Goal: Transaction & Acquisition: Purchase product/service

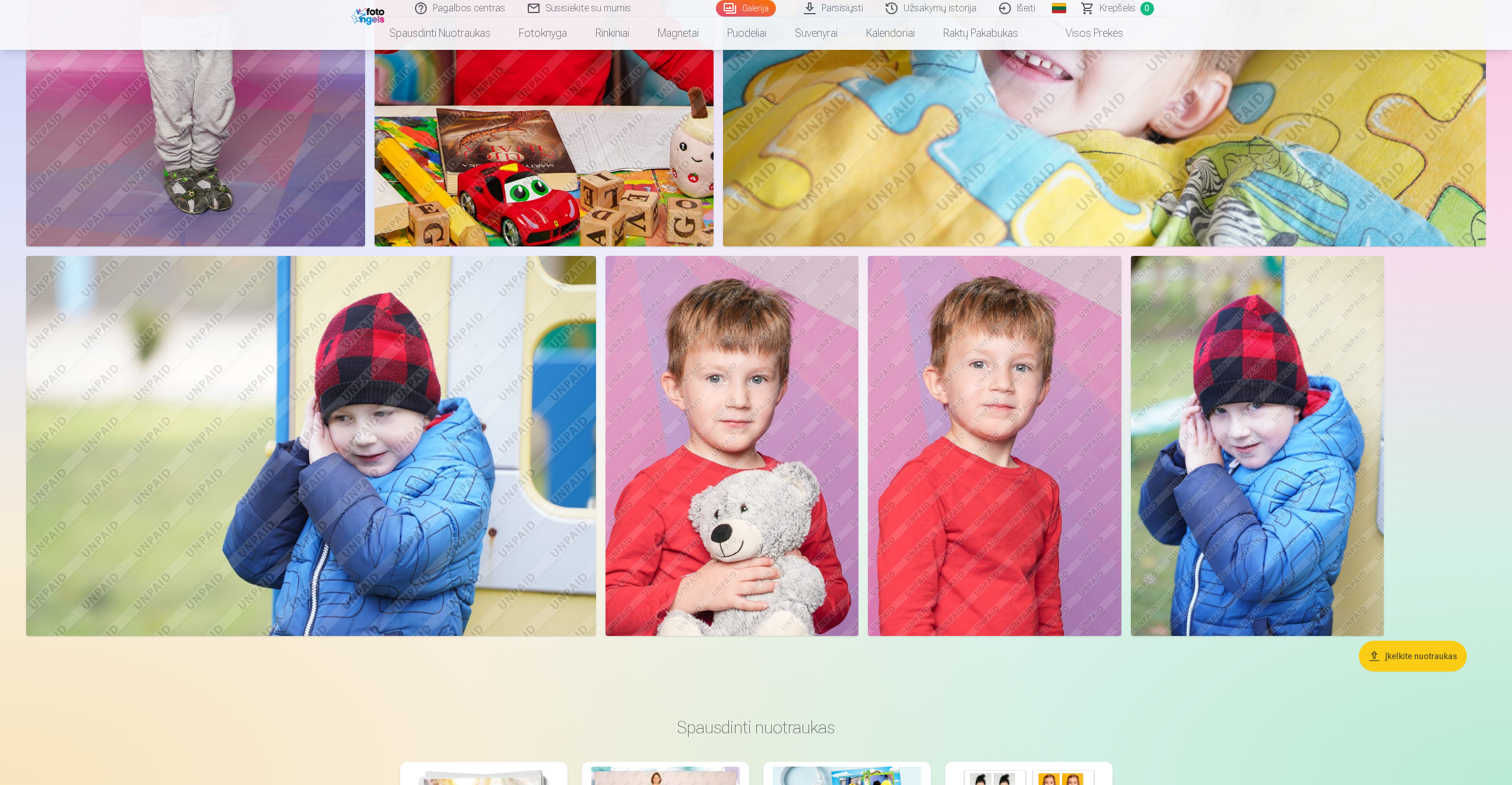
scroll to position [3385, 0]
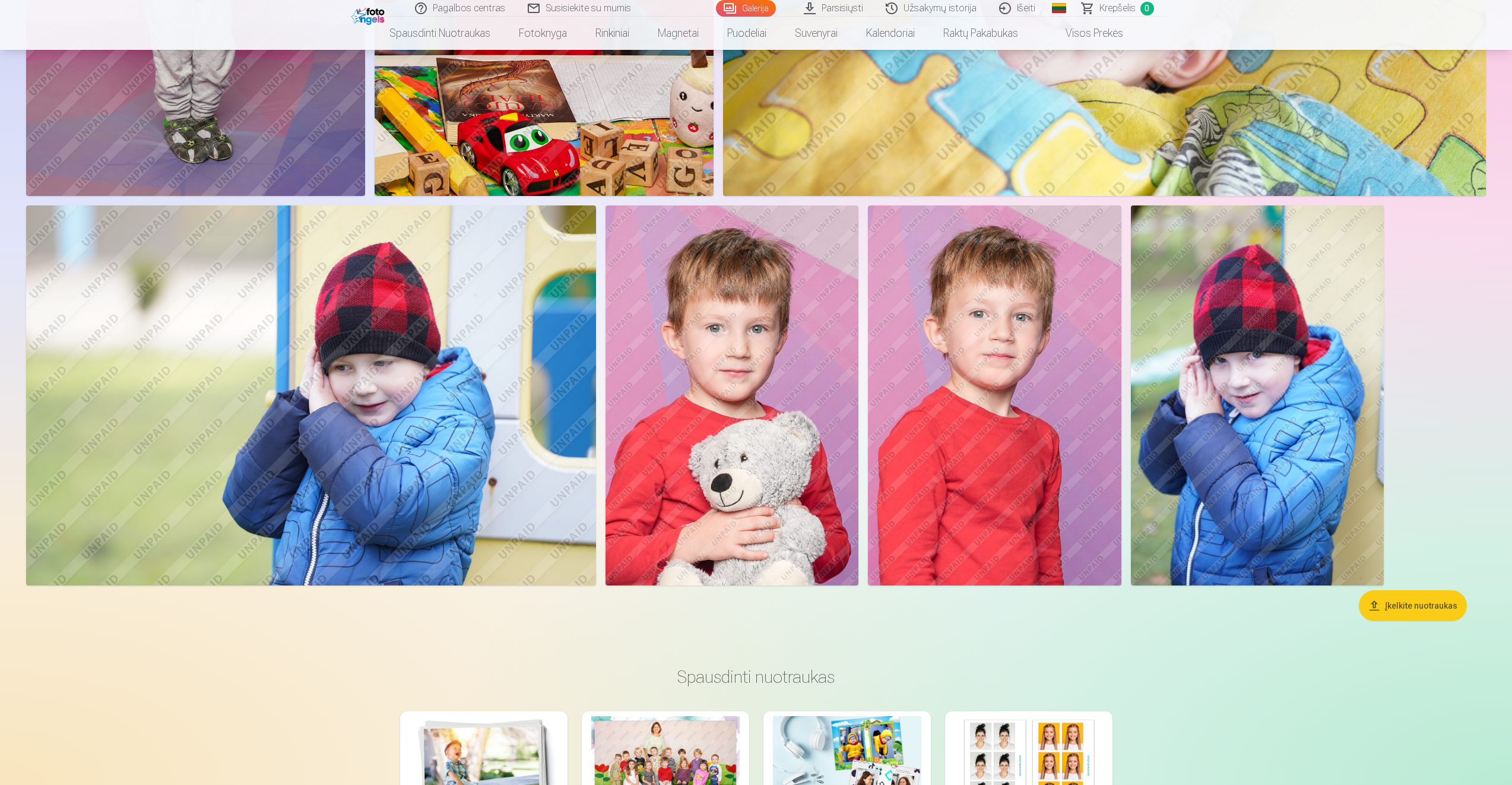
click at [746, 374] on img at bounding box center [732, 396] width 253 height 380
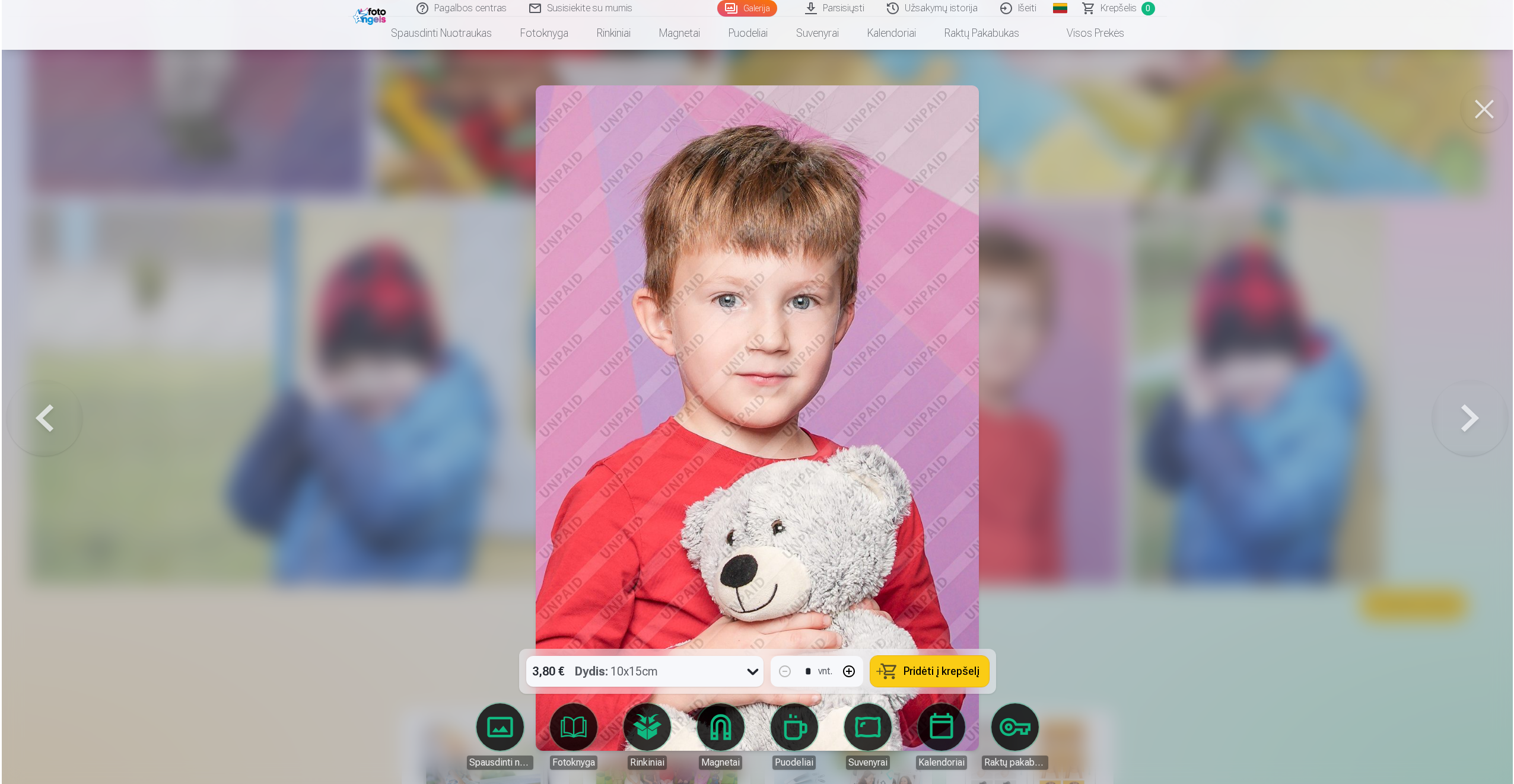
scroll to position [3387, 0]
click at [754, 672] on icon at bounding box center [752, 671] width 19 height 19
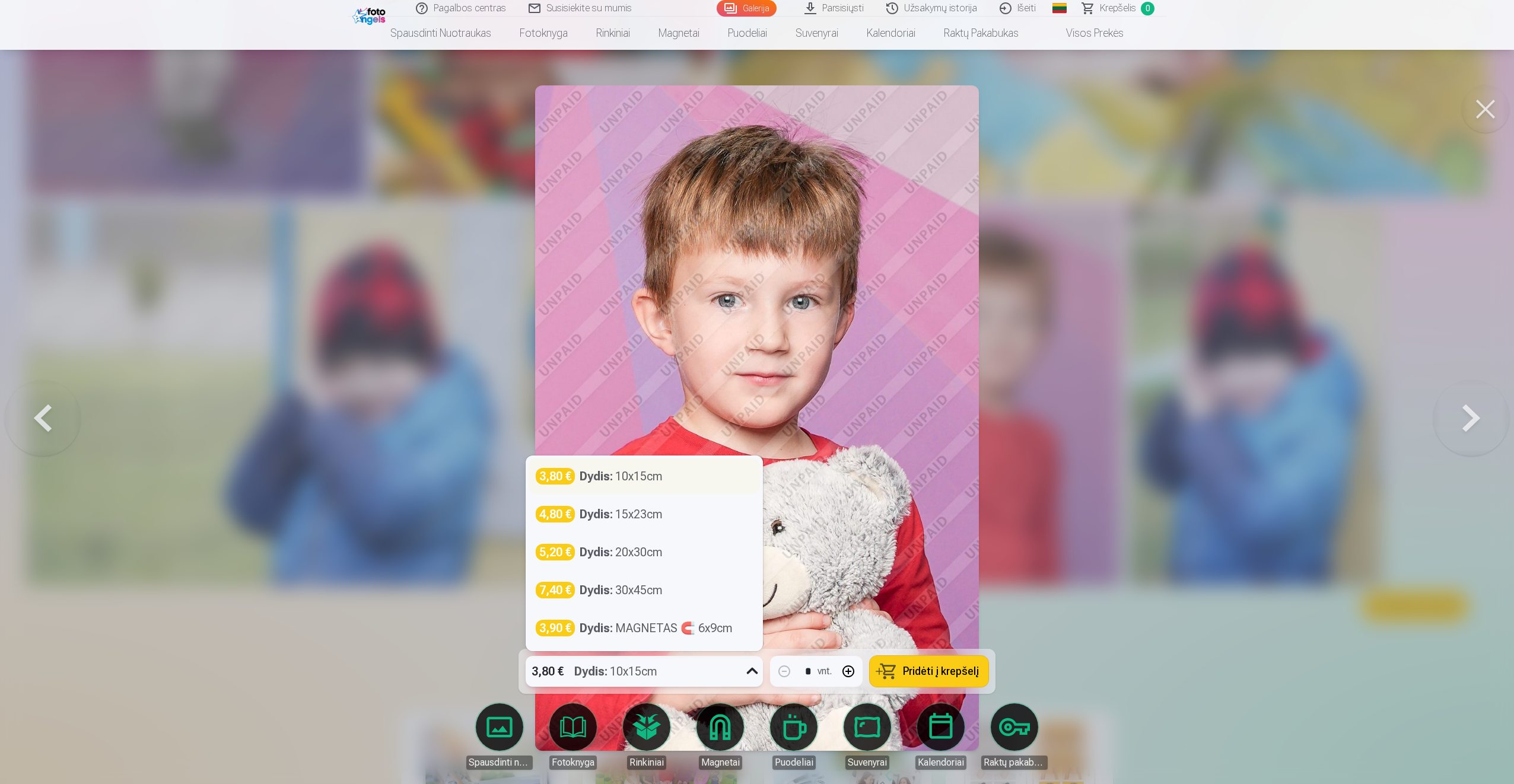
click at [621, 475] on div "Dydis : 10x15cm" at bounding box center [621, 476] width 83 height 16
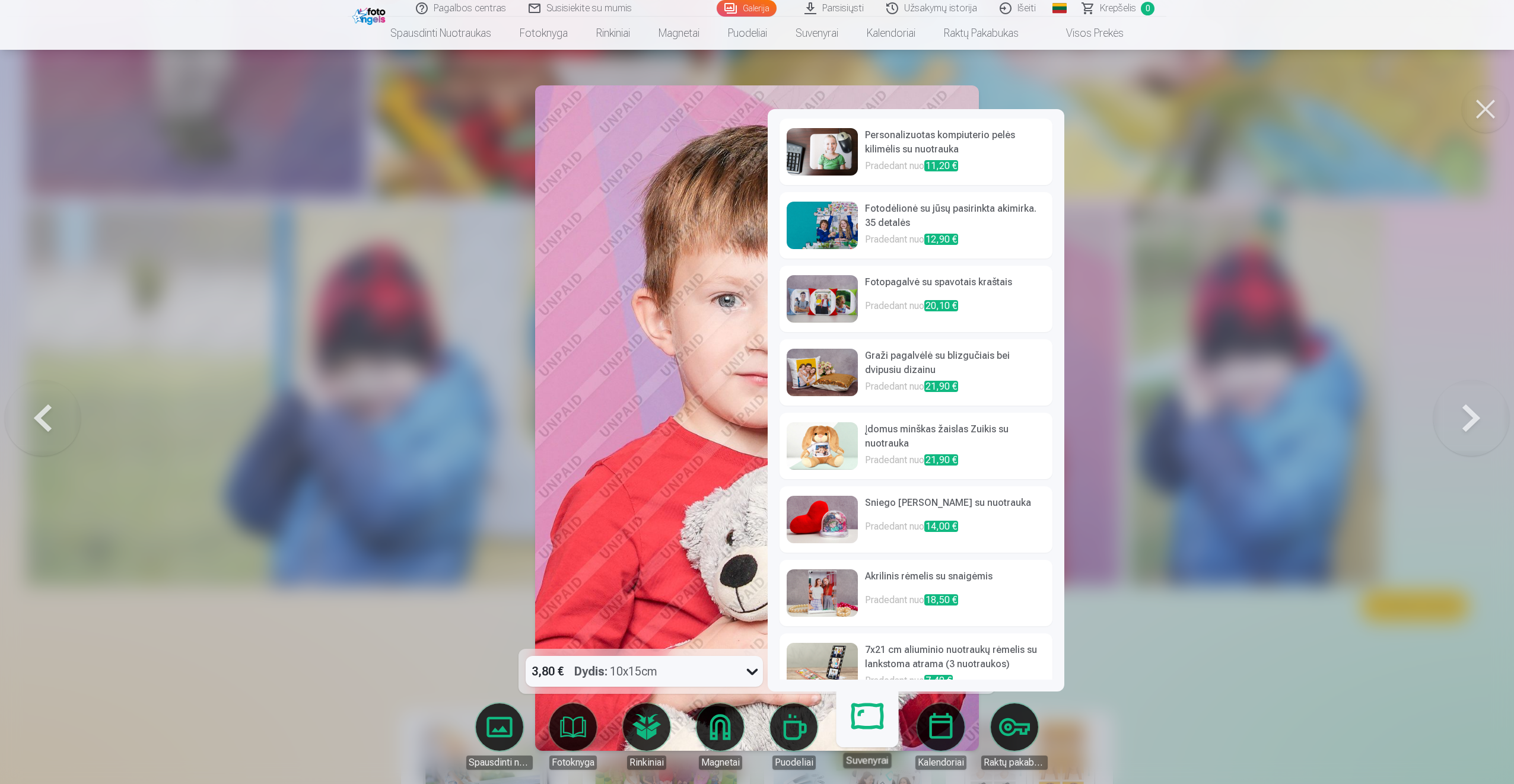
scroll to position [59, 0]
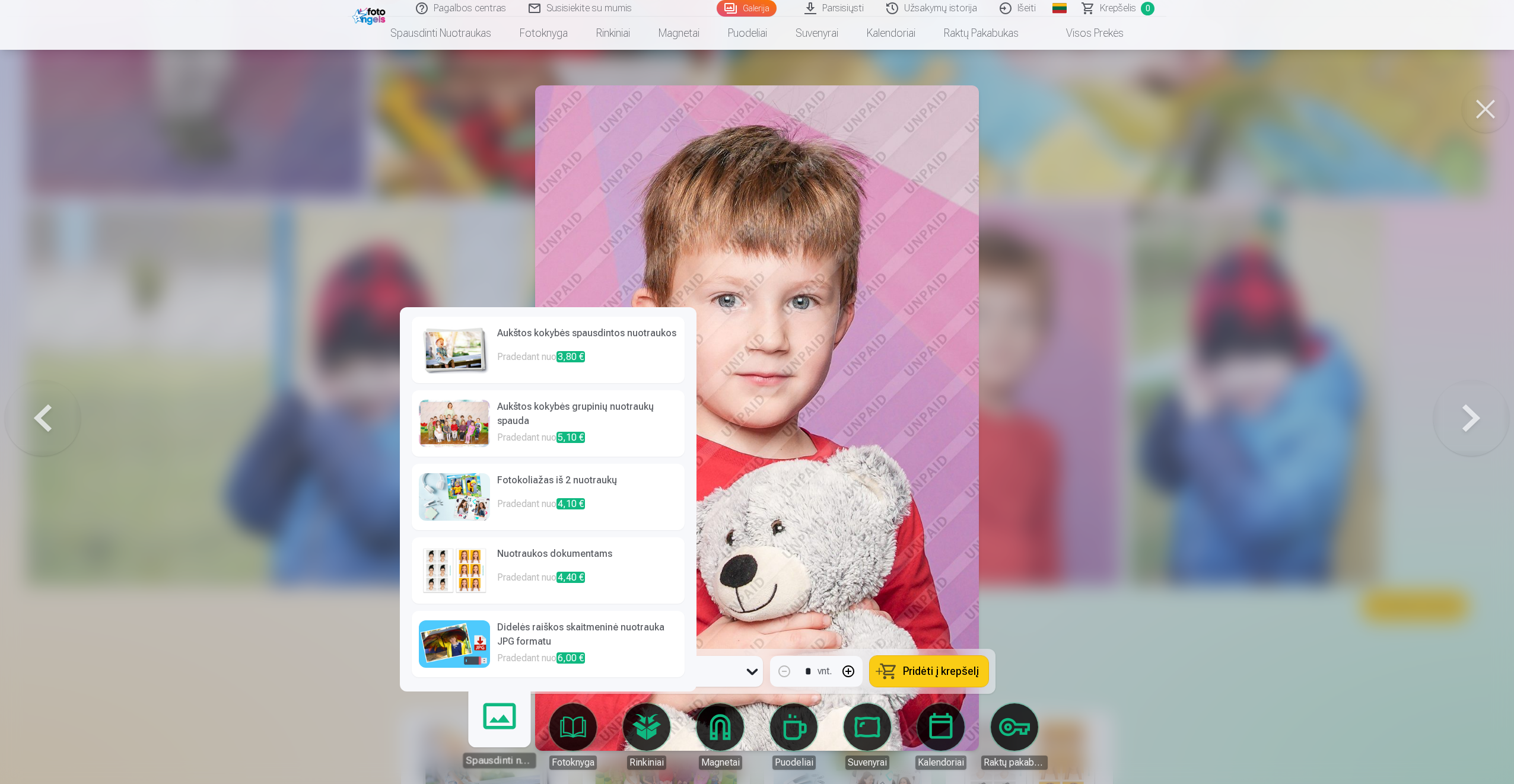
click at [521, 630] on h6 "Didelės raiškos skaitmeninė nuotrauka JPG formatu" at bounding box center [587, 636] width 180 height 31
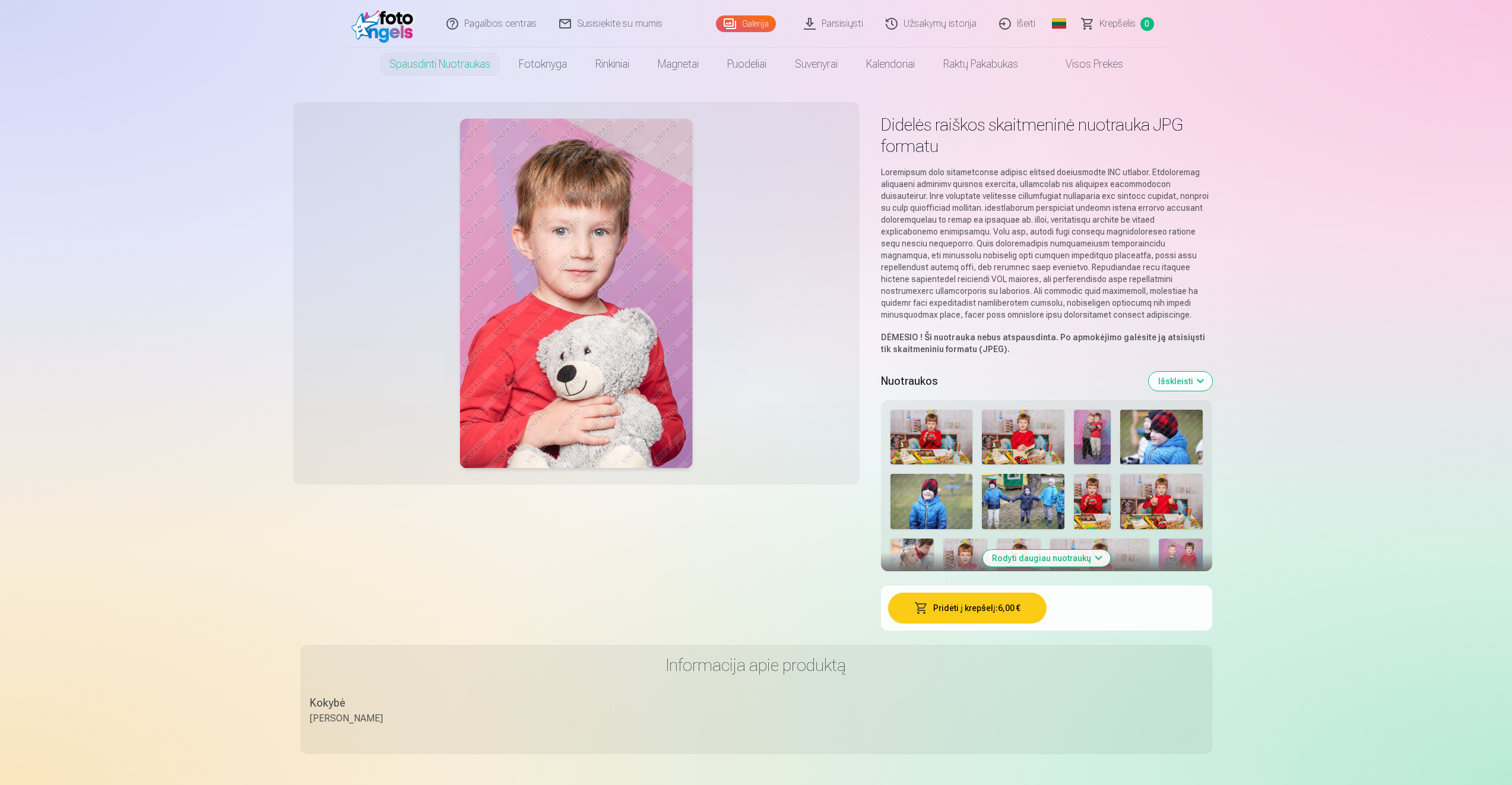
click at [931, 435] on img at bounding box center [931, 437] width 82 height 55
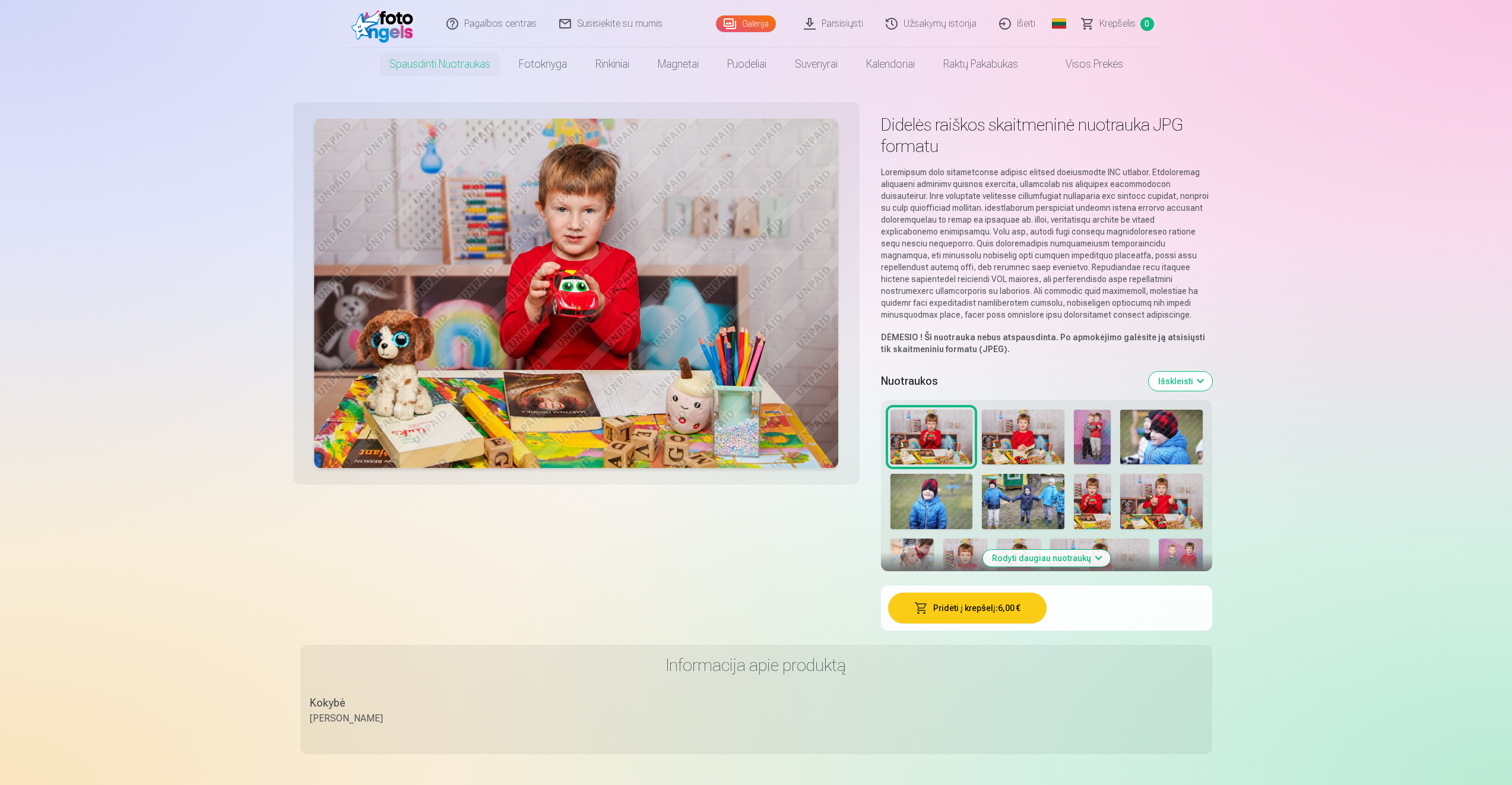
click at [952, 604] on button "Pridėti į krepšelį : 6,00 €" at bounding box center [967, 608] width 159 height 31
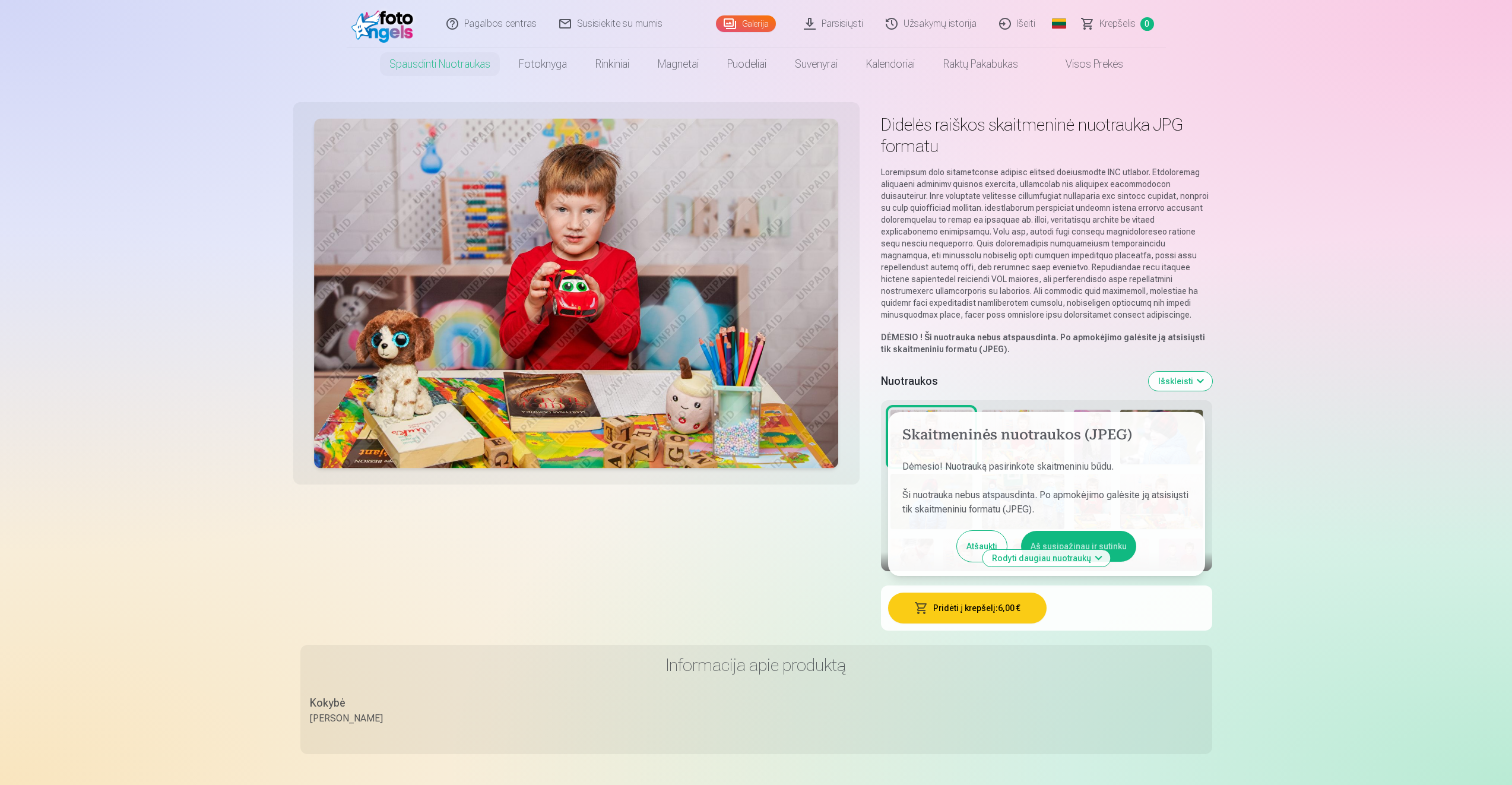
click at [1064, 541] on button "Aš susipažinau ir sutinku" at bounding box center [1078, 546] width 115 height 31
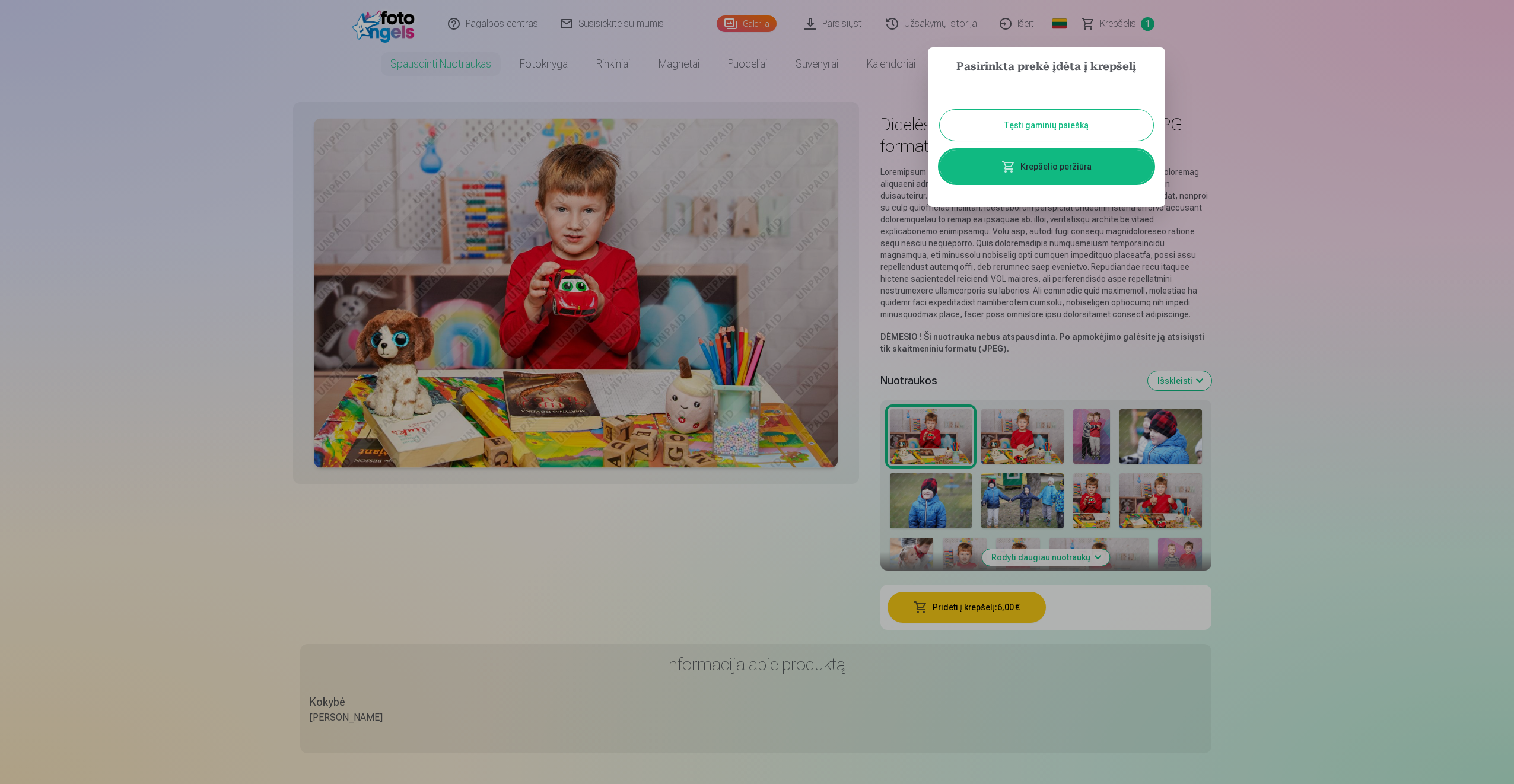
click at [715, 580] on div at bounding box center [757, 392] width 1514 height 784
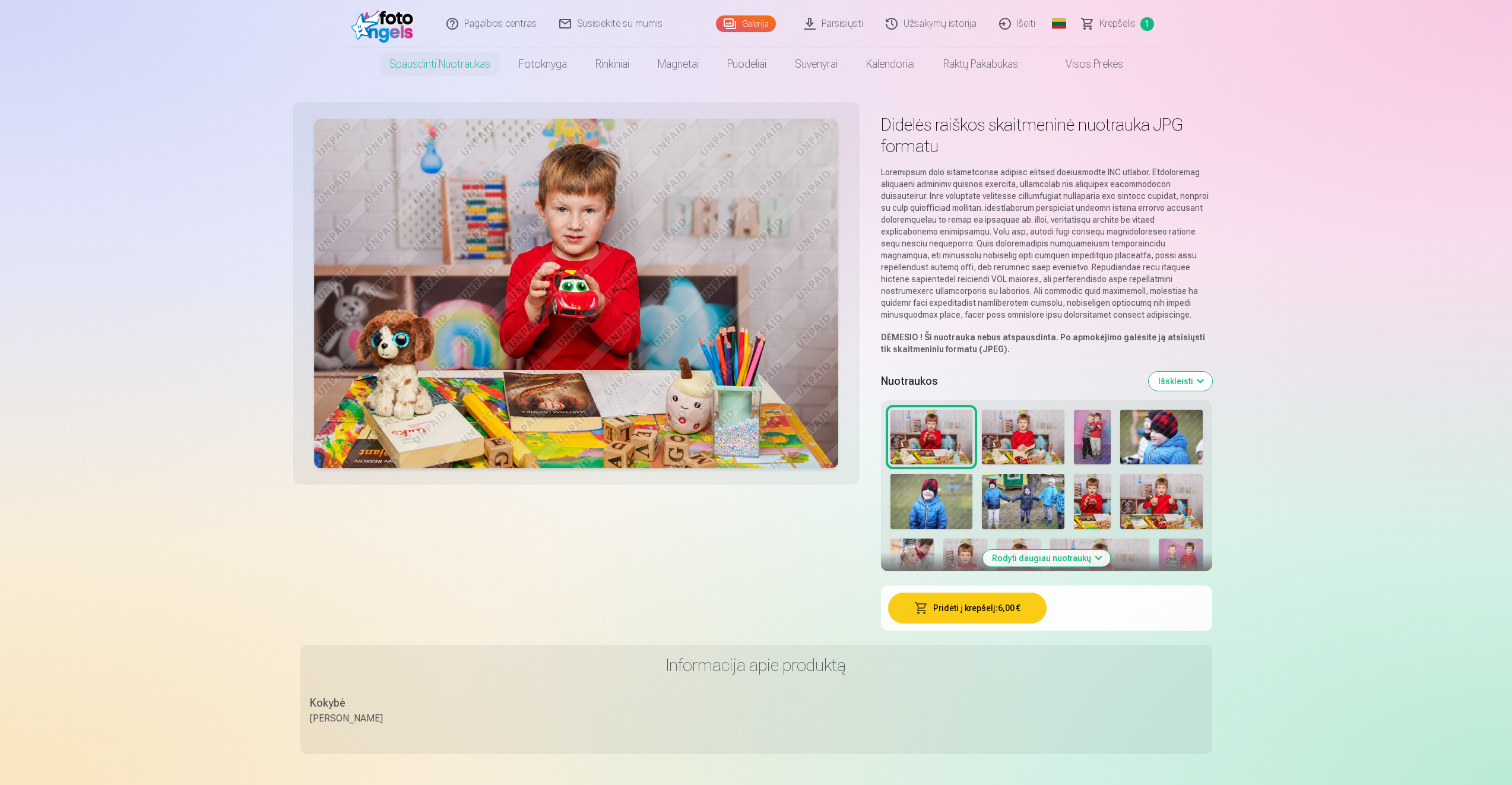
click at [1040, 447] on img at bounding box center [1023, 437] width 82 height 55
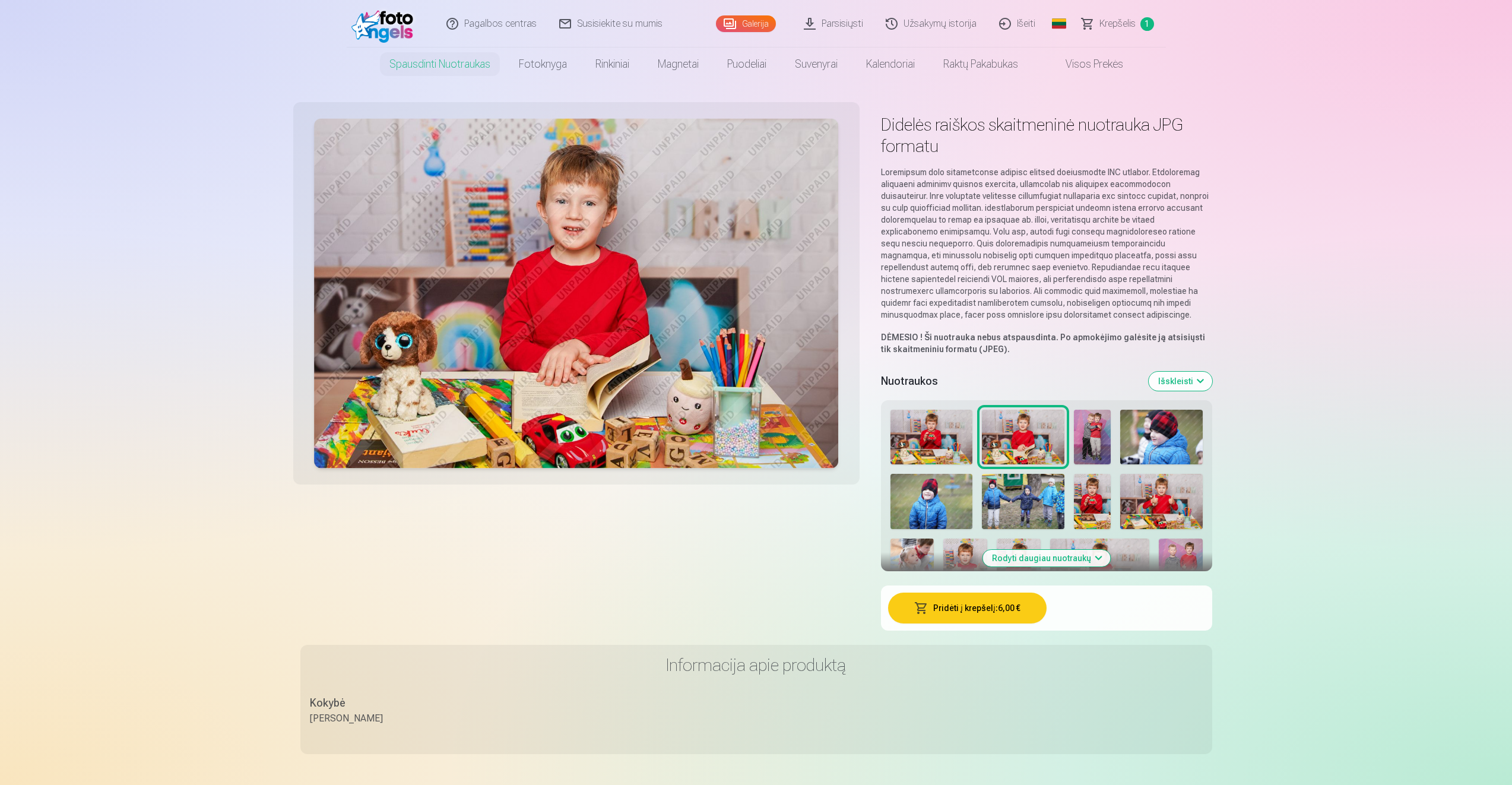
click at [976, 605] on button "Pridėti į krepšelį : 6,00 €" at bounding box center [967, 608] width 159 height 31
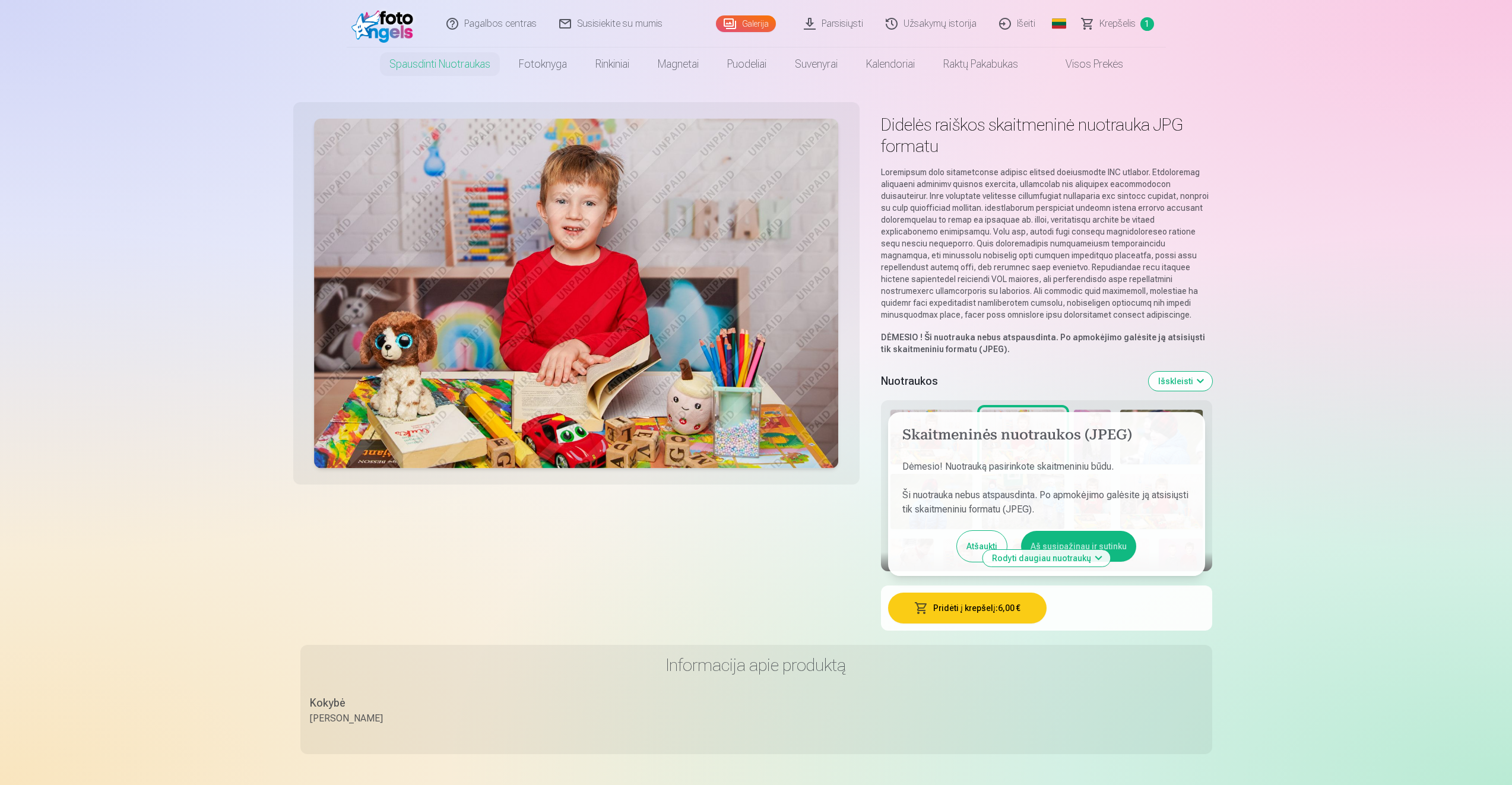
click at [1125, 548] on button "Aš susipažinau ir sutinku" at bounding box center [1078, 546] width 115 height 31
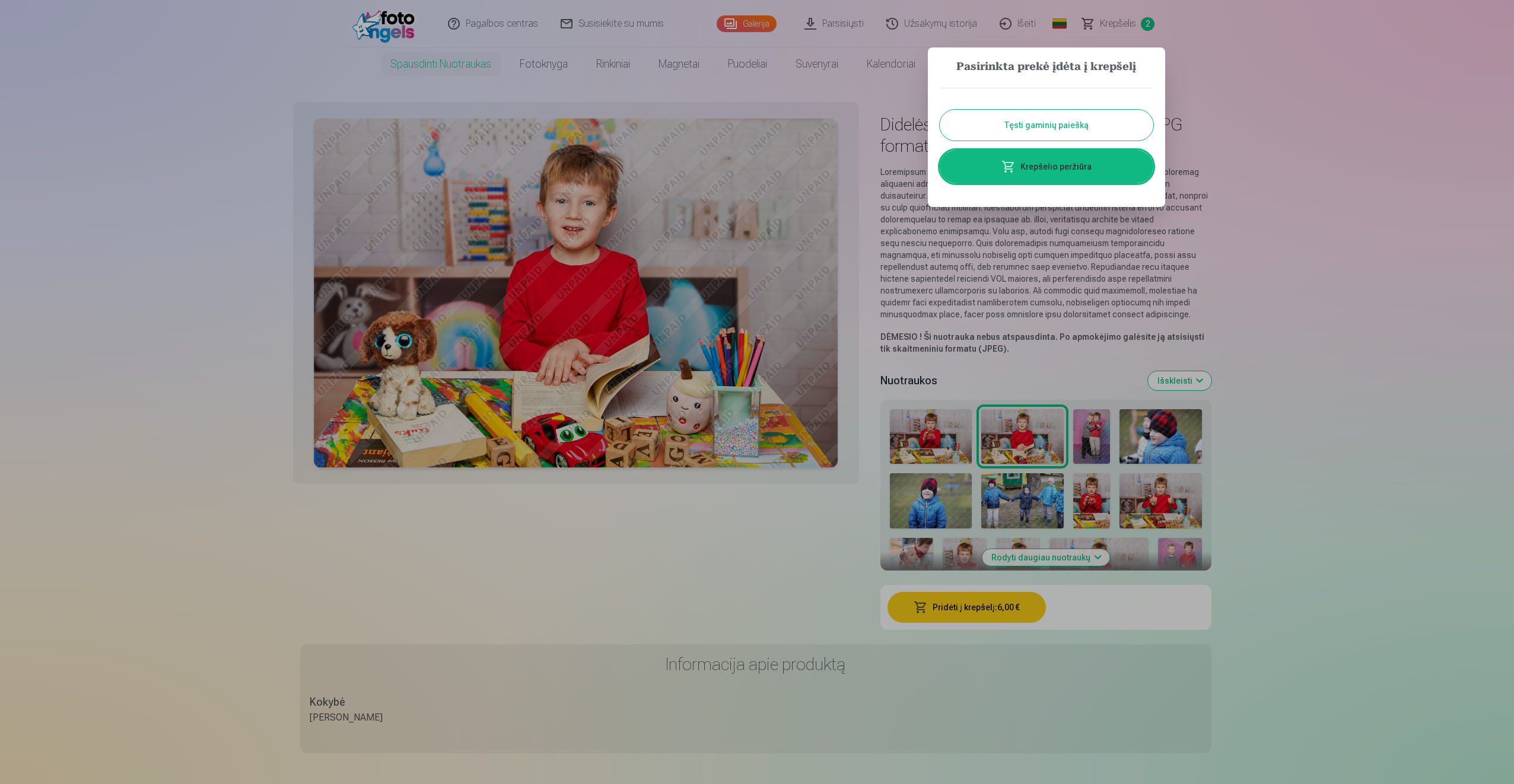
click at [1060, 174] on link "Krepšelio peržiūra" at bounding box center [1046, 166] width 213 height 33
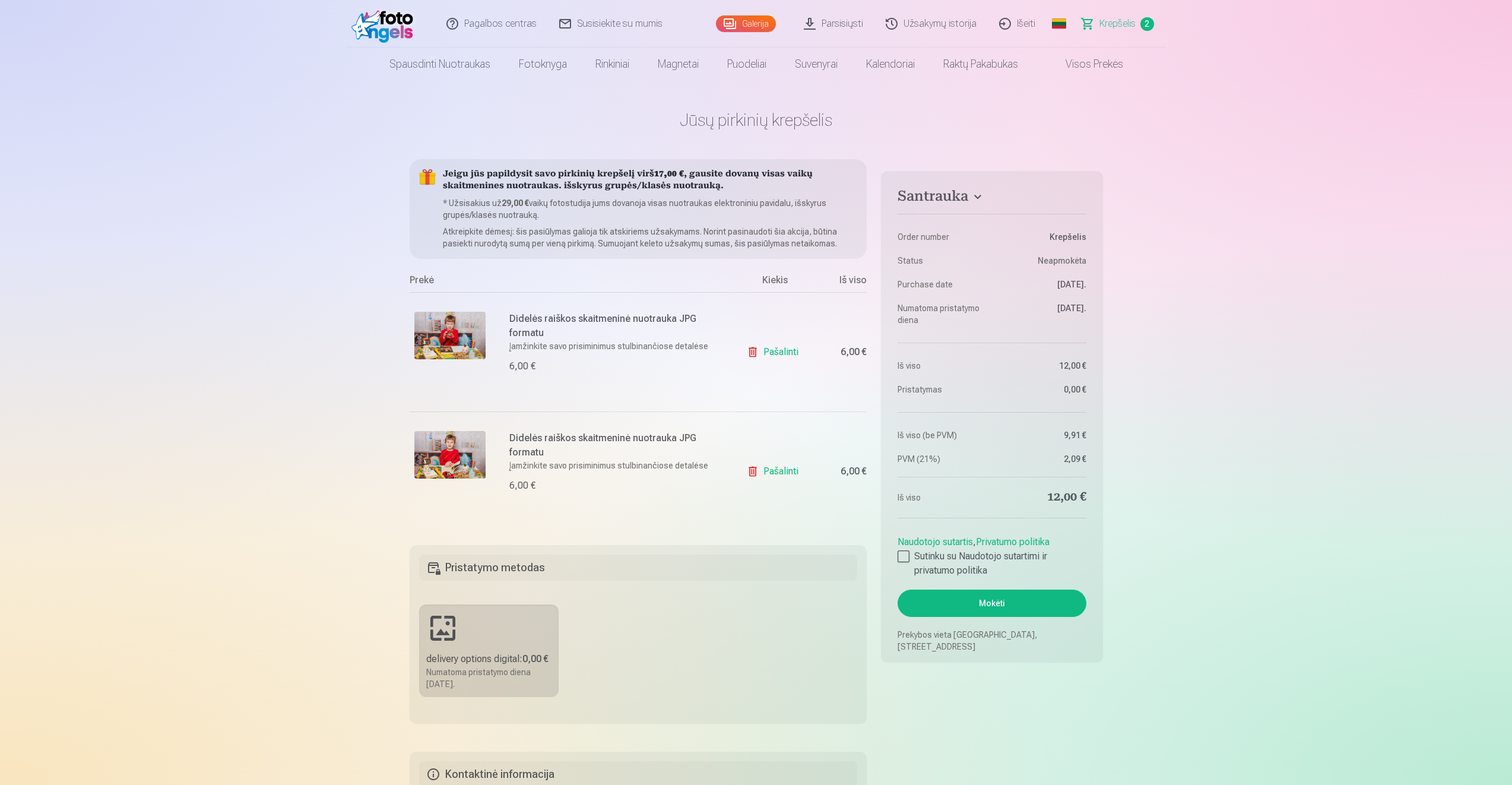
click at [769, 351] on link "Pašalinti" at bounding box center [775, 352] width 56 height 24
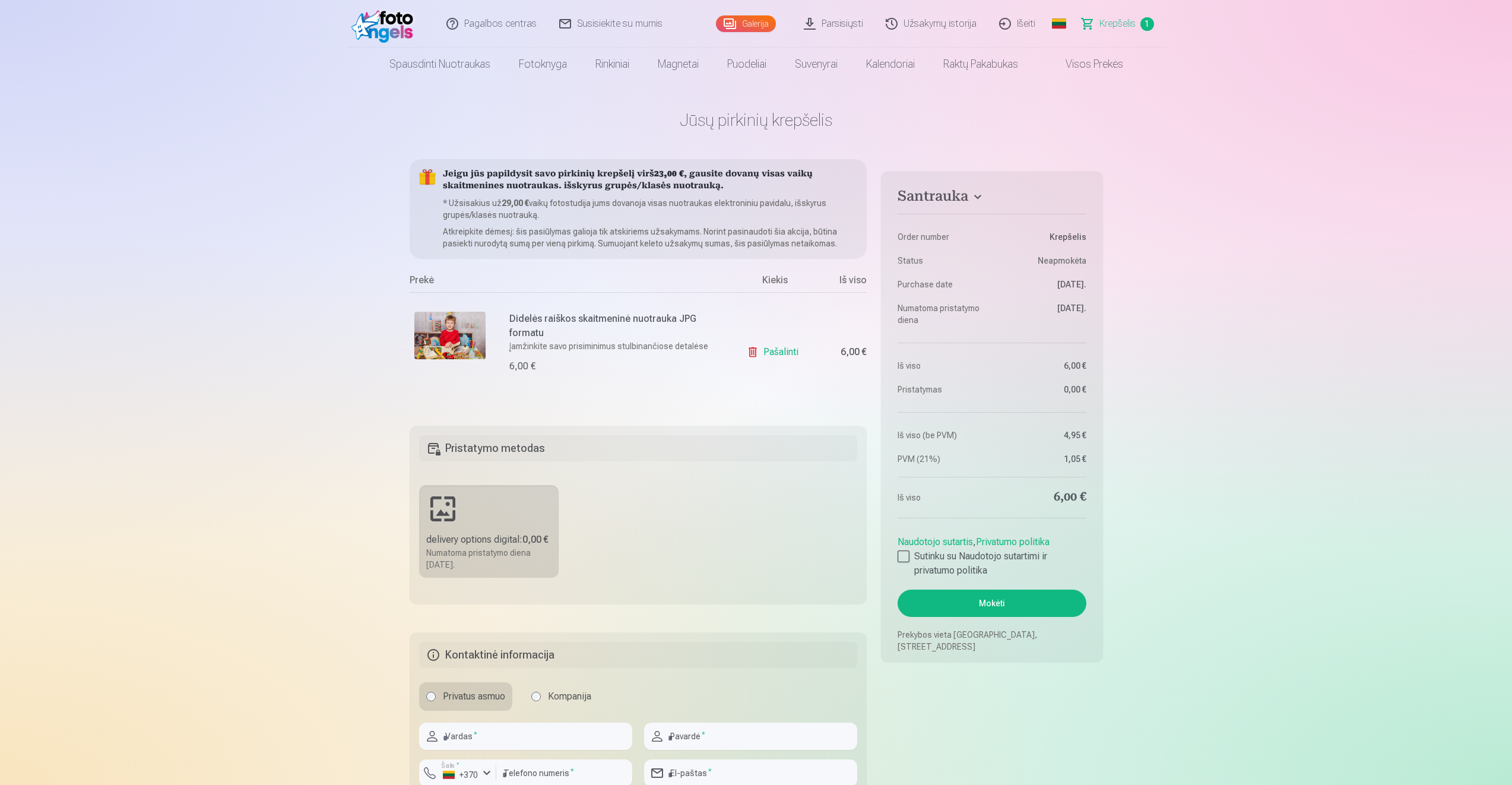
click at [780, 353] on link "Pašalinti" at bounding box center [775, 352] width 56 height 24
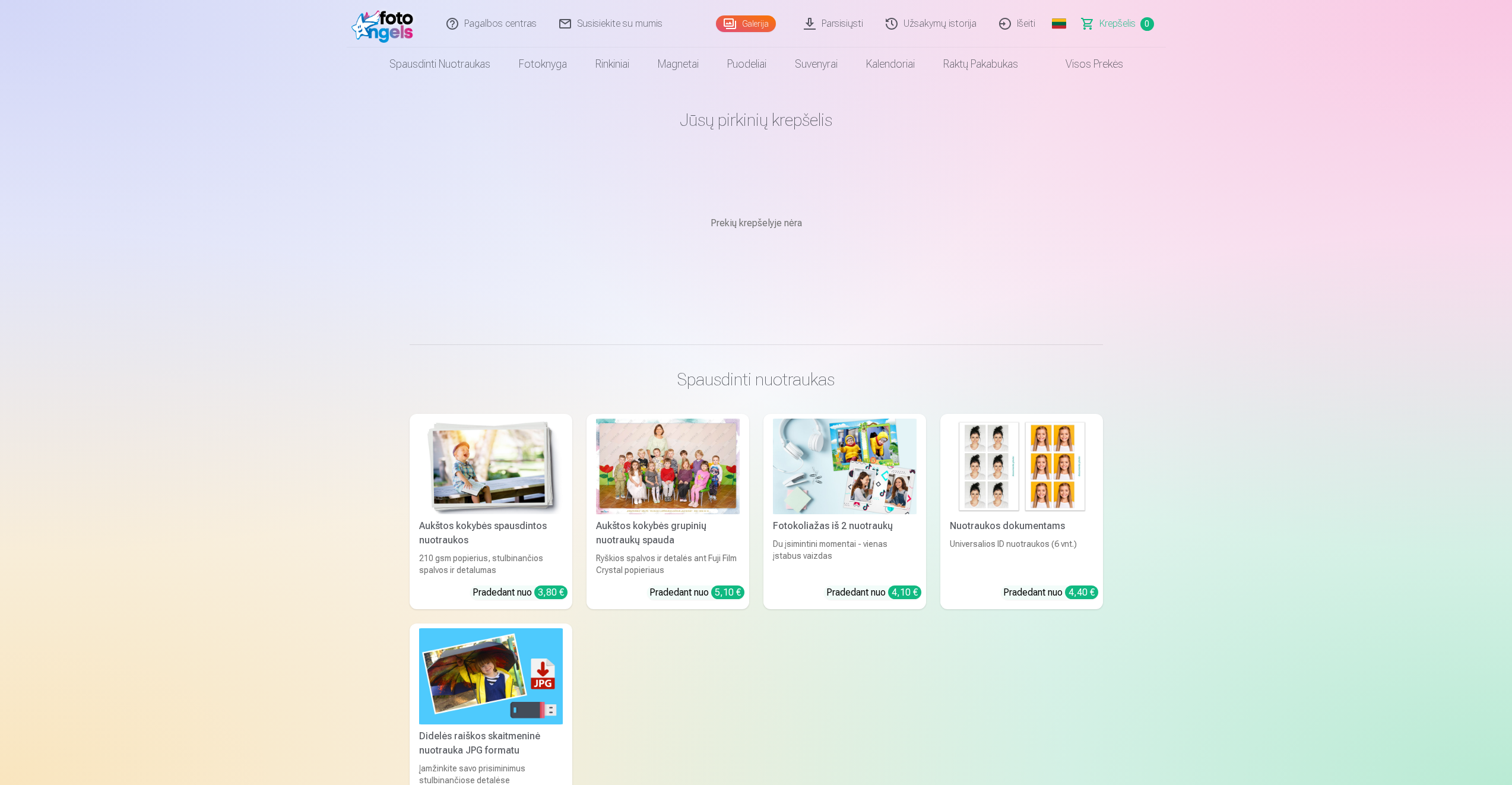
click at [839, 17] on link "Parsisiųsti" at bounding box center [834, 24] width 82 height 48
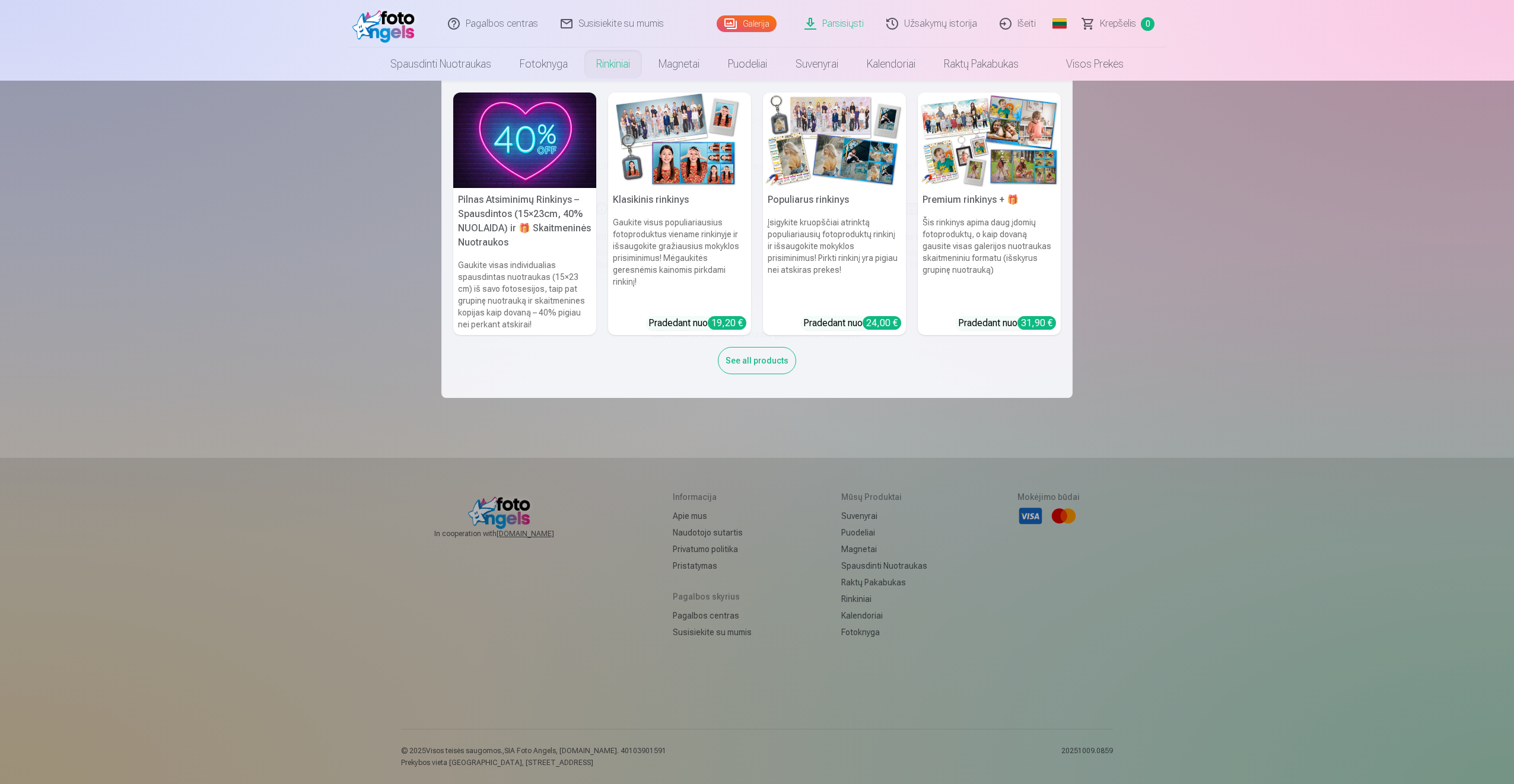
click at [519, 205] on h5 "Pilnas Atsiminimų Rinkinys – Spausdintos (15×23cm, 40% NUOLAIDA) ir 🎁 Skaitmeni…" at bounding box center [524, 221] width 143 height 66
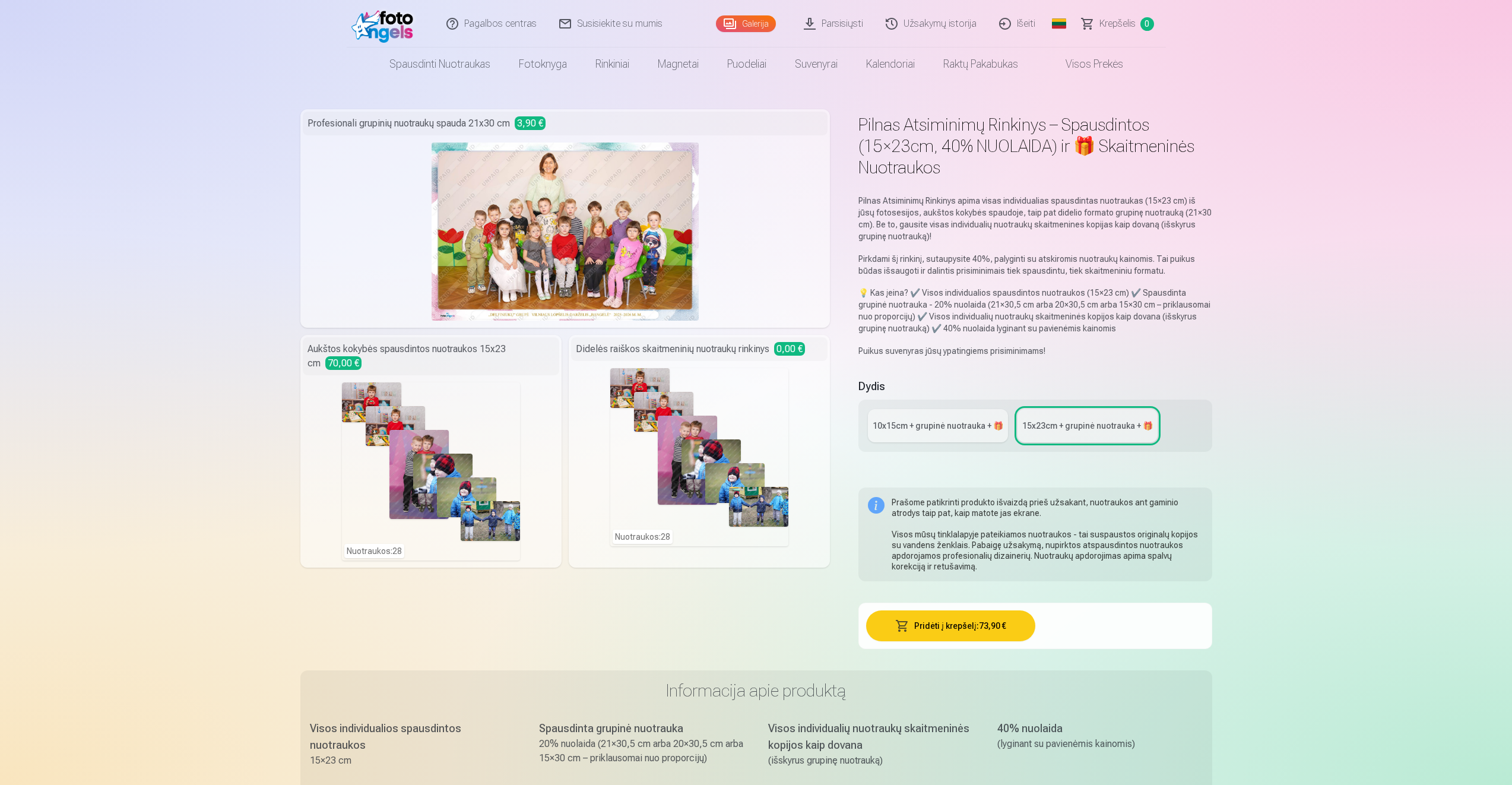
click at [927, 429] on div "10x15сm + grupinė nuotrauka + 🎁" at bounding box center [938, 425] width 131 height 12
click at [970, 626] on button "Pridėti į krepšelį : 68,30 €" at bounding box center [950, 626] width 169 height 31
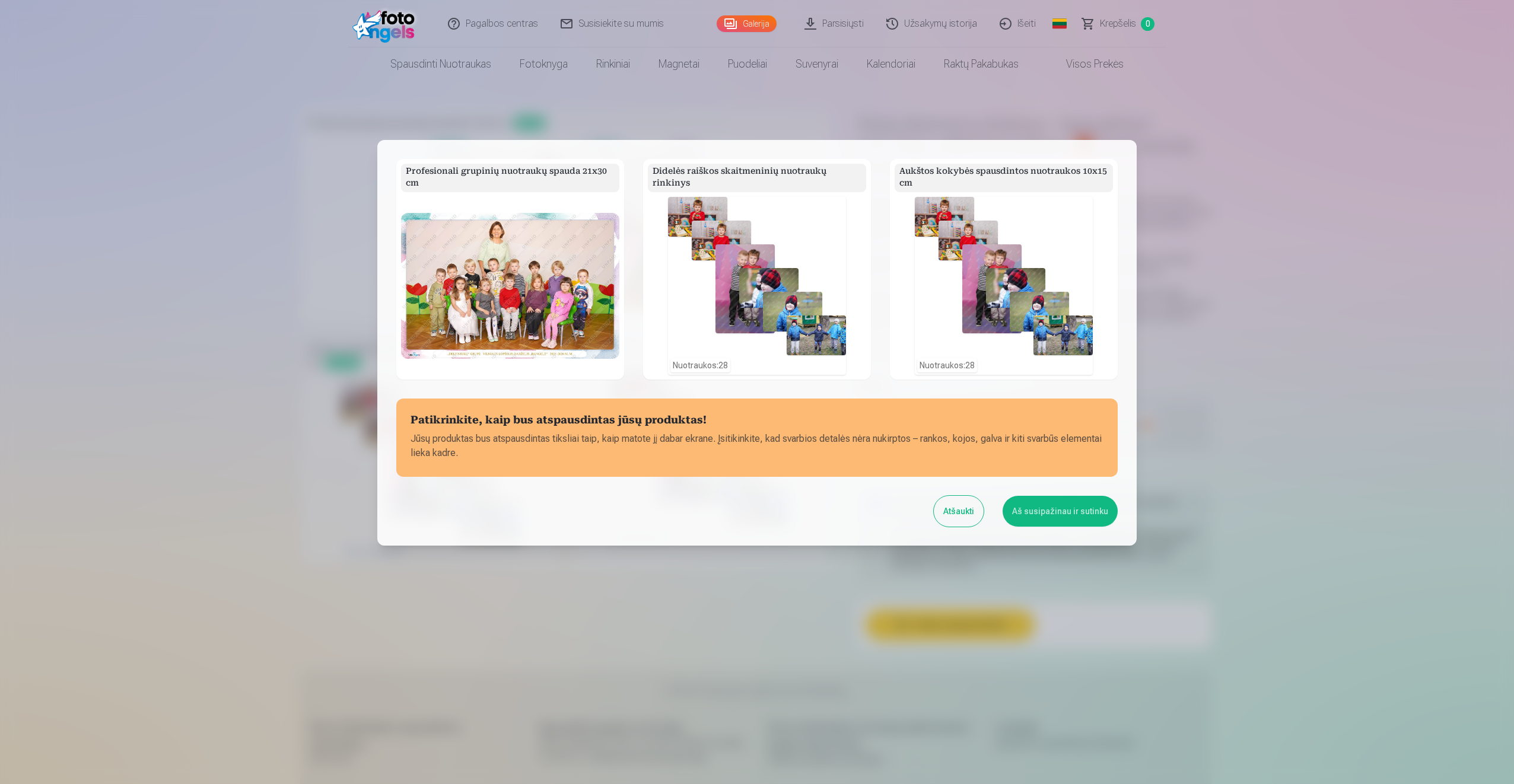
scroll to position [80, 0]
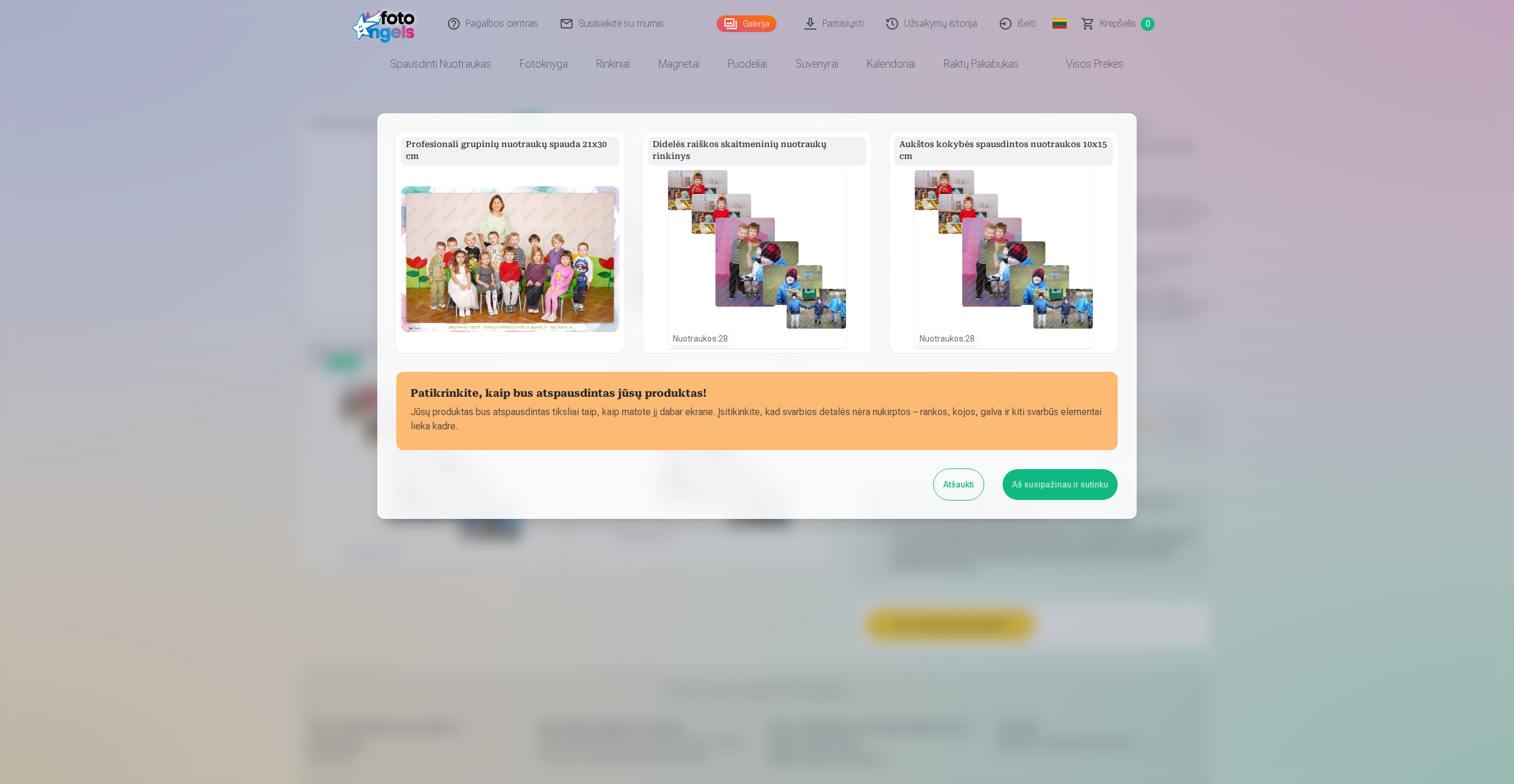
click at [1260, 175] on div at bounding box center [757, 392] width 1514 height 784
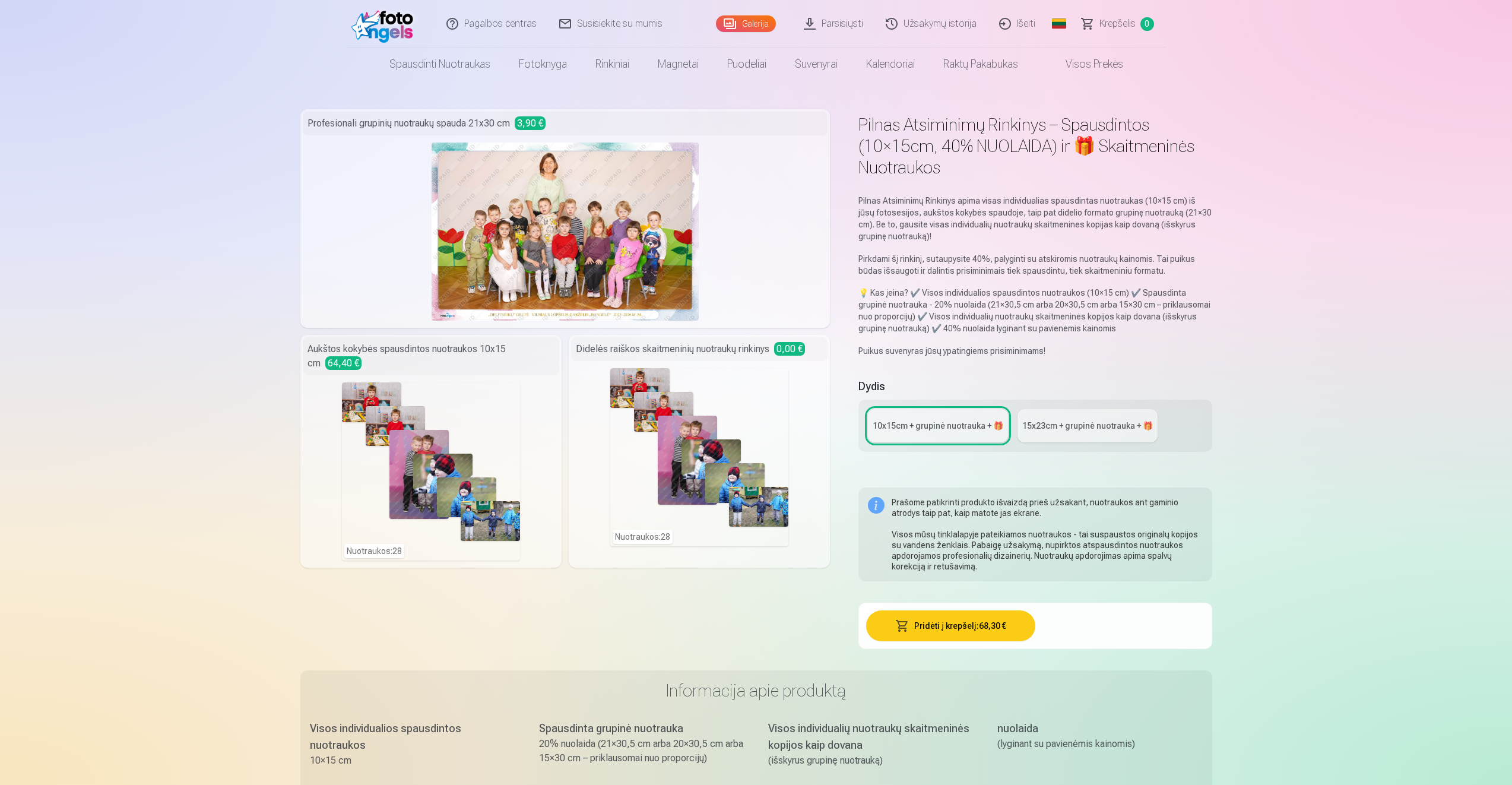
click at [485, 436] on div "Nuotraukos : 28" at bounding box center [431, 472] width 178 height 178
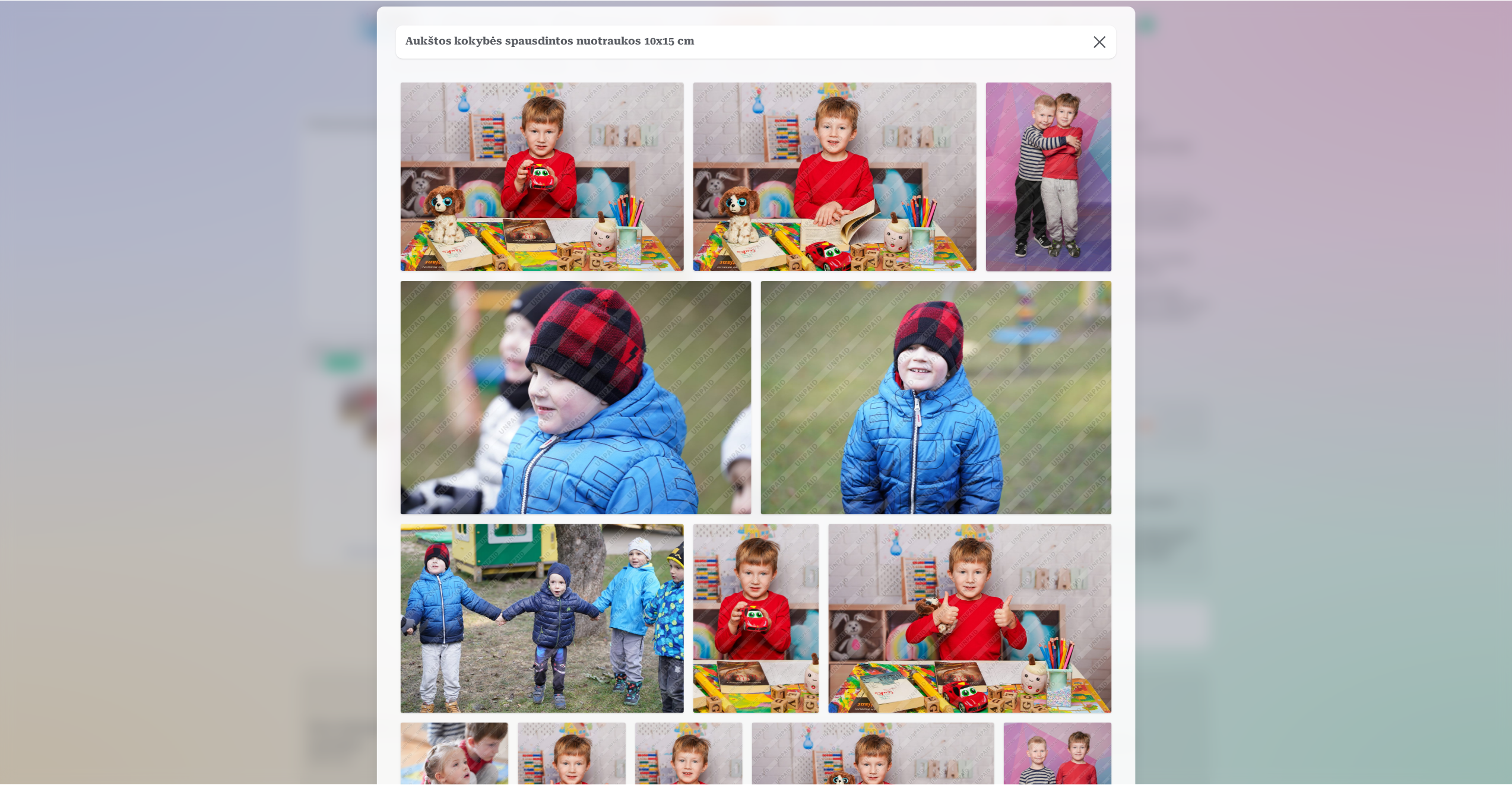
scroll to position [0, 0]
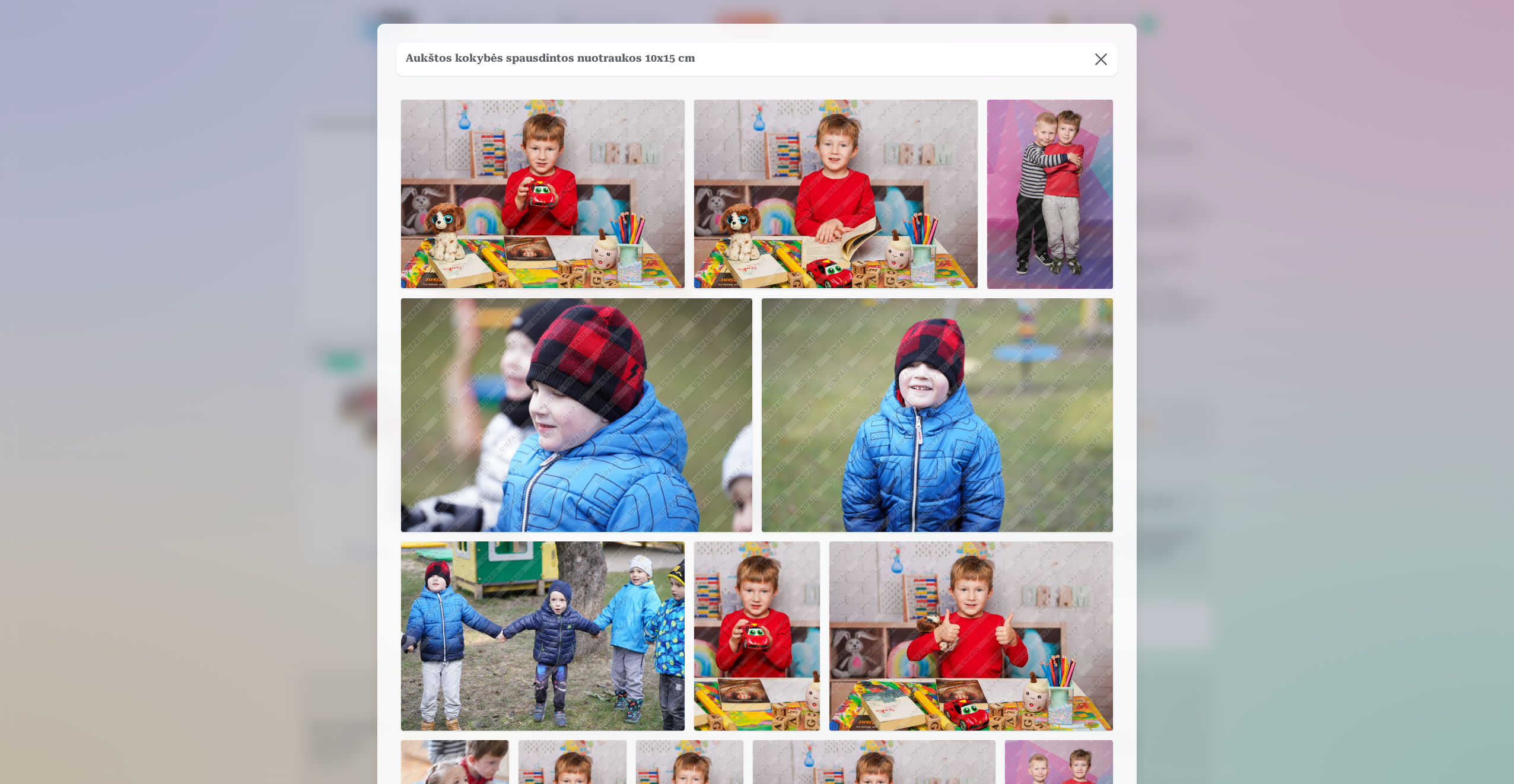
click at [1105, 60] on button at bounding box center [1101, 59] width 33 height 33
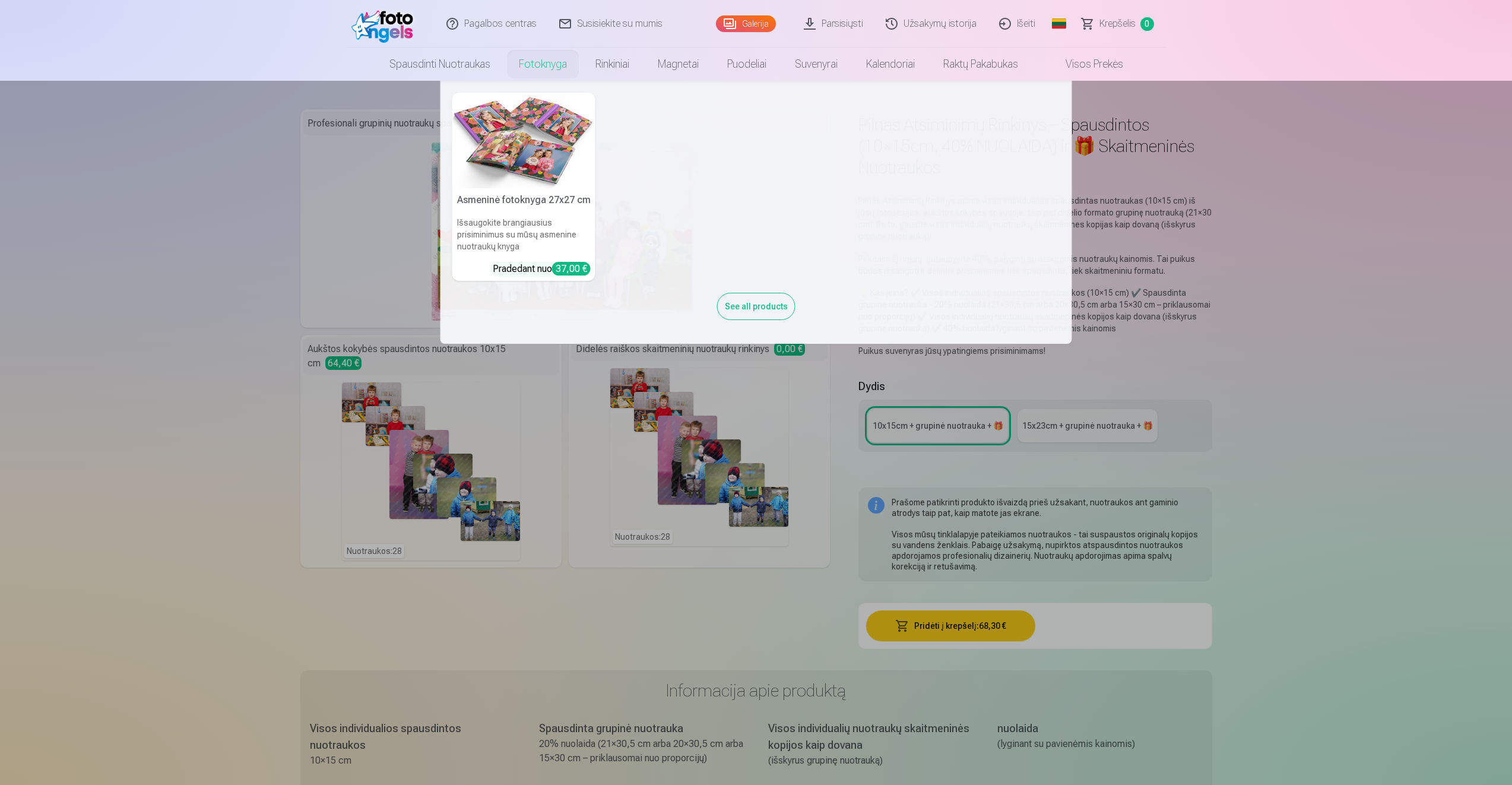
click at [535, 59] on link "Fotoknyga" at bounding box center [543, 64] width 77 height 33
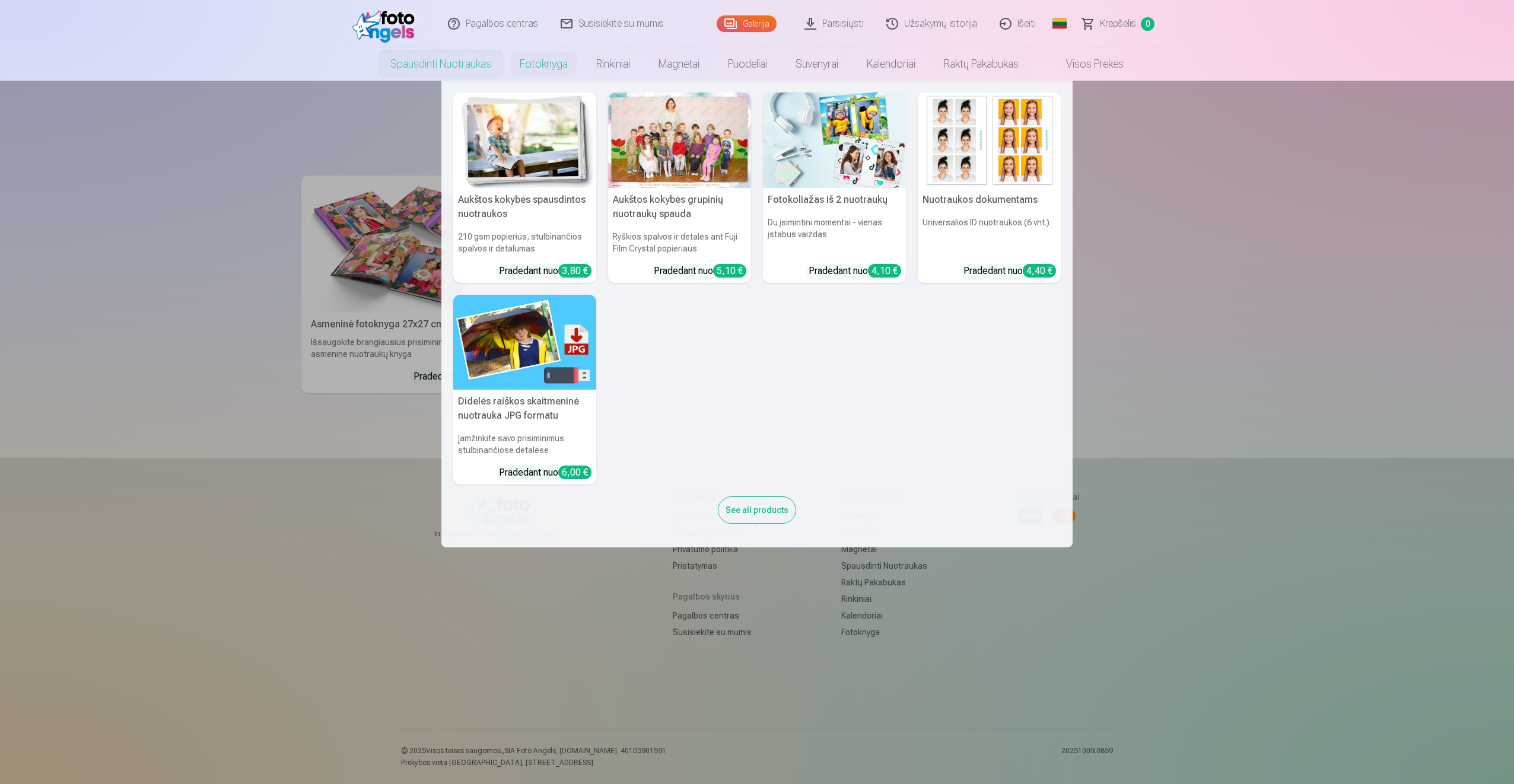
click at [323, 379] on nav "Aukštos kokybės spausdintos nuotraukos 210 gsm popierius, stulbinančios spalvos…" at bounding box center [757, 314] width 1514 height 467
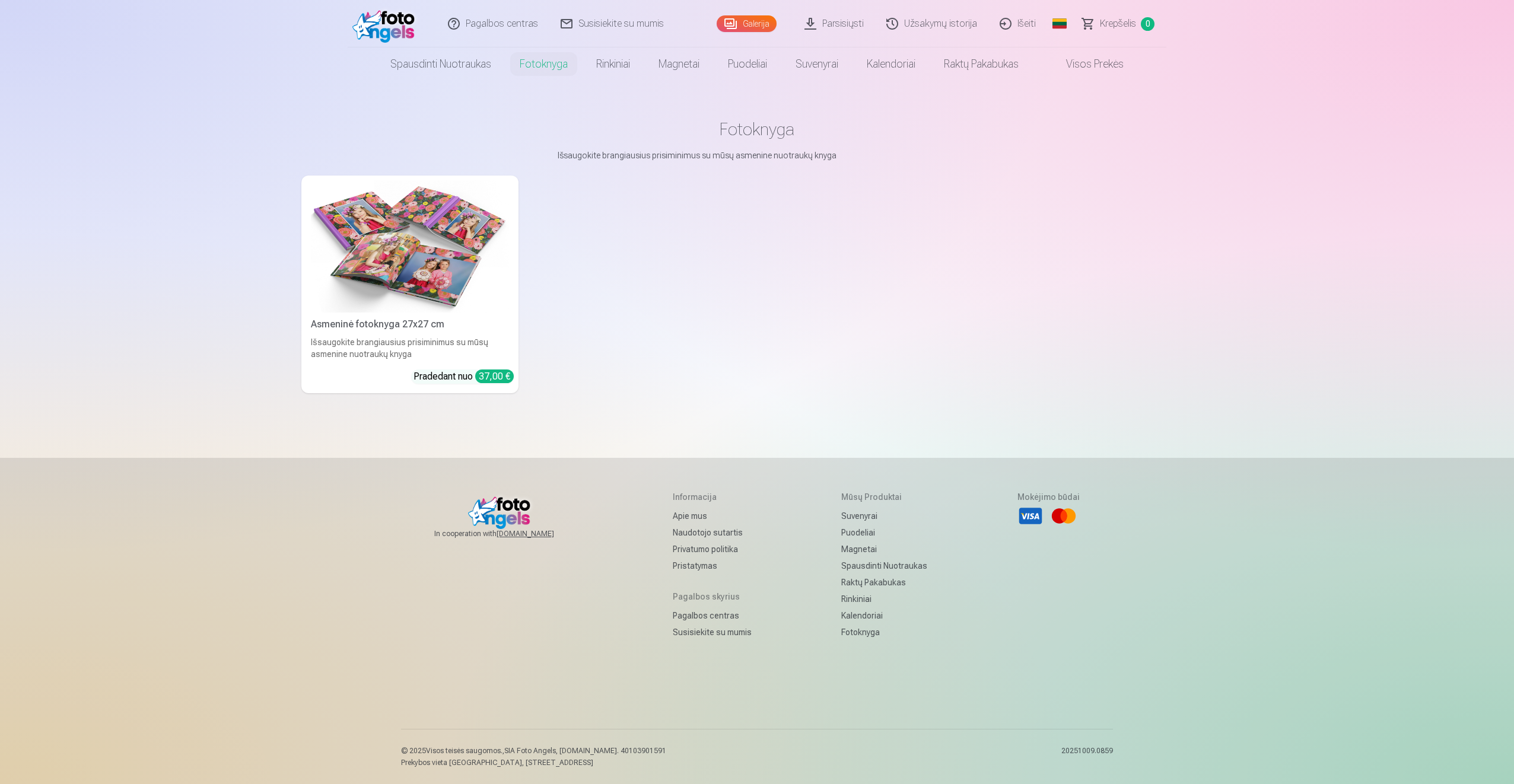
click at [405, 340] on div "Išsaugokite brangiausius prisiminimus su mūsų asmenine nuotraukų knyga" at bounding box center [410, 348] width 208 height 24
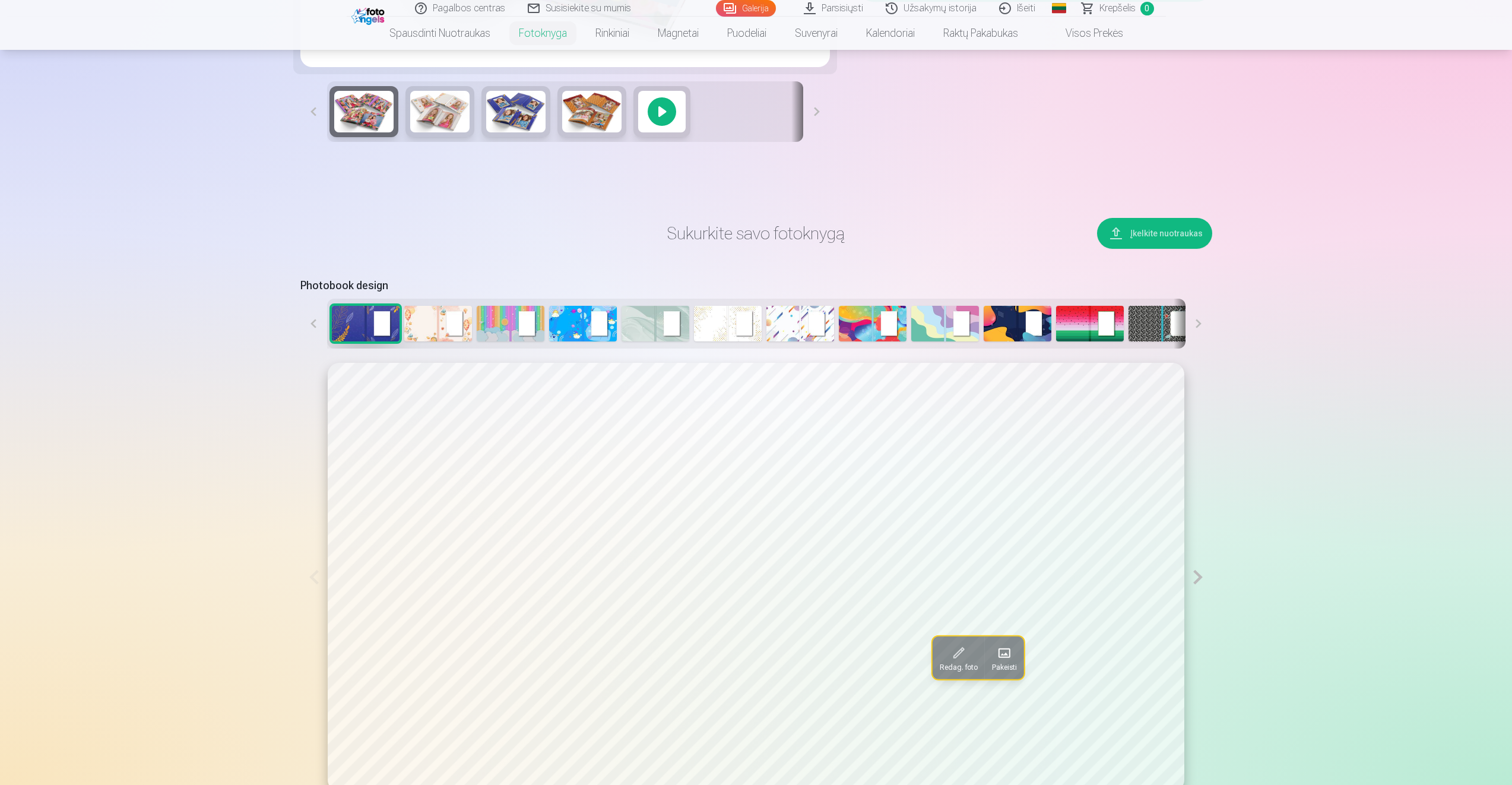
scroll to position [475, 0]
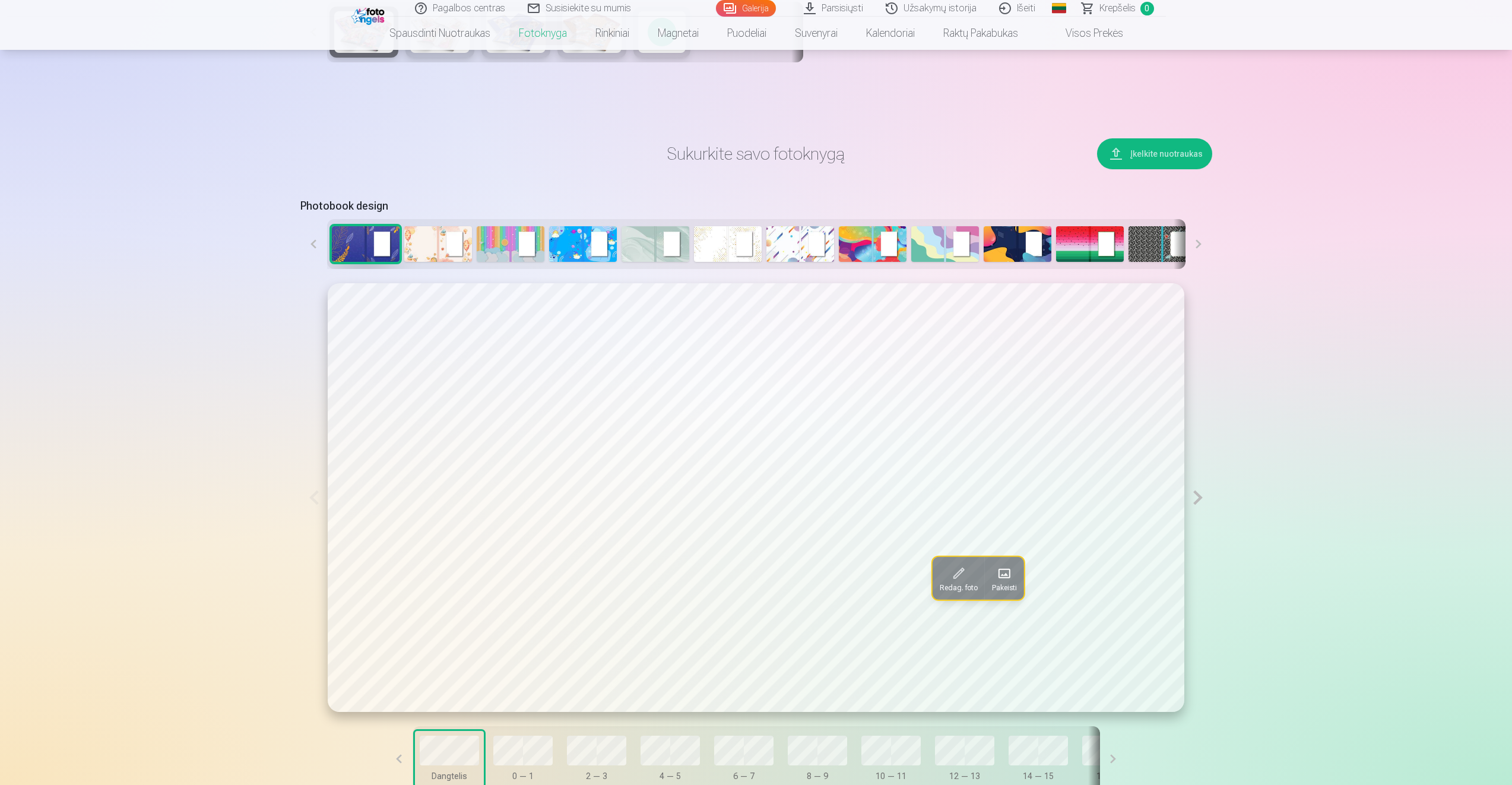
click at [1200, 499] on button at bounding box center [1198, 497] width 27 height 428
click at [1197, 501] on button at bounding box center [1198, 497] width 27 height 429
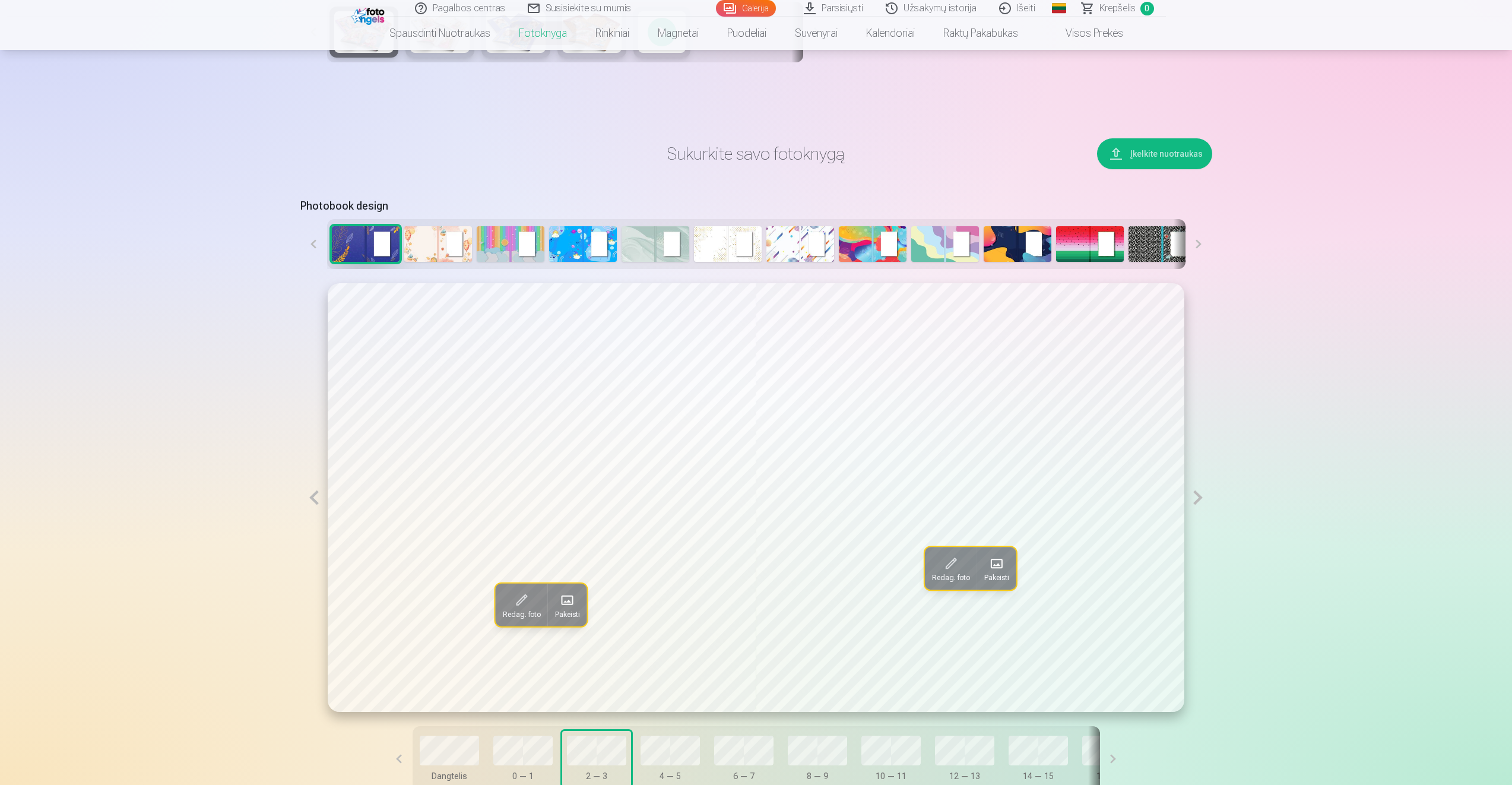
click at [1197, 501] on button at bounding box center [1198, 497] width 27 height 429
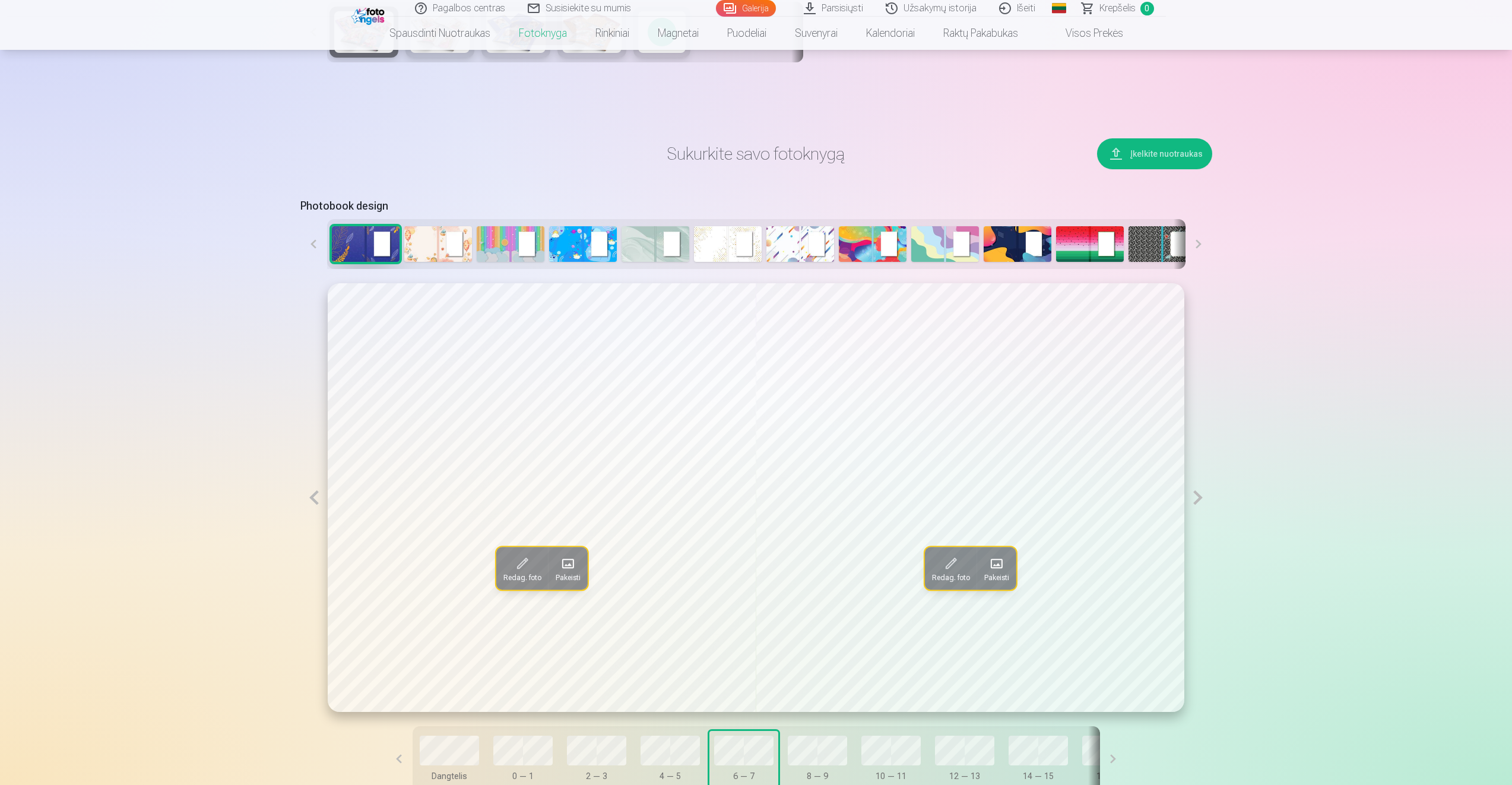
click at [1197, 501] on button at bounding box center [1198, 497] width 27 height 429
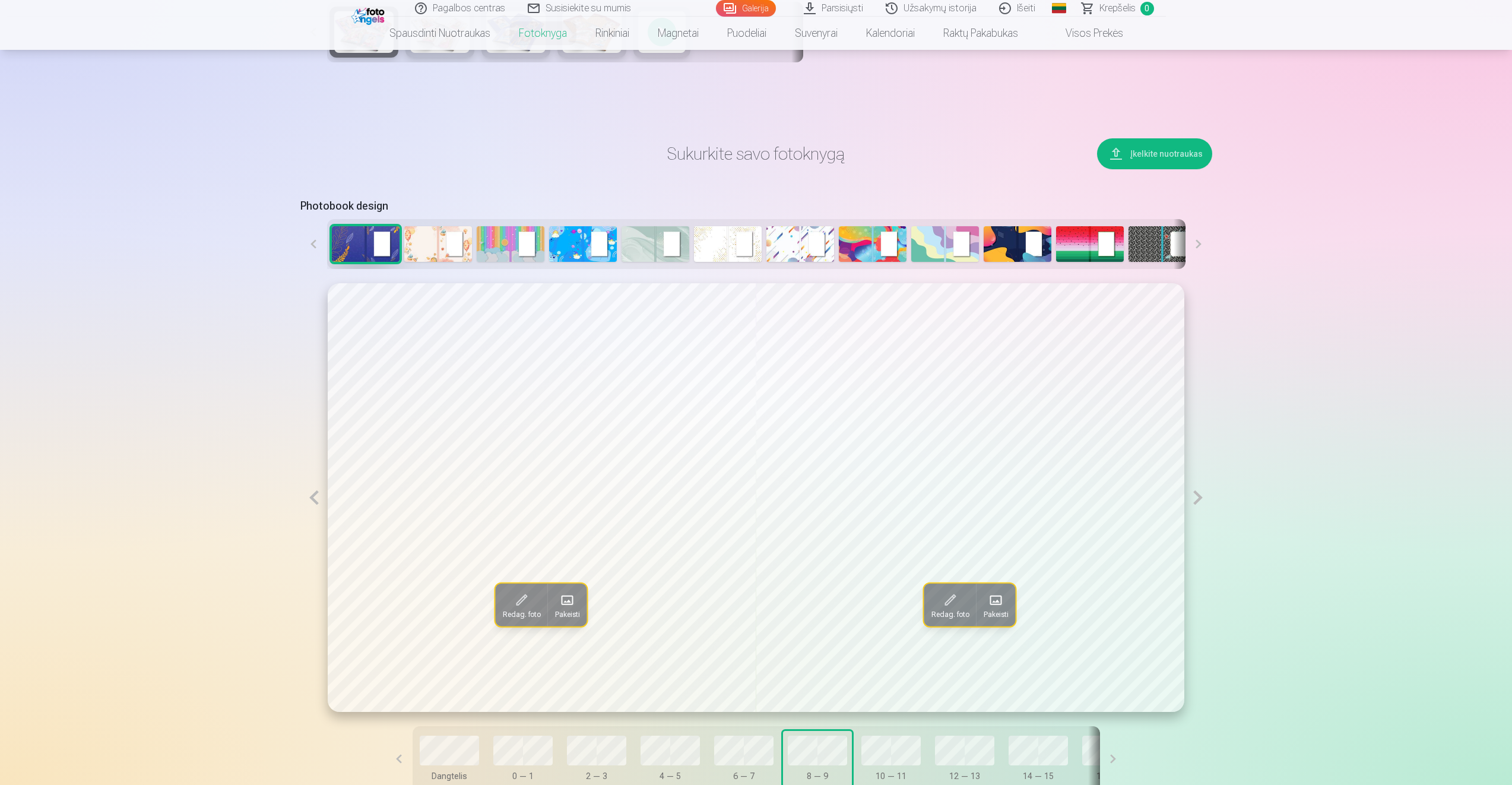
click at [1197, 501] on button at bounding box center [1198, 497] width 27 height 429
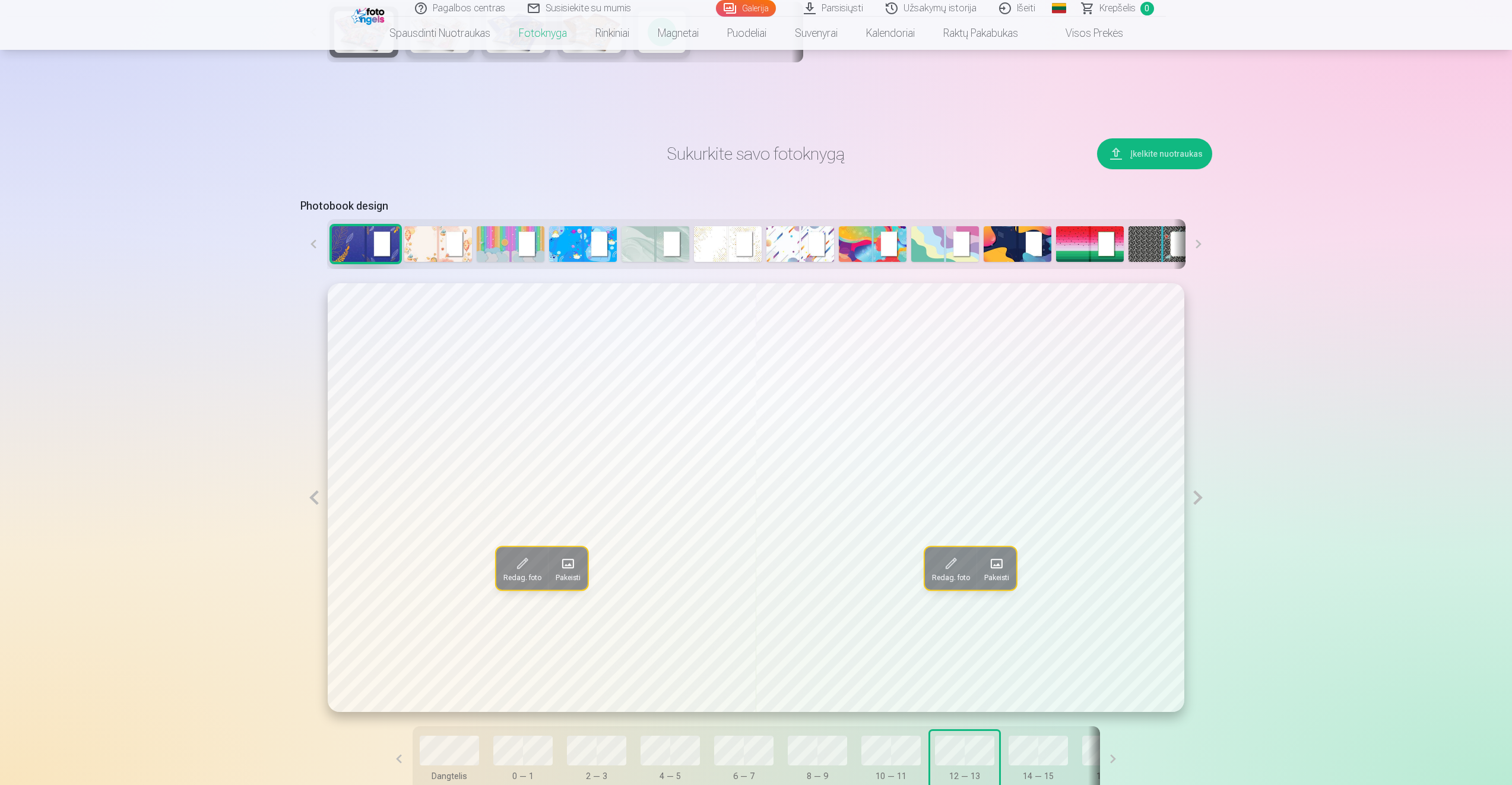
click at [1197, 501] on button at bounding box center [1198, 497] width 27 height 429
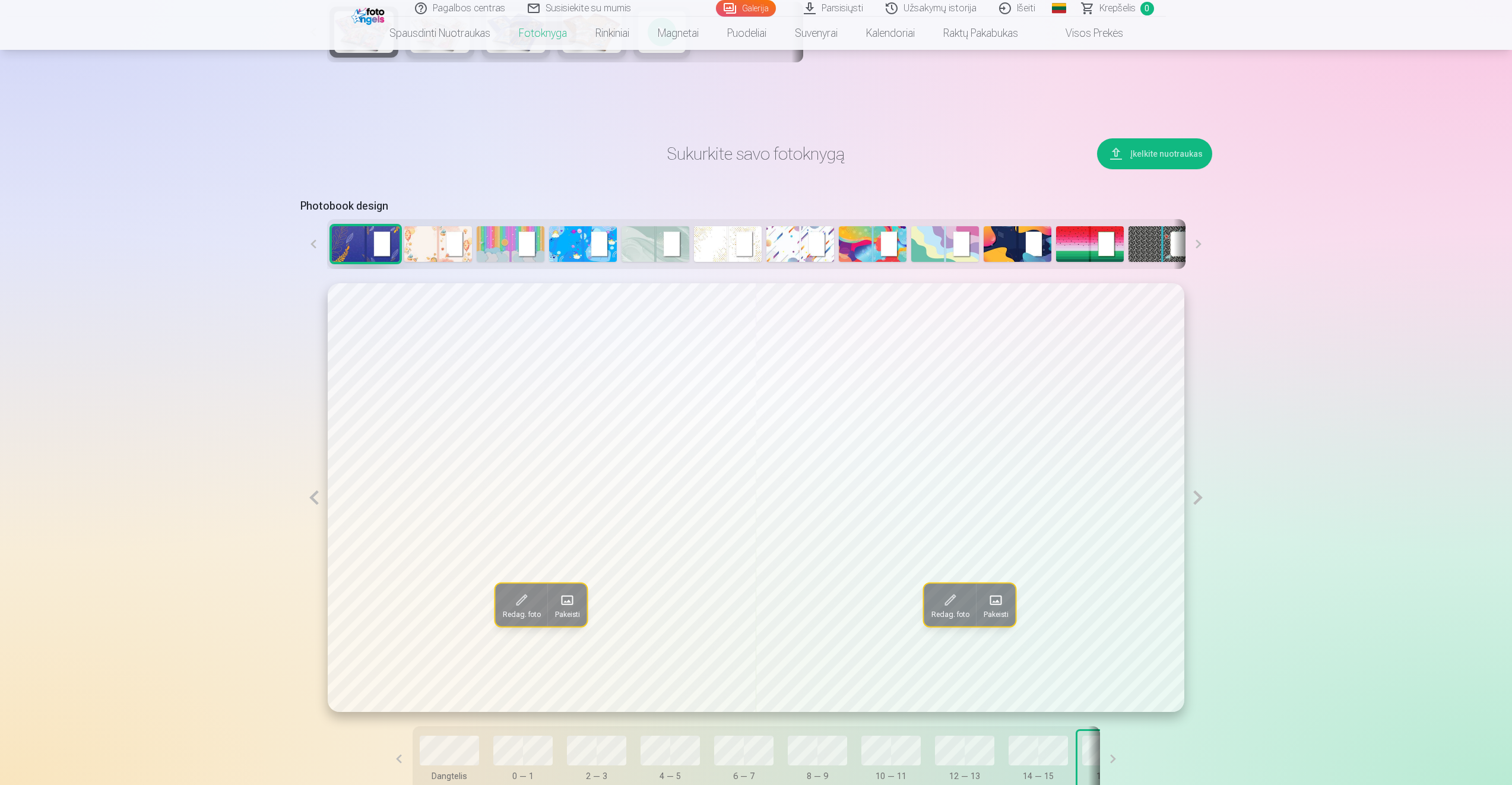
click at [1197, 501] on button at bounding box center [1198, 497] width 27 height 429
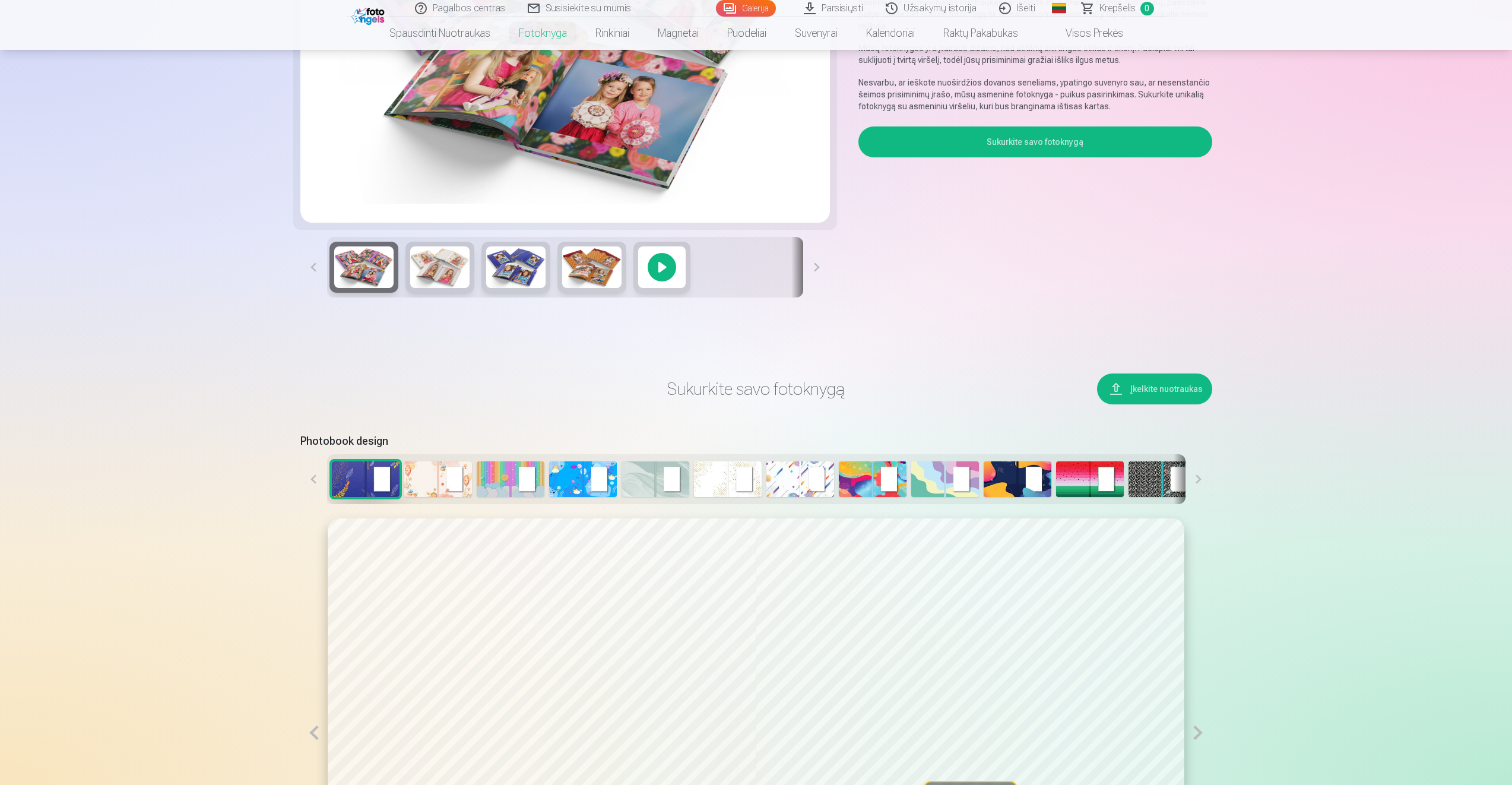
scroll to position [237, 0]
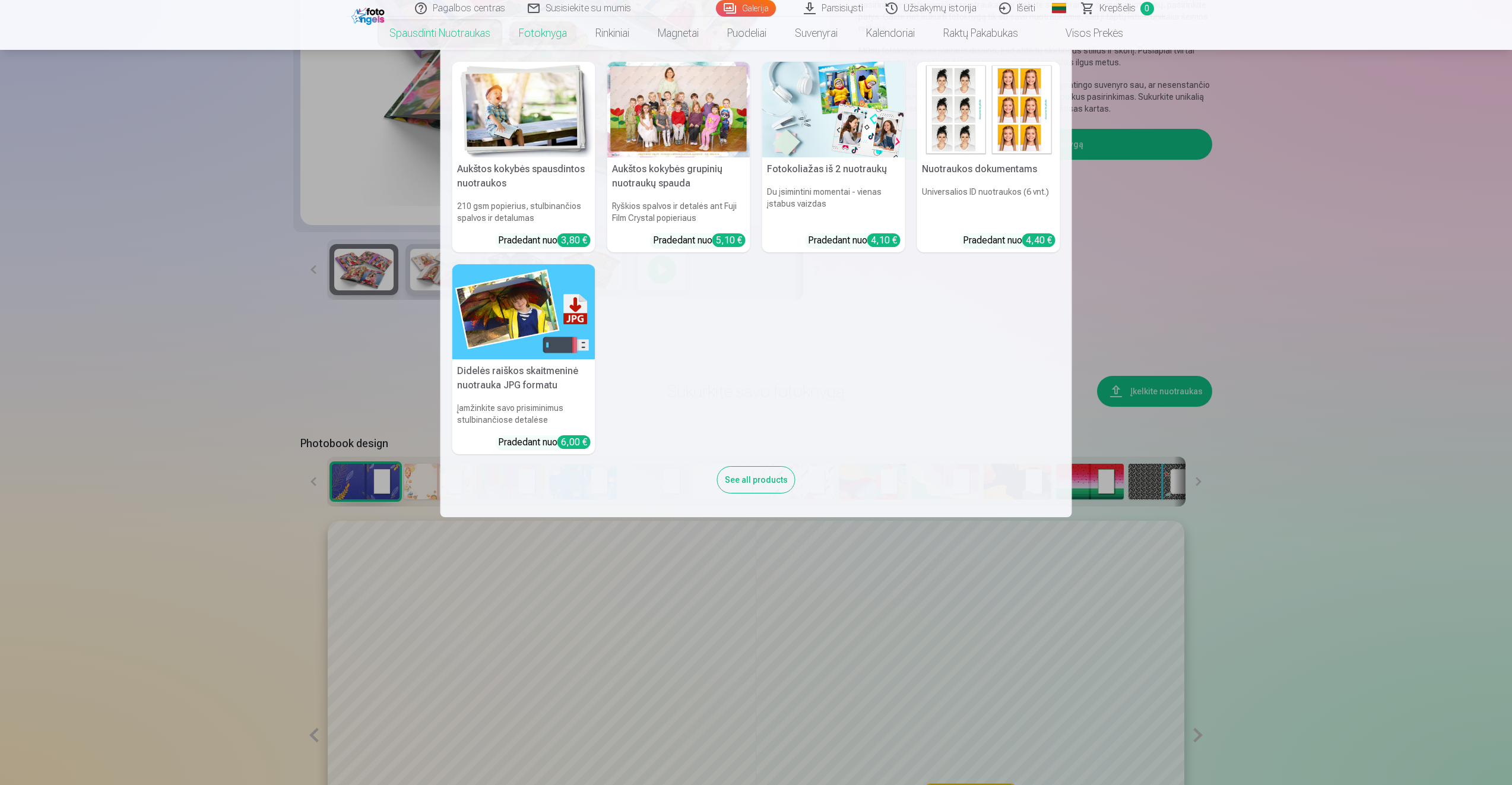
click at [442, 32] on link "Spausdinti nuotraukas" at bounding box center [440, 33] width 129 height 33
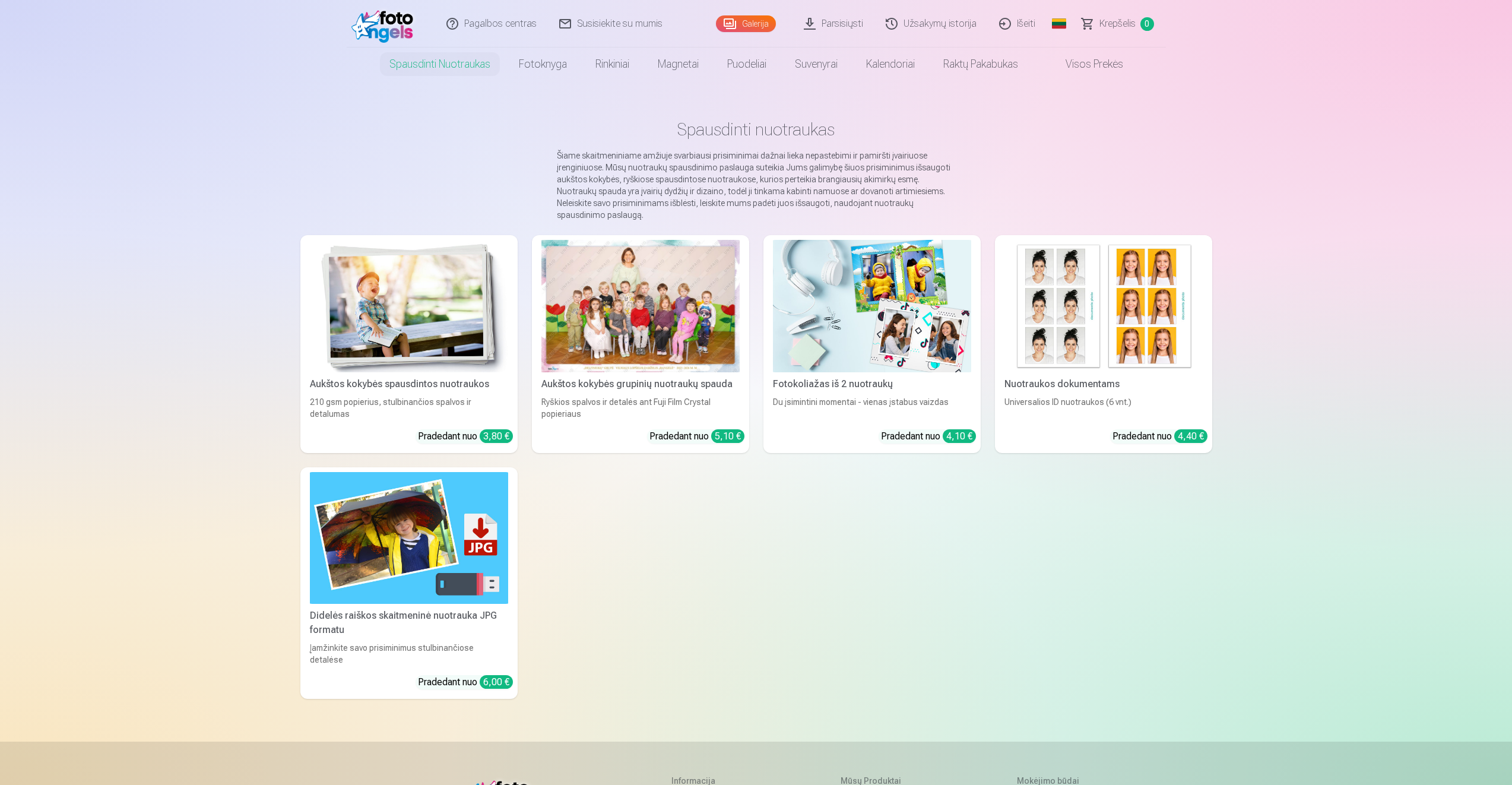
click at [648, 340] on div at bounding box center [640, 306] width 198 height 132
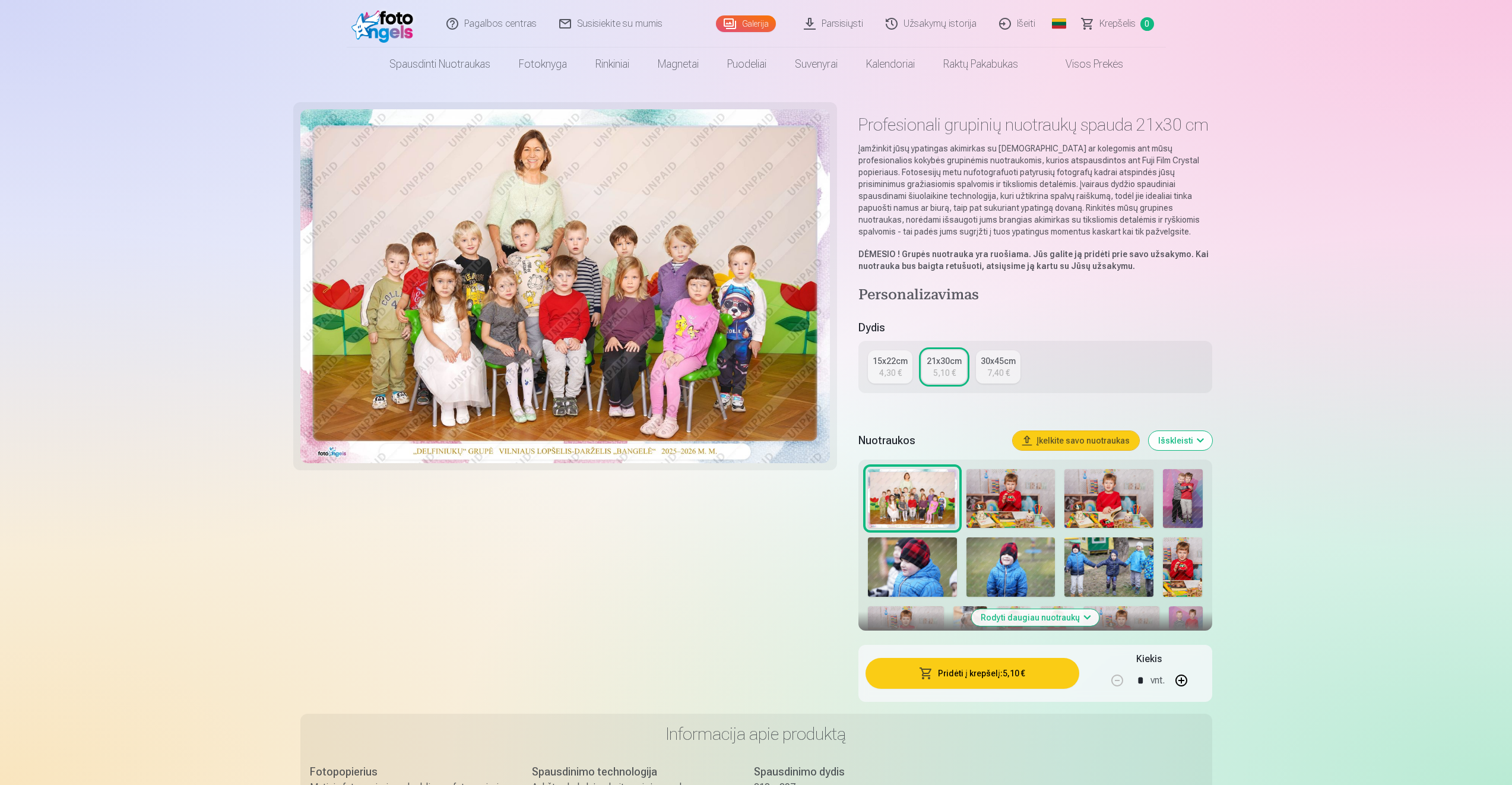
click at [884, 374] on div "4,30 €" at bounding box center [890, 372] width 23 height 12
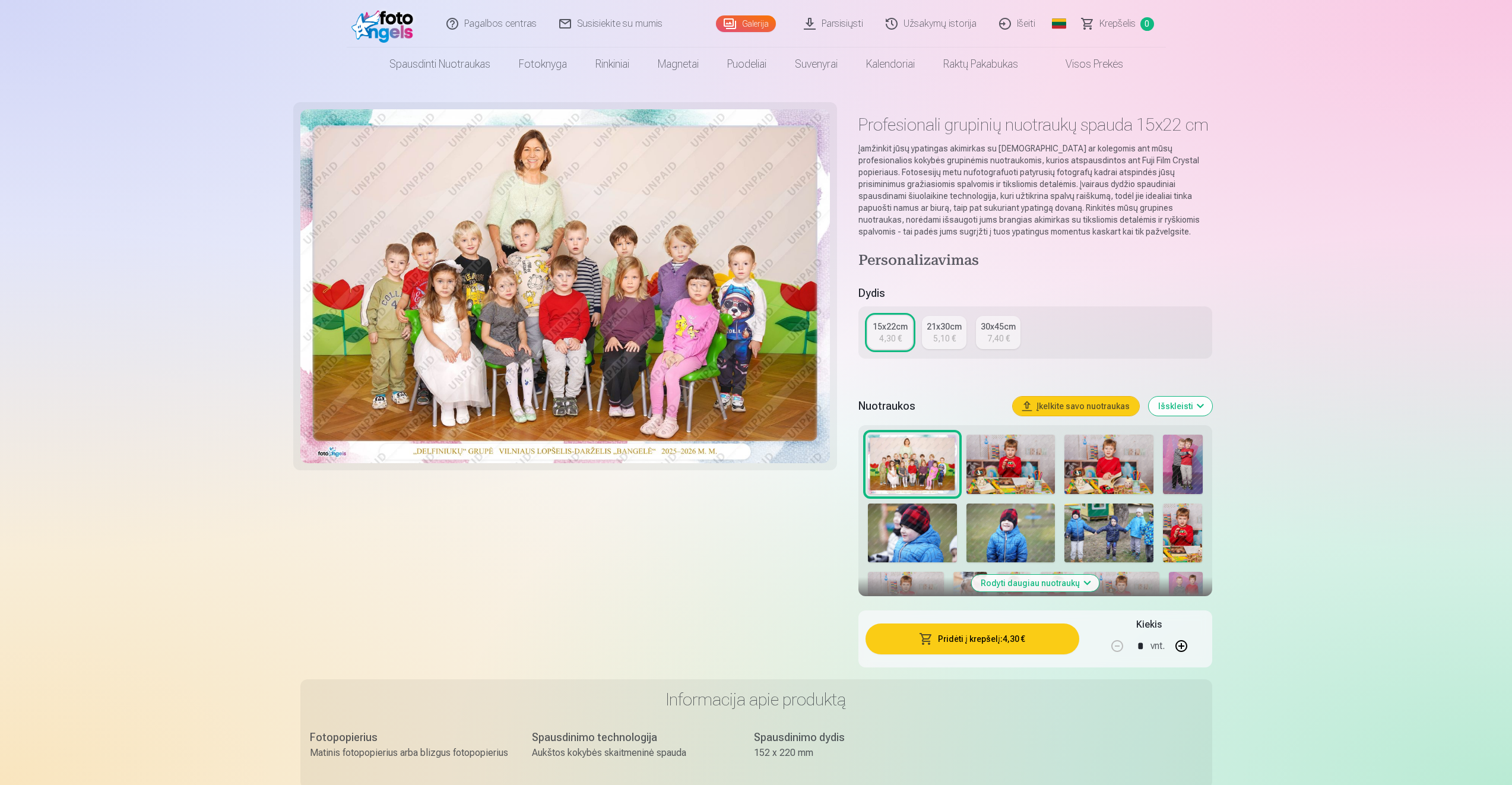
click at [1007, 469] on img at bounding box center [1011, 464] width 89 height 59
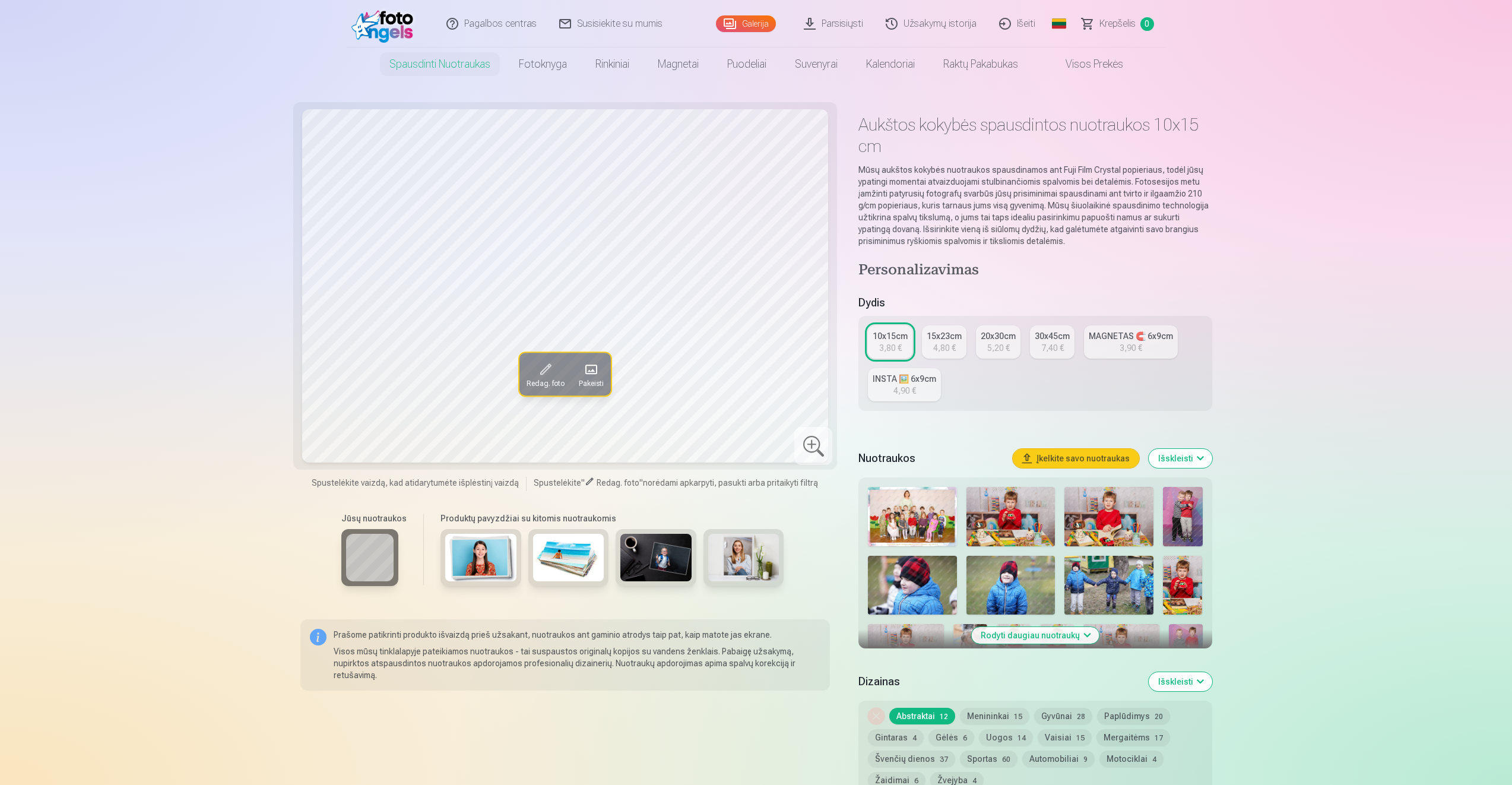
click at [998, 513] on img at bounding box center [1011, 516] width 89 height 59
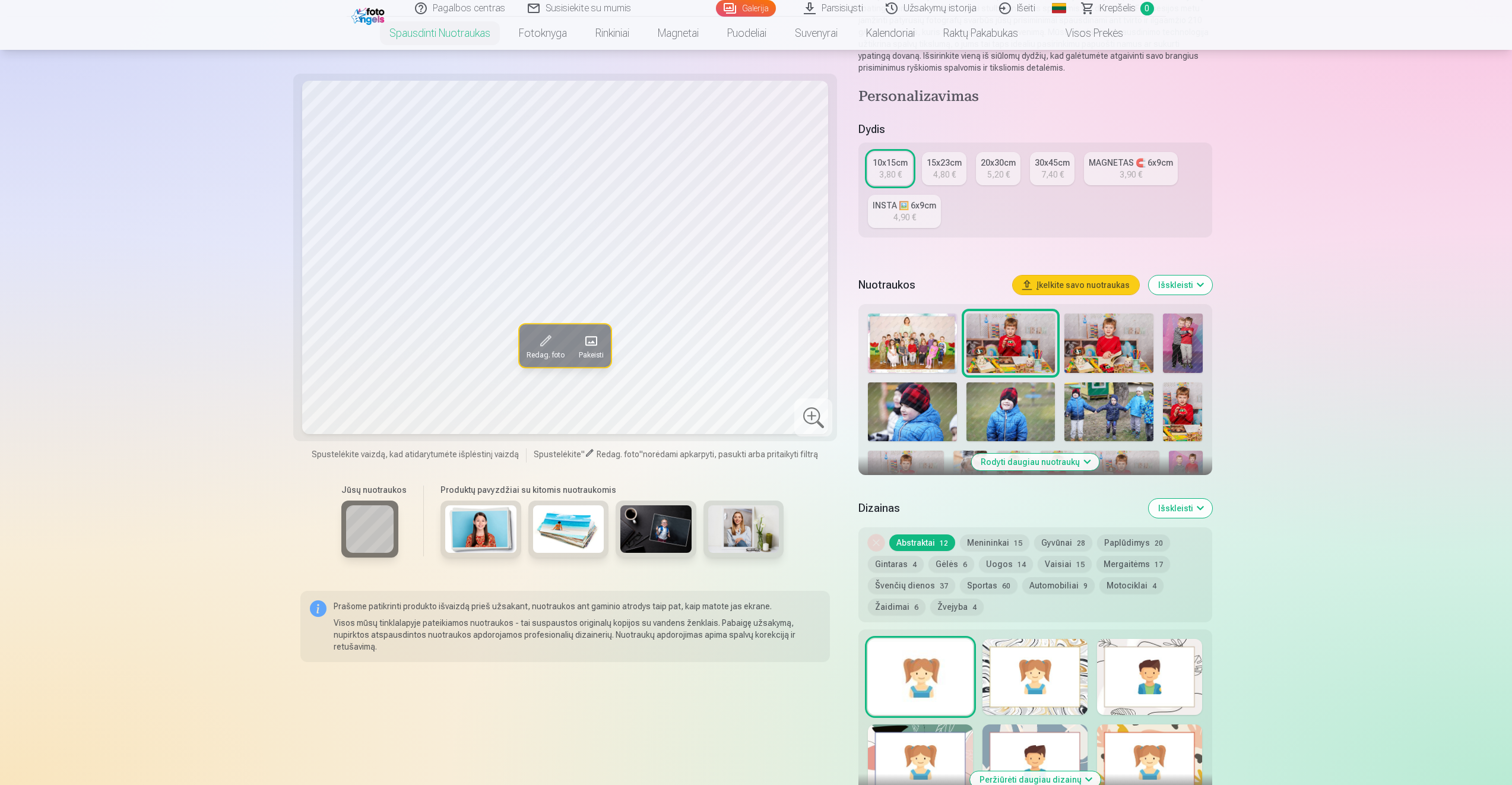
scroll to position [178, 0]
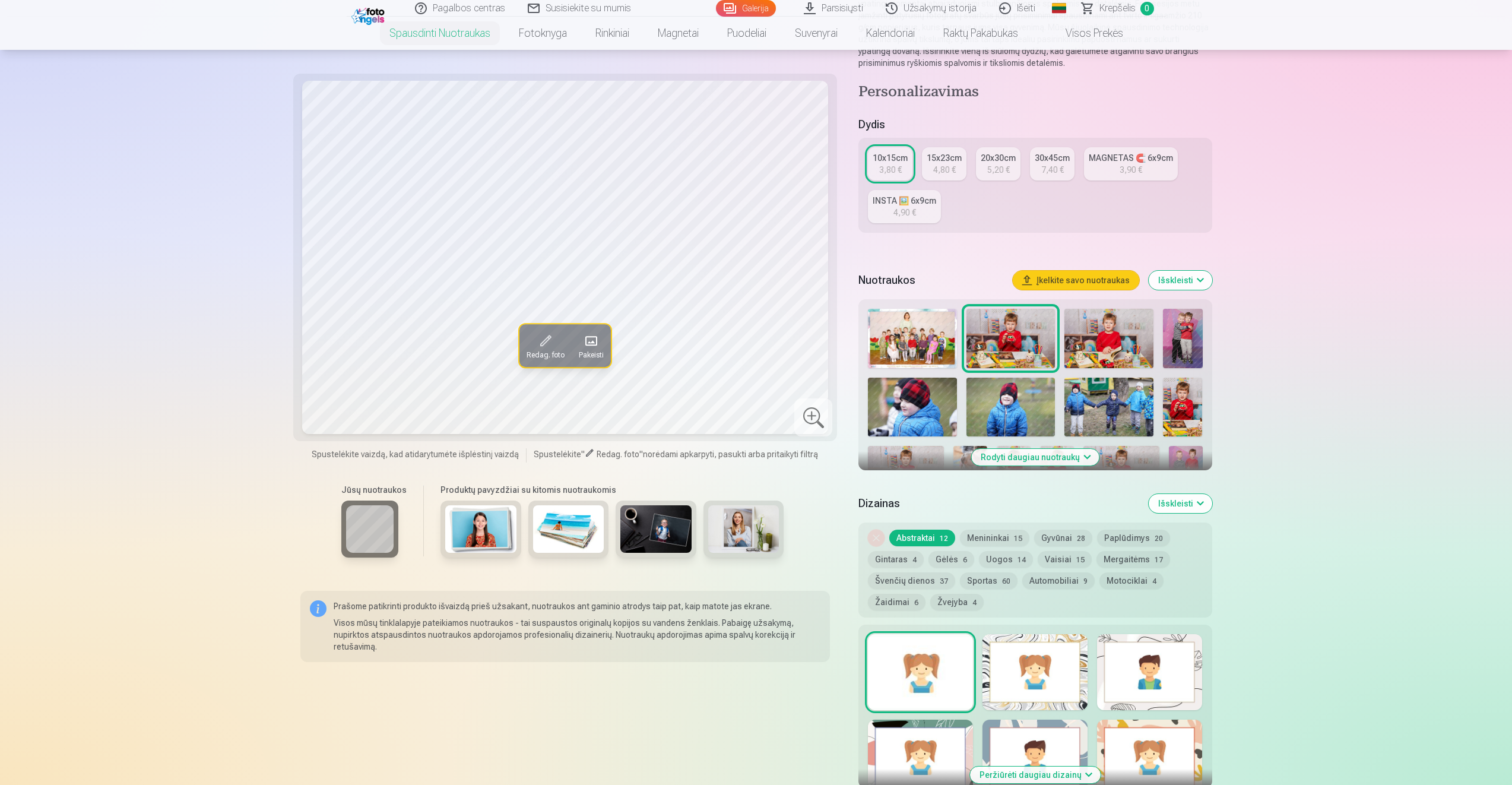
click at [1072, 458] on button "Rodyti daugiau nuotraukų" at bounding box center [1035, 457] width 128 height 16
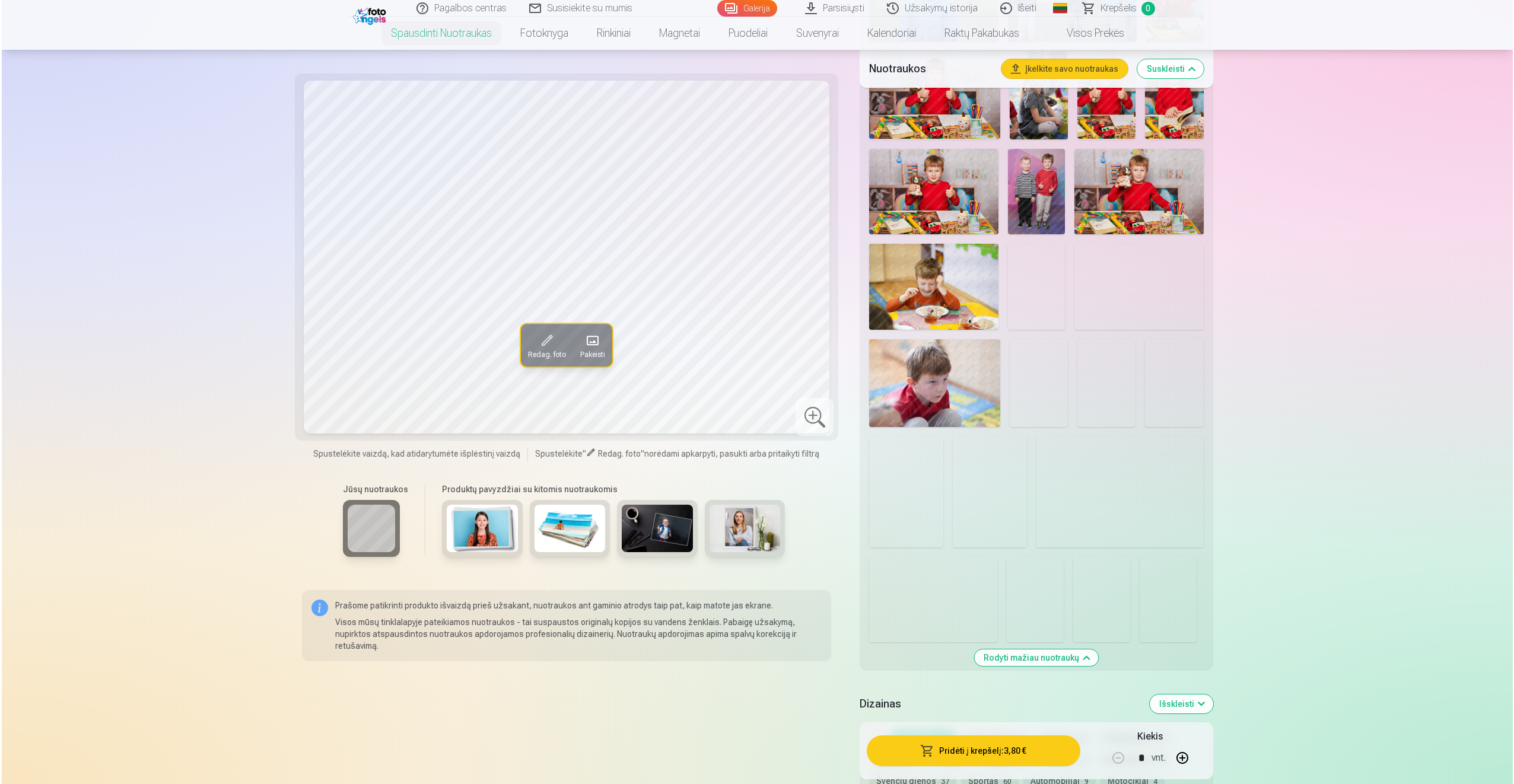
scroll to position [771, 0]
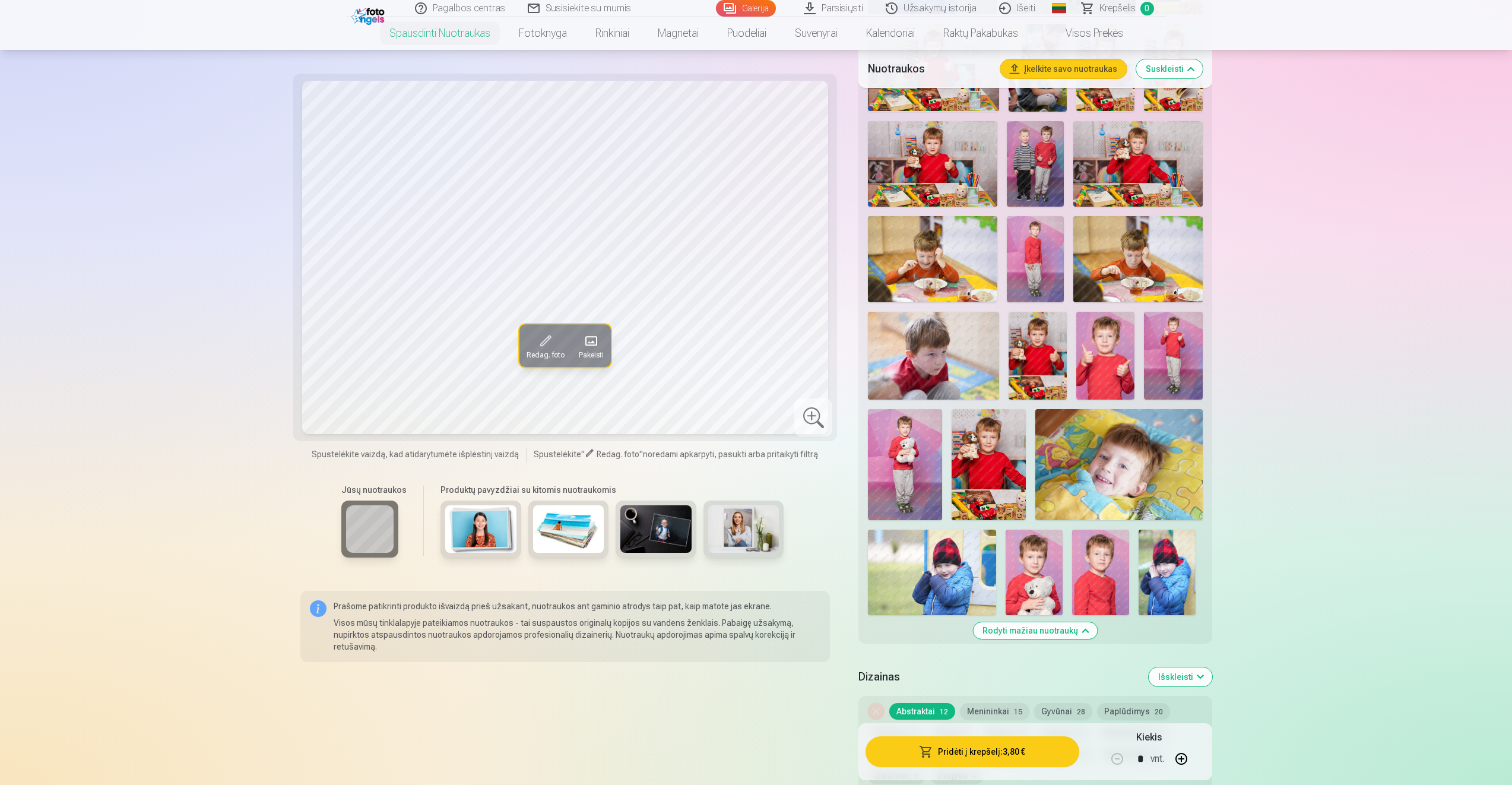
click at [1100, 573] on img at bounding box center [1100, 573] width 57 height 85
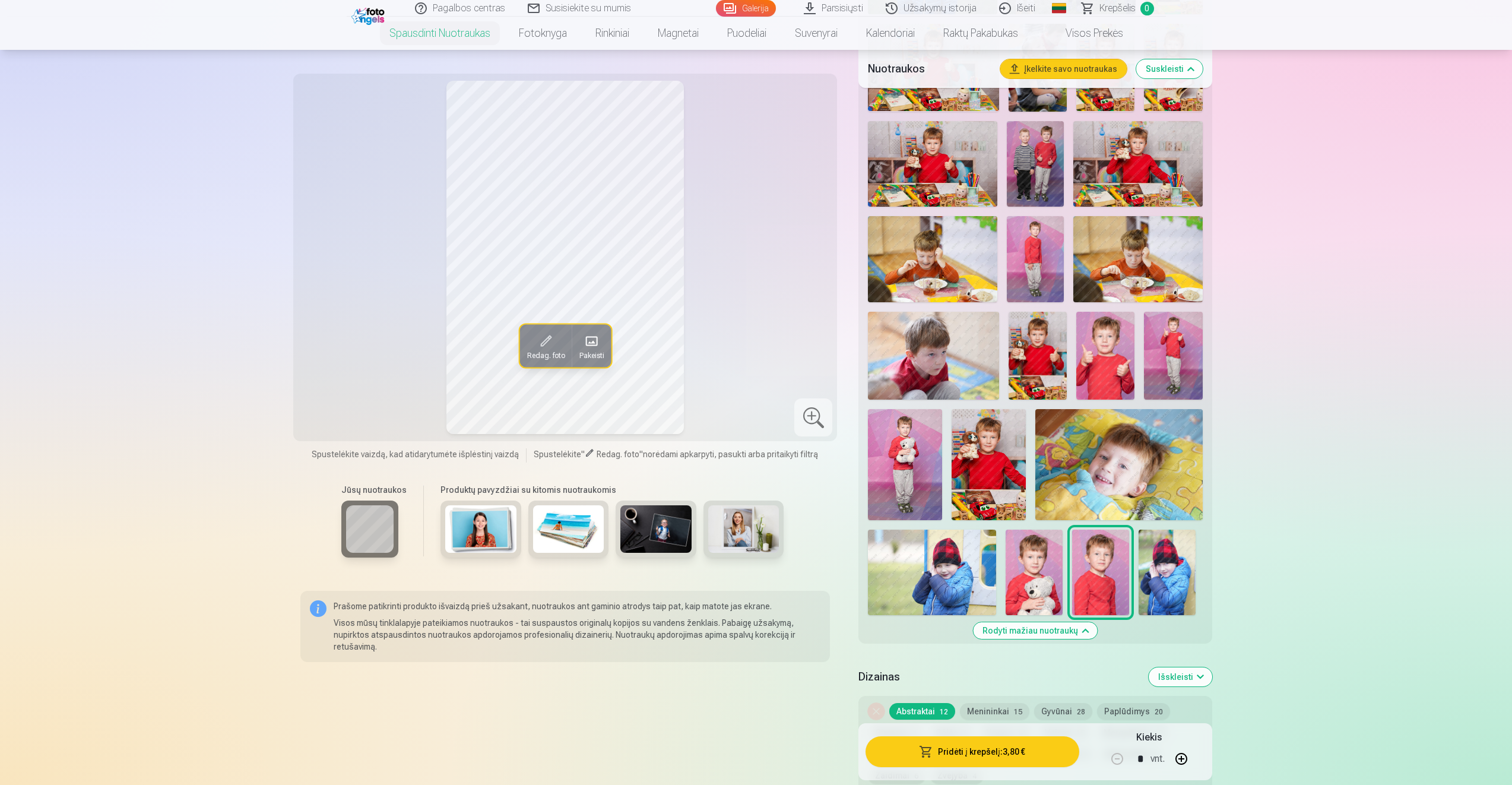
click at [982, 750] on button "Pridėti į krepšelį : 3,80 €" at bounding box center [971, 751] width 213 height 31
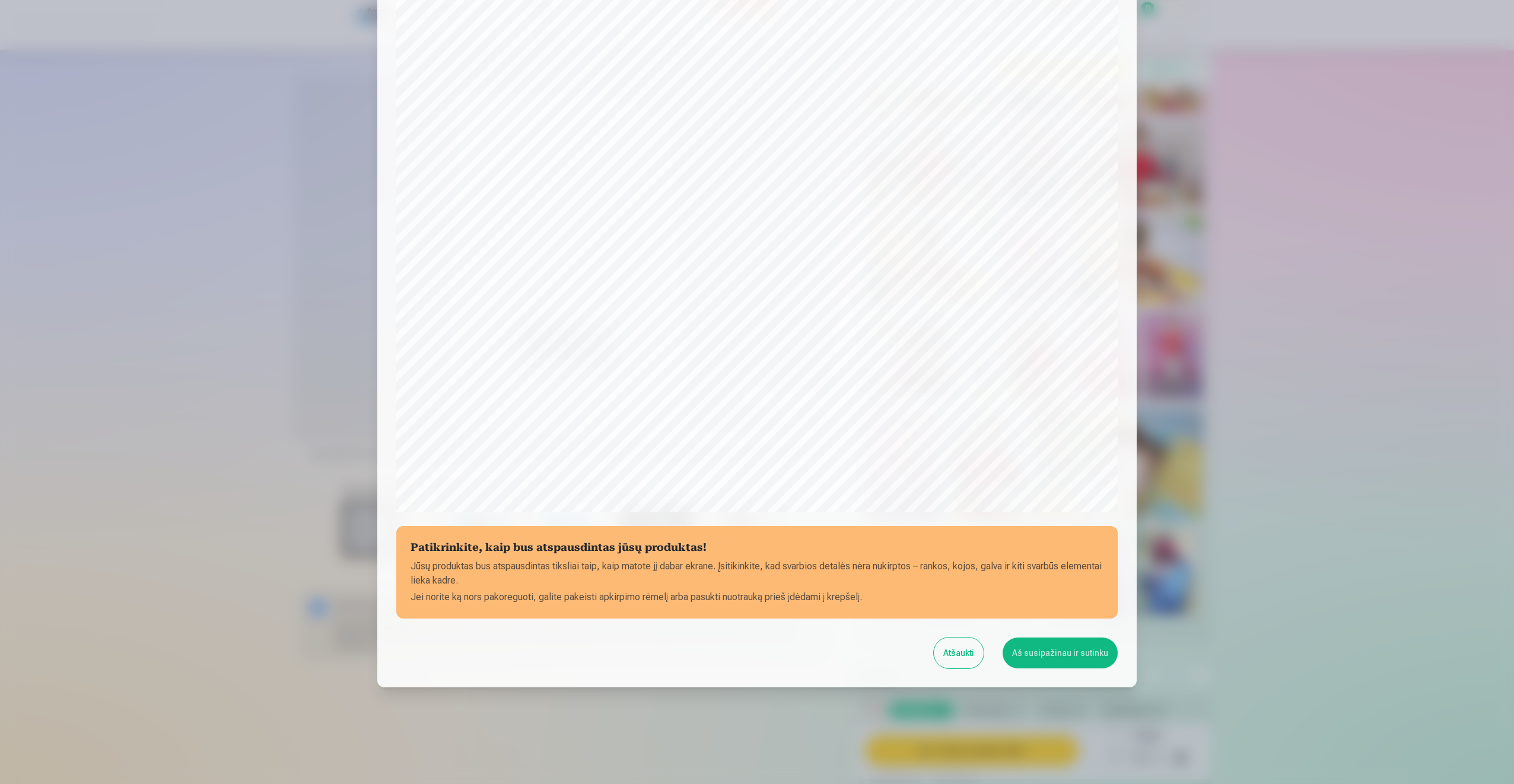
scroll to position [80, 0]
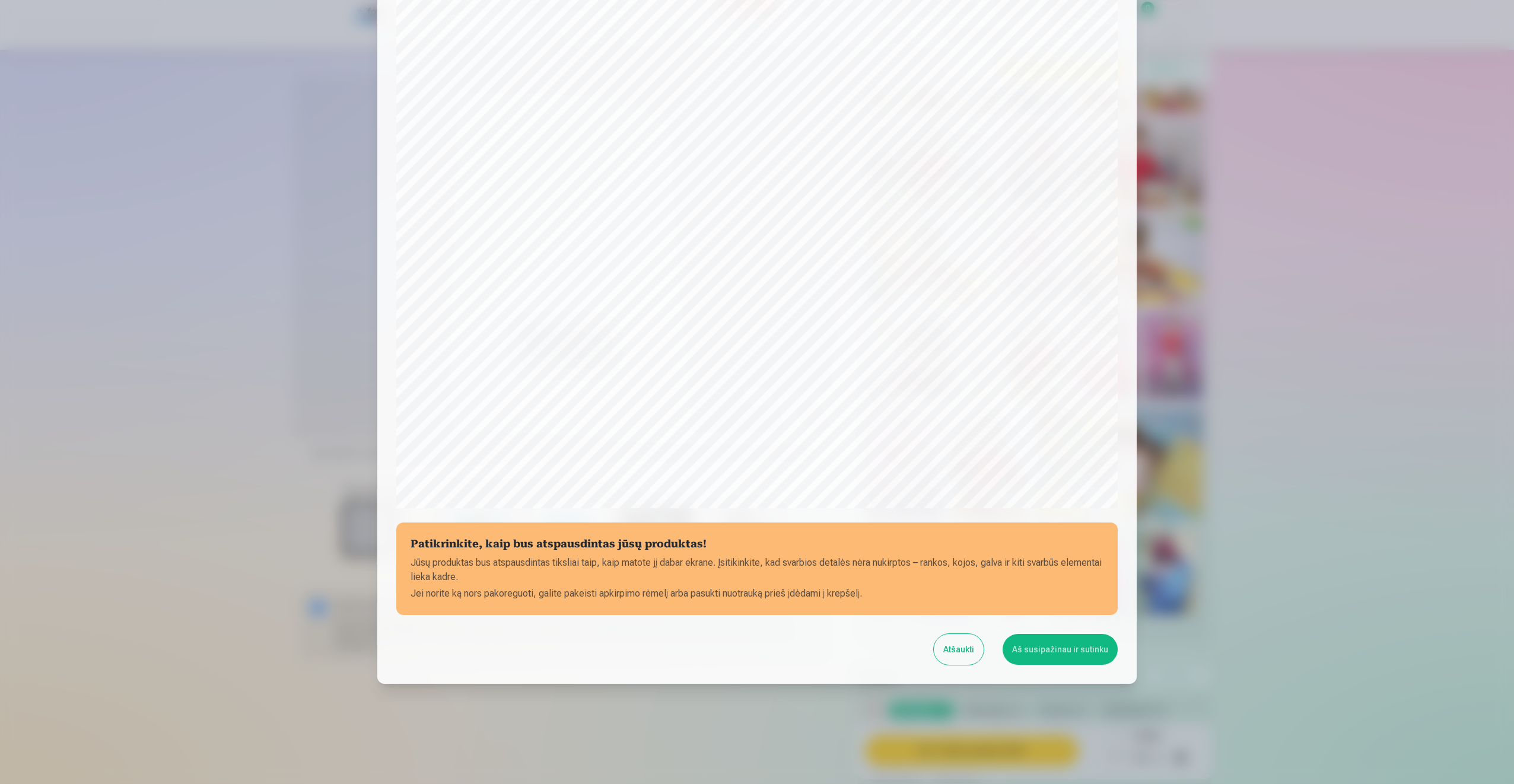
click at [1060, 657] on button "Aš susipažinau ir sutinku" at bounding box center [1060, 649] width 115 height 31
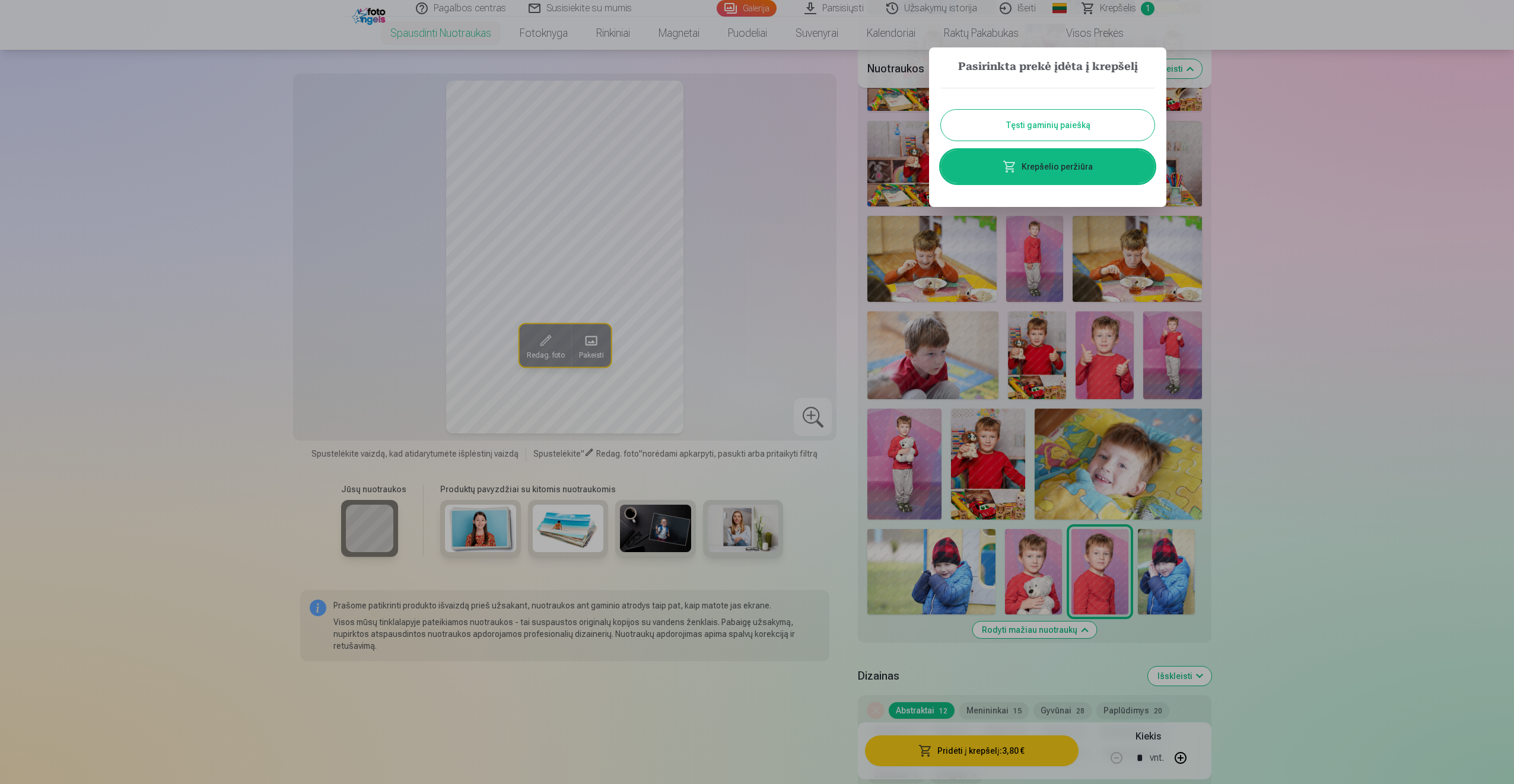
click at [1037, 571] on div at bounding box center [757, 392] width 1514 height 784
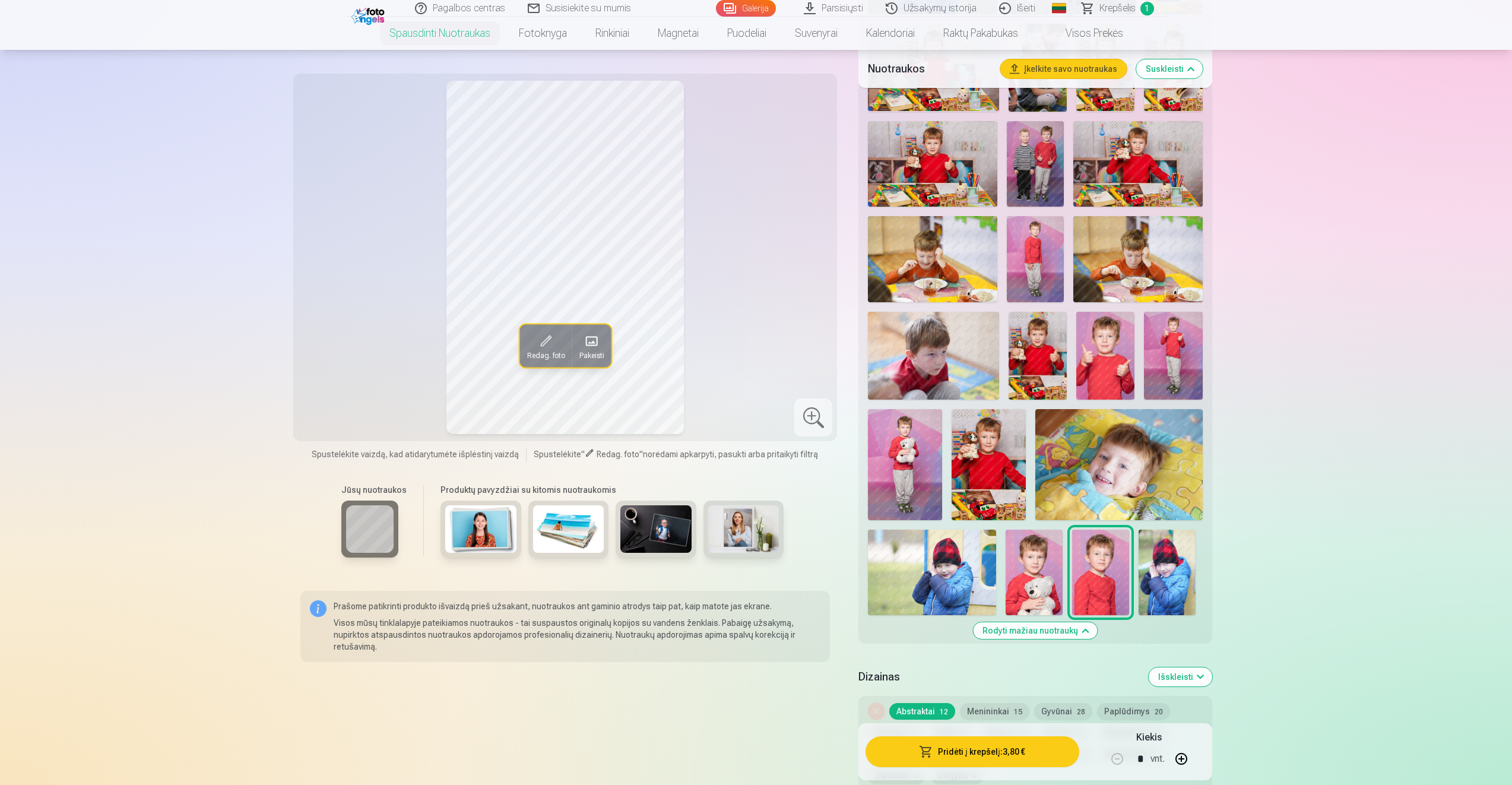
click at [1037, 572] on img at bounding box center [1034, 573] width 57 height 85
click at [998, 751] on button "Pridėti į krepšelį : 3,80 €" at bounding box center [971, 751] width 213 height 31
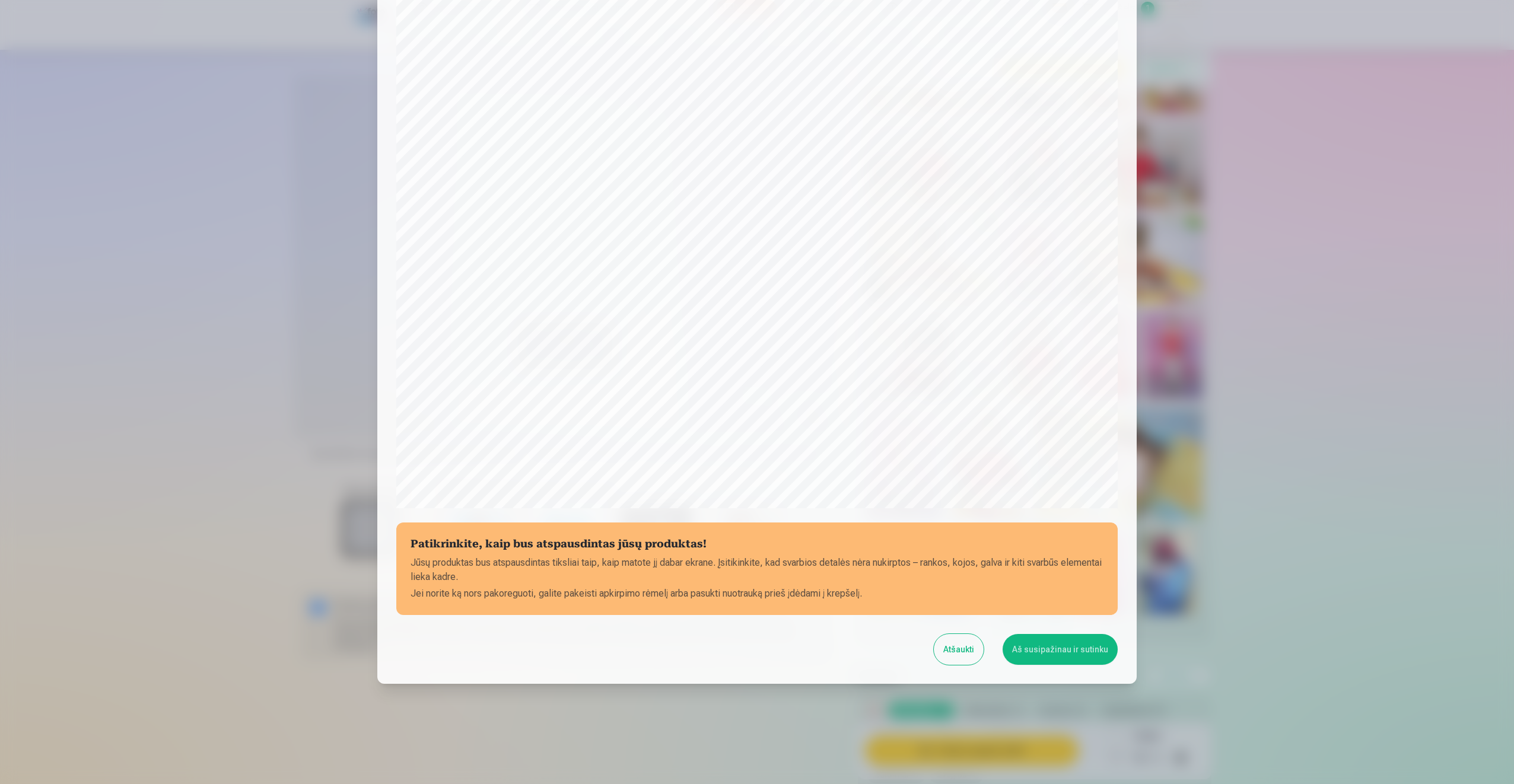
click at [1063, 654] on button "Aš susipažinau ir sutinku" at bounding box center [1060, 649] width 115 height 31
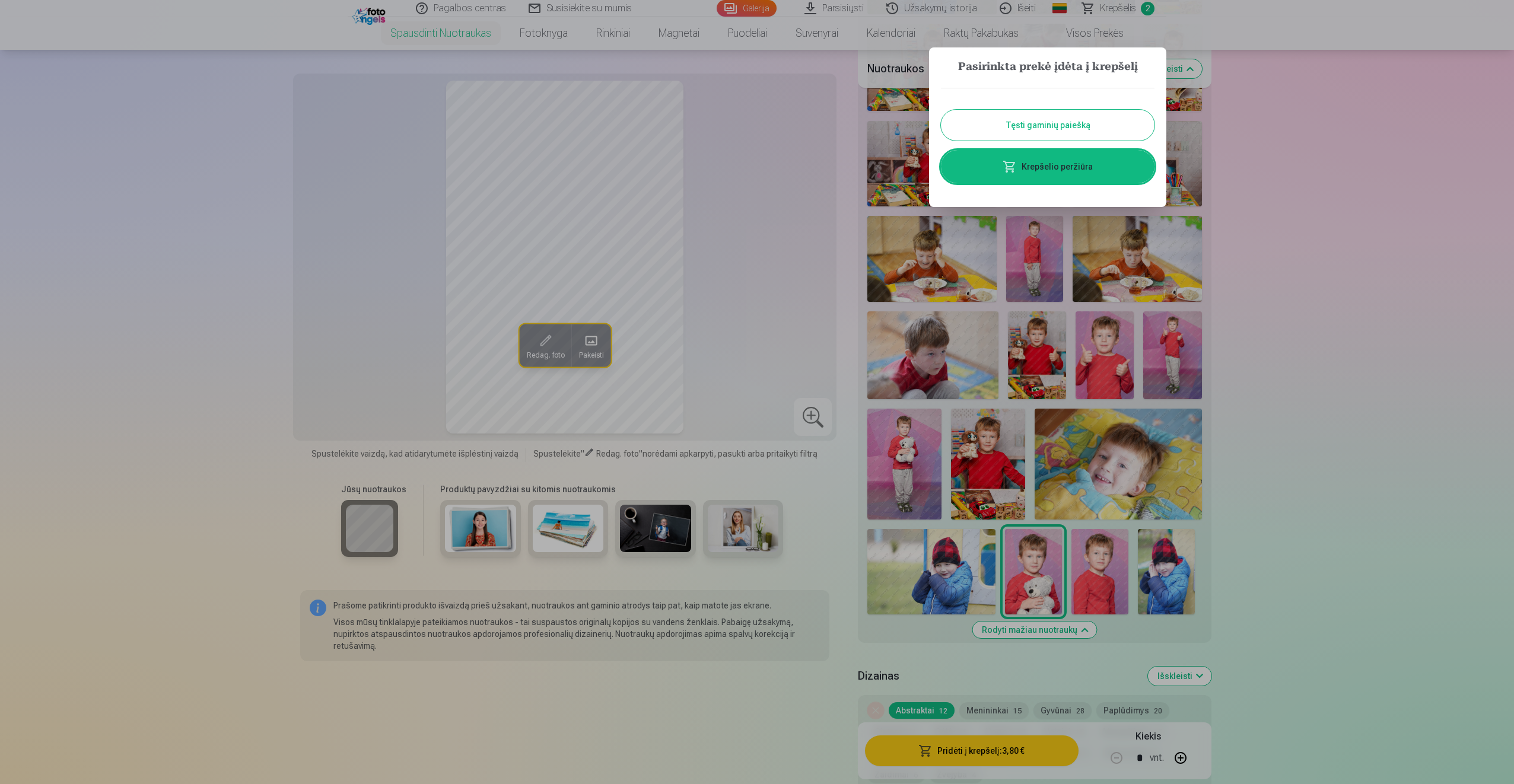
click at [1421, 333] on div at bounding box center [757, 392] width 1514 height 784
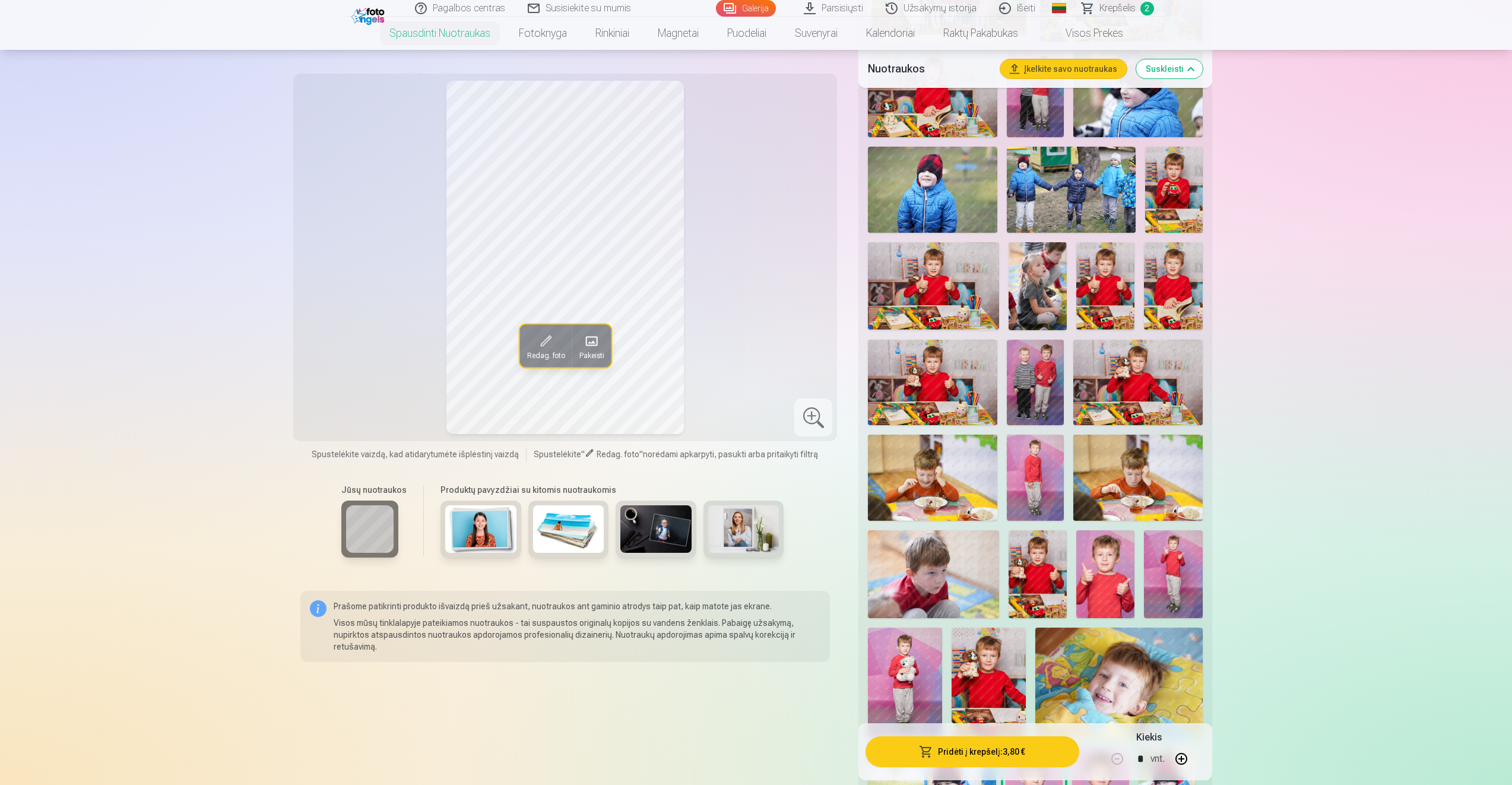
scroll to position [535, 0]
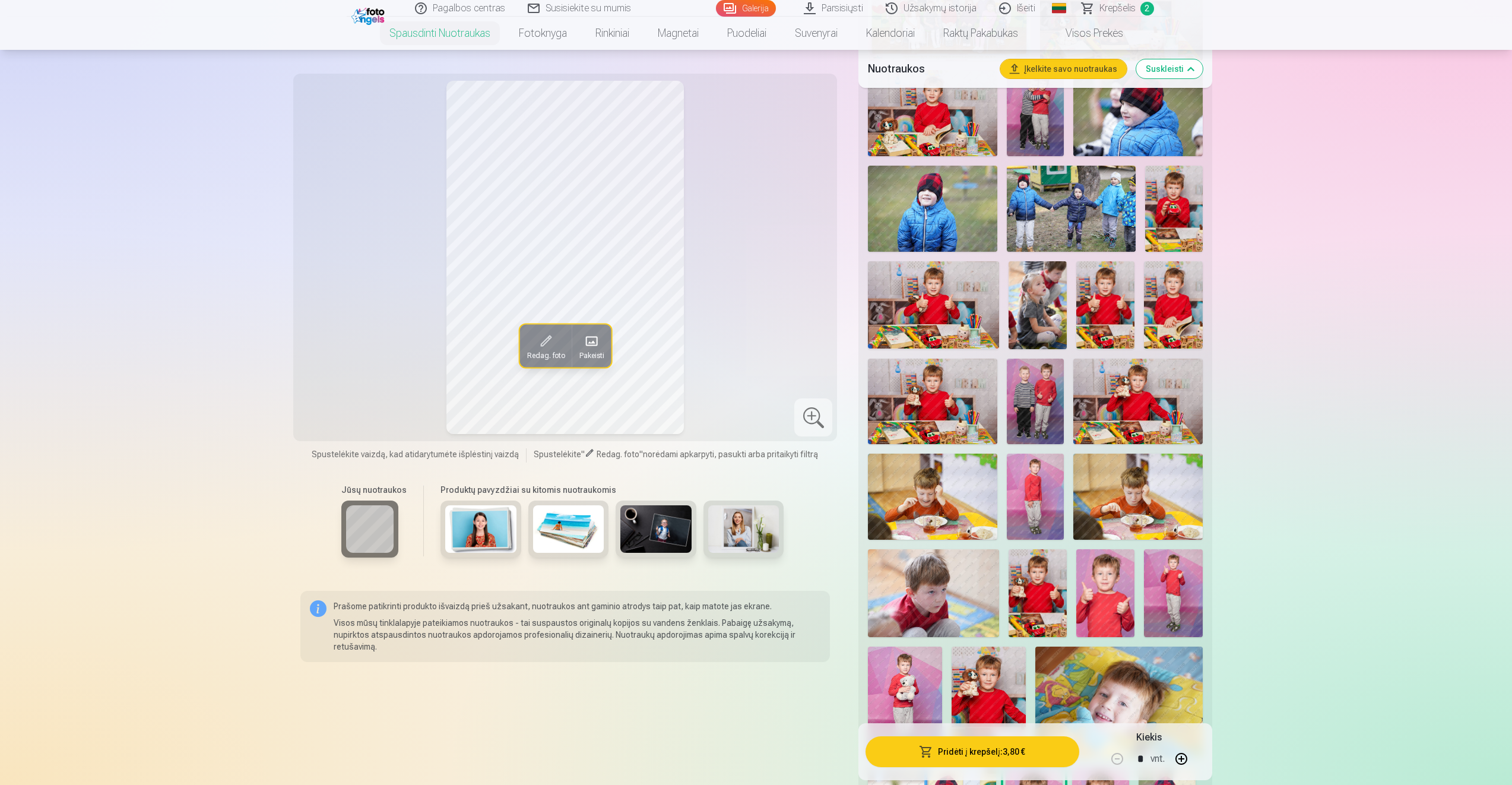
click at [1136, 394] on img at bounding box center [1137, 402] width 129 height 86
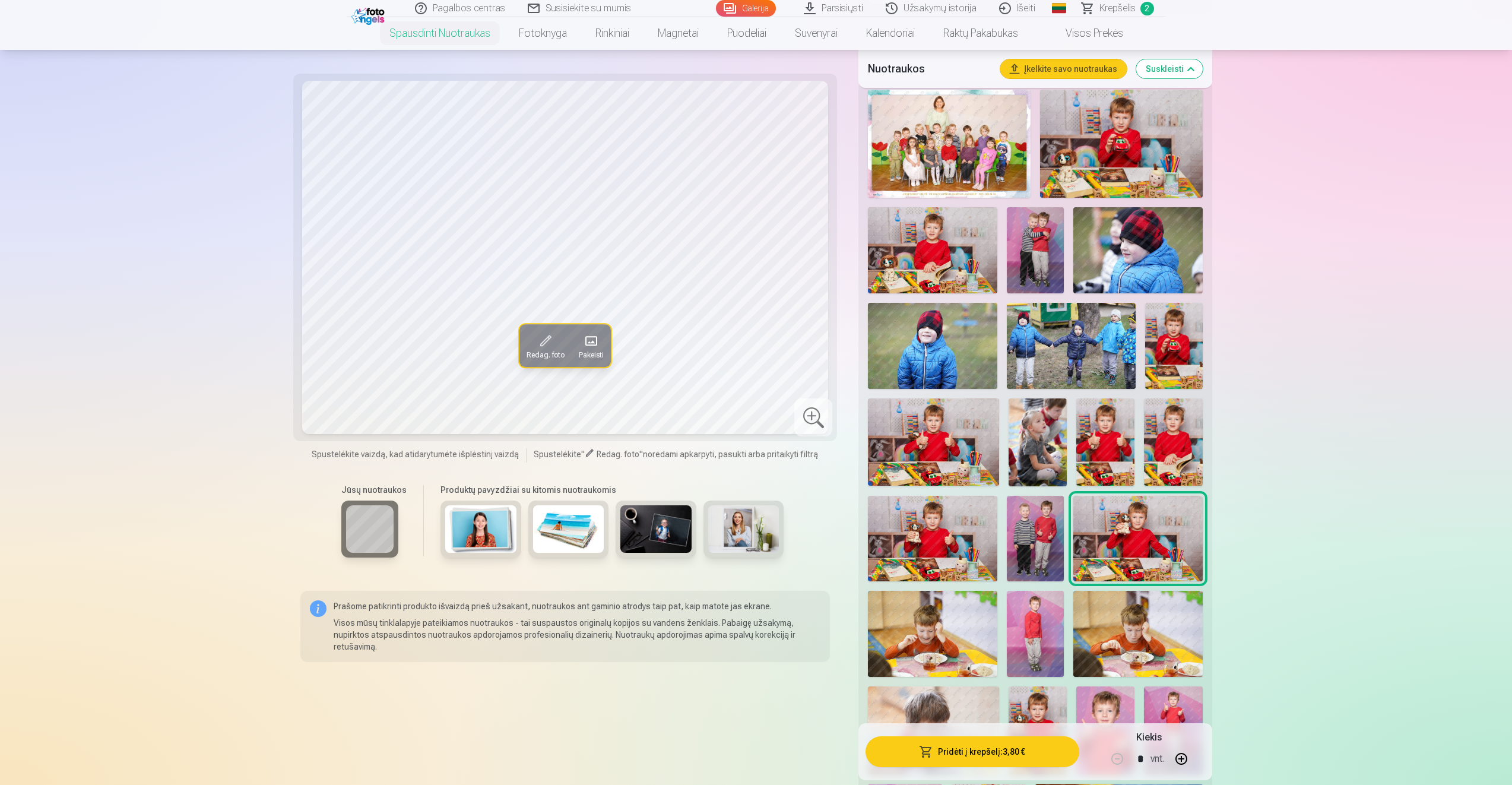
scroll to position [356, 0]
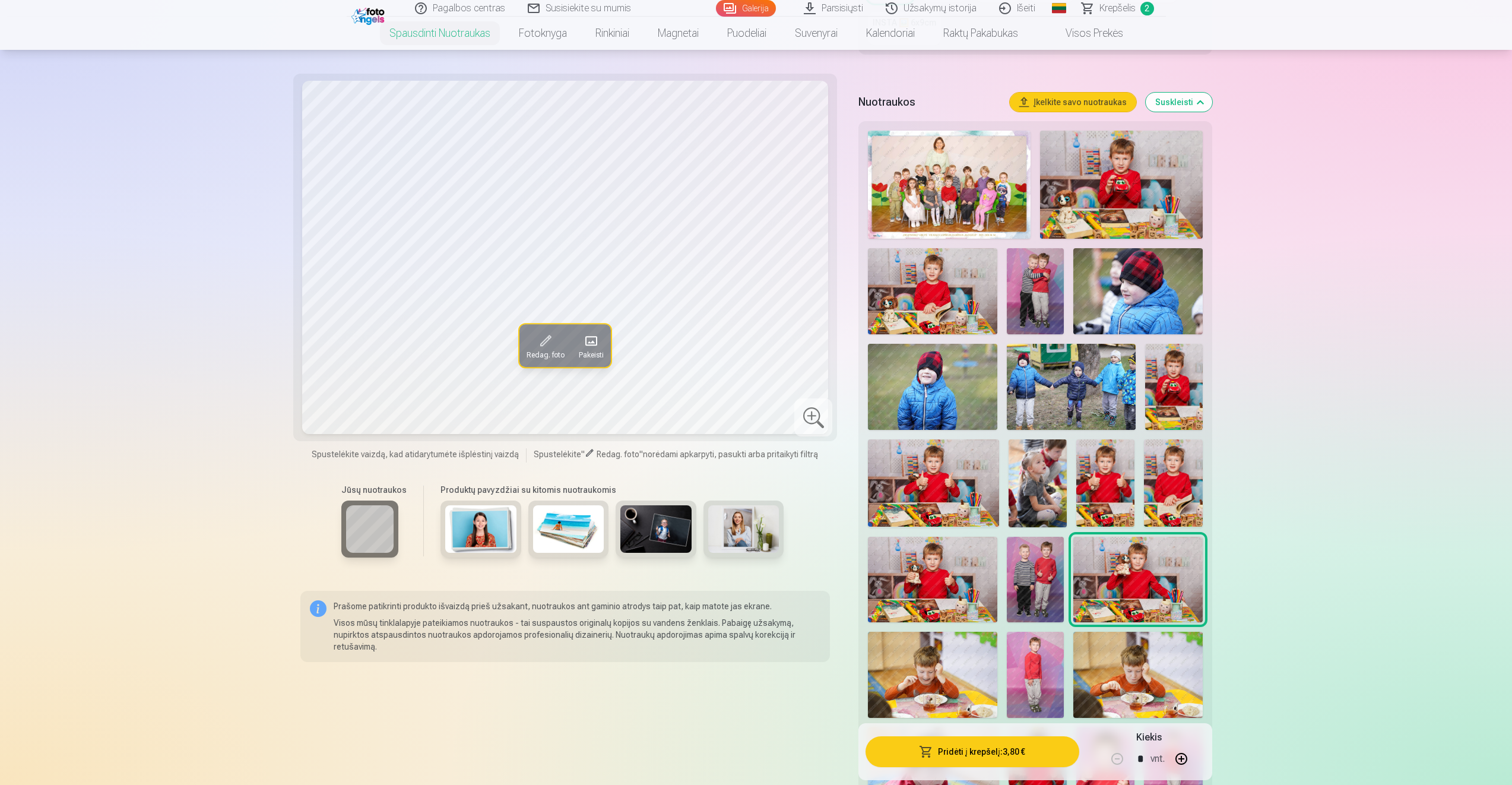
click at [940, 294] on img at bounding box center [932, 291] width 129 height 86
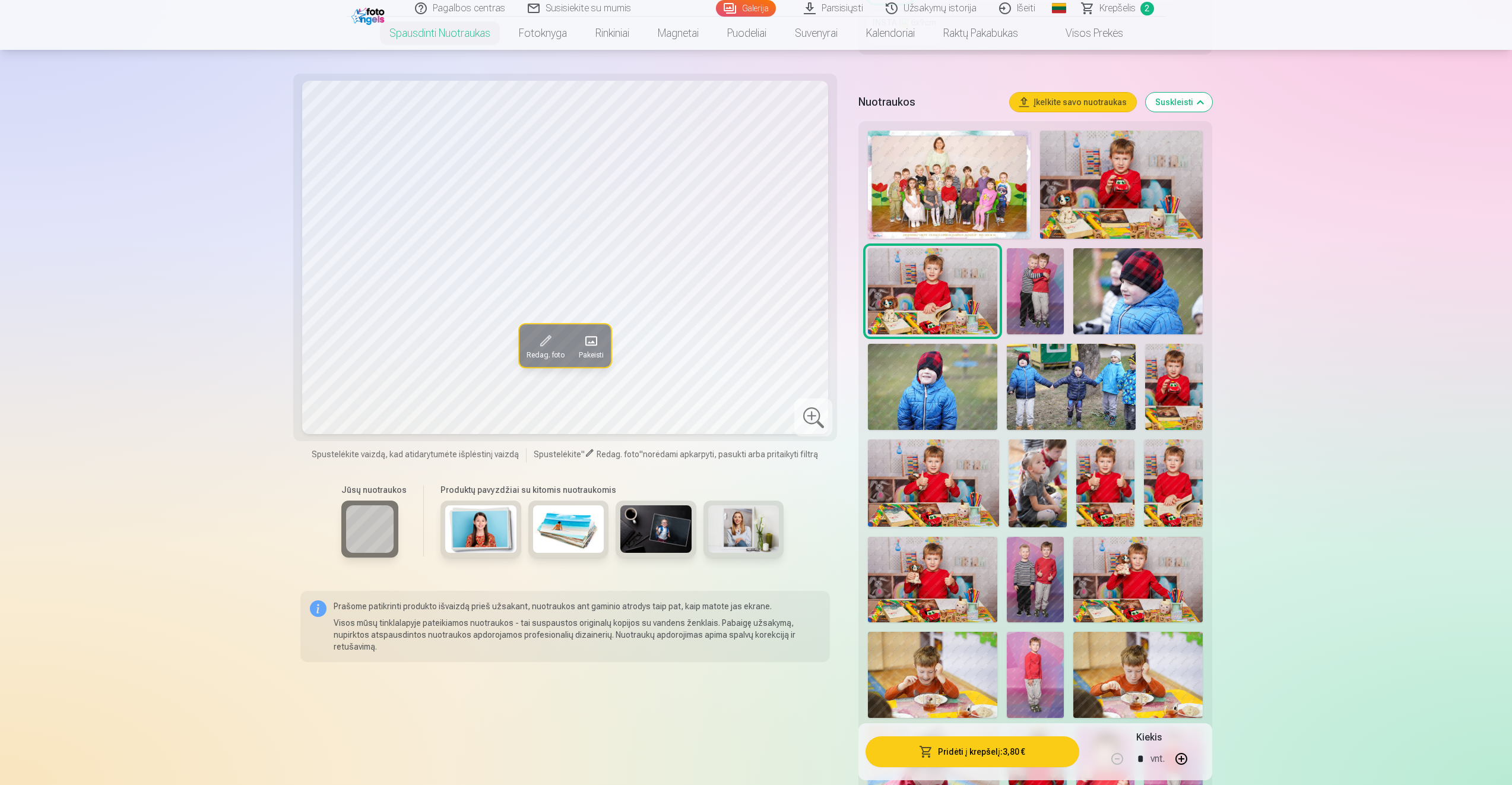
click at [1123, 590] on img at bounding box center [1137, 579] width 129 height 86
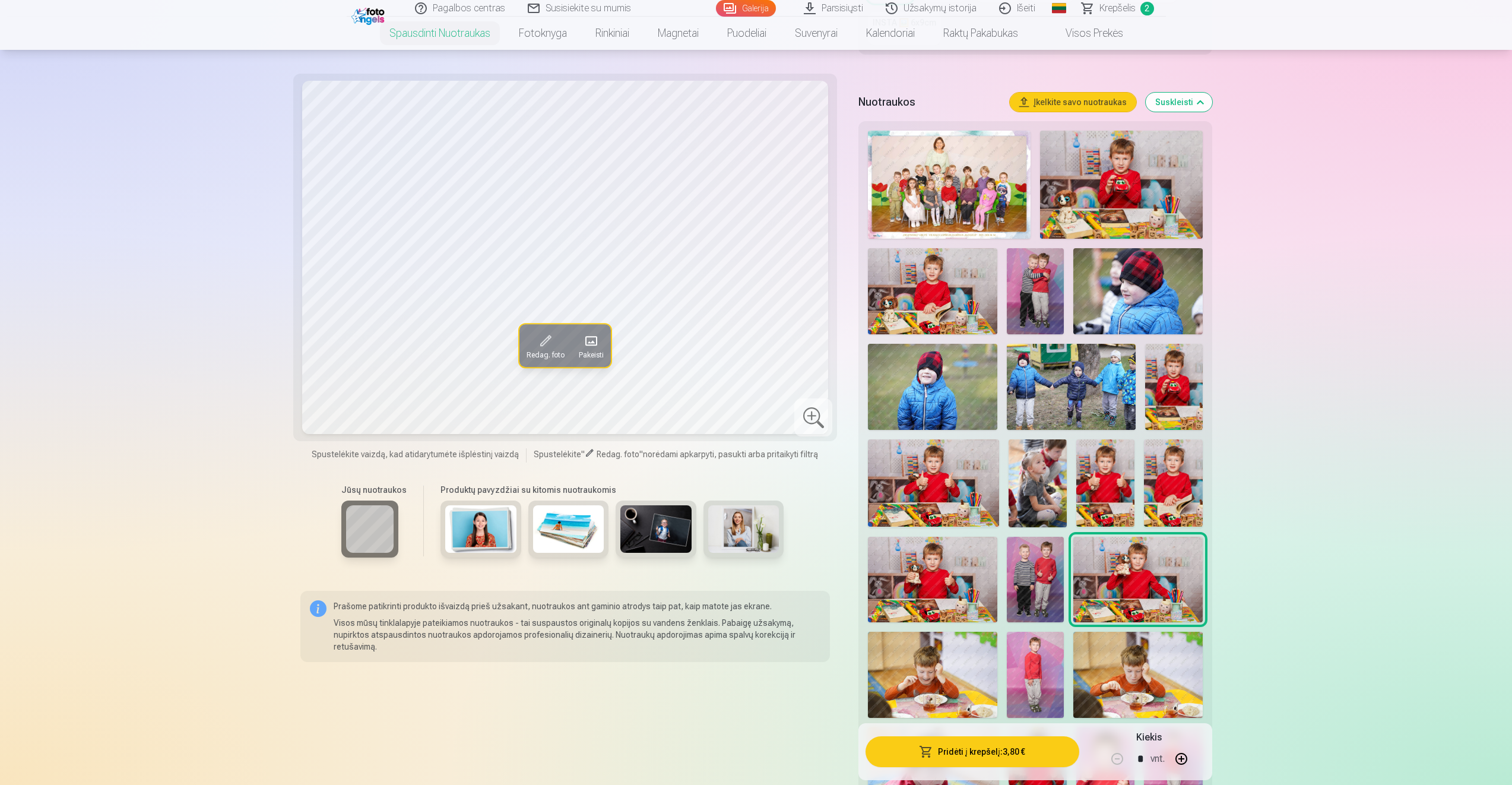
click at [938, 293] on img at bounding box center [932, 291] width 129 height 86
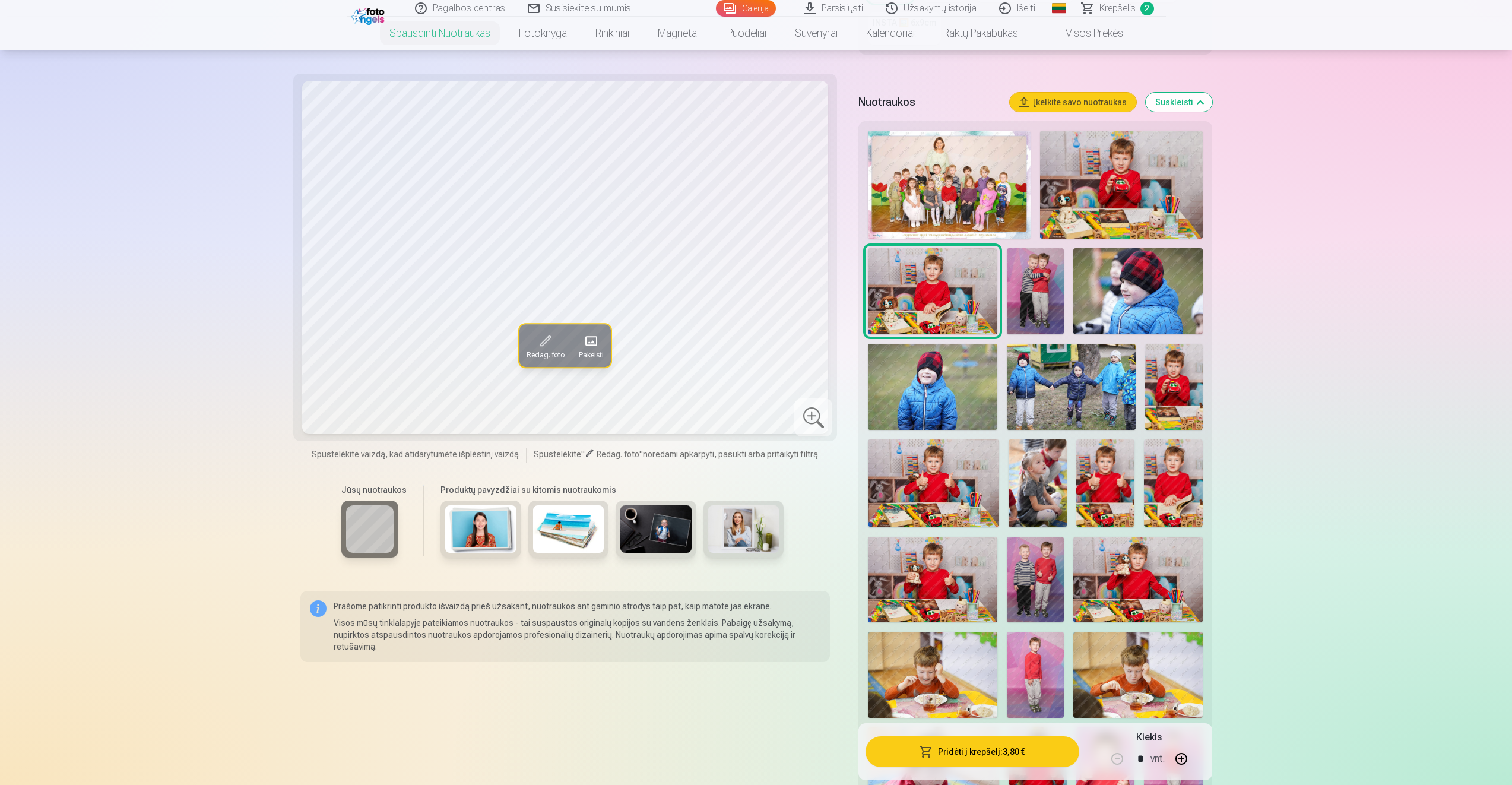
click at [935, 471] on img at bounding box center [933, 483] width 131 height 87
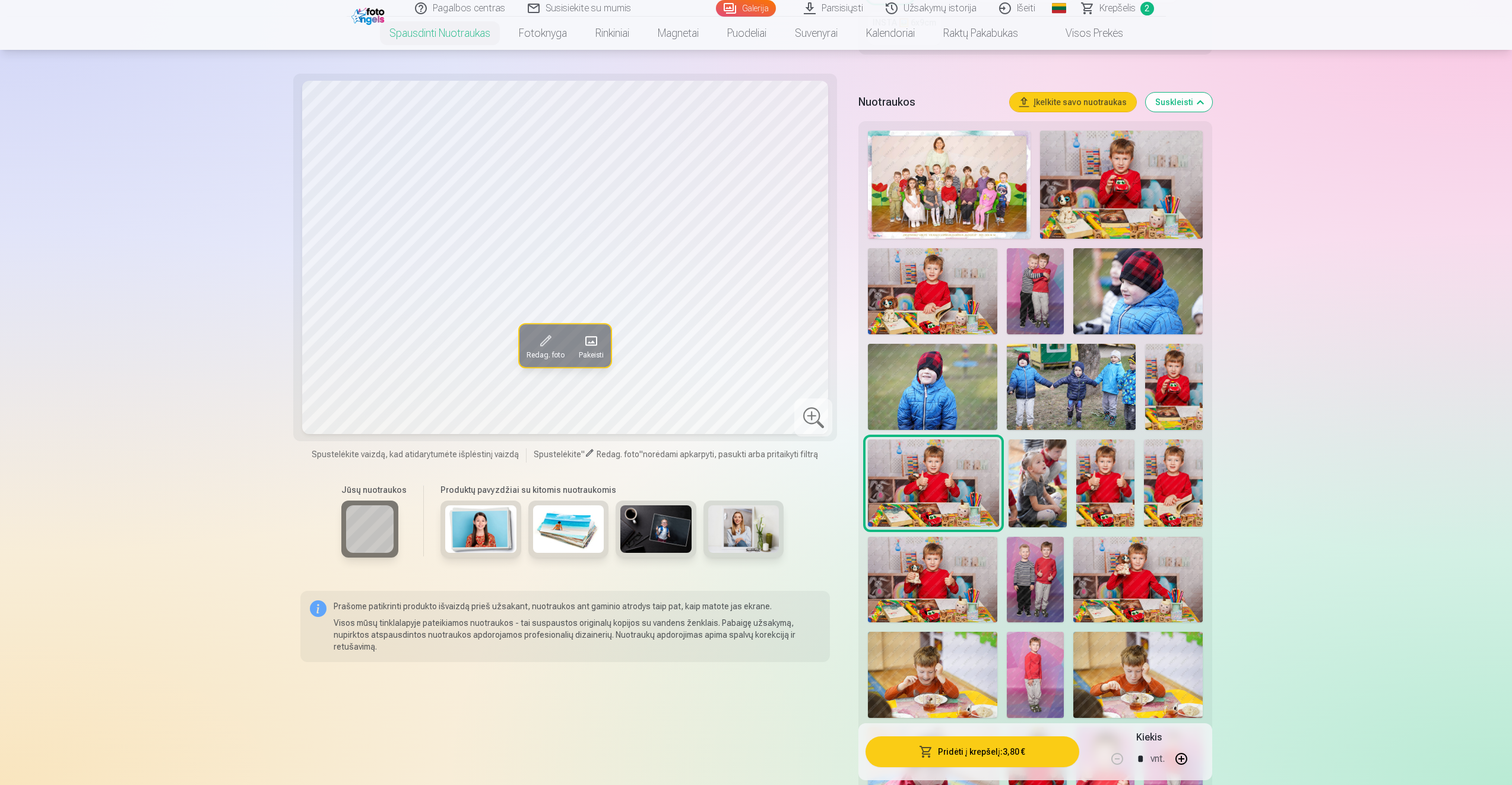
click at [941, 582] on img at bounding box center [932, 579] width 129 height 86
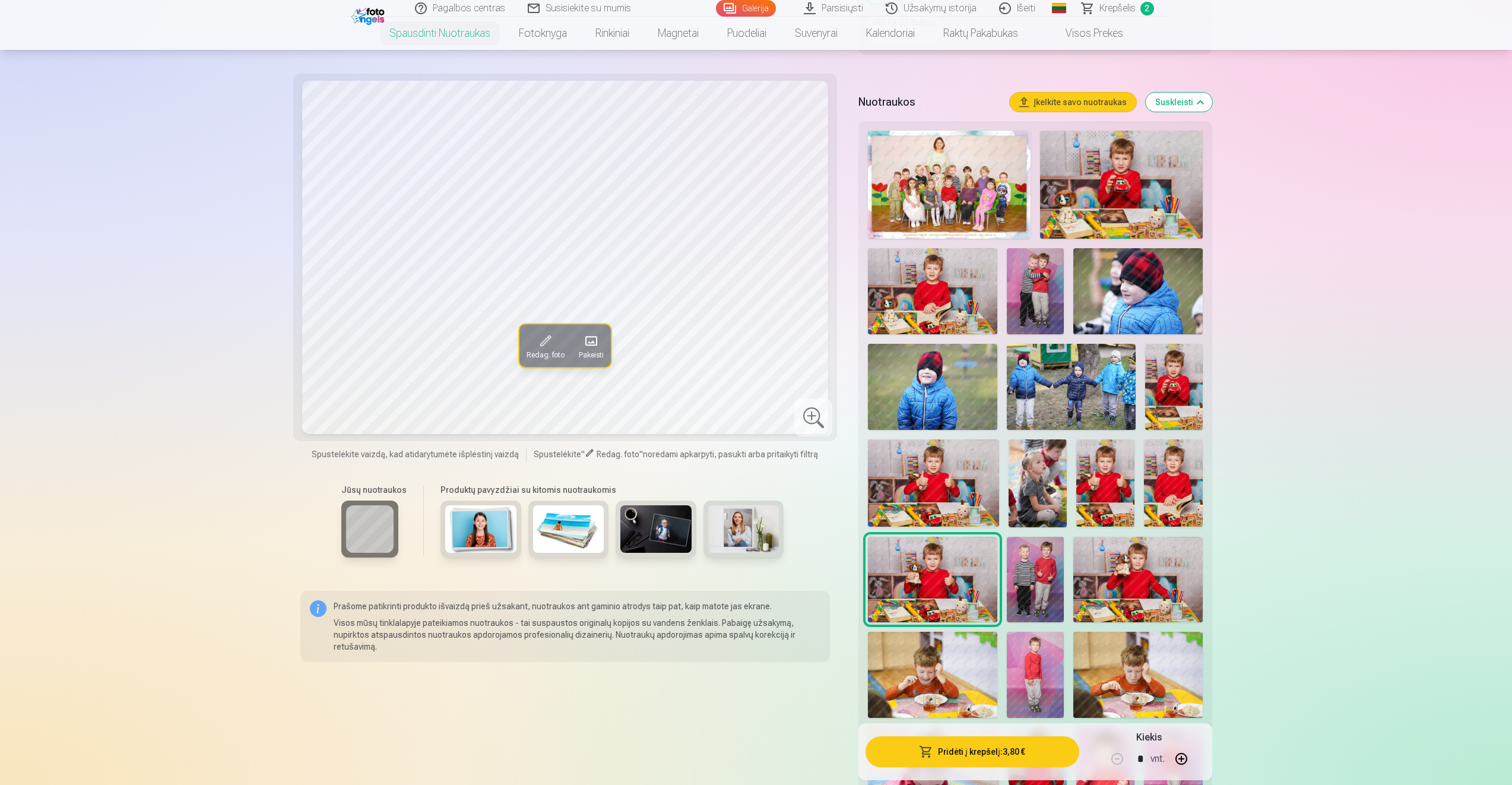
click at [954, 488] on img at bounding box center [933, 483] width 131 height 87
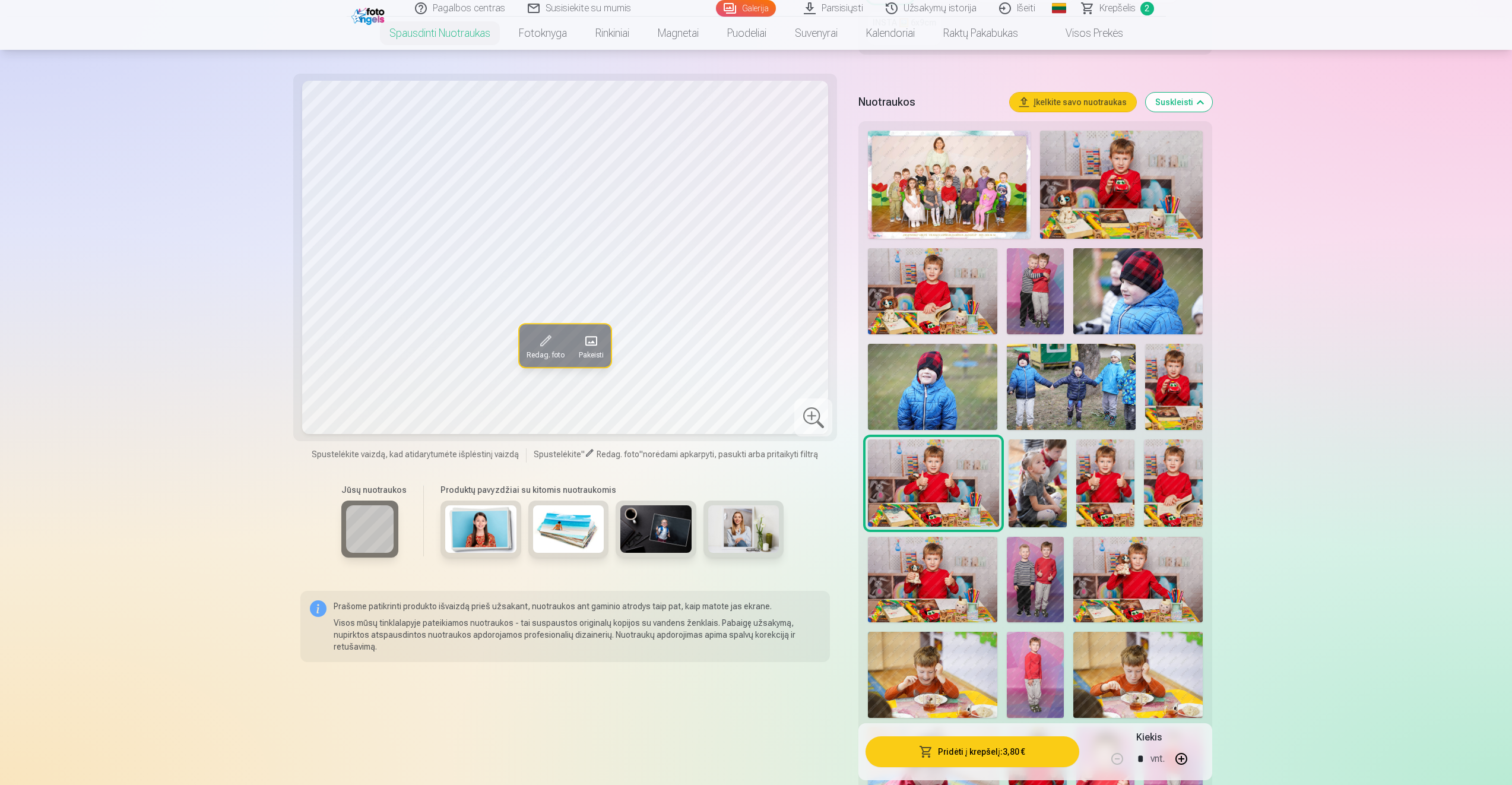
click at [917, 269] on img at bounding box center [932, 291] width 129 height 86
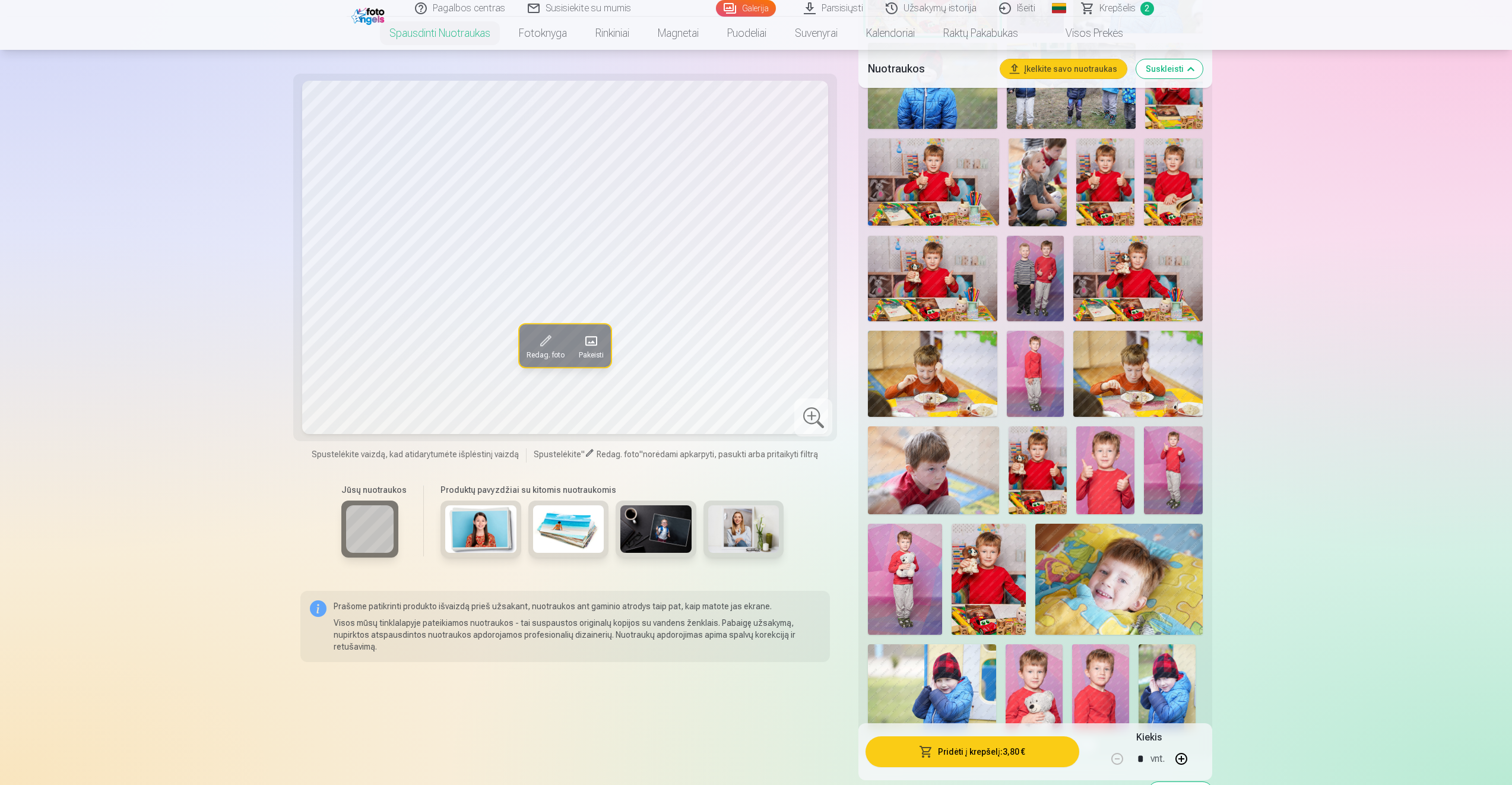
scroll to position [653, 0]
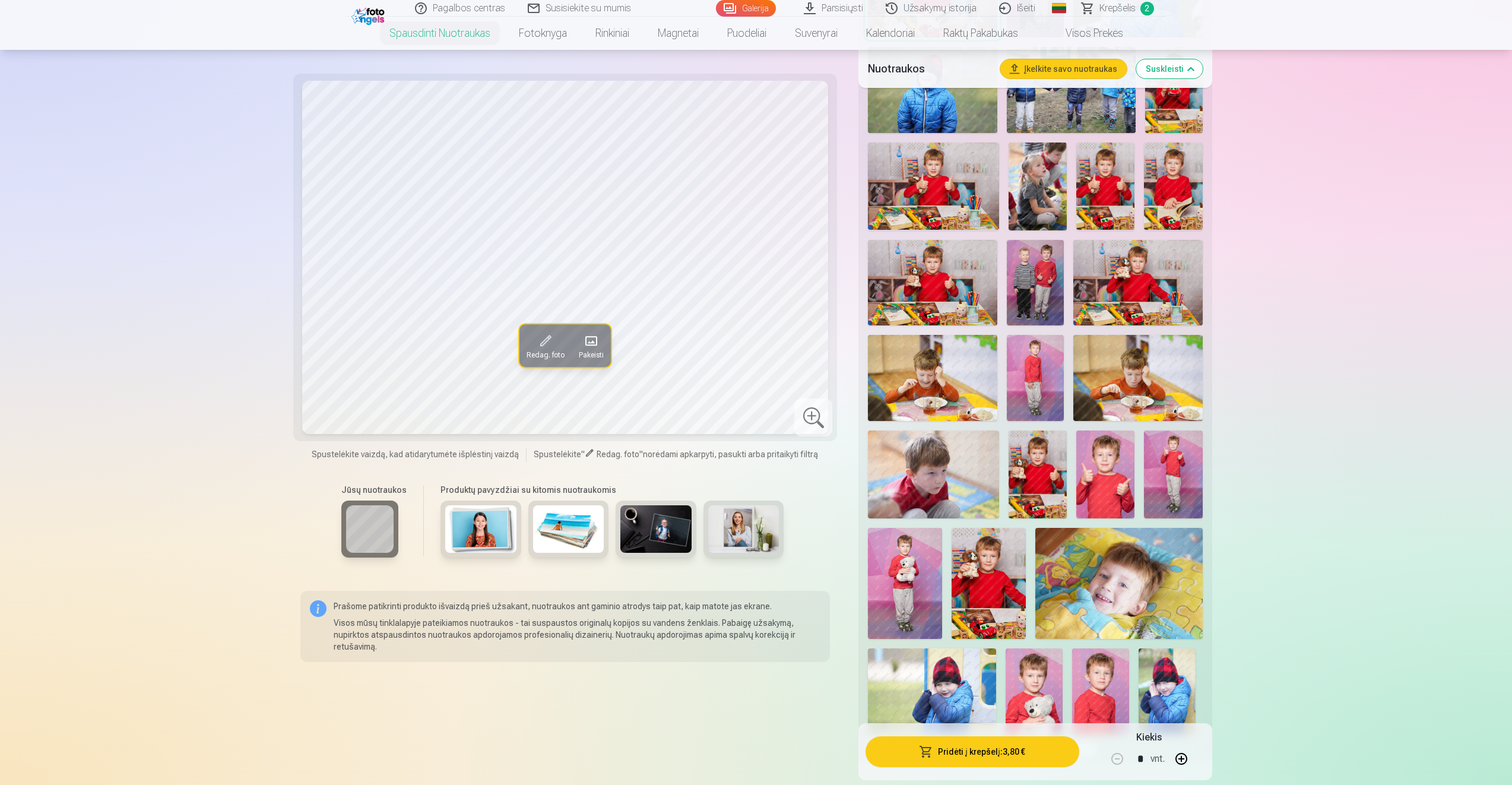
click at [934, 273] on img at bounding box center [932, 283] width 129 height 86
click at [962, 176] on img at bounding box center [933, 186] width 131 height 87
click at [910, 292] on img at bounding box center [932, 283] width 129 height 86
click at [960, 204] on img at bounding box center [933, 186] width 131 height 87
click at [941, 273] on img at bounding box center [932, 283] width 129 height 86
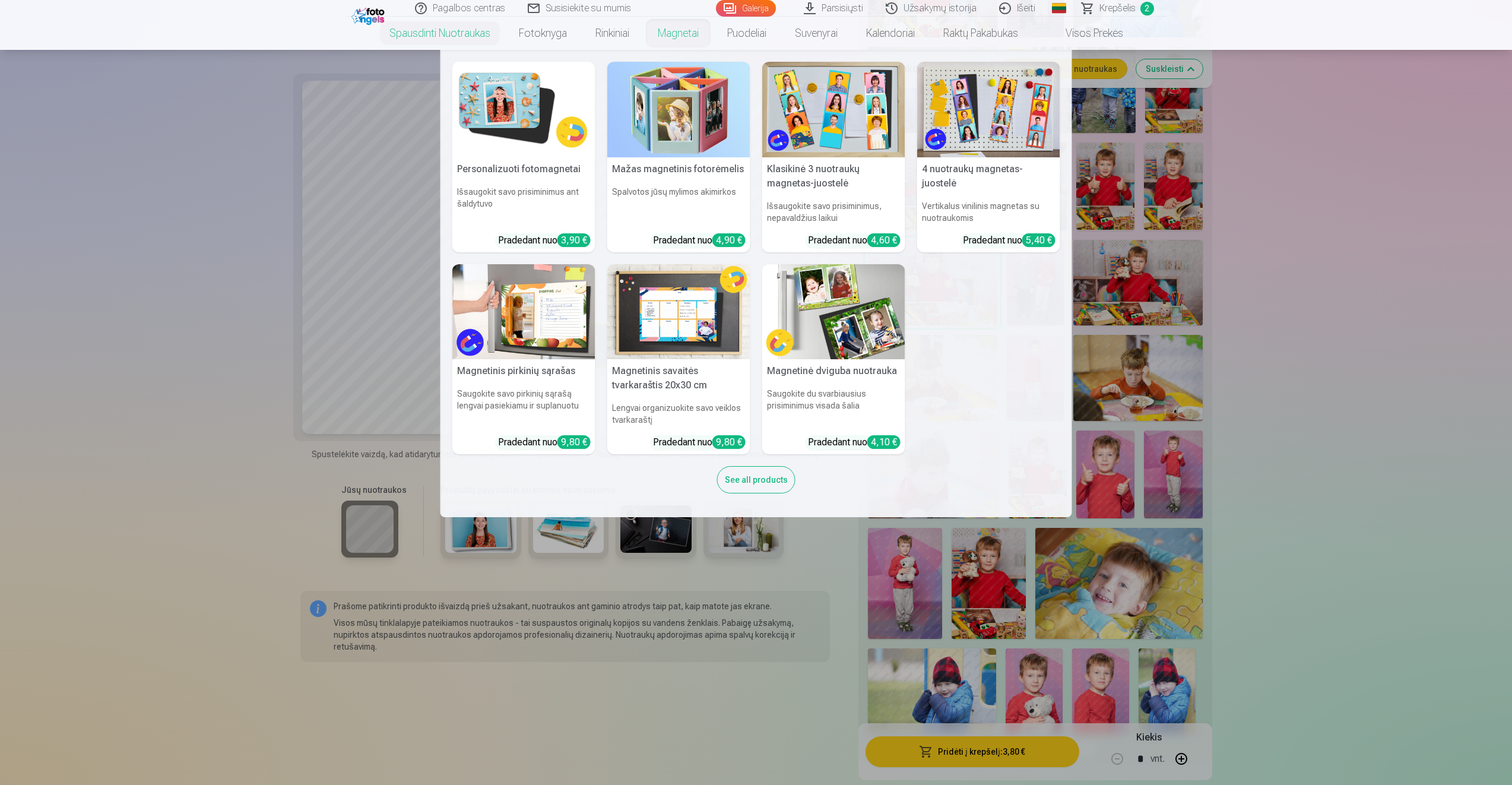
click at [674, 28] on link "Magnetai" at bounding box center [679, 33] width 70 height 33
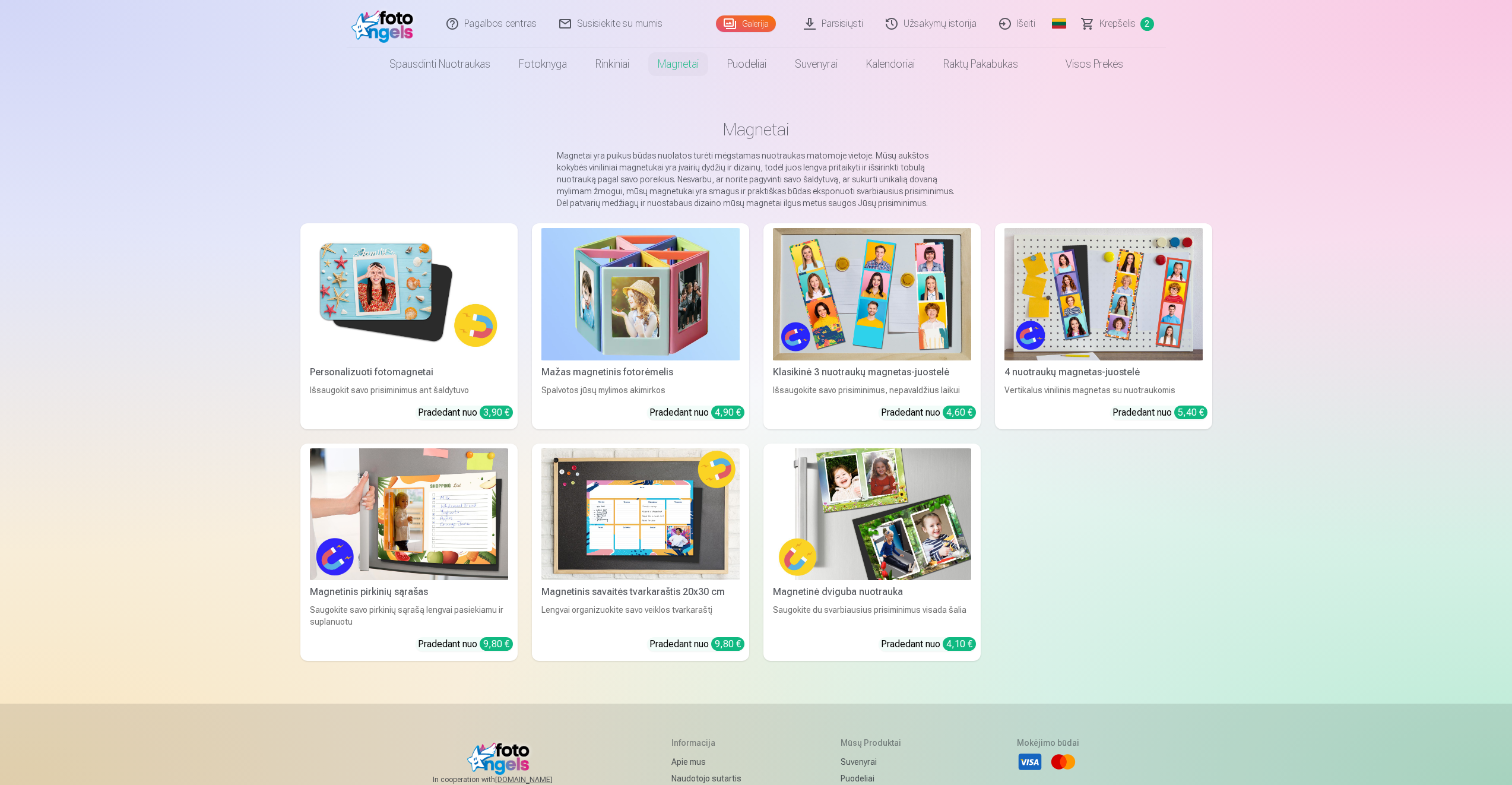
click at [441, 309] on img at bounding box center [409, 294] width 198 height 132
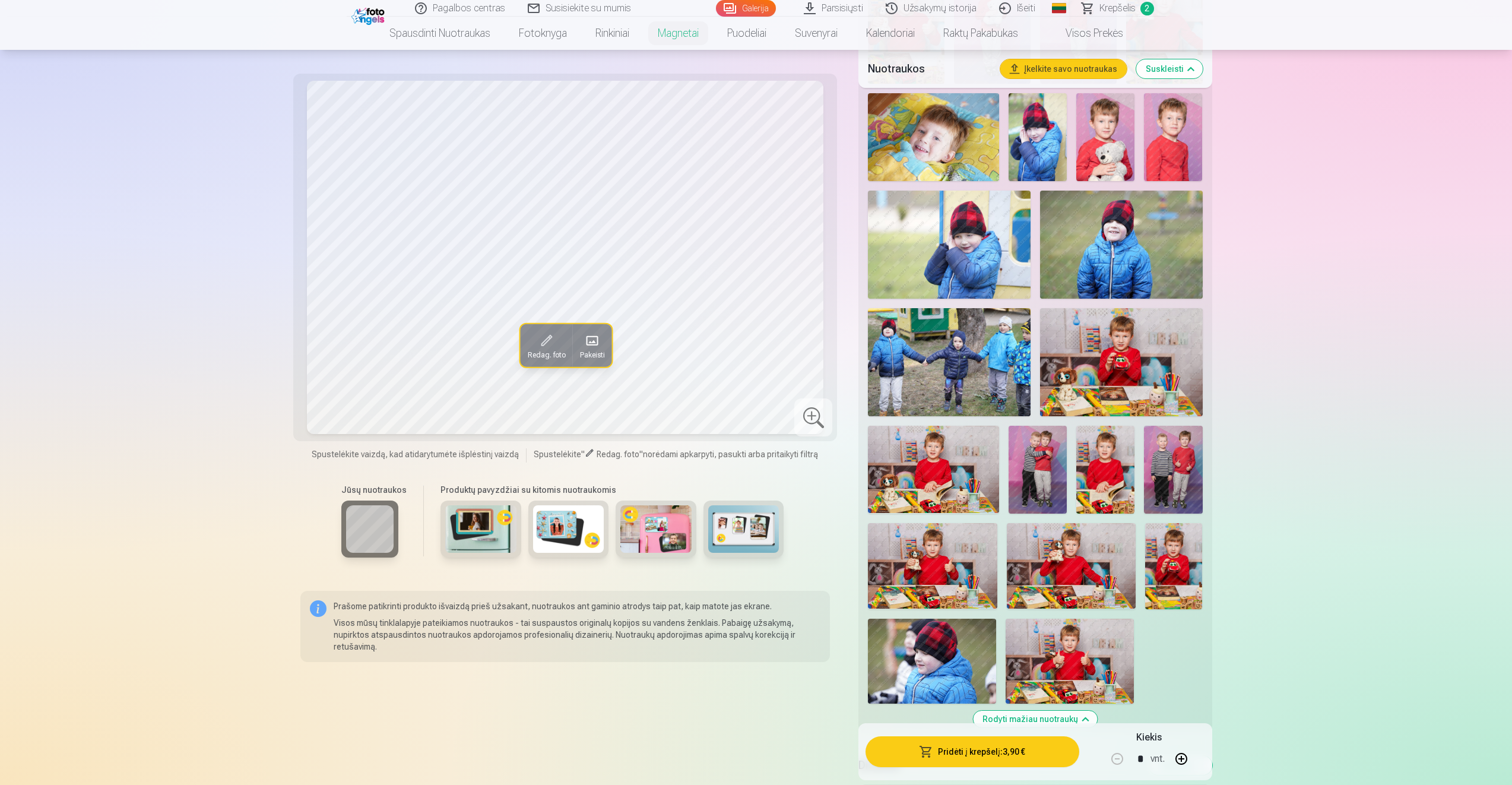
scroll to position [712, 0]
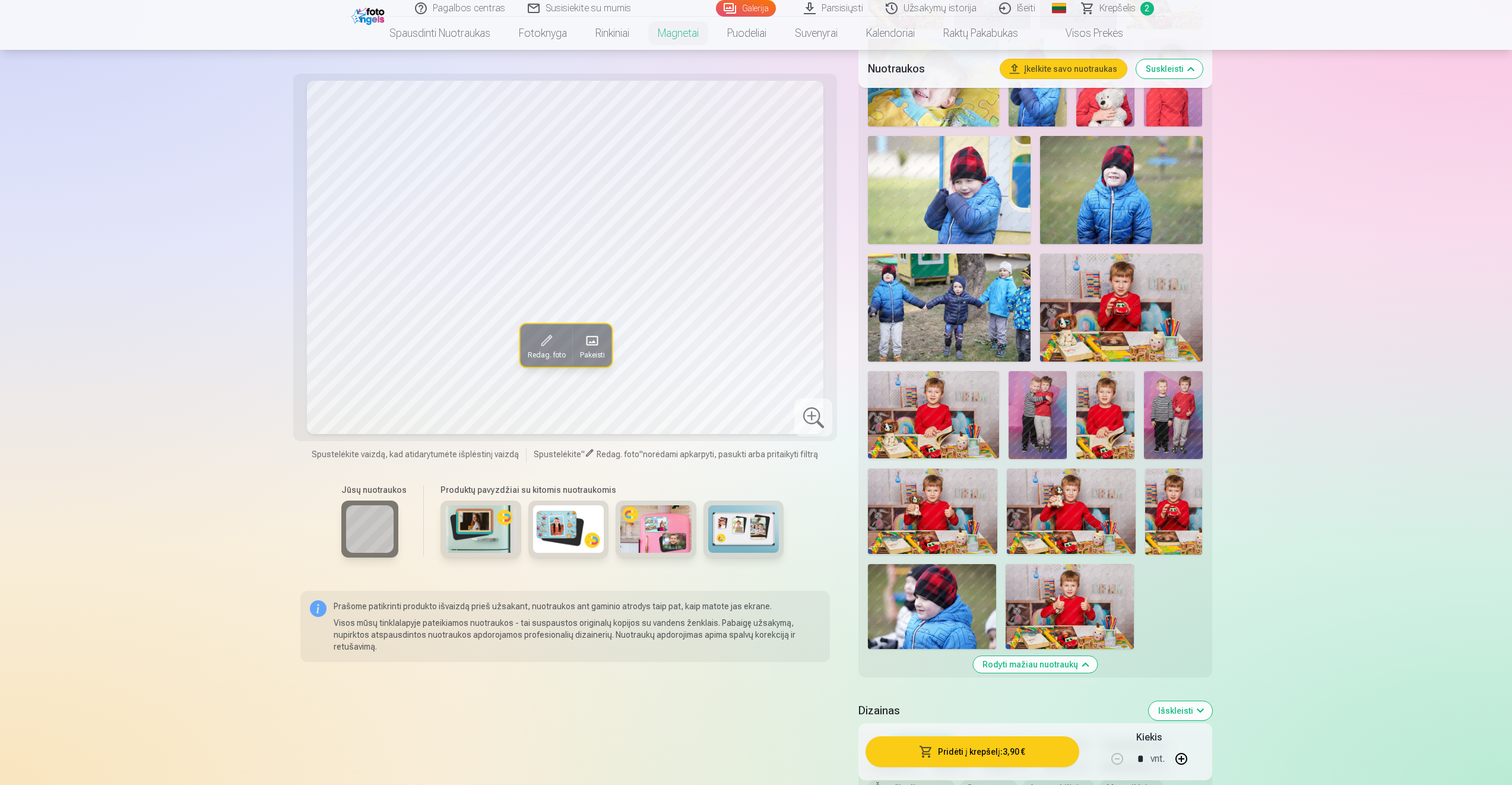
click at [1059, 510] on img at bounding box center [1071, 512] width 129 height 86
click at [927, 487] on img at bounding box center [932, 512] width 129 height 86
click at [1053, 494] on img at bounding box center [1071, 512] width 129 height 86
click at [1068, 593] on img at bounding box center [1070, 607] width 128 height 85
click at [926, 432] on img at bounding box center [933, 414] width 131 height 87
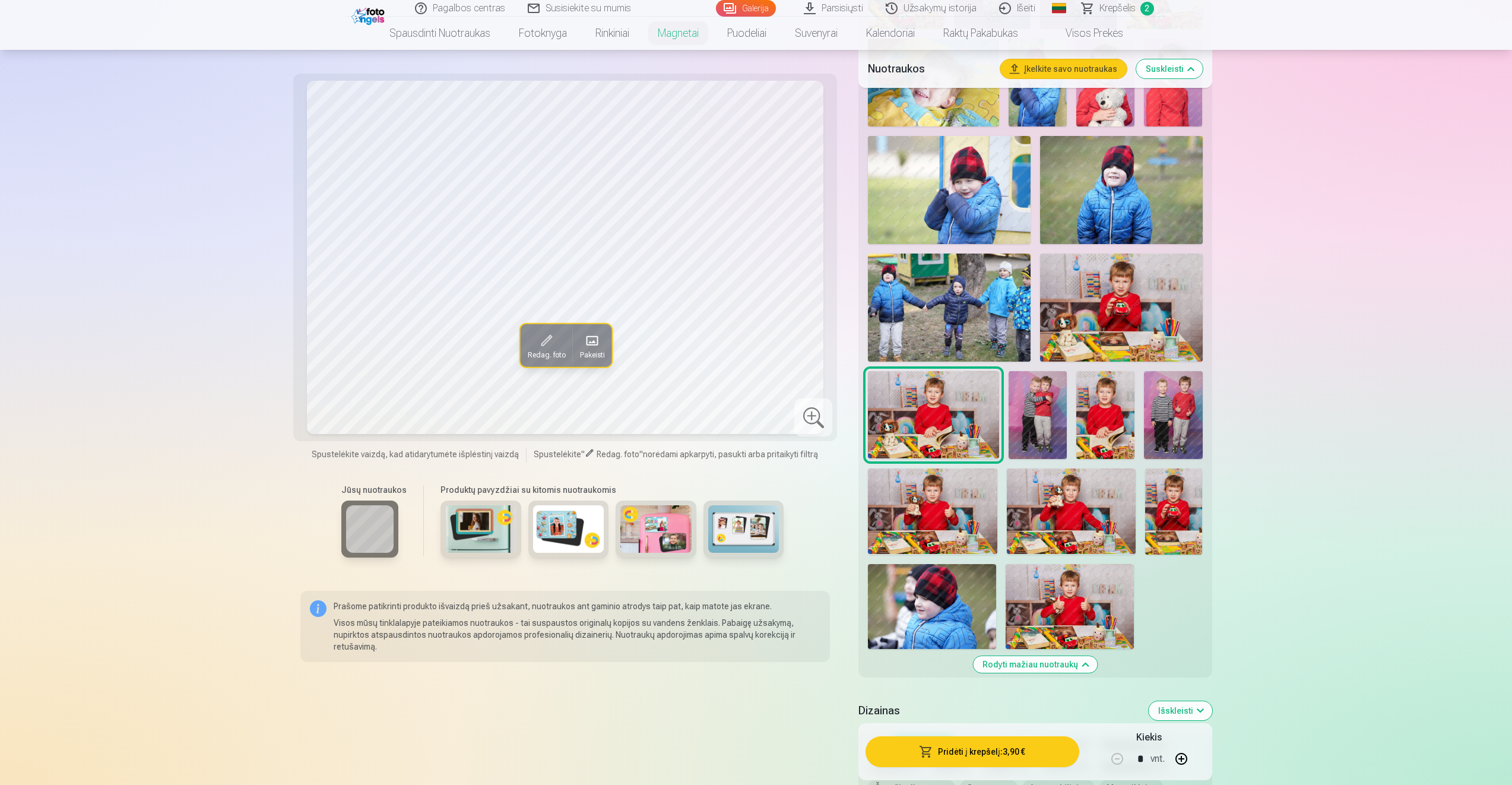
click at [1035, 512] on img at bounding box center [1071, 512] width 129 height 86
click at [922, 491] on img at bounding box center [932, 512] width 129 height 86
click at [1057, 595] on img at bounding box center [1070, 607] width 128 height 85
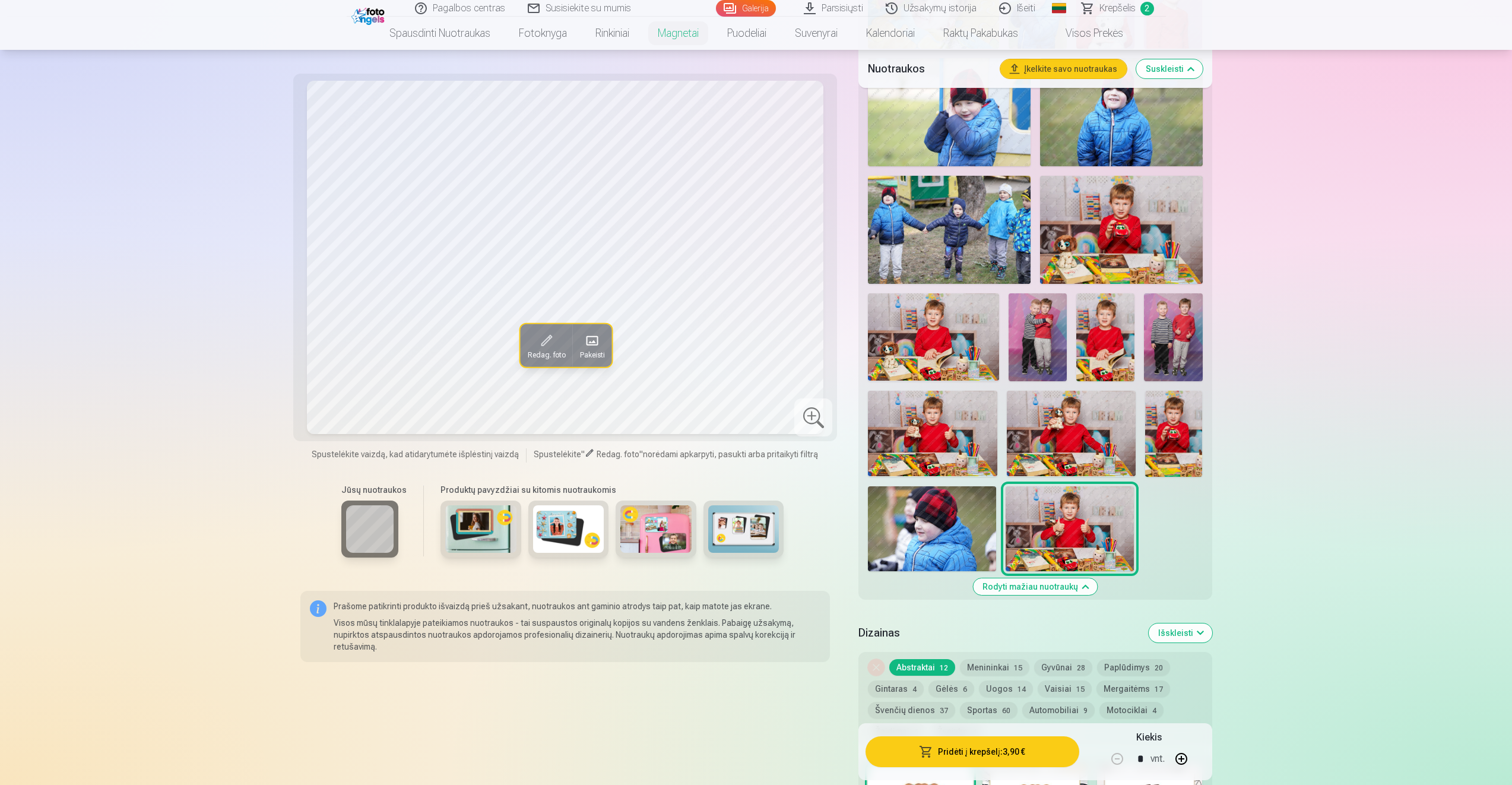
scroll to position [831, 0]
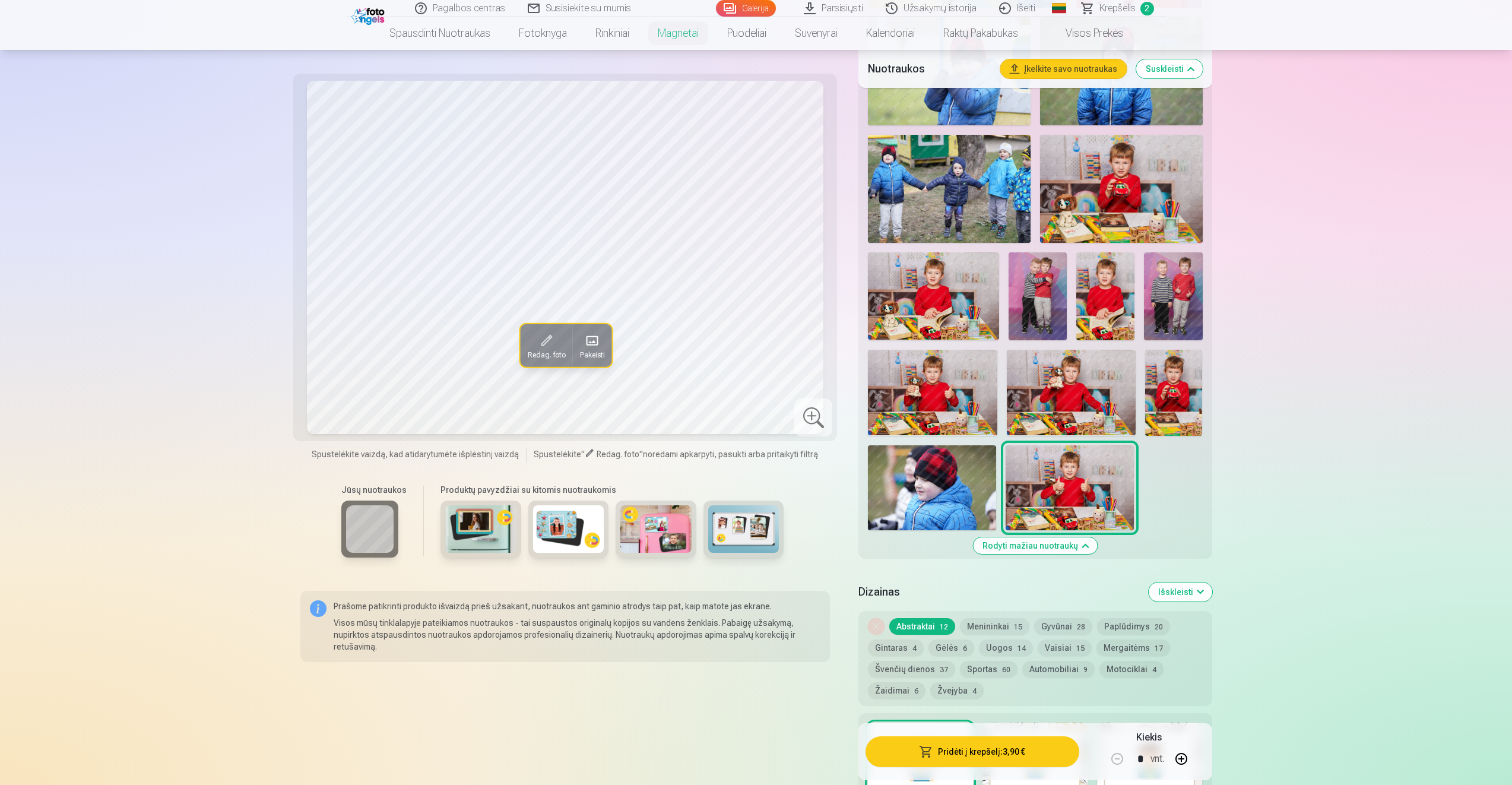
click at [998, 624] on button "Menininkai 15" at bounding box center [995, 626] width 70 height 16
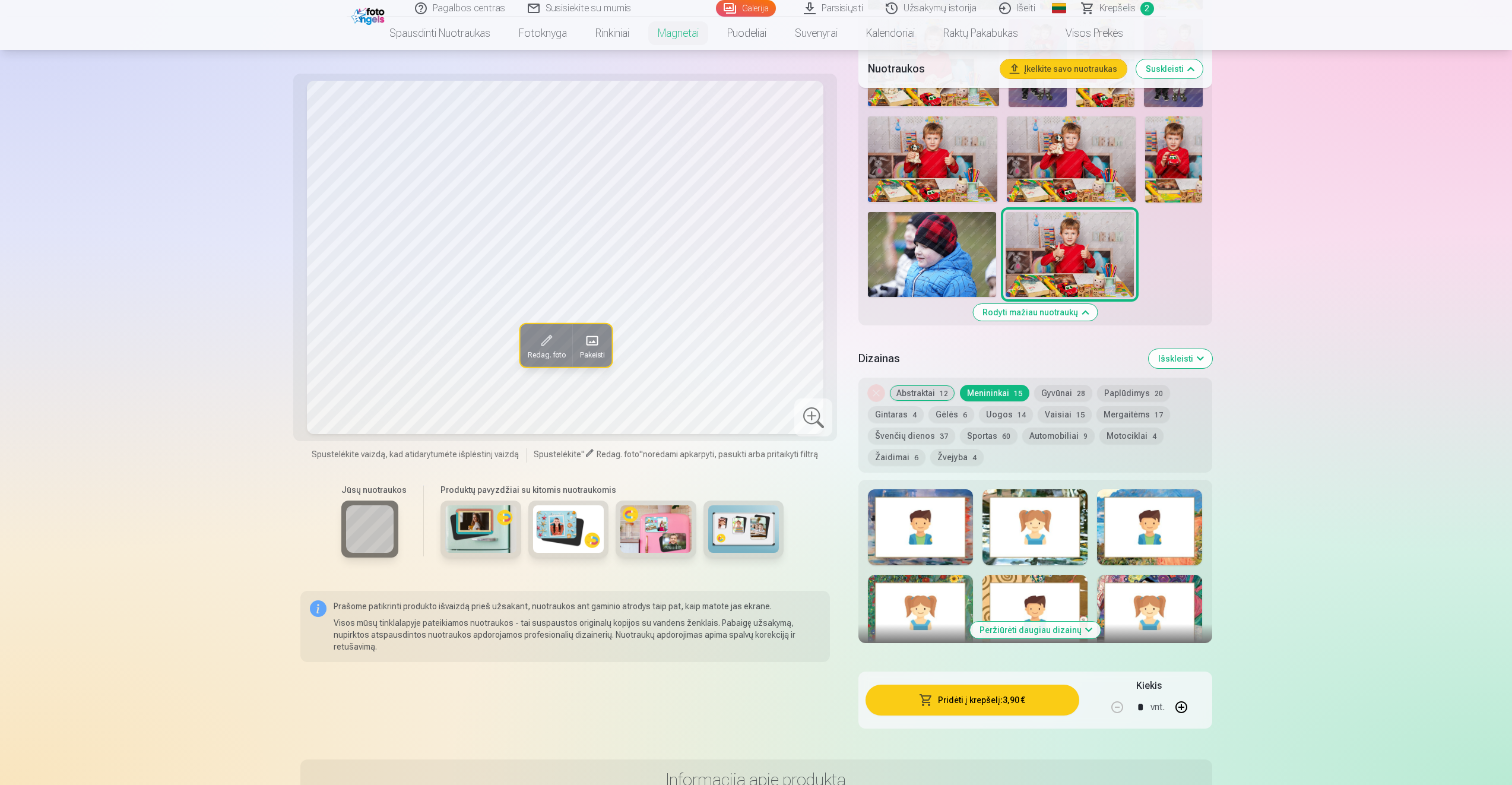
scroll to position [1128, 0]
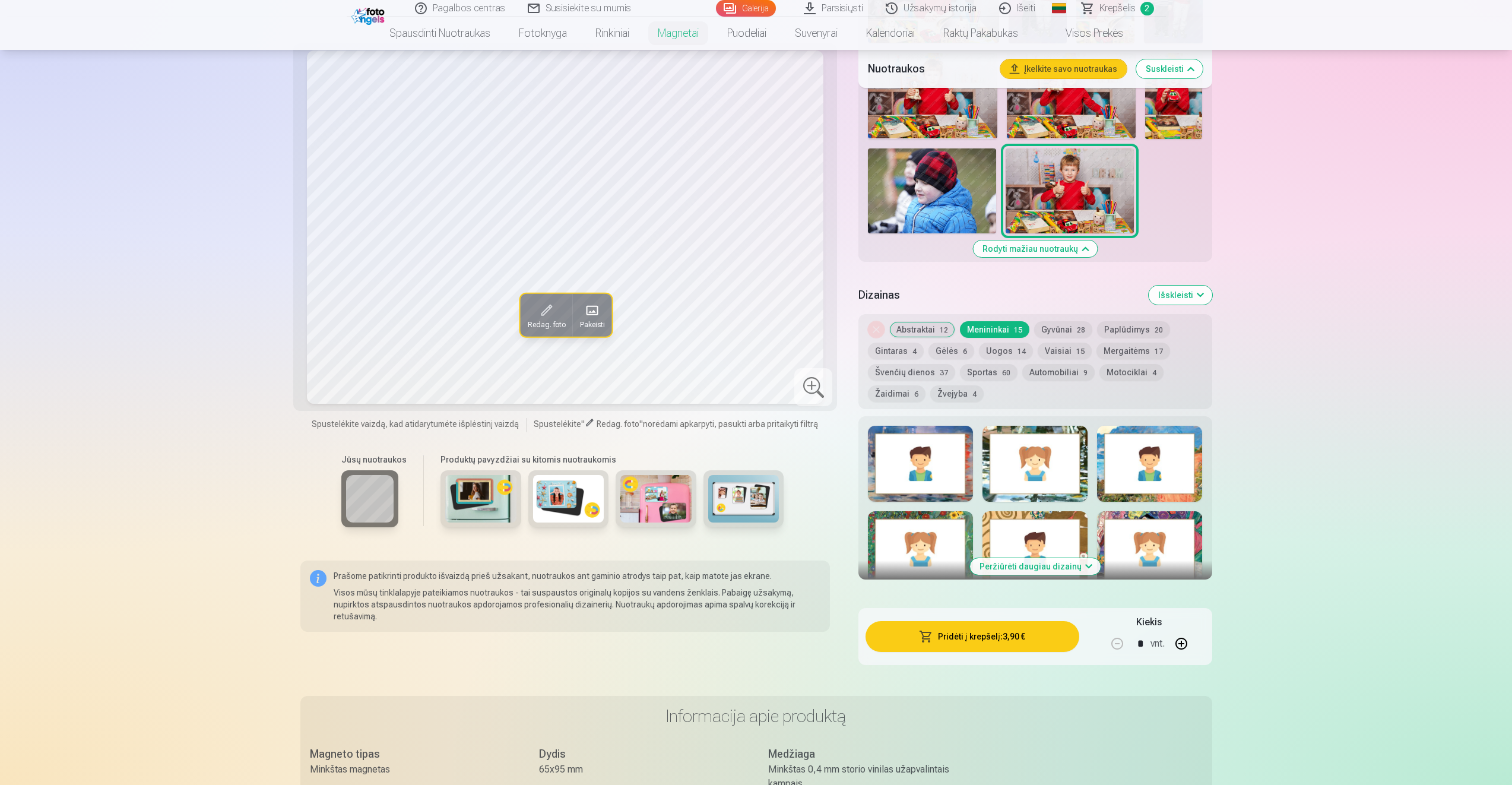
click at [1066, 330] on button "Gyvūnai 28" at bounding box center [1063, 329] width 58 height 16
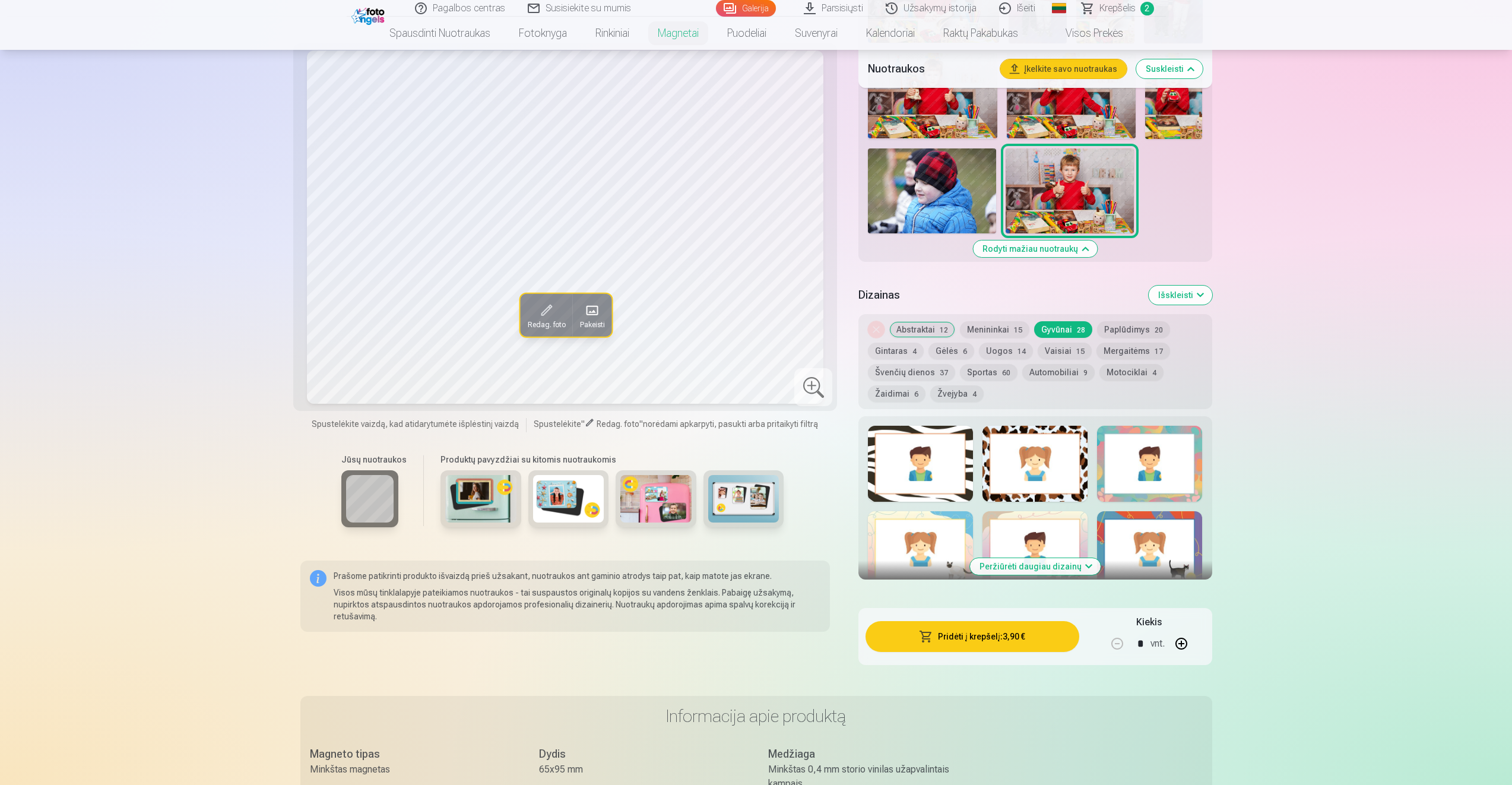
click at [1121, 435] on div at bounding box center [1150, 464] width 105 height 76
click at [884, 391] on button "Žaidimai 6" at bounding box center [896, 393] width 57 height 16
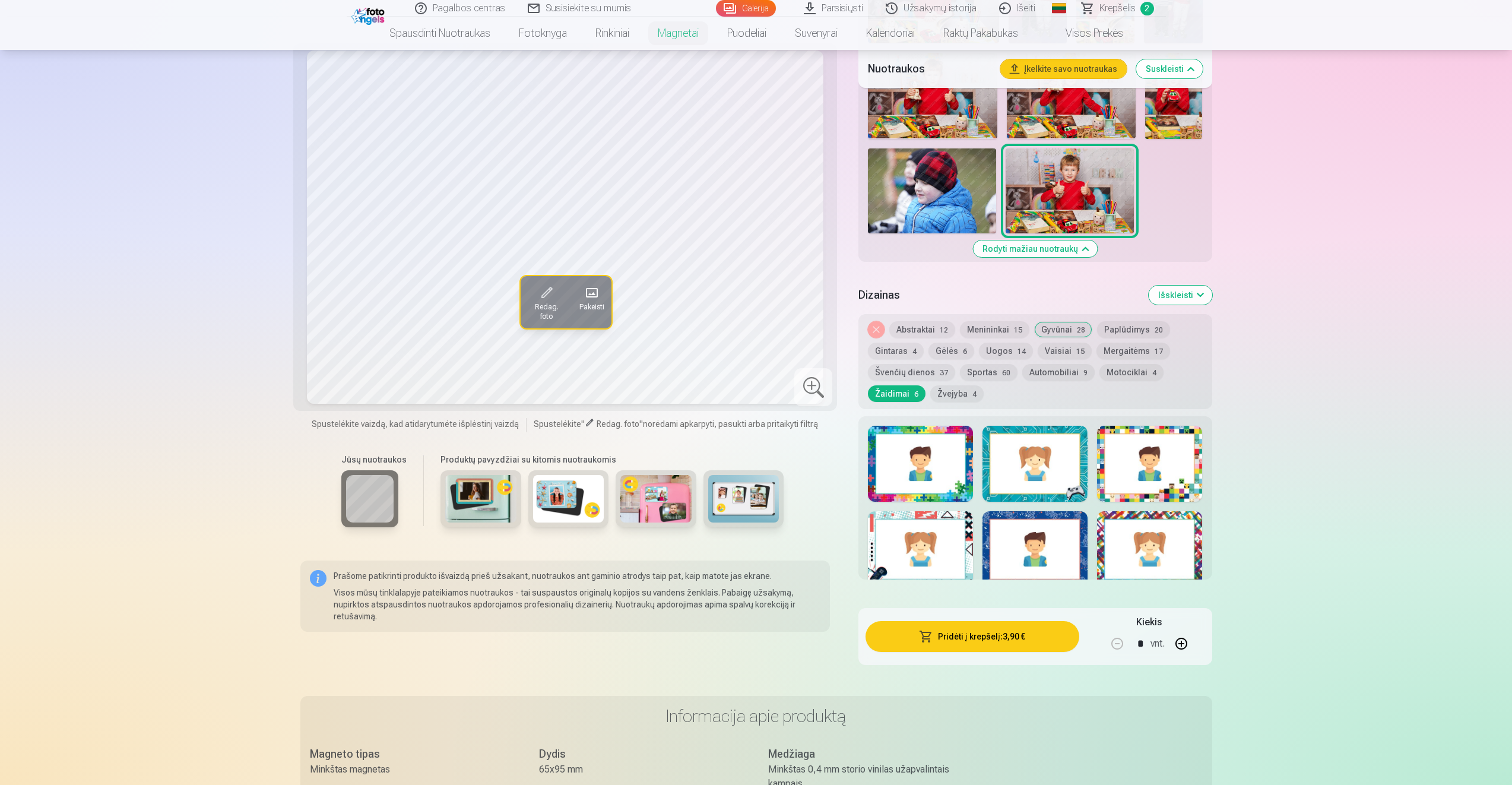
click at [952, 474] on div at bounding box center [920, 464] width 105 height 76
click at [1057, 469] on div at bounding box center [1035, 464] width 105 height 76
click at [1174, 476] on div at bounding box center [1150, 464] width 105 height 76
click at [901, 547] on div at bounding box center [920, 549] width 105 height 76
click at [1021, 540] on div at bounding box center [1035, 549] width 105 height 76
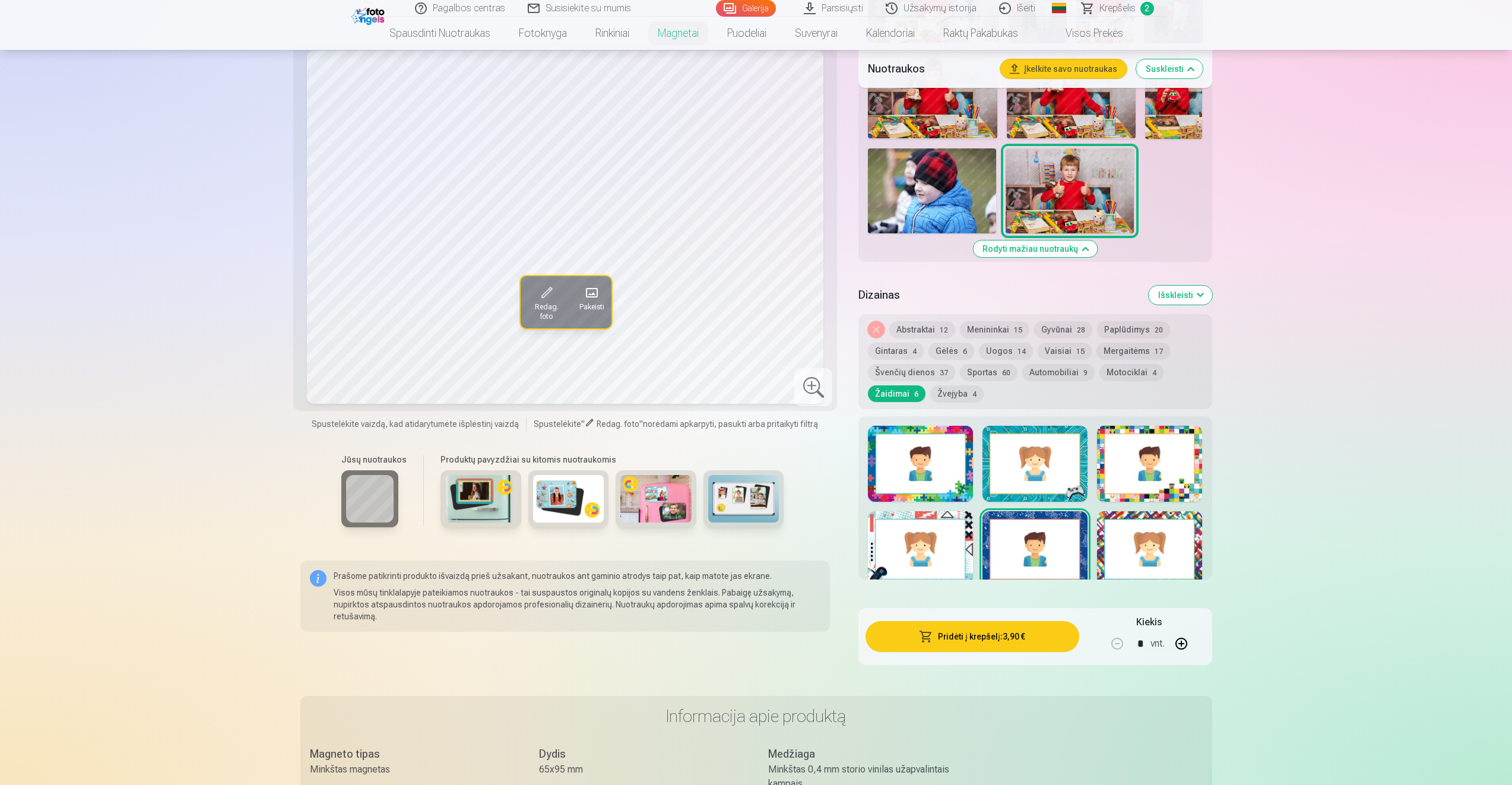
click at [1126, 549] on div at bounding box center [1150, 549] width 105 height 76
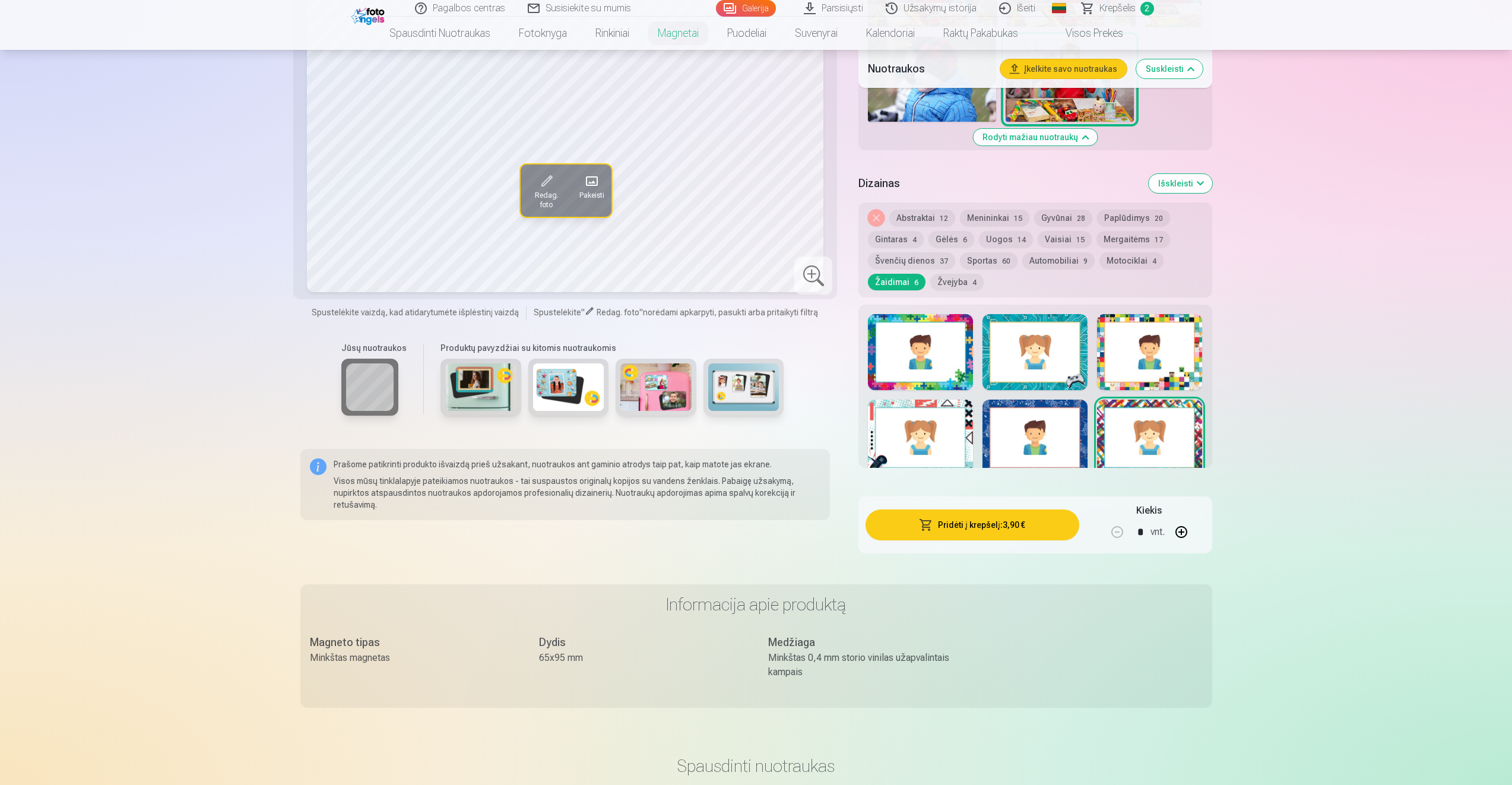
scroll to position [1188, 0]
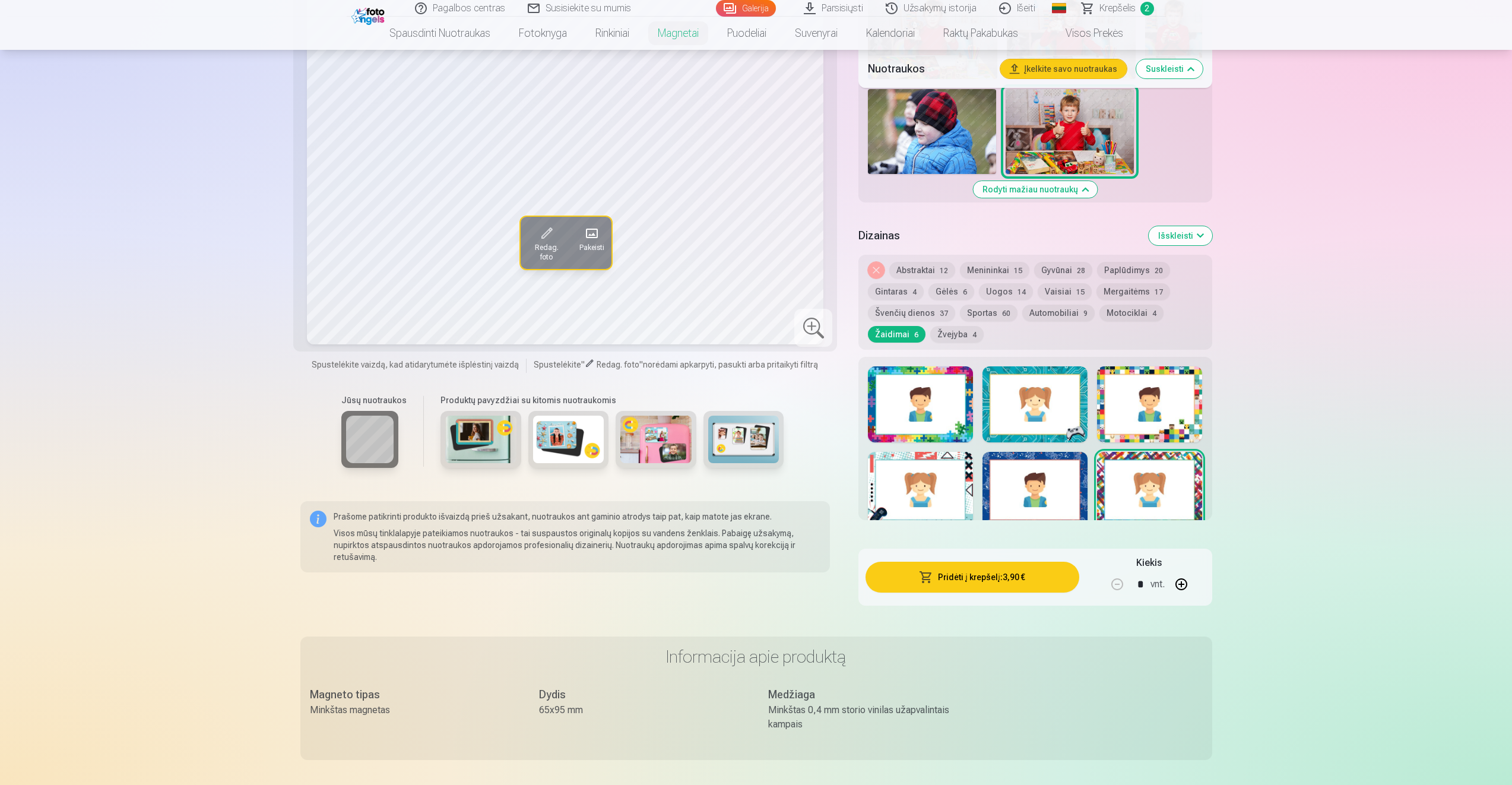
click at [955, 332] on button "Žvejyba 4" at bounding box center [957, 334] width 54 height 16
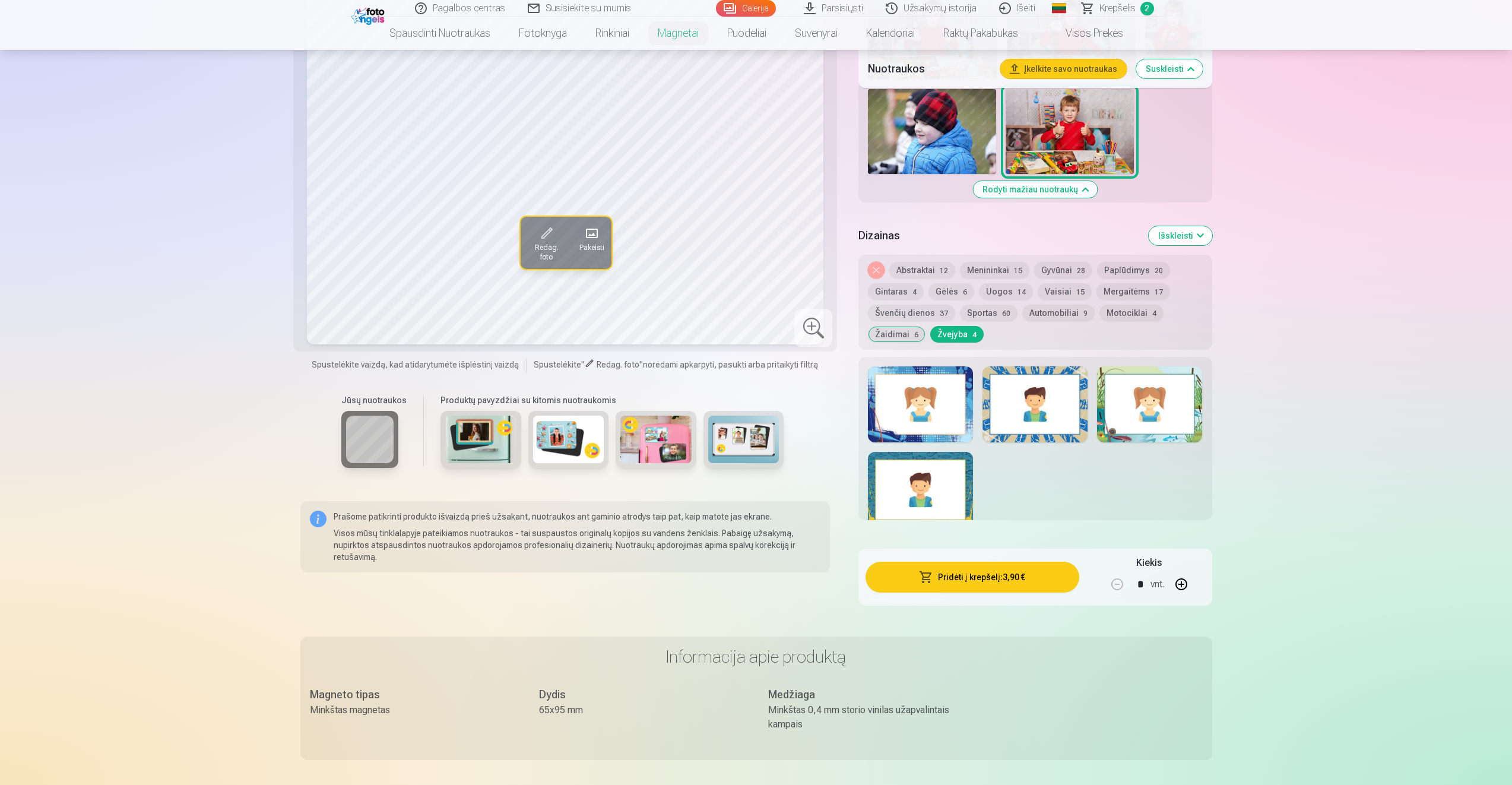
click at [945, 387] on div at bounding box center [920, 404] width 105 height 76
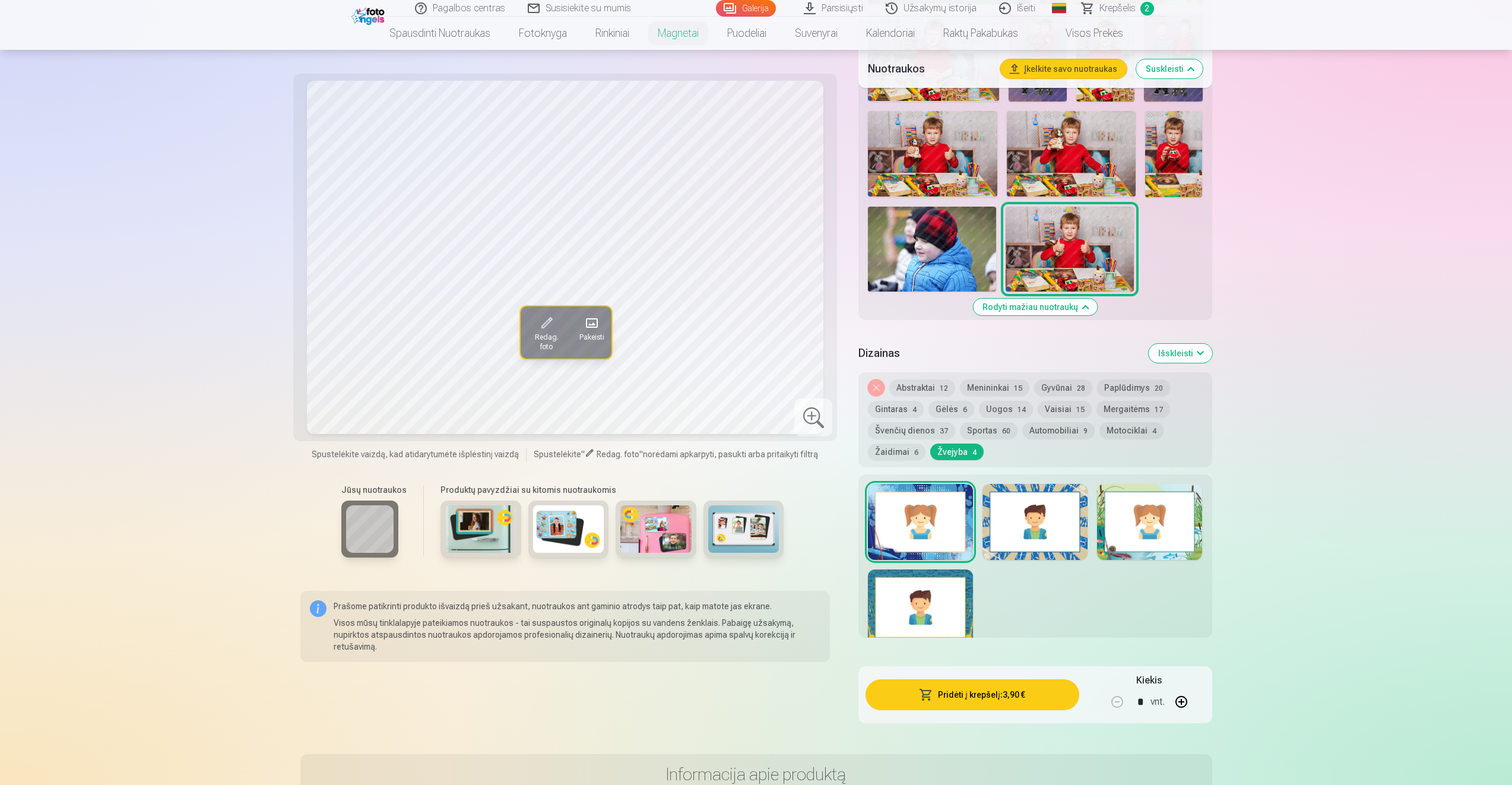
scroll to position [1010, 0]
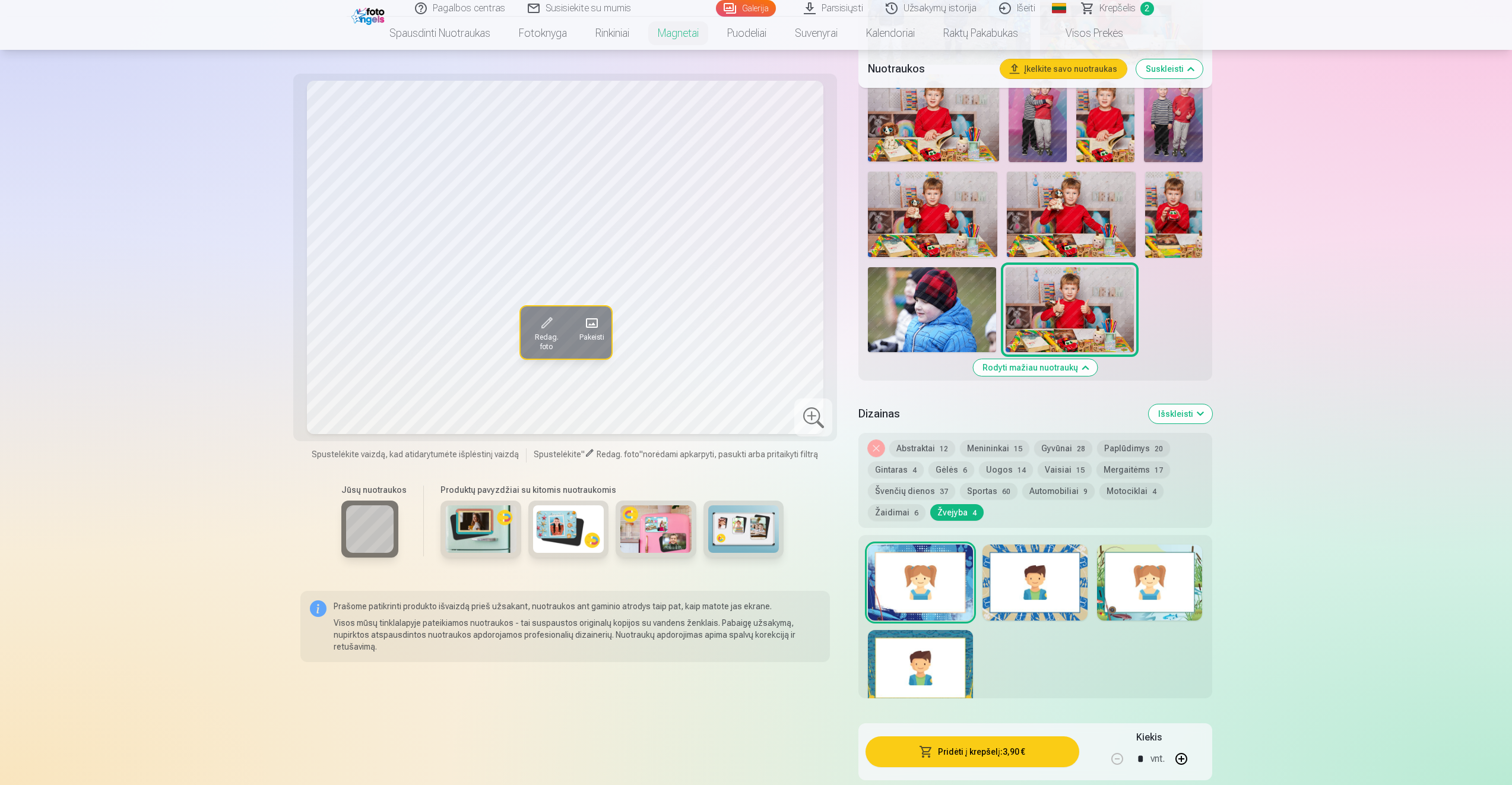
click at [1040, 578] on div at bounding box center [1035, 582] width 105 height 76
click at [1140, 587] on div at bounding box center [1150, 582] width 105 height 76
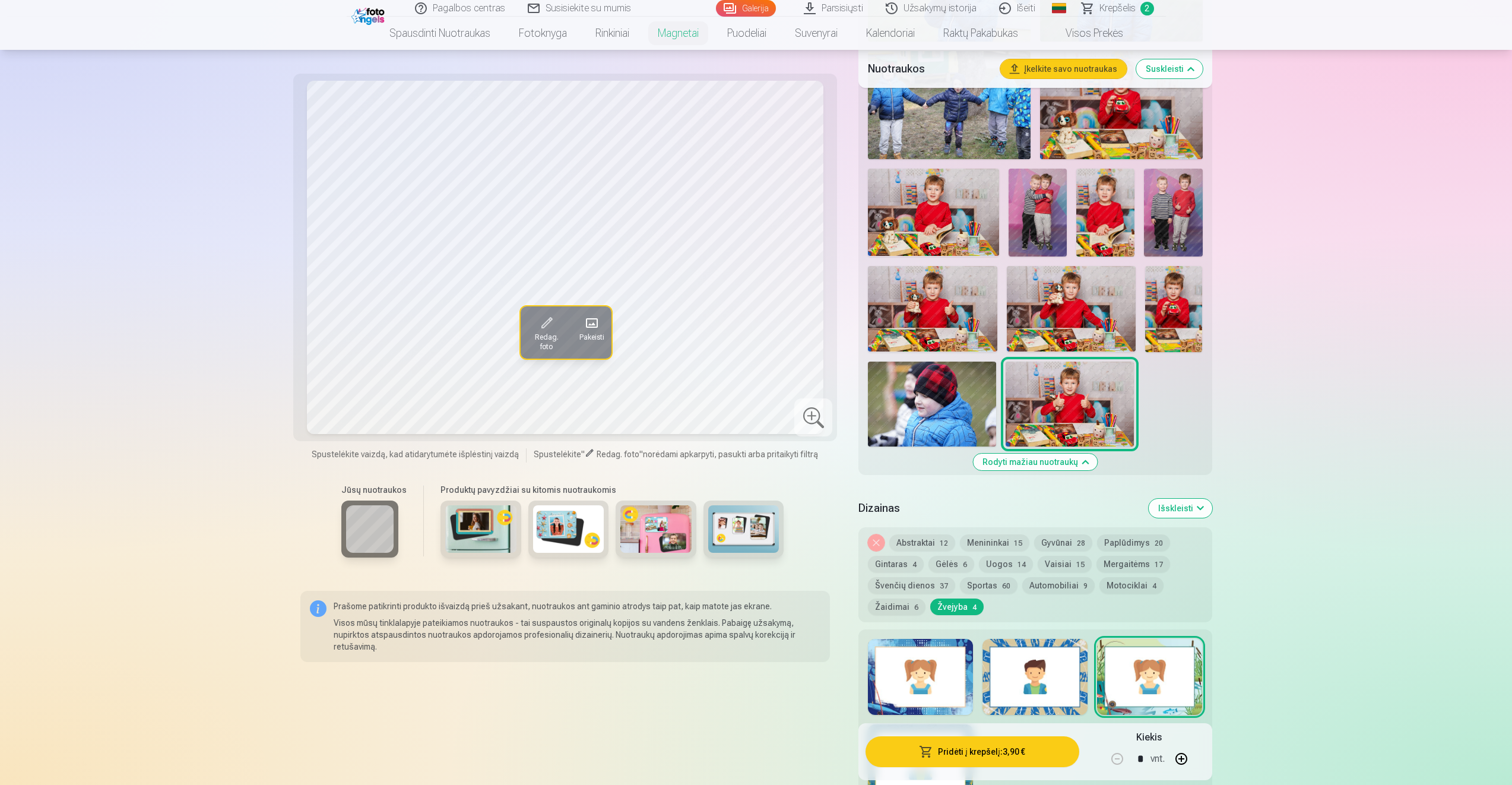
scroll to position [891, 0]
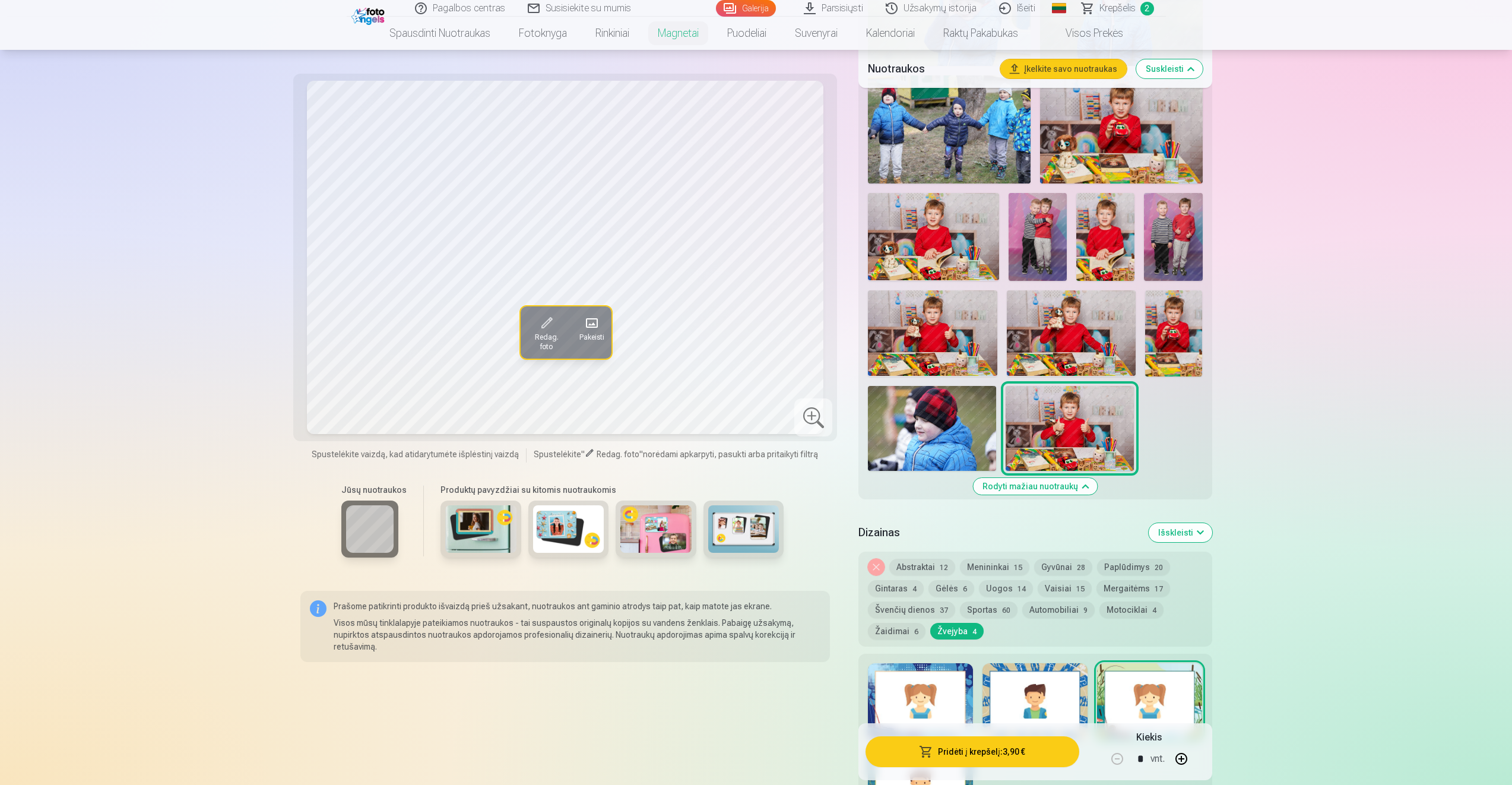
click at [934, 562] on button "Abstraktai 12" at bounding box center [922, 566] width 66 height 16
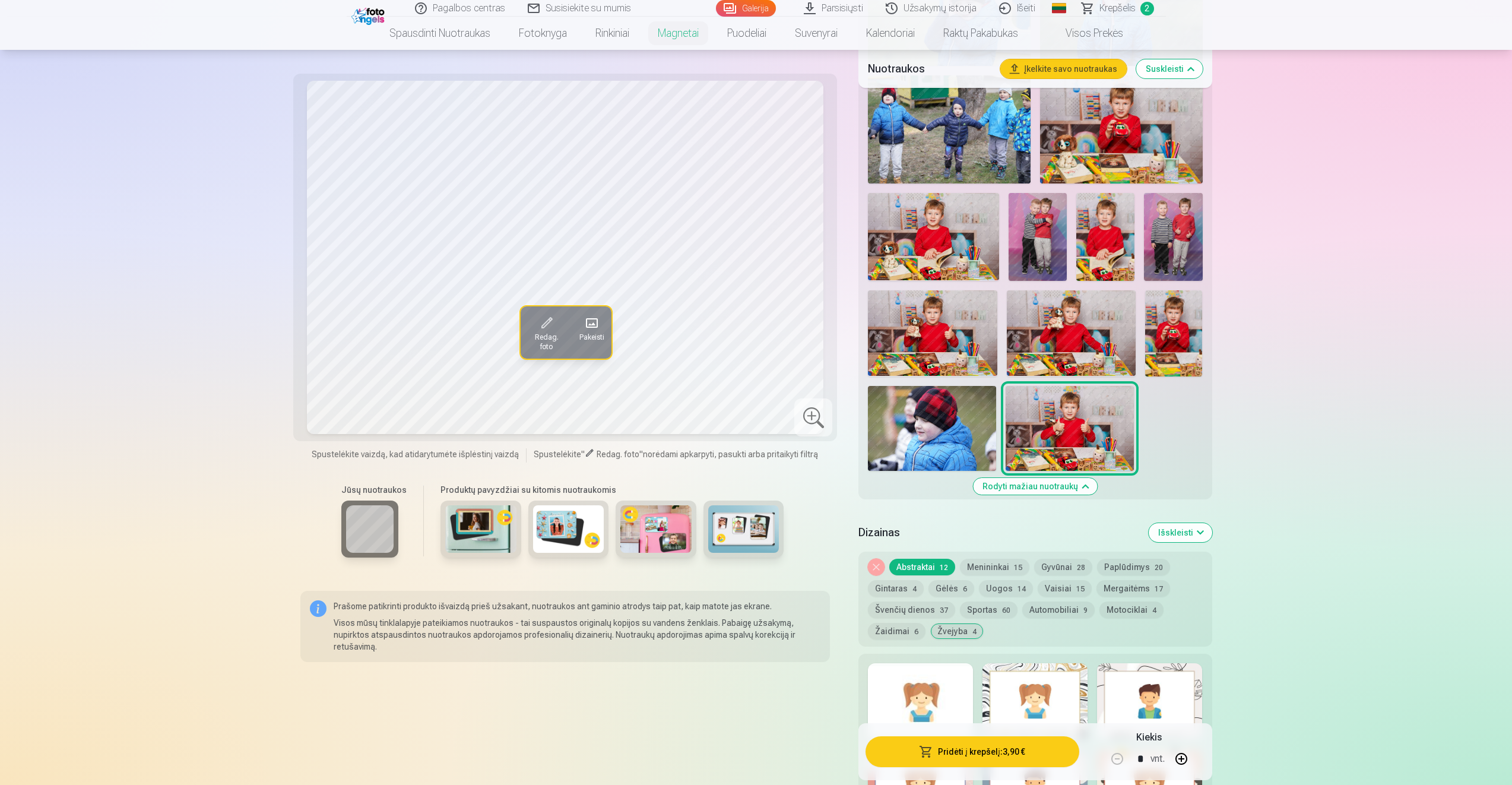
click at [1029, 680] on div at bounding box center [1035, 701] width 105 height 76
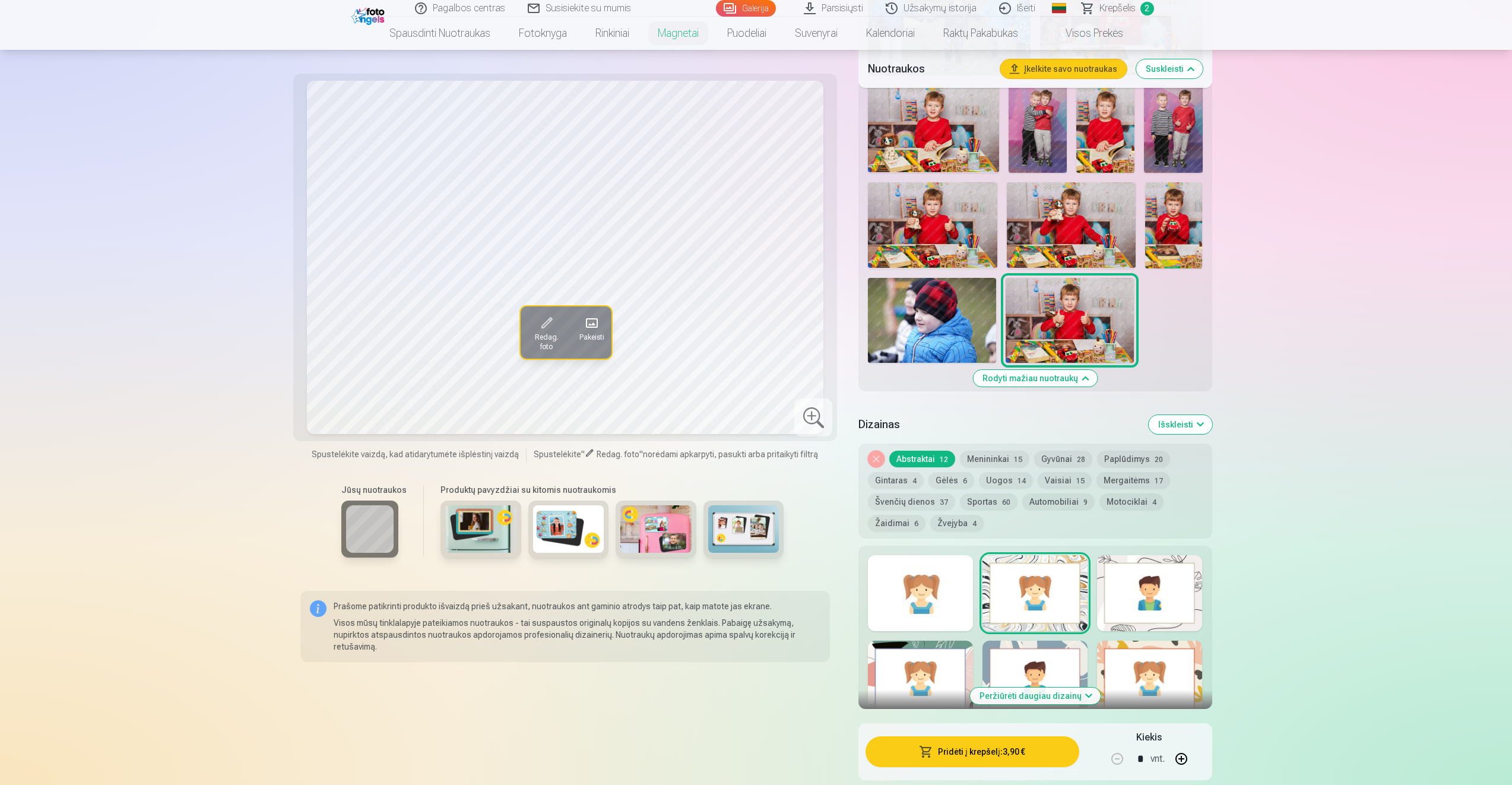
scroll to position [1010, 0]
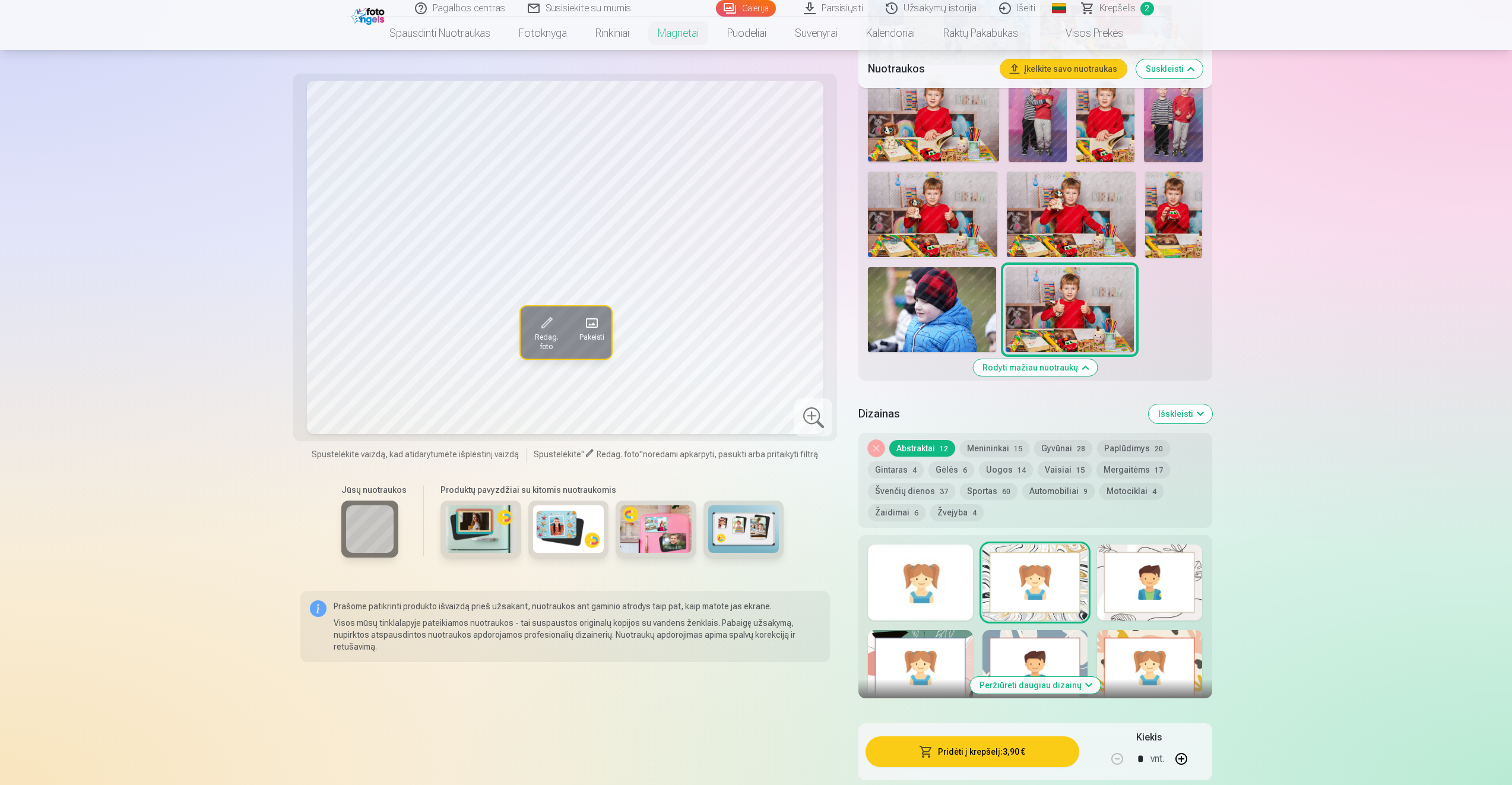
click at [1154, 577] on div at bounding box center [1150, 582] width 105 height 76
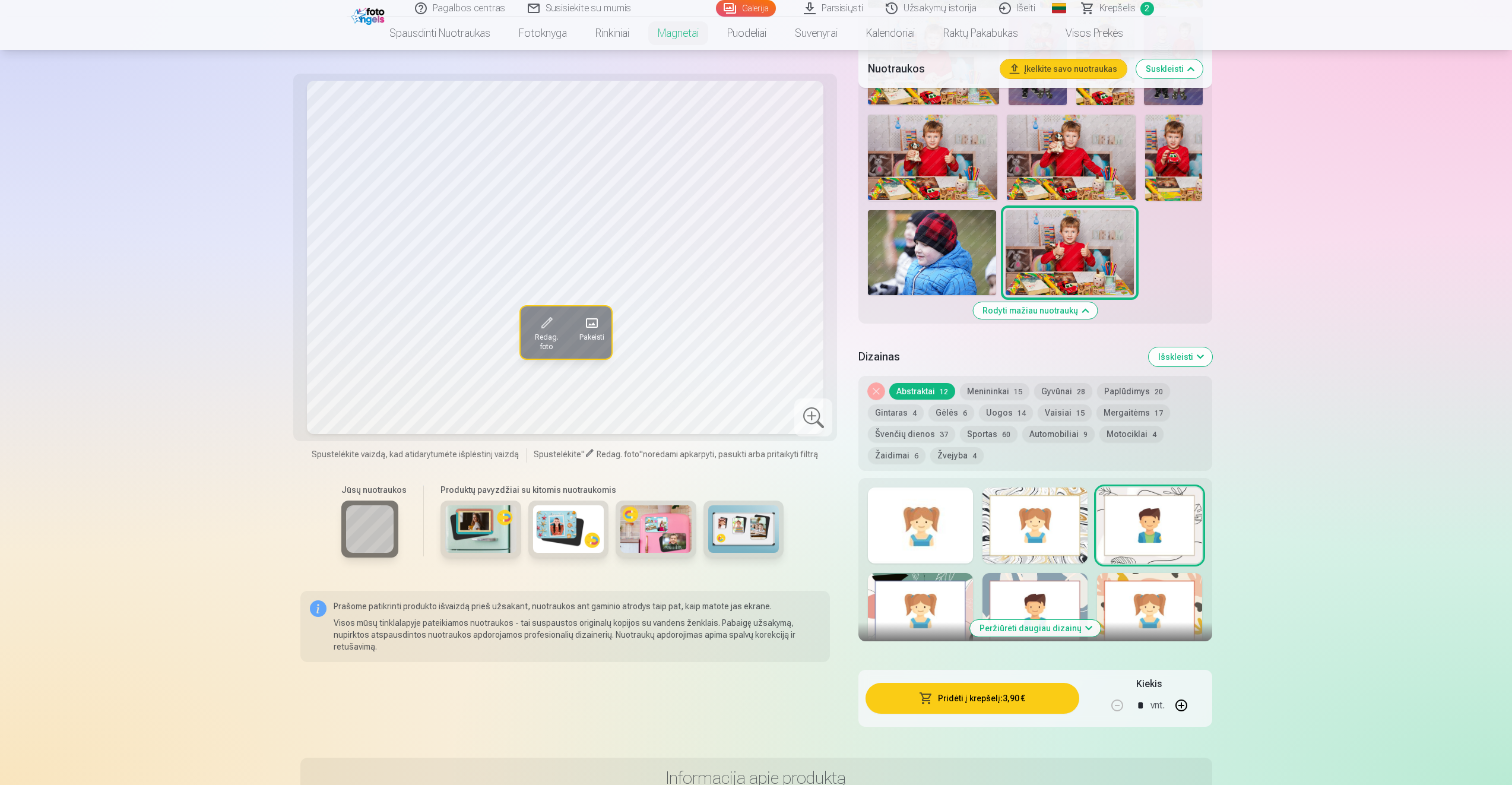
scroll to position [1128, 0]
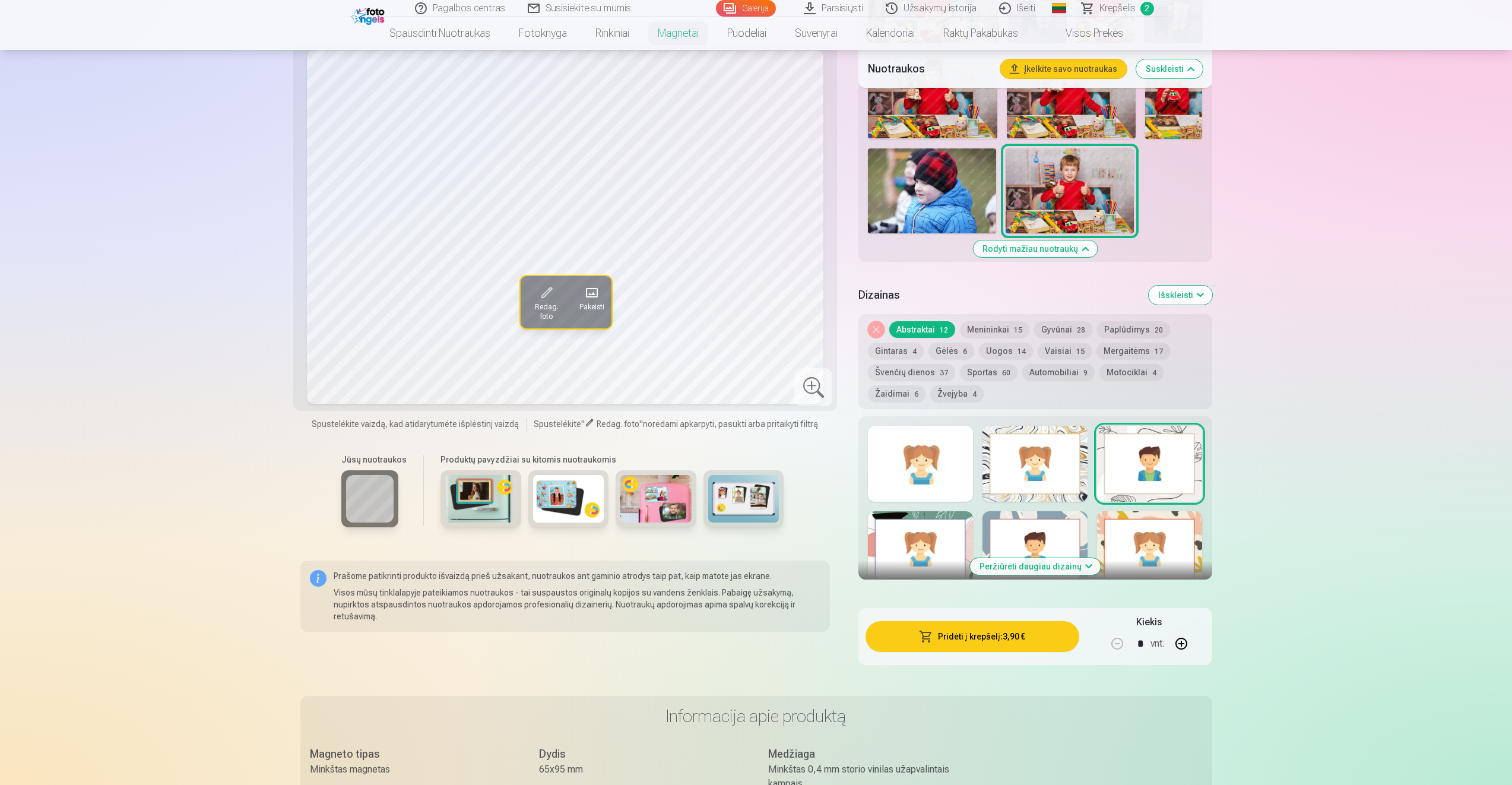
click at [999, 348] on button "Uogos 14" at bounding box center [1006, 350] width 54 height 16
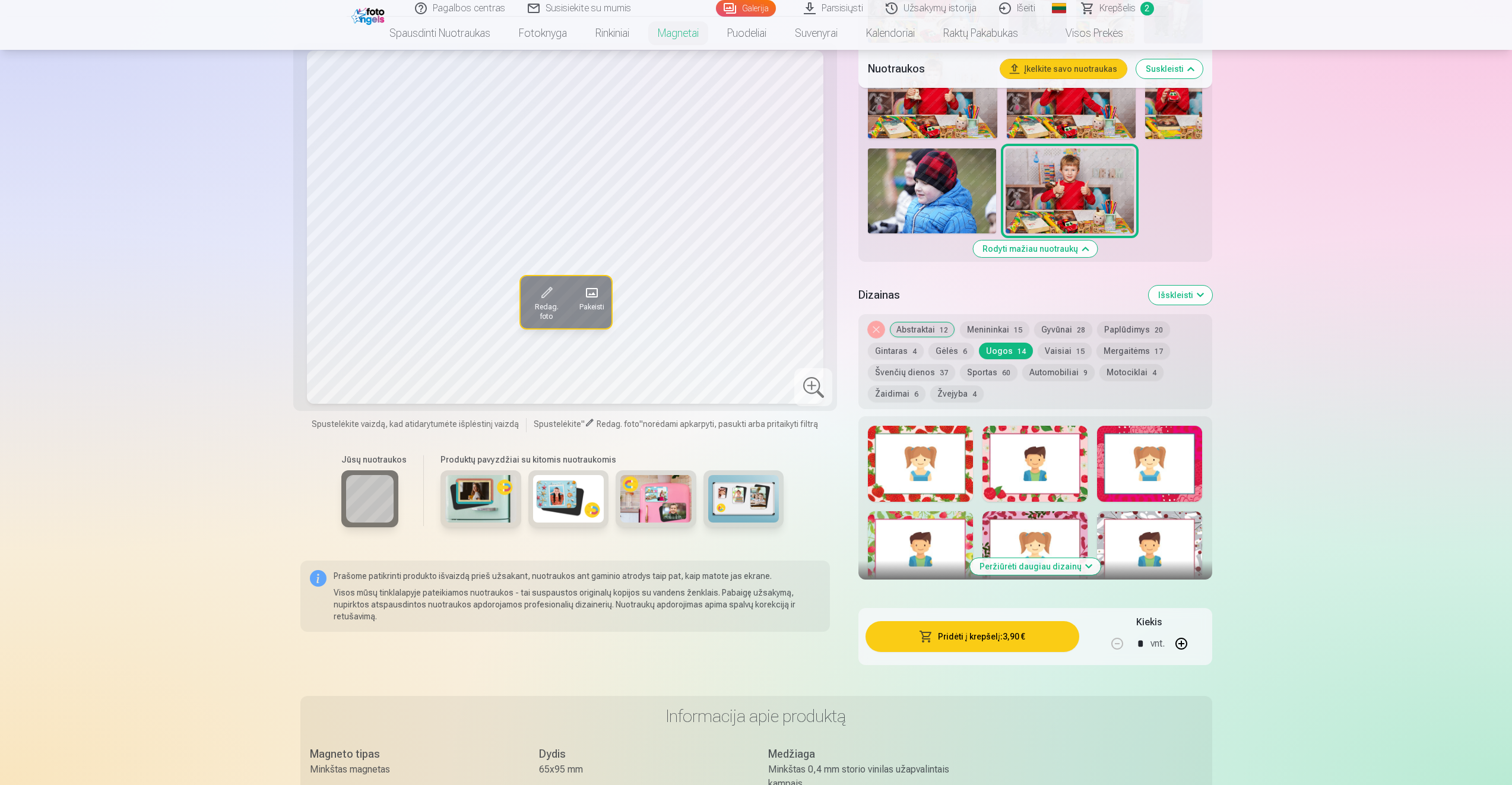
click at [1162, 523] on div at bounding box center [1150, 549] width 105 height 76
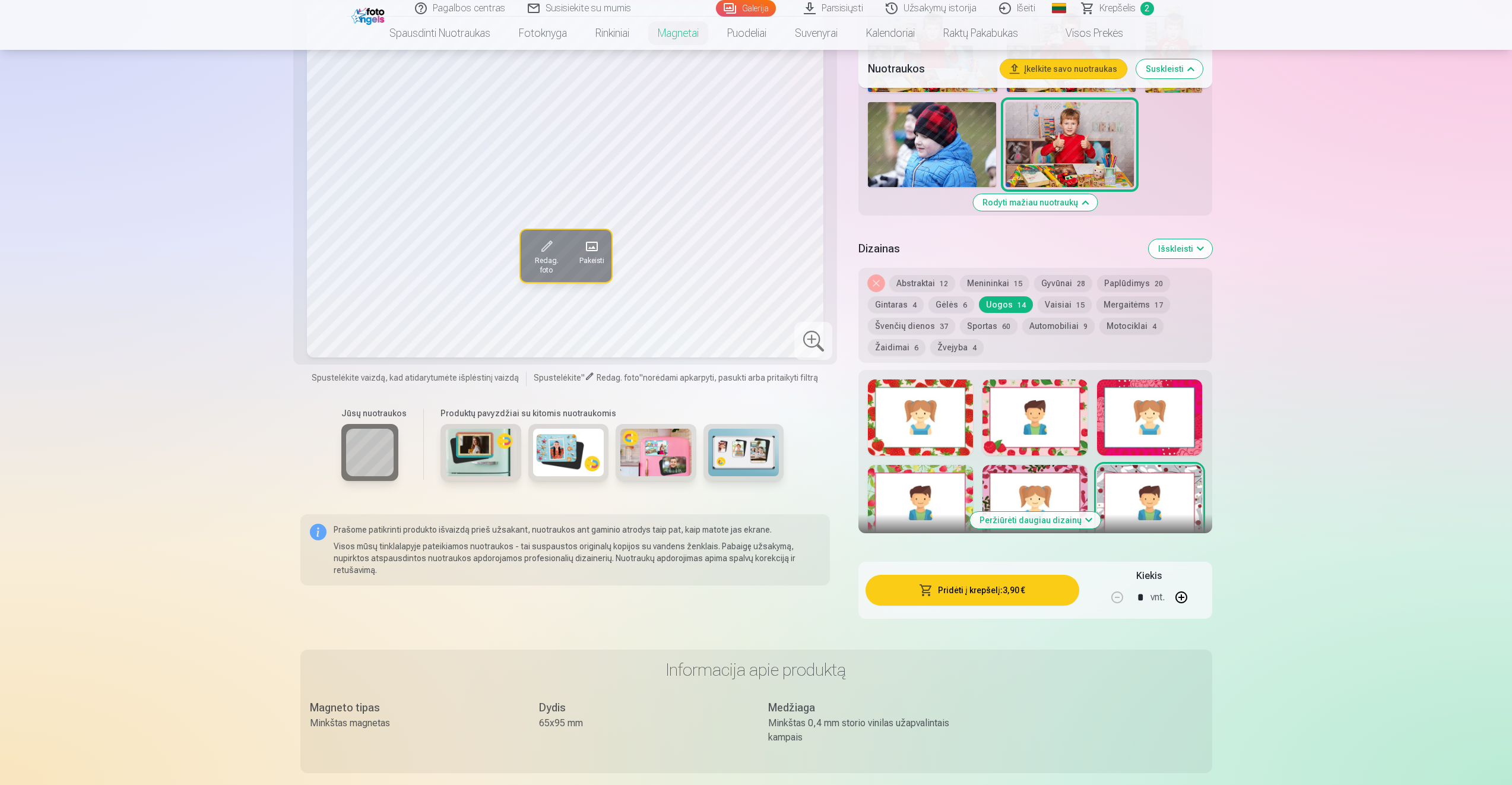
scroll to position [1188, 0]
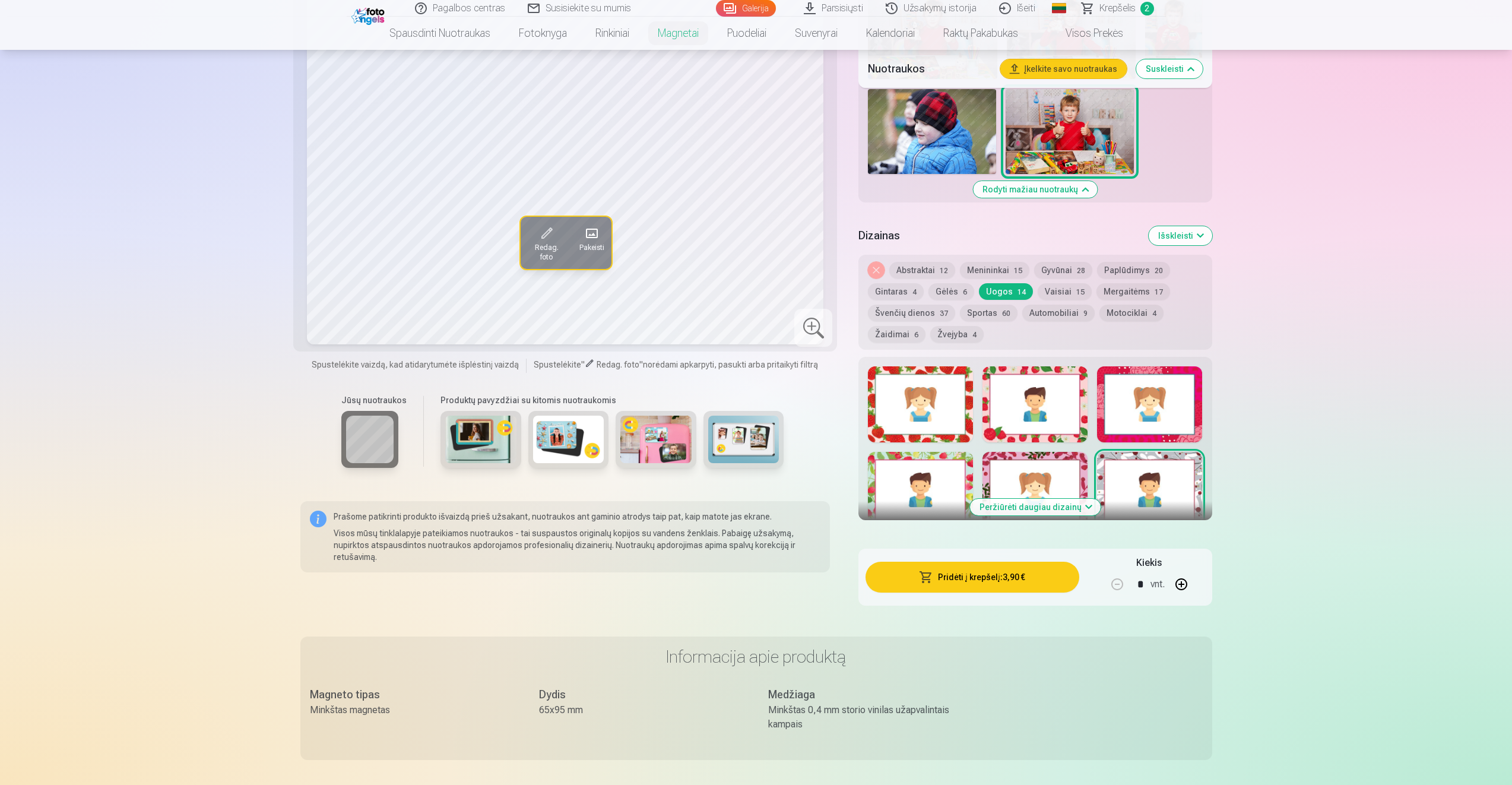
click at [1063, 508] on button "Peržiūrėti daugiau dizainų" at bounding box center [1035, 507] width 131 height 16
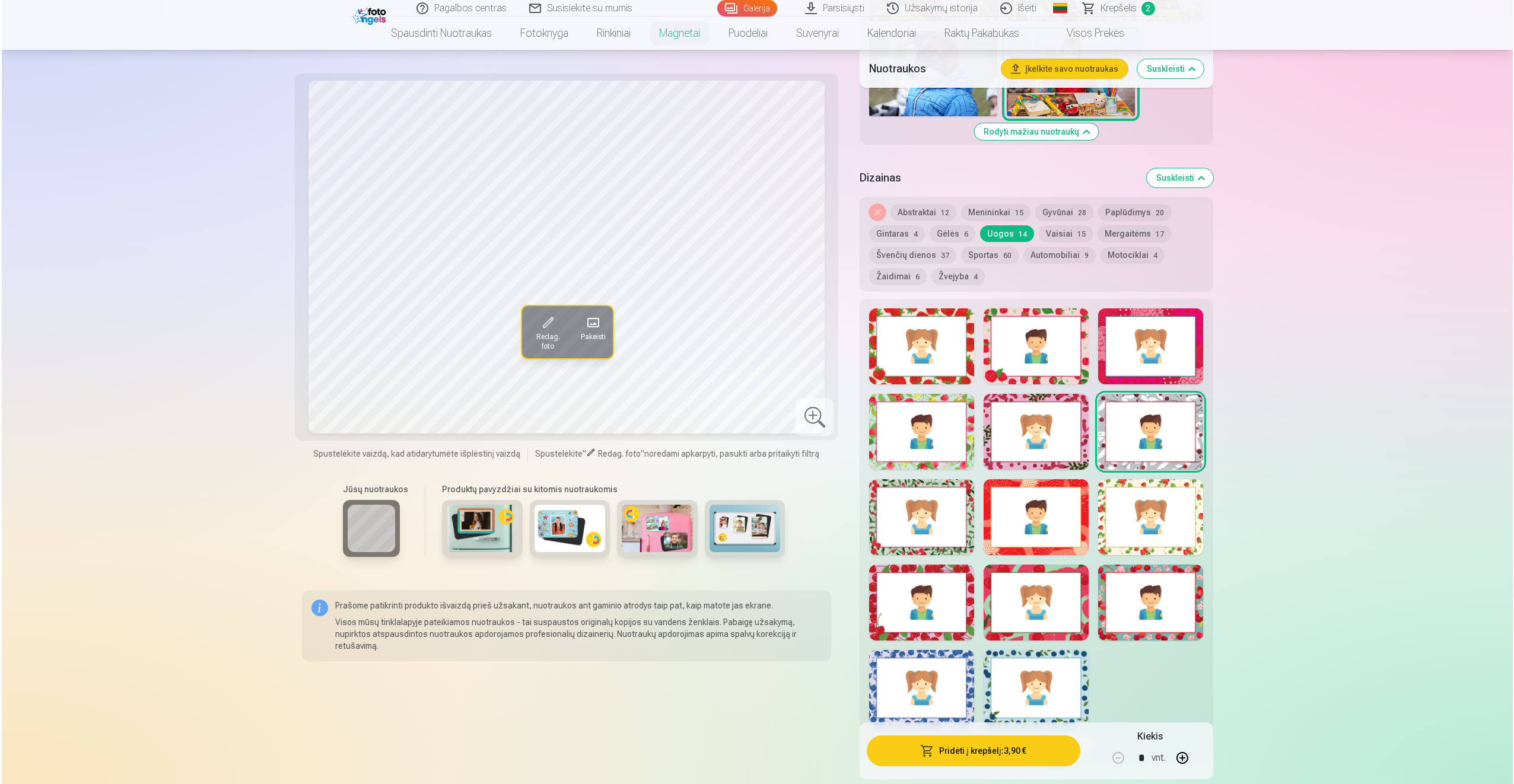
scroll to position [1305, 0]
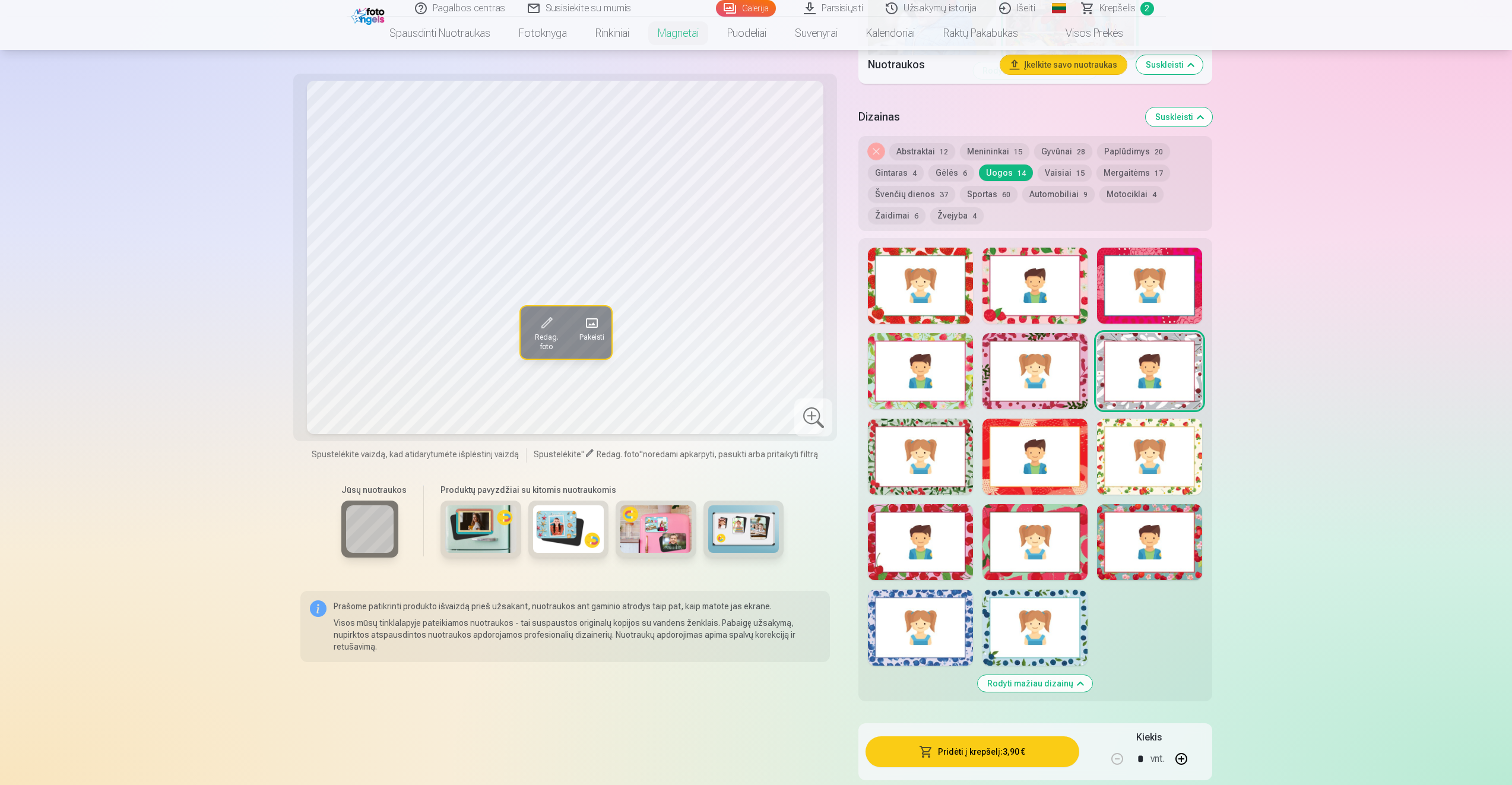
click at [937, 556] on div at bounding box center [920, 542] width 105 height 76
click at [1046, 544] on div at bounding box center [1035, 542] width 105 height 76
click at [1170, 544] on div at bounding box center [1150, 542] width 105 height 76
click at [1052, 540] on div at bounding box center [1035, 542] width 105 height 76
click at [1149, 483] on div at bounding box center [1150, 457] width 105 height 76
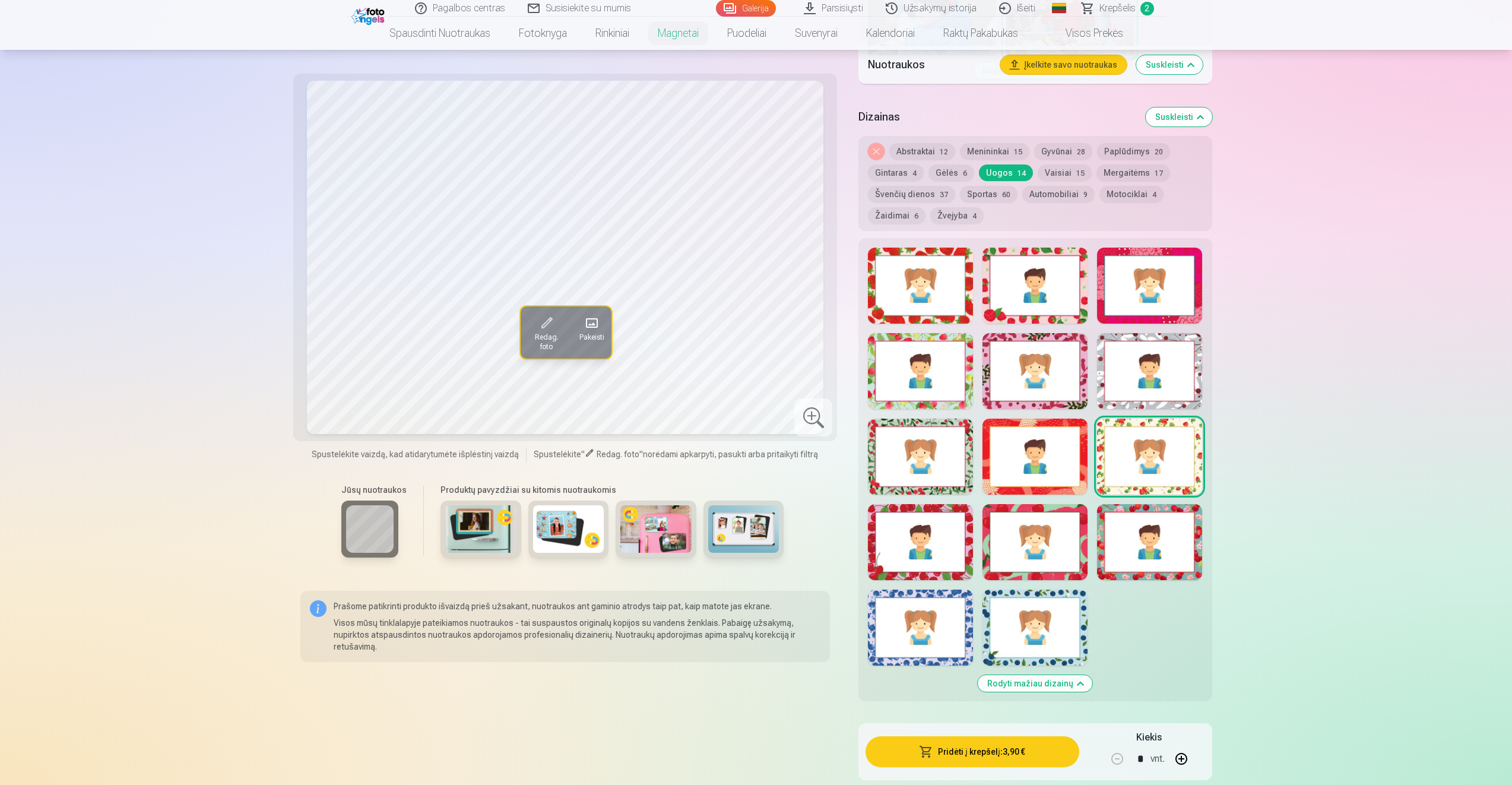
click at [1063, 449] on div at bounding box center [1035, 457] width 105 height 76
click at [1128, 386] on div at bounding box center [1150, 371] width 105 height 76
click at [943, 749] on button "Pridėti į krepšelį : 3,90 €" at bounding box center [971, 751] width 213 height 31
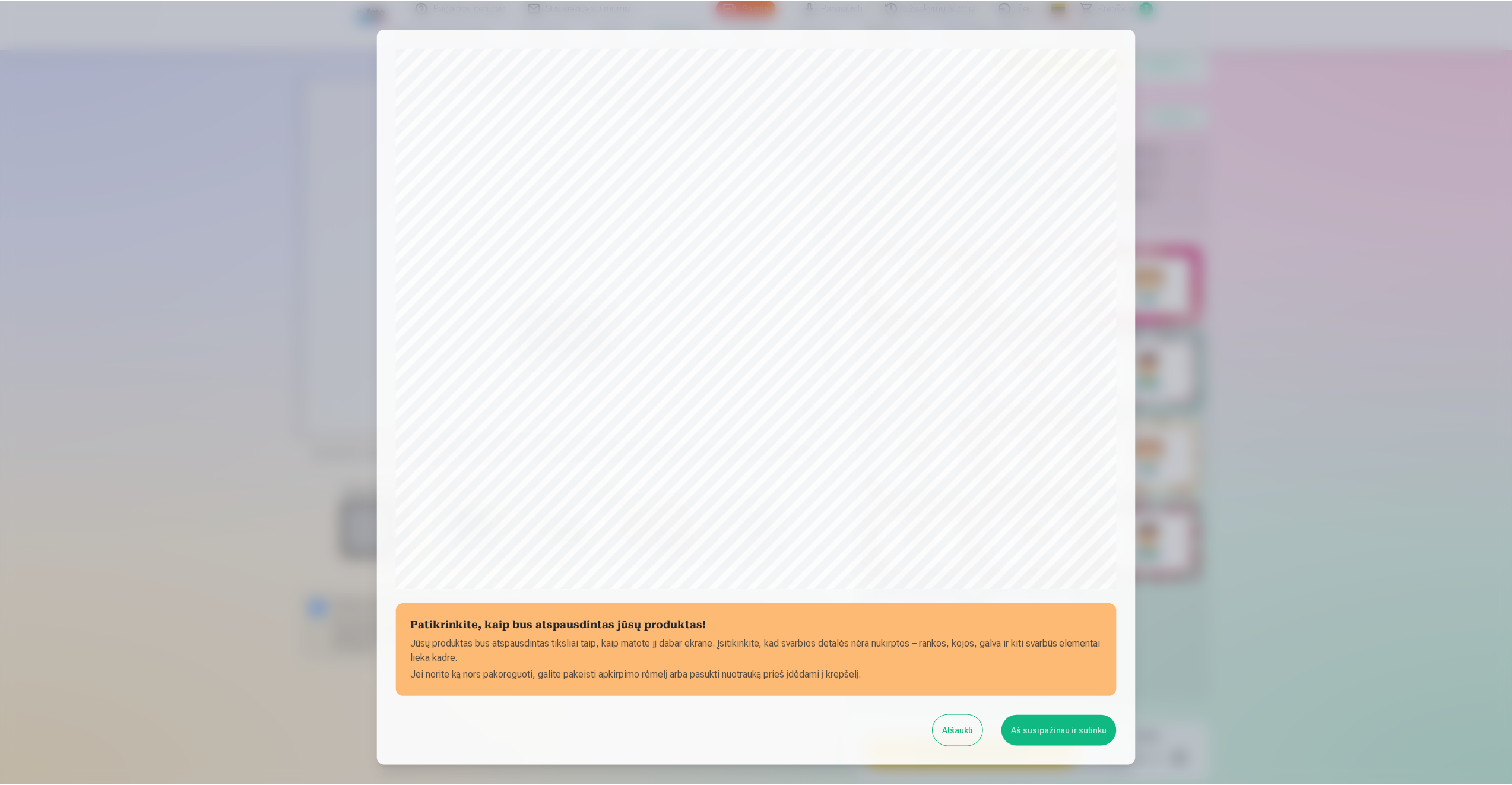
scroll to position [81, 0]
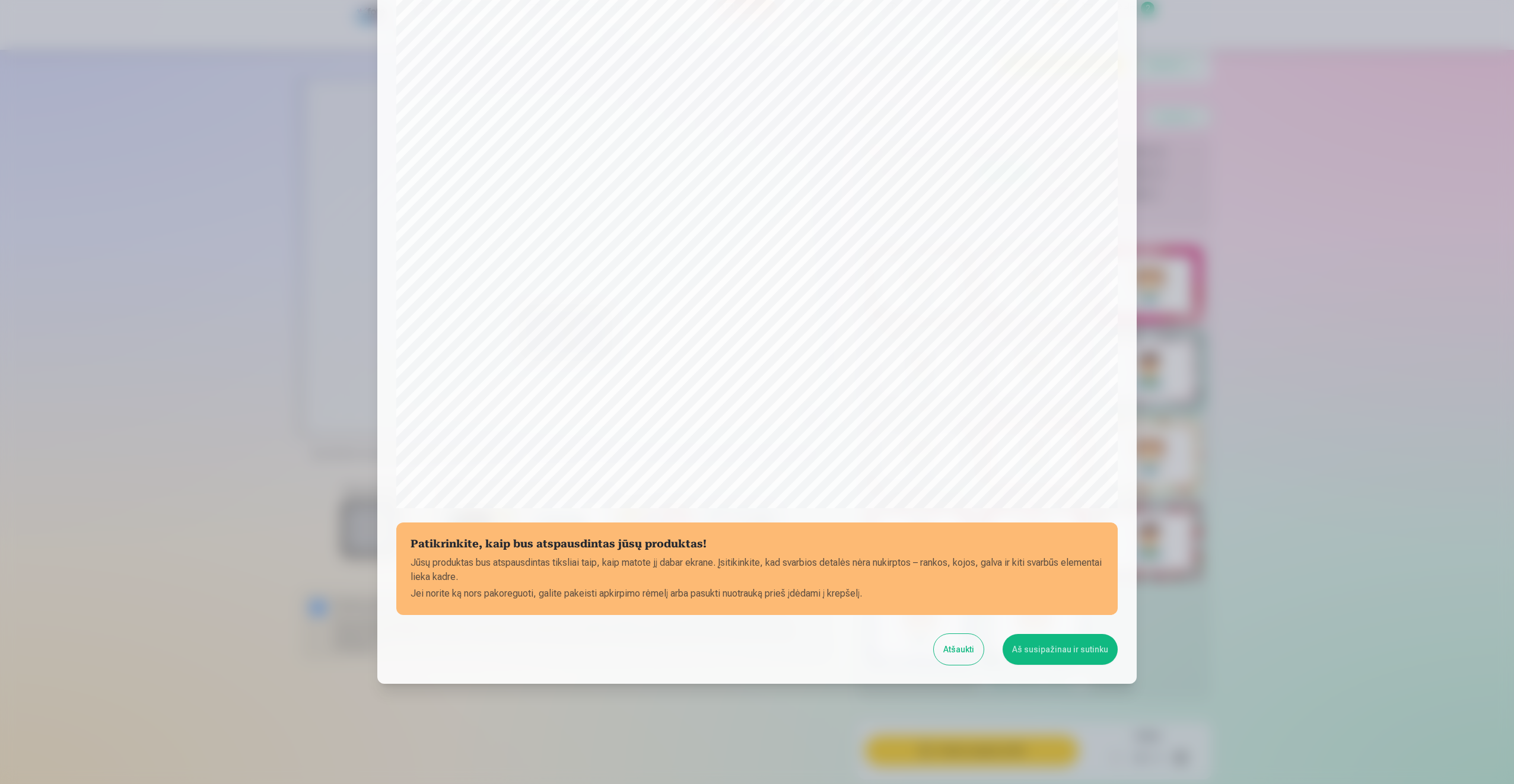
click at [1063, 652] on button "Aš susipažinau ir sutinku" at bounding box center [1060, 649] width 115 height 31
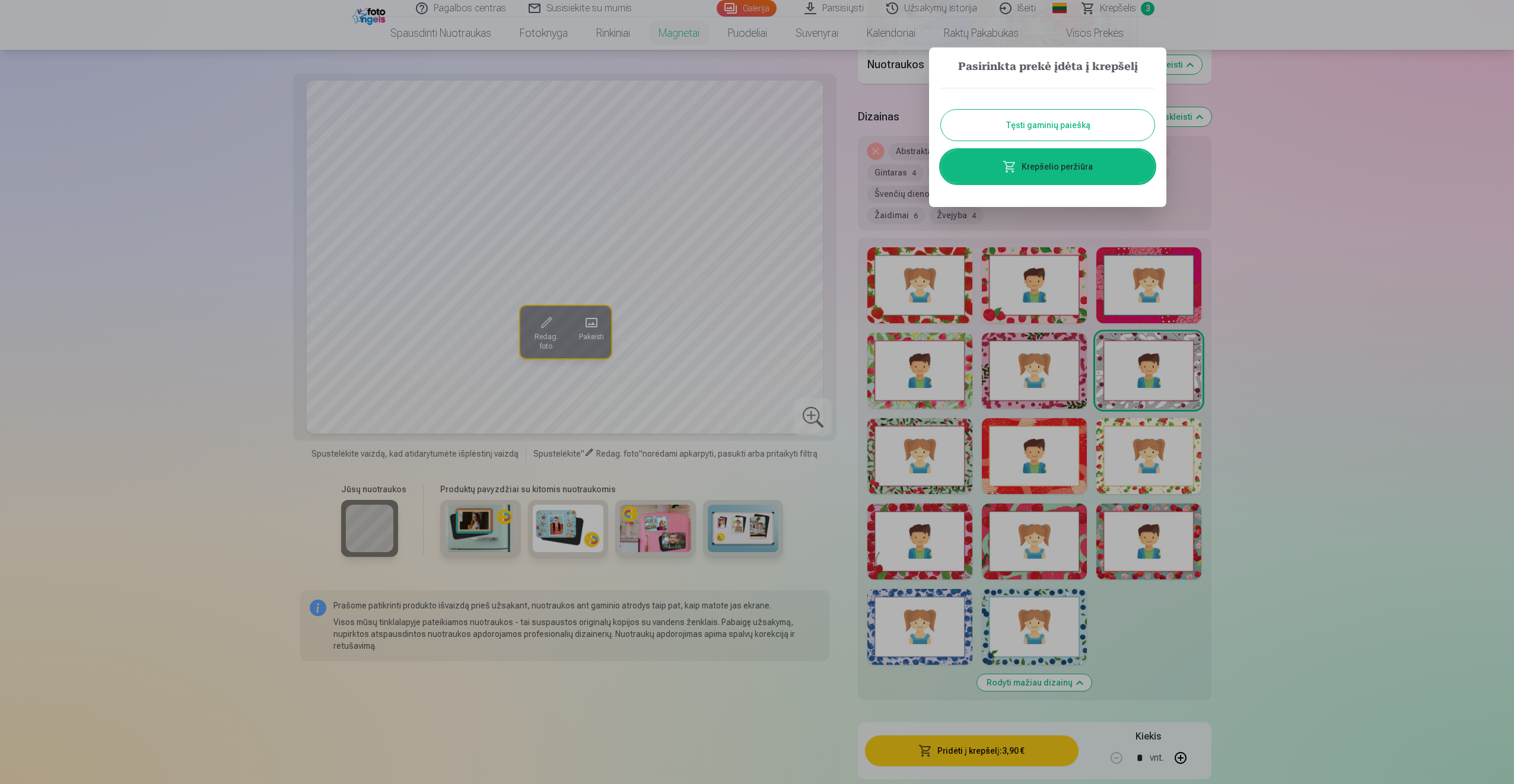
click at [1391, 190] on div at bounding box center [757, 392] width 1514 height 784
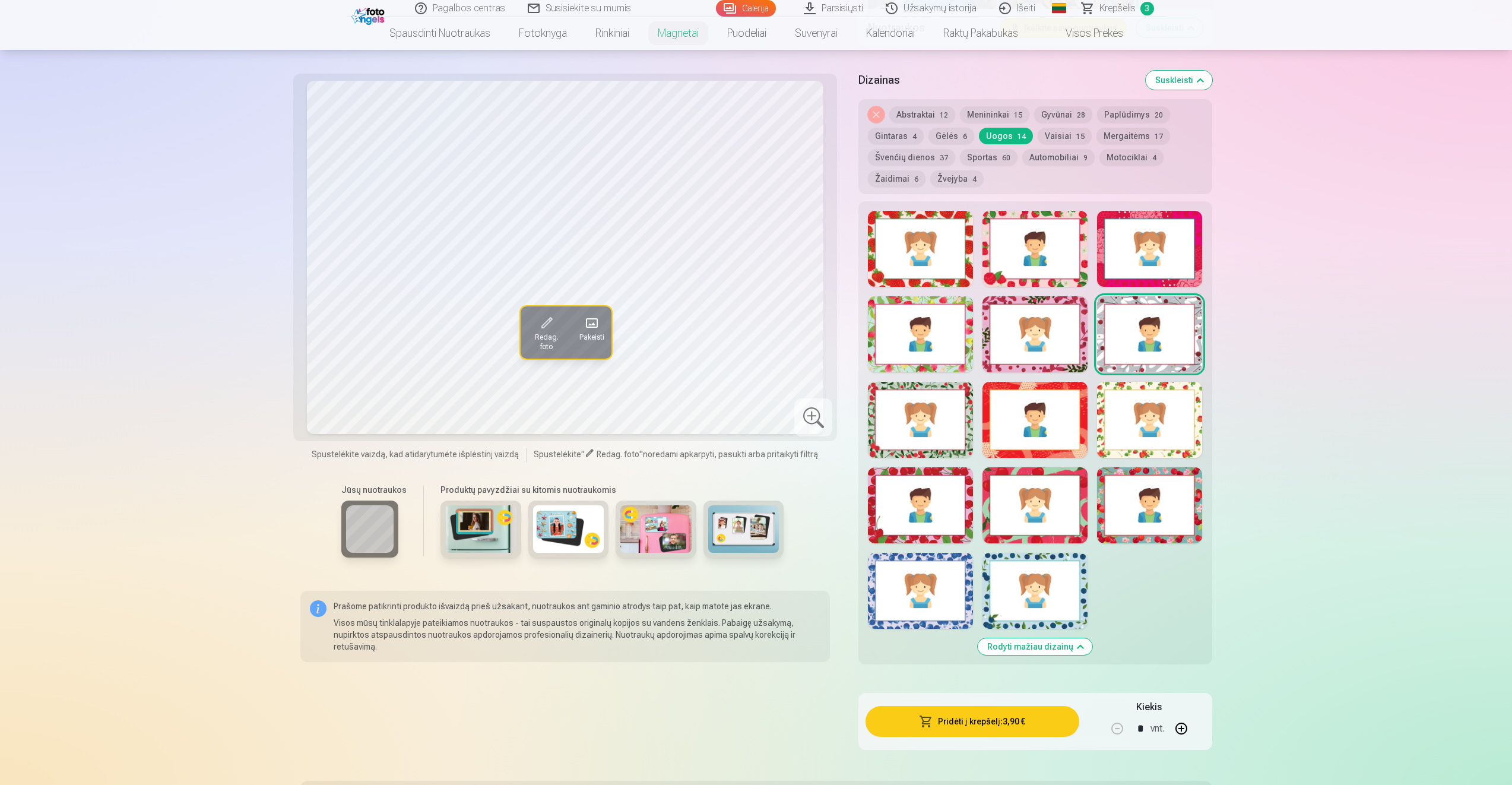
scroll to position [1306, 0]
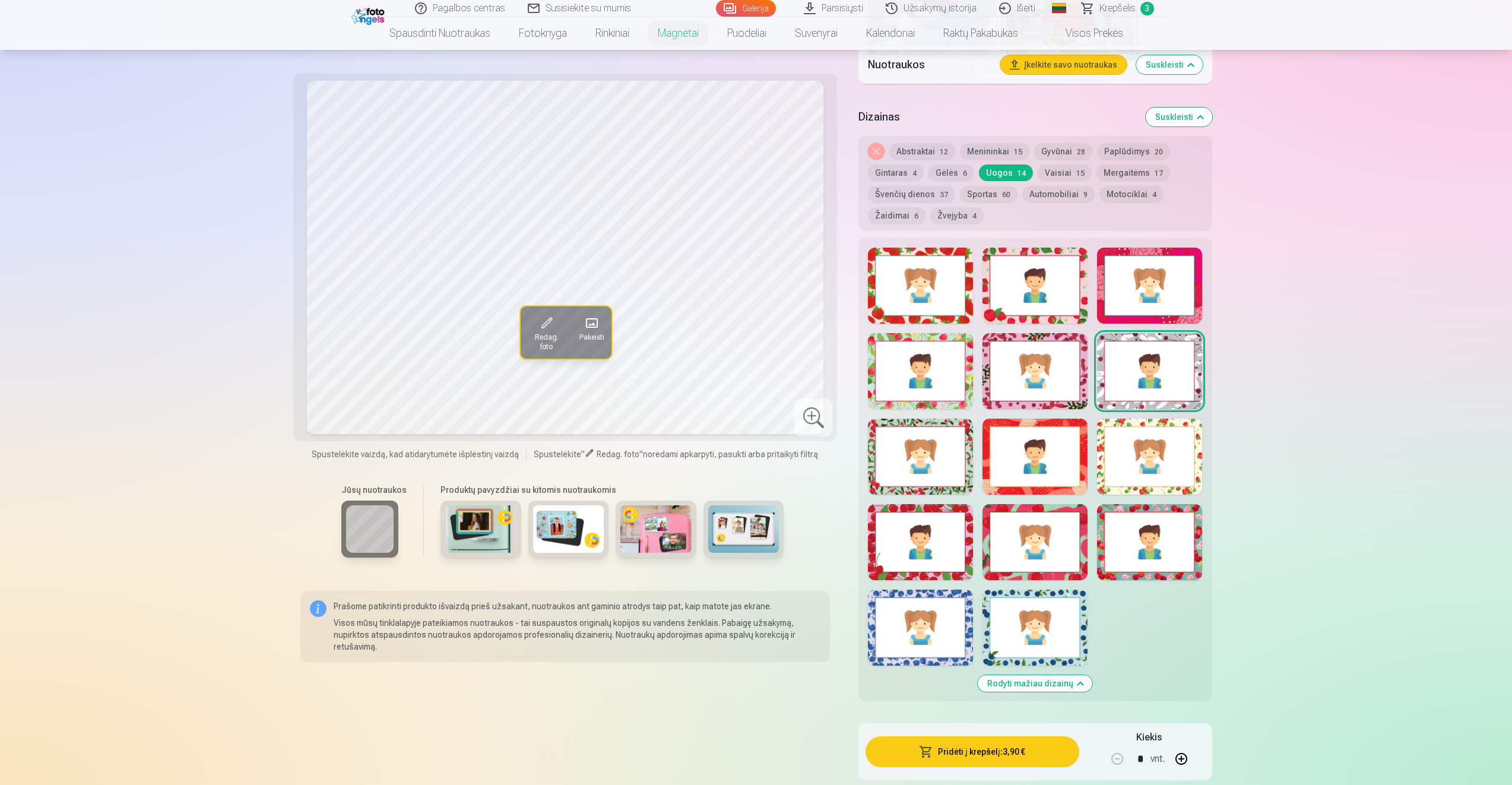
click at [1043, 195] on button "Automobiliai 9" at bounding box center [1058, 194] width 73 height 16
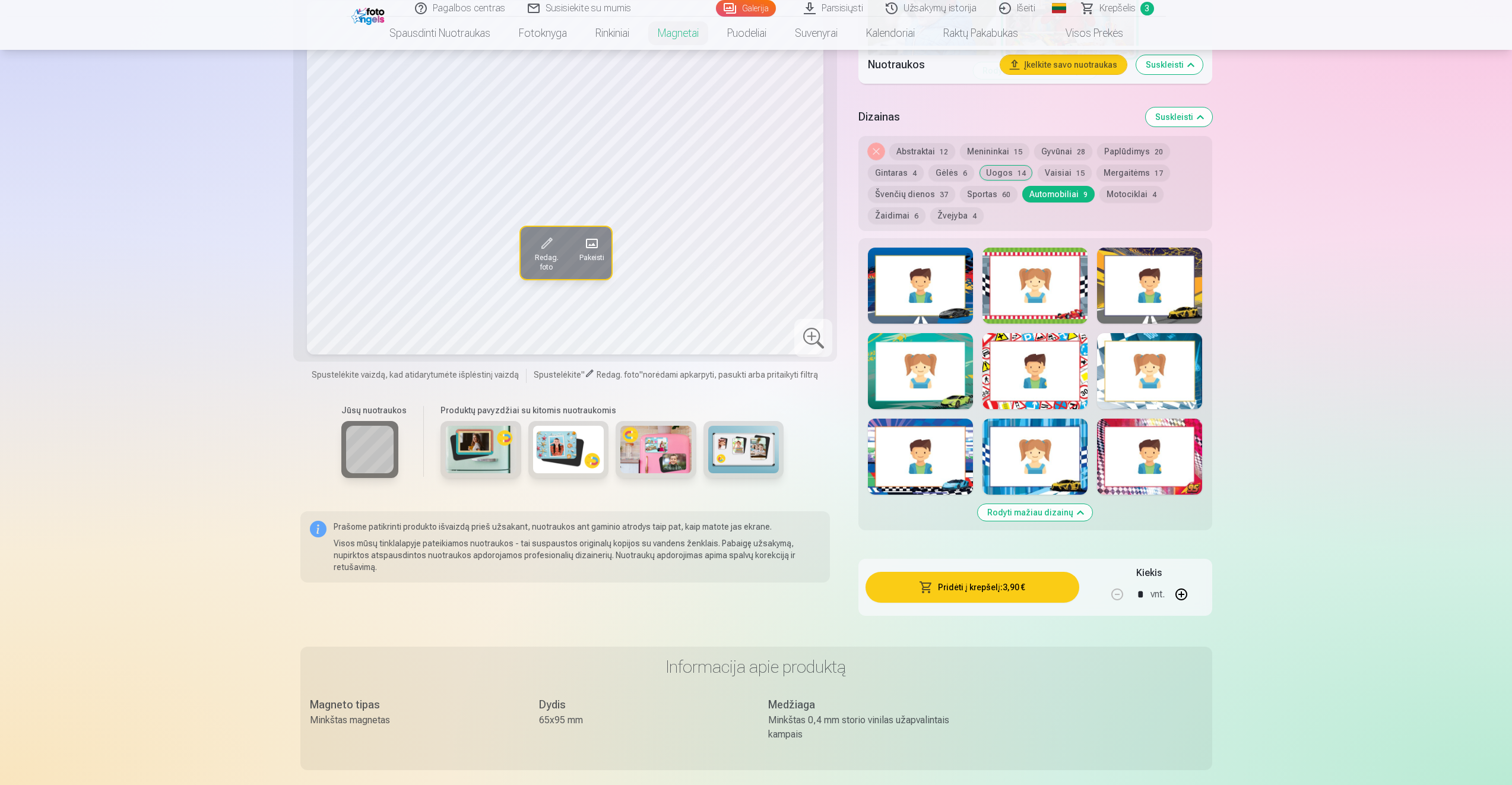
click at [1039, 366] on div at bounding box center [1035, 371] width 105 height 76
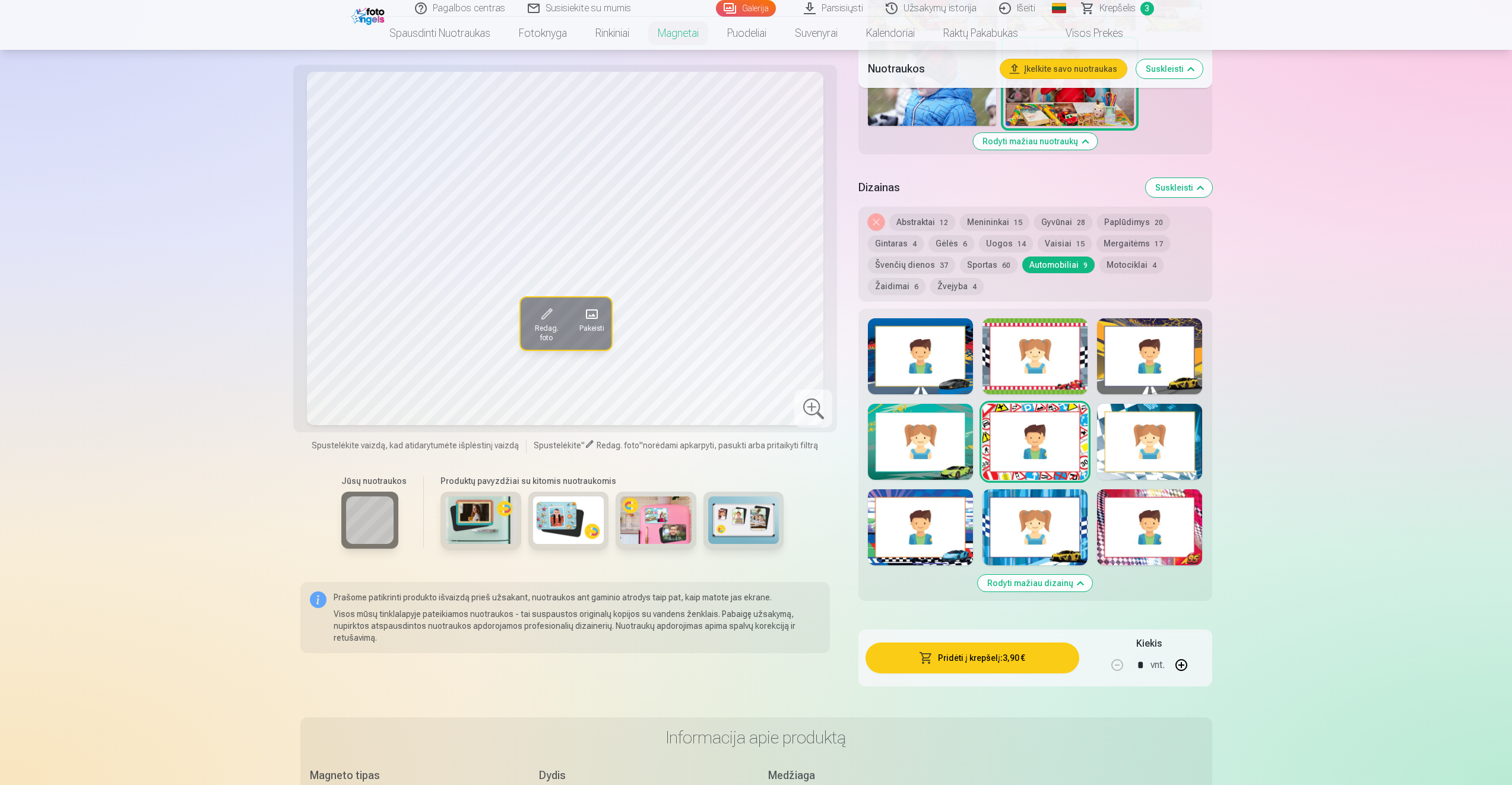
scroll to position [1128, 0]
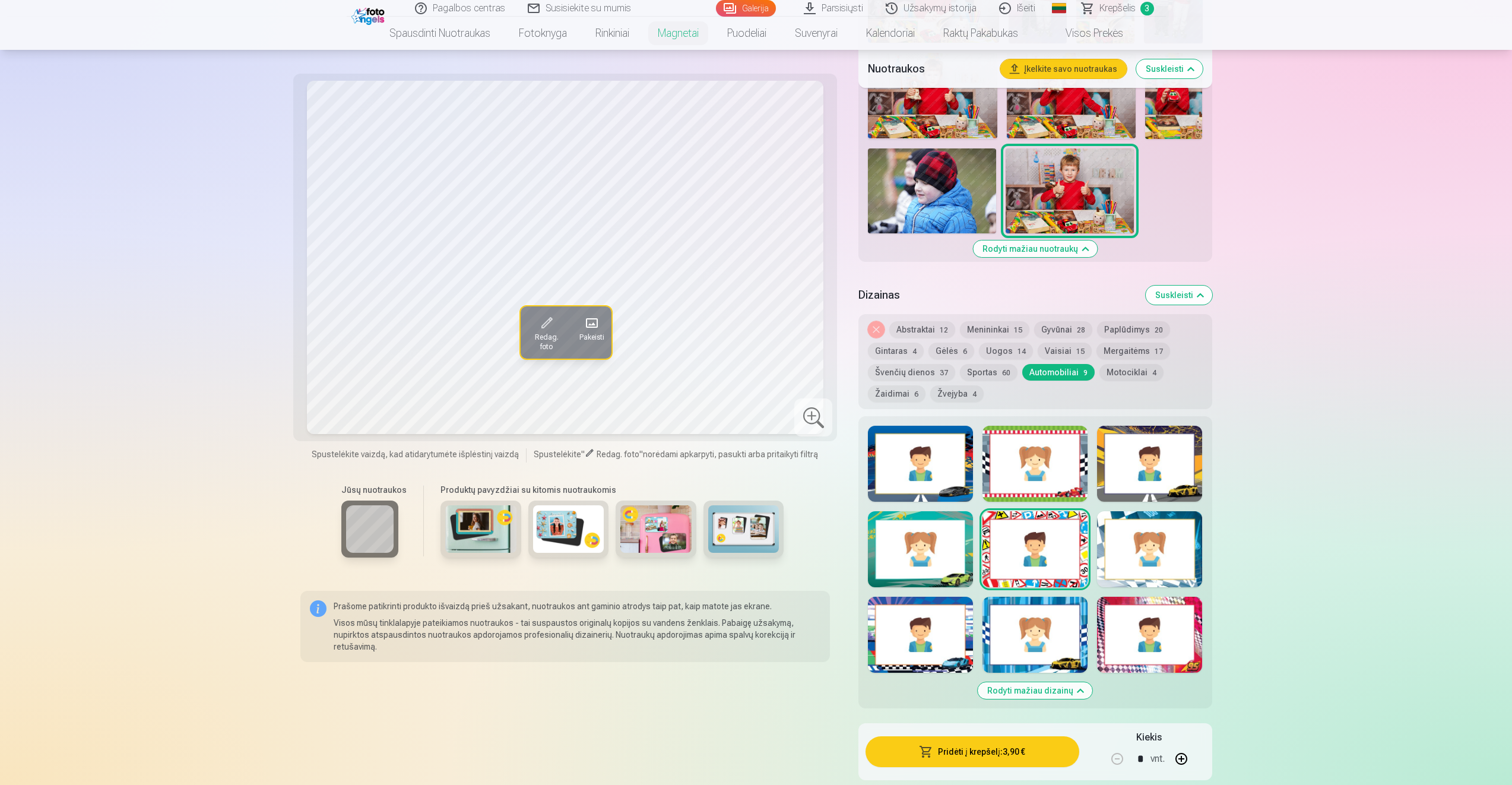
click at [1142, 644] on div at bounding box center [1150, 635] width 105 height 76
click at [1017, 474] on div at bounding box center [1035, 464] width 105 height 76
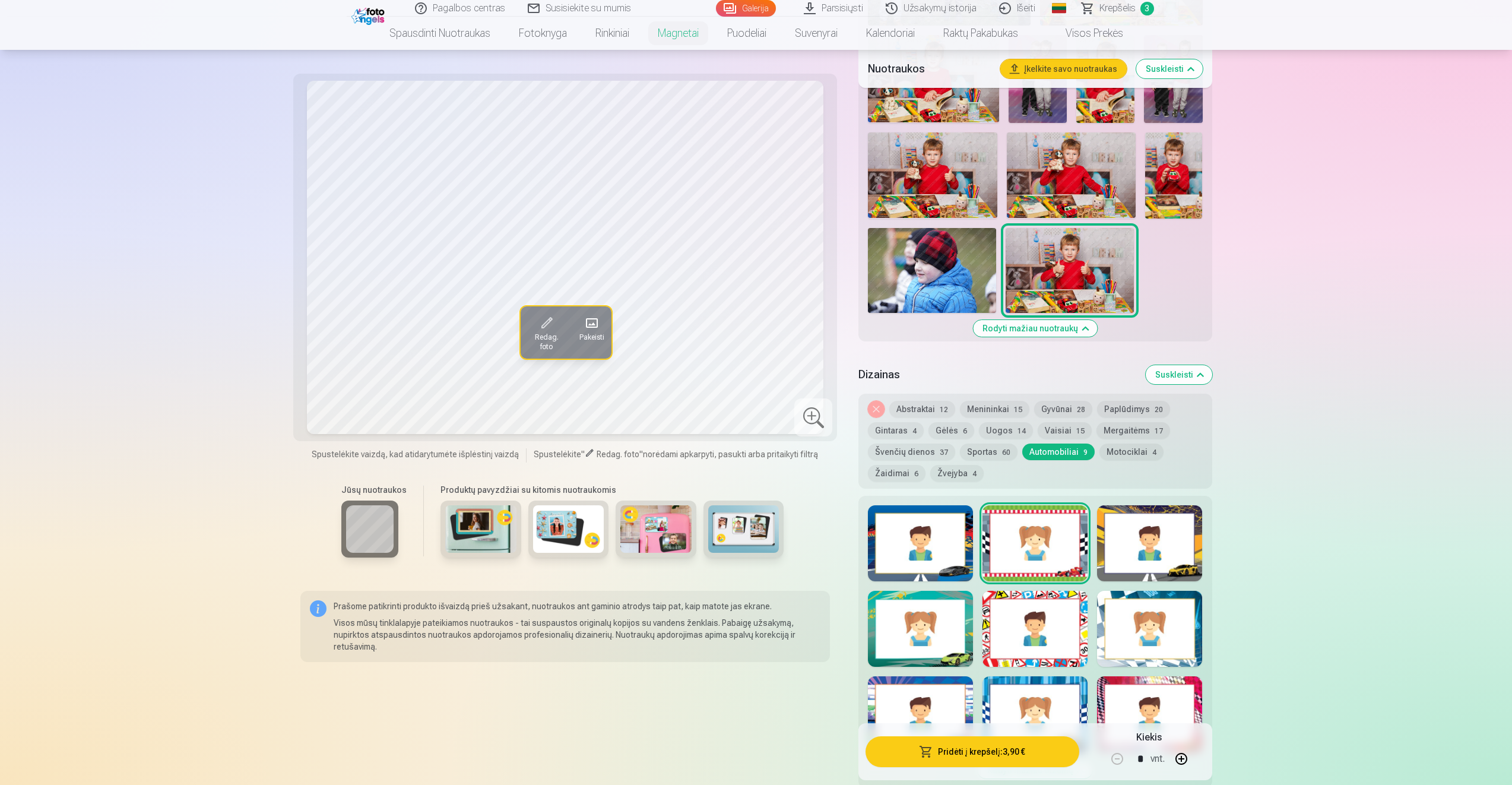
scroll to position [1010, 0]
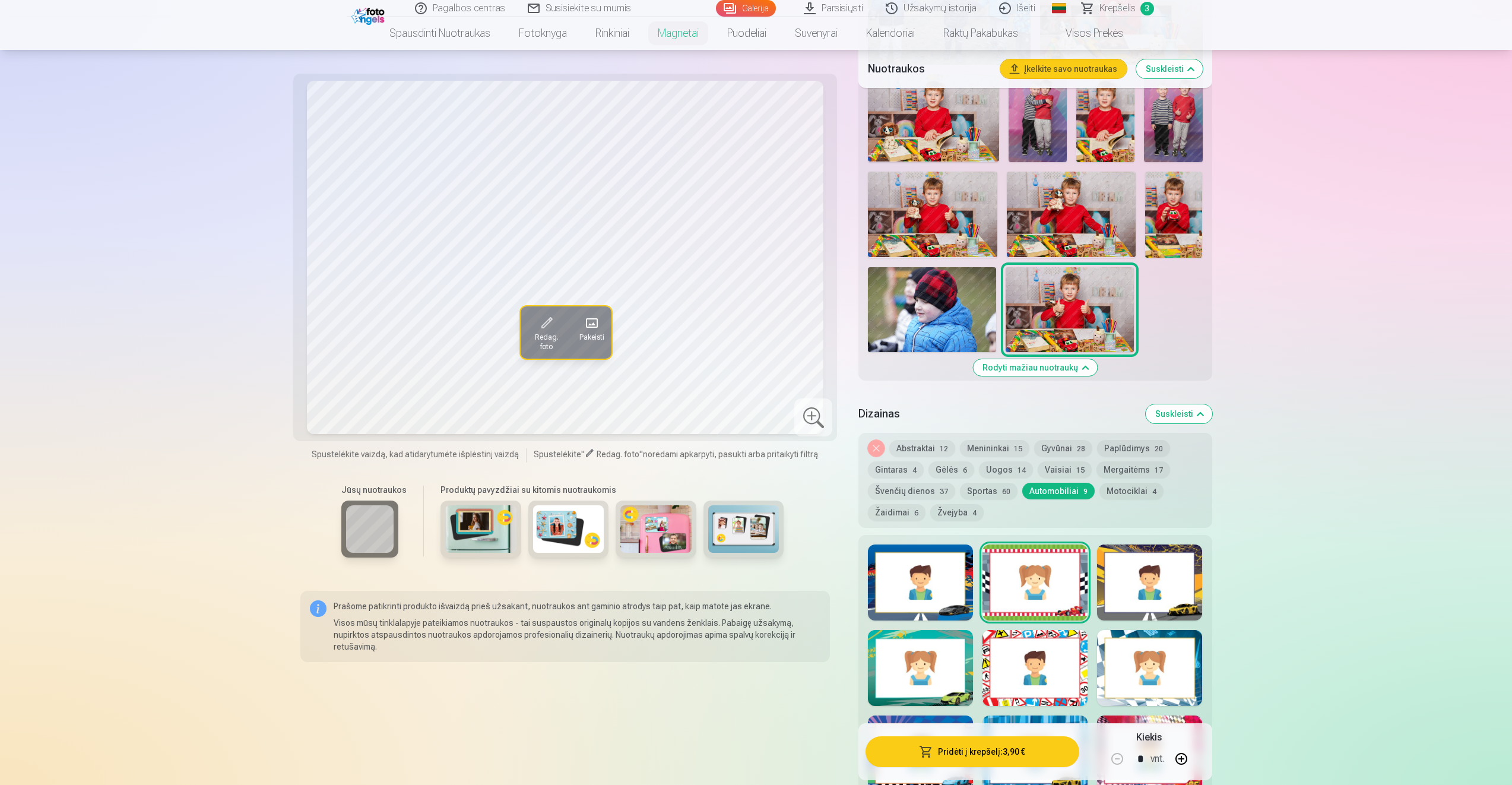
click at [925, 671] on div at bounding box center [920, 668] width 105 height 76
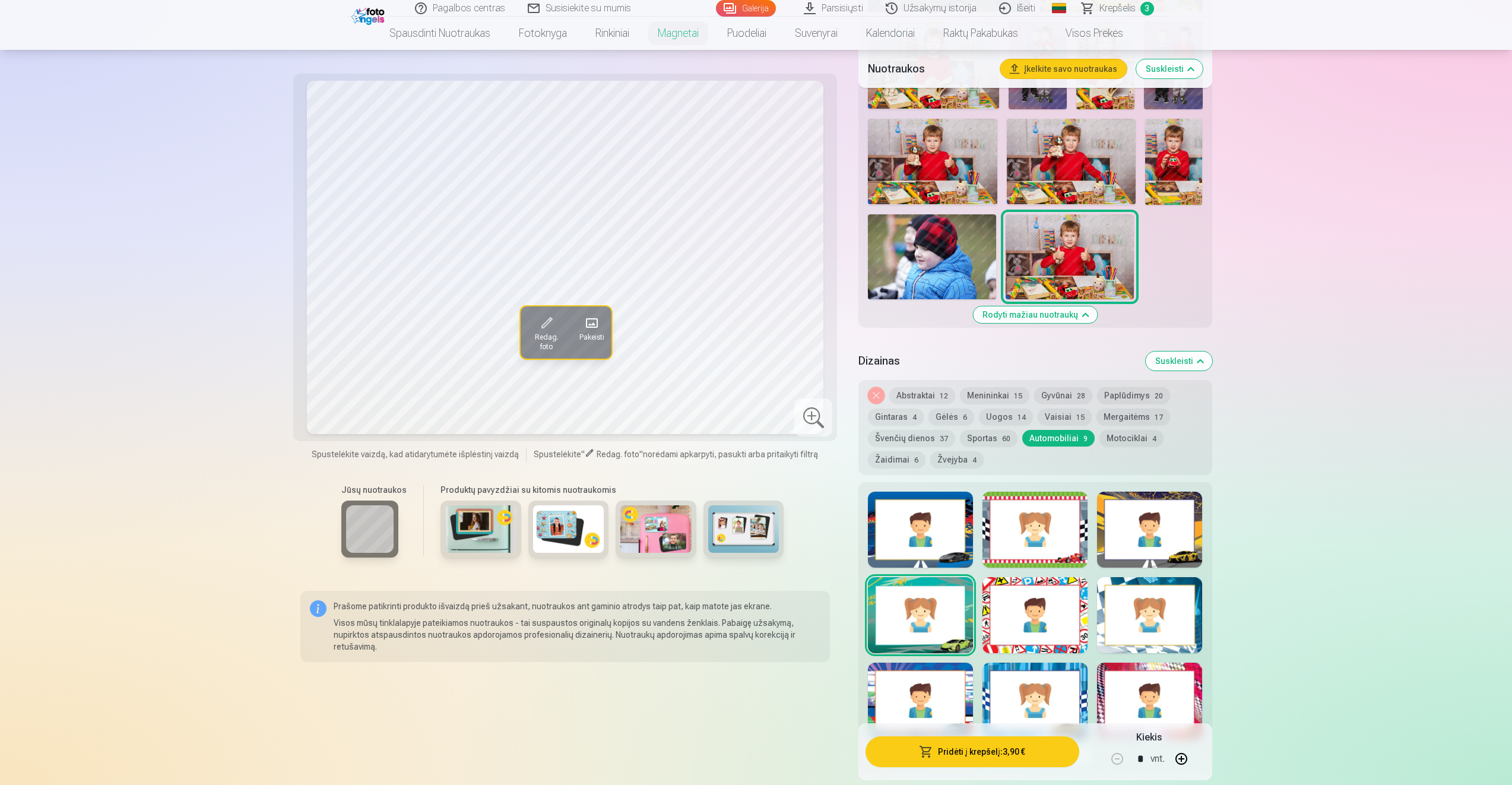
scroll to position [1069, 0]
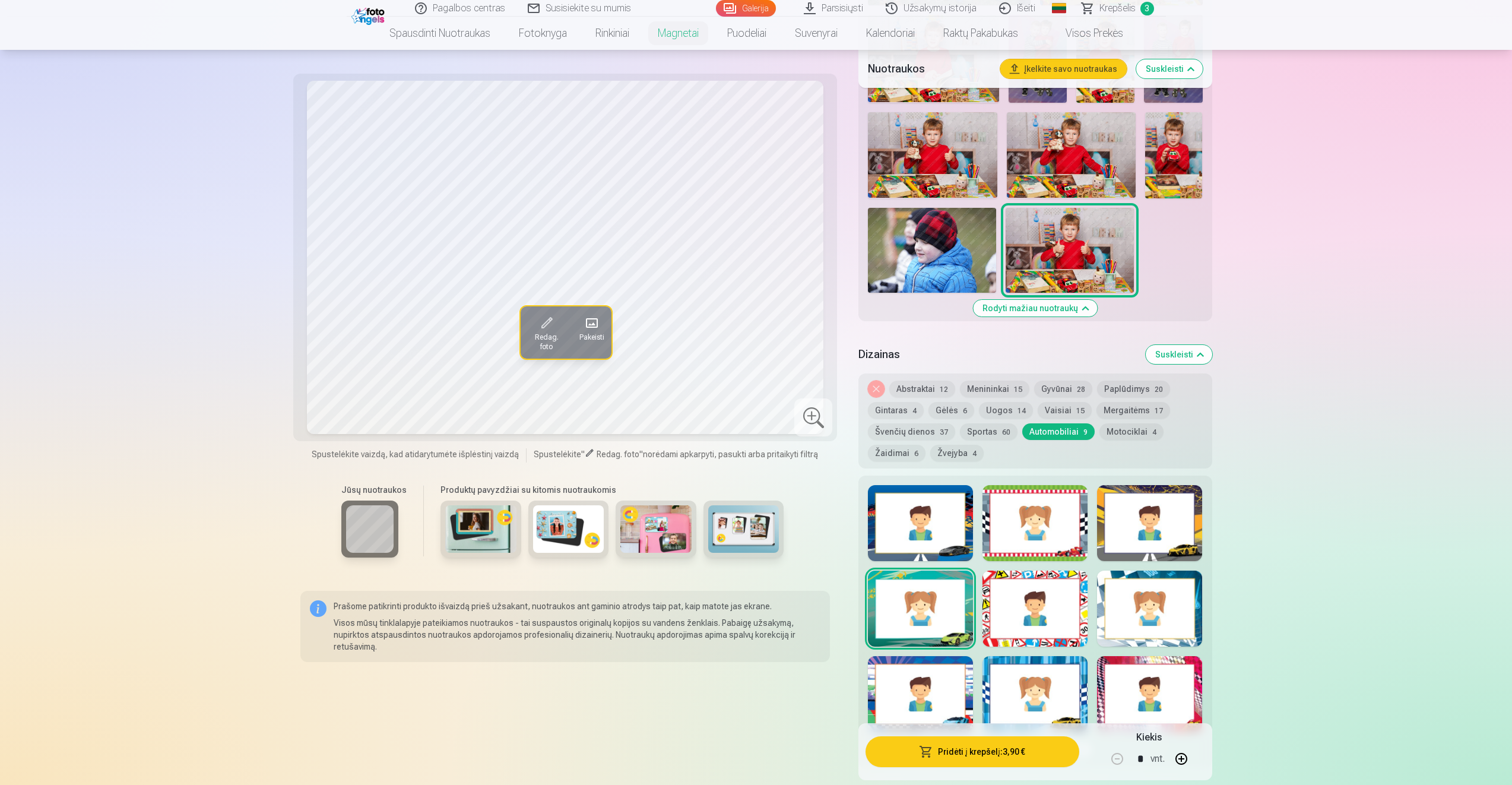
click at [1034, 554] on div at bounding box center [1035, 523] width 105 height 76
click at [940, 610] on div at bounding box center [920, 609] width 105 height 76
click at [1118, 615] on div at bounding box center [1150, 609] width 105 height 76
click at [893, 433] on button "Švenčių dienos 37" at bounding box center [911, 432] width 87 height 16
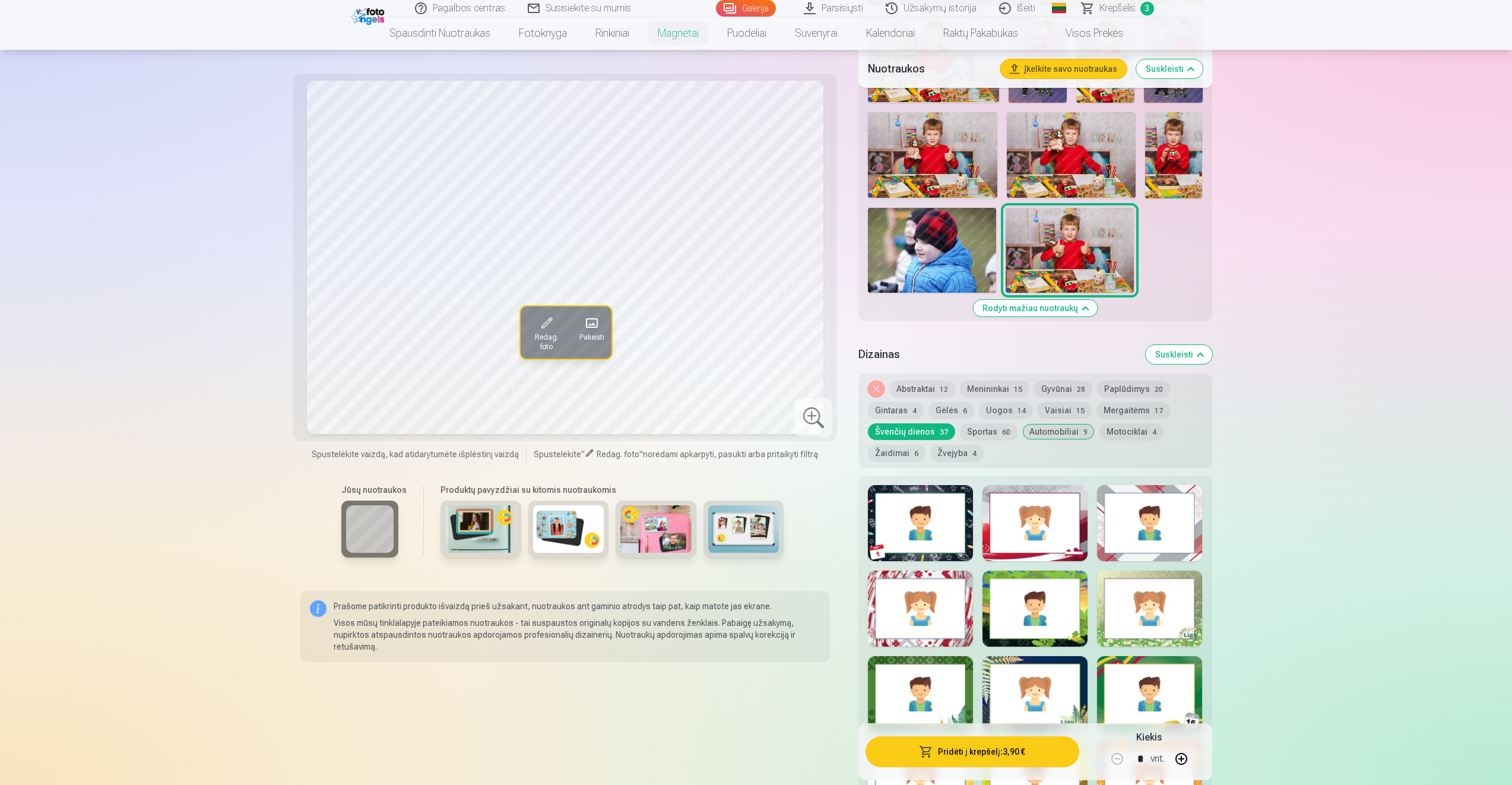
click at [1126, 389] on button "Paplūdimys 20" at bounding box center [1134, 389] width 73 height 16
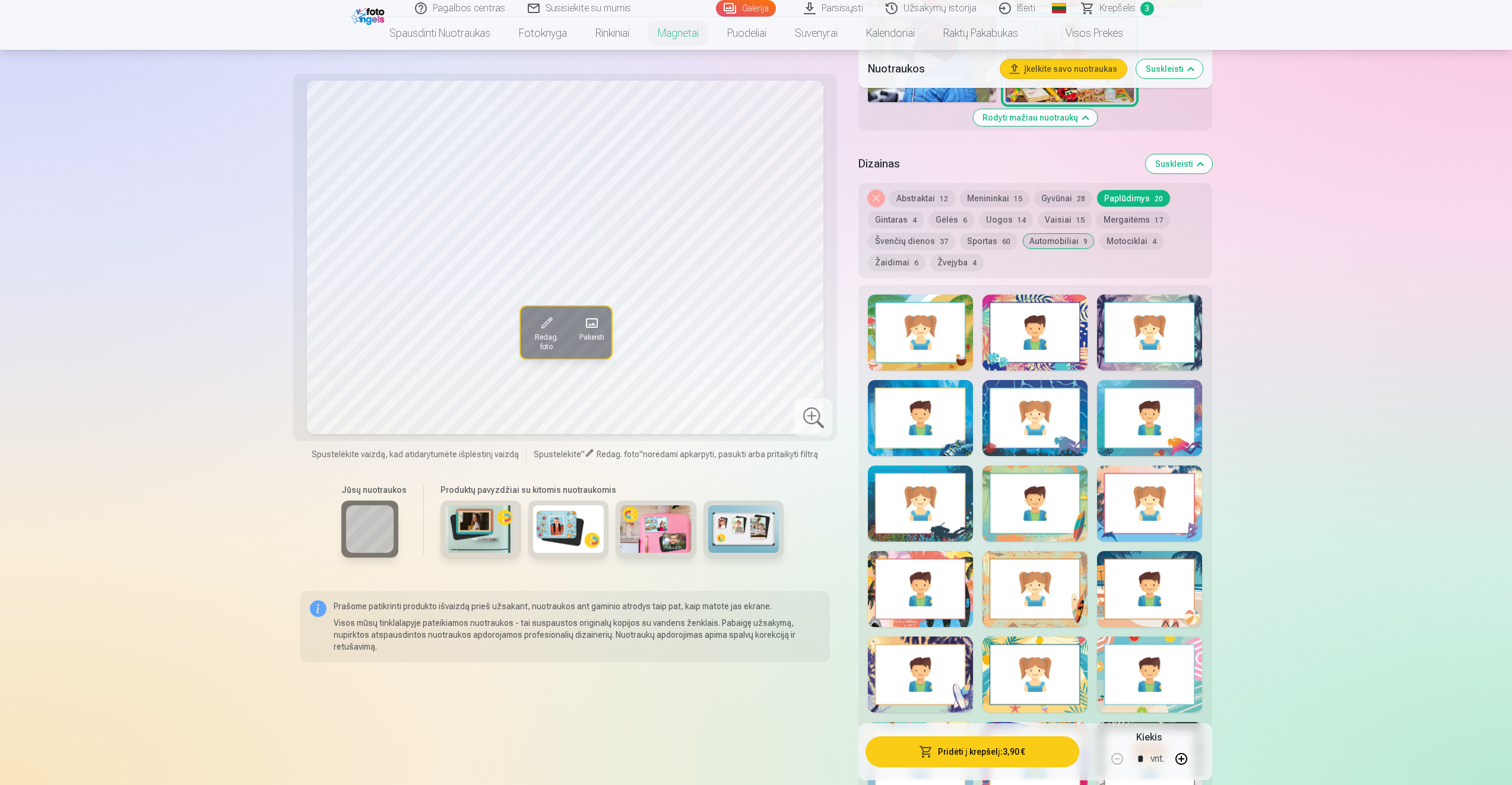
scroll to position [1188, 0]
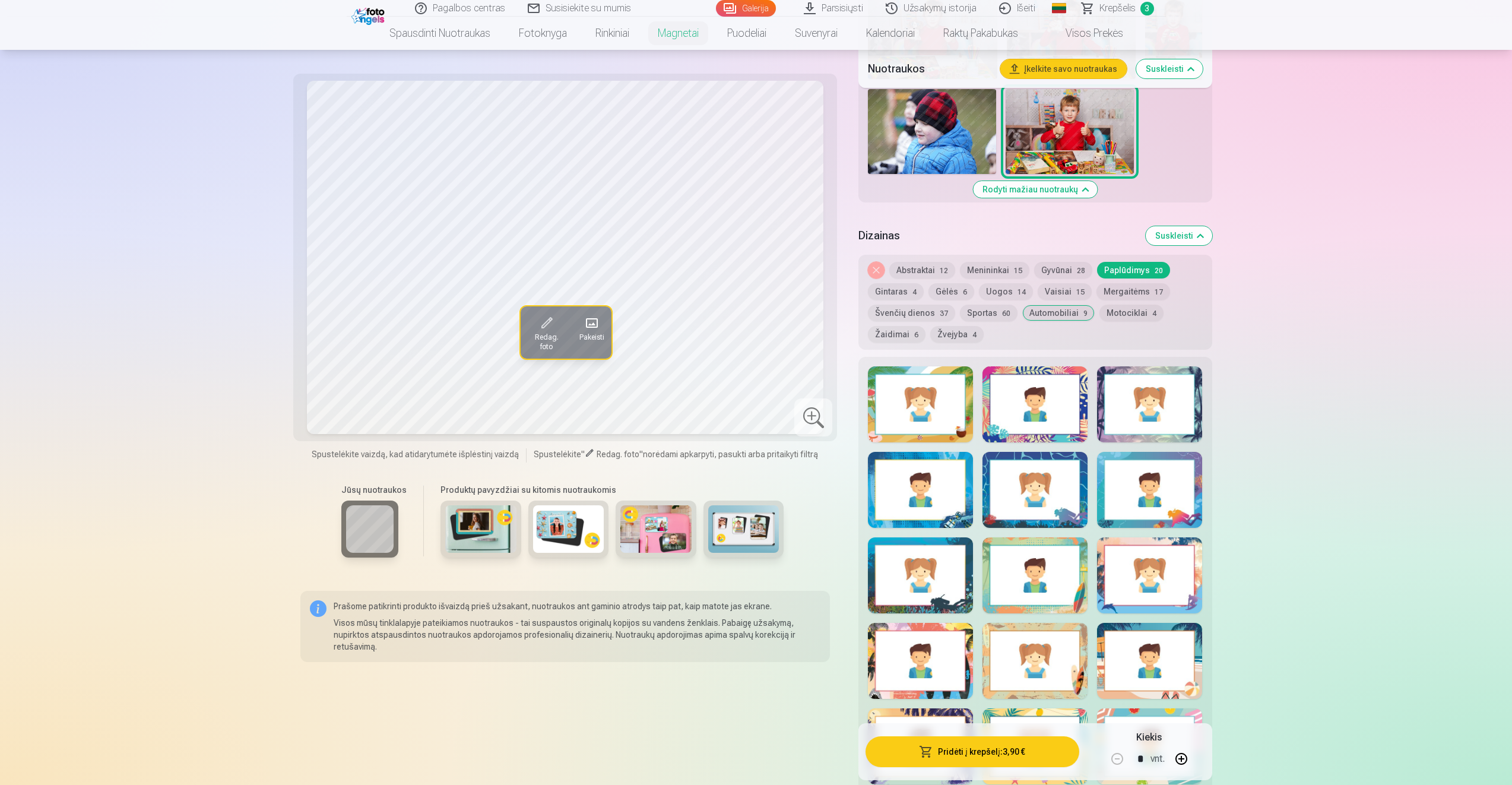
click at [882, 332] on button "Žaidimai 6" at bounding box center [896, 334] width 57 height 16
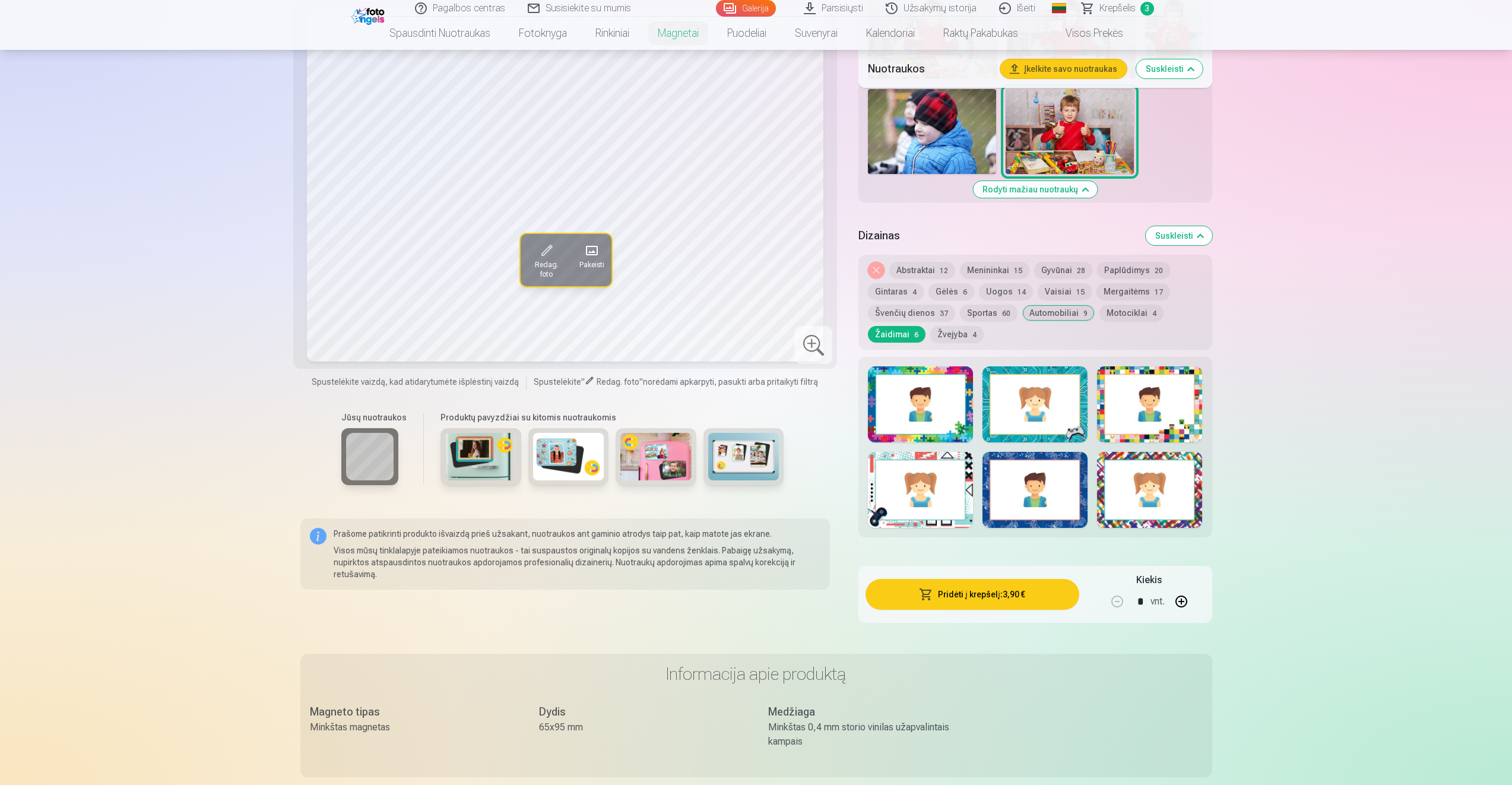
click at [979, 315] on button "Sportas 60" at bounding box center [988, 313] width 57 height 16
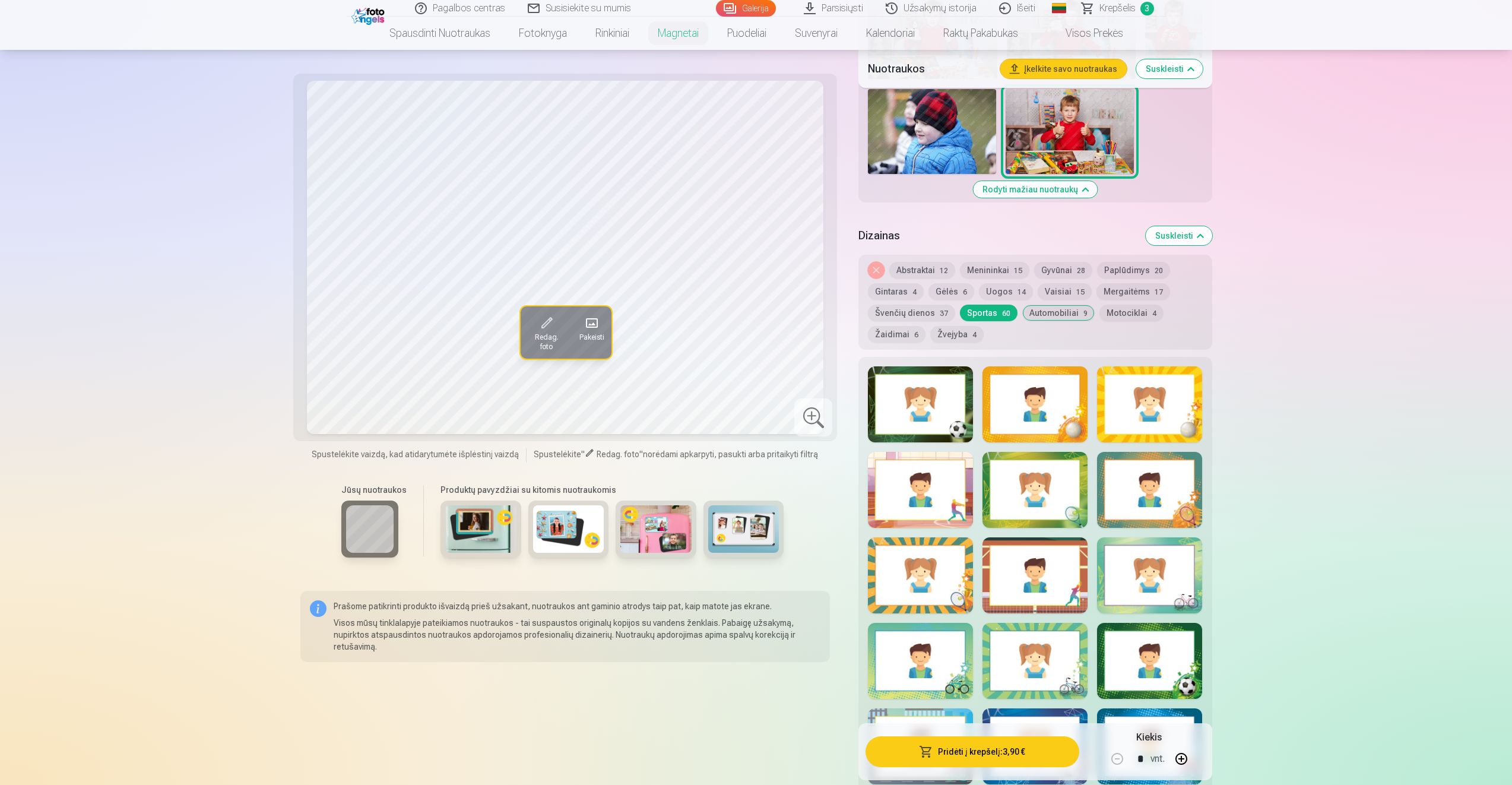
click at [1051, 311] on button "Automobiliai 9" at bounding box center [1058, 313] width 73 height 16
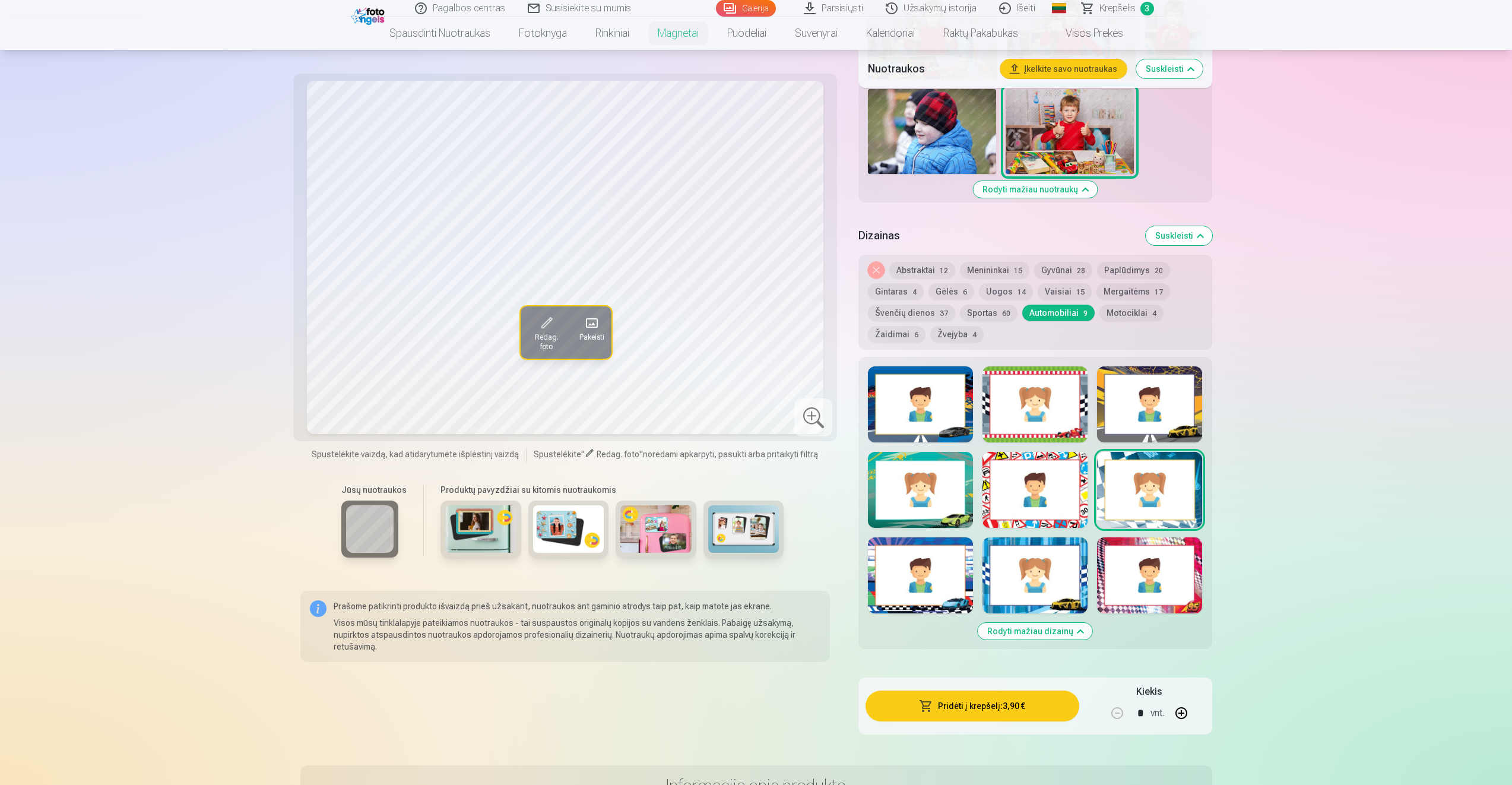
click at [1035, 416] on div at bounding box center [1035, 404] width 105 height 76
click at [927, 476] on div at bounding box center [920, 490] width 105 height 76
click at [1040, 410] on div at bounding box center [1035, 404] width 105 height 76
click at [930, 494] on div at bounding box center [920, 490] width 105 height 76
click at [1006, 425] on div at bounding box center [1035, 404] width 105 height 76
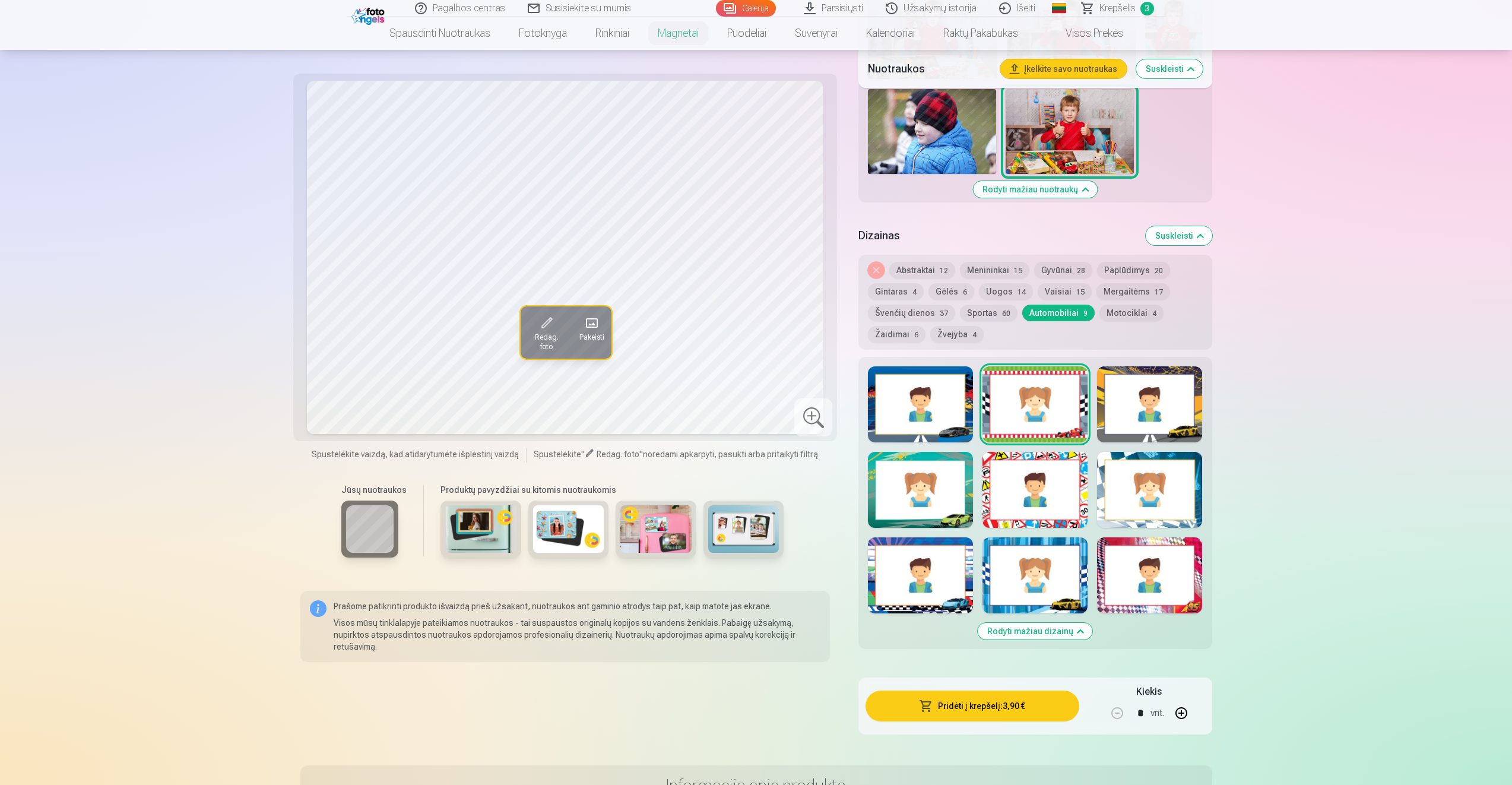
click at [929, 482] on div at bounding box center [920, 490] width 105 height 76
click at [916, 419] on div at bounding box center [920, 404] width 105 height 76
click at [1024, 417] on div at bounding box center [1035, 404] width 105 height 76
click at [941, 481] on div at bounding box center [920, 490] width 105 height 76
click at [939, 294] on button "Gėlės 6" at bounding box center [951, 291] width 46 height 16
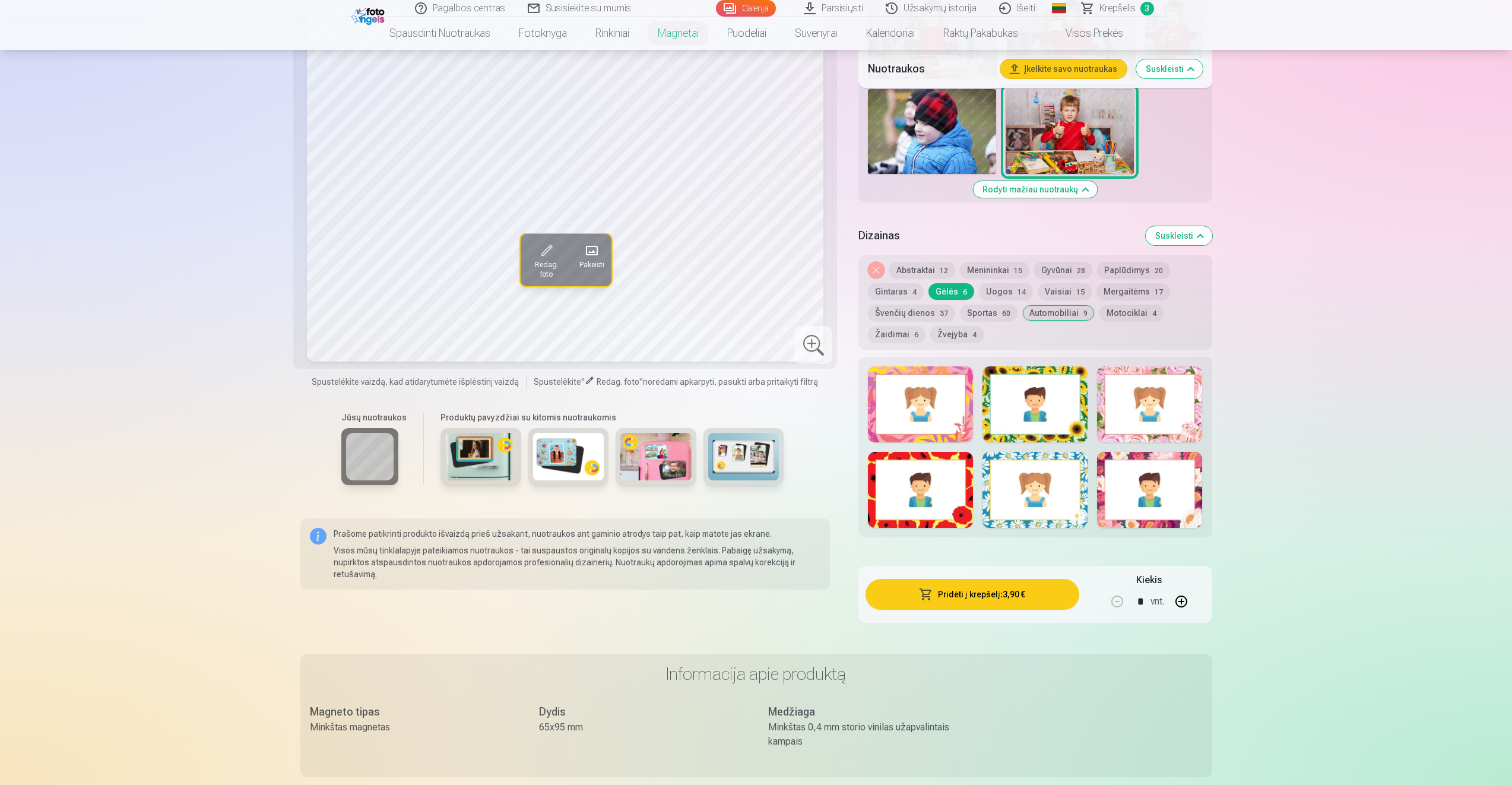
click at [926, 495] on div at bounding box center [920, 490] width 105 height 76
click at [913, 266] on button "Abstraktai 12" at bounding box center [922, 270] width 66 height 16
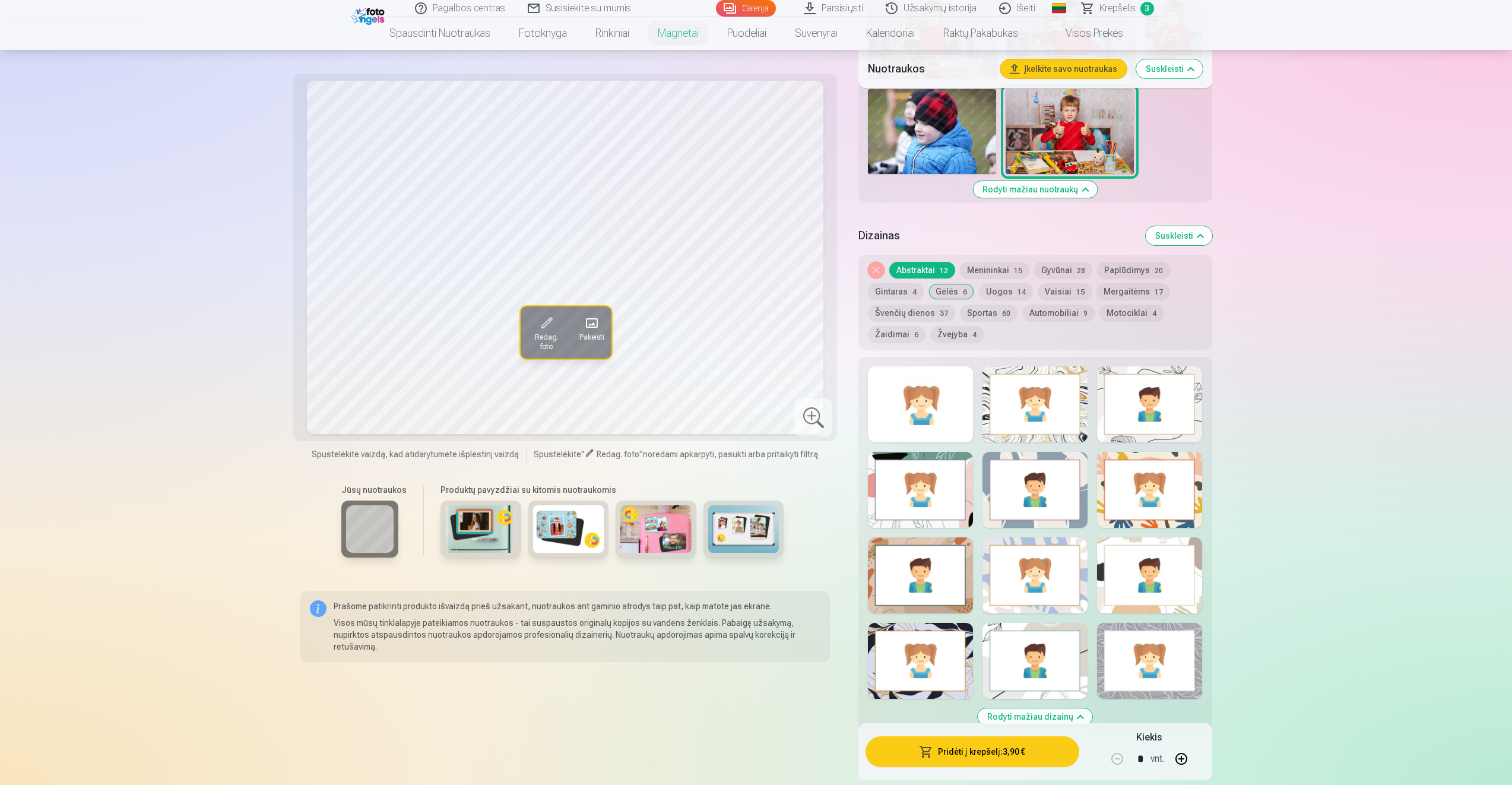
click at [924, 420] on div at bounding box center [920, 404] width 105 height 76
click at [917, 497] on div at bounding box center [920, 490] width 105 height 76
click at [934, 668] on div at bounding box center [920, 661] width 105 height 76
click at [1012, 642] on div at bounding box center [1035, 661] width 105 height 76
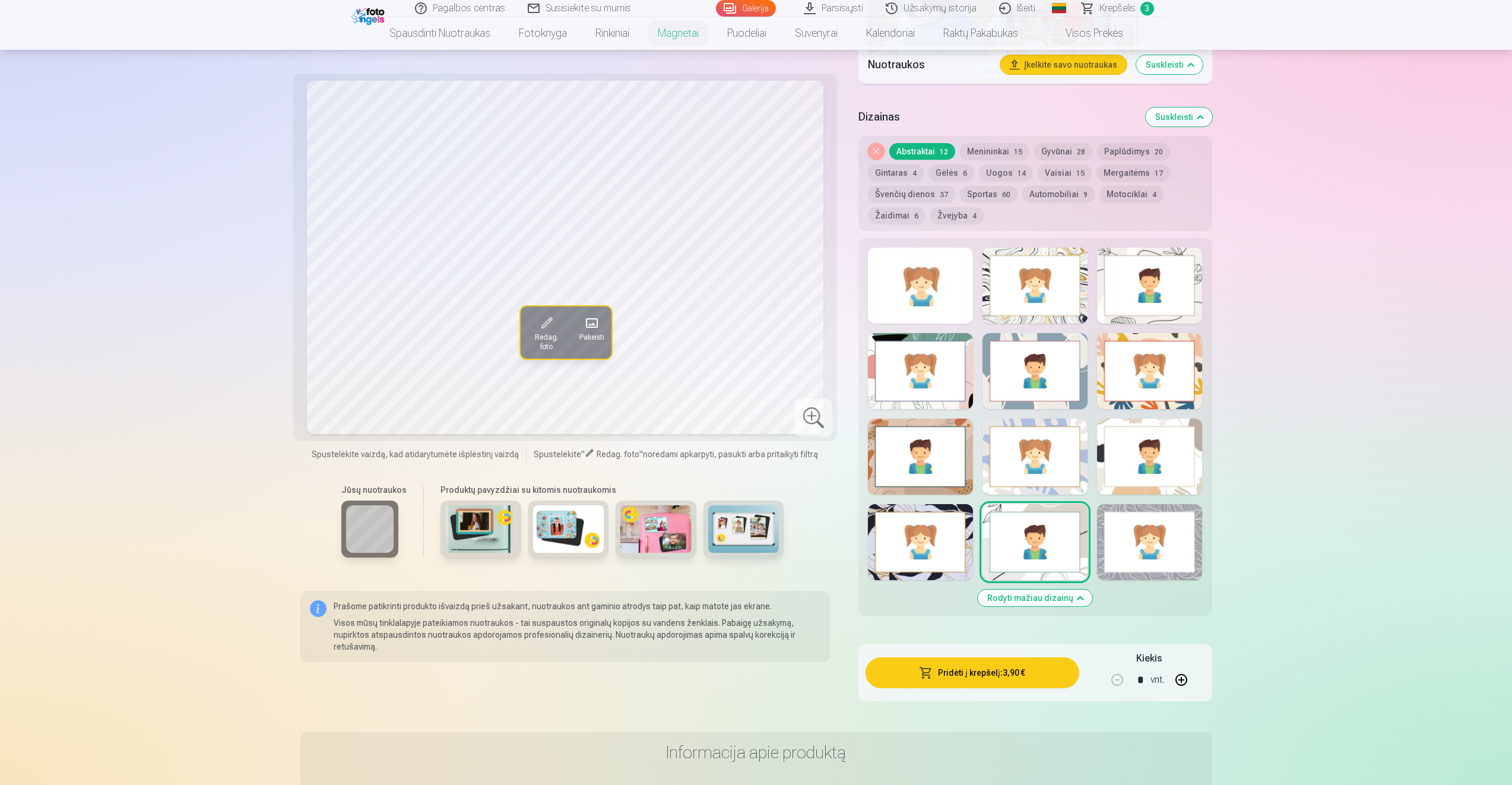
click at [1035, 598] on button "Rodyti mažiau dizainų" at bounding box center [1035, 598] width 115 height 16
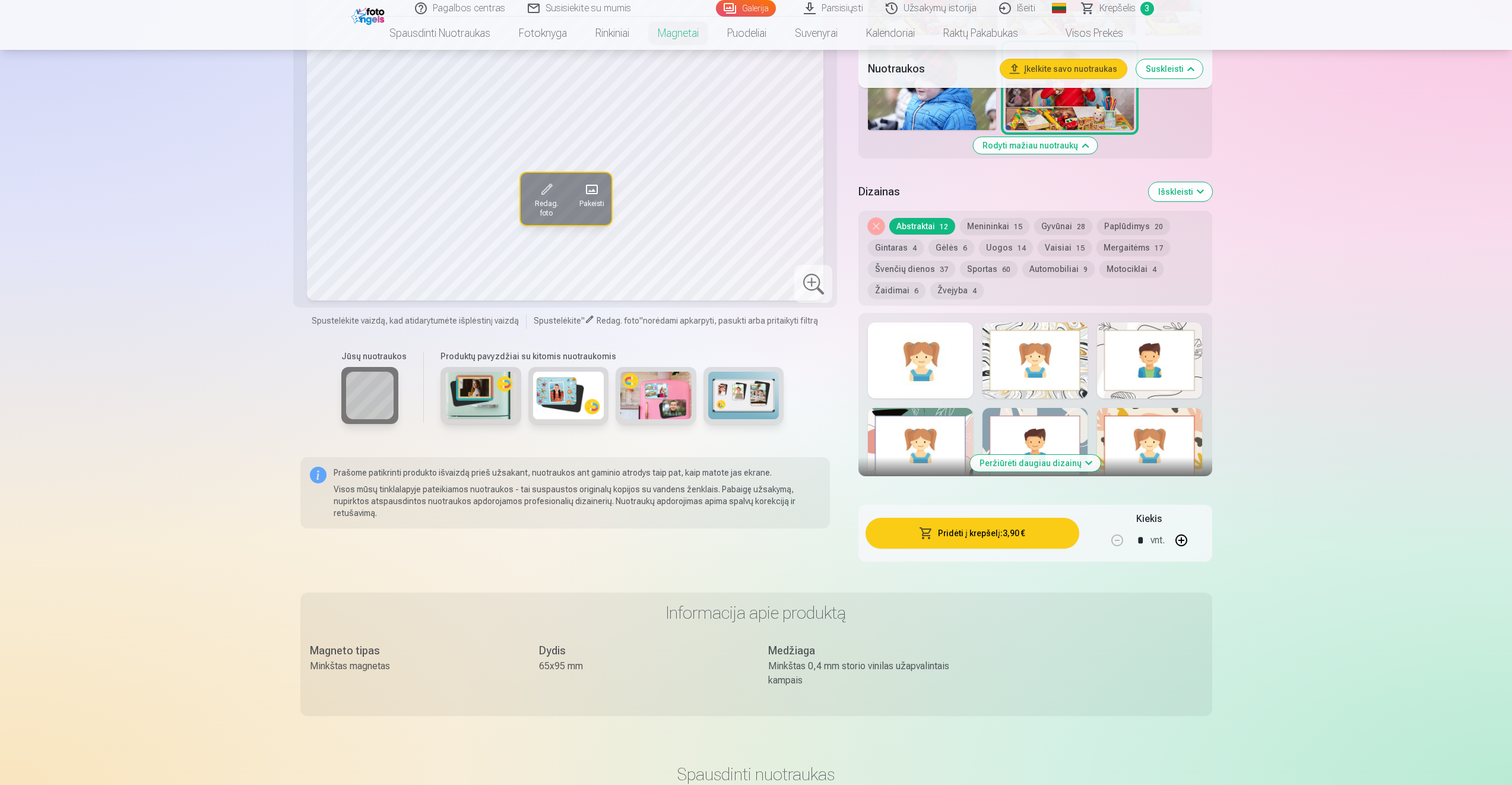
scroll to position [1171, 0]
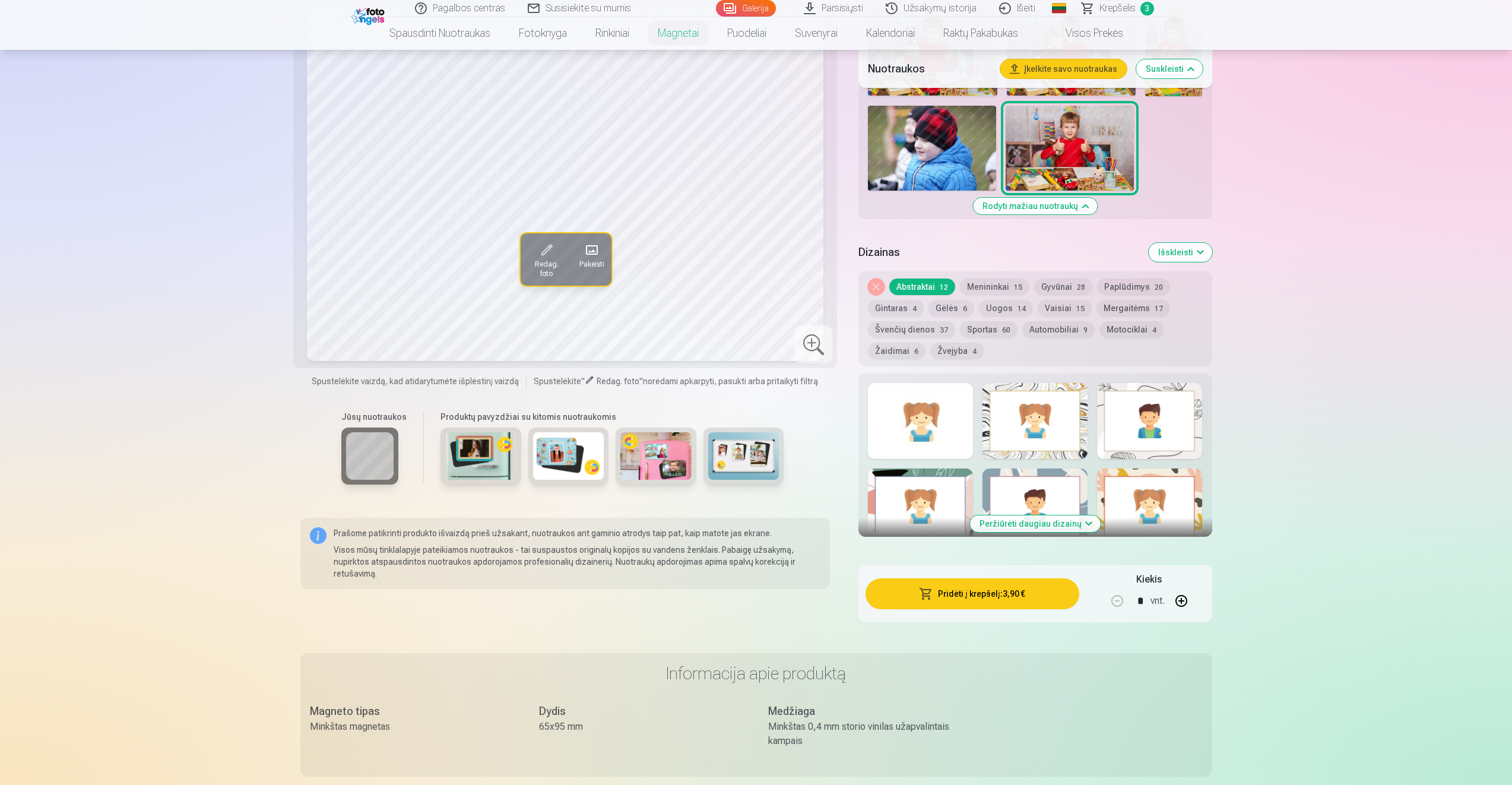
click at [1013, 527] on button "Peržiūrėti daugiau dizainų" at bounding box center [1035, 523] width 131 height 16
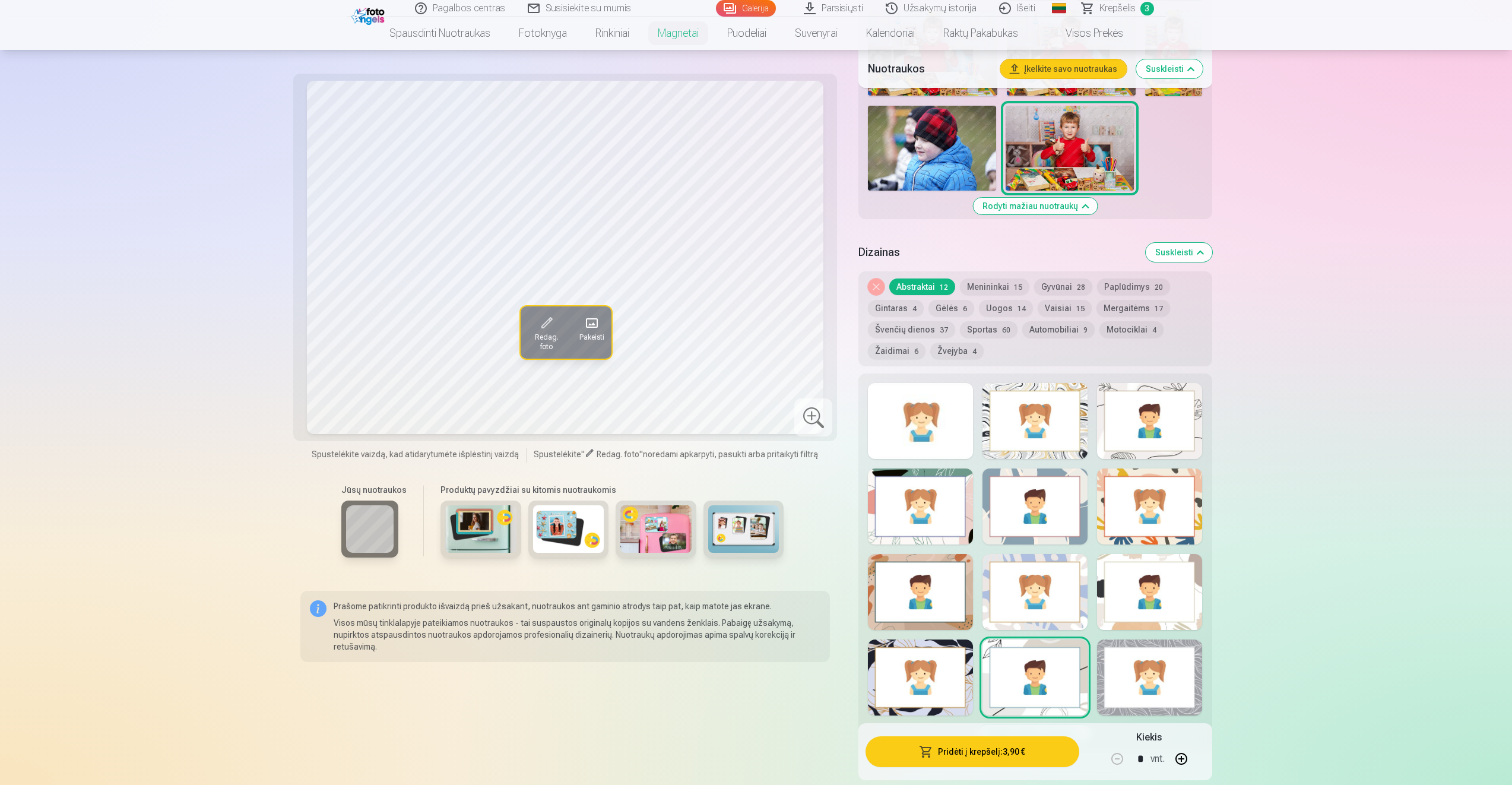
click at [979, 287] on button "Menininkai 15" at bounding box center [995, 286] width 70 height 16
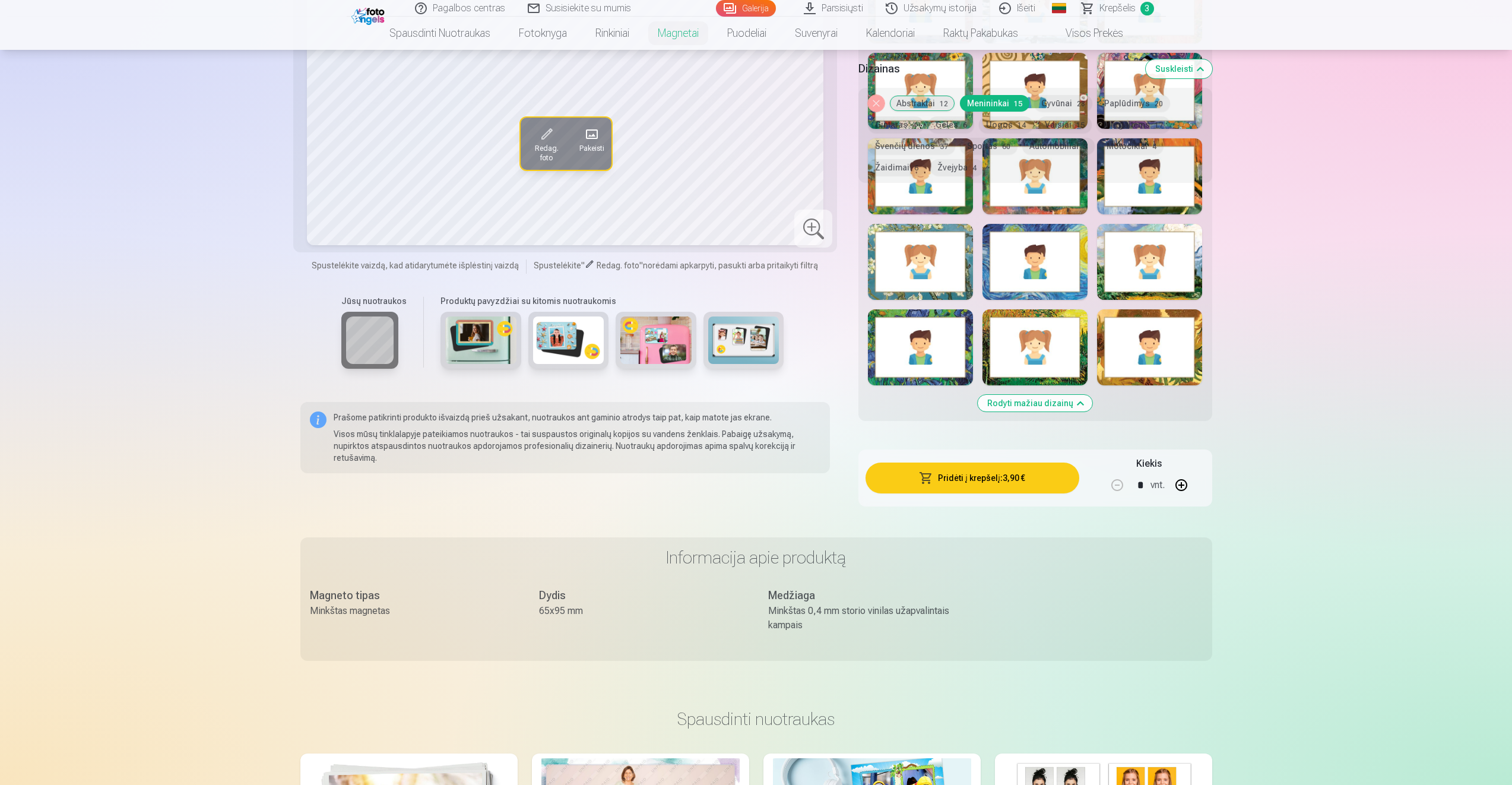
scroll to position [1349, 0]
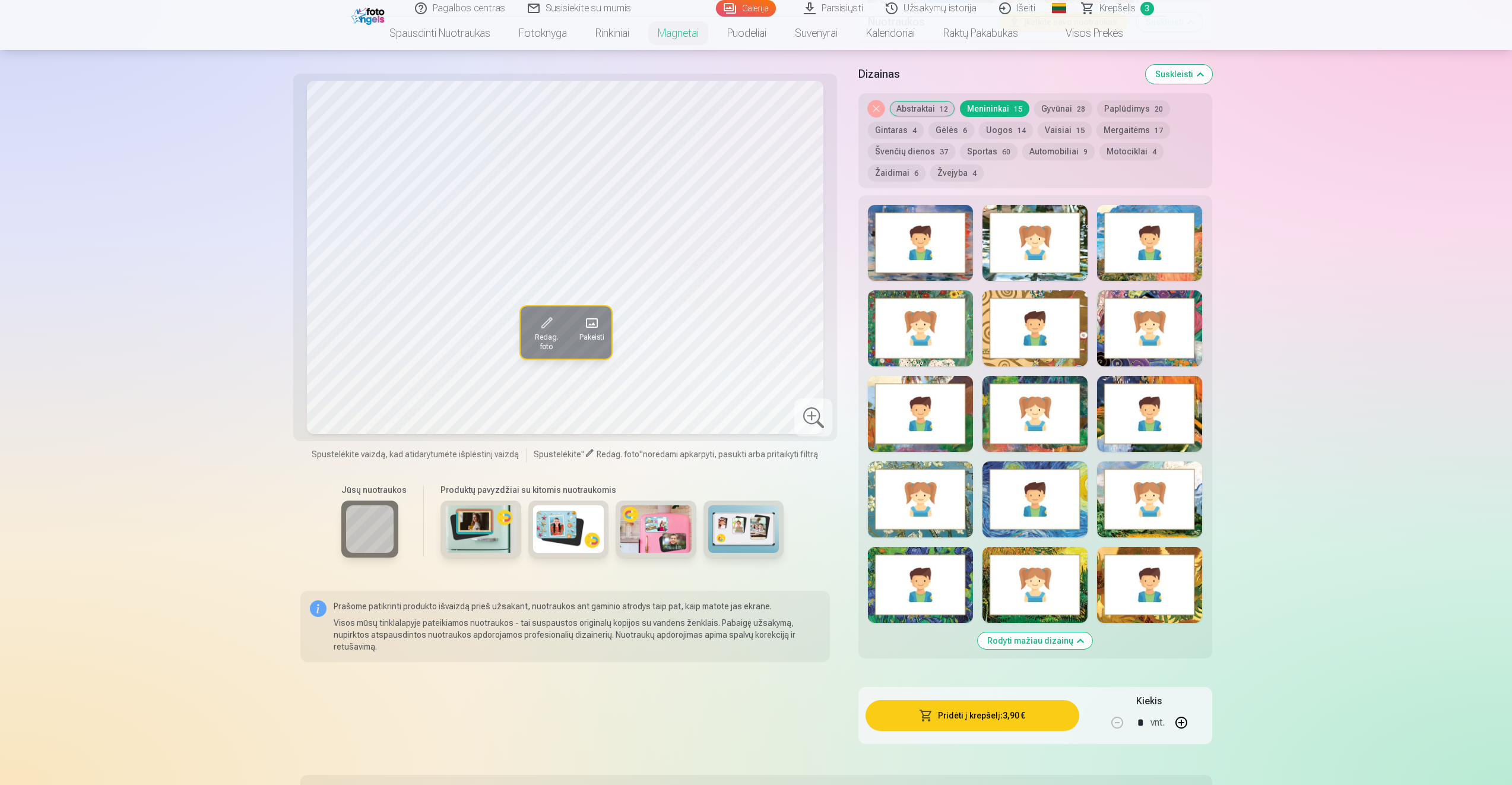
click at [1054, 109] on button "Gyvūnai 28" at bounding box center [1063, 108] width 58 height 16
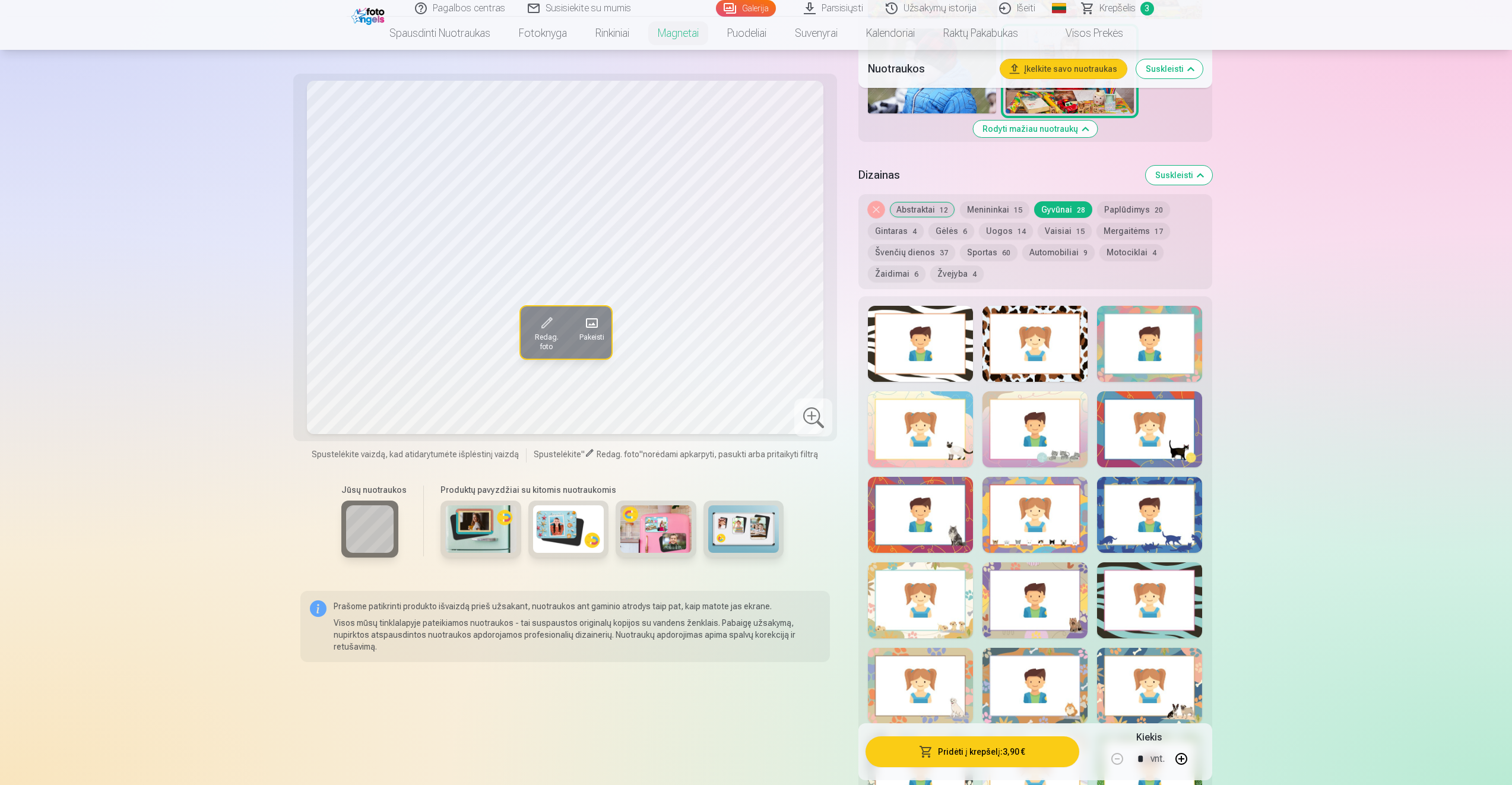
scroll to position [1231, 0]
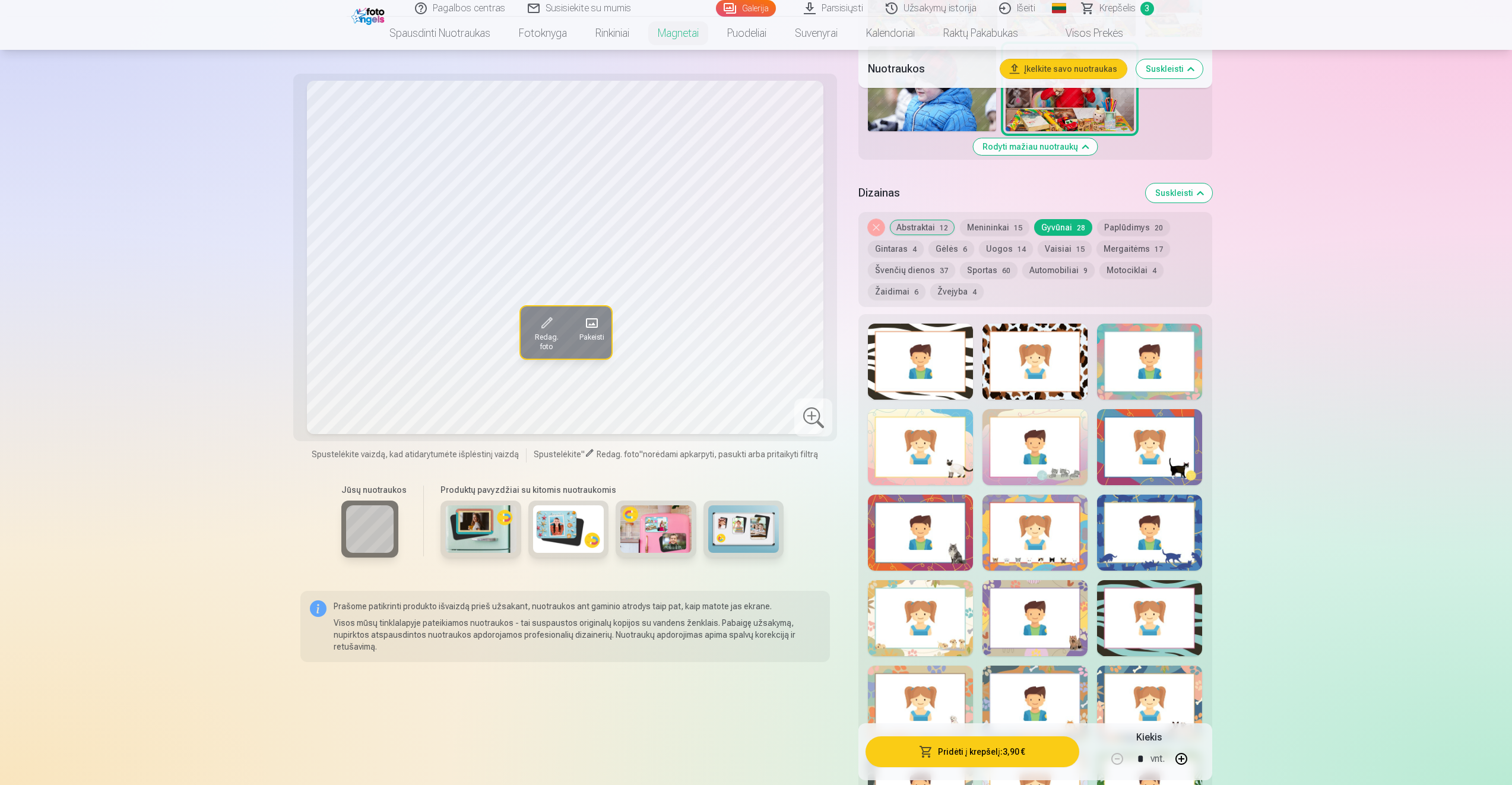
click at [921, 276] on button "Švenčių dienos 37" at bounding box center [911, 270] width 87 height 16
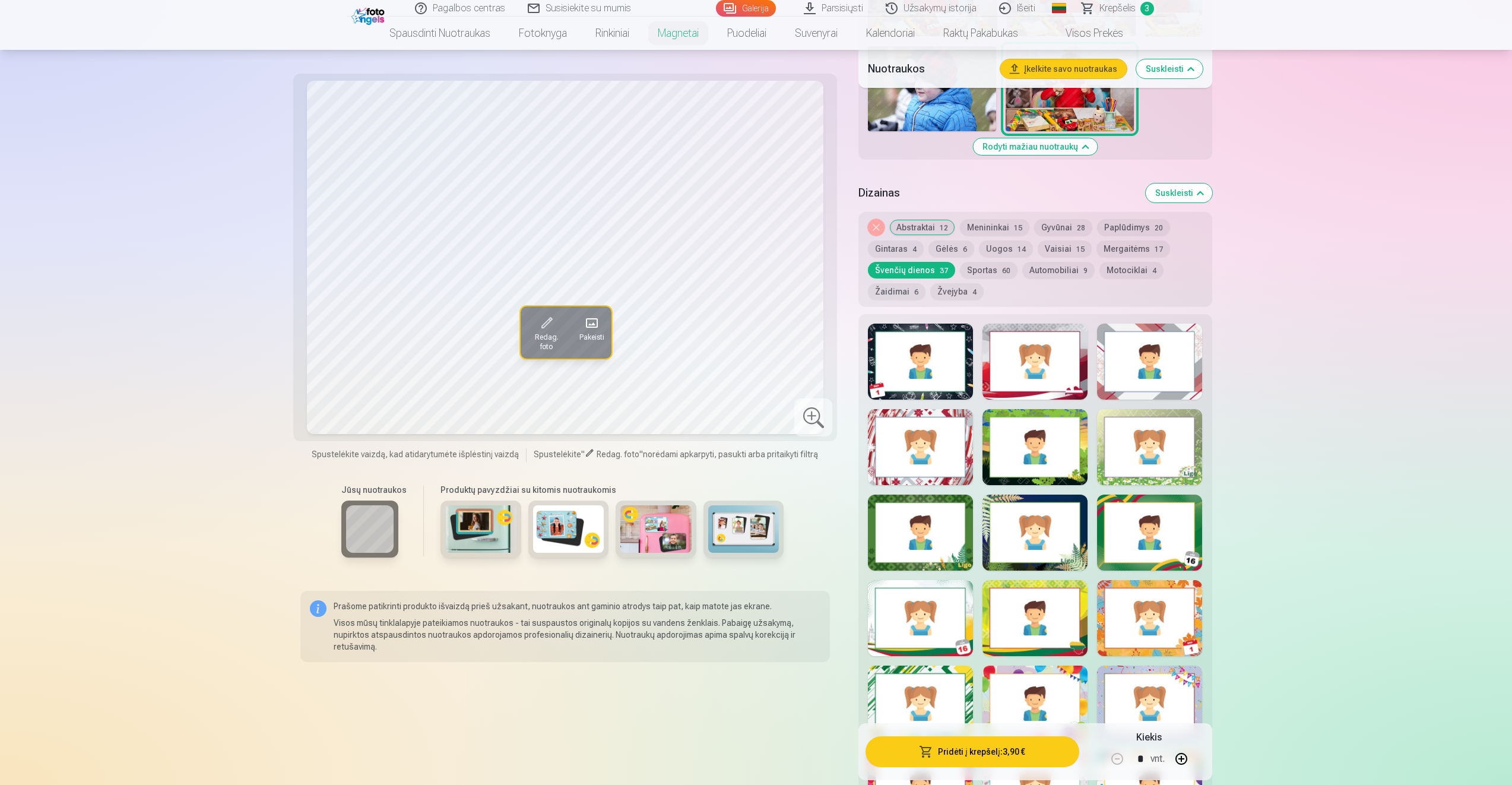
click at [989, 263] on button "Sportas 60" at bounding box center [988, 270] width 57 height 16
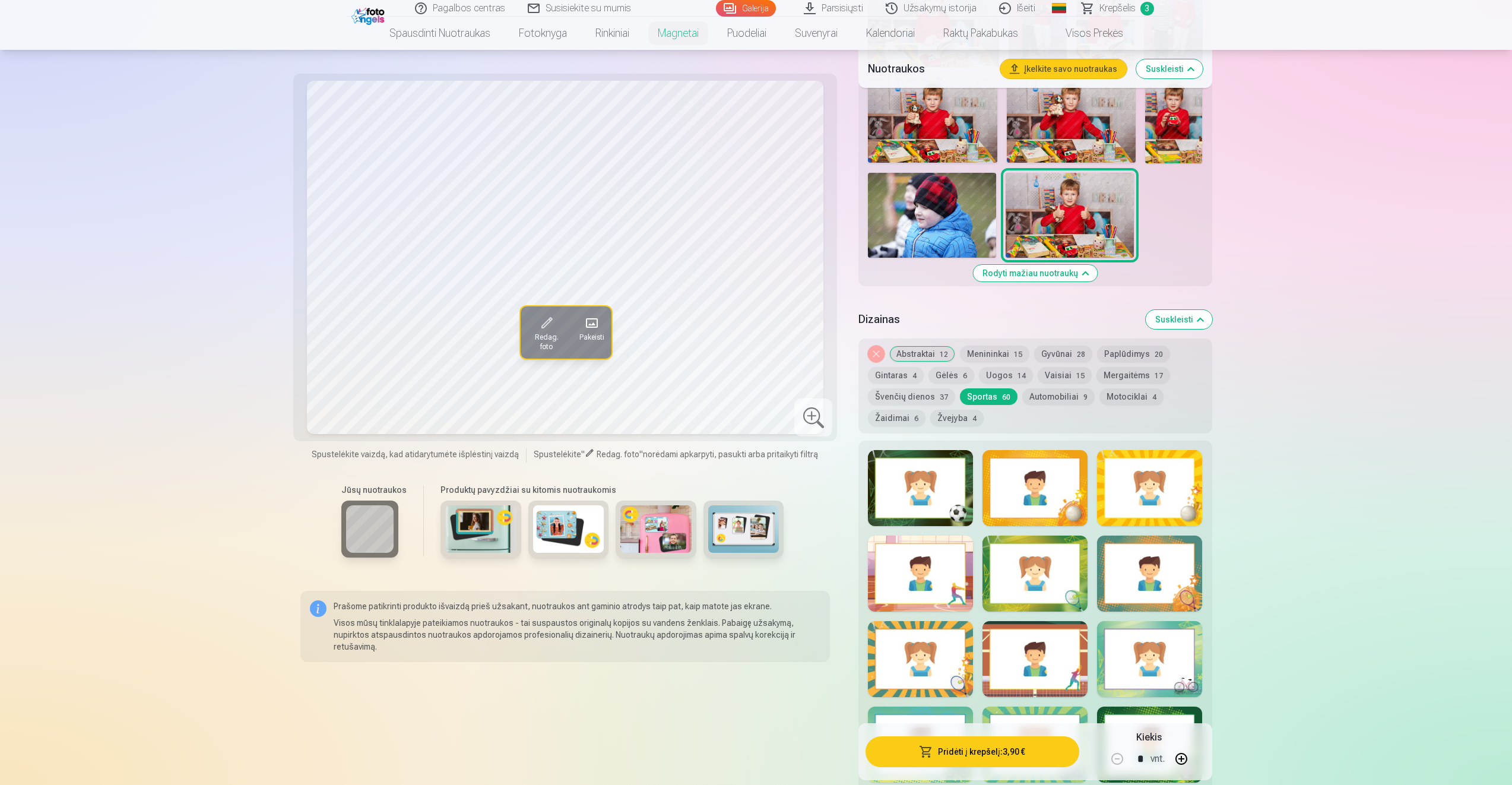
scroll to position [1052, 0]
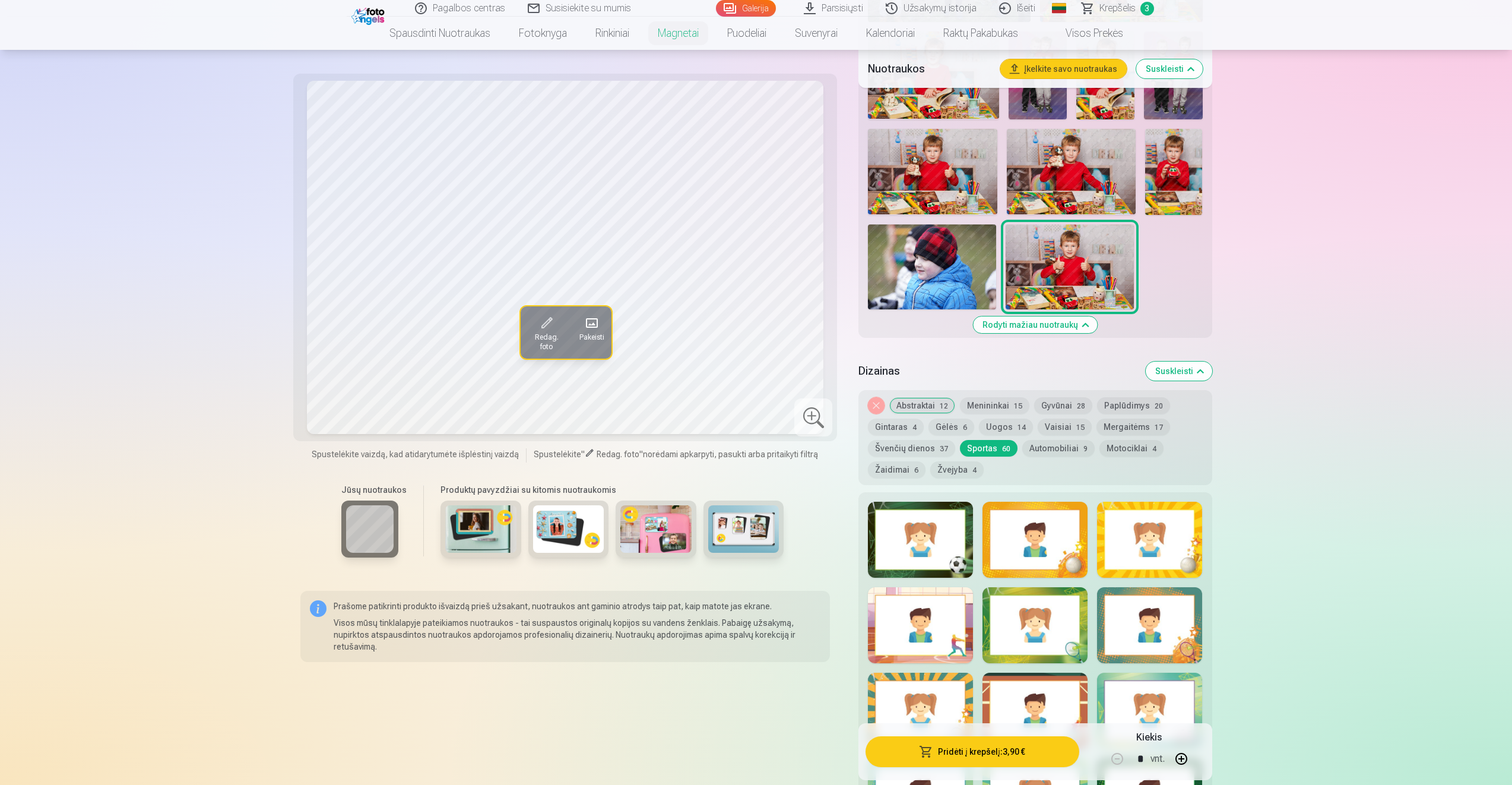
click at [1064, 426] on button "Vaisiai 15" at bounding box center [1065, 427] width 54 height 16
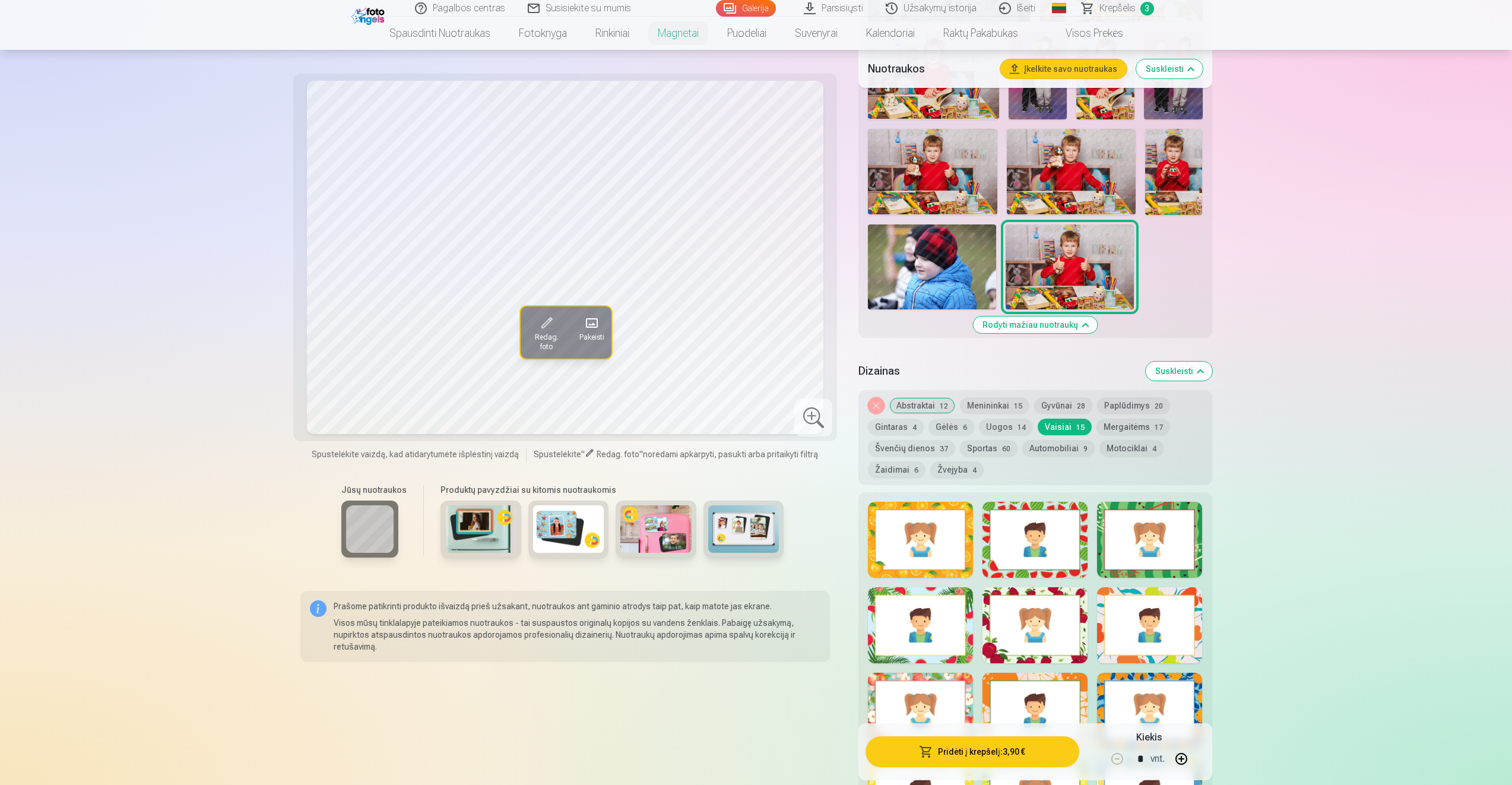
click at [991, 423] on button "Uogos 14" at bounding box center [1006, 427] width 54 height 16
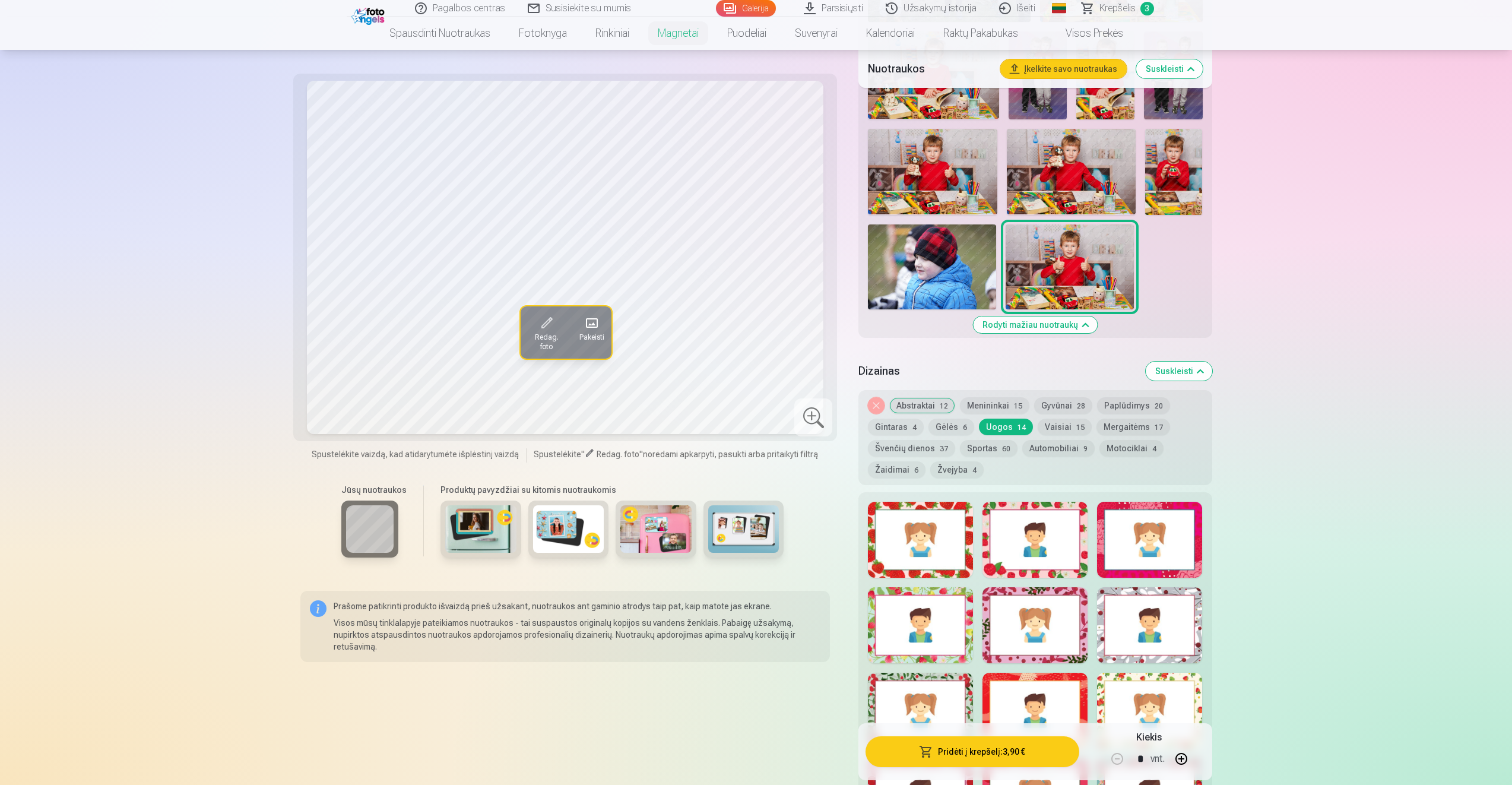
click at [1068, 419] on button "Vaisiai 15" at bounding box center [1065, 427] width 54 height 16
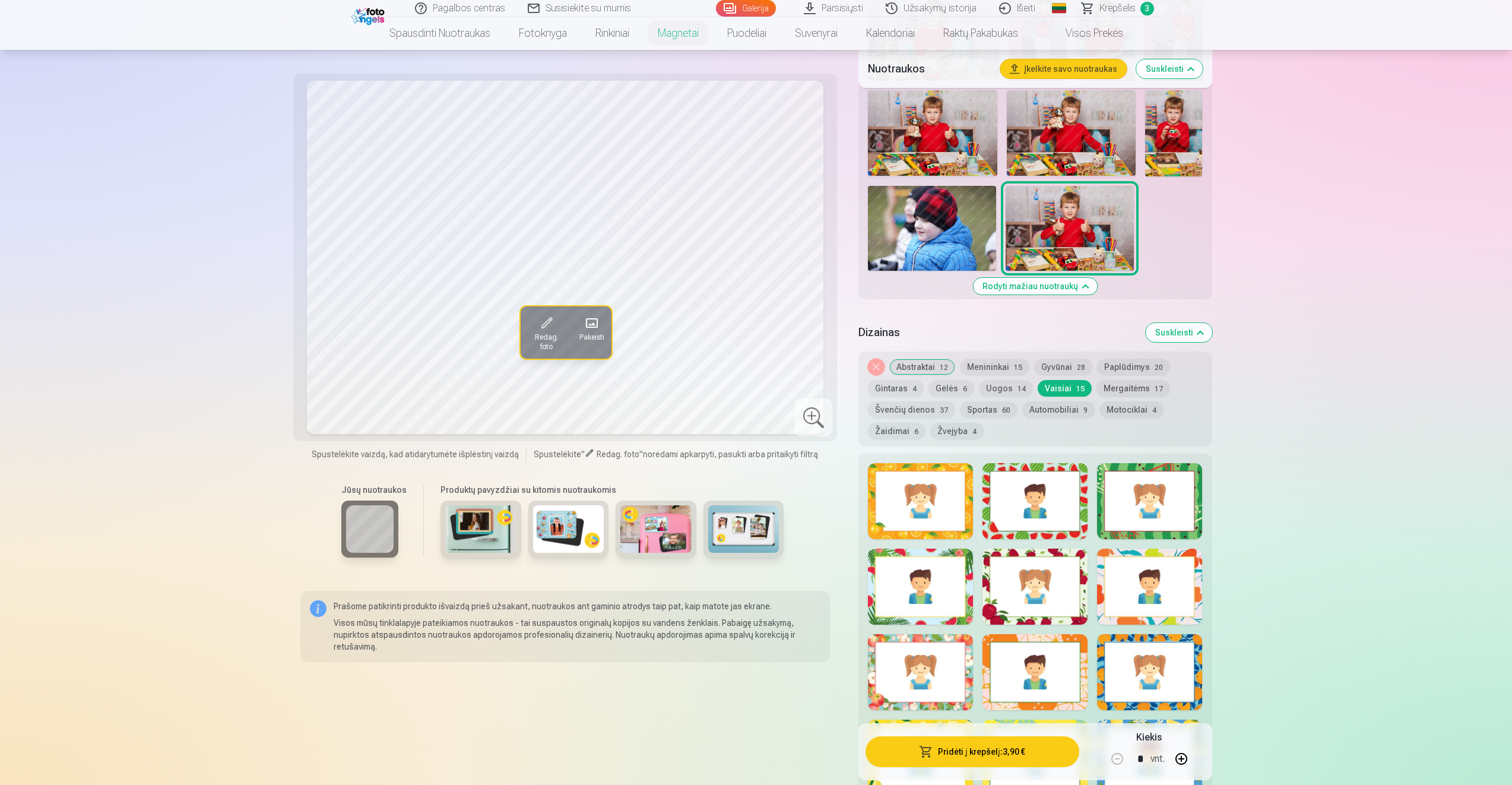
scroll to position [1112, 0]
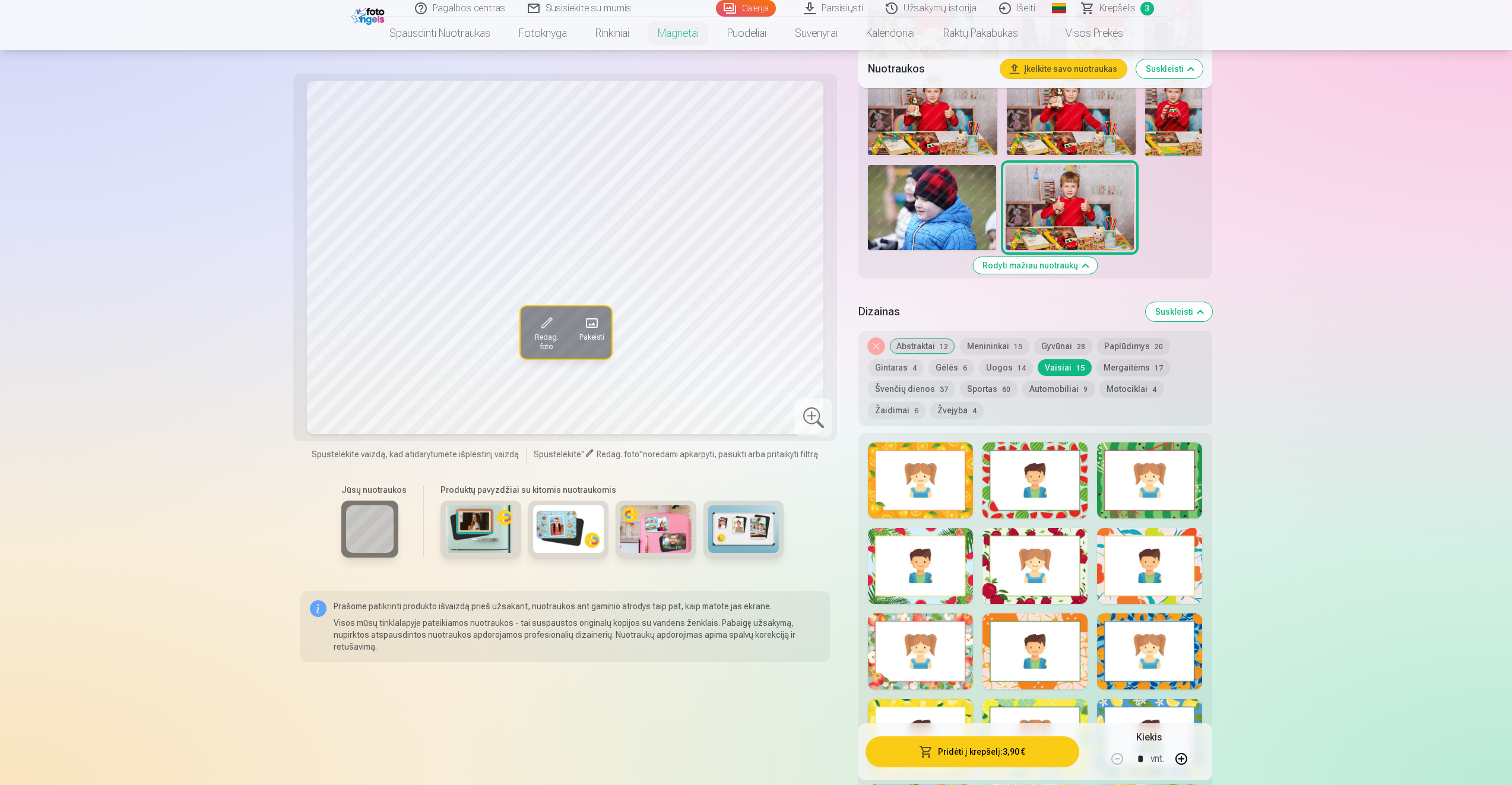
click at [1060, 469] on div at bounding box center [1035, 480] width 105 height 76
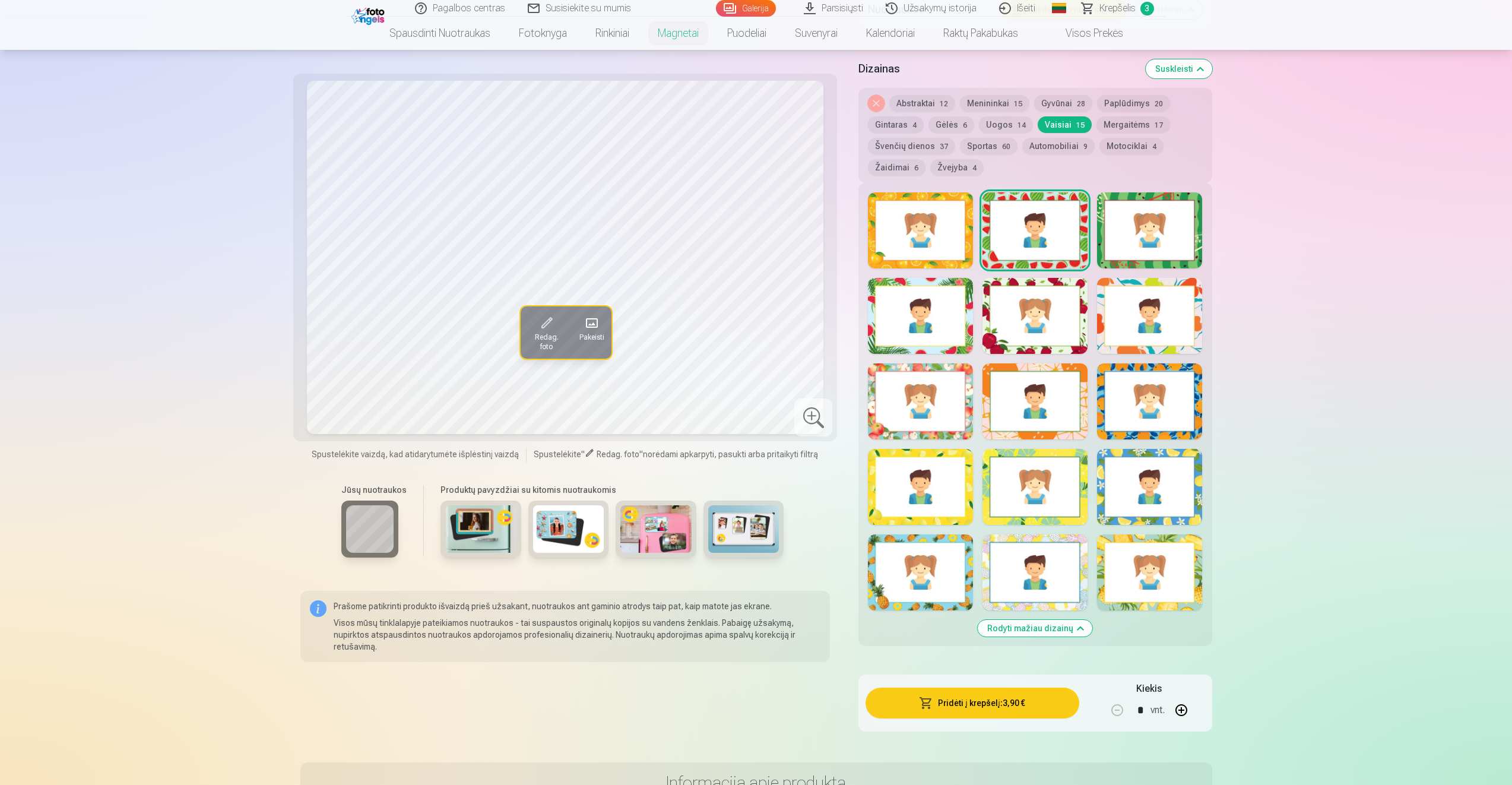
scroll to position [1290, 0]
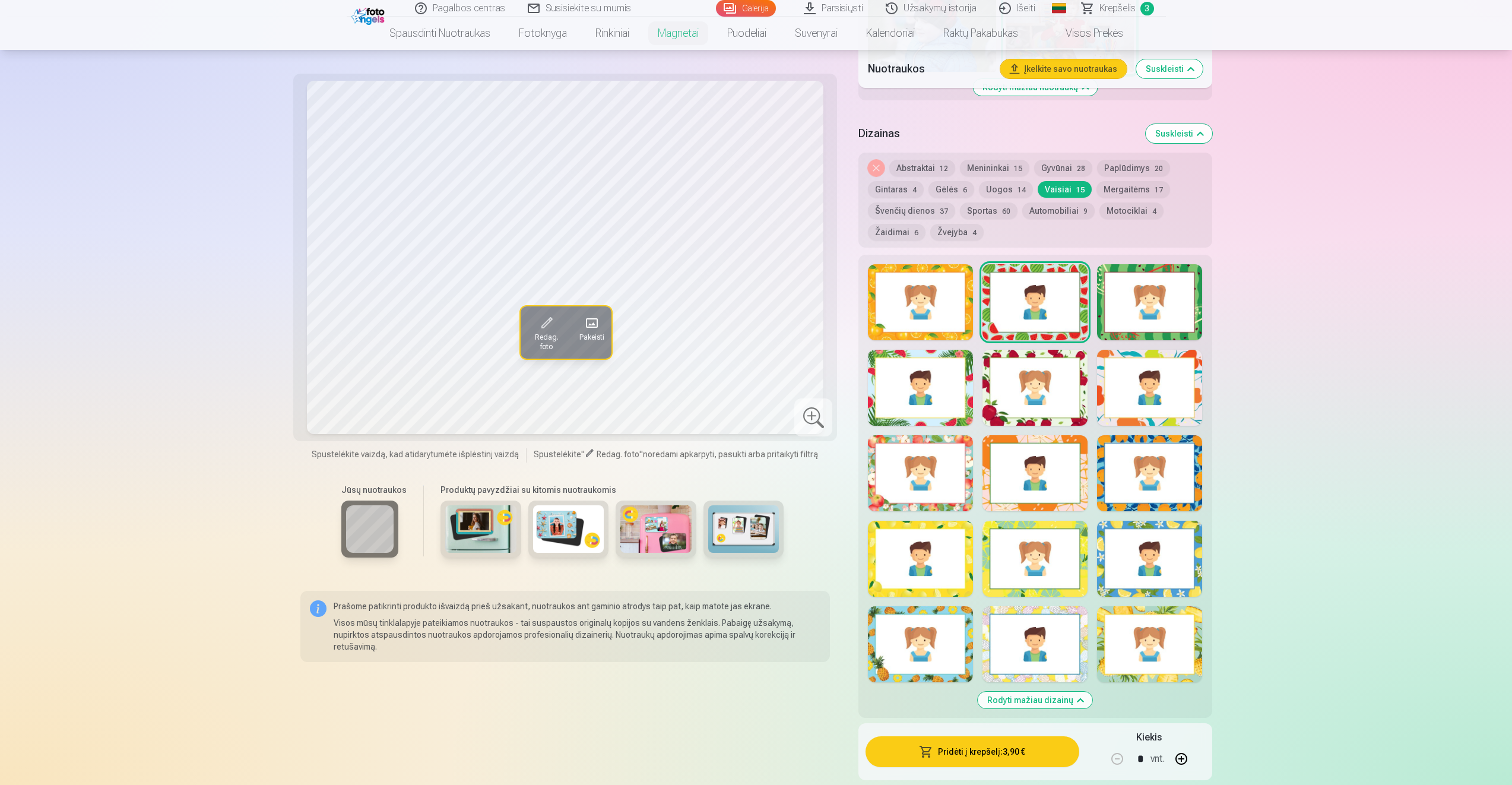
click at [935, 377] on div at bounding box center [920, 388] width 105 height 76
click at [1048, 313] on div at bounding box center [1035, 302] width 105 height 76
click at [1146, 305] on div at bounding box center [1150, 302] width 105 height 76
click at [1155, 544] on div at bounding box center [1150, 559] width 105 height 76
click at [898, 549] on div at bounding box center [920, 559] width 105 height 76
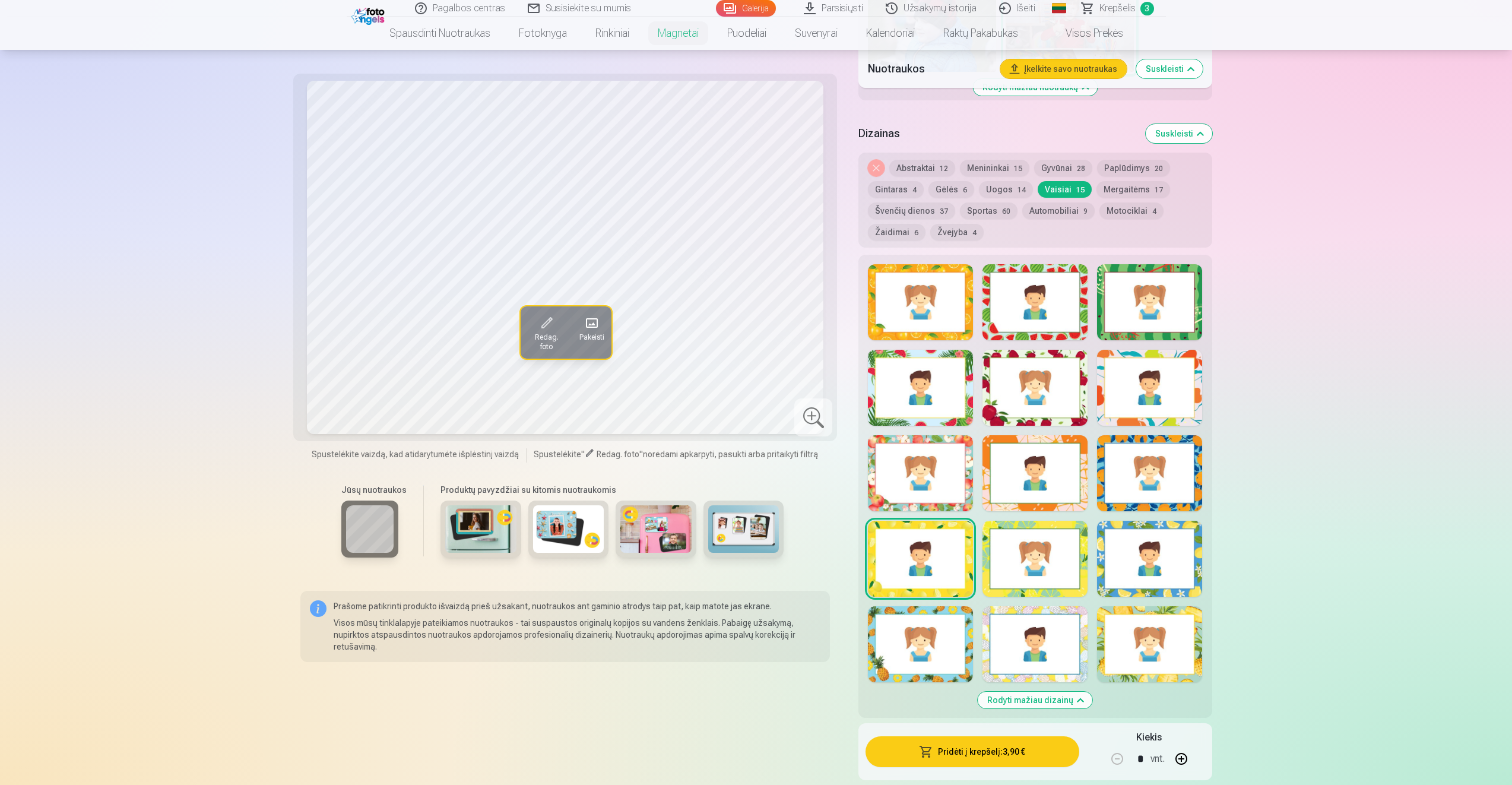
click at [895, 493] on div at bounding box center [920, 473] width 105 height 76
click at [1048, 327] on div at bounding box center [1035, 302] width 105 height 76
click at [1050, 212] on button "Automobiliai 9" at bounding box center [1058, 211] width 73 height 16
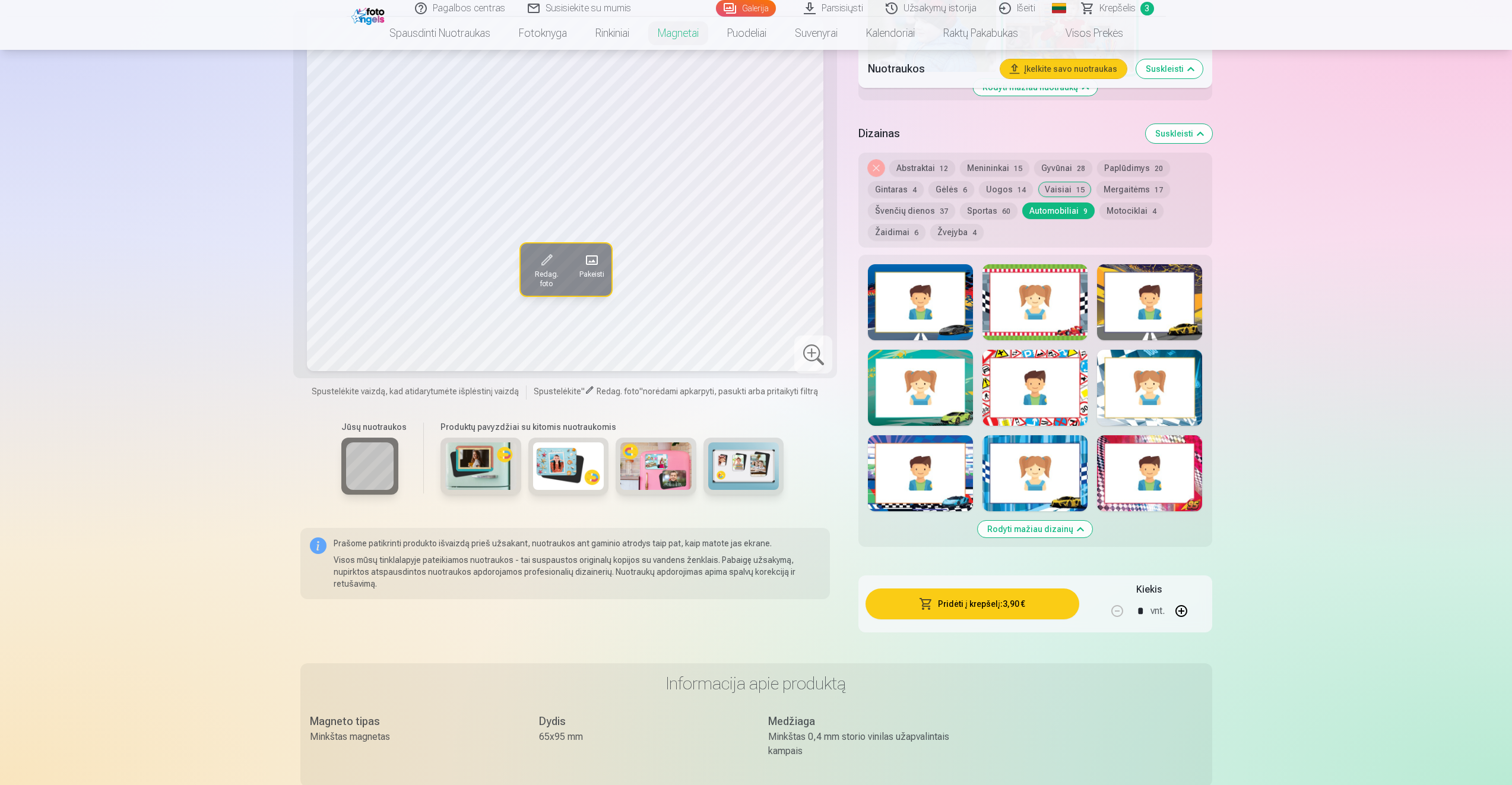
click at [956, 402] on div at bounding box center [920, 388] width 105 height 76
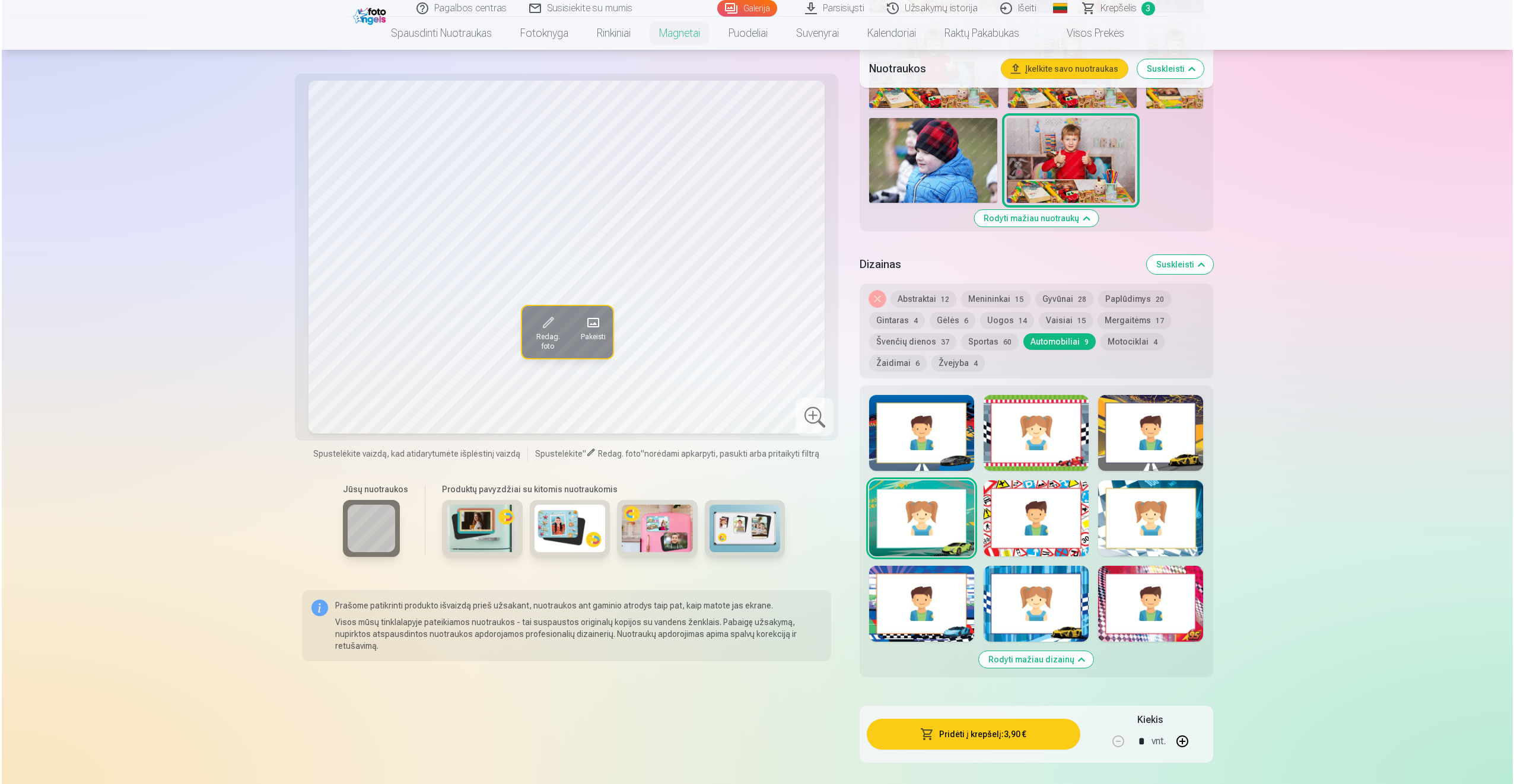
scroll to position [1110, 0]
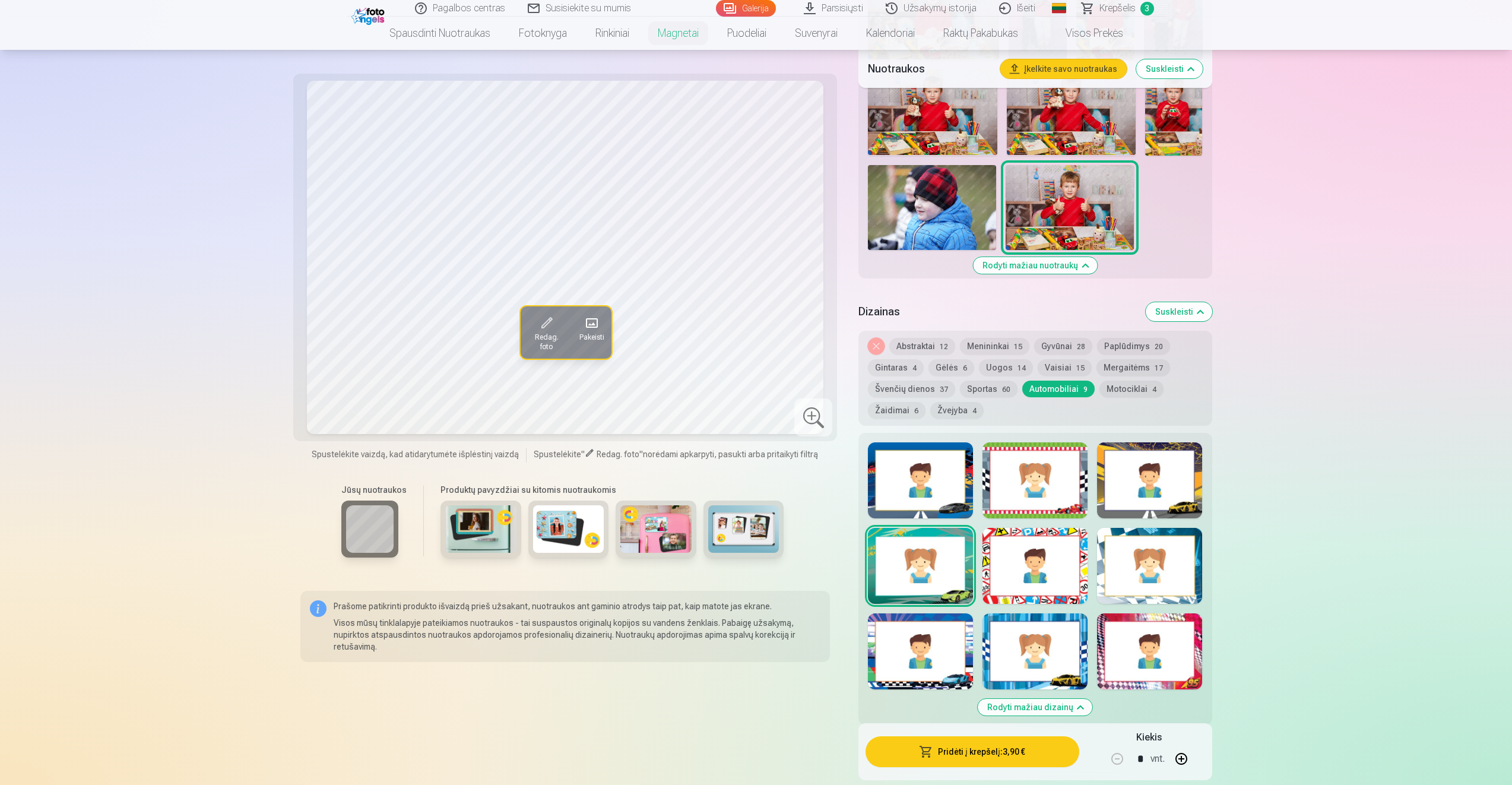
click at [1013, 753] on button "Pridėti į krepšelį : 3,90 €" at bounding box center [971, 751] width 213 height 31
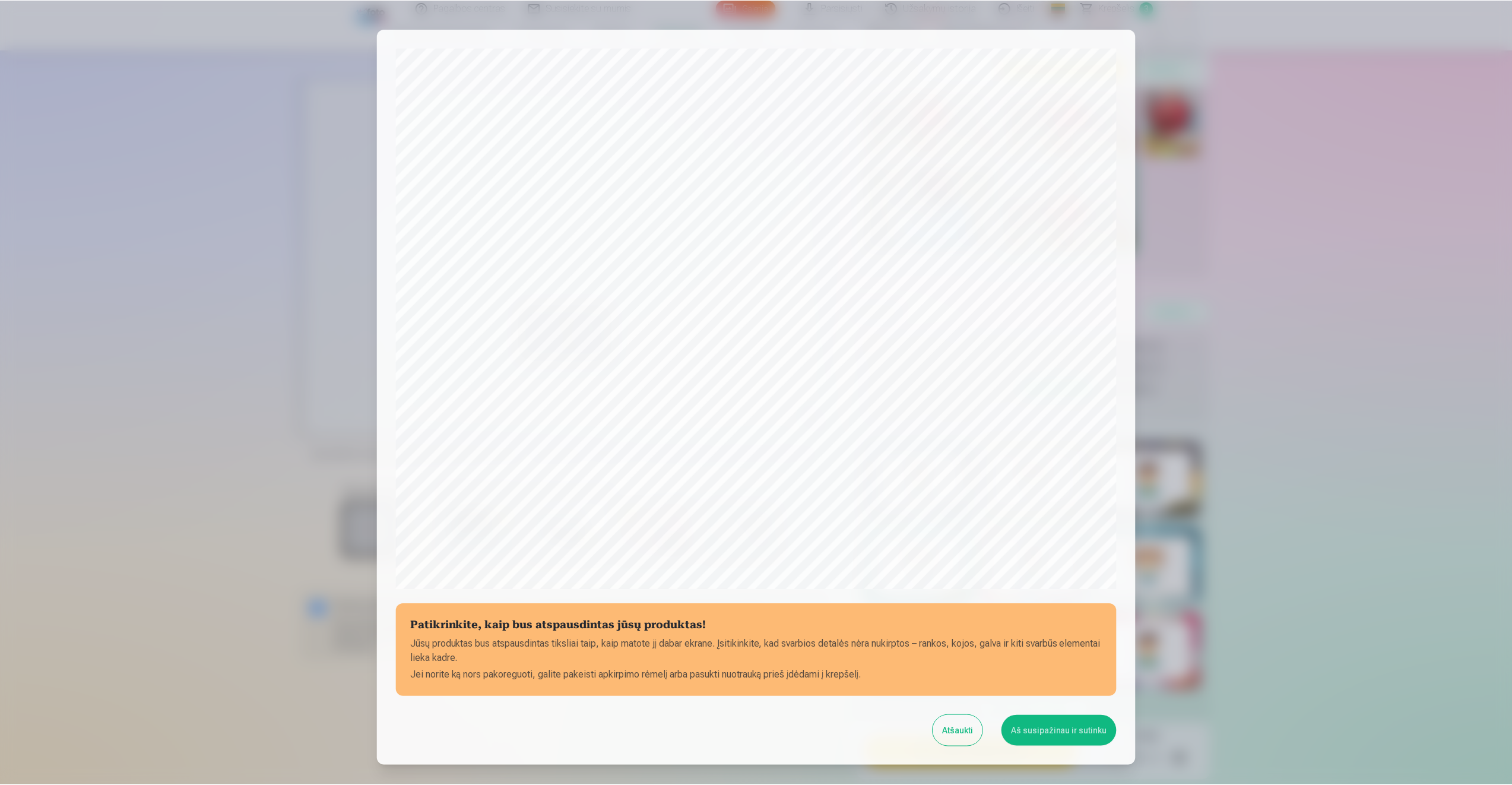
scroll to position [81, 0]
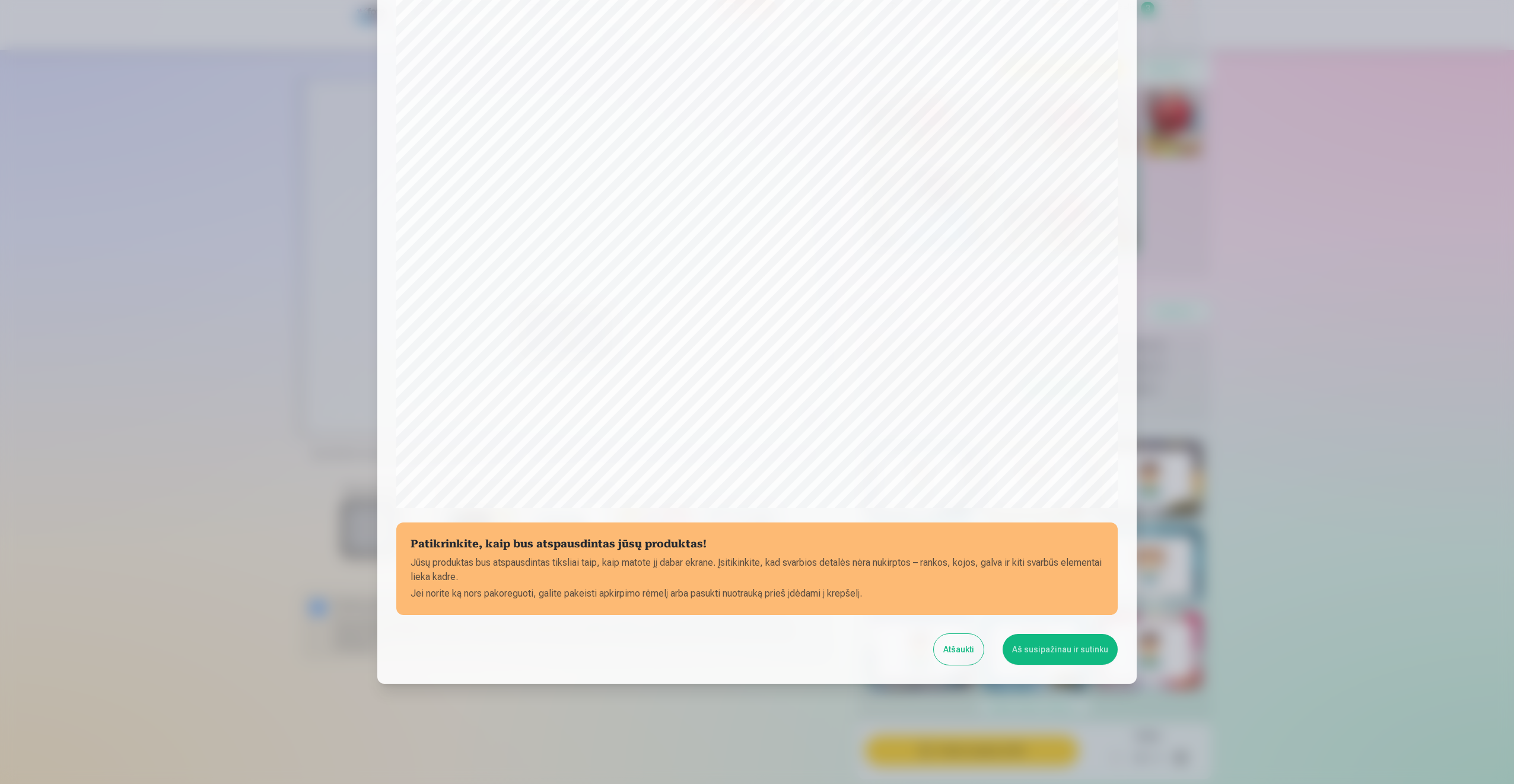
click at [1046, 646] on button "Aš susipažinau ir sutinku" at bounding box center [1060, 649] width 115 height 31
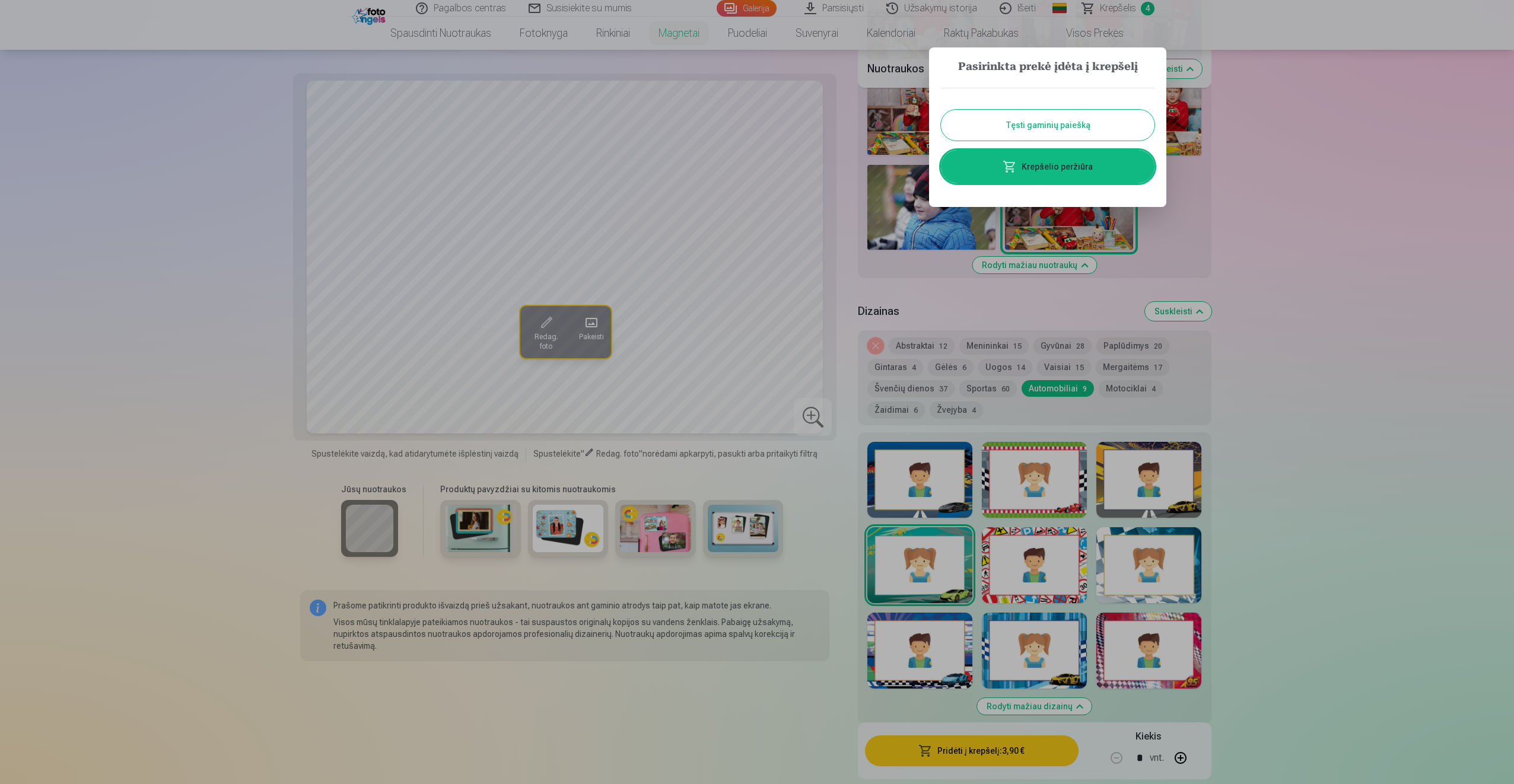
click at [1367, 174] on div at bounding box center [757, 392] width 1514 height 784
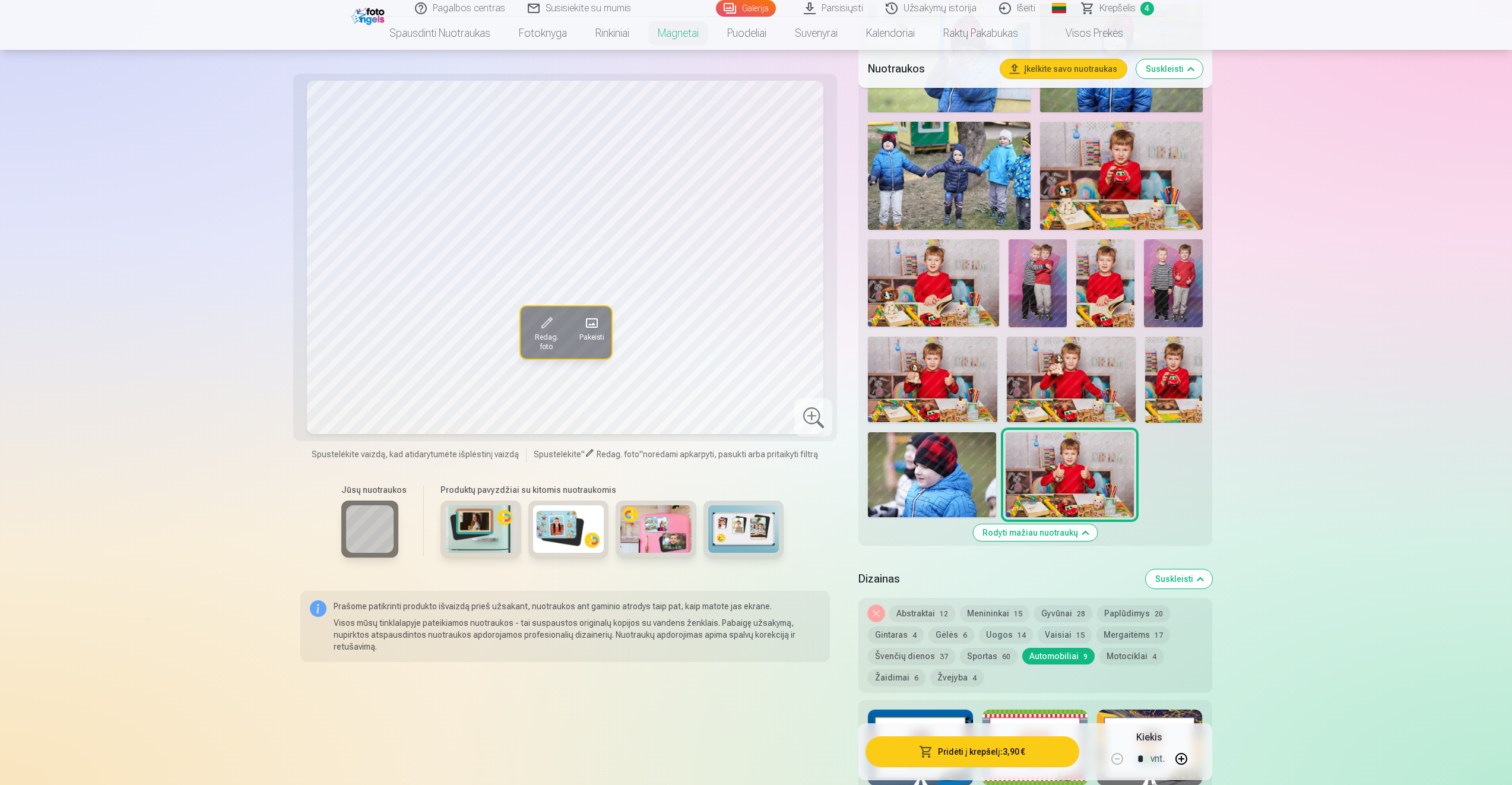
scroll to position [755, 0]
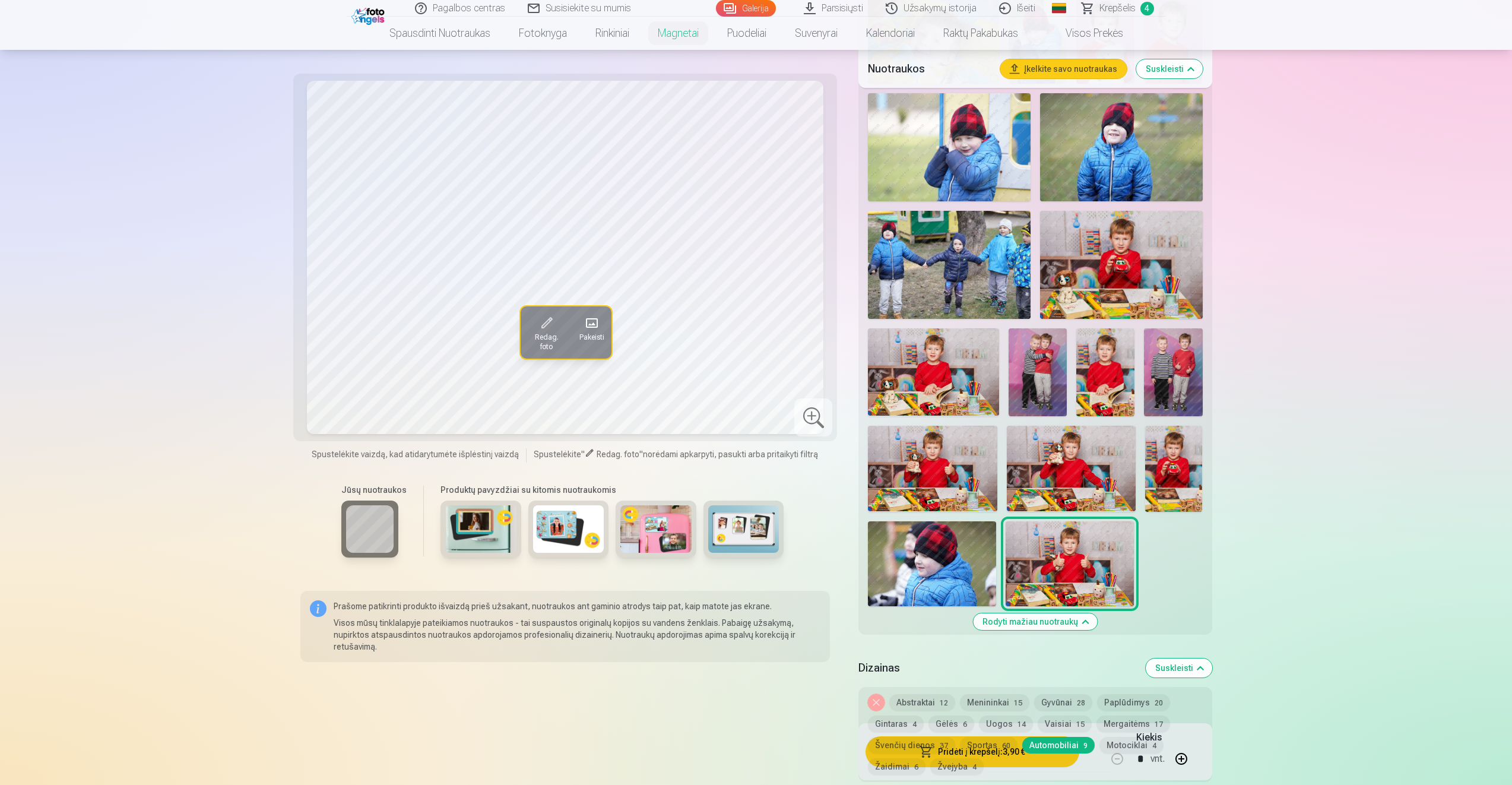
click at [943, 357] on img at bounding box center [933, 372] width 131 height 87
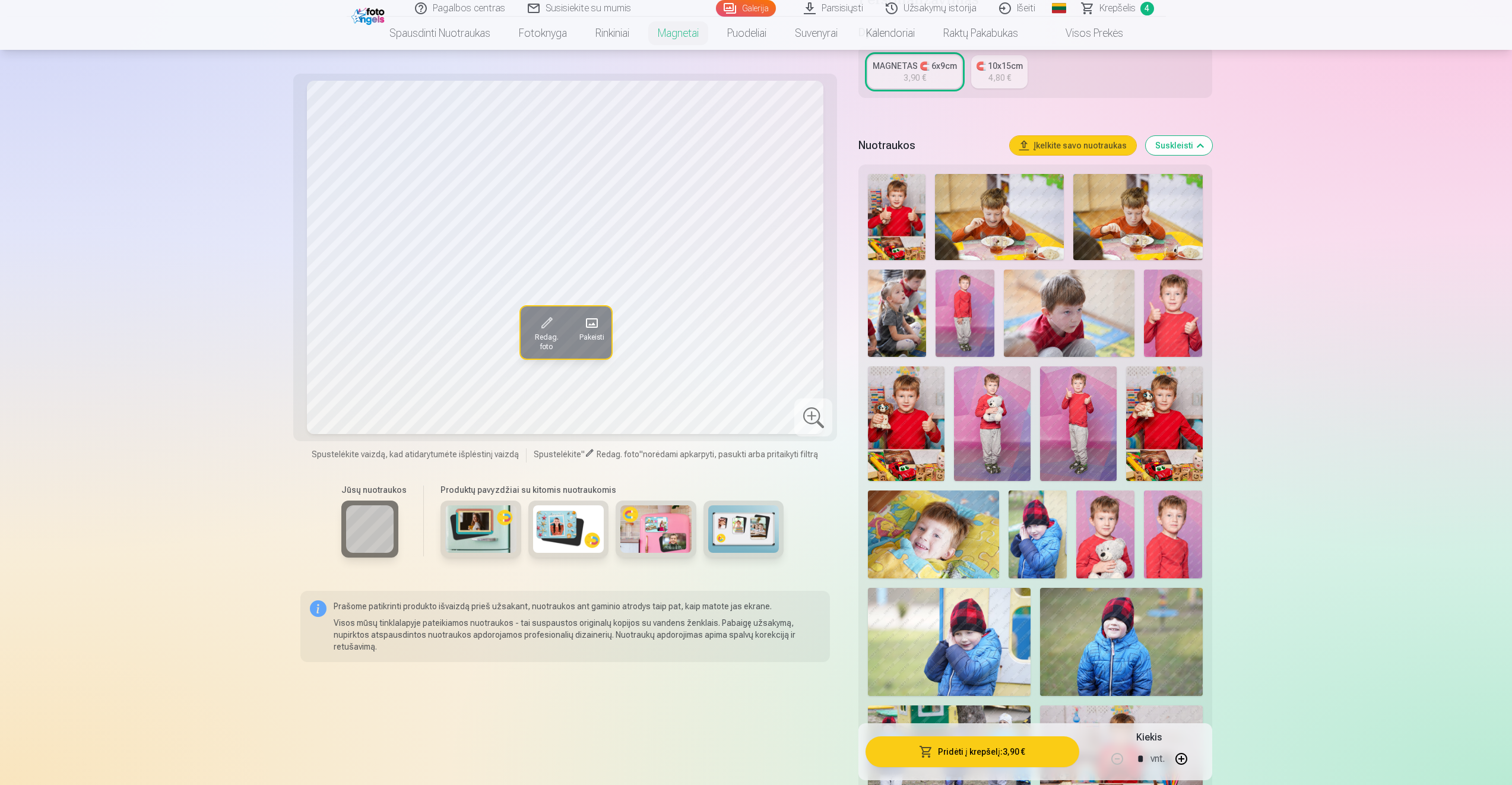
scroll to position [280, 0]
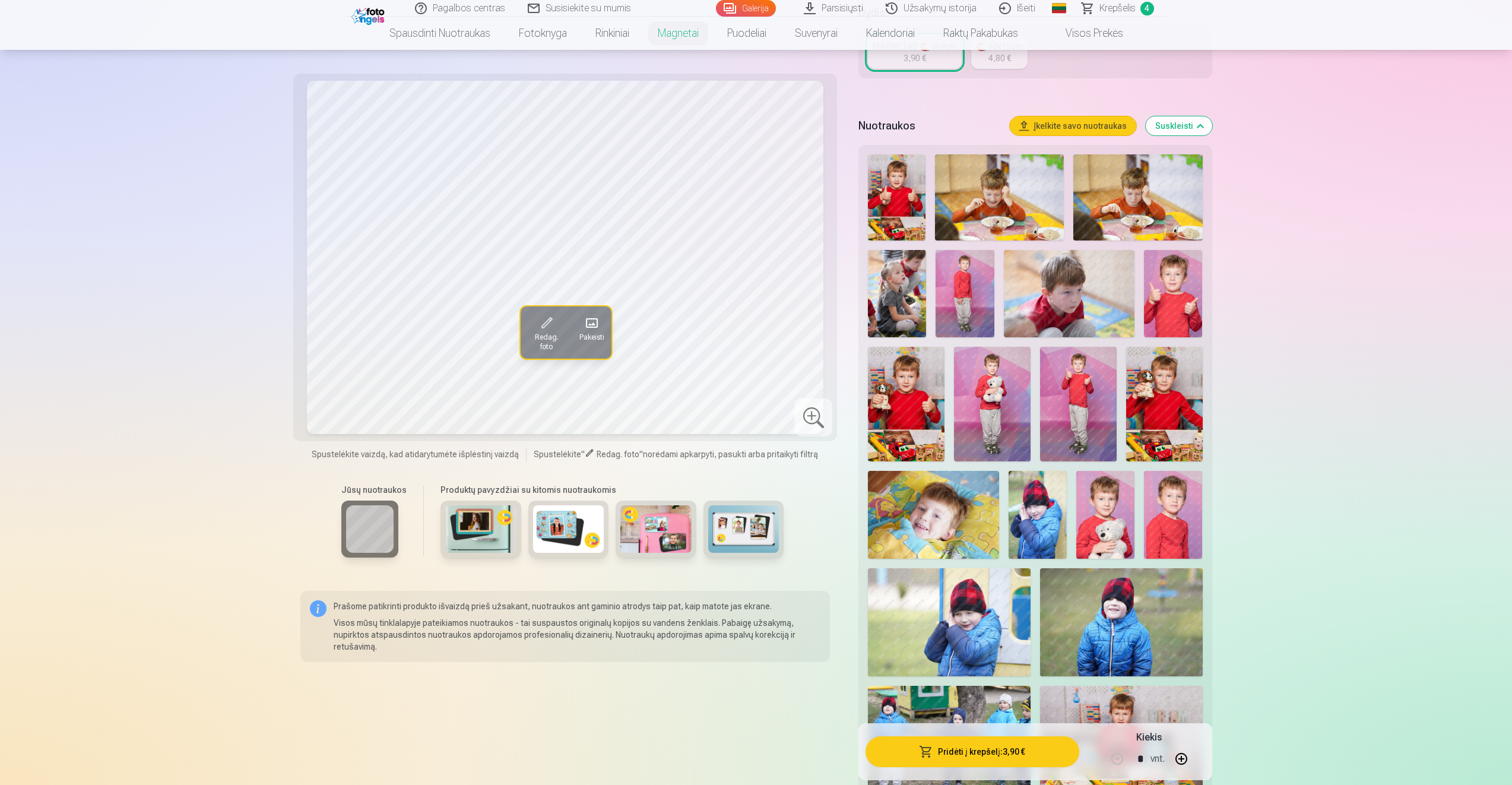
click at [1121, 515] on img at bounding box center [1105, 514] width 58 height 87
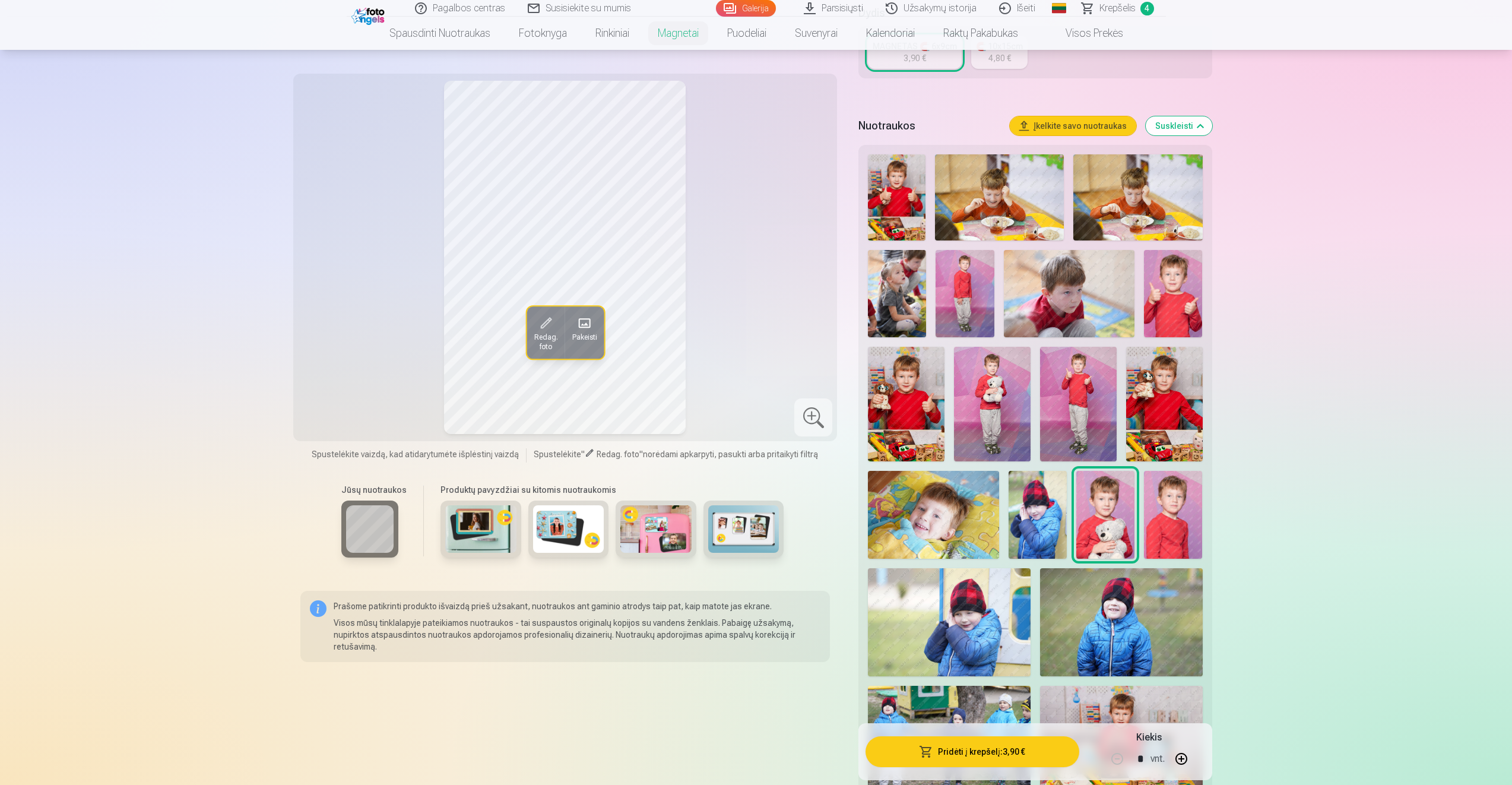
click at [1175, 533] on img at bounding box center [1173, 514] width 58 height 87
click at [1118, 518] on img at bounding box center [1105, 514] width 58 height 87
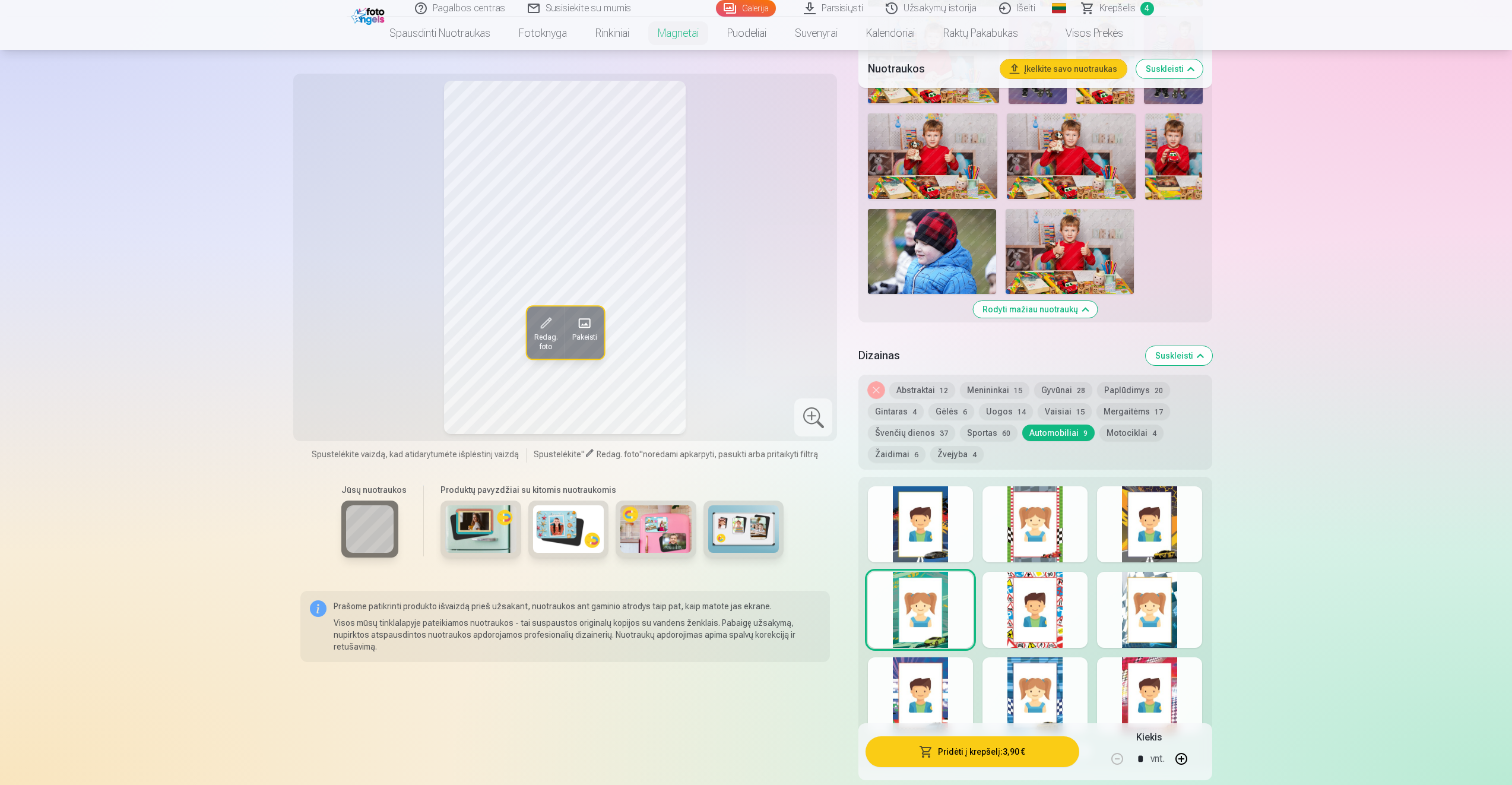
scroll to position [1112, 0]
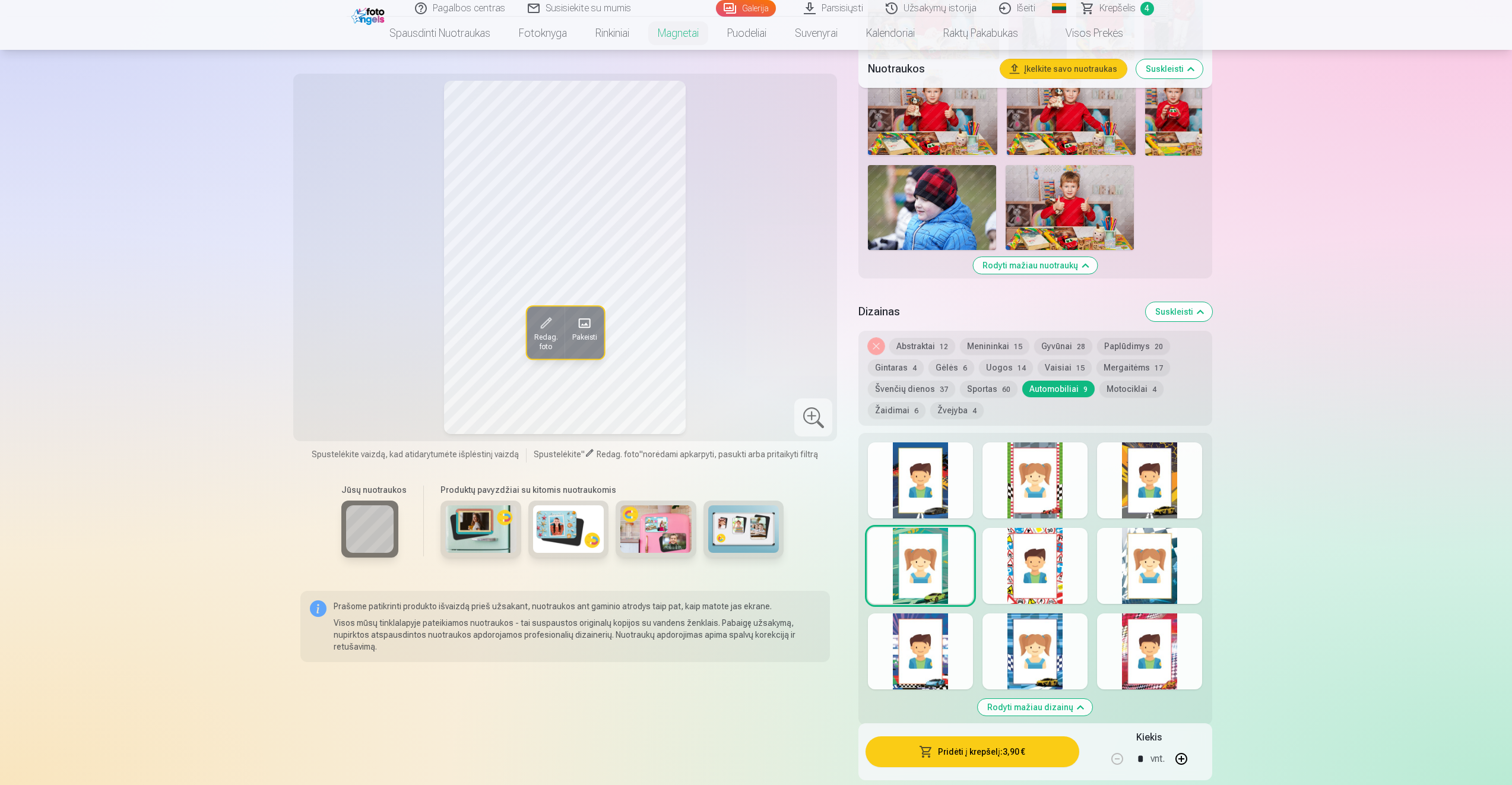
click at [1056, 501] on div at bounding box center [1035, 480] width 105 height 76
click at [1127, 460] on div at bounding box center [1150, 480] width 105 height 76
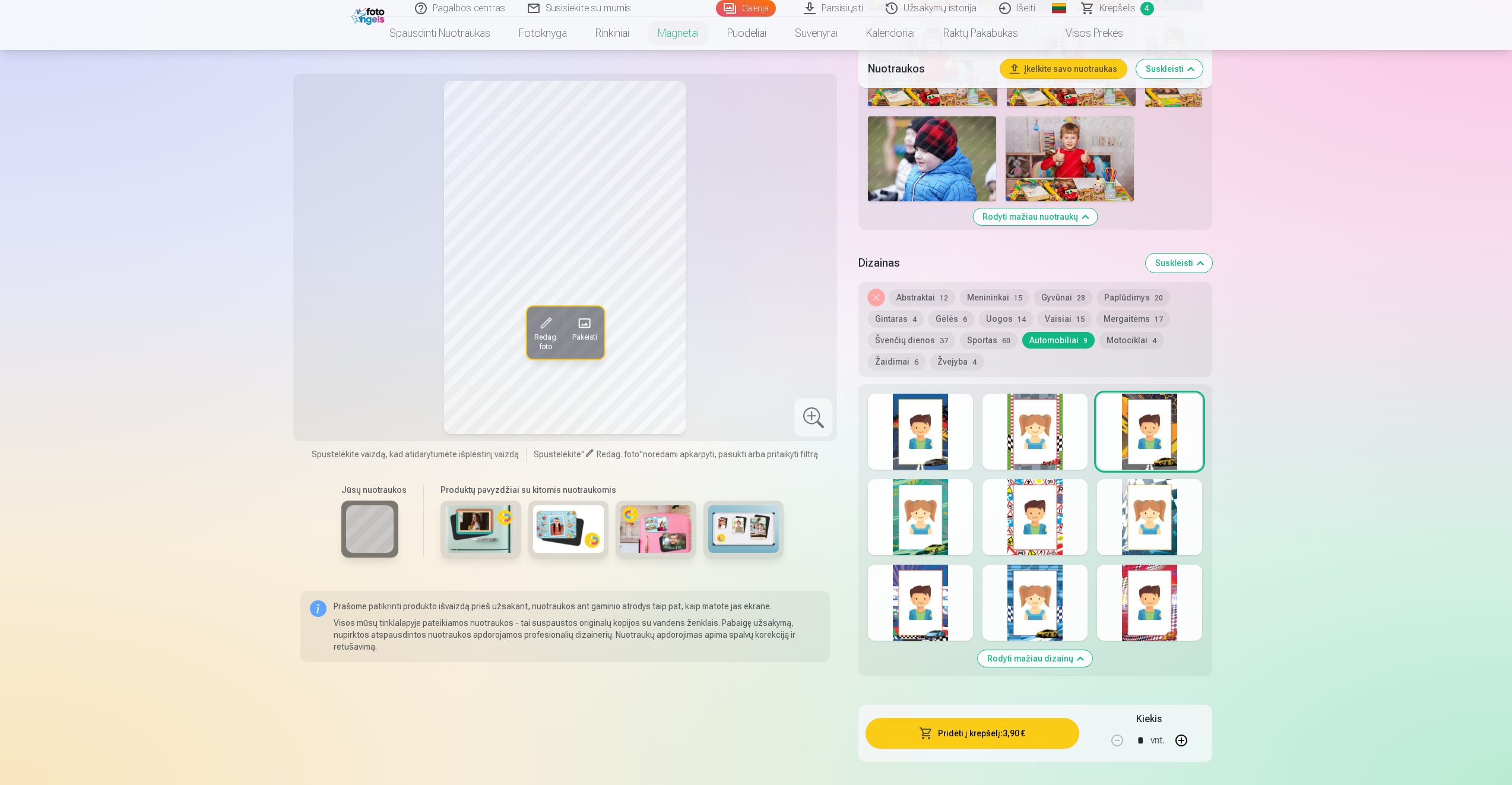
scroll to position [1290, 0]
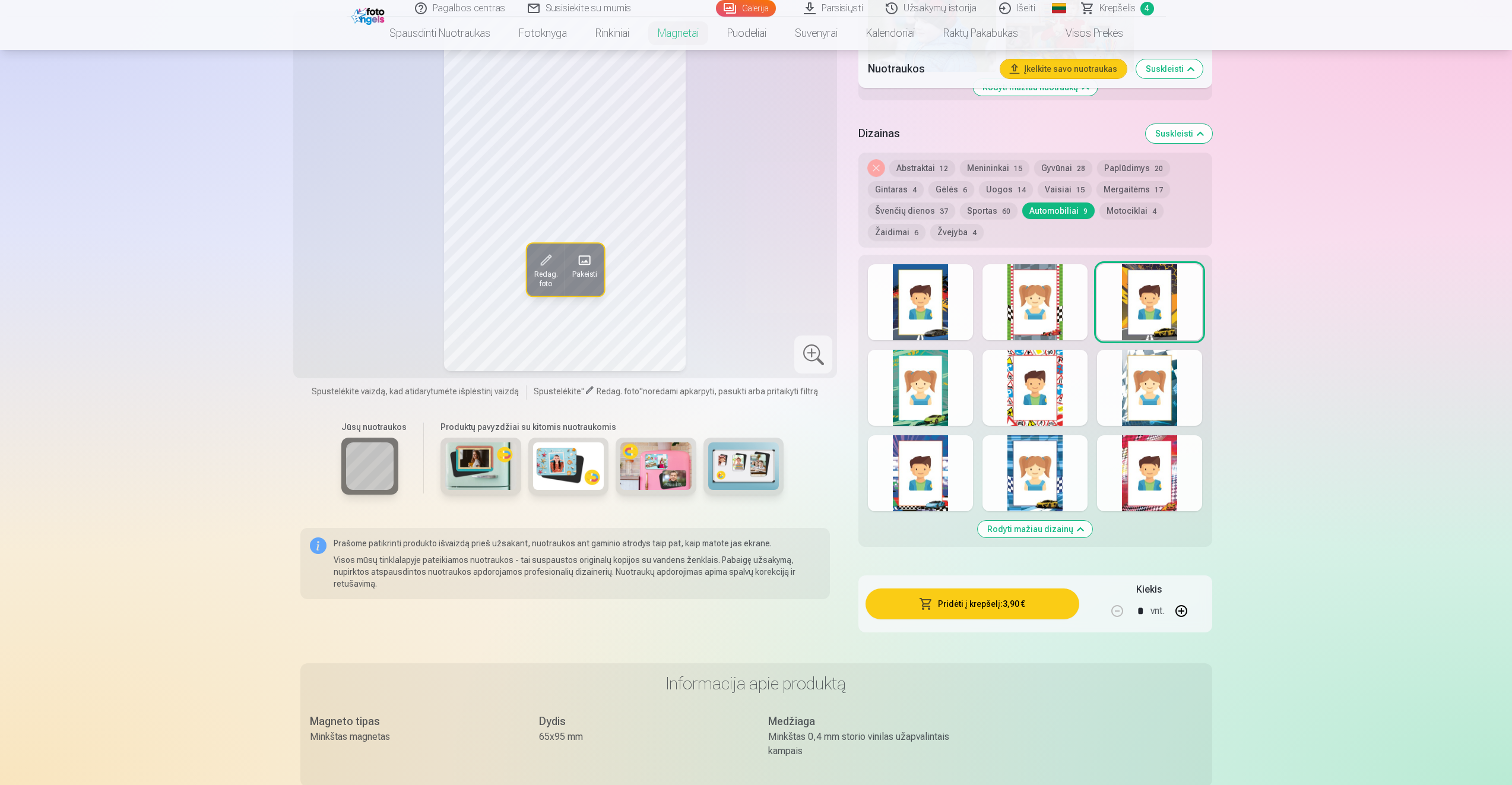
click at [1140, 483] on div at bounding box center [1150, 473] width 105 height 76
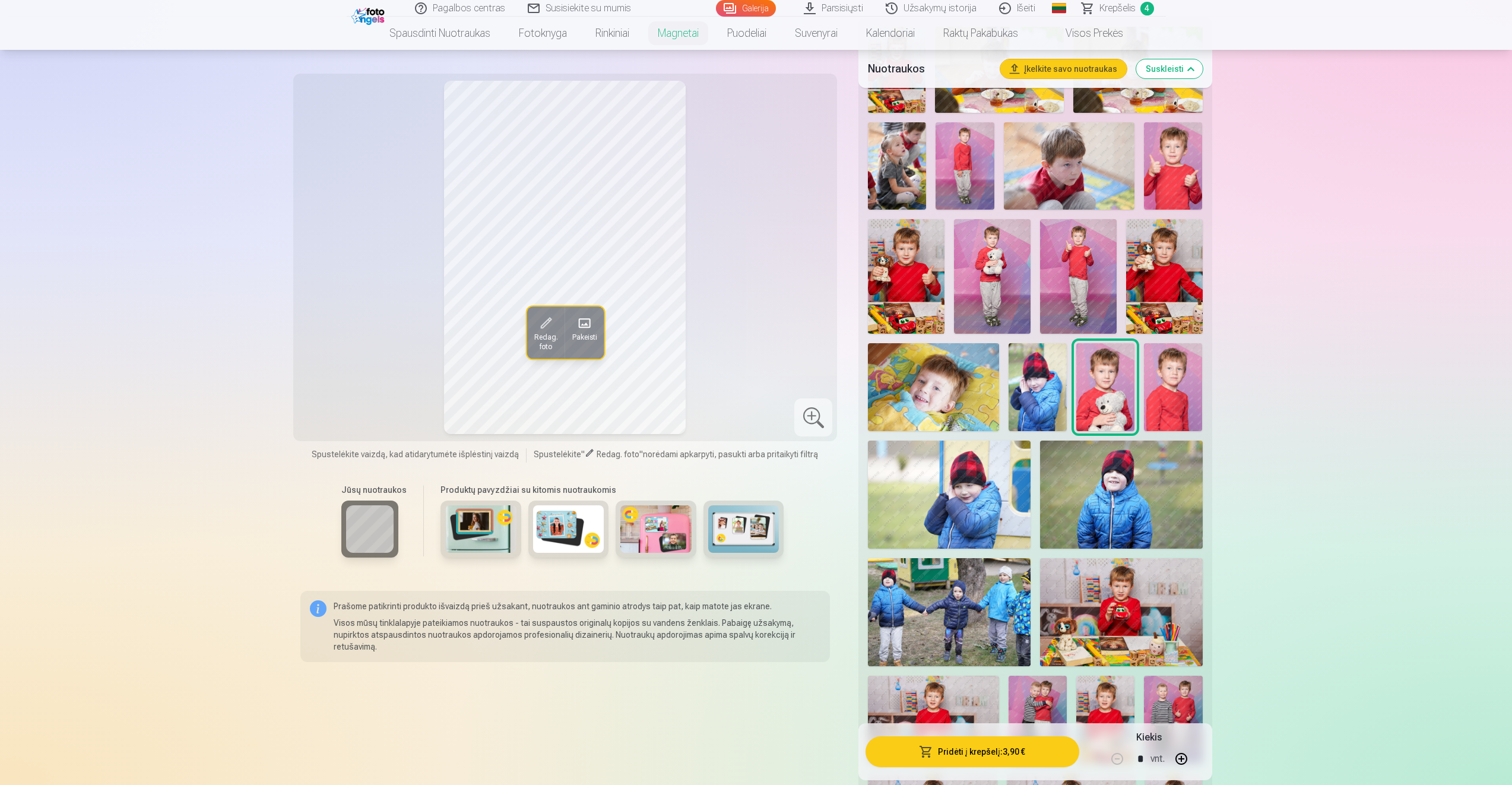
scroll to position [339, 0]
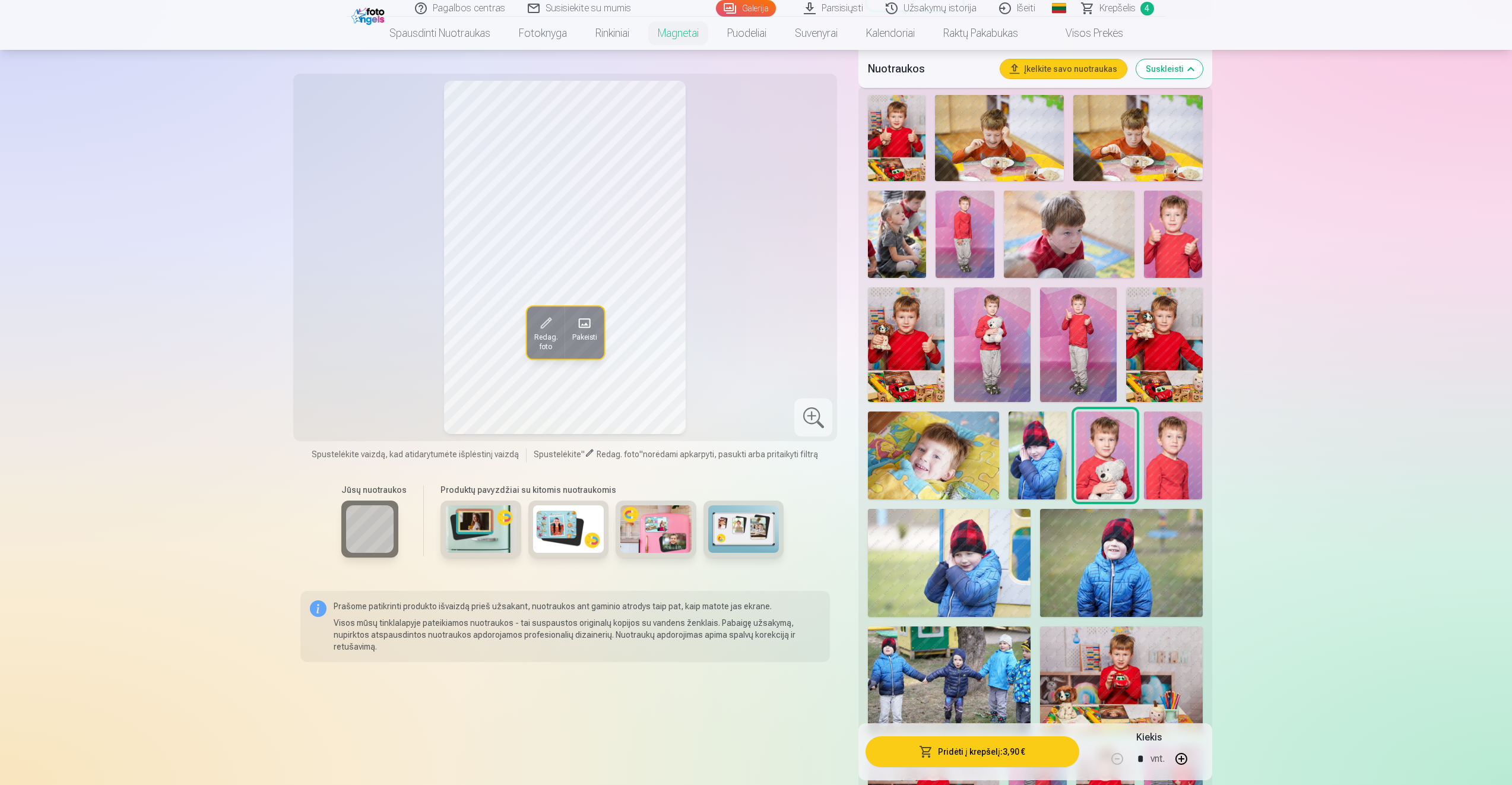
click at [1171, 448] on img at bounding box center [1173, 455] width 58 height 87
click at [1106, 438] on img at bounding box center [1105, 455] width 58 height 87
click at [1190, 447] on img at bounding box center [1173, 455] width 58 height 87
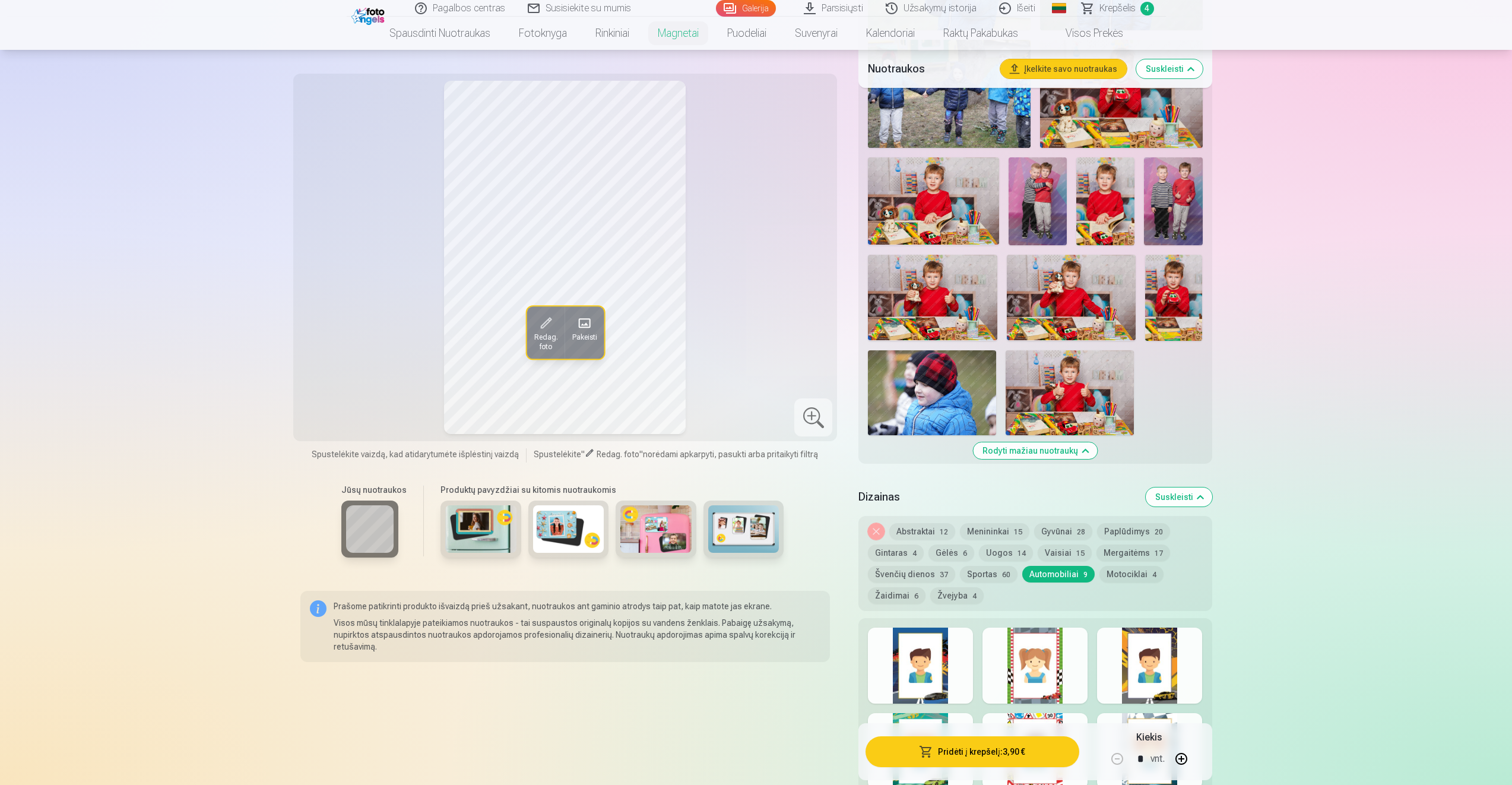
scroll to position [993, 0]
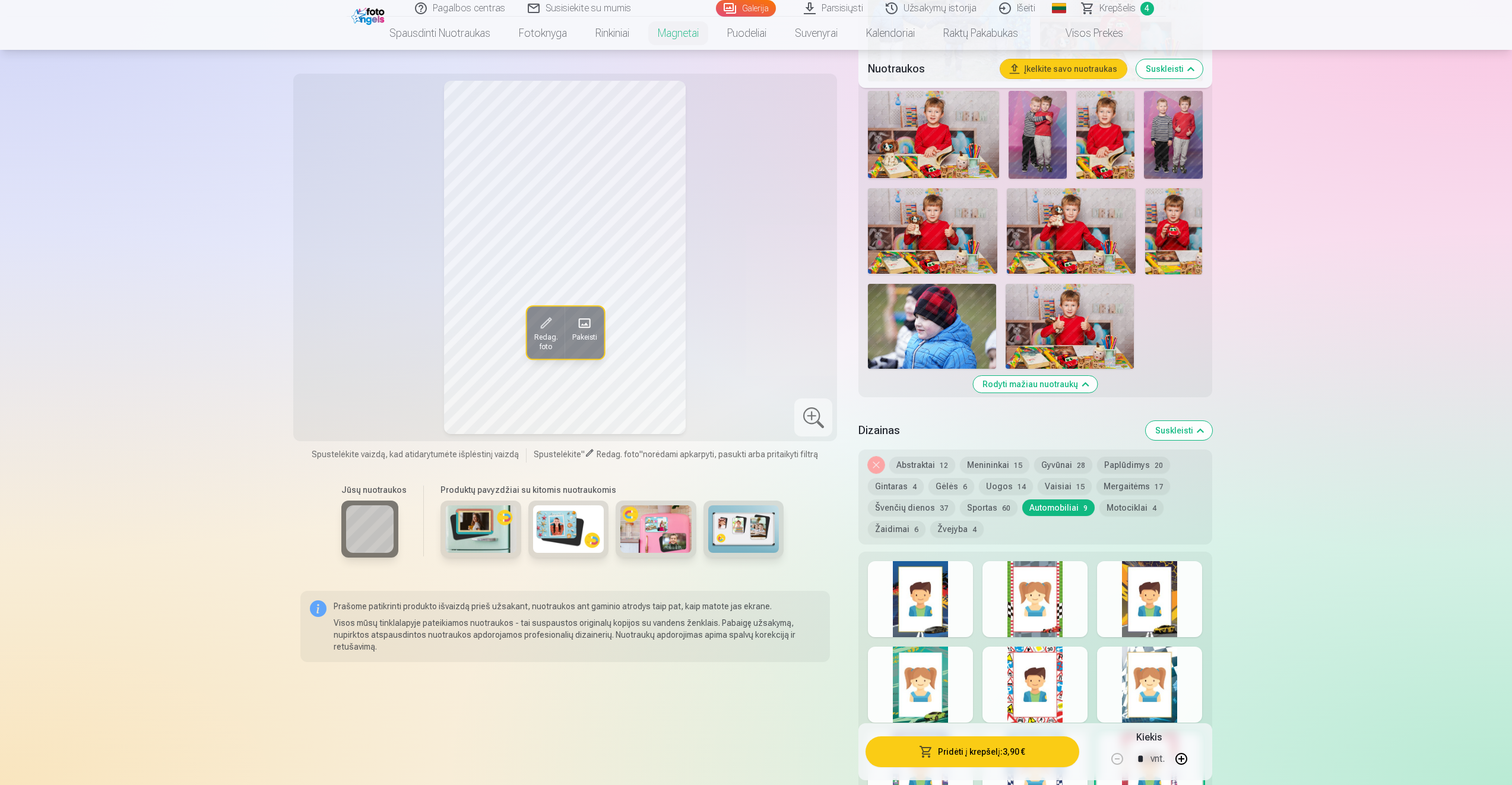
click at [940, 485] on button "Gėlės 6" at bounding box center [951, 486] width 46 height 16
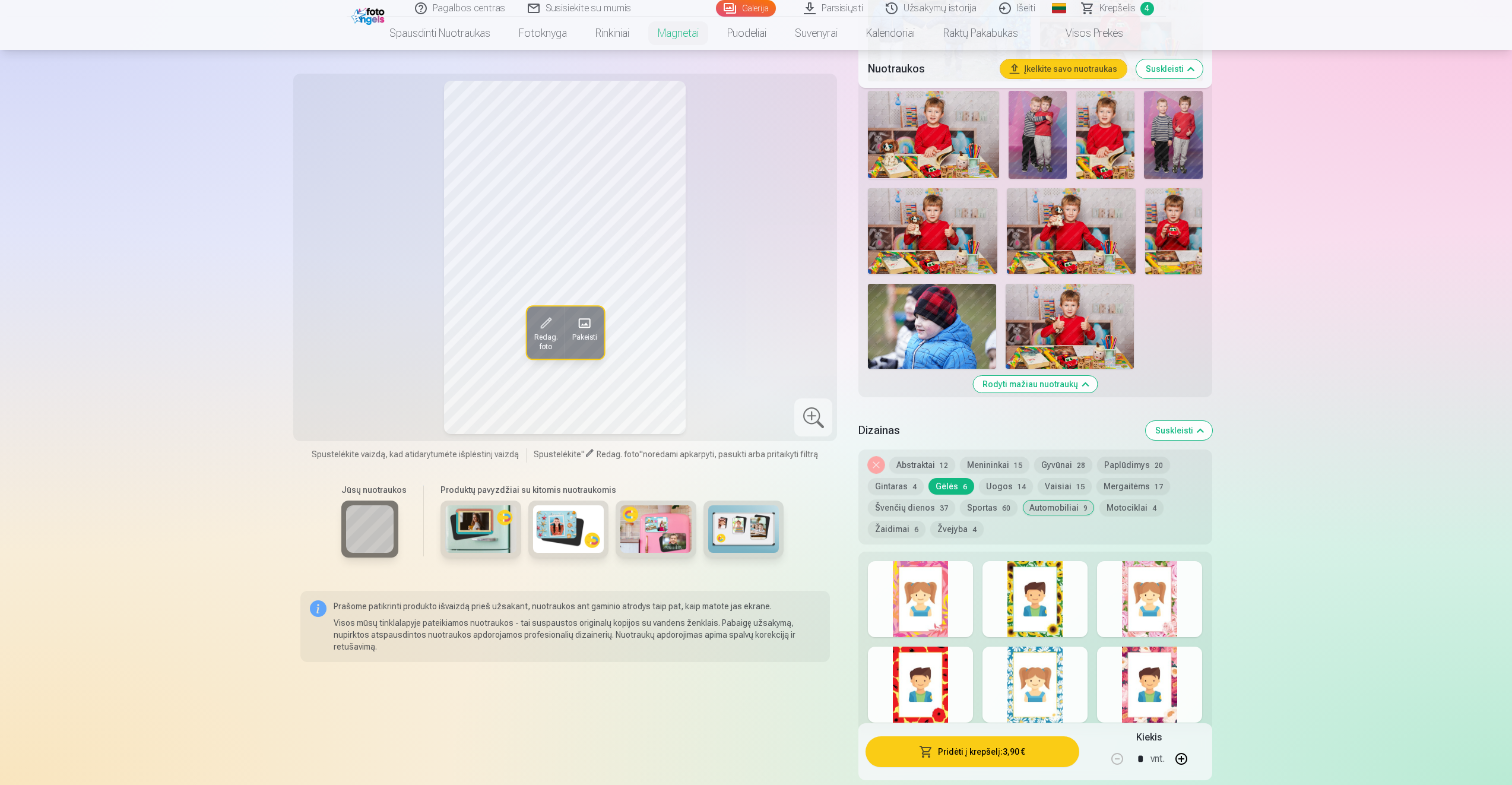
click at [1003, 472] on button "Menininkai 15" at bounding box center [995, 465] width 70 height 16
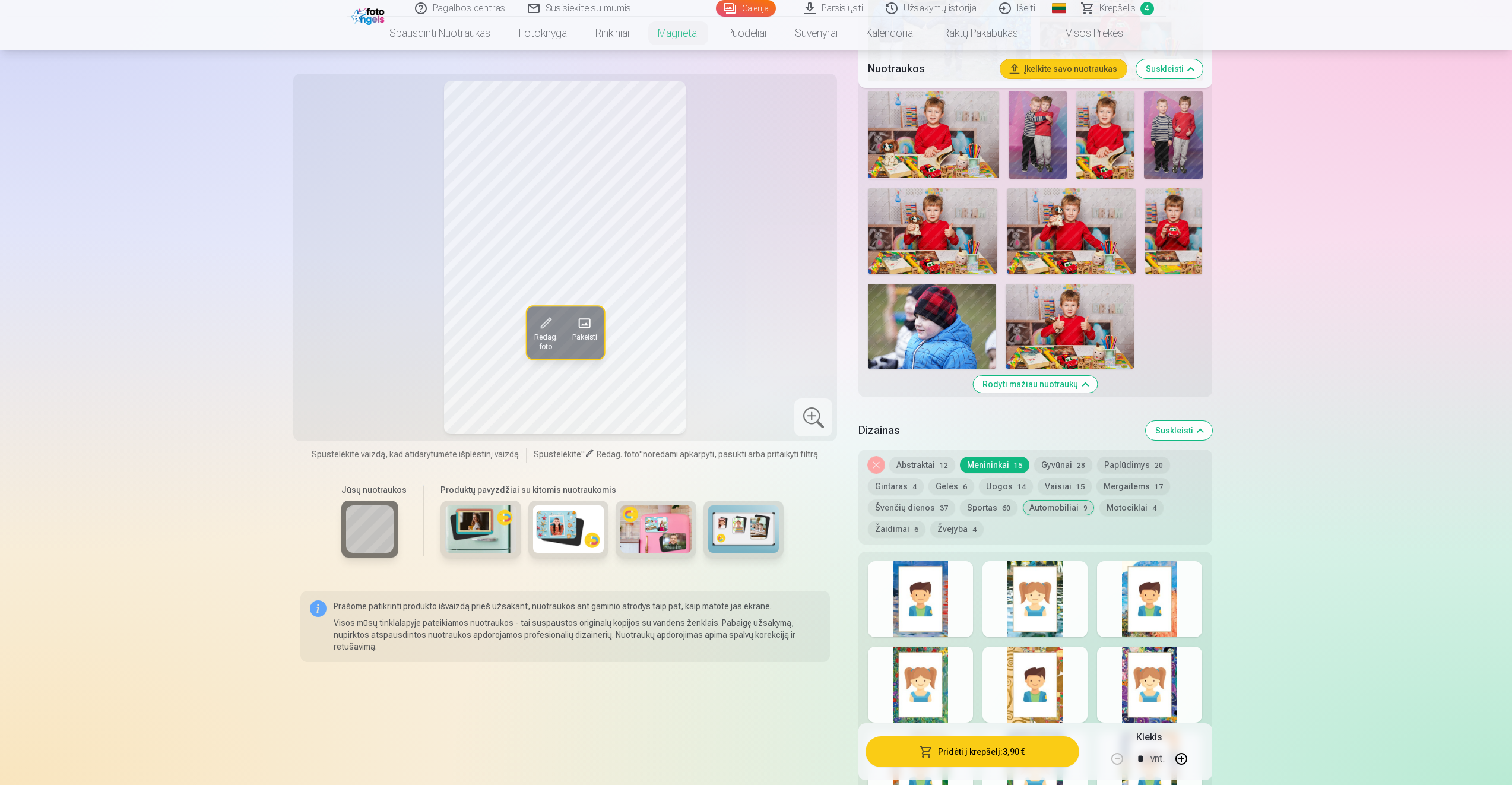
click at [1062, 457] on button "Gyvūnai 28" at bounding box center [1063, 465] width 58 height 16
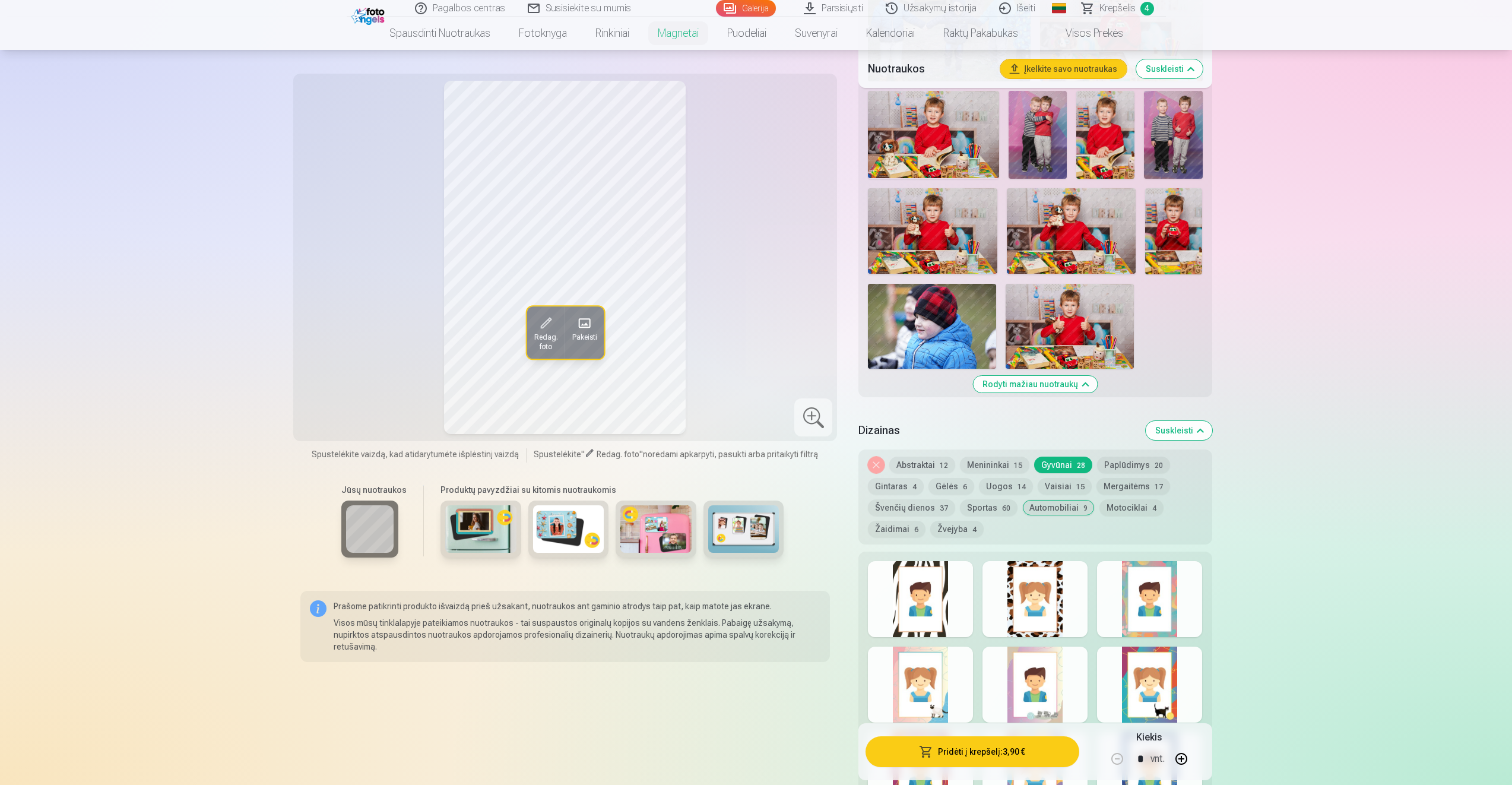
click at [1122, 464] on button "Paplūdimys 20" at bounding box center [1134, 465] width 73 height 16
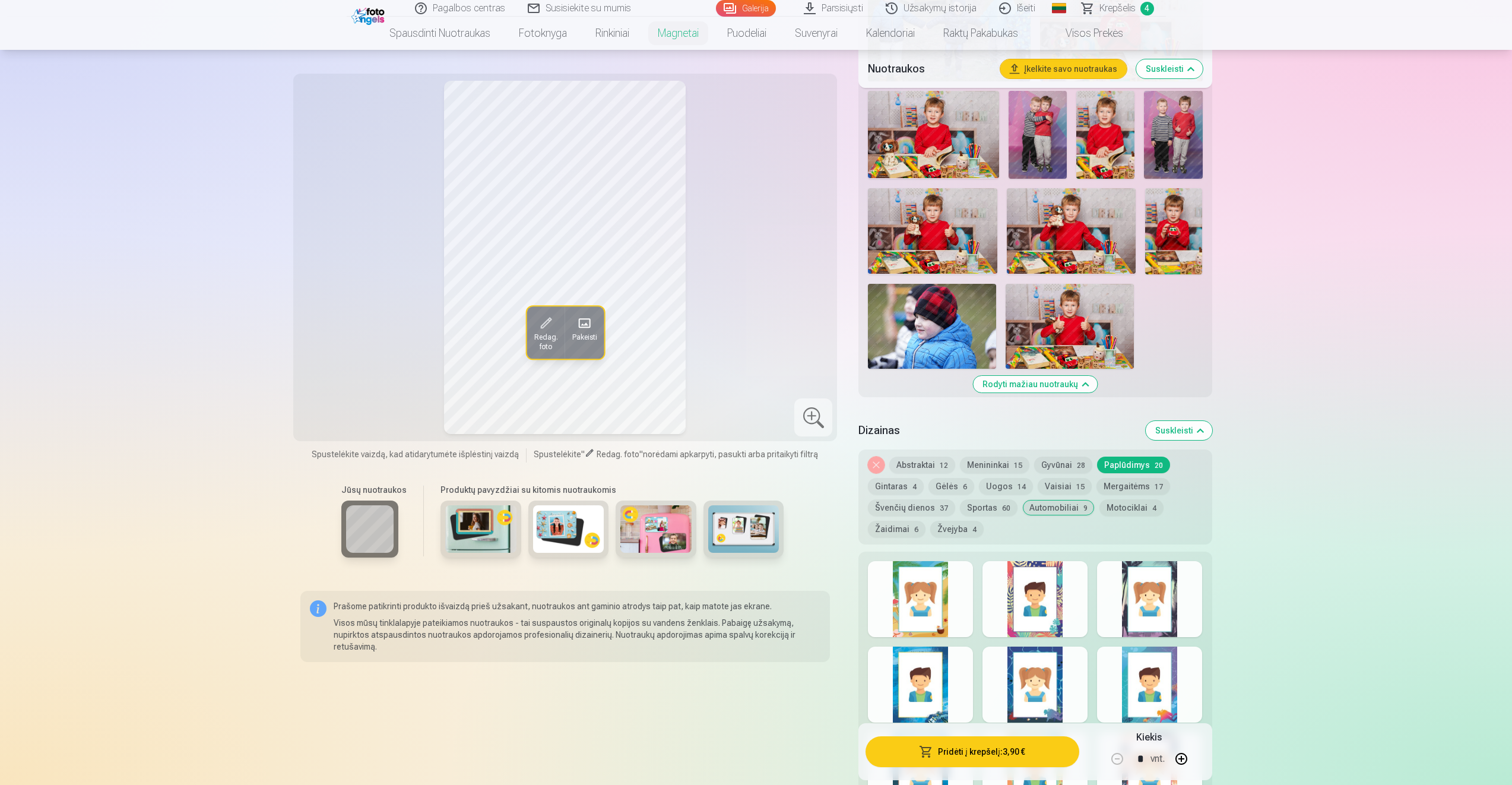
click at [1067, 461] on button "Gyvūnai 28" at bounding box center [1063, 465] width 58 height 16
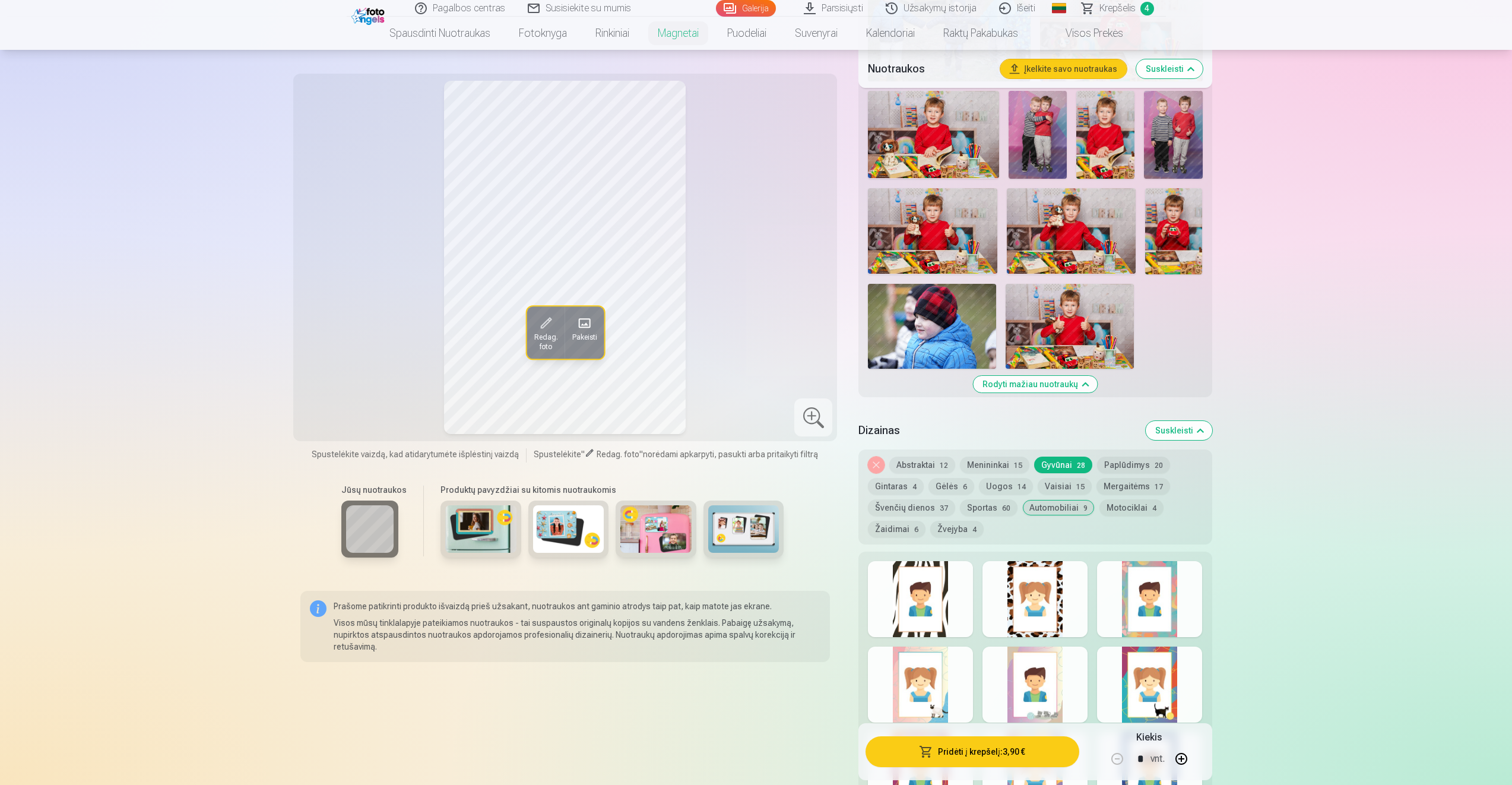
click at [1064, 484] on button "Vaisiai 15" at bounding box center [1065, 486] width 54 height 16
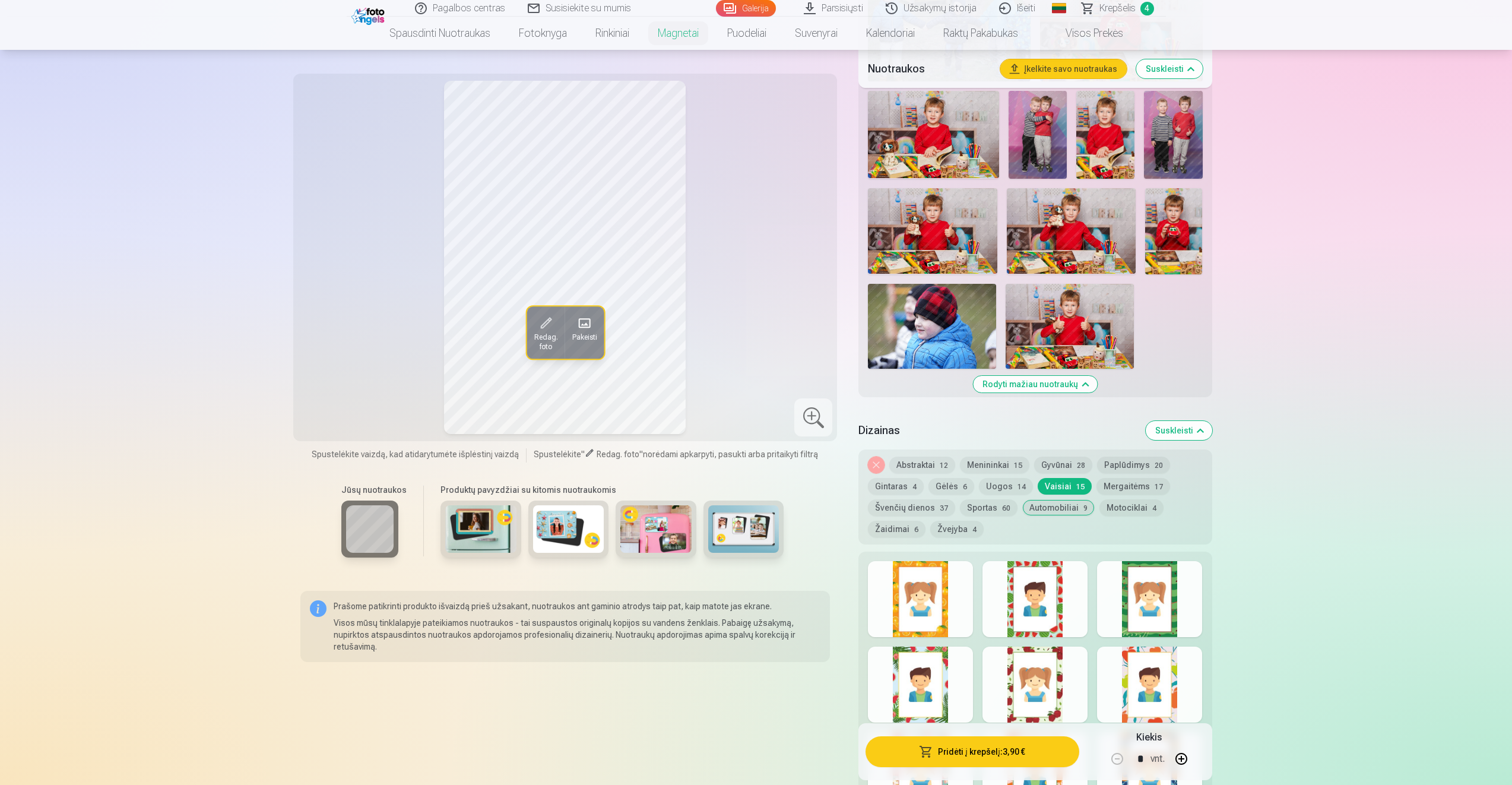
click at [1060, 596] on div at bounding box center [1035, 599] width 105 height 76
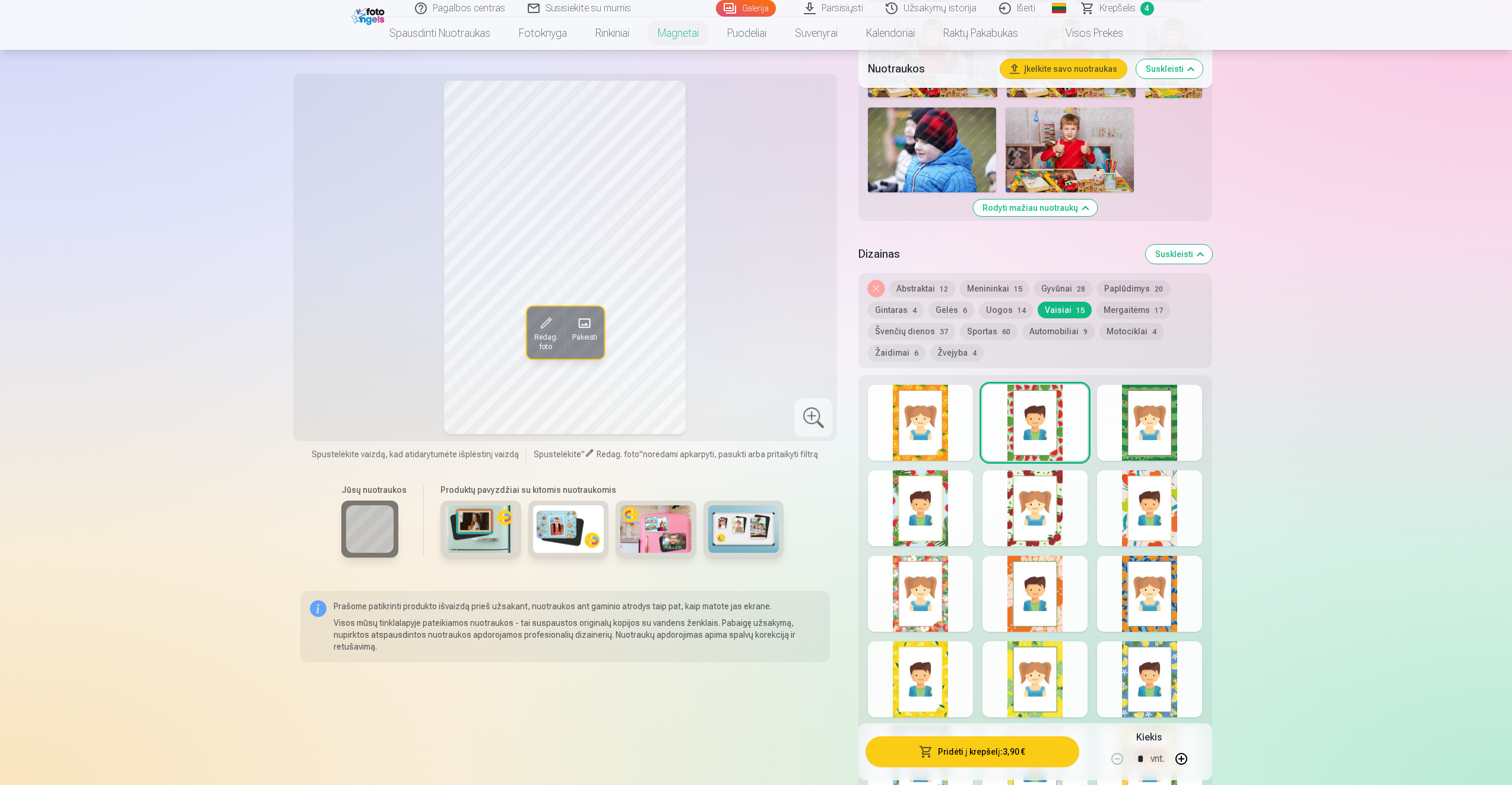
scroll to position [1231, 0]
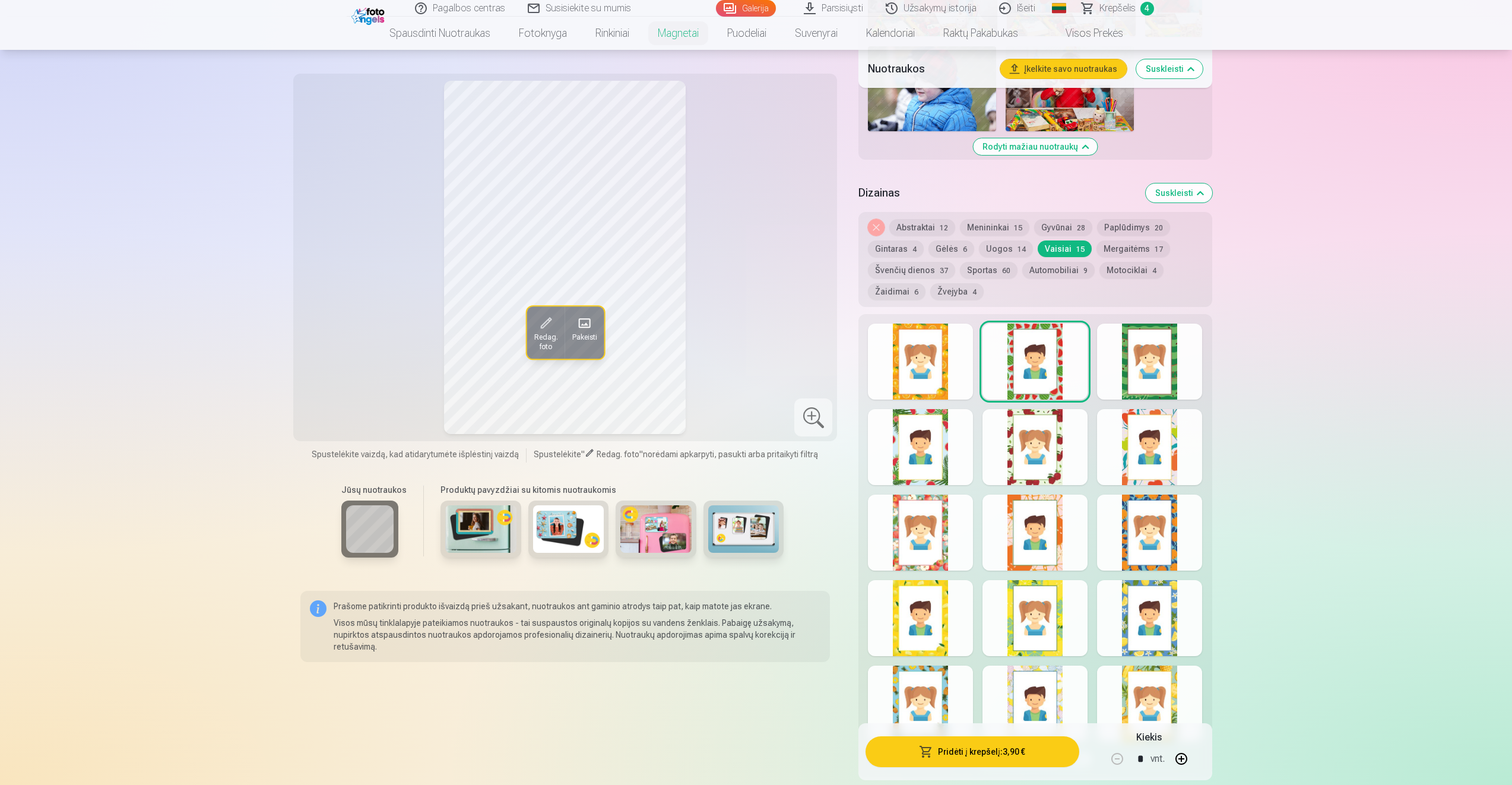
click at [929, 453] on div at bounding box center [920, 447] width 105 height 76
click at [1045, 369] on div at bounding box center [1035, 361] width 105 height 76
click at [1093, 479] on div "Rodyti mažiau dizainų" at bounding box center [1035, 546] width 353 height 463
click at [1045, 457] on div at bounding box center [1035, 447] width 105 height 76
click at [924, 529] on div at bounding box center [920, 532] width 105 height 76
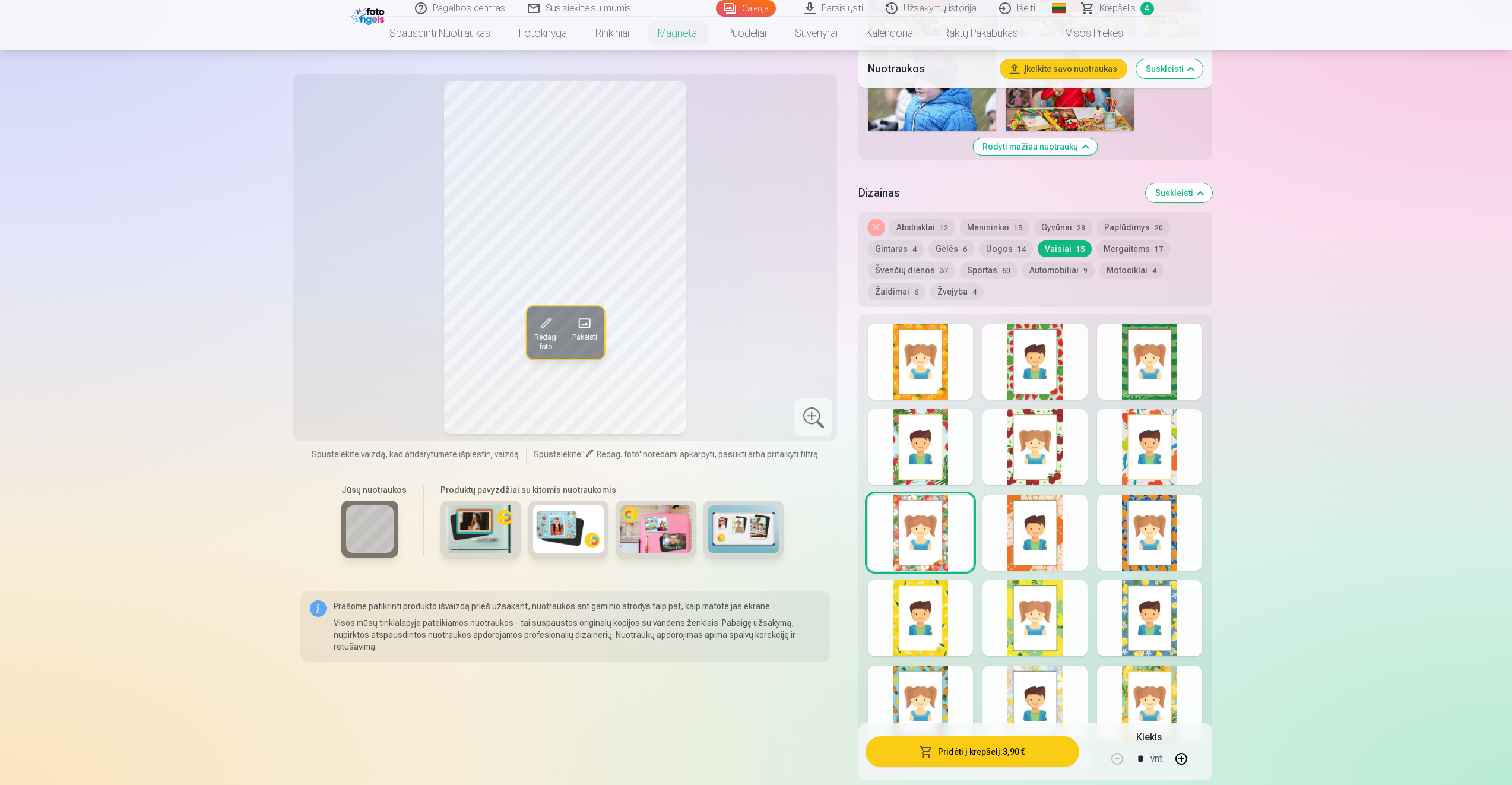
click at [1041, 358] on div at bounding box center [1035, 361] width 105 height 76
click at [920, 226] on button "Abstraktai 12" at bounding box center [922, 227] width 66 height 16
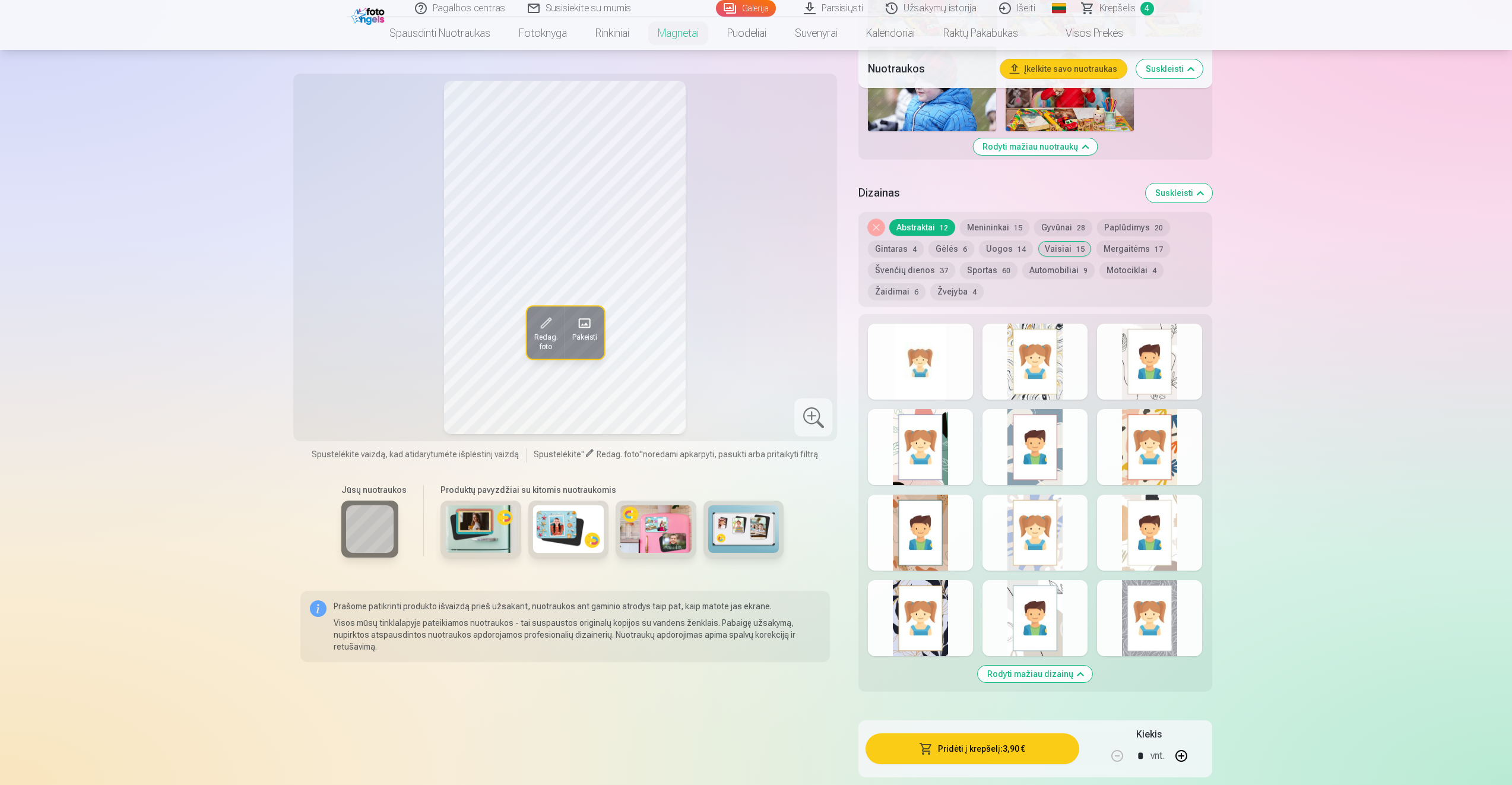
click at [922, 357] on div at bounding box center [920, 361] width 105 height 76
click at [1059, 368] on div at bounding box center [1035, 361] width 105 height 76
click at [1031, 518] on div at bounding box center [1035, 532] width 105 height 76
click at [1057, 635] on div at bounding box center [1035, 618] width 105 height 76
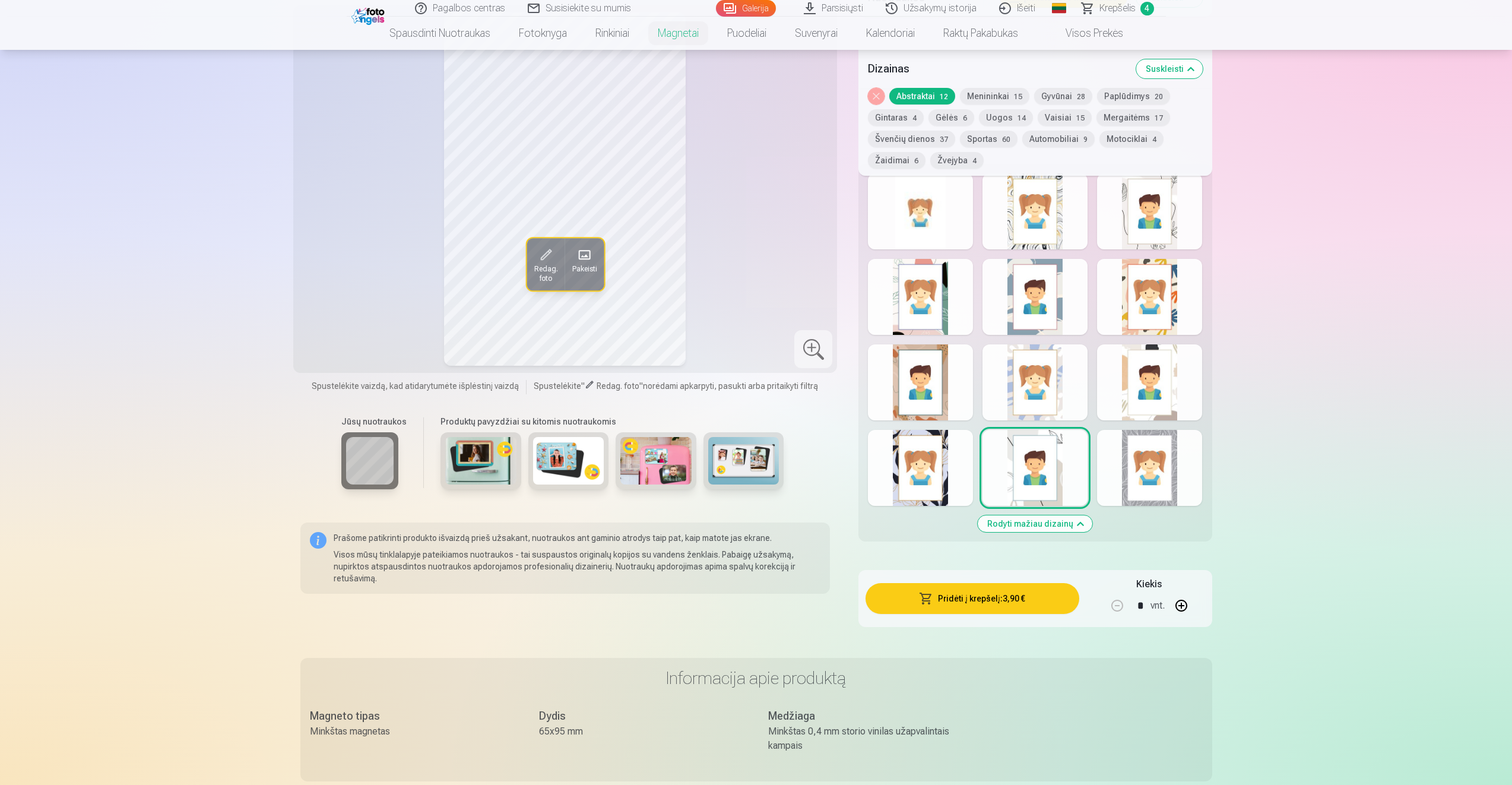
scroll to position [1409, 0]
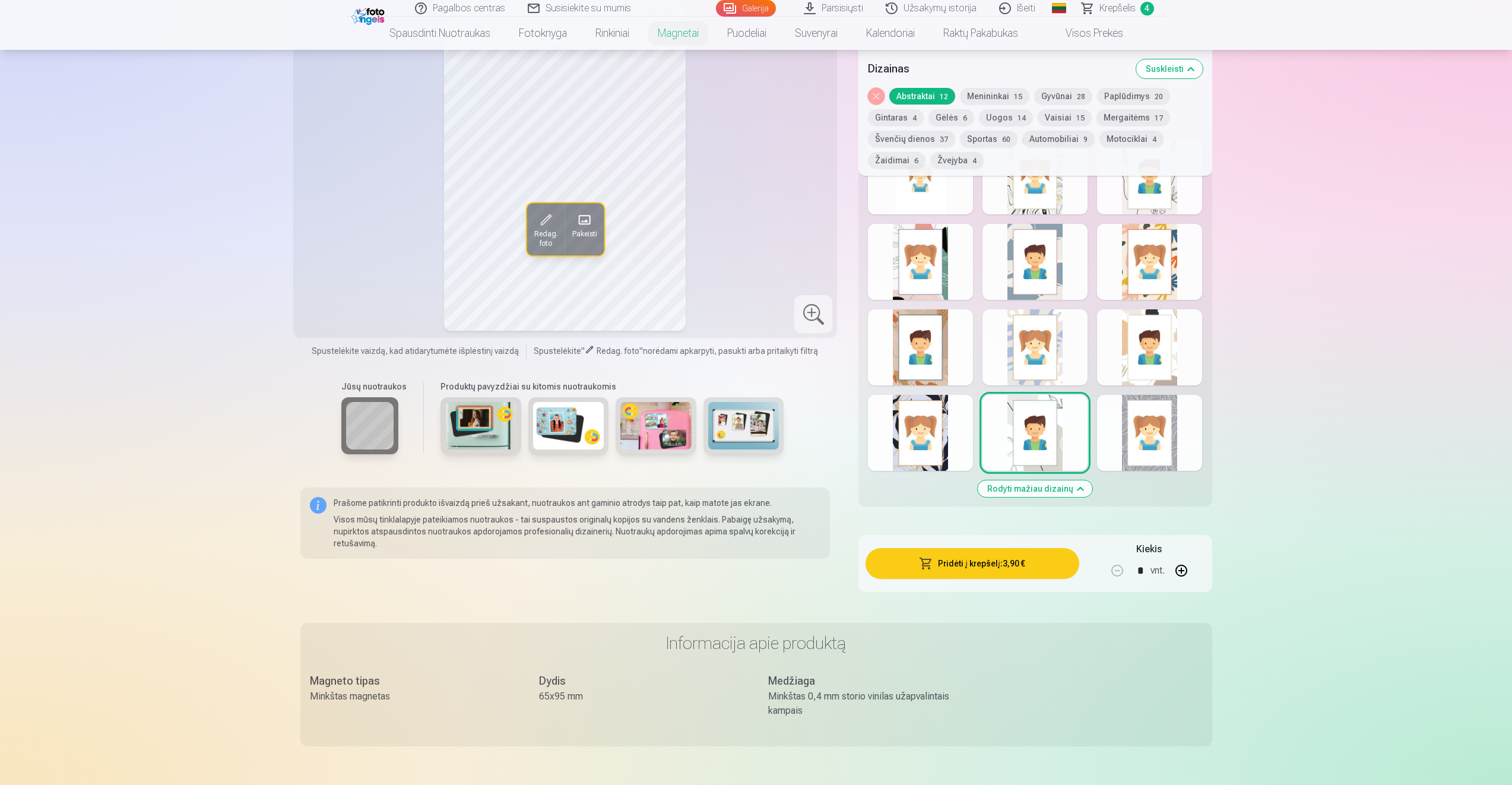
click at [1153, 456] on div at bounding box center [1150, 433] width 105 height 76
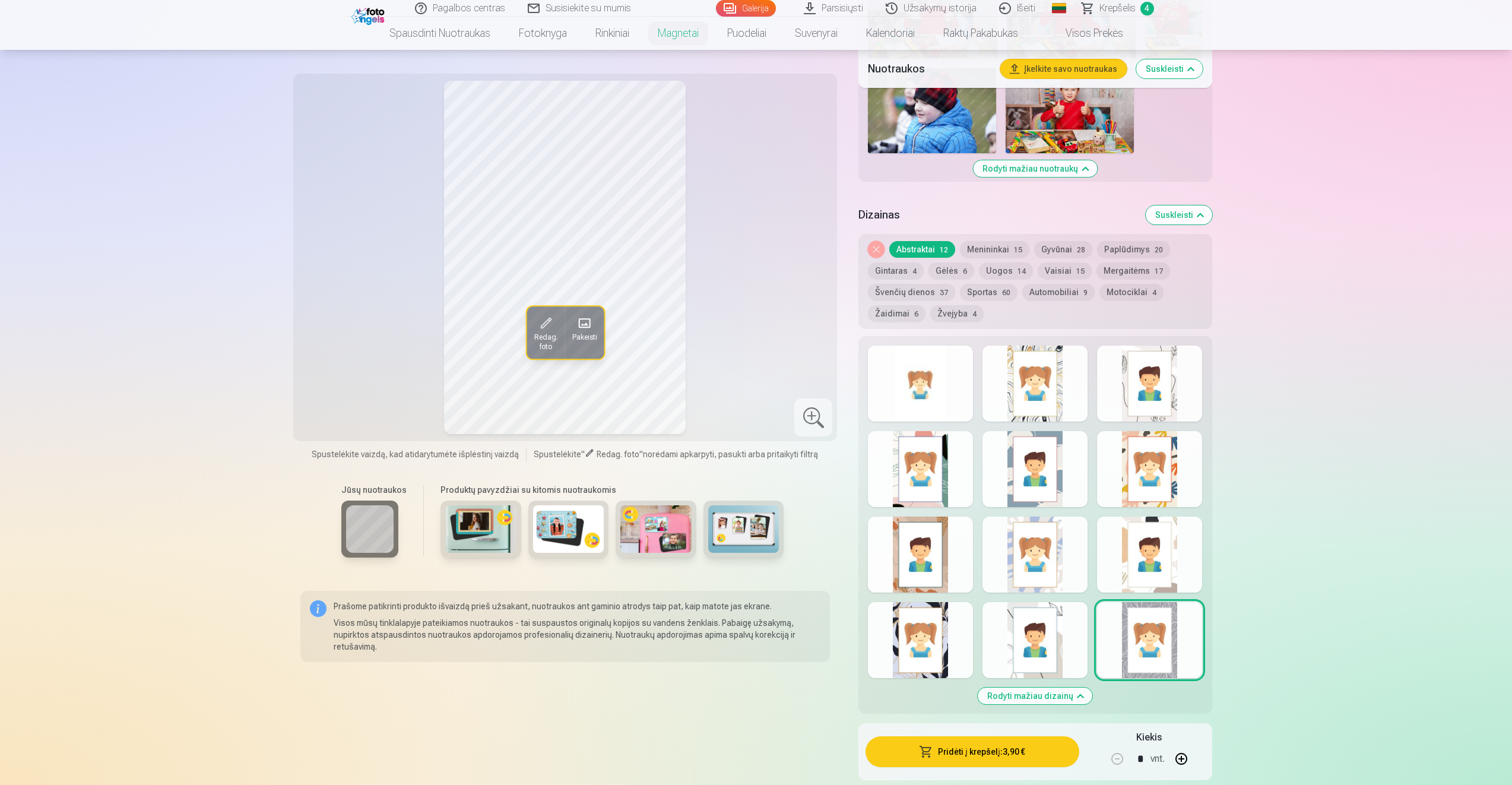
scroll to position [1171, 0]
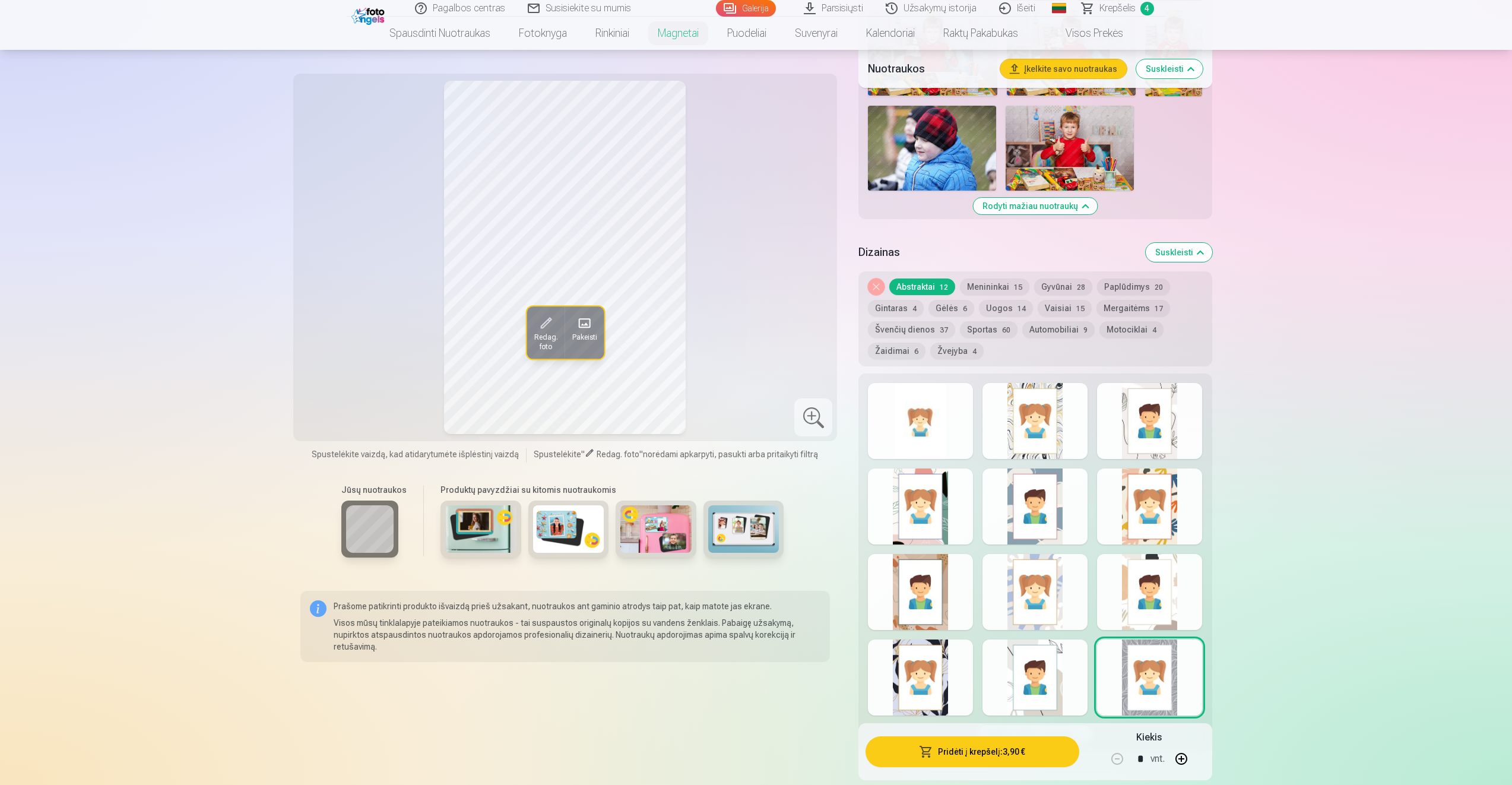
click at [1056, 306] on button "Vaisiai 15" at bounding box center [1065, 308] width 54 height 16
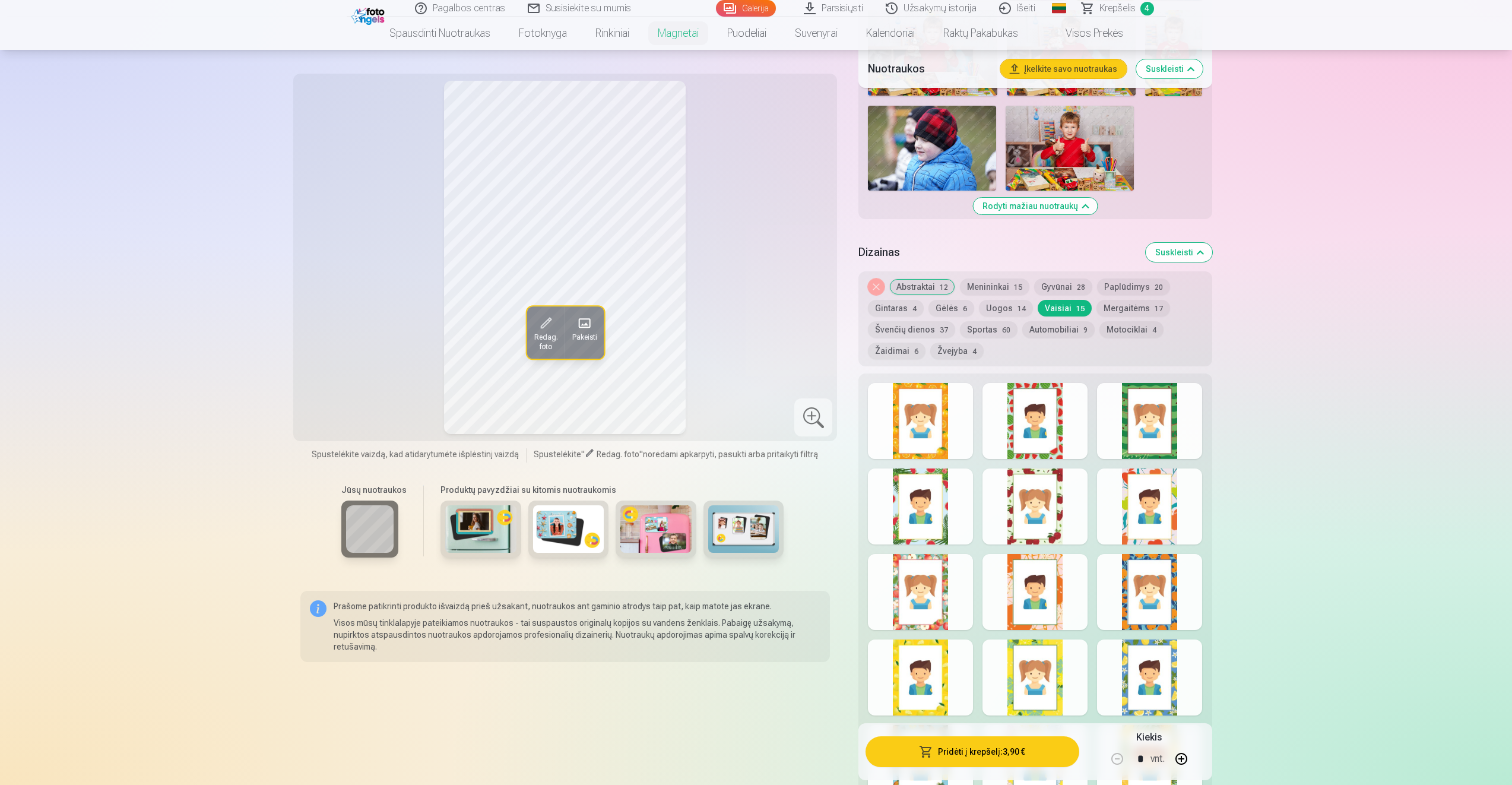
click at [904, 427] on div at bounding box center [920, 421] width 105 height 76
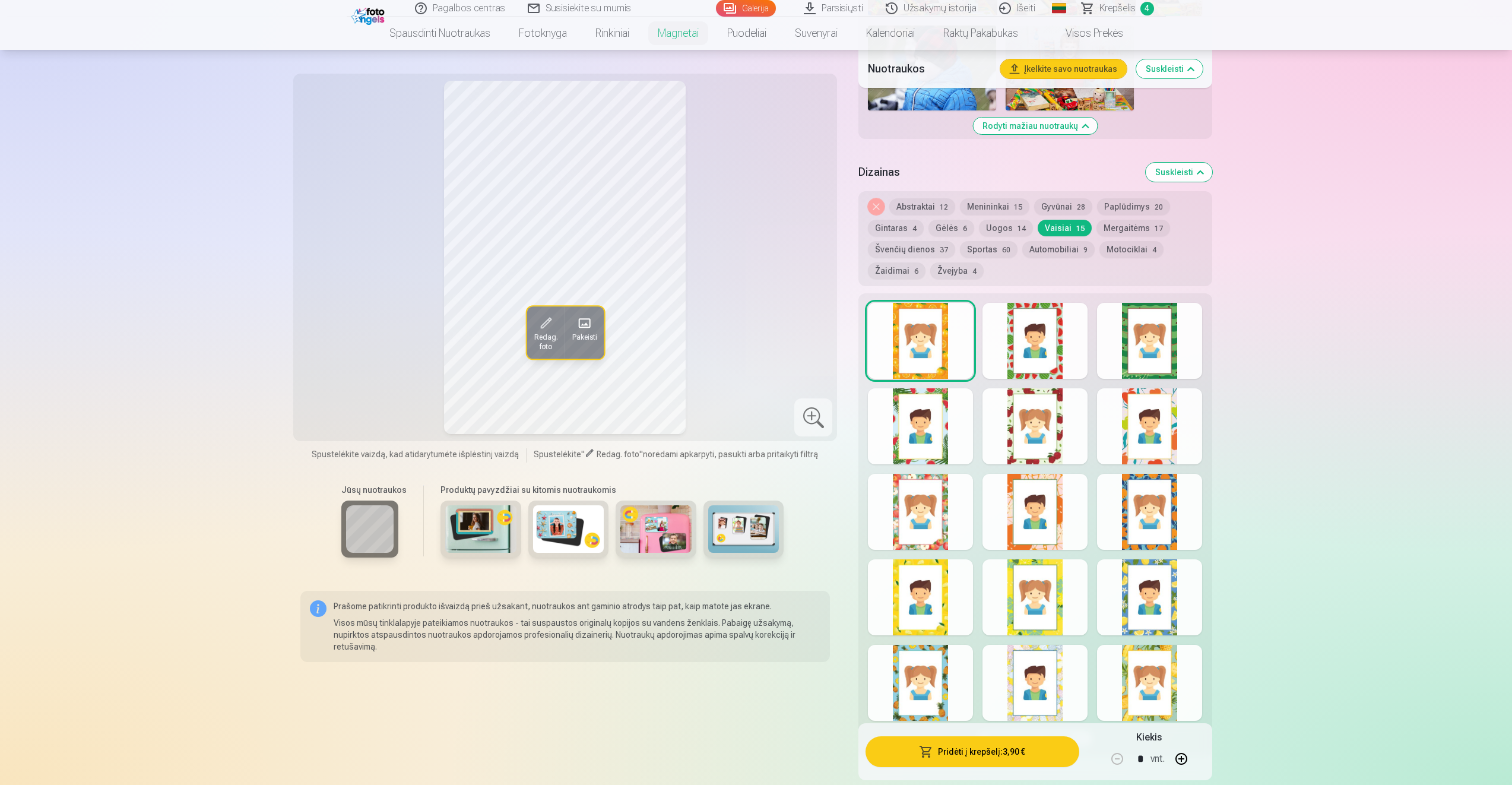
scroll to position [1349, 0]
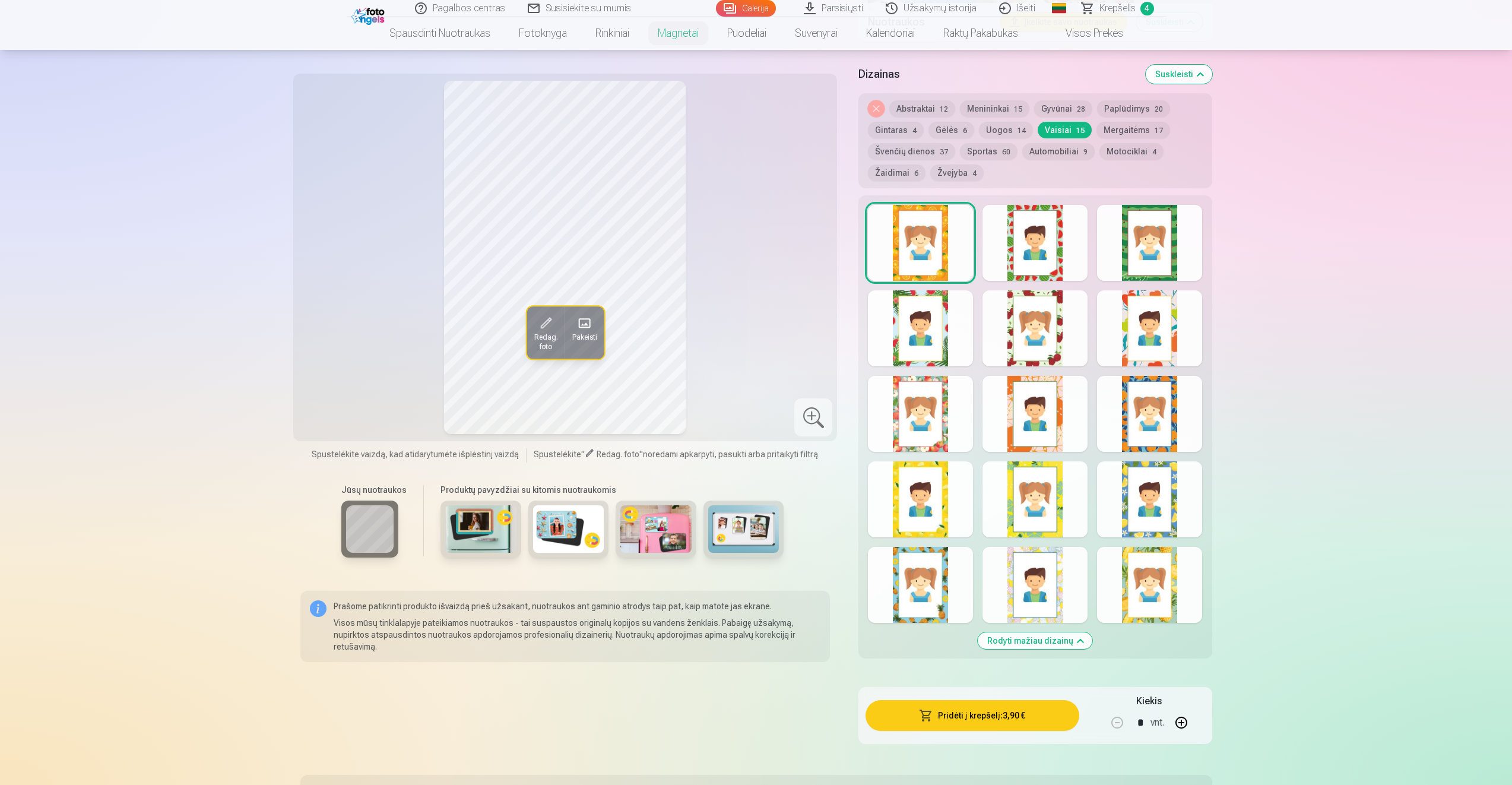
click at [1139, 615] on div at bounding box center [1150, 585] width 105 height 76
click at [919, 545] on div "Rodyti mažiau dizainų" at bounding box center [1035, 427] width 353 height 463
click at [916, 591] on div at bounding box center [920, 585] width 105 height 76
click at [882, 171] on button "Žaidimai 6" at bounding box center [896, 172] width 57 height 16
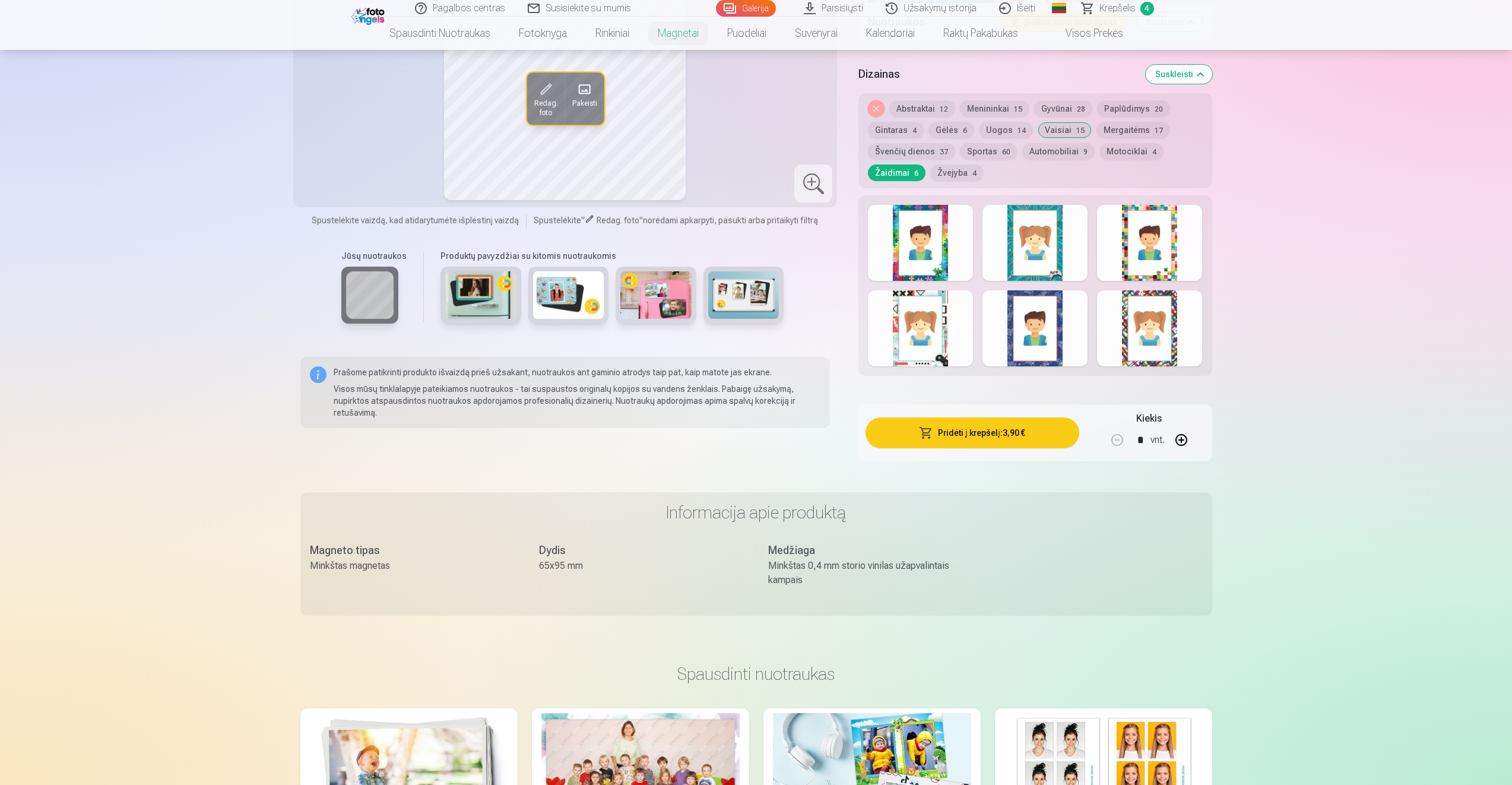
click at [906, 161] on div "Nuimkite dizainą Abstraktai 12 Menininkai 15 Gyvūnai 28 Paplūdimys 20 Gintaras …" at bounding box center [1035, 141] width 353 height 95
click at [906, 155] on button "Švenčių dienos 37" at bounding box center [911, 151] width 87 height 16
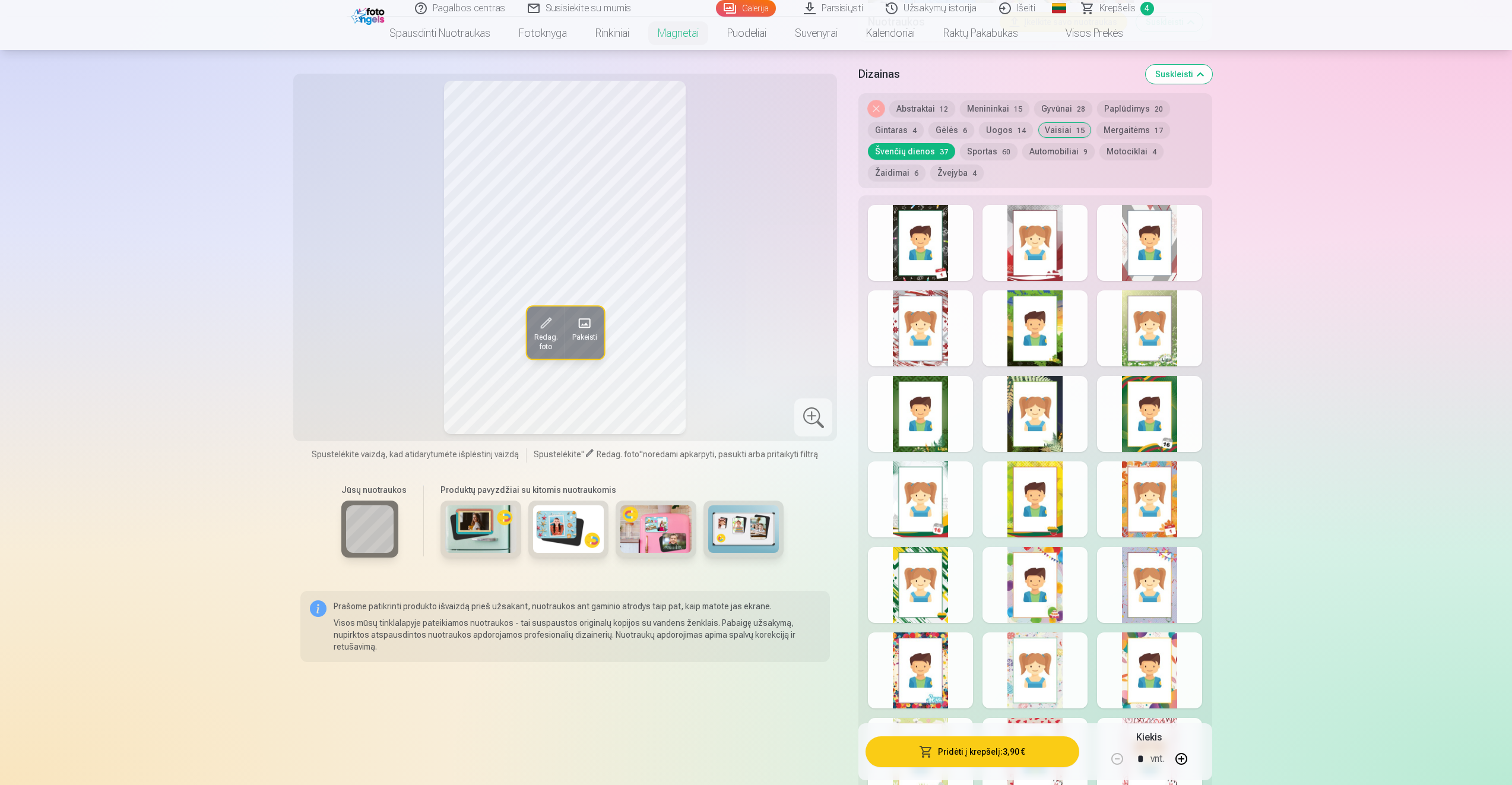
click at [903, 131] on button "Gintaras 4" at bounding box center [895, 129] width 56 height 16
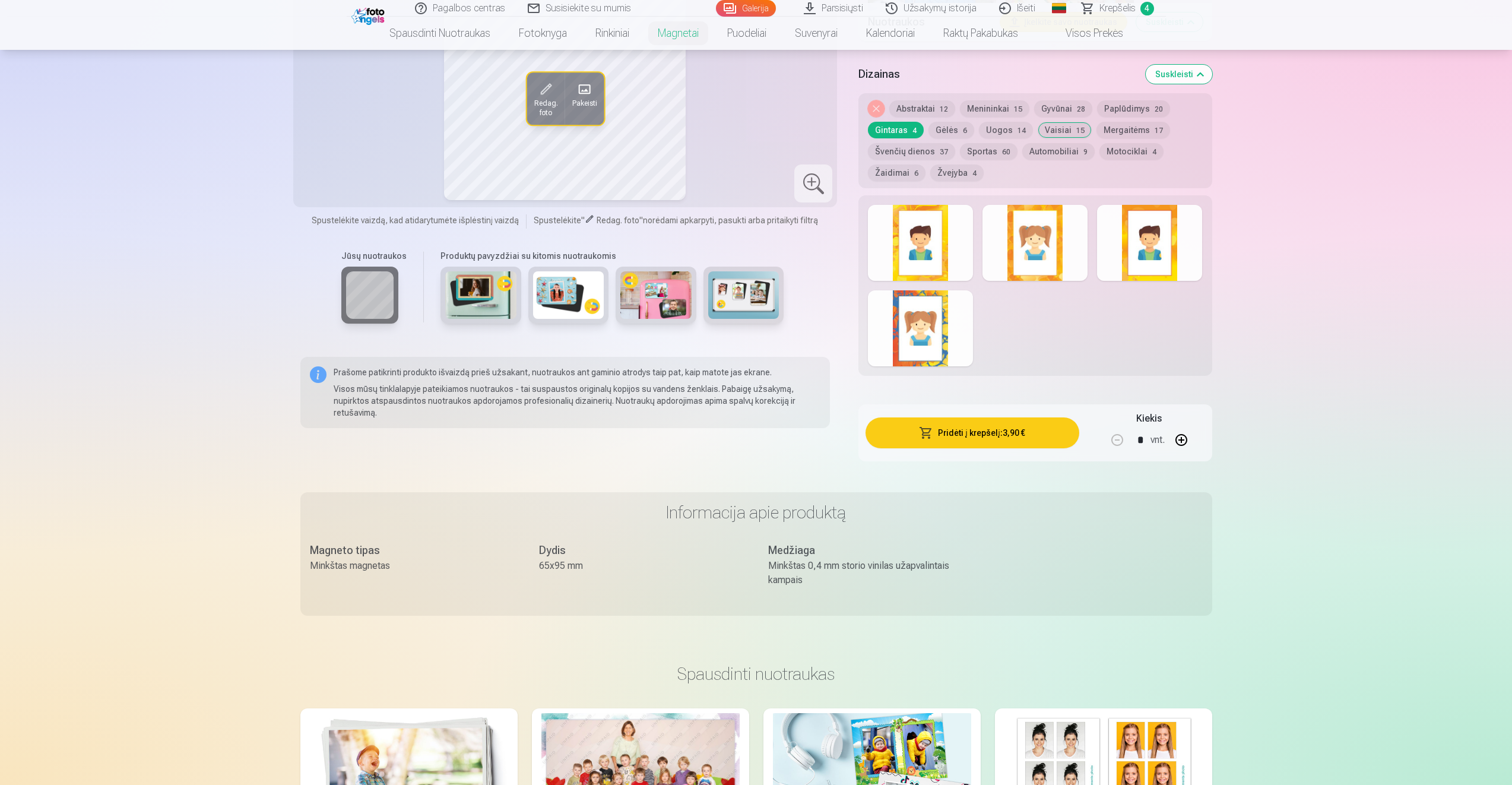
click at [946, 134] on button "Gėlės 6" at bounding box center [951, 129] width 46 height 16
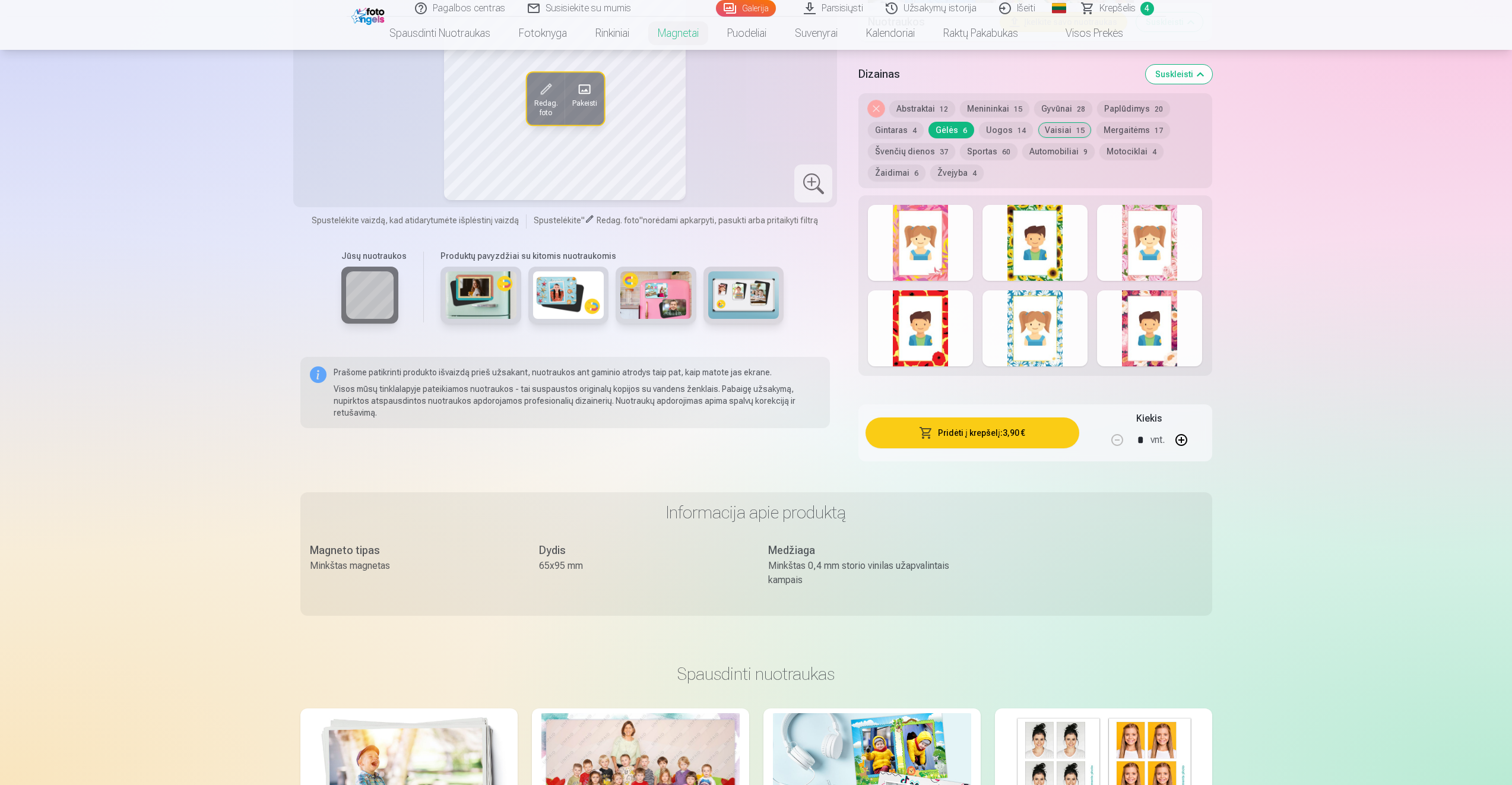
click at [1017, 126] on span "14" at bounding box center [1021, 131] width 9 height 9
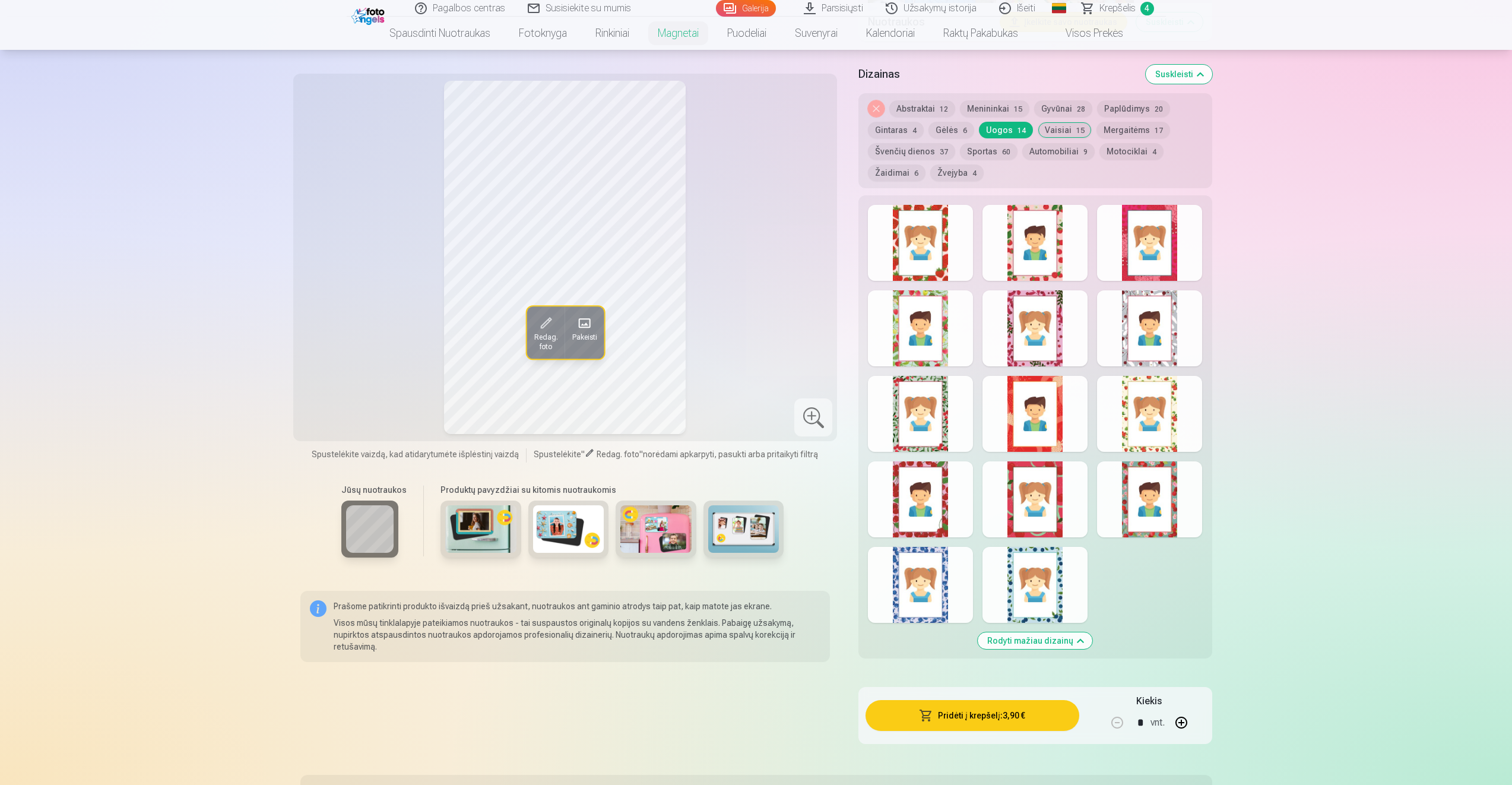
click at [1035, 246] on div at bounding box center [1035, 243] width 105 height 76
click at [930, 249] on div at bounding box center [920, 243] width 105 height 76
click at [1160, 254] on div at bounding box center [1150, 243] width 105 height 76
click at [1062, 338] on div at bounding box center [1035, 328] width 105 height 76
click at [1143, 433] on div at bounding box center [1150, 414] width 105 height 76
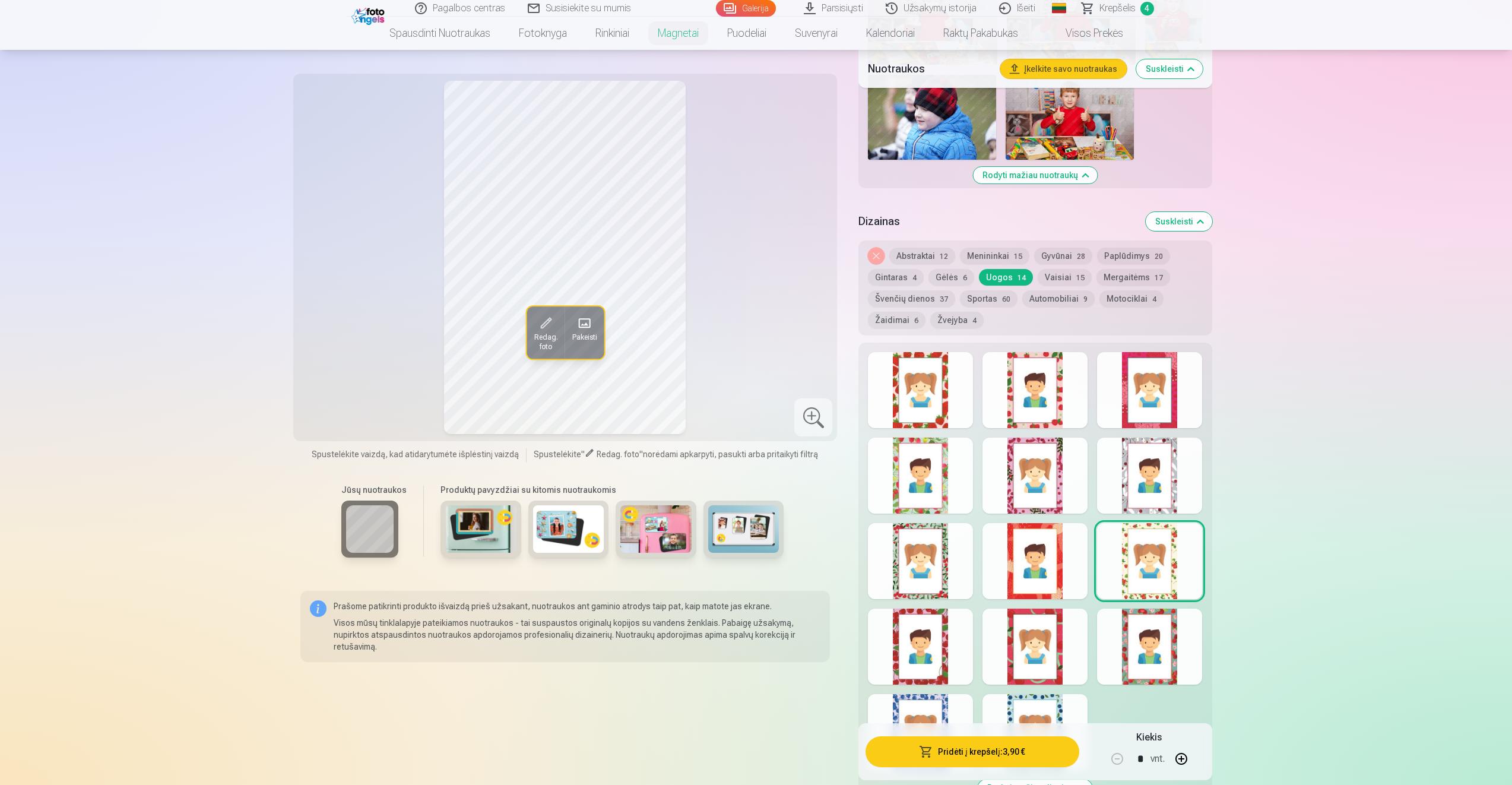
scroll to position [1171, 0]
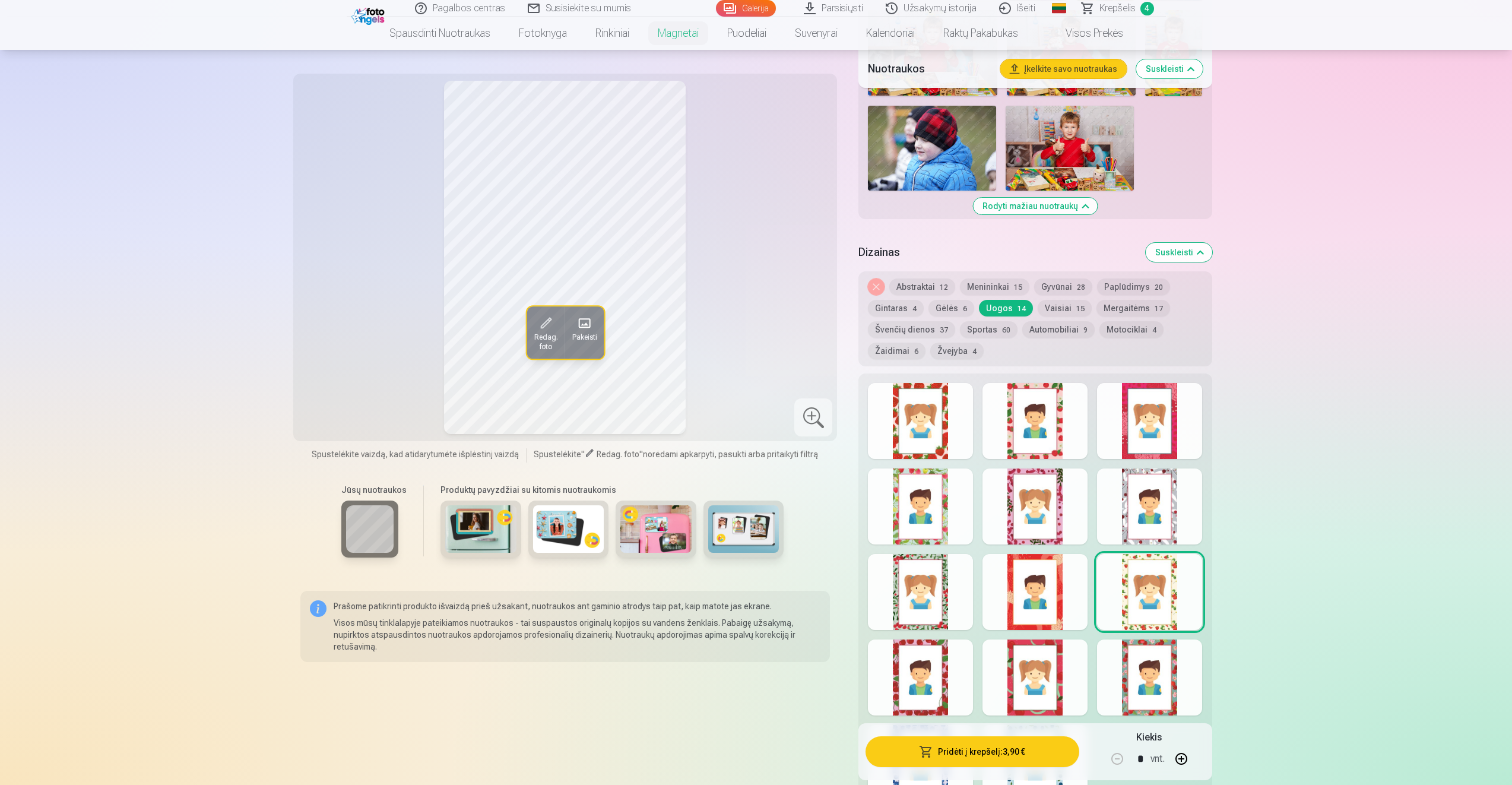
click at [1065, 300] on button "Vaisiai 15" at bounding box center [1065, 308] width 54 height 16
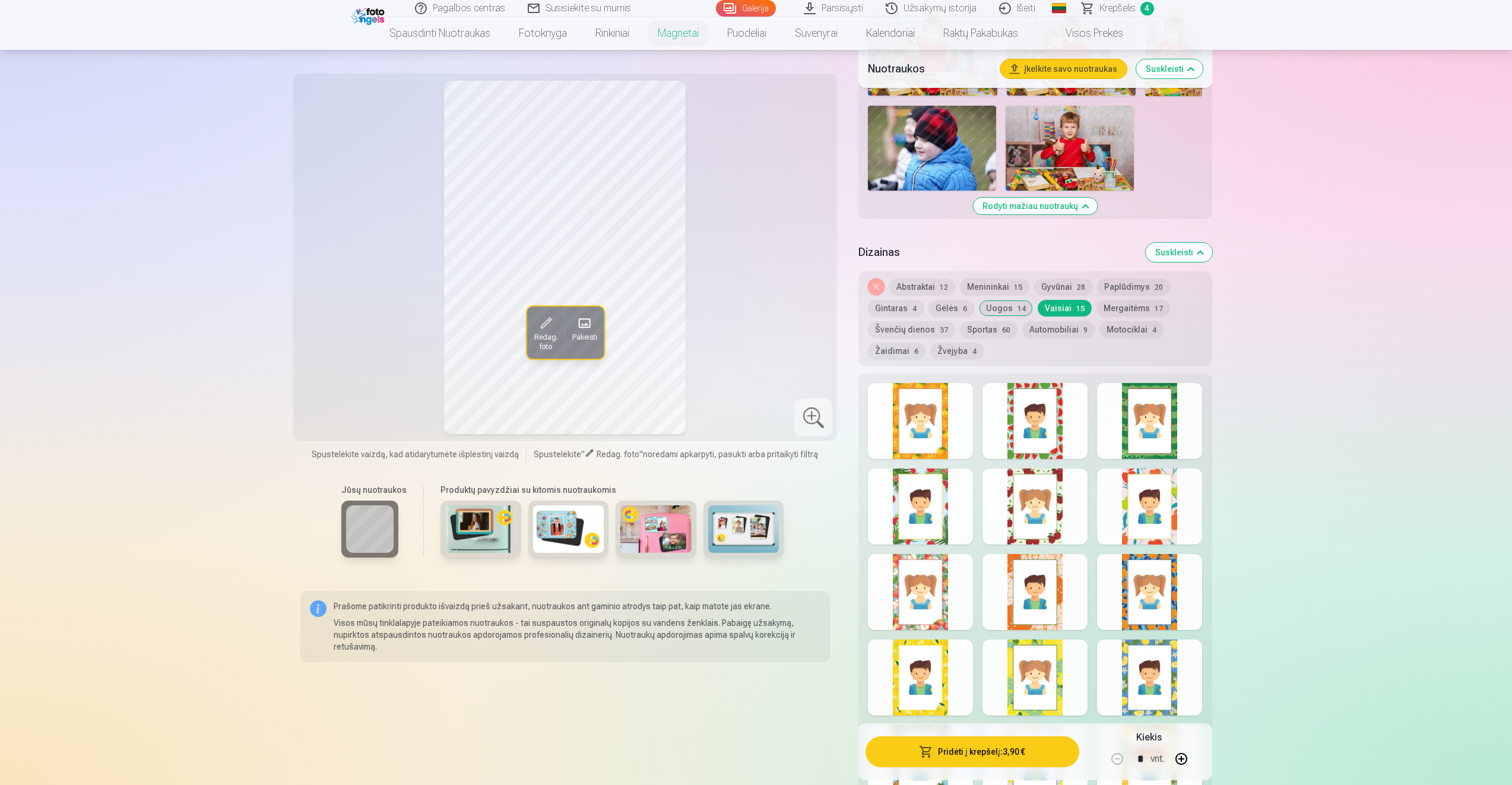
drag, startPoint x: 1021, startPoint y: 437, endPoint x: 1057, endPoint y: 427, distance: 37.4
click at [1030, 433] on div at bounding box center [1035, 421] width 105 height 76
click at [990, 286] on button "Menininkai 15" at bounding box center [995, 286] width 70 height 16
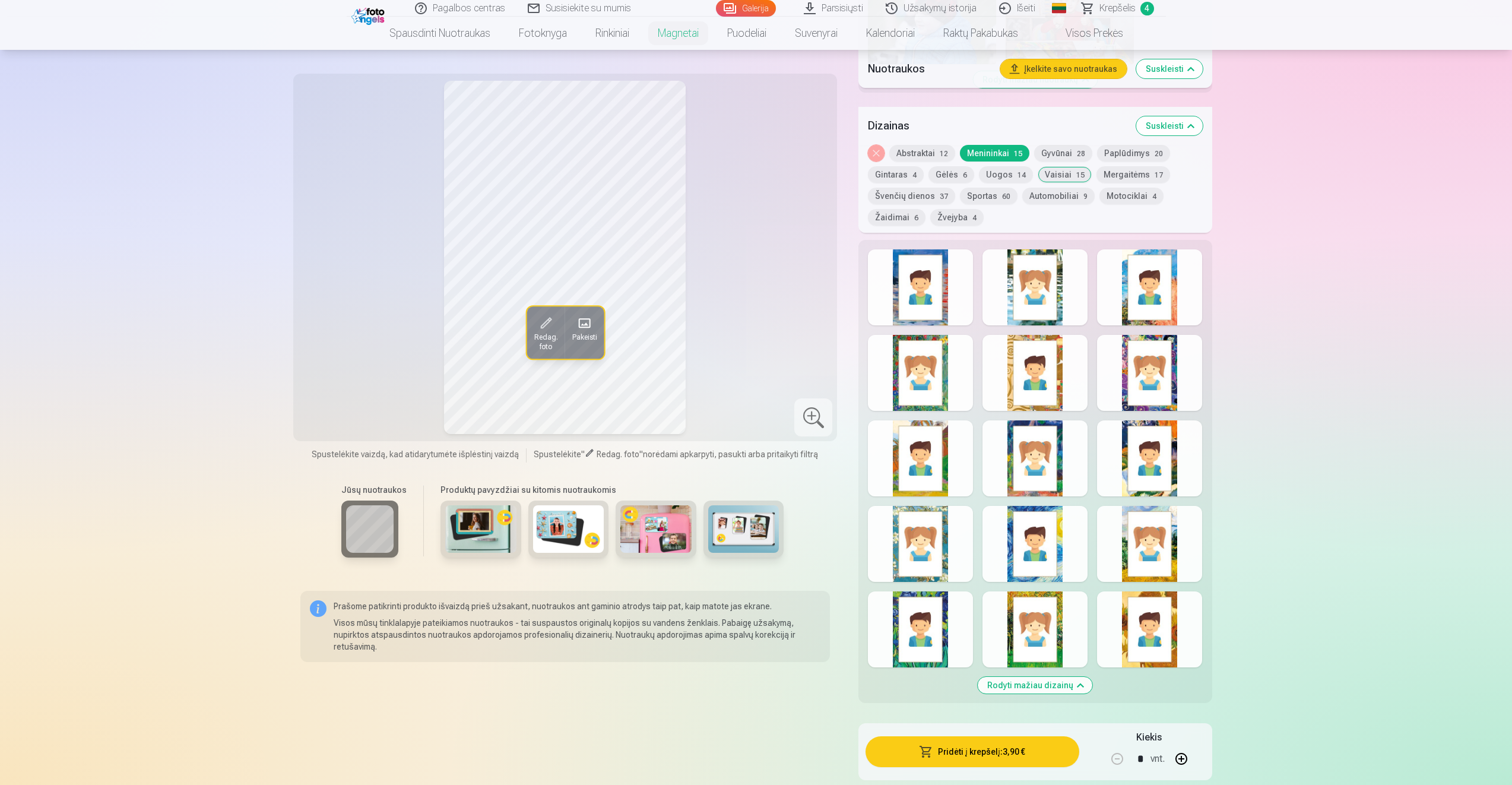
scroll to position [1409, 0]
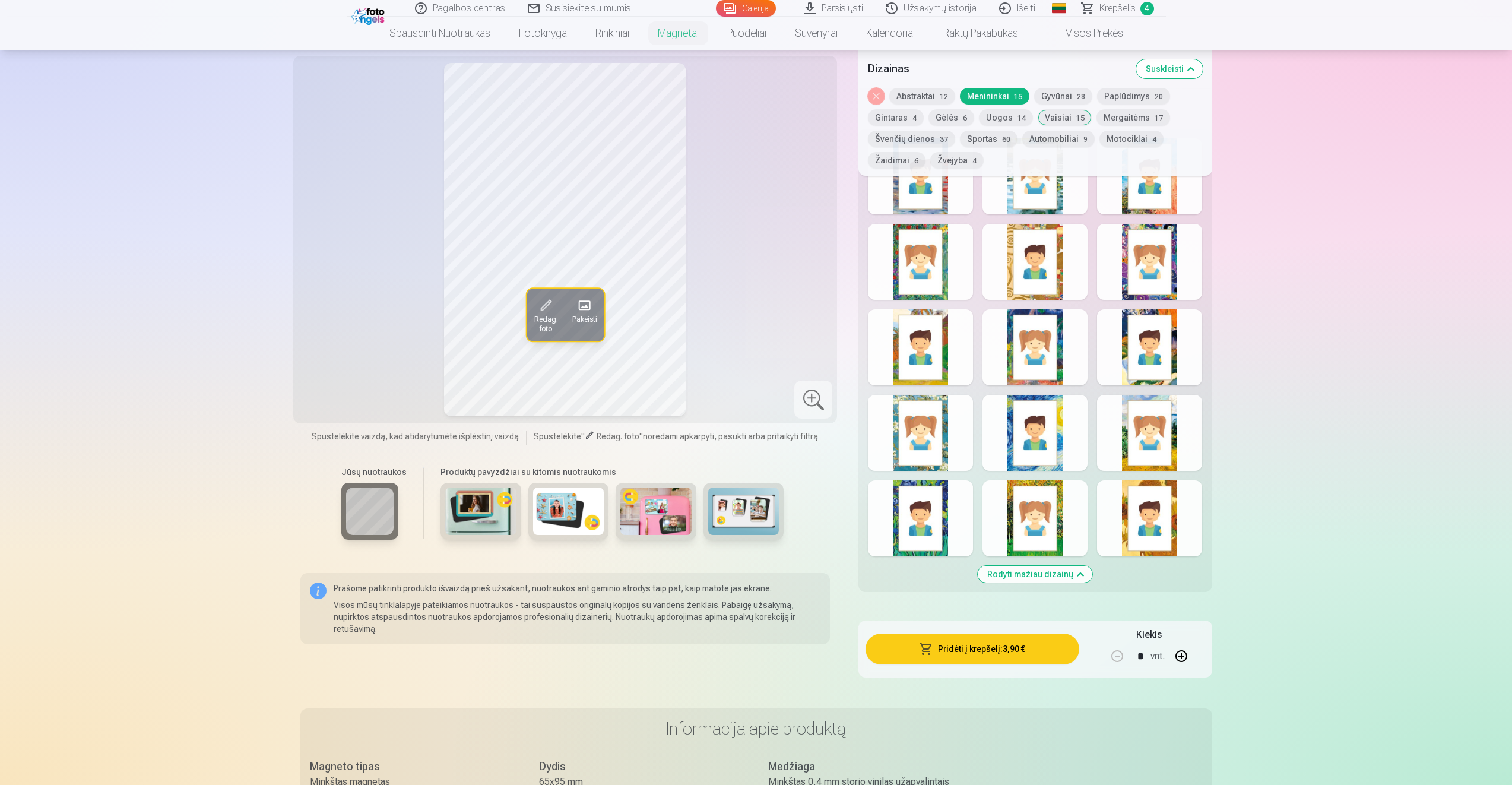
click at [1161, 241] on div at bounding box center [1150, 262] width 105 height 76
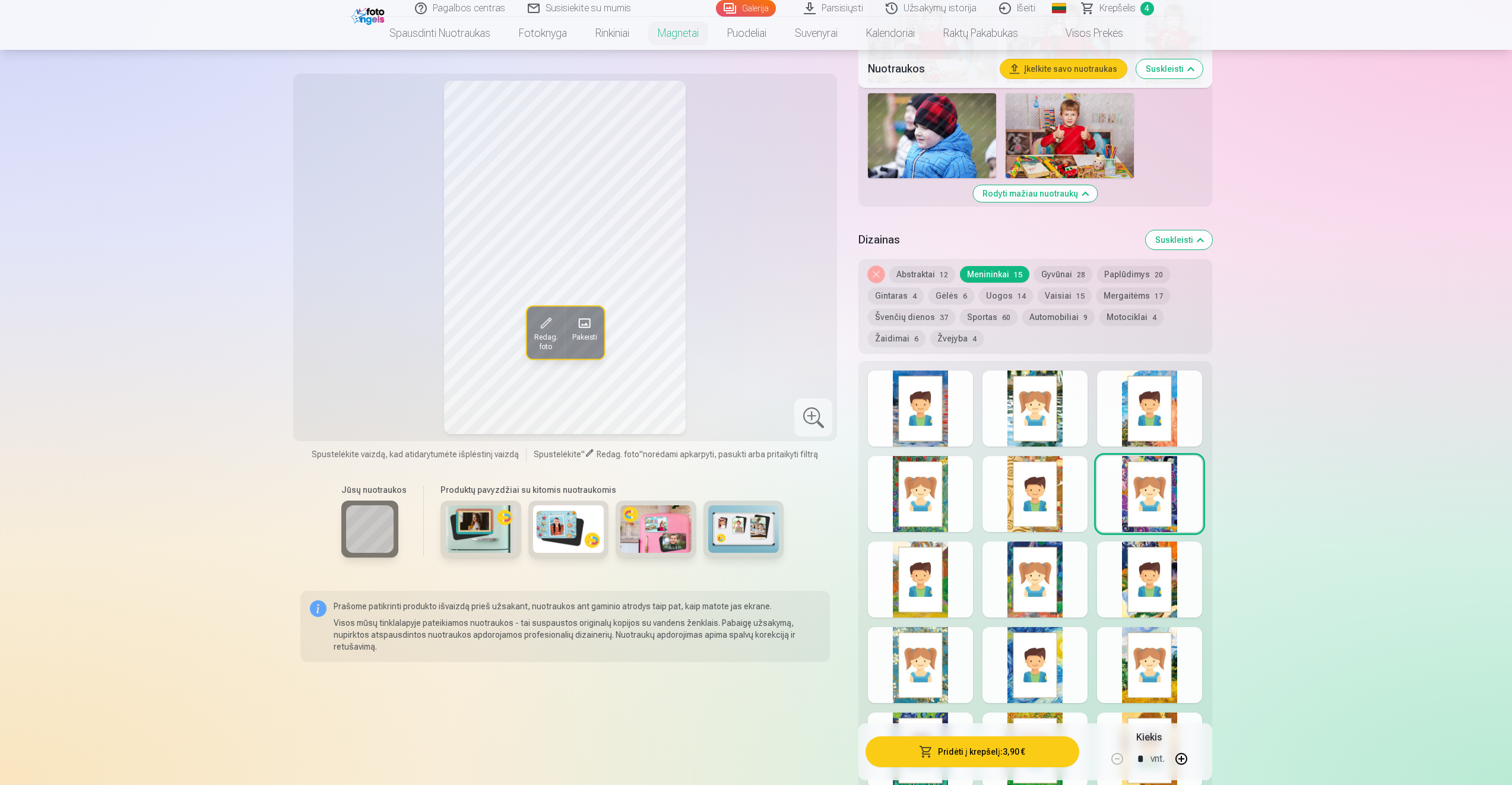
scroll to position [1171, 0]
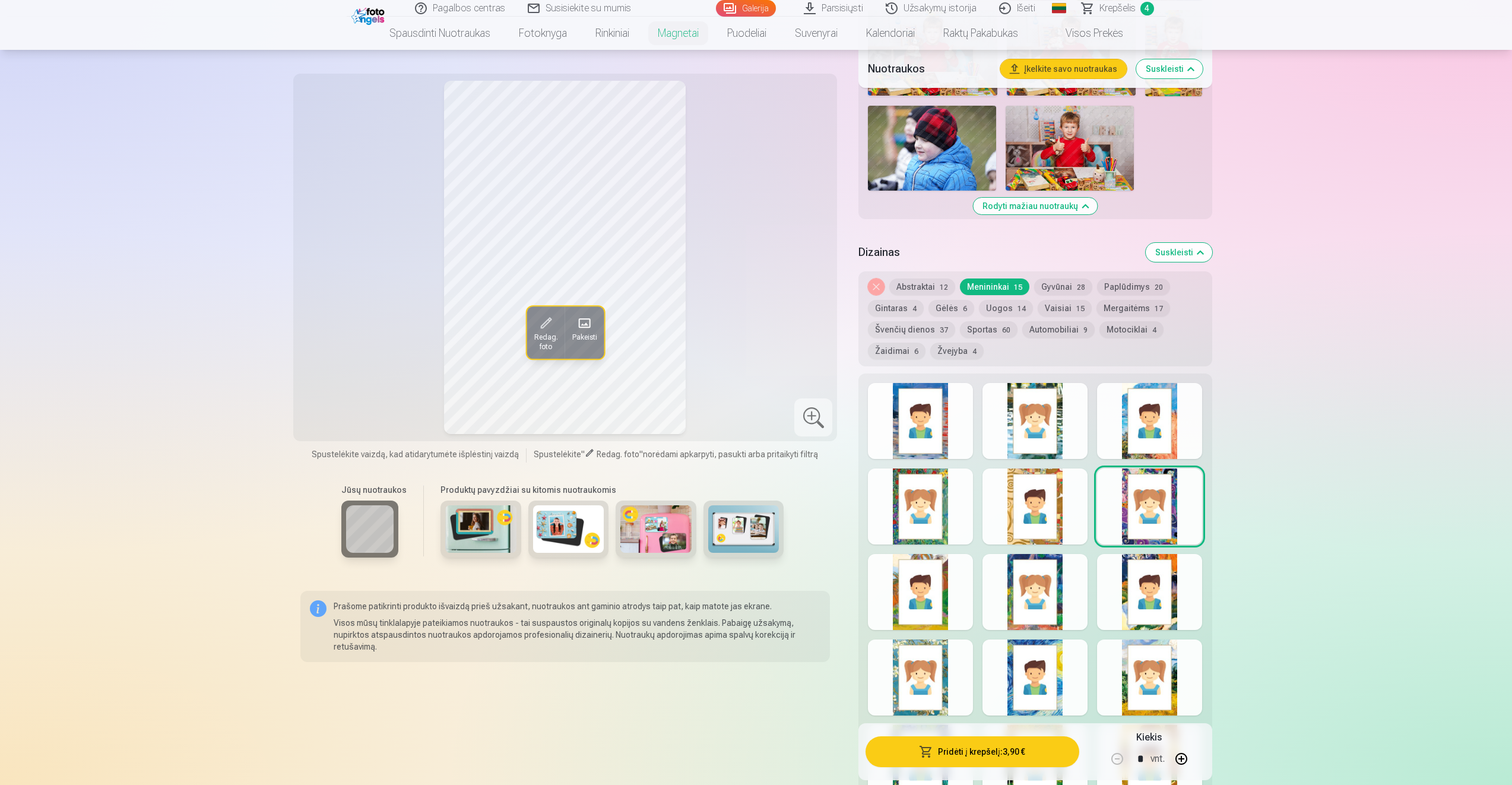
click at [952, 532] on div at bounding box center [920, 507] width 105 height 76
click at [916, 423] on div at bounding box center [920, 421] width 105 height 76
click at [1046, 520] on div at bounding box center [1035, 507] width 105 height 76
click at [1067, 287] on button "Gyvūnai 28" at bounding box center [1063, 286] width 58 height 16
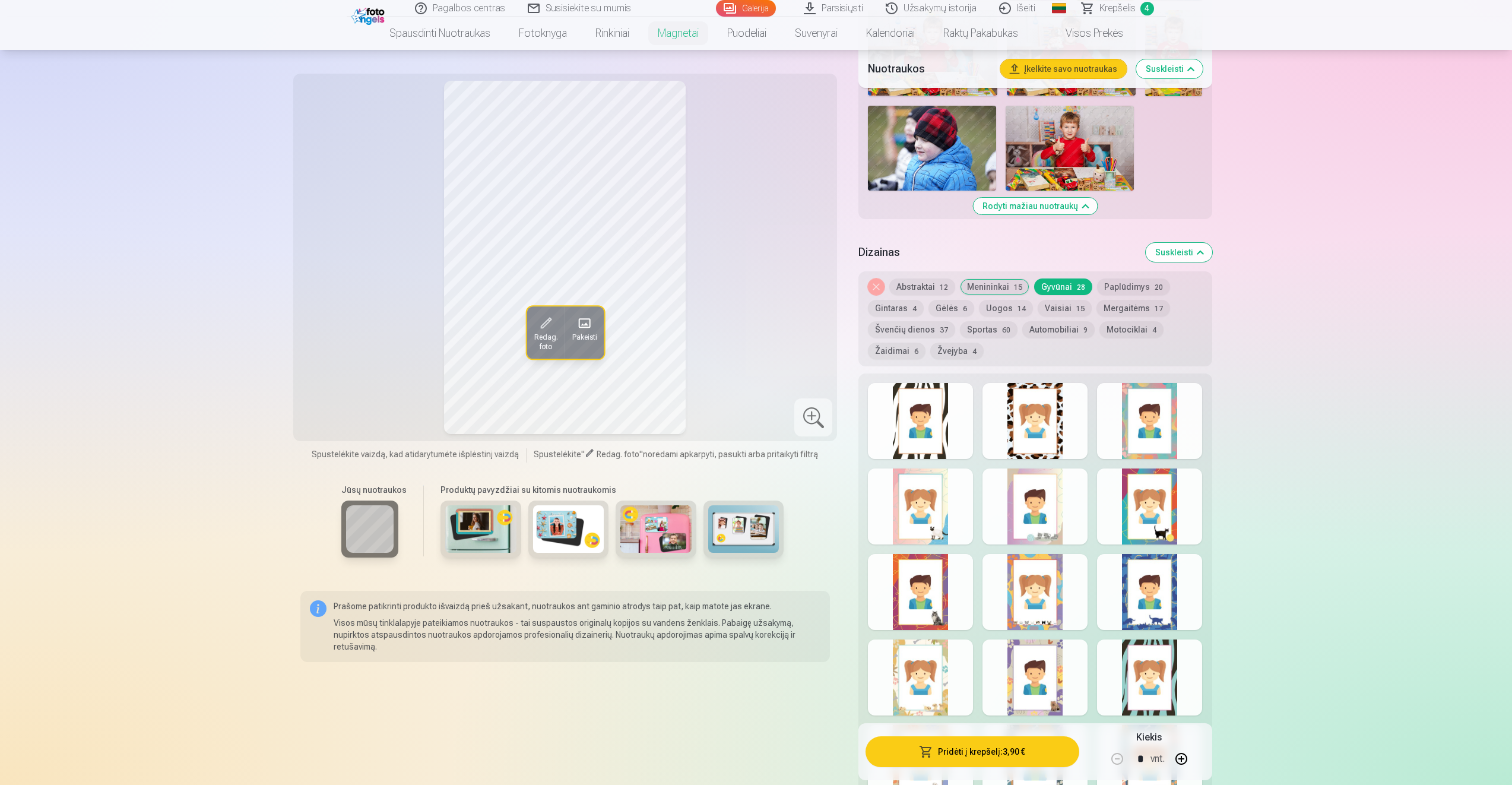
click at [1049, 446] on div at bounding box center [1035, 421] width 105 height 76
click at [1040, 657] on div at bounding box center [1035, 678] width 105 height 76
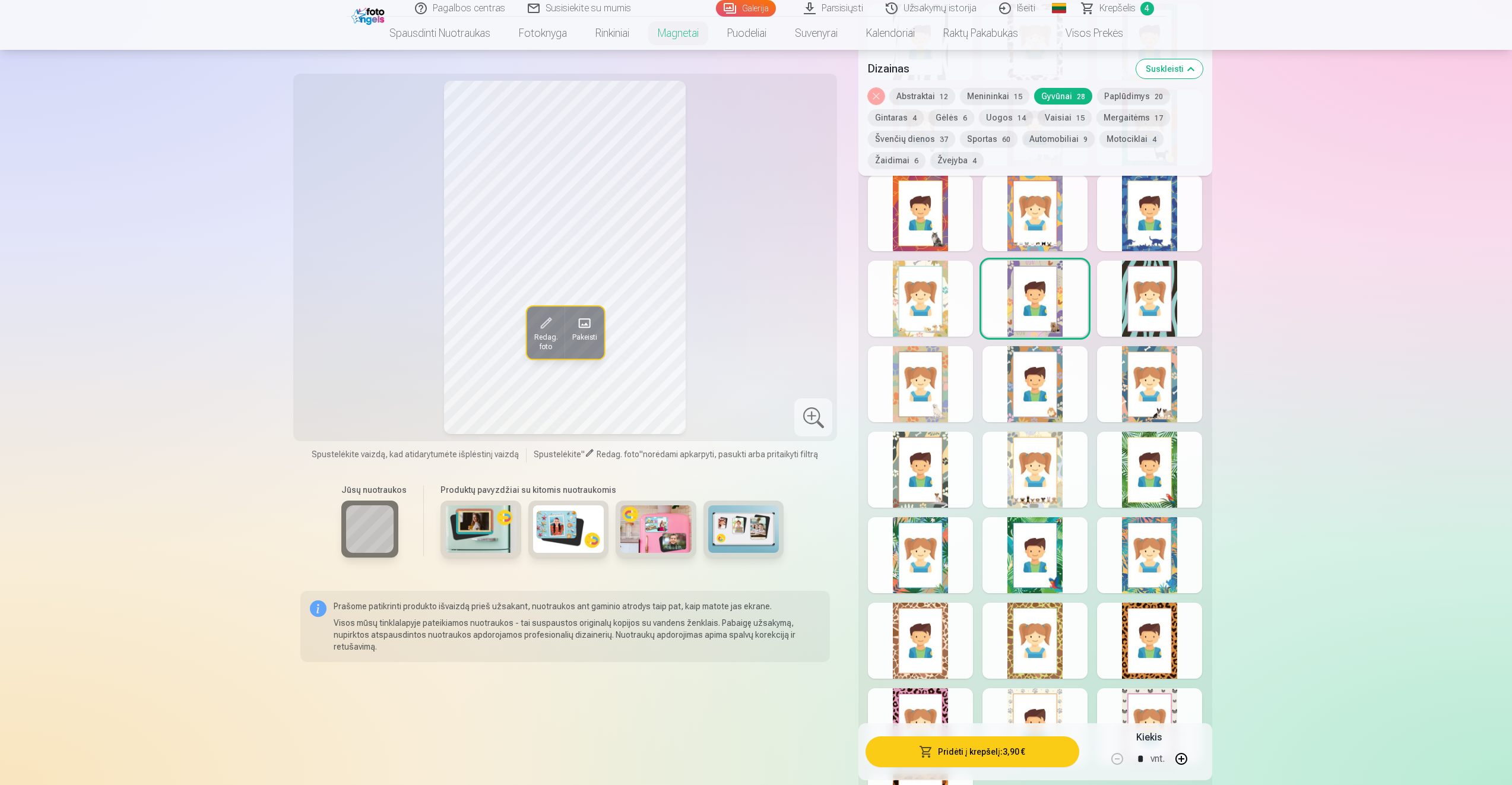
scroll to position [1468, 0]
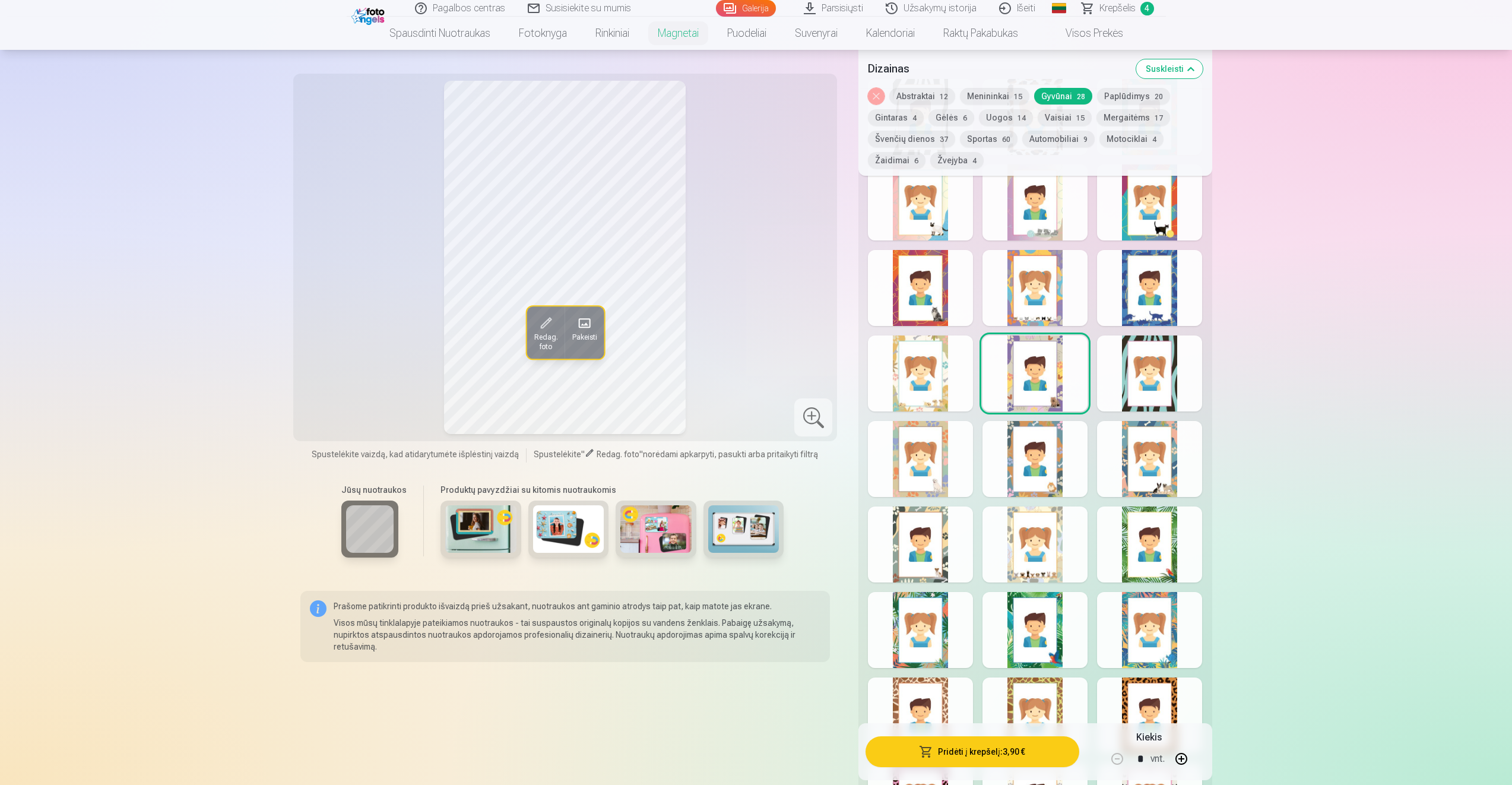
click at [898, 117] on button "Gintaras 4" at bounding box center [895, 117] width 56 height 16
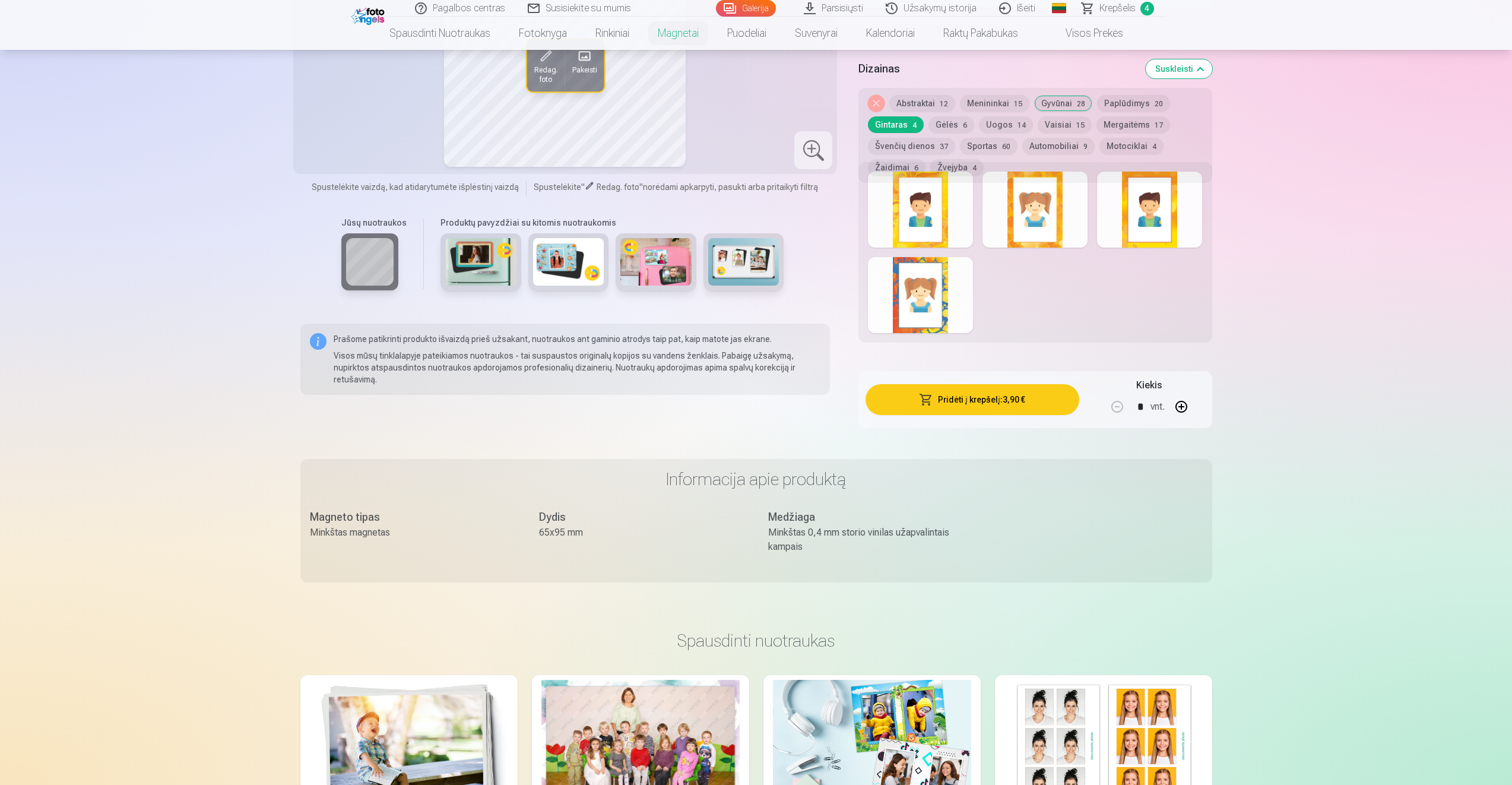
scroll to position [1290, 0]
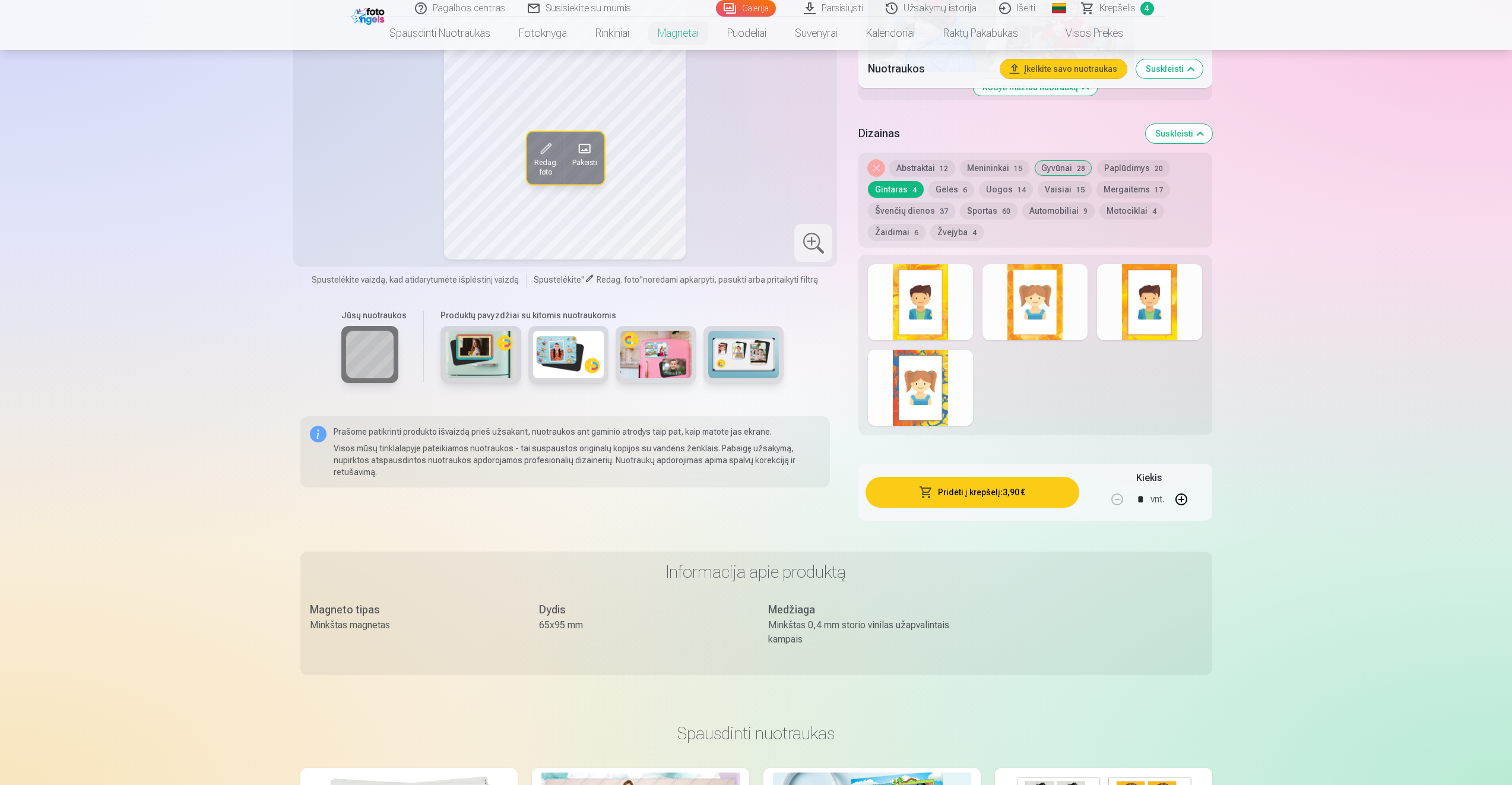
click at [1026, 294] on div at bounding box center [1035, 302] width 105 height 76
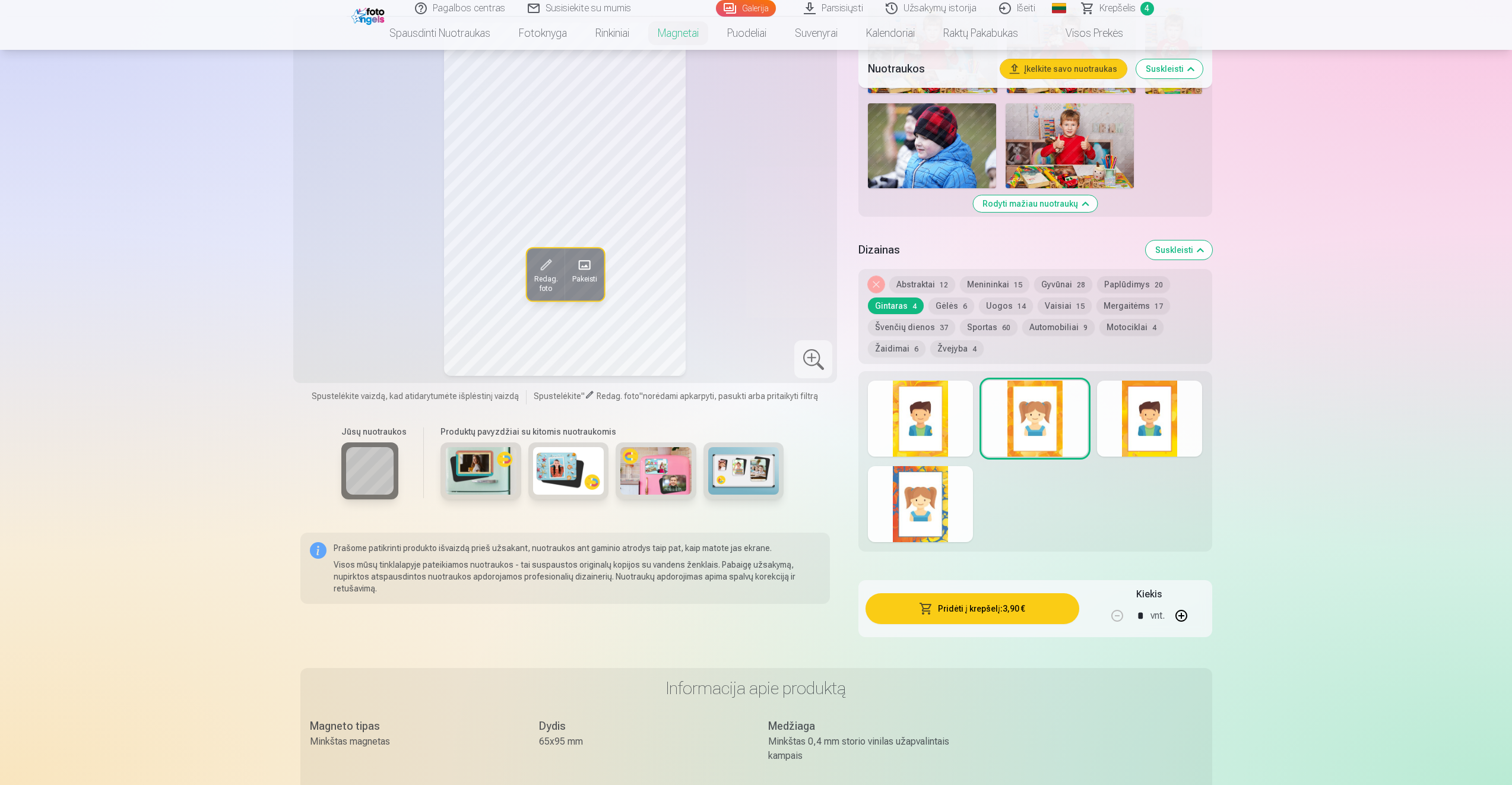
scroll to position [1112, 0]
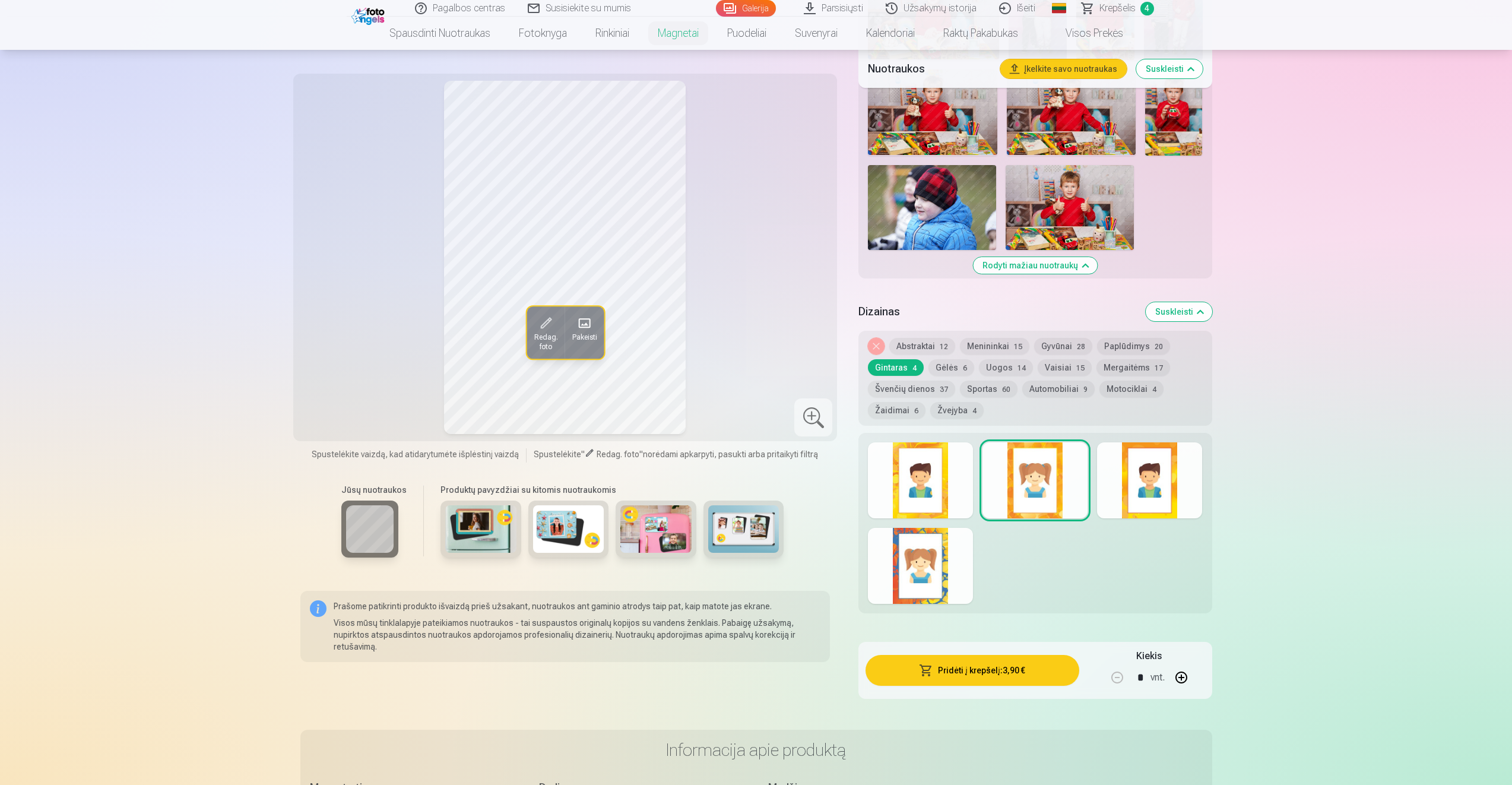
click at [1170, 469] on div at bounding box center [1150, 480] width 105 height 76
click at [923, 479] on div at bounding box center [920, 480] width 105 height 76
click at [934, 563] on div at bounding box center [920, 566] width 105 height 76
click at [906, 343] on button "Abstraktai 12" at bounding box center [922, 346] width 66 height 16
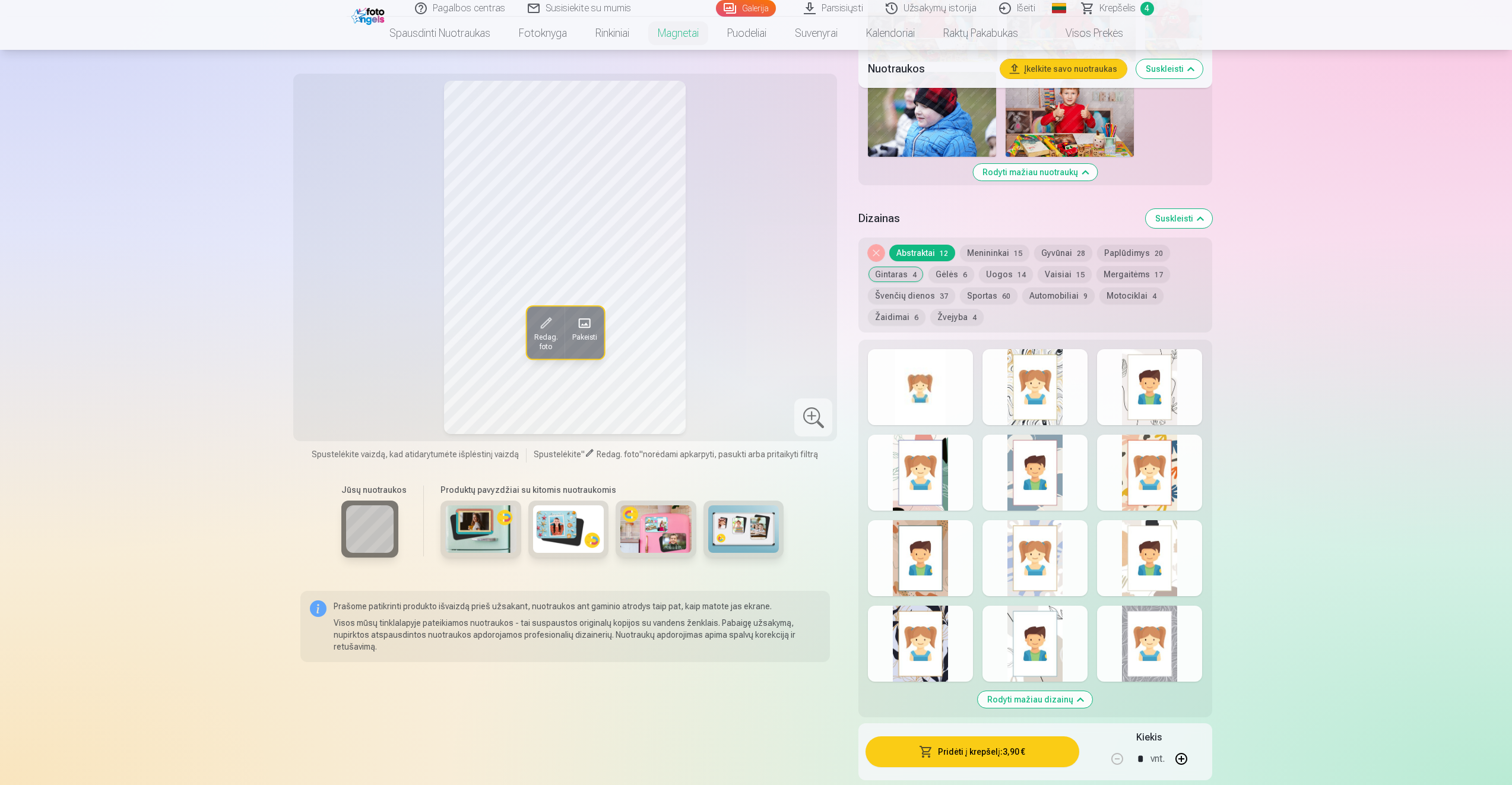
scroll to position [1231, 0]
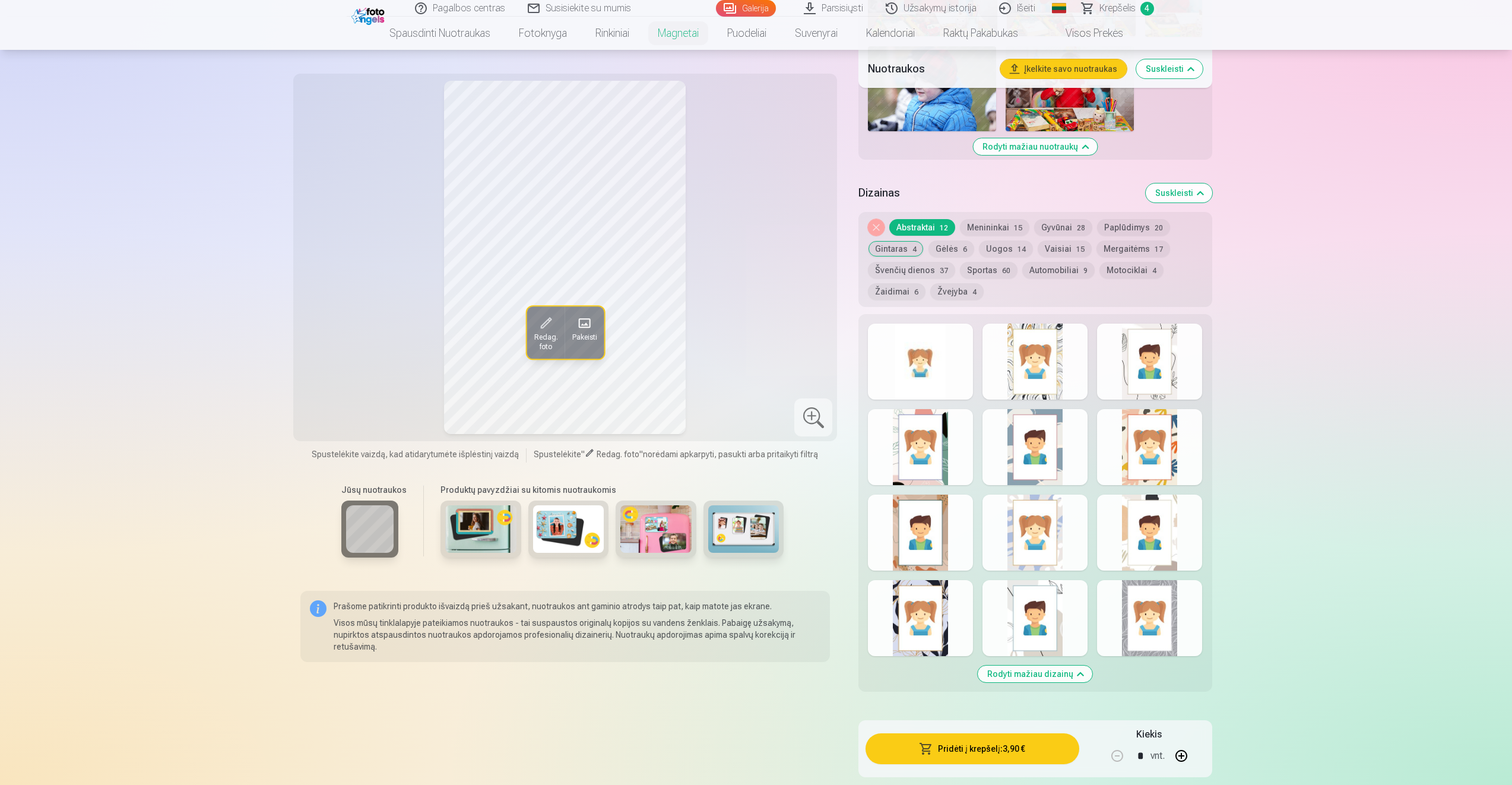
click at [1012, 604] on div at bounding box center [1035, 618] width 105 height 76
click at [1181, 360] on div at bounding box center [1150, 361] width 105 height 76
click at [936, 243] on button "Gėlės 6" at bounding box center [951, 248] width 46 height 16
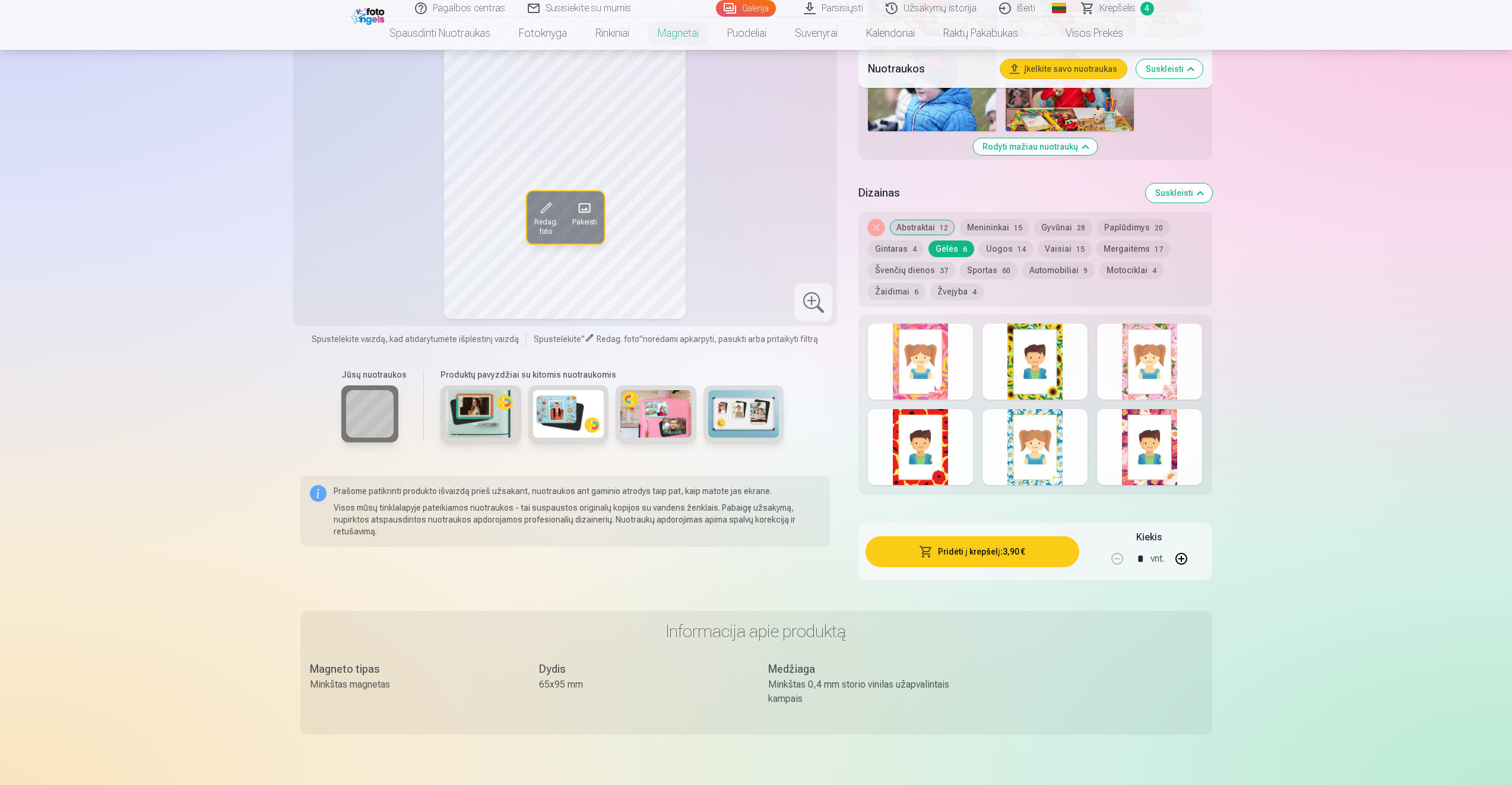
click at [1025, 358] on div at bounding box center [1035, 361] width 105 height 76
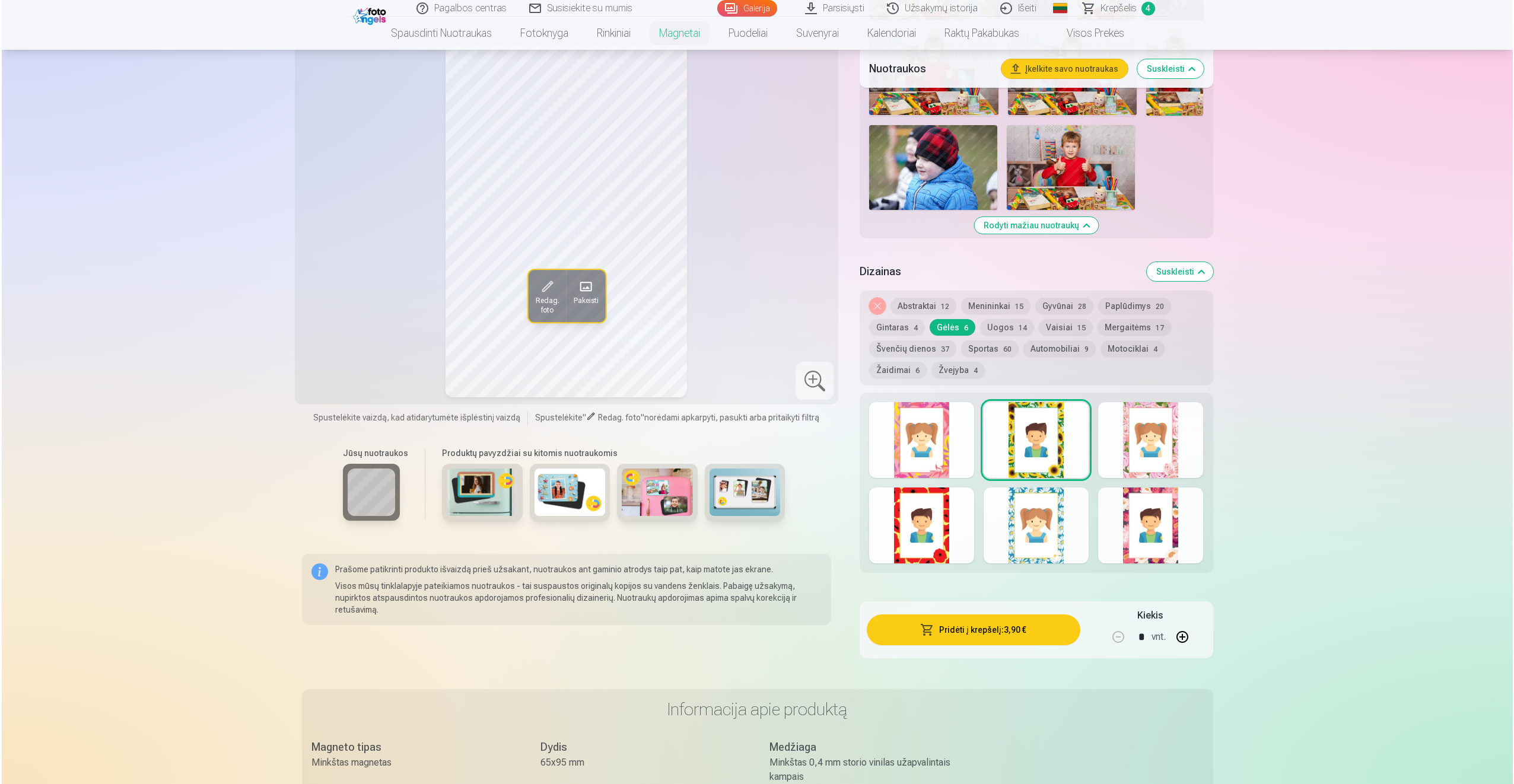
scroll to position [1110, 0]
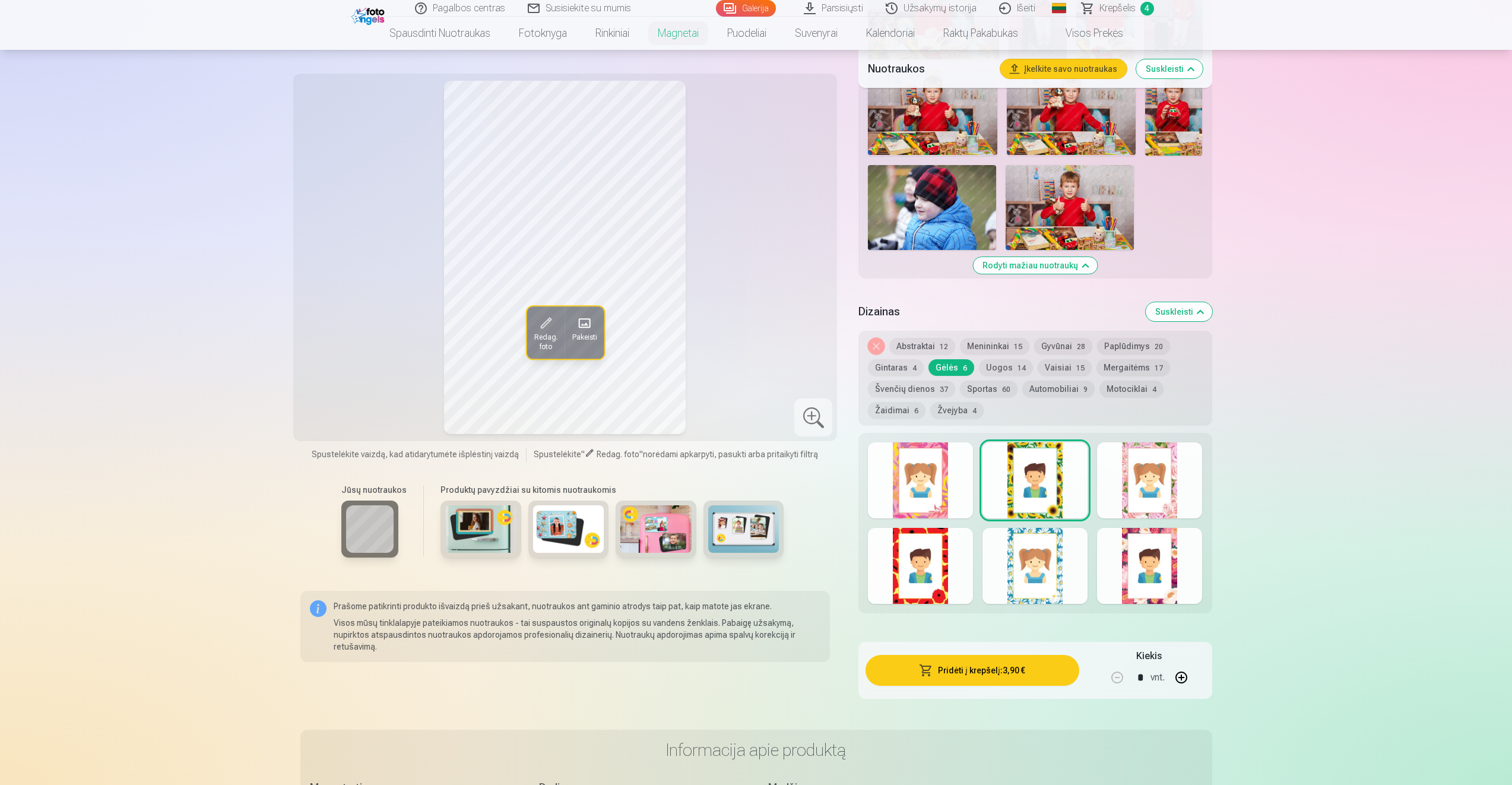
click at [1065, 364] on button "Vaisiai 15" at bounding box center [1065, 367] width 54 height 16
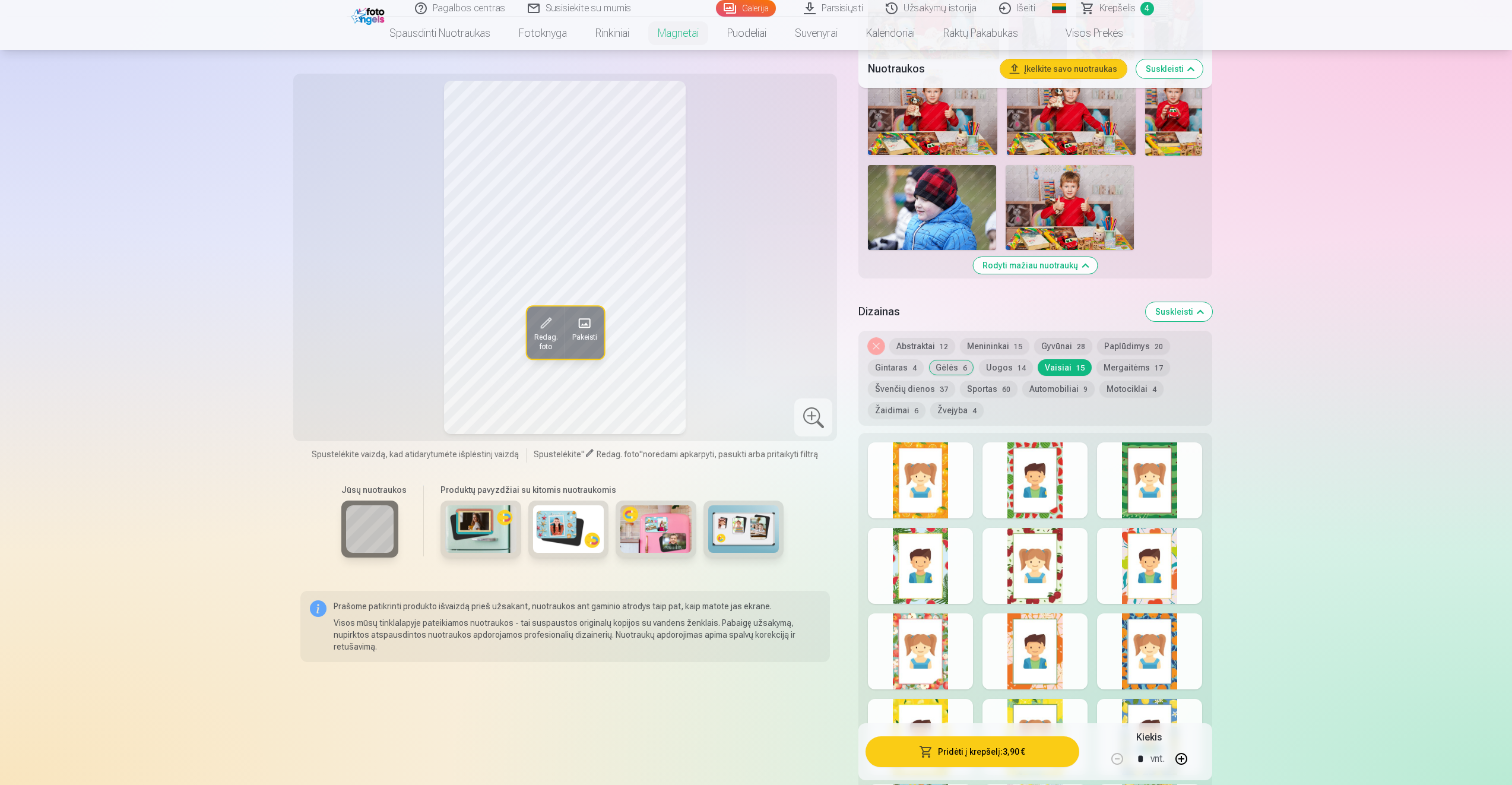
click at [1022, 497] on div at bounding box center [1035, 480] width 105 height 76
click at [932, 747] on span "button" at bounding box center [926, 751] width 14 height 12
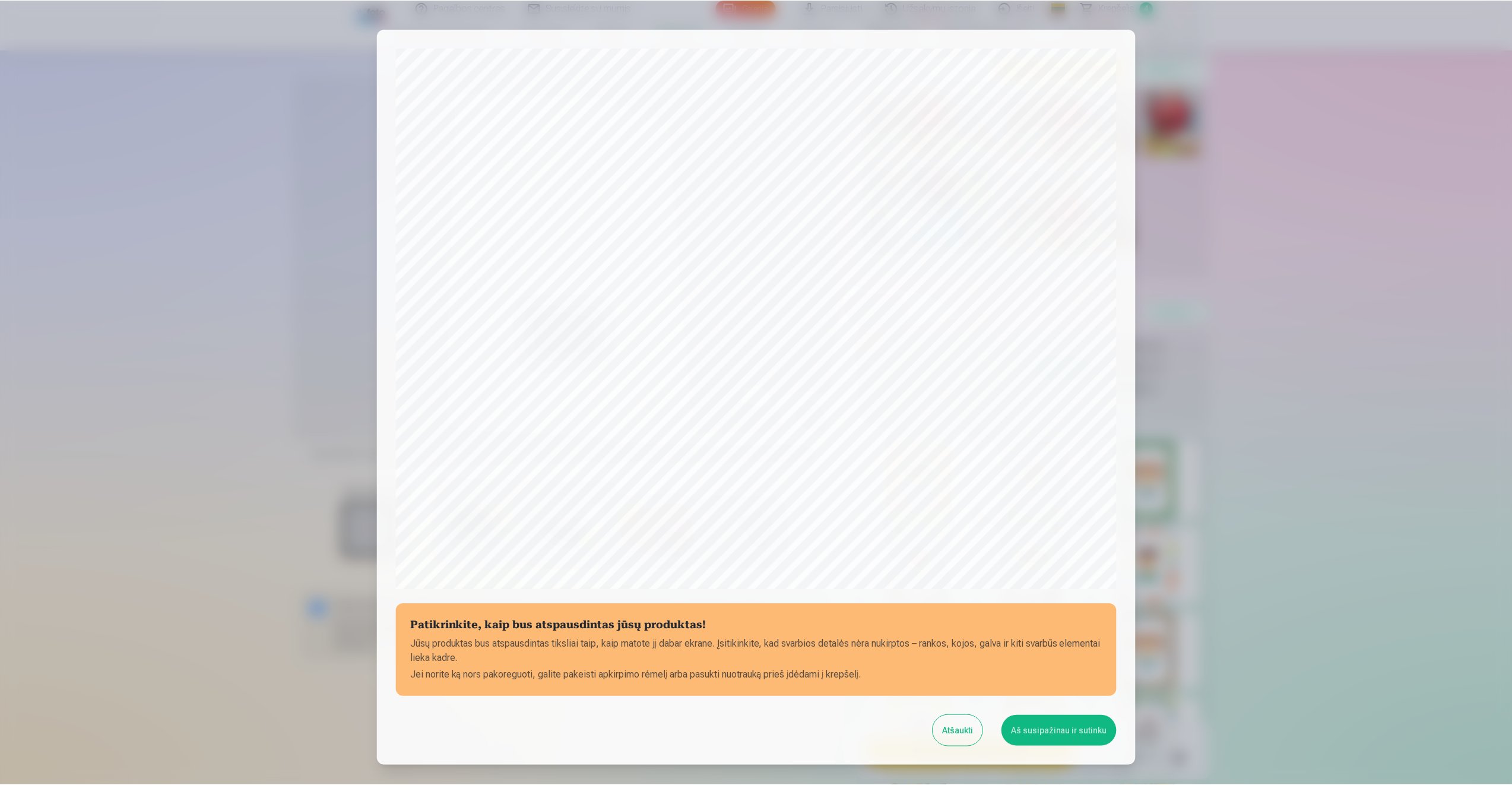
scroll to position [81, 0]
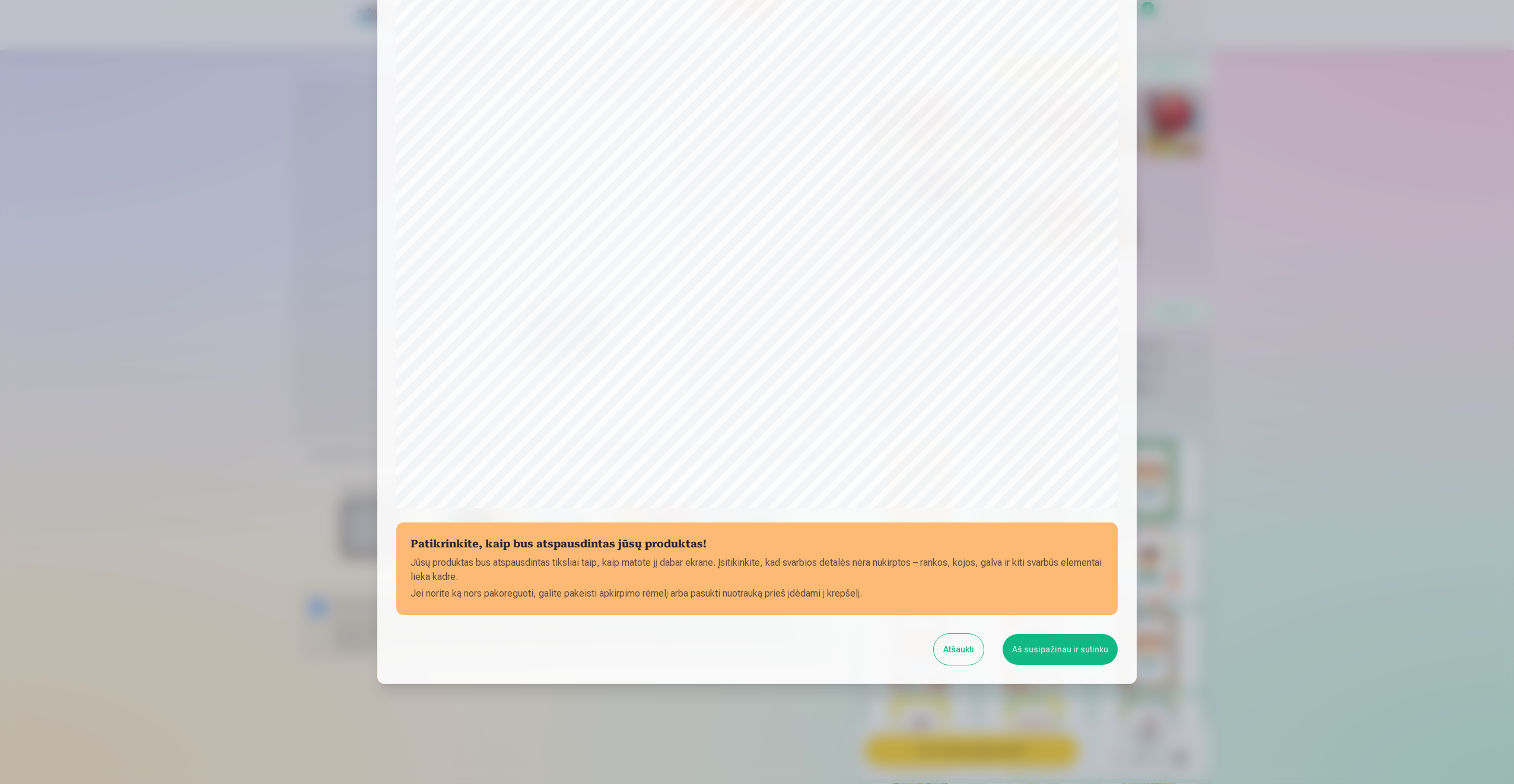
click at [1059, 653] on button "Aš susipažinau ir sutinku" at bounding box center [1060, 649] width 115 height 31
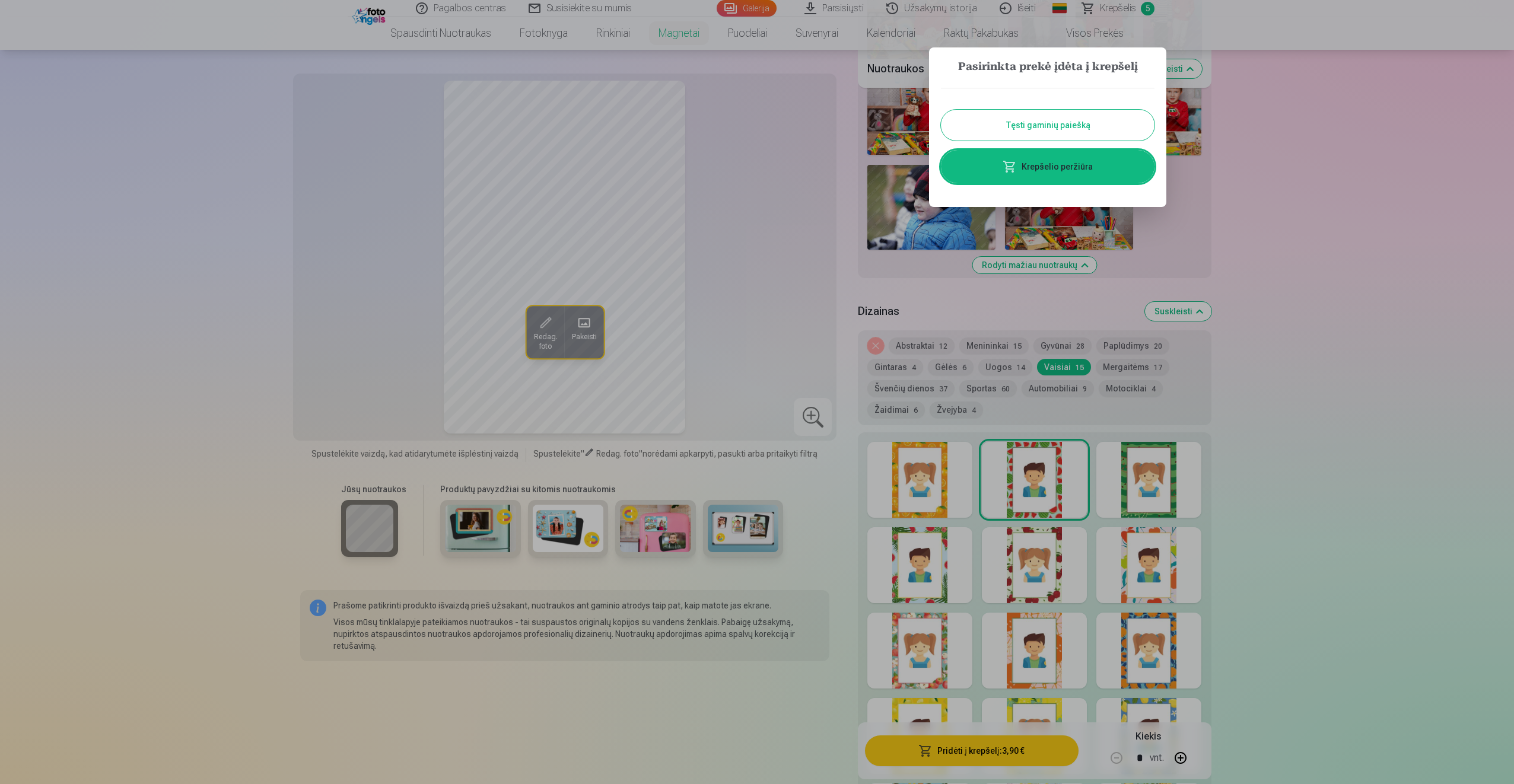
click at [1102, 171] on link "Krepšelio peržiūra" at bounding box center [1048, 166] width 213 height 33
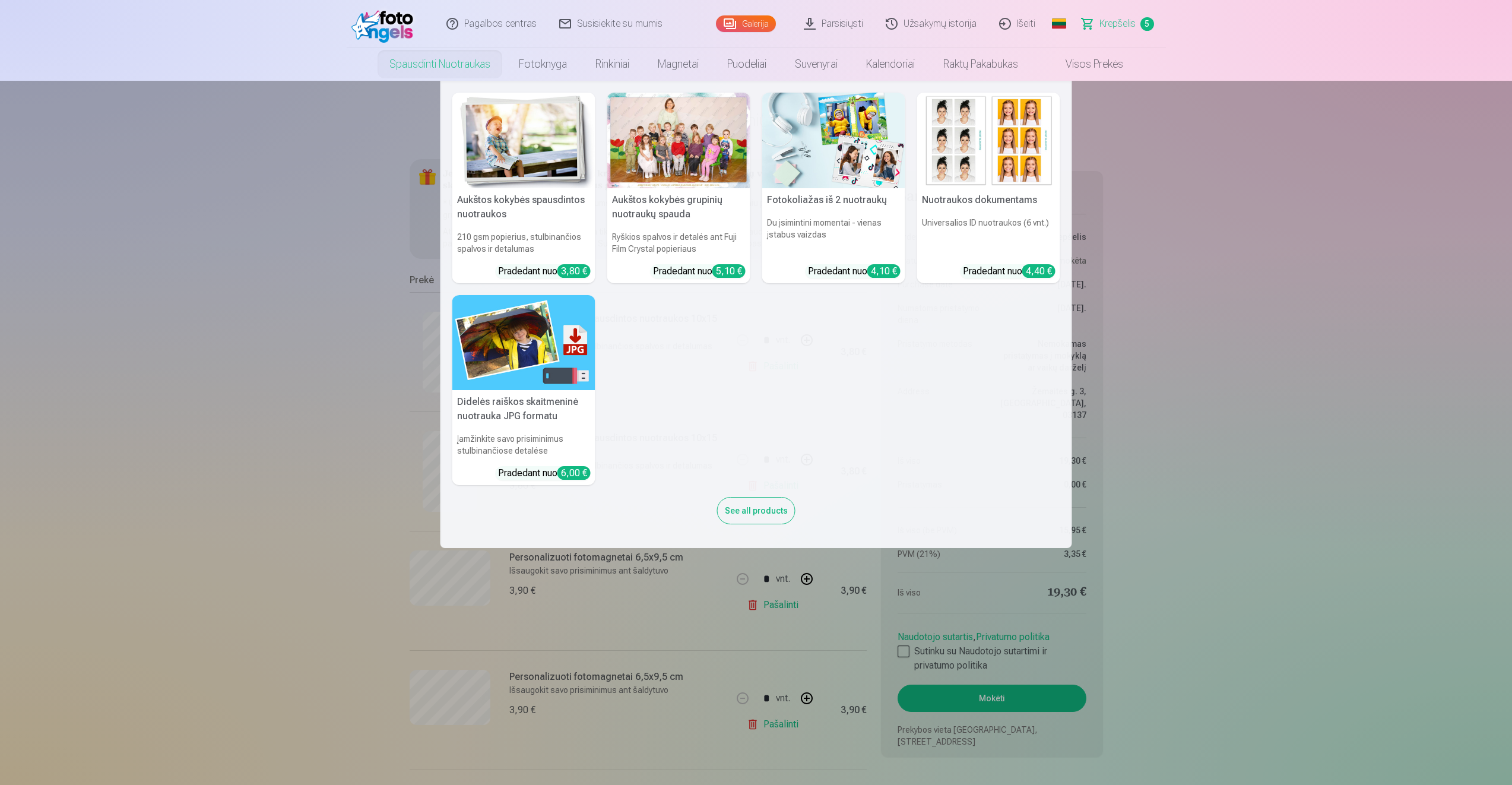
click at [457, 73] on link "Spausdinti nuotraukas" at bounding box center [440, 64] width 129 height 33
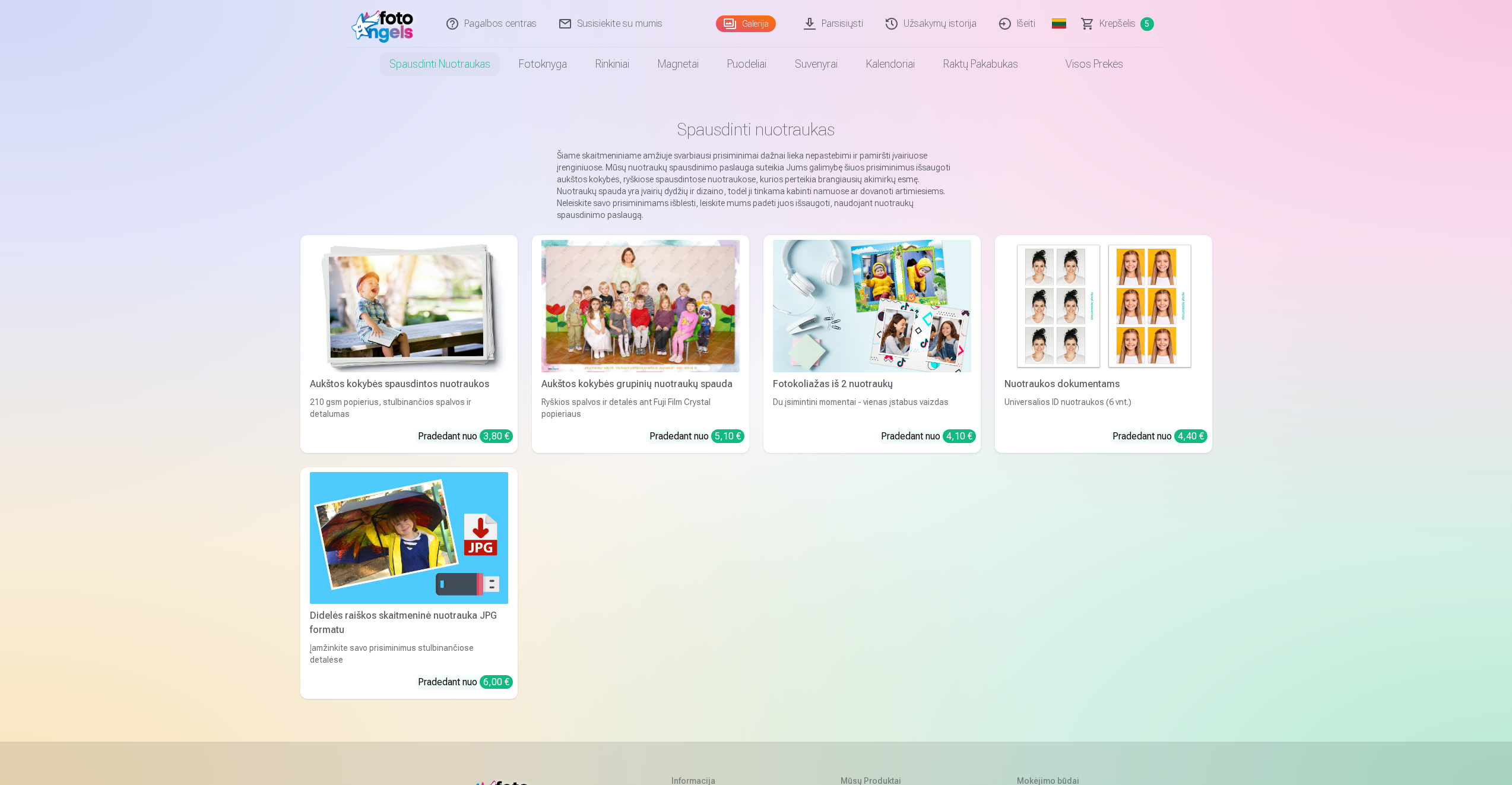
click at [425, 377] on div "Aukštos kokybės spausdintos nuotraukos" at bounding box center [409, 384] width 208 height 14
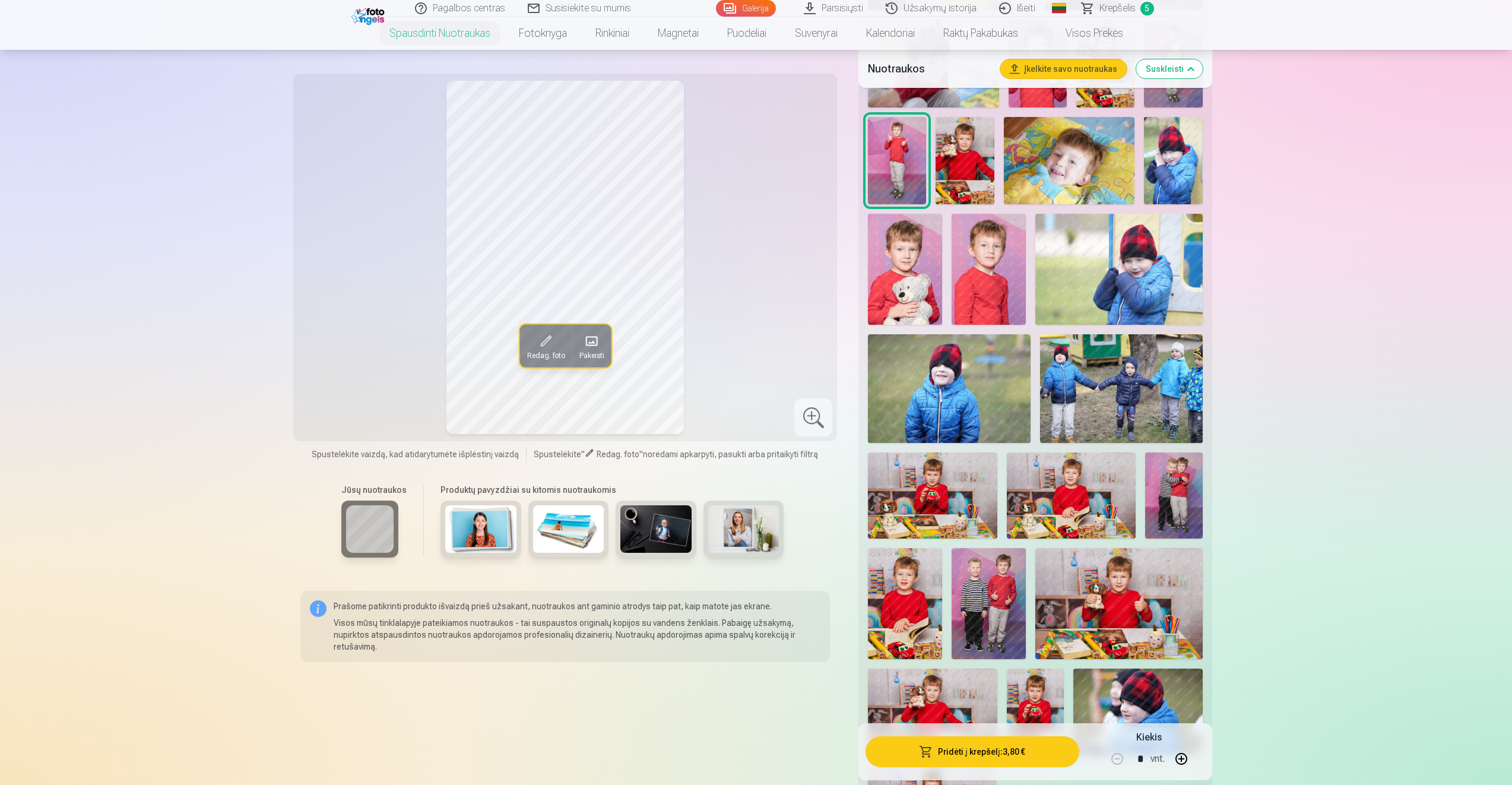
scroll to position [712, 0]
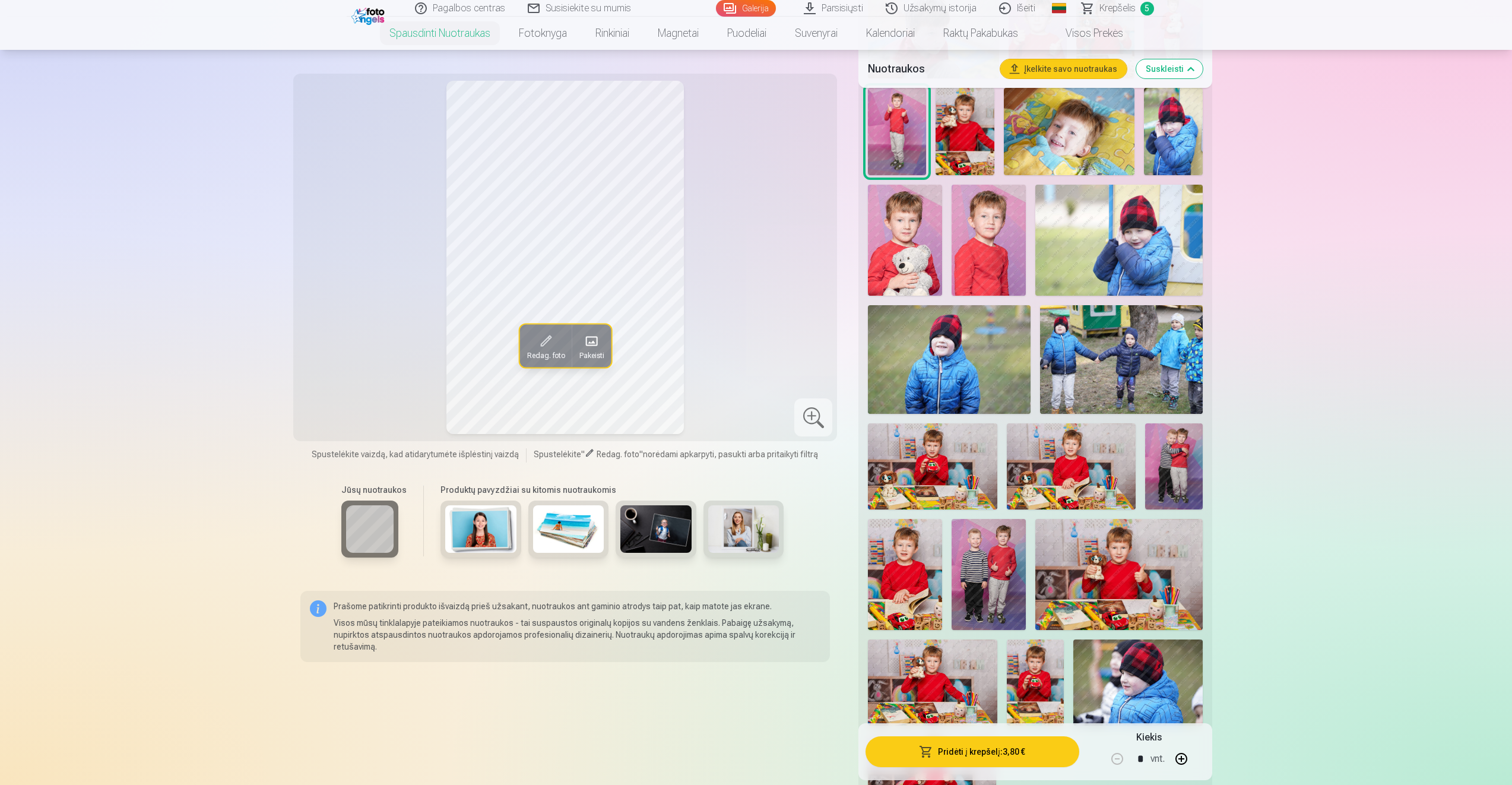
click at [1080, 483] on img at bounding box center [1071, 466] width 129 height 86
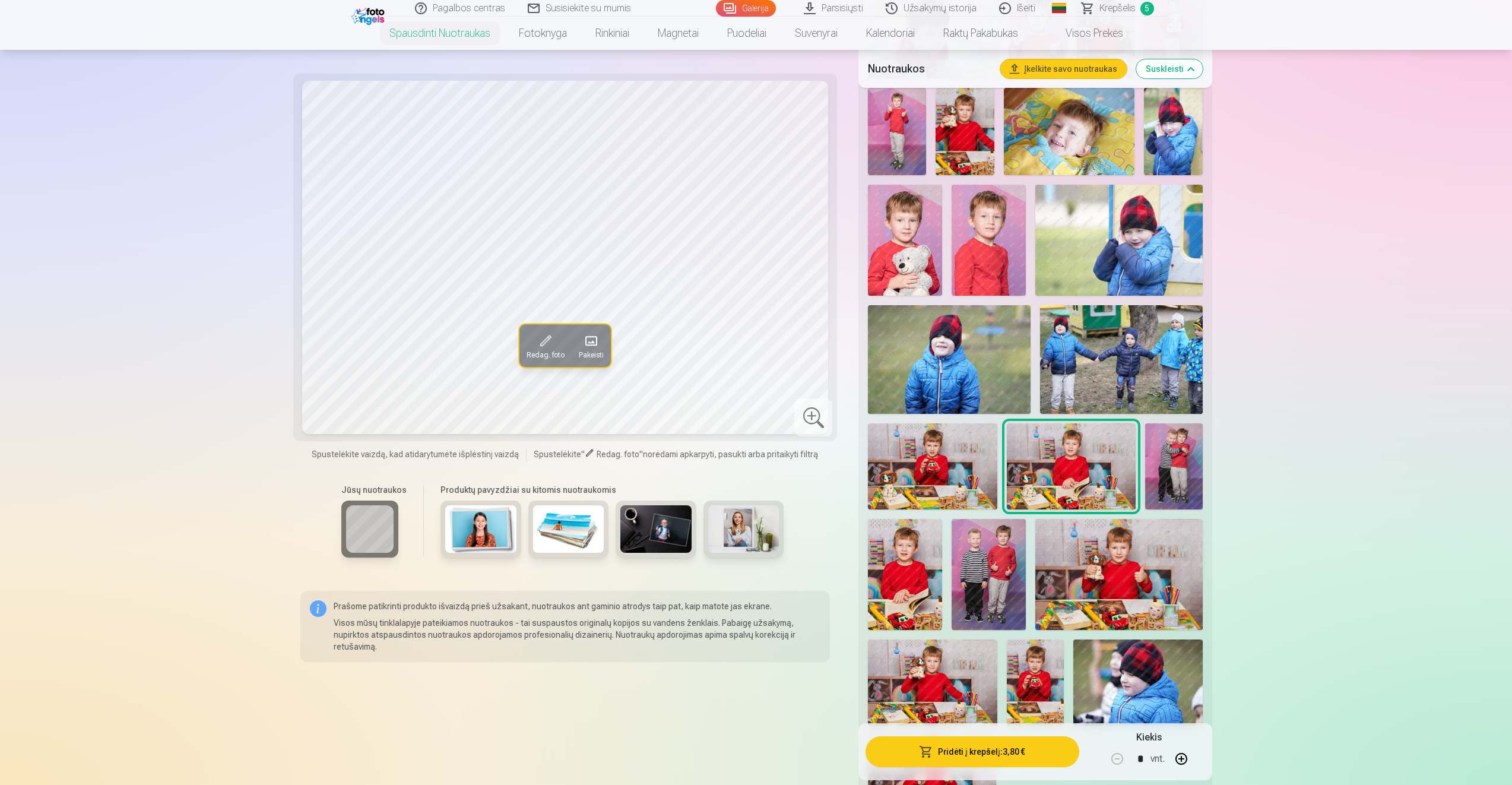
click at [904, 585] on img at bounding box center [905, 574] width 74 height 111
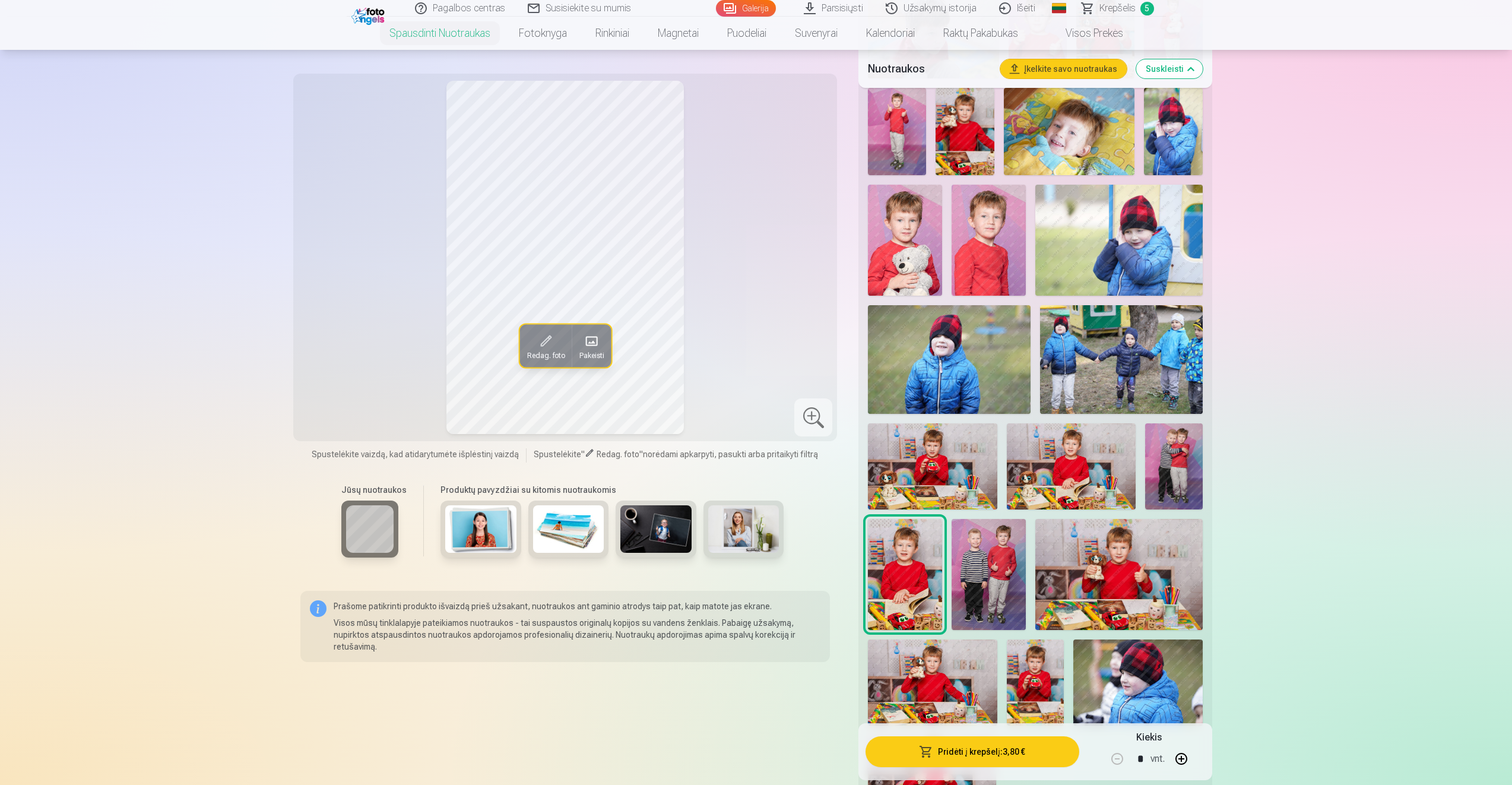
click at [1107, 476] on img at bounding box center [1071, 466] width 129 height 86
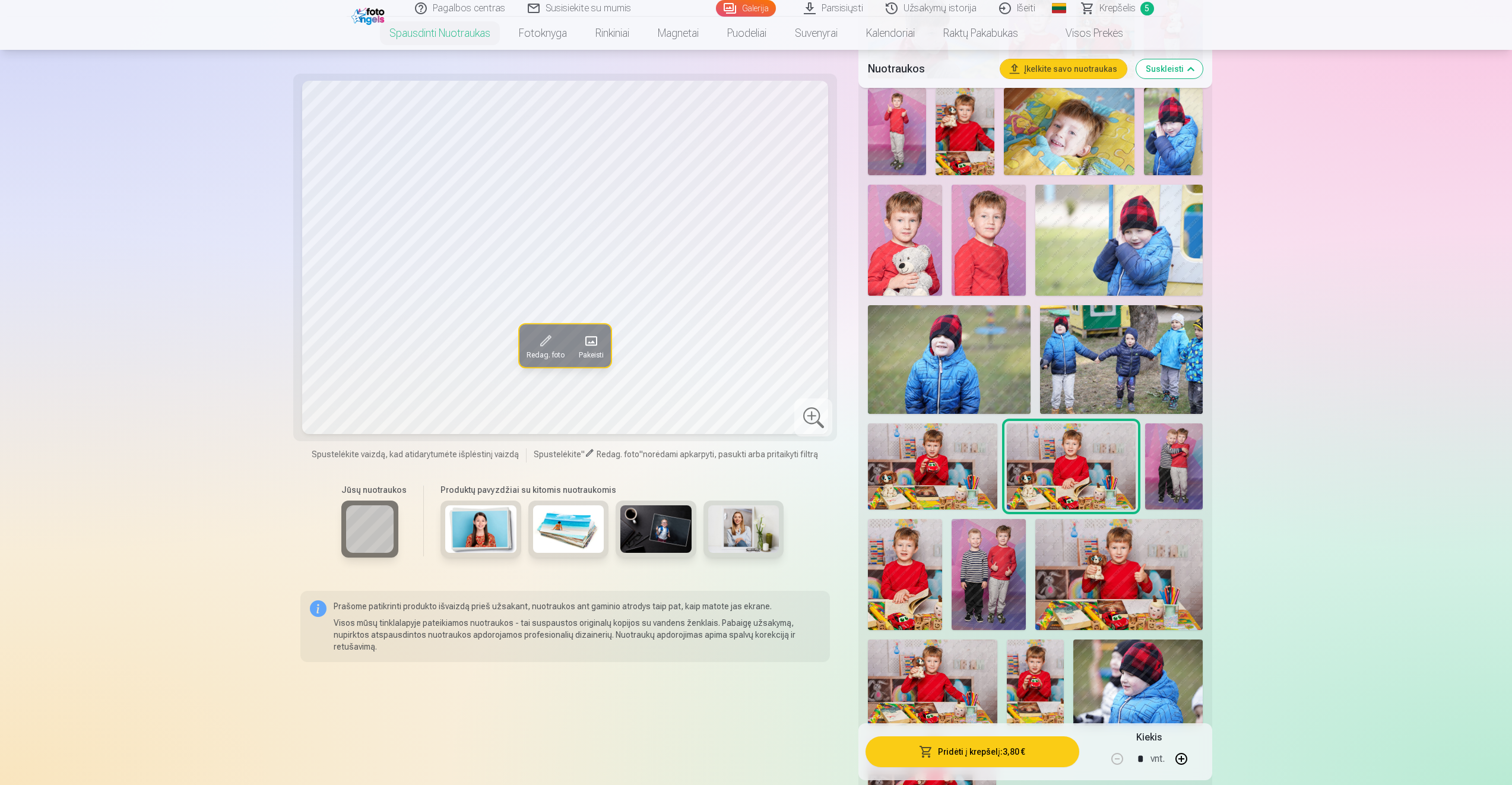
click at [903, 547] on img at bounding box center [905, 574] width 74 height 111
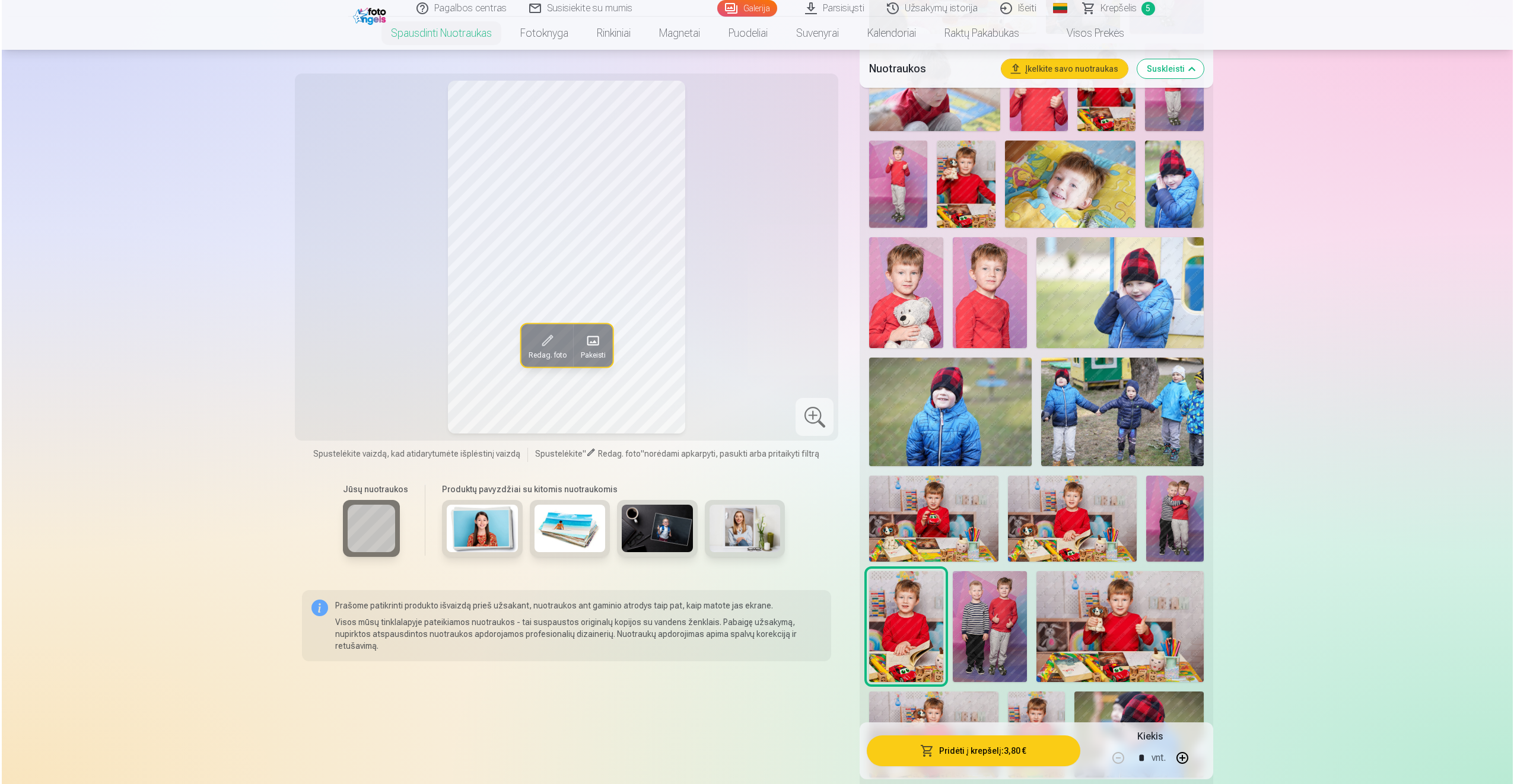
scroll to position [652, 0]
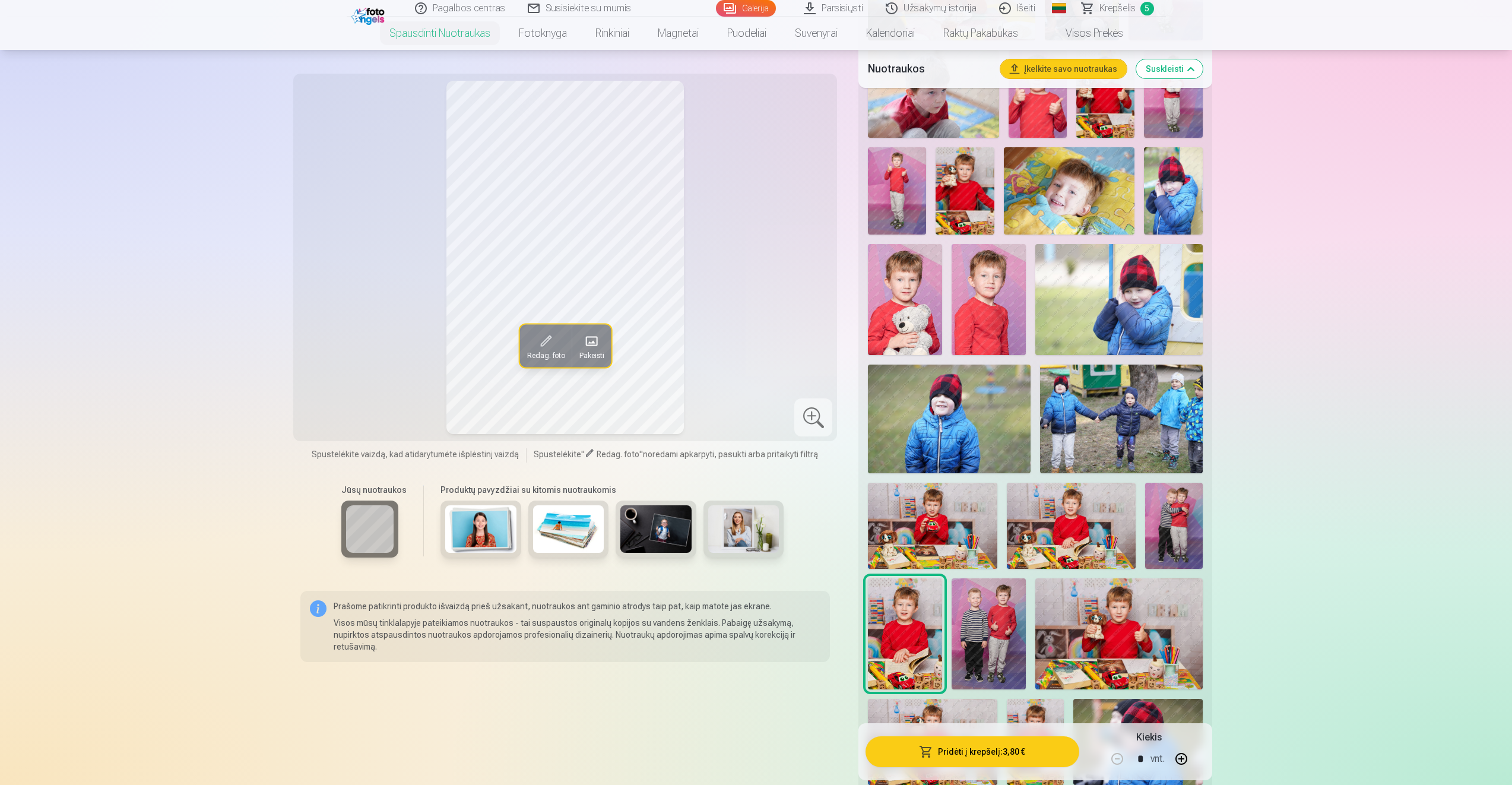
click at [947, 751] on button "Pridėti į krepšelį : 3,80 €" at bounding box center [971, 751] width 213 height 31
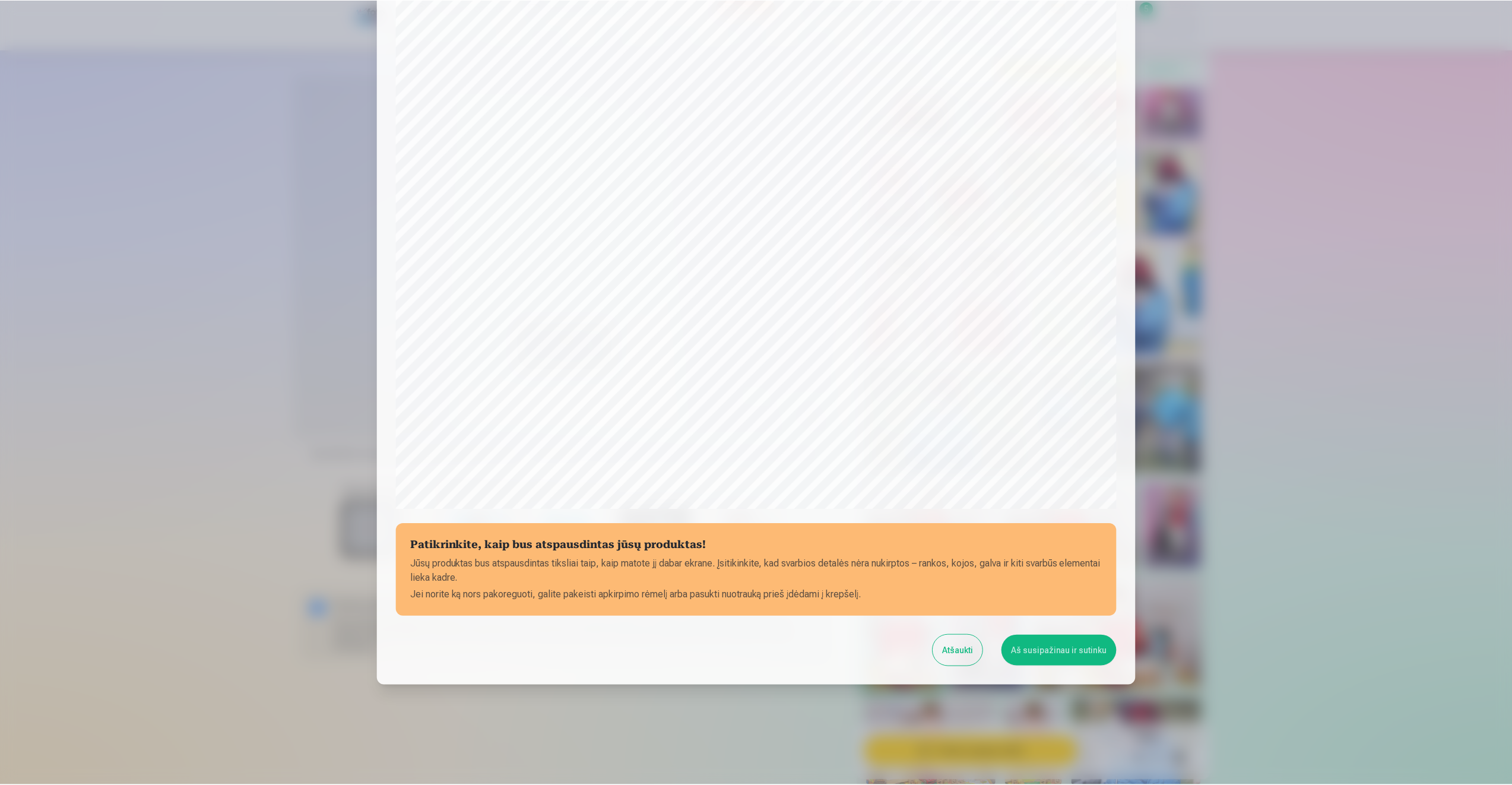
scroll to position [81, 0]
click at [1064, 655] on button "Aš susipažinau ir sutinku" at bounding box center [1060, 650] width 115 height 31
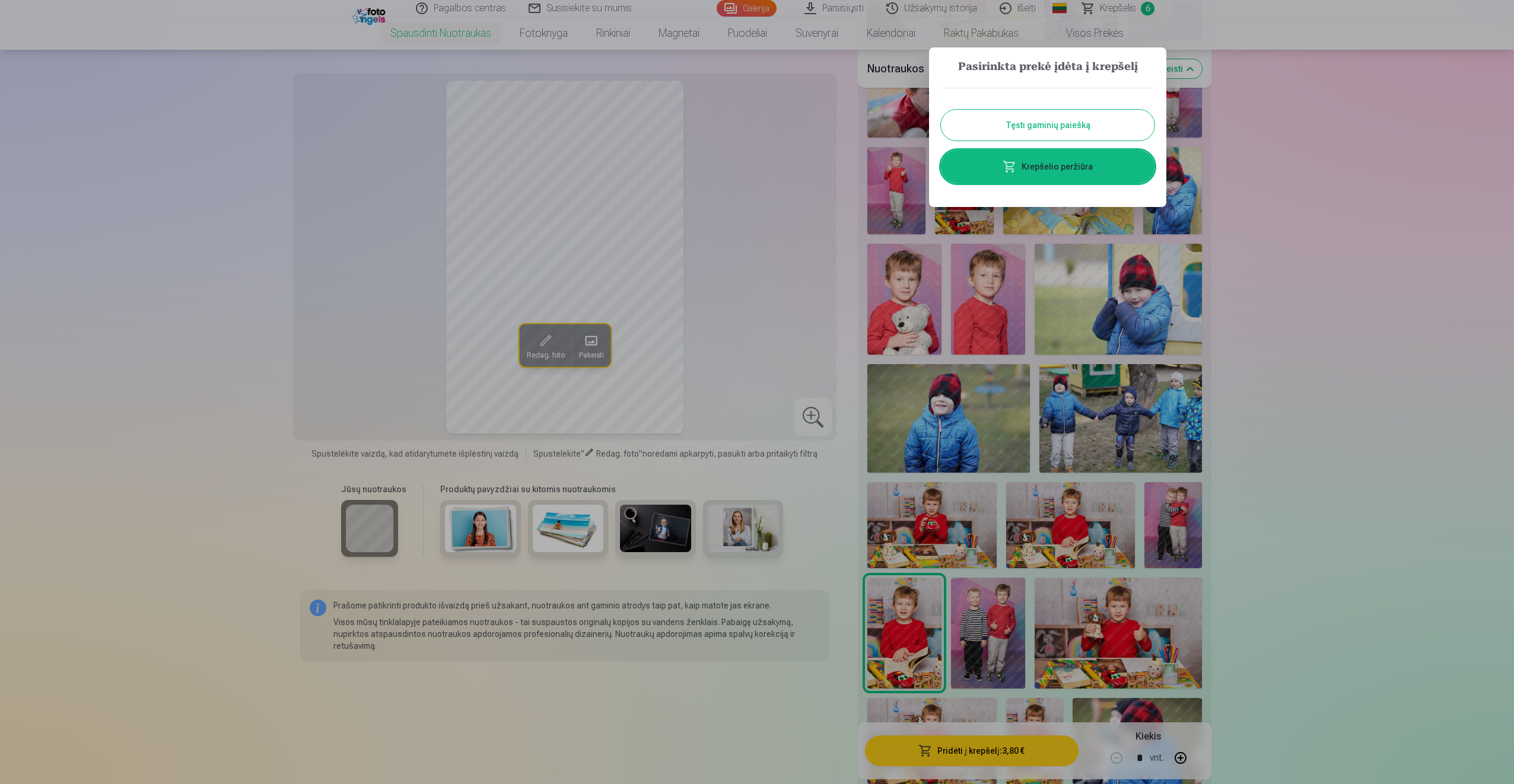
click at [1044, 173] on link "Krepšelio peržiūra" at bounding box center [1048, 166] width 213 height 33
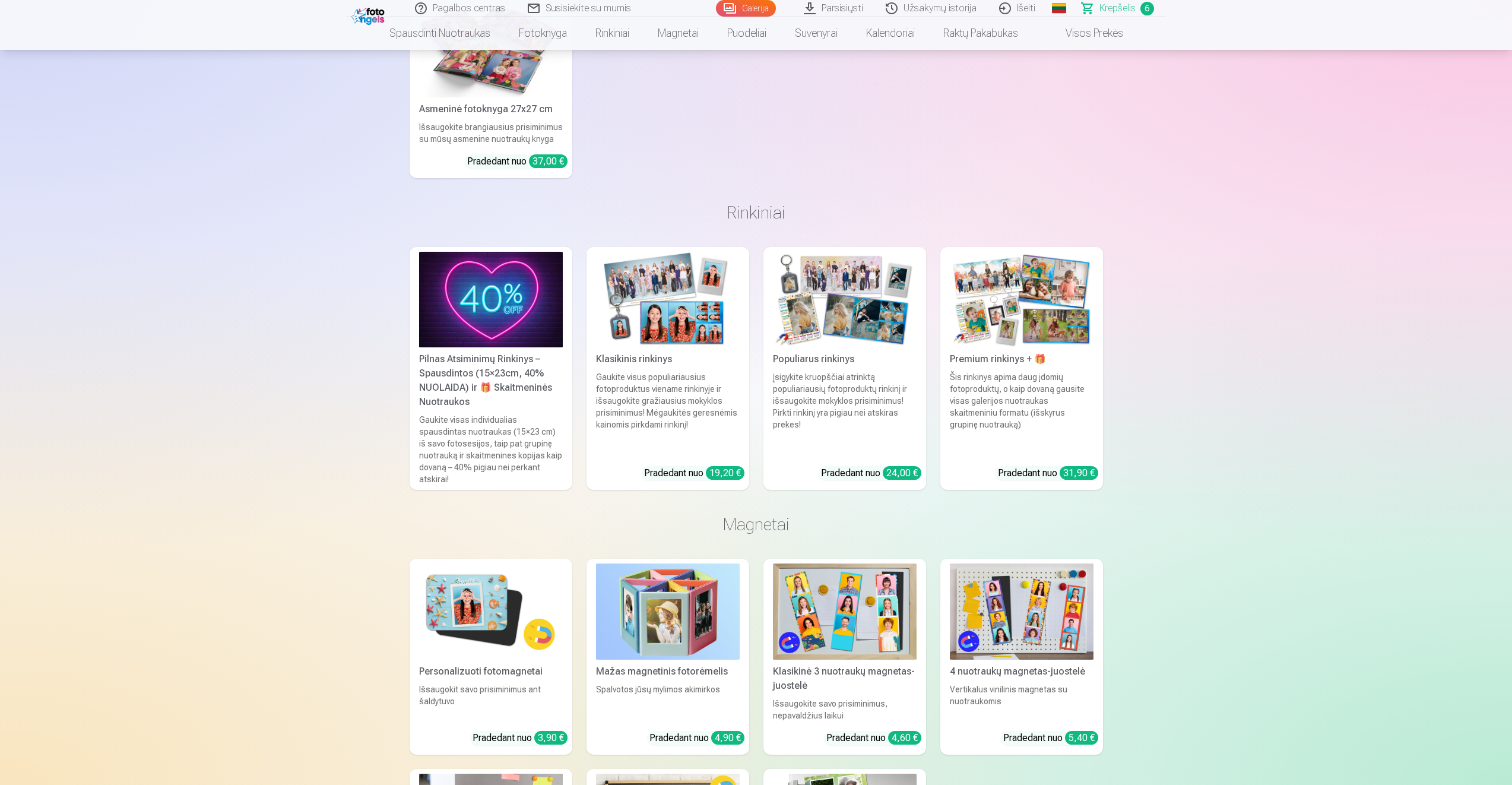
scroll to position [2198, 0]
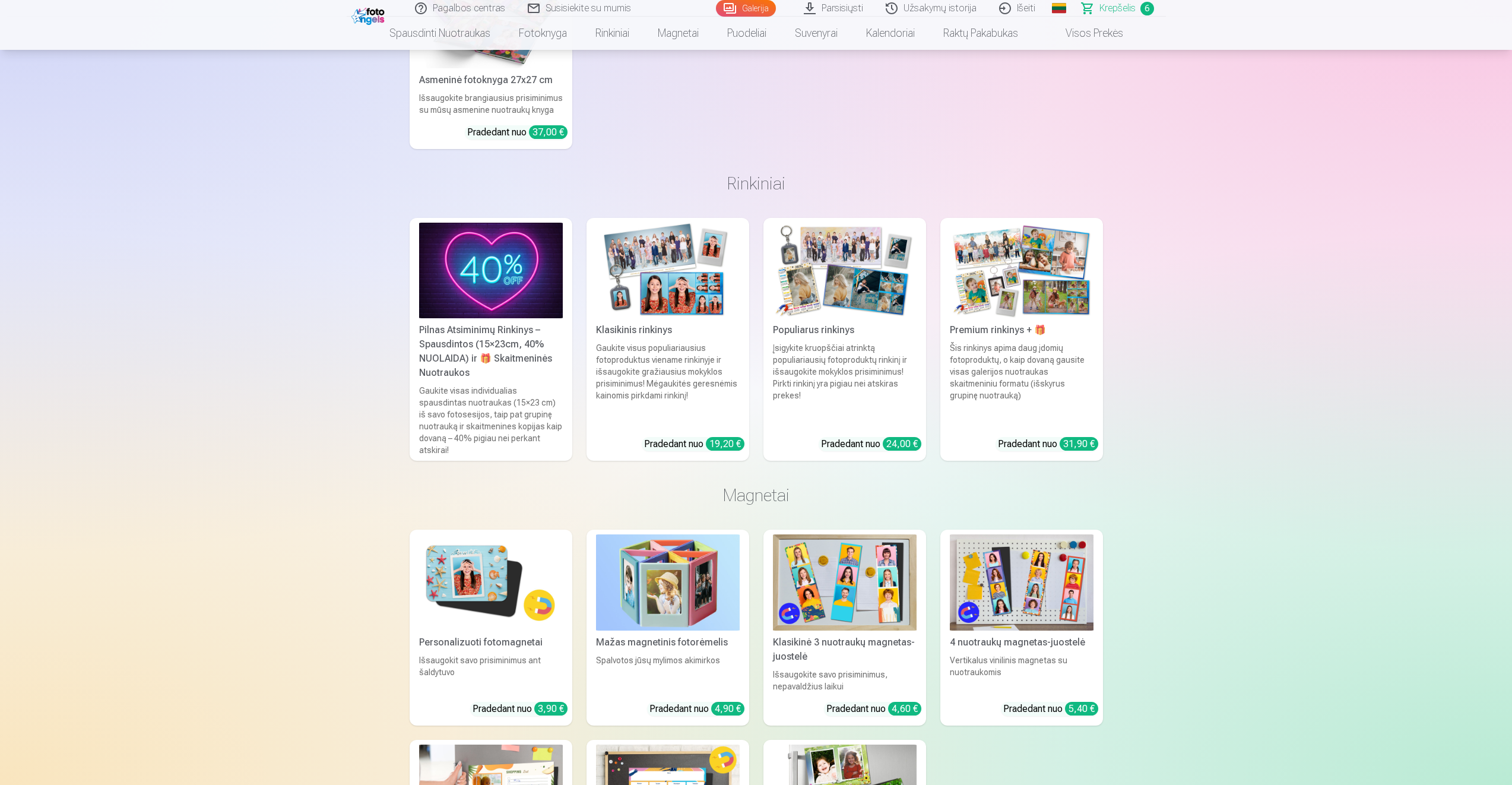
click at [982, 635] on div "4 nuotraukų magnetas-juostelė" at bounding box center [1021, 642] width 153 height 14
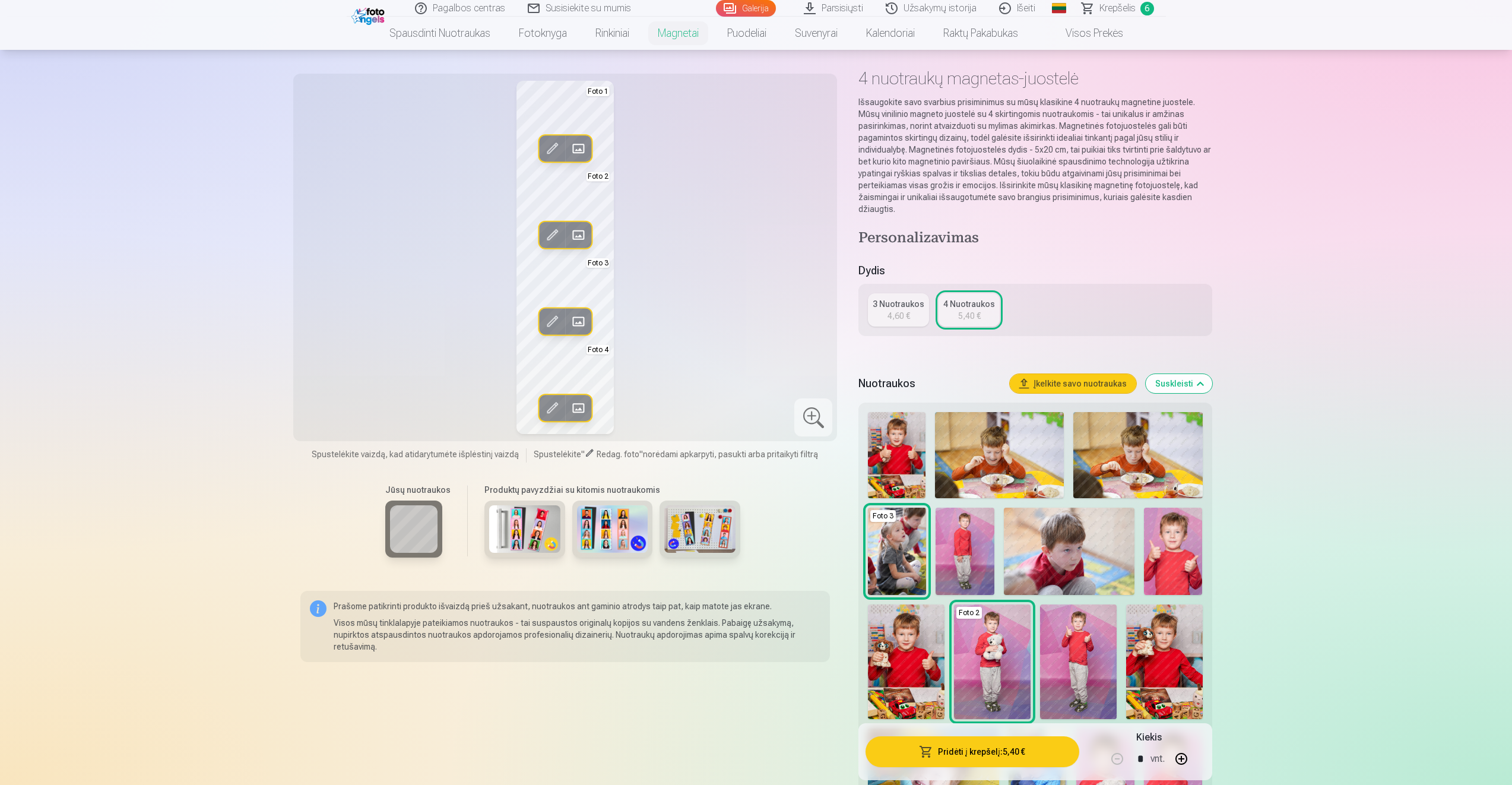
scroll to position [59, 0]
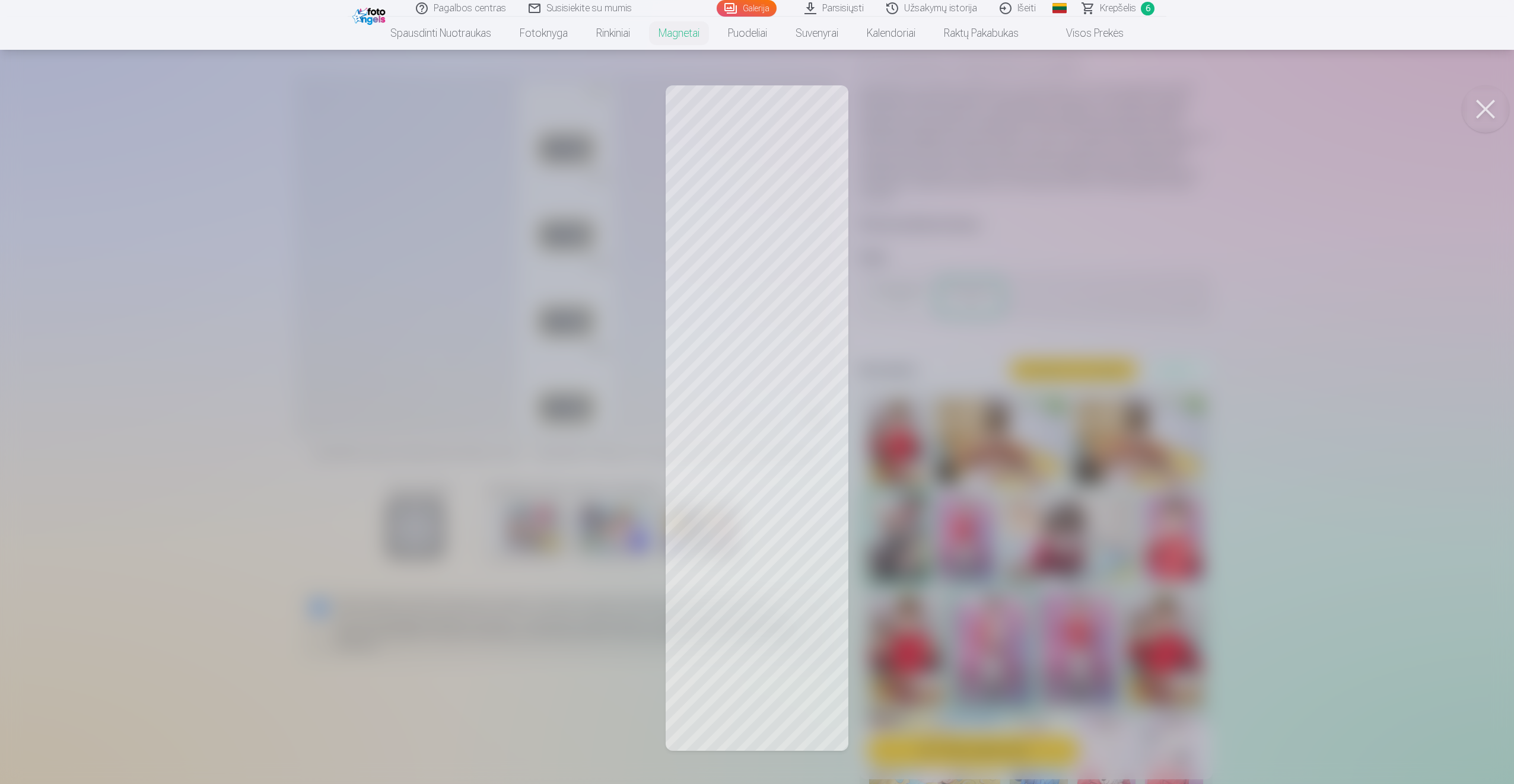
click at [1486, 102] on button at bounding box center [1485, 109] width 48 height 48
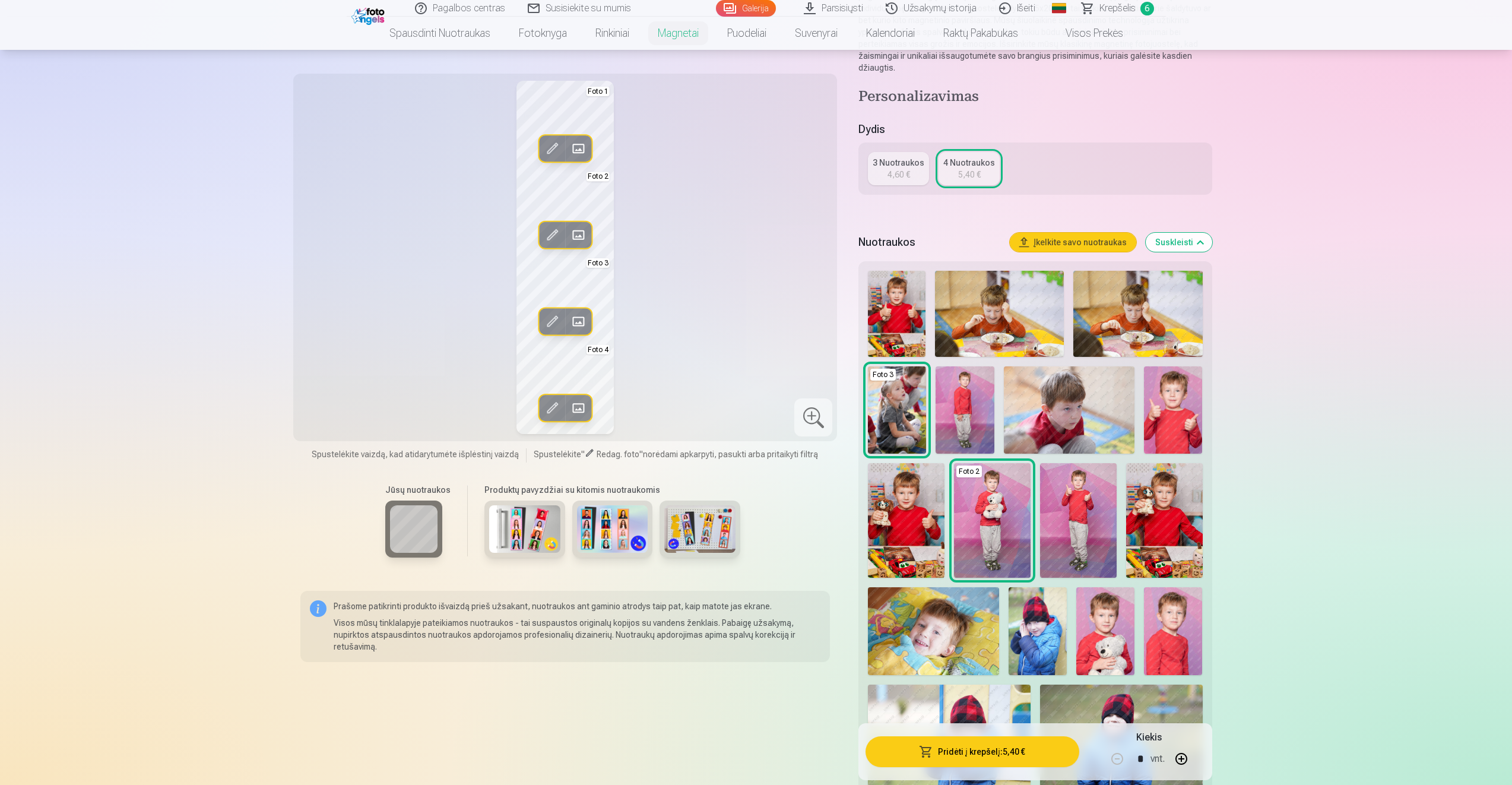
scroll to position [119, 0]
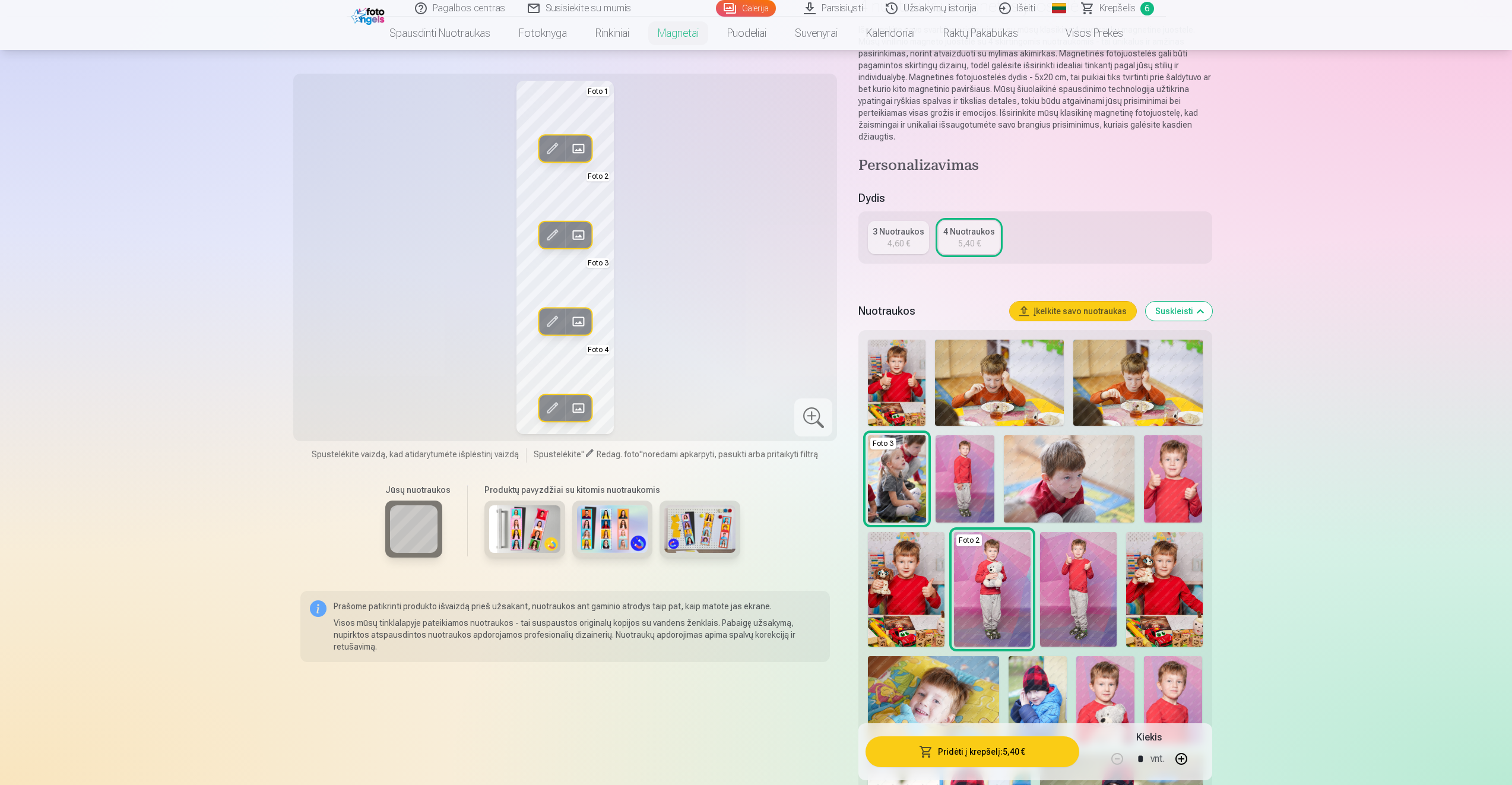
click at [1130, 381] on img at bounding box center [1137, 382] width 129 height 86
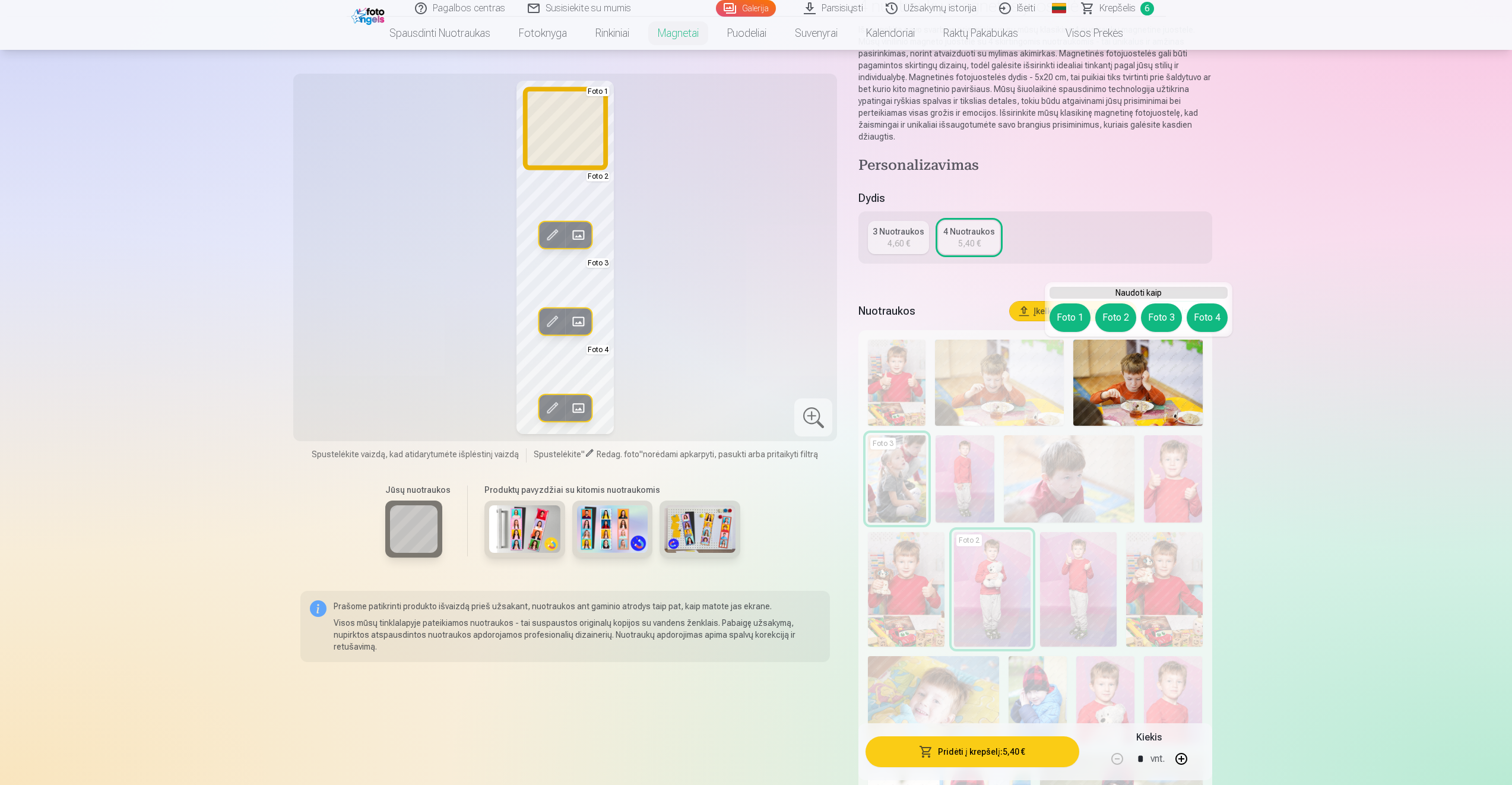
click at [1073, 316] on button "Foto 1" at bounding box center [1070, 317] width 41 height 29
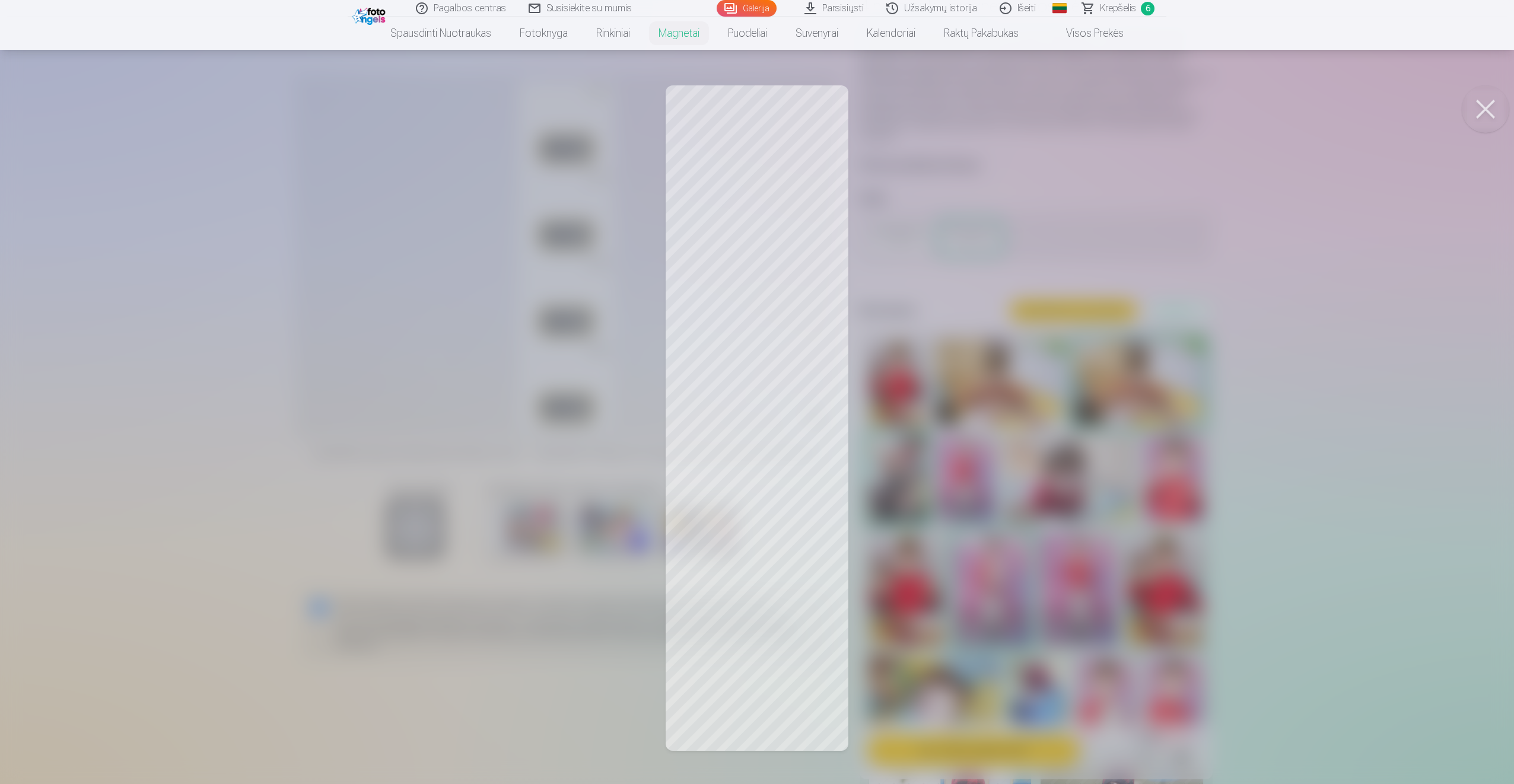
click at [1491, 99] on button at bounding box center [1485, 109] width 48 height 48
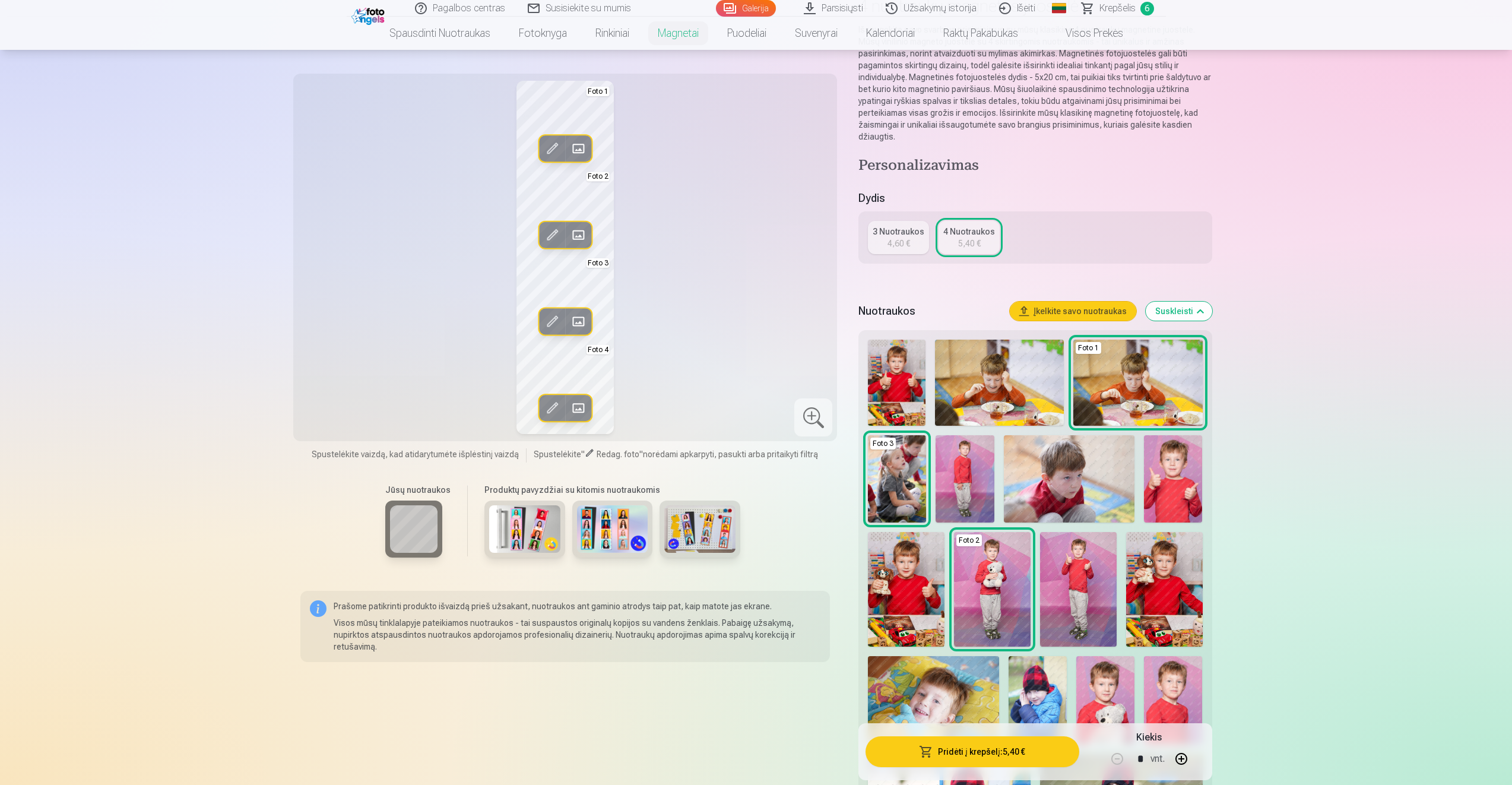
click at [932, 694] on img at bounding box center [933, 700] width 131 height 87
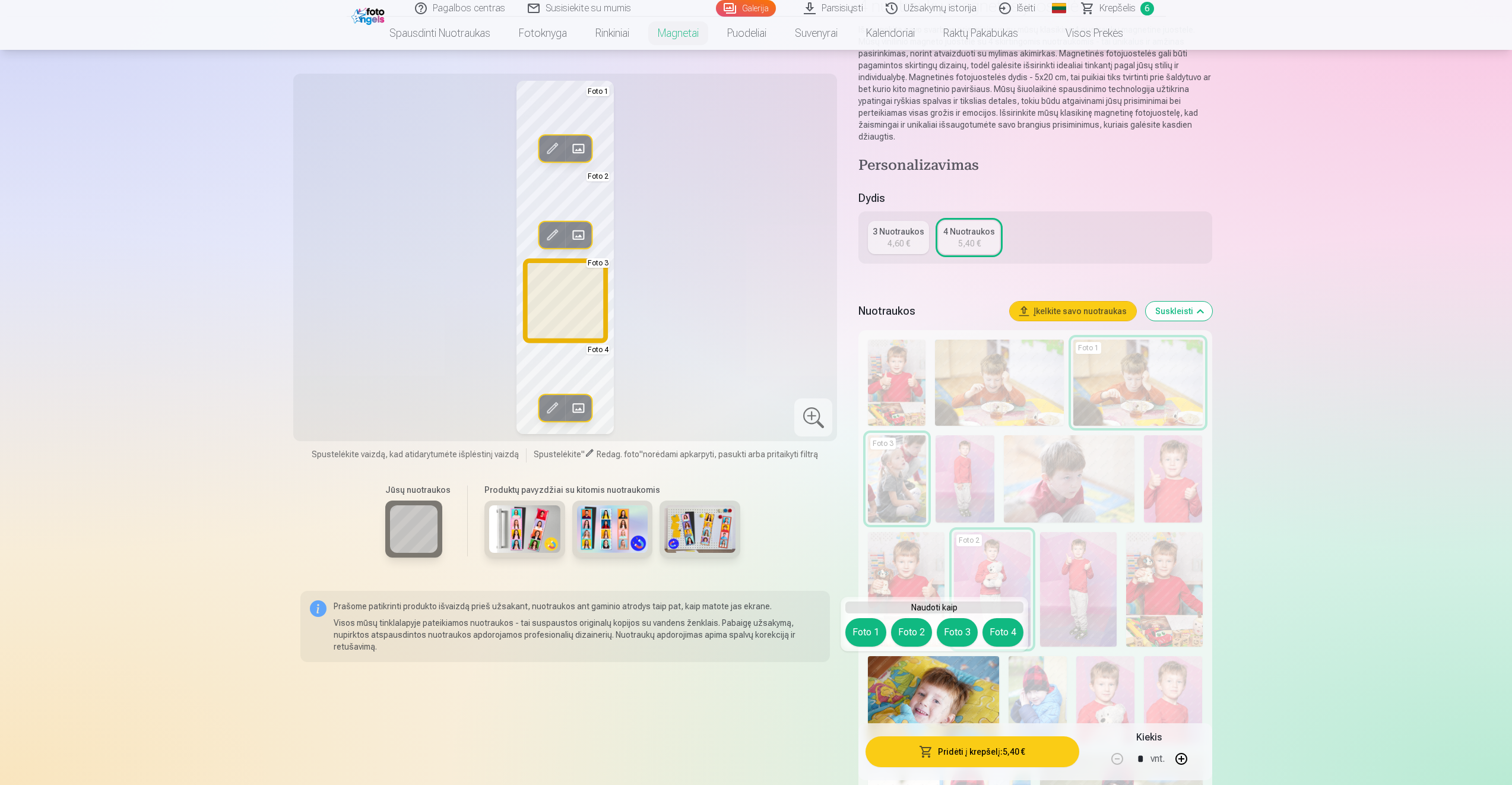
click at [957, 629] on button "Foto 3" at bounding box center [957, 632] width 41 height 29
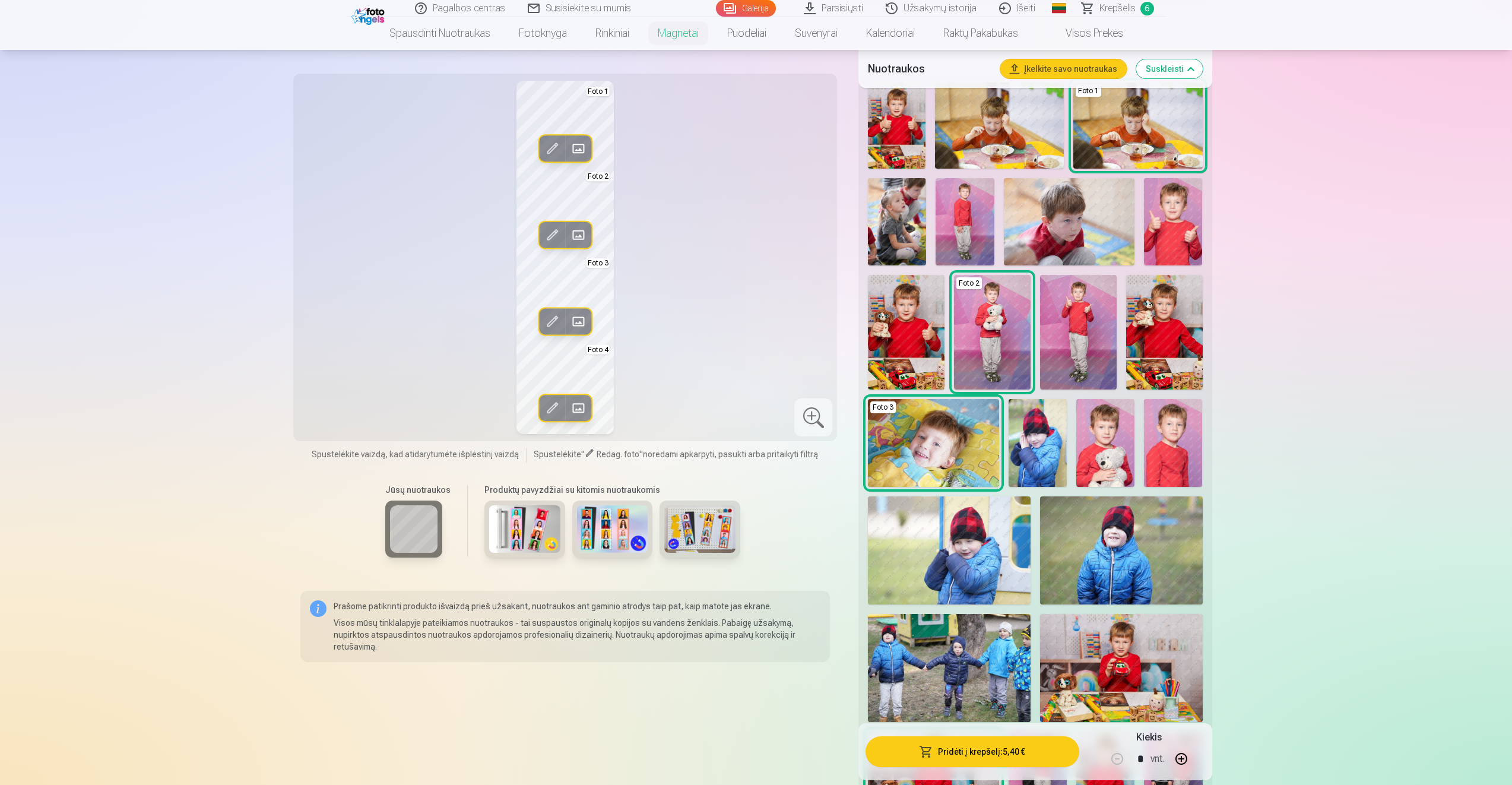
scroll to position [297, 0]
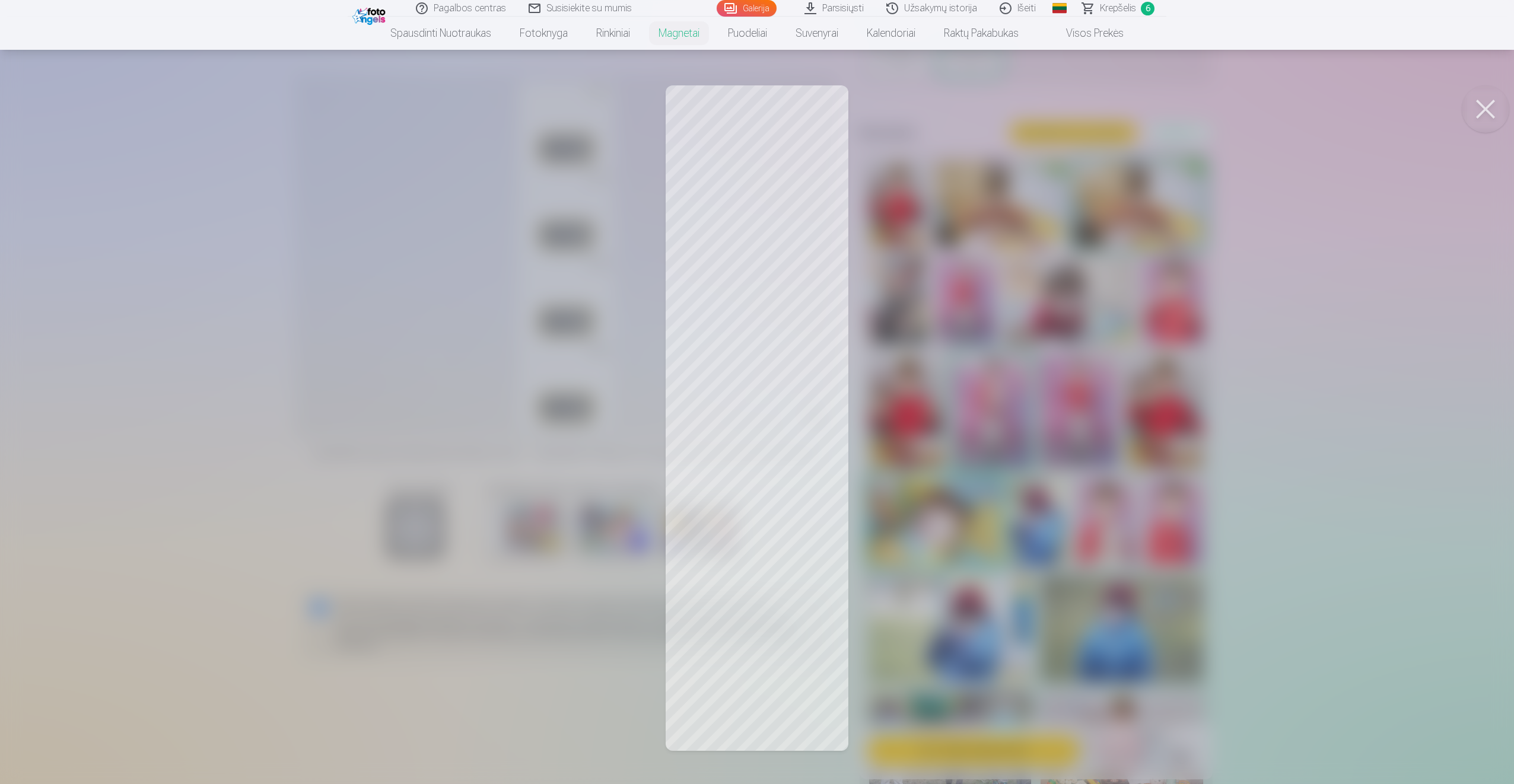
click at [1484, 109] on button at bounding box center [1485, 109] width 48 height 48
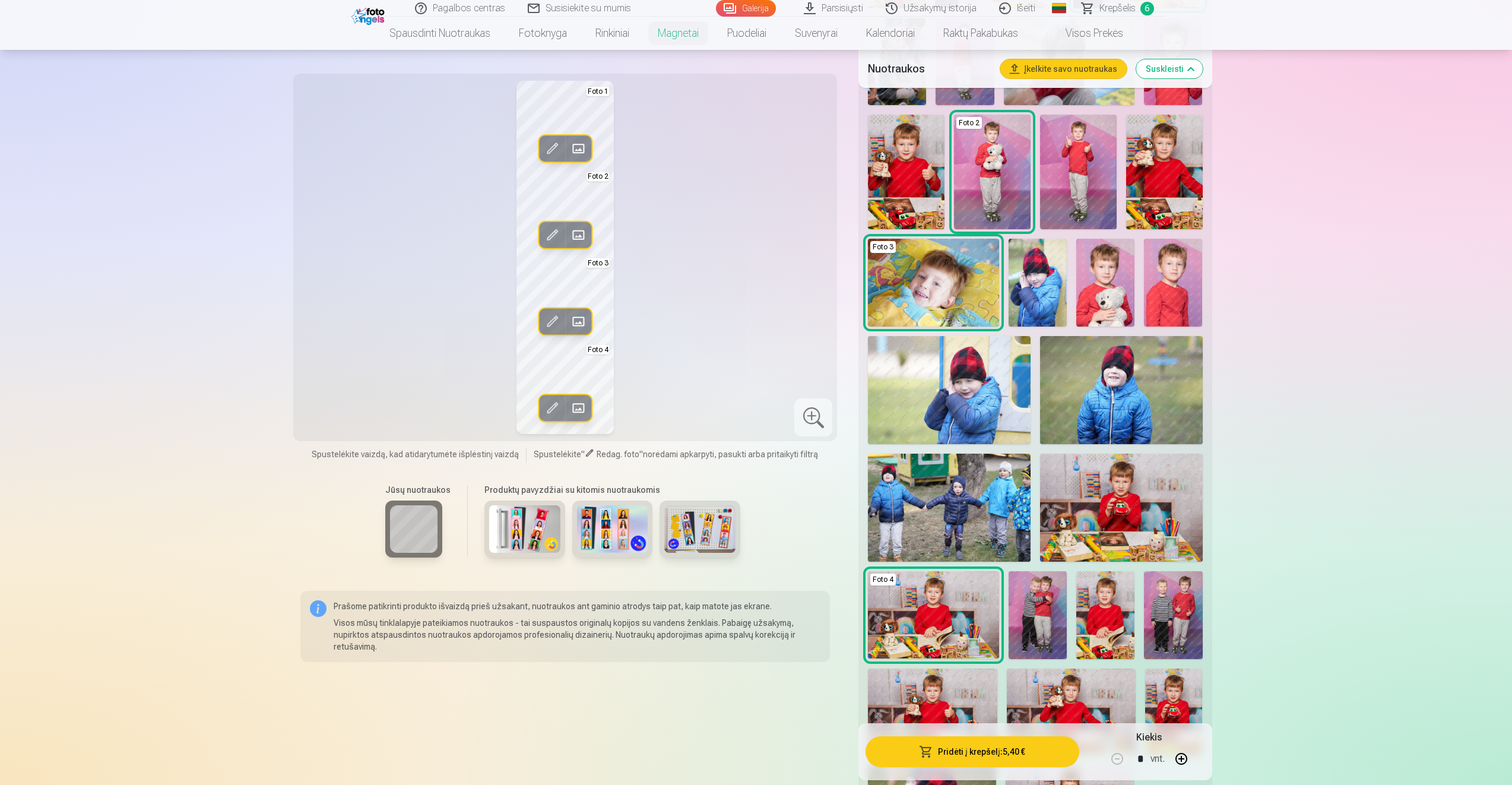
scroll to position [712, 0]
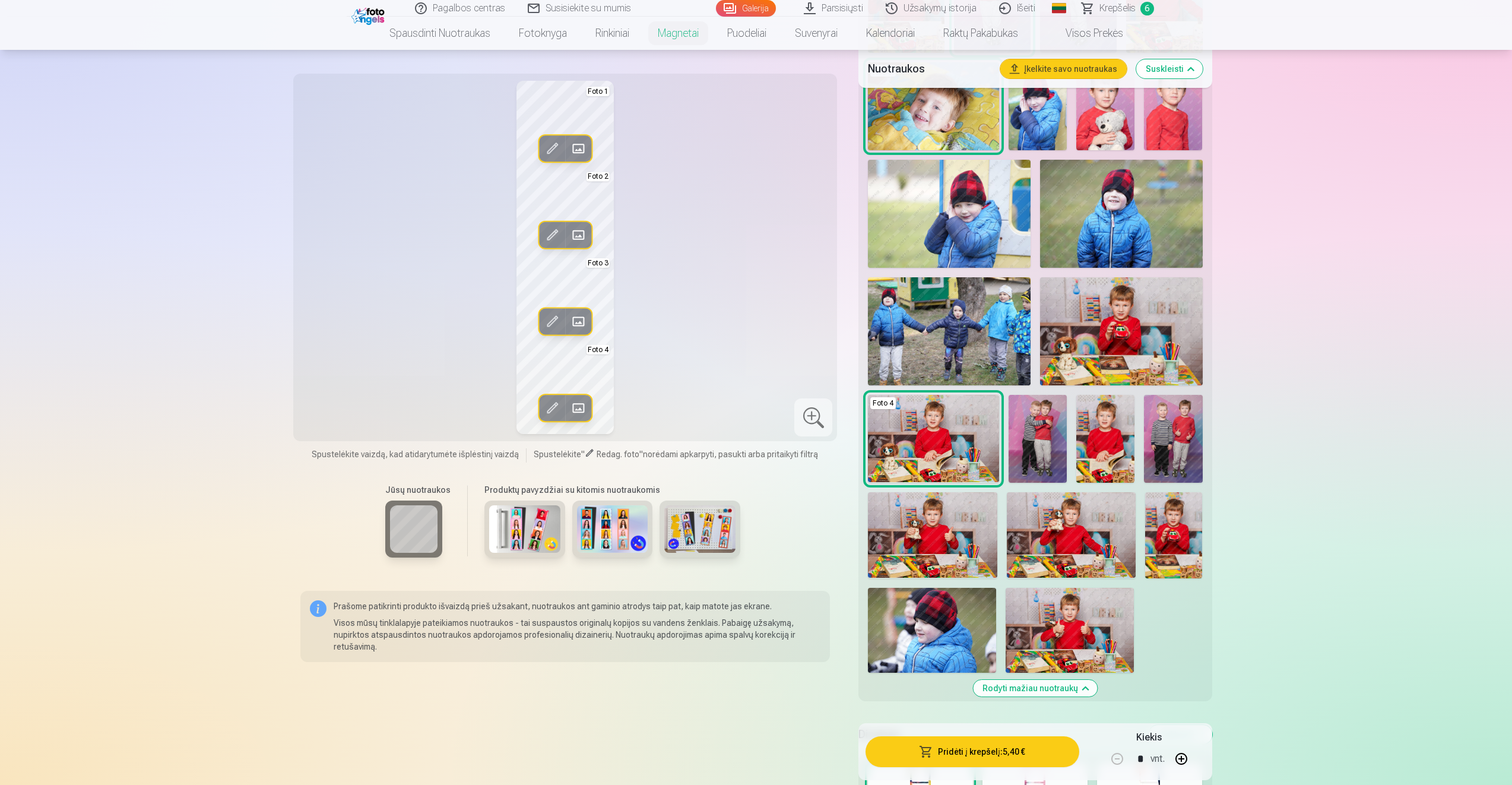
click at [948, 527] on img at bounding box center [932, 535] width 129 height 86
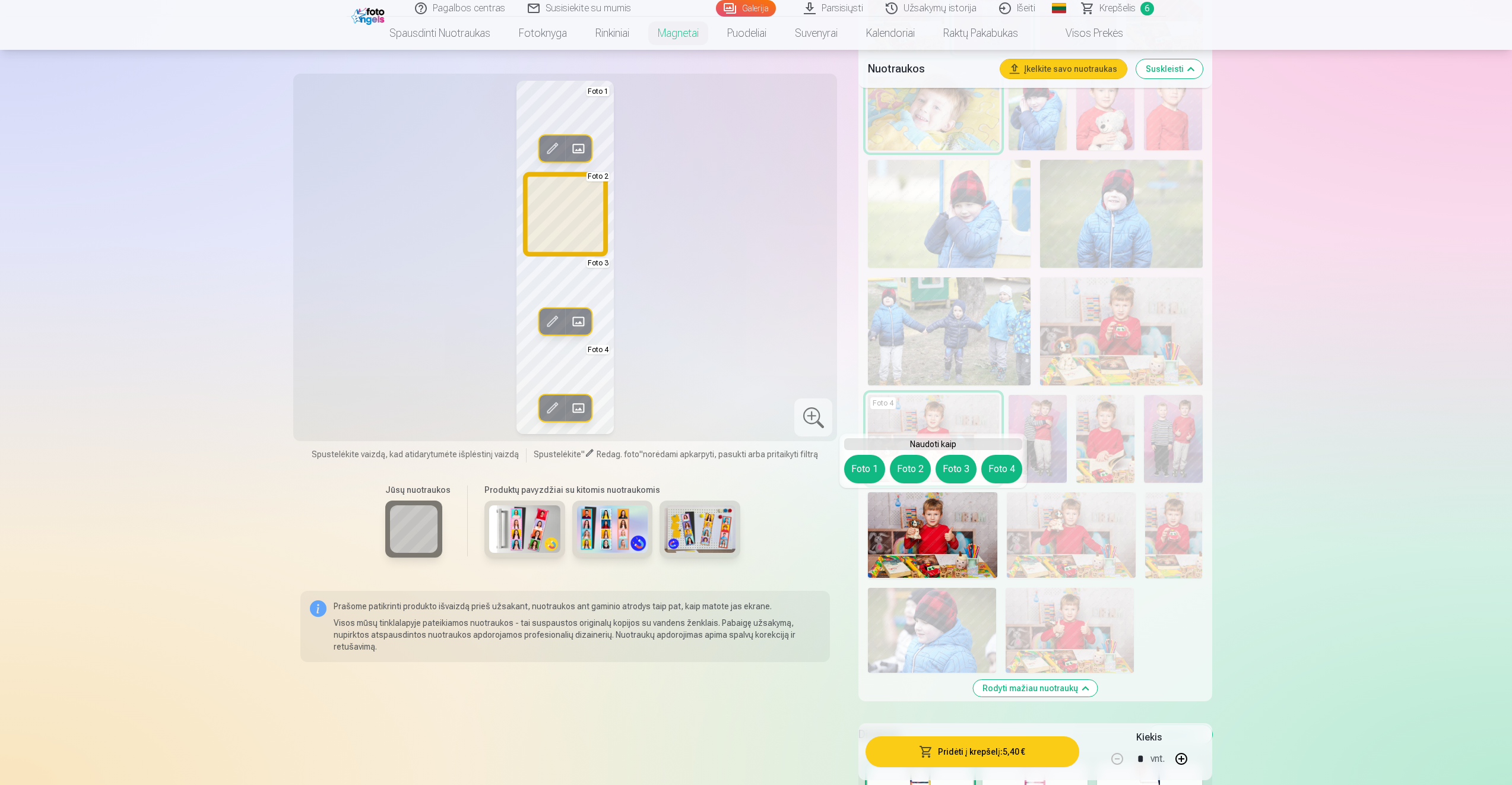
click at [911, 472] on button "Foto 2" at bounding box center [910, 469] width 41 height 29
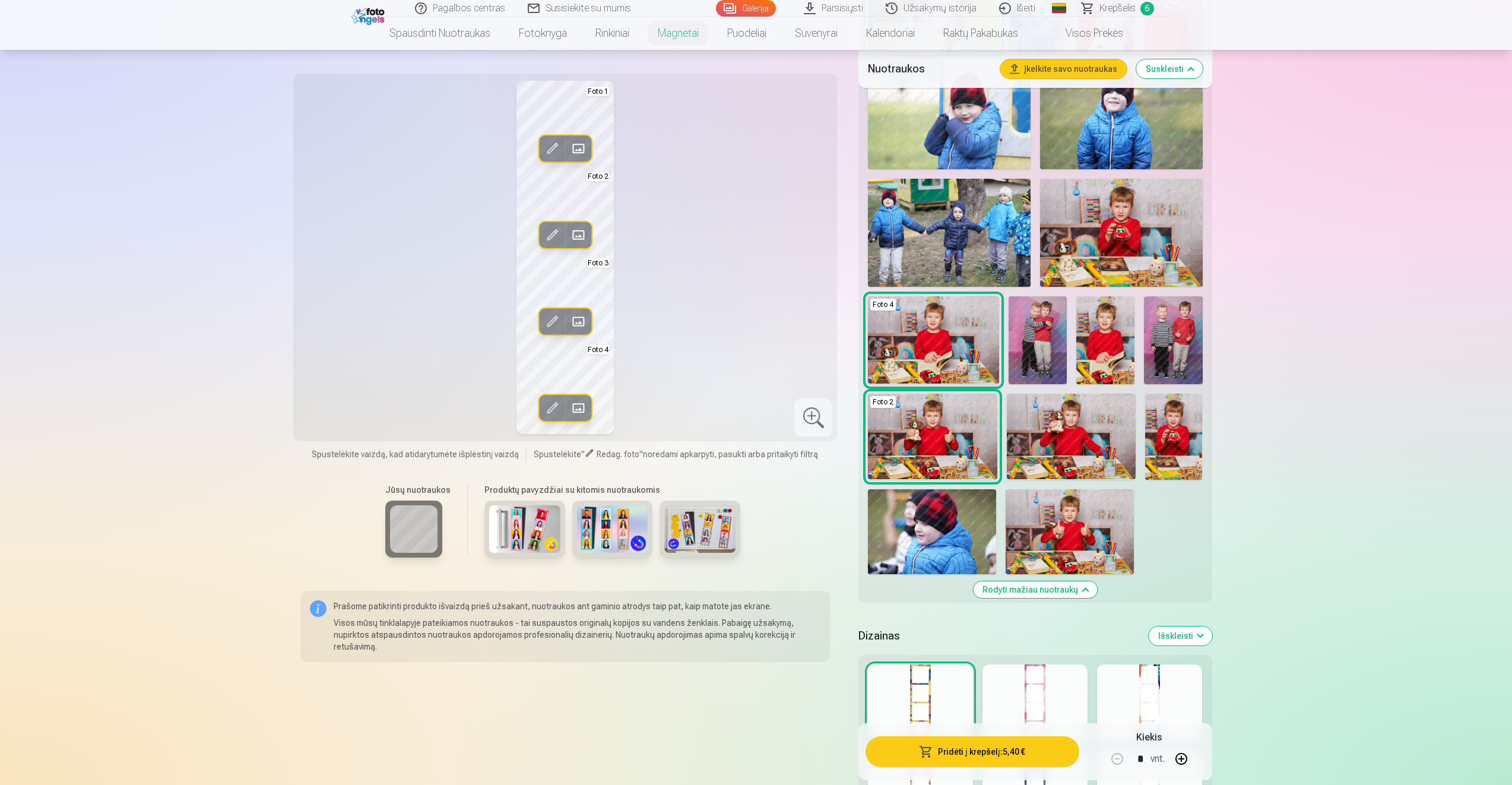
scroll to position [891, 0]
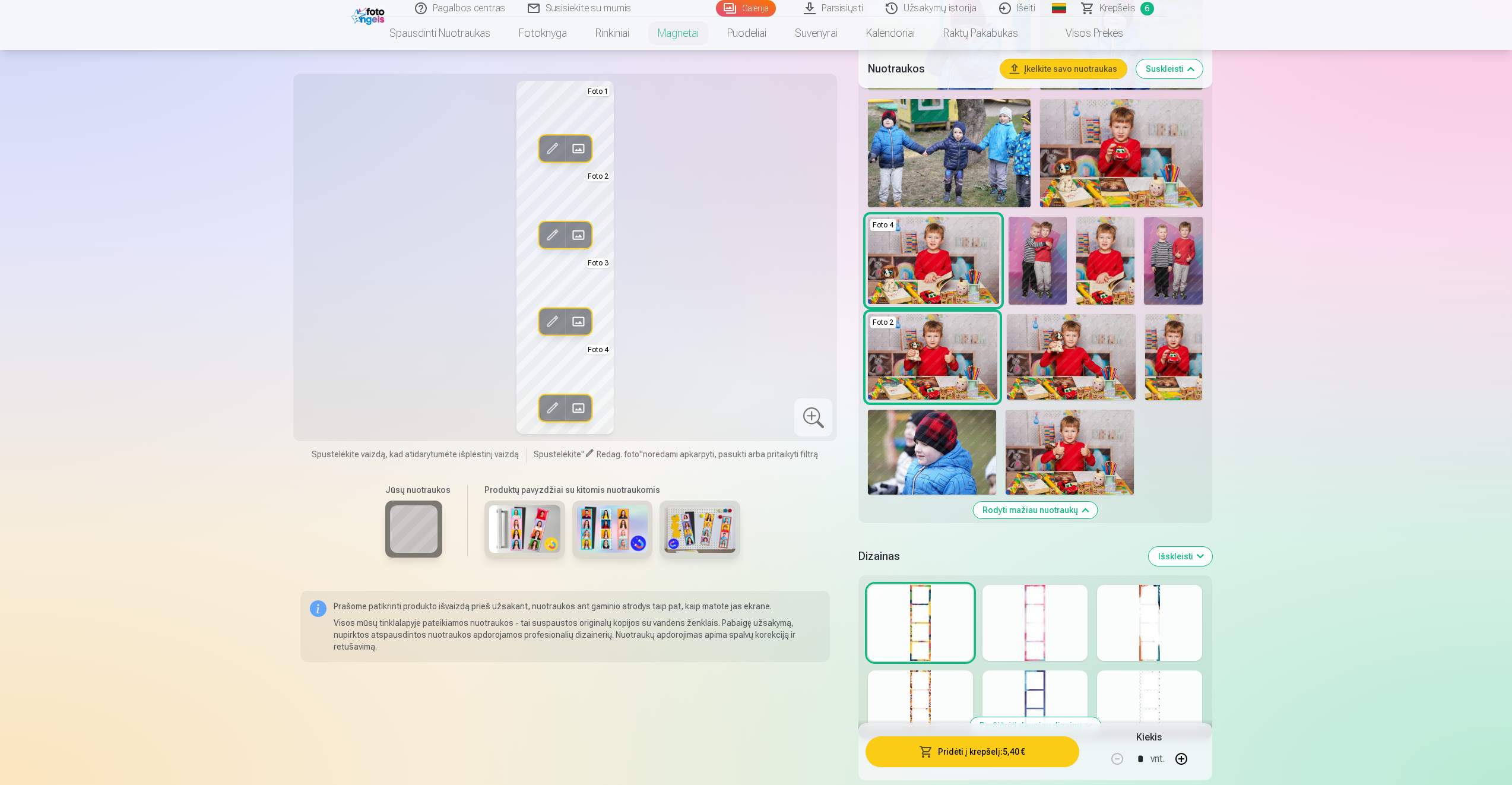
drag, startPoint x: 1131, startPoint y: 687, endPoint x: 1131, endPoint y: 680, distance: 7.0
click at [1133, 685] on div at bounding box center [1150, 708] width 105 height 76
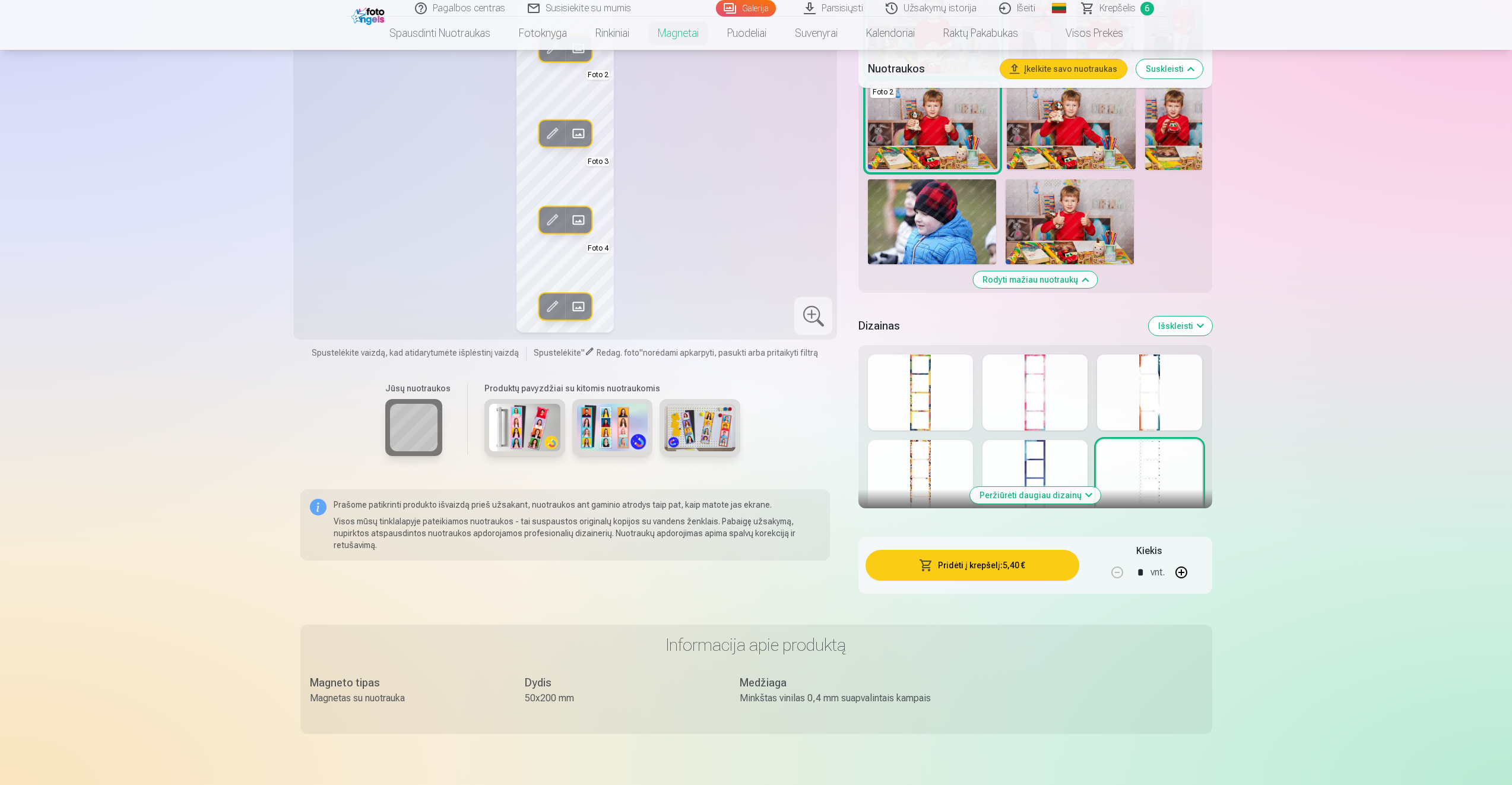
scroll to position [1128, 0]
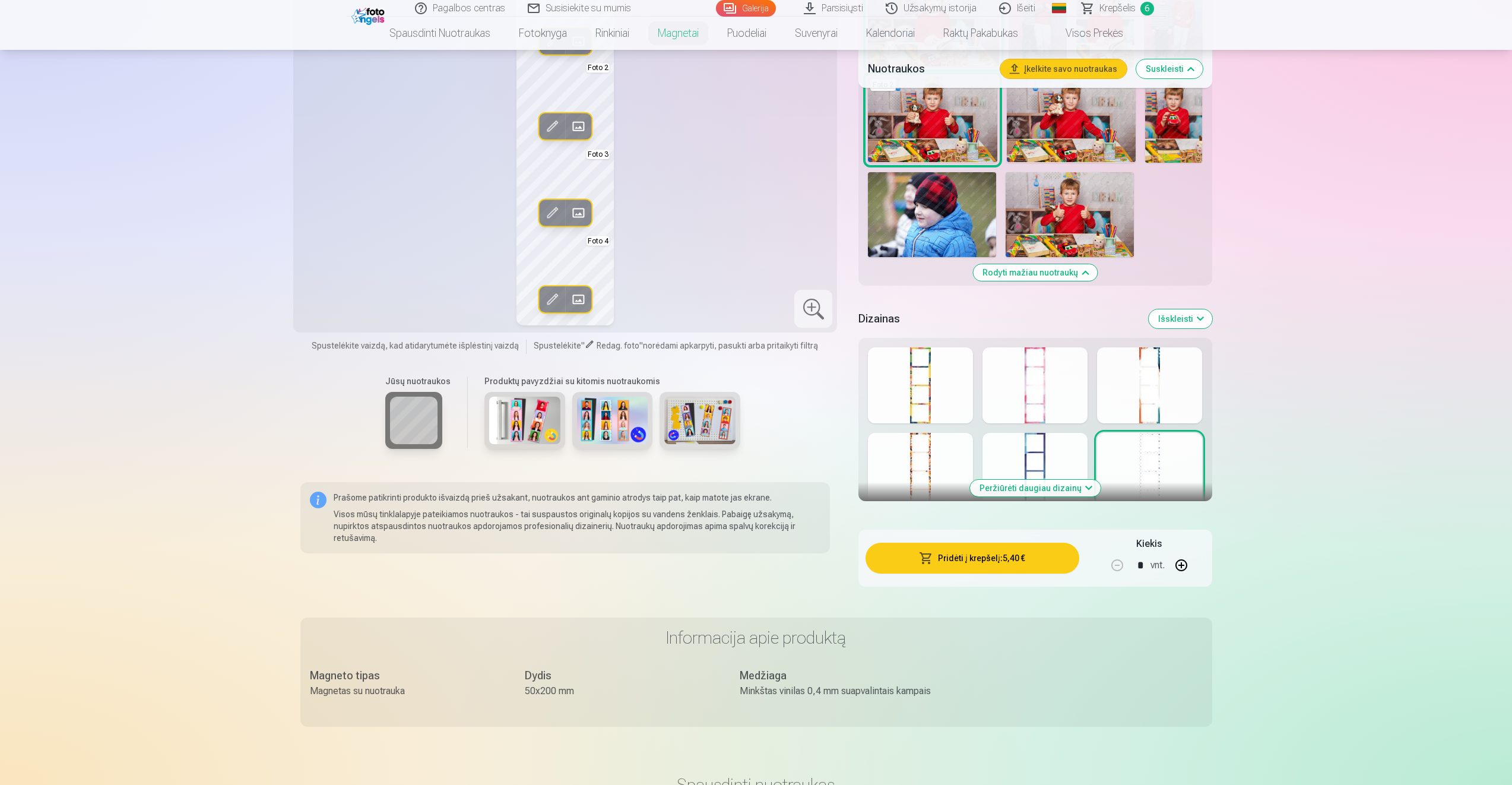
click at [1022, 487] on button "Peržiūrėti daugiau dizainų" at bounding box center [1035, 488] width 131 height 16
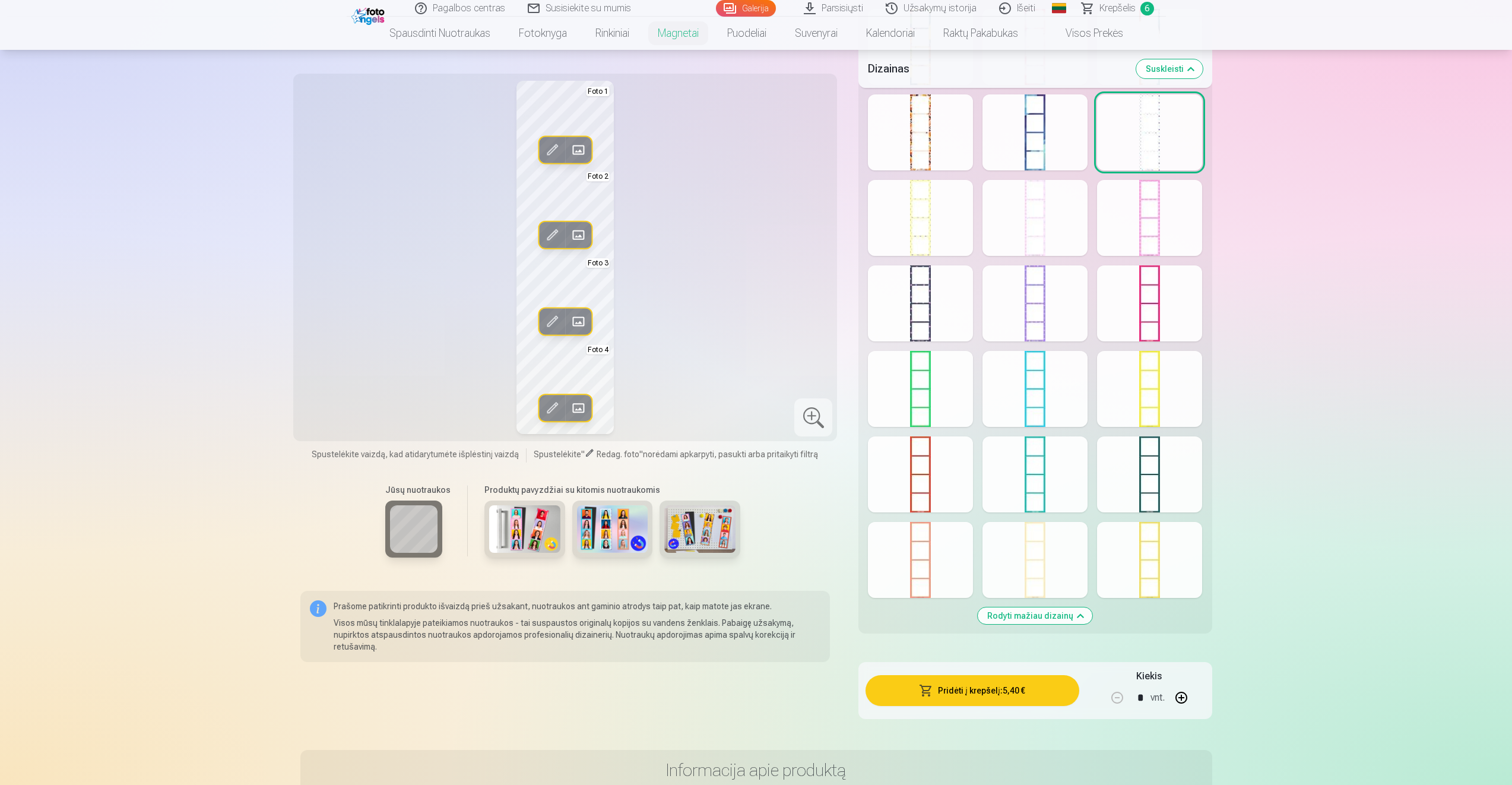
scroll to position [1485, 0]
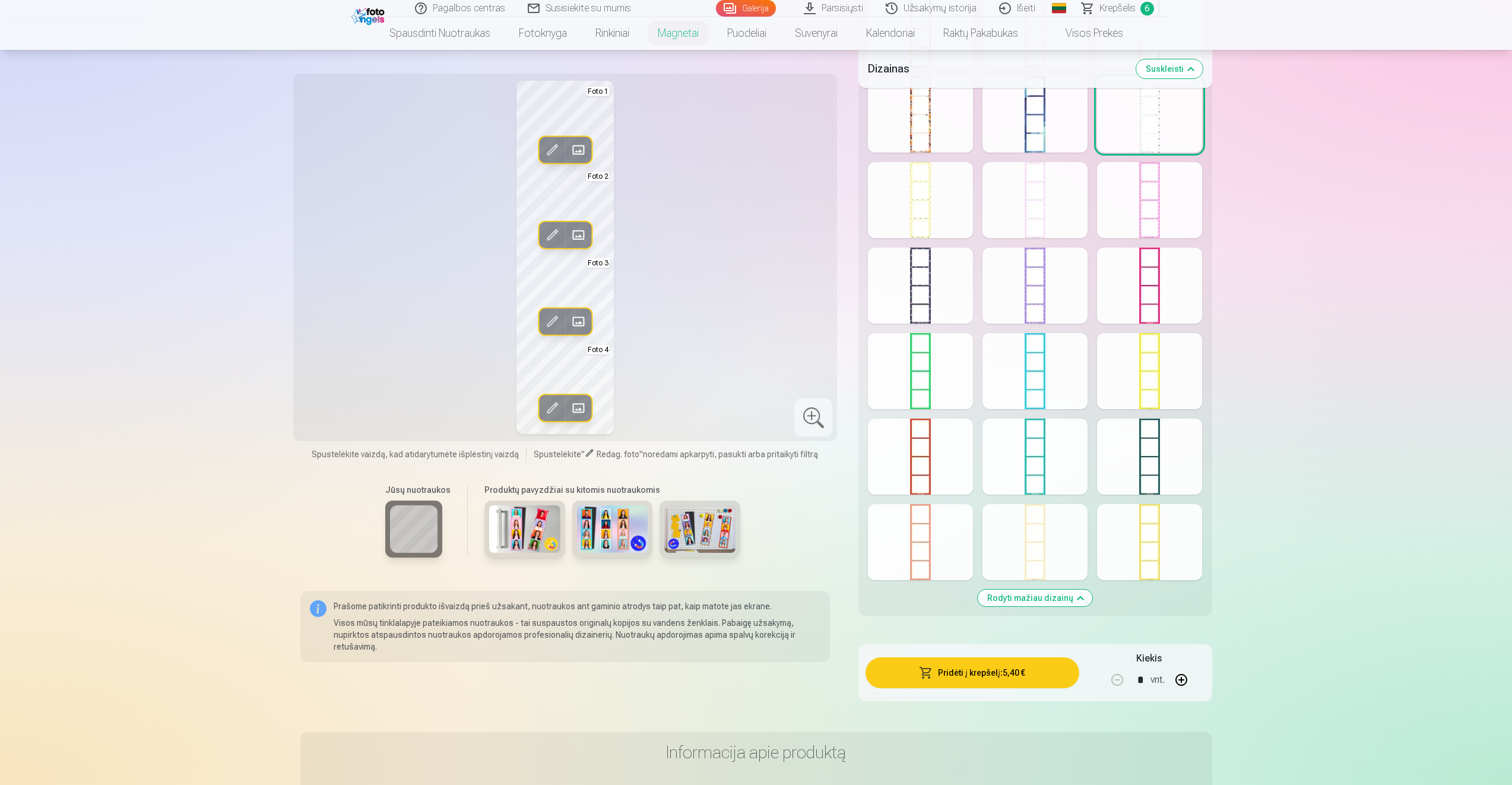
click at [1034, 546] on div at bounding box center [1035, 542] width 105 height 76
click at [1023, 469] on div at bounding box center [1035, 457] width 105 height 76
click at [1033, 384] on div at bounding box center [1035, 371] width 105 height 76
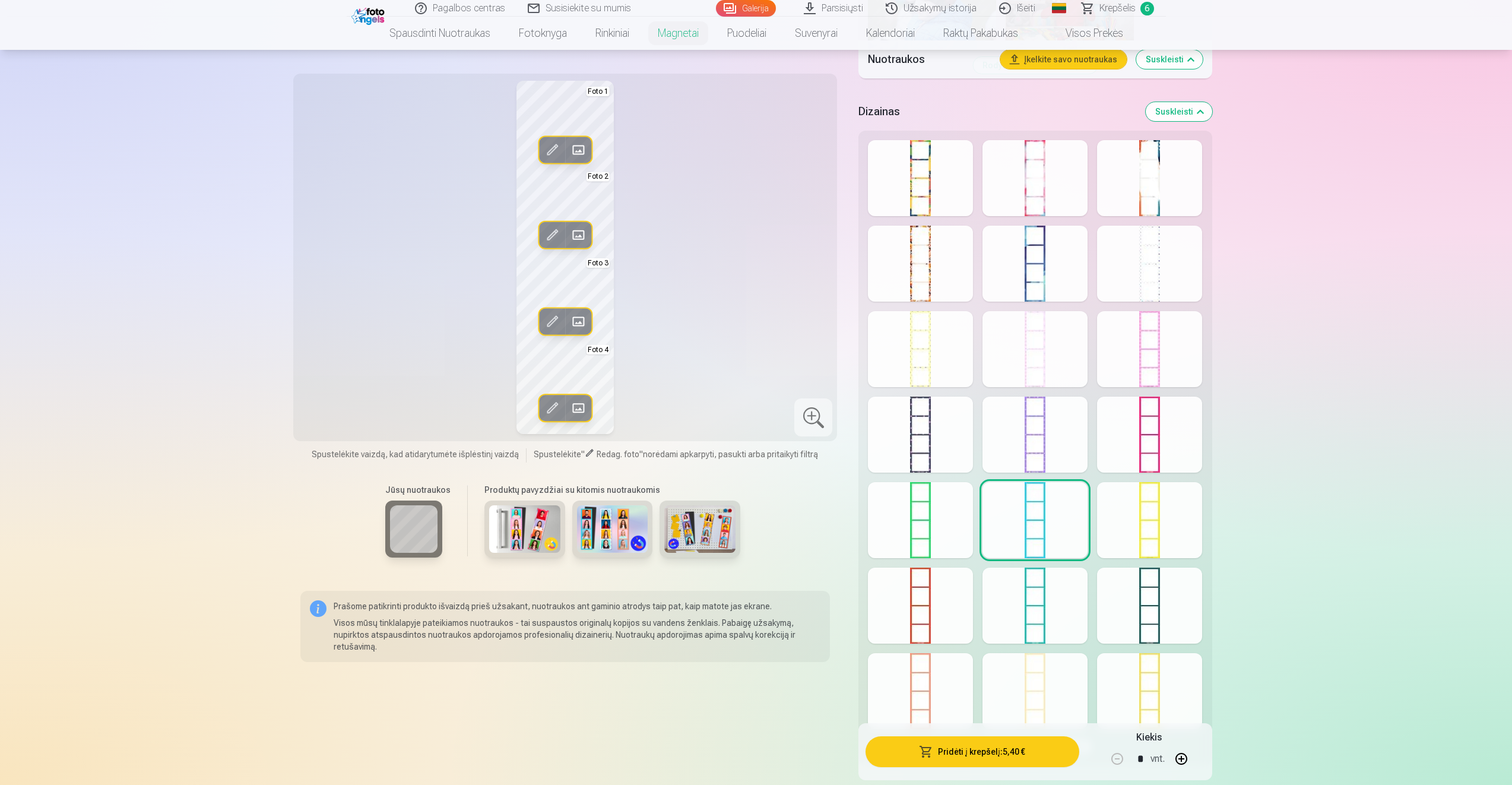
scroll to position [1247, 0]
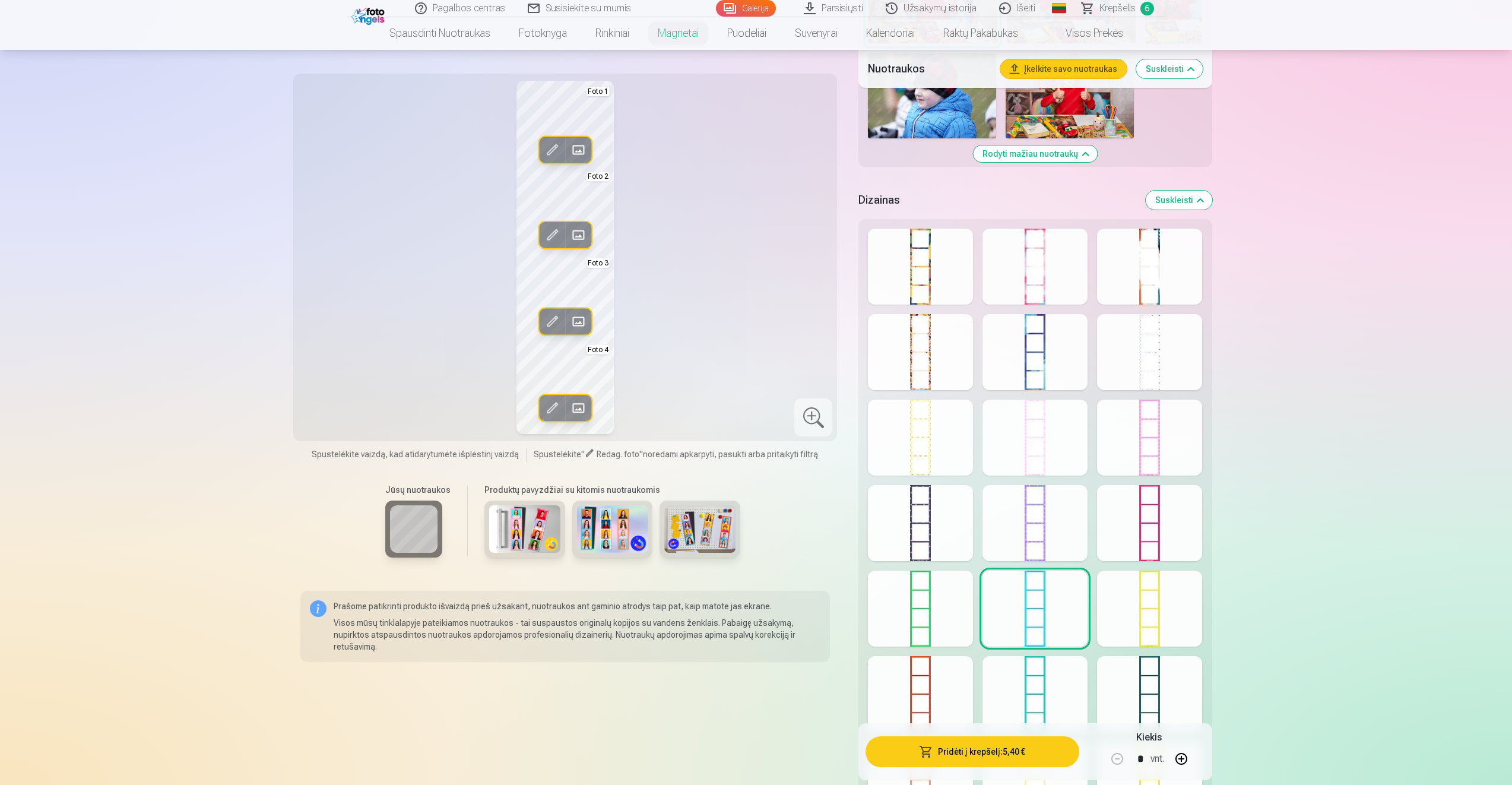
click at [1025, 520] on div at bounding box center [1035, 523] width 105 height 76
click at [946, 444] on div at bounding box center [920, 438] width 105 height 76
click at [1148, 362] on div at bounding box center [1150, 352] width 105 height 76
click at [925, 446] on div at bounding box center [920, 438] width 105 height 76
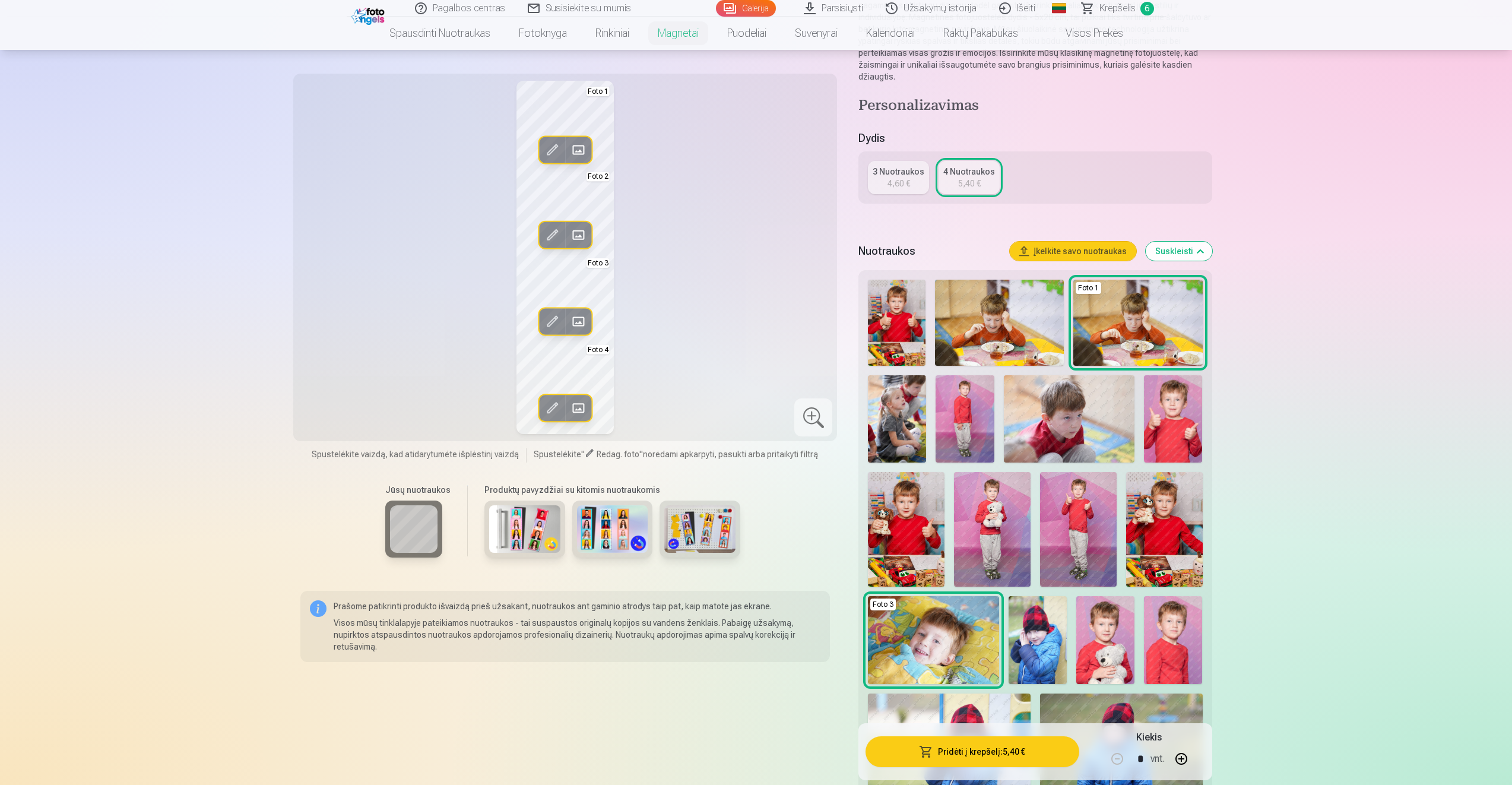
scroll to position [178, 0]
click at [890, 177] on div "3 Nuotraukos" at bounding box center [898, 172] width 52 height 12
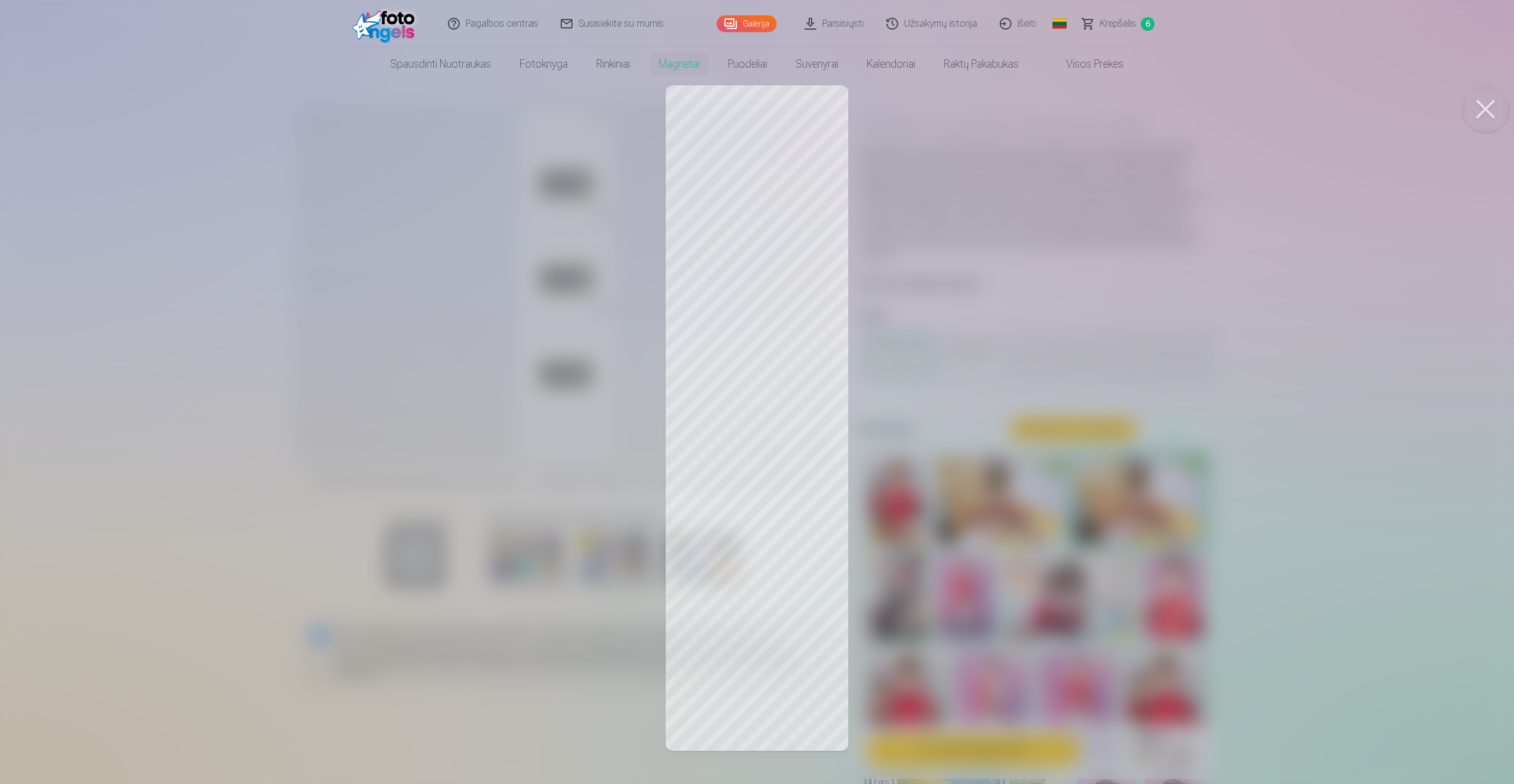
click at [1487, 108] on button at bounding box center [1485, 109] width 48 height 48
click at [1484, 108] on button at bounding box center [1485, 109] width 48 height 48
click at [1484, 104] on button at bounding box center [1485, 109] width 48 height 48
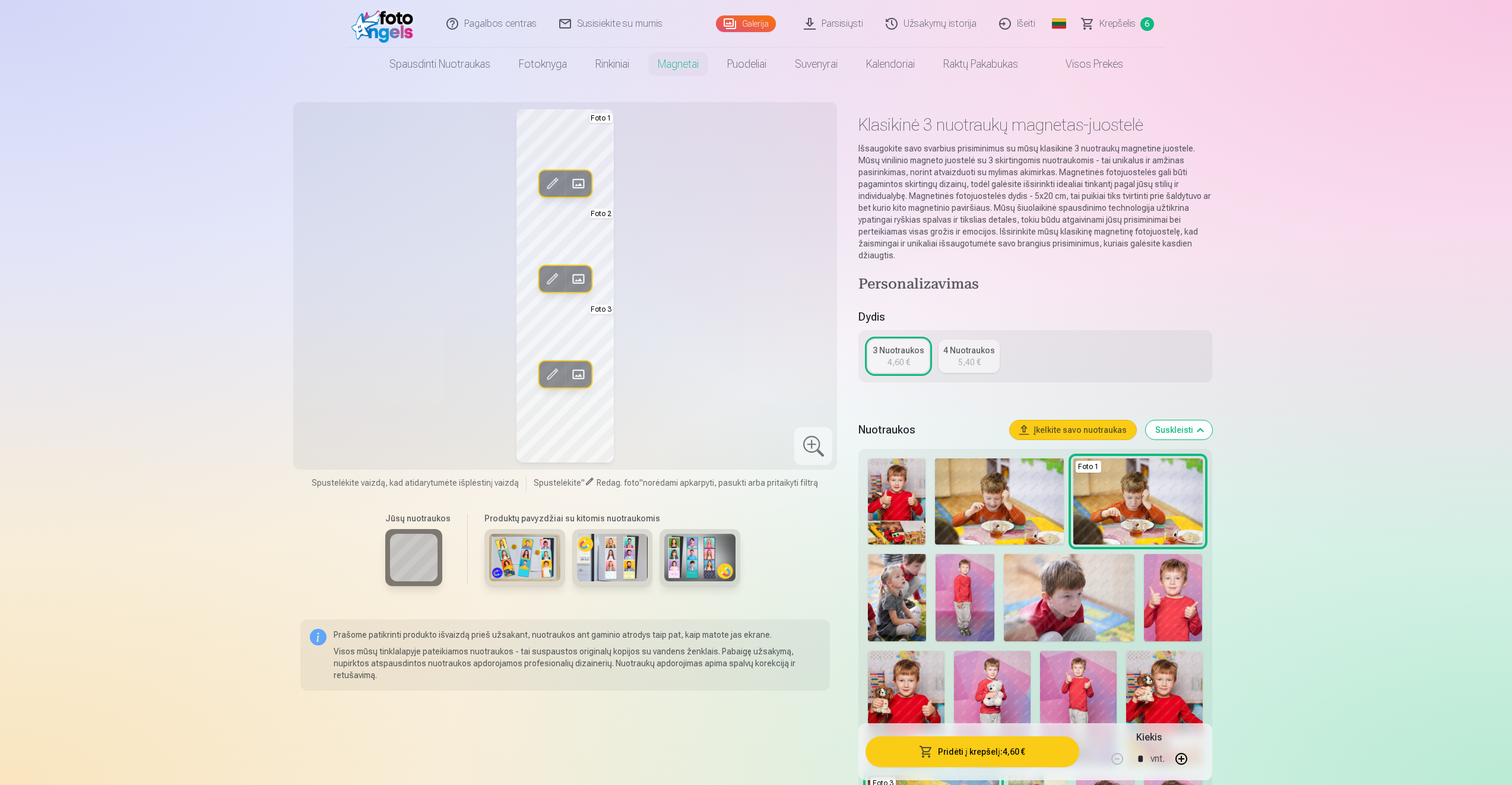
click at [952, 599] on img at bounding box center [964, 598] width 58 height 87
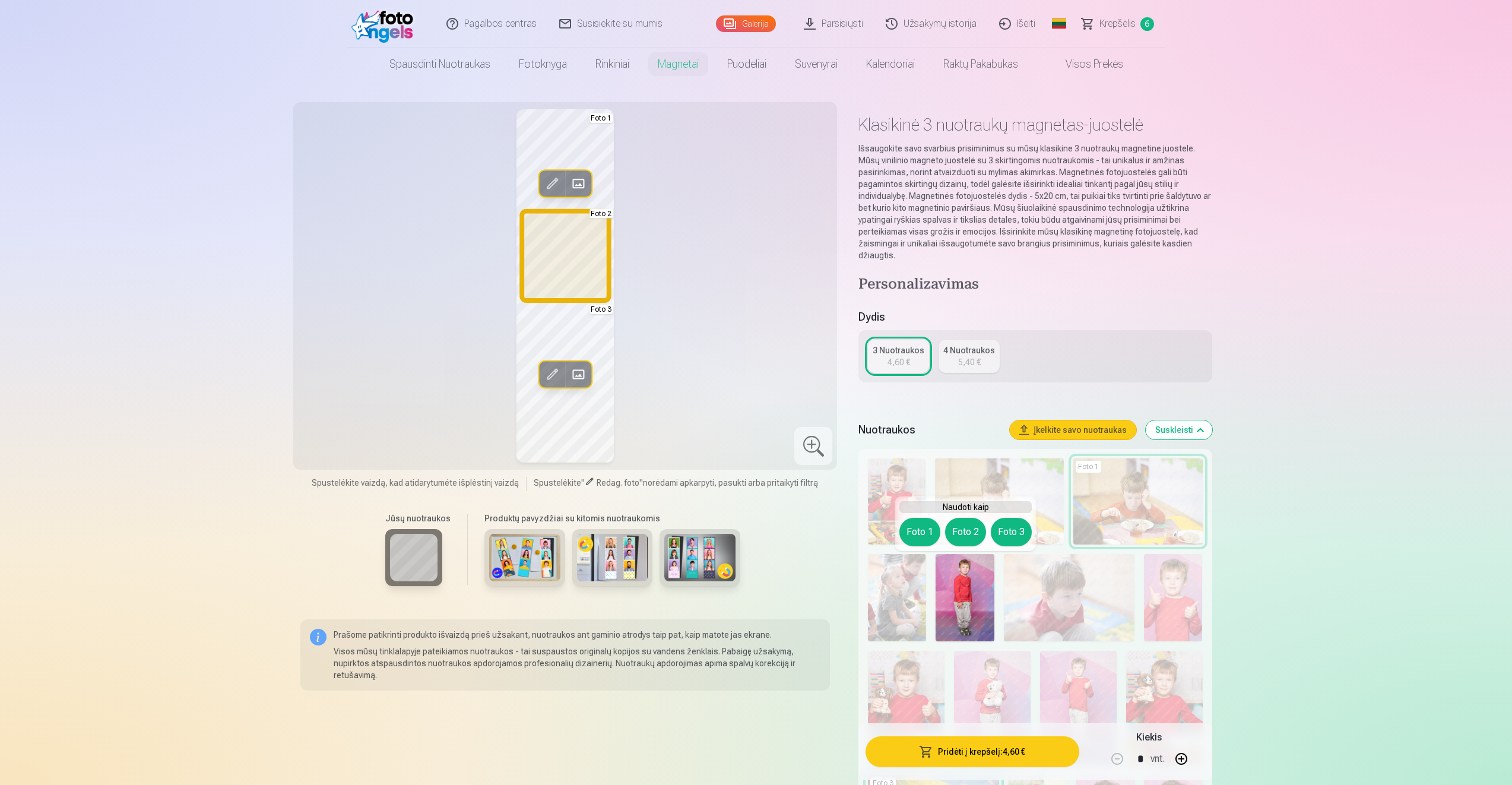
click at [971, 529] on button "Foto 2" at bounding box center [965, 532] width 41 height 29
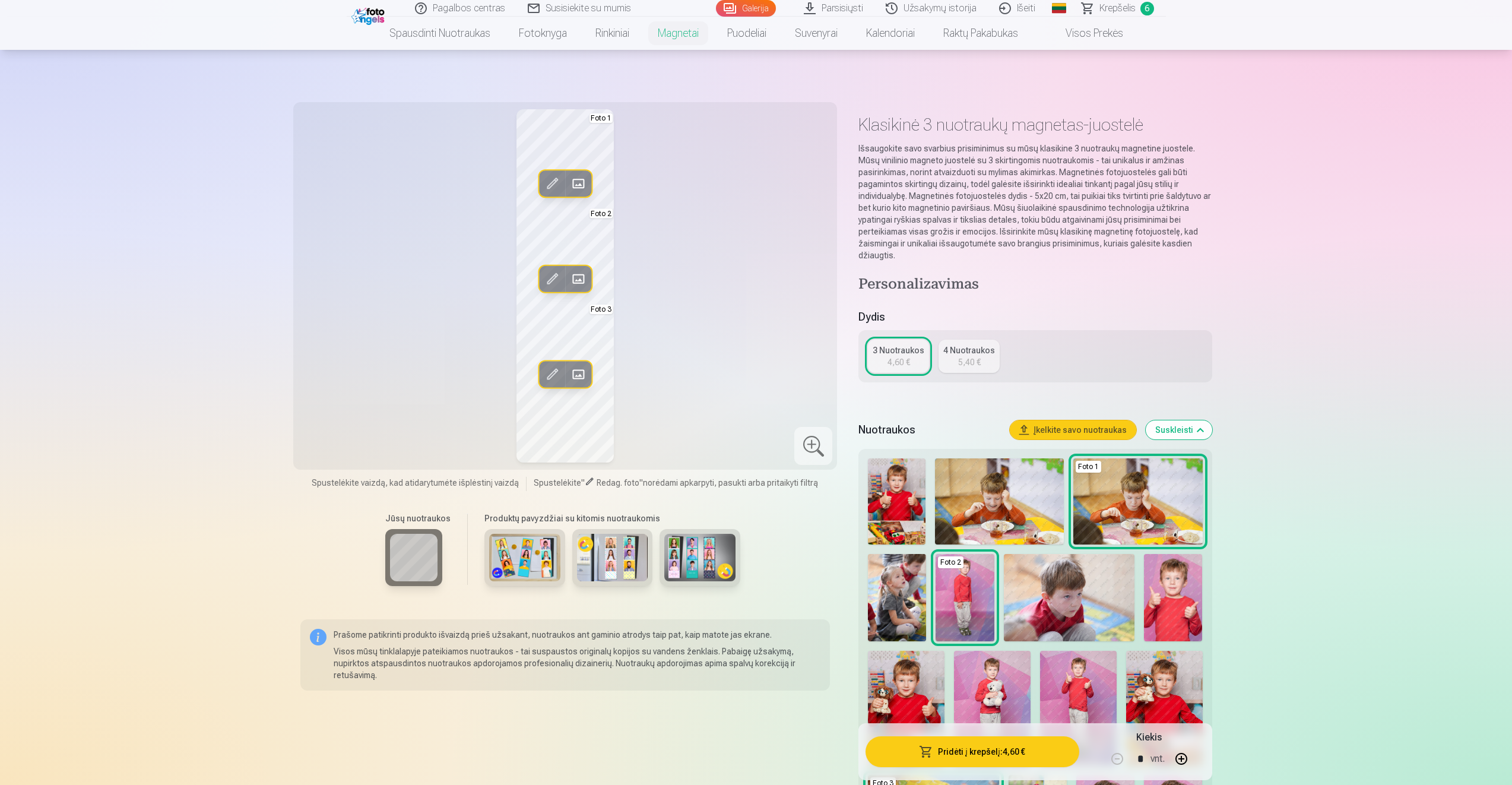
scroll to position [119, 0]
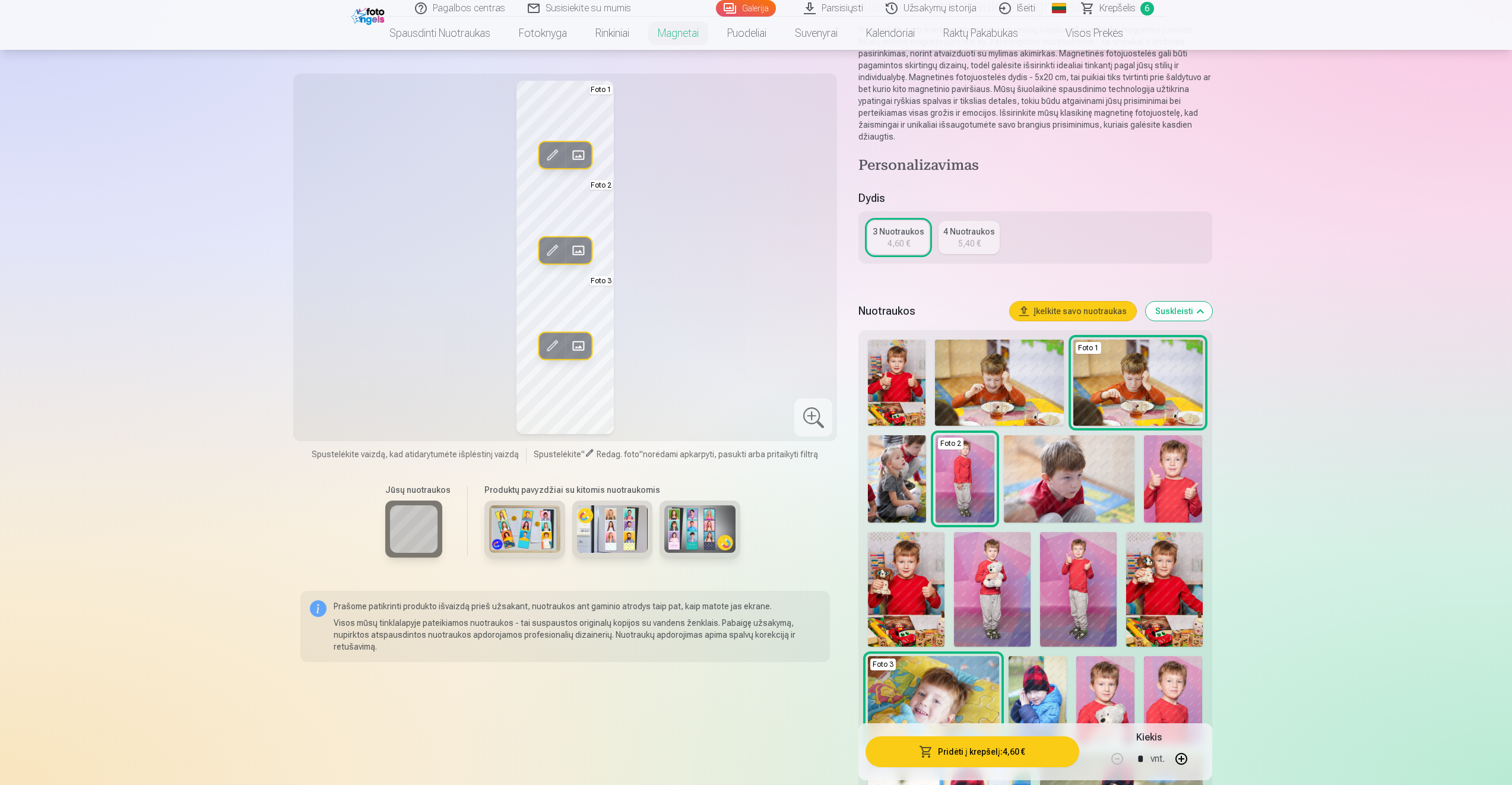
click at [890, 575] on img at bounding box center [906, 590] width 77 height 115
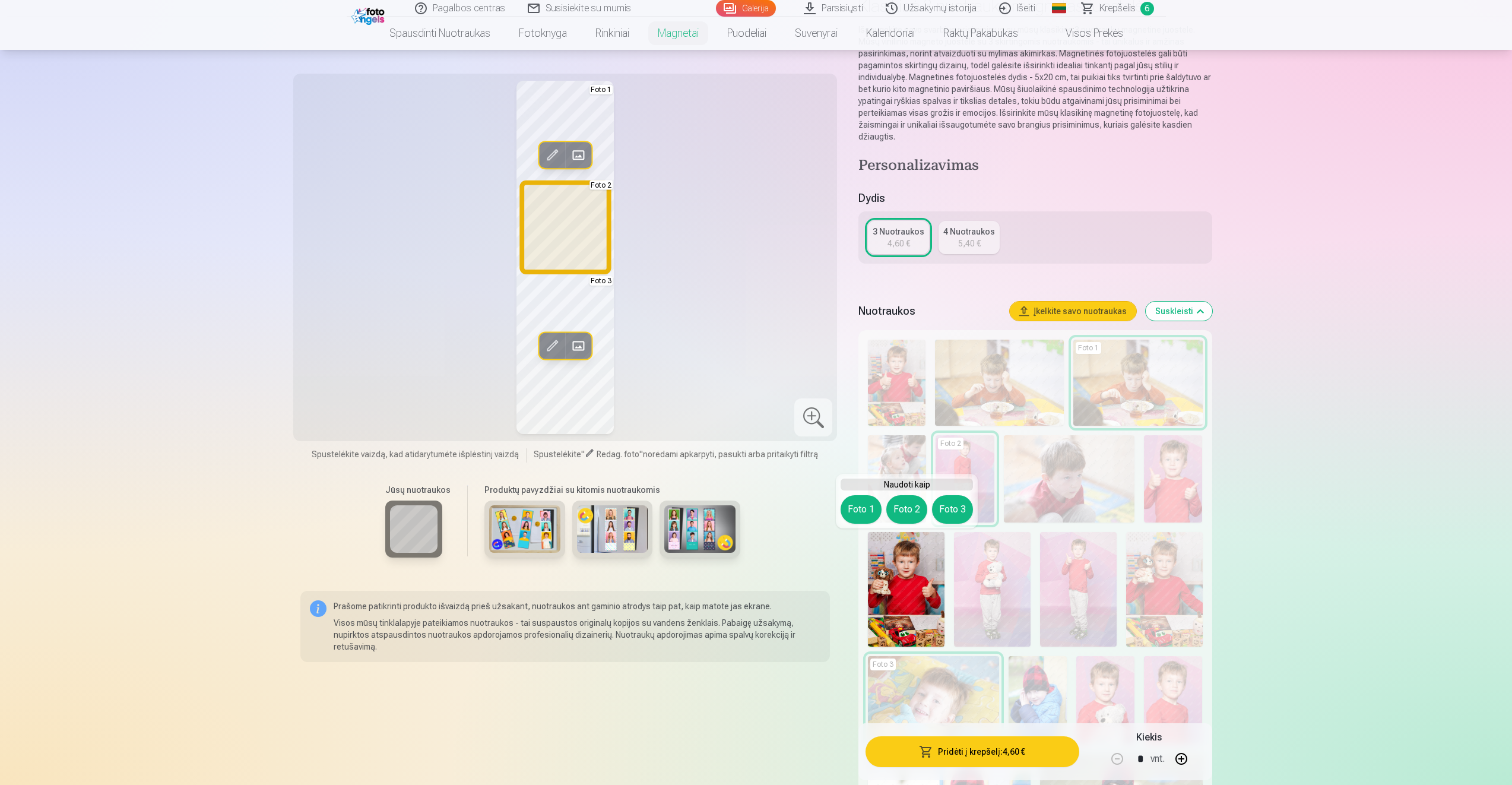
click at [906, 512] on button "Foto 2" at bounding box center [906, 509] width 41 height 29
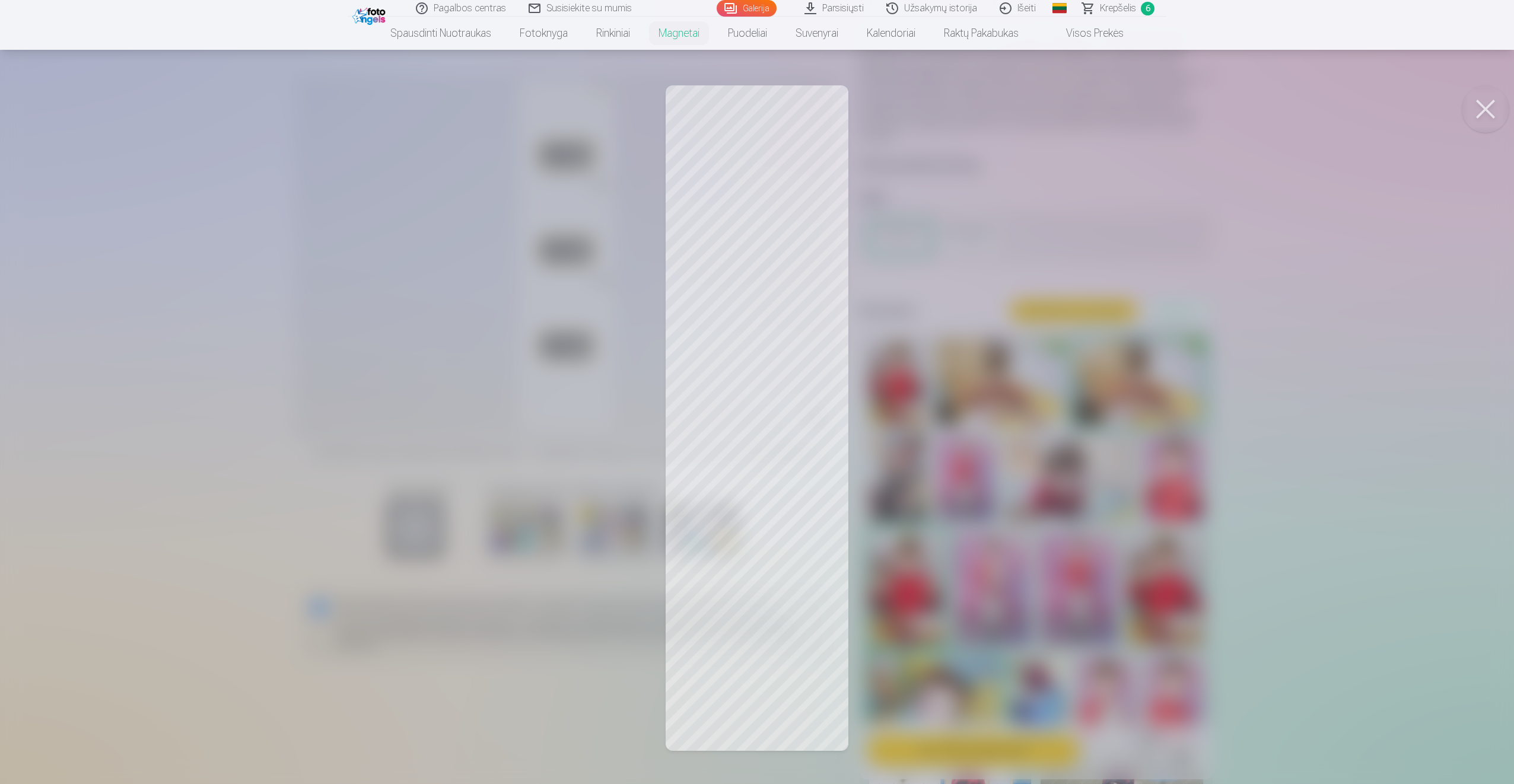
click at [1491, 110] on button at bounding box center [1485, 109] width 48 height 48
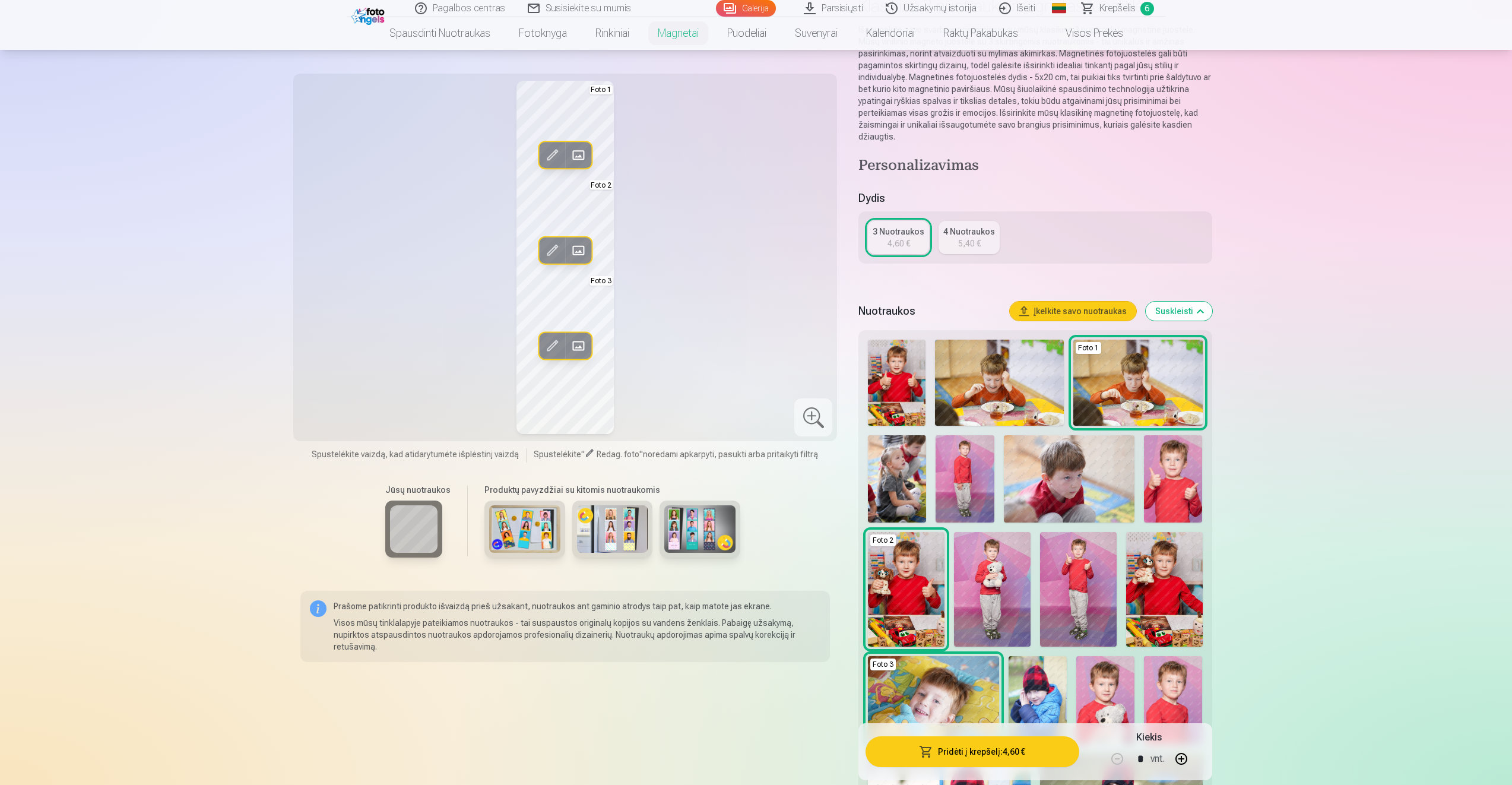
click at [953, 236] on div "4 Nuotraukos" at bounding box center [969, 231] width 52 height 12
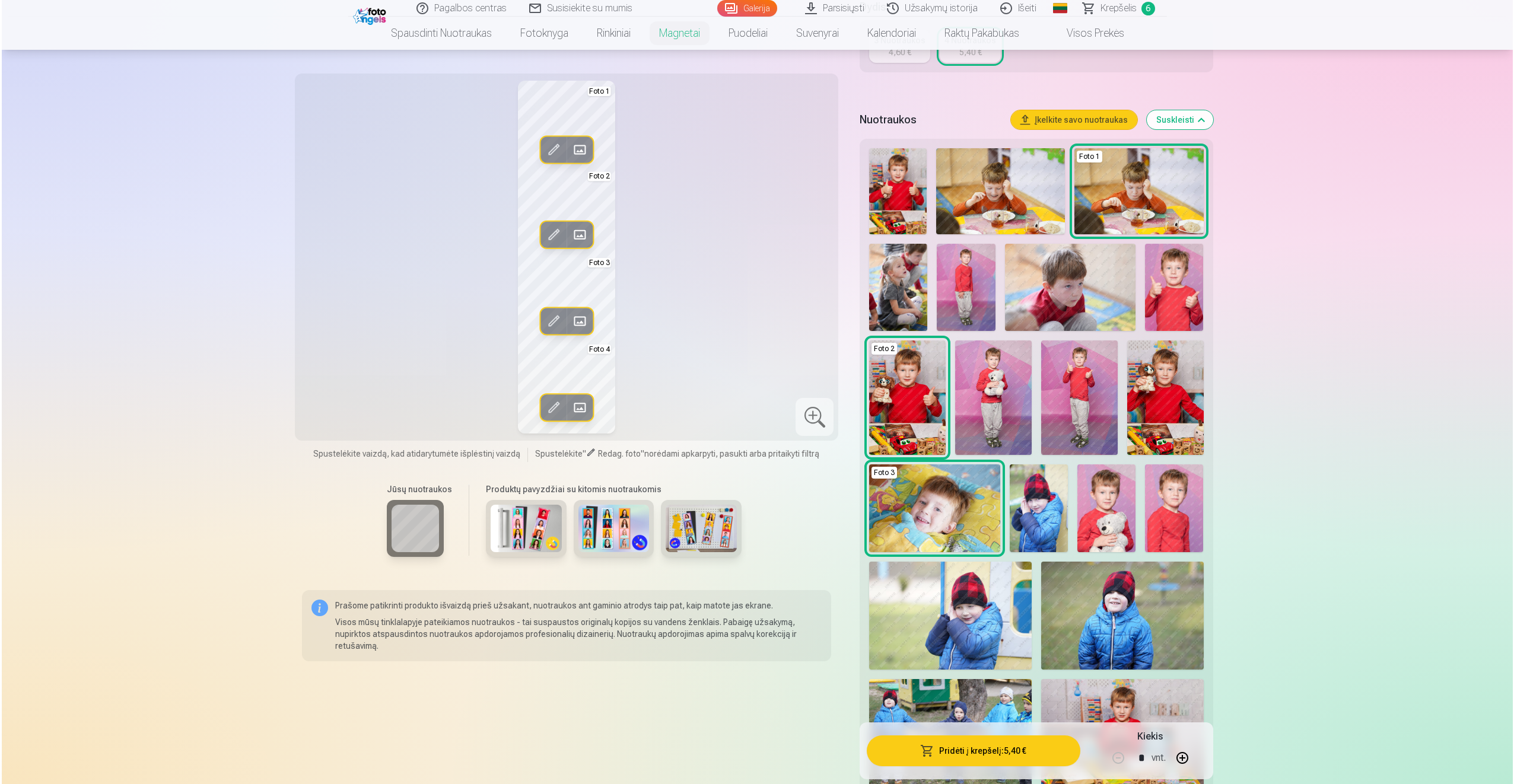
scroll to position [296, 0]
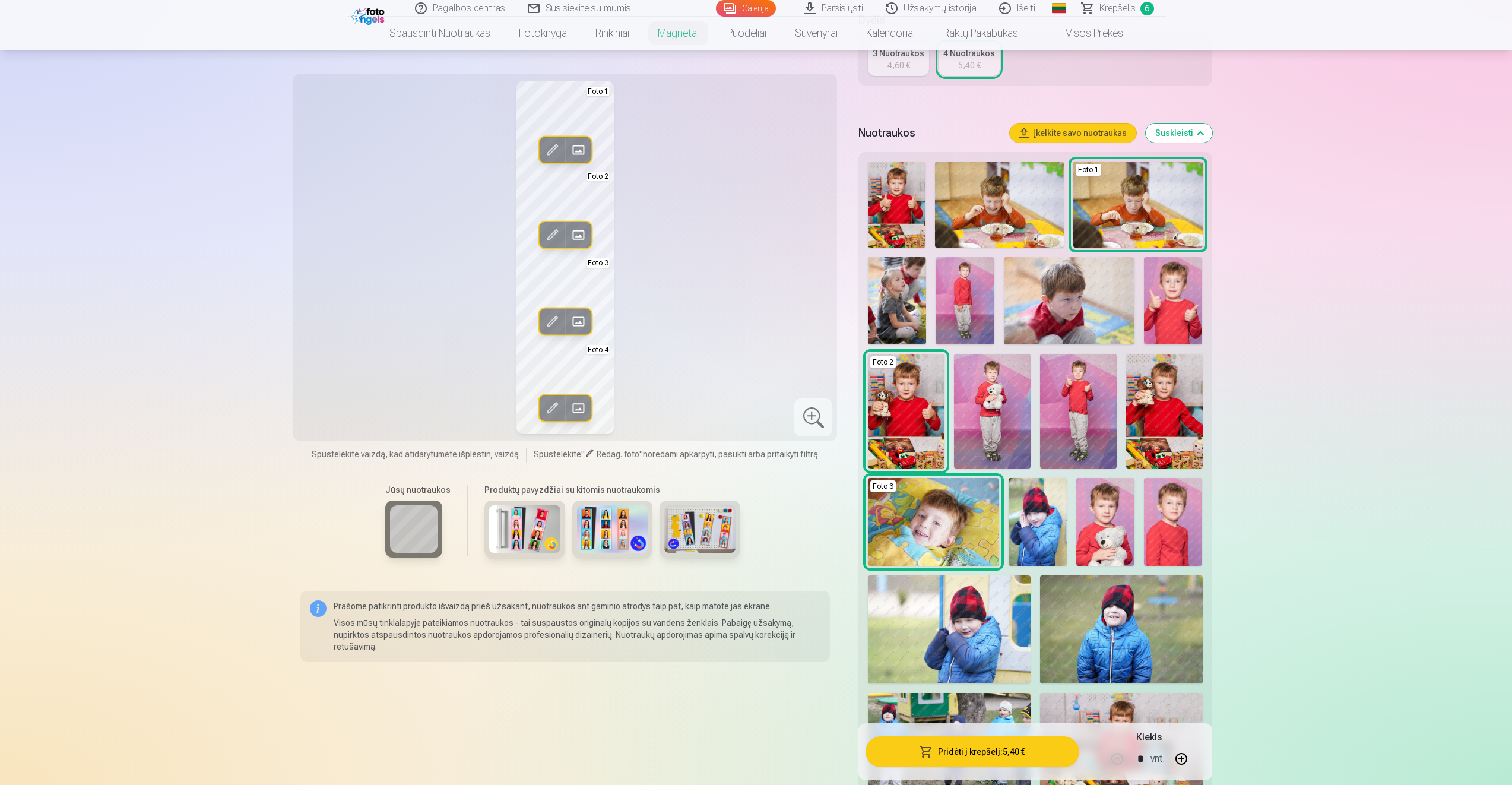
click at [1029, 751] on button "Pridėti į krepšelį : 5,40 €" at bounding box center [971, 751] width 213 height 31
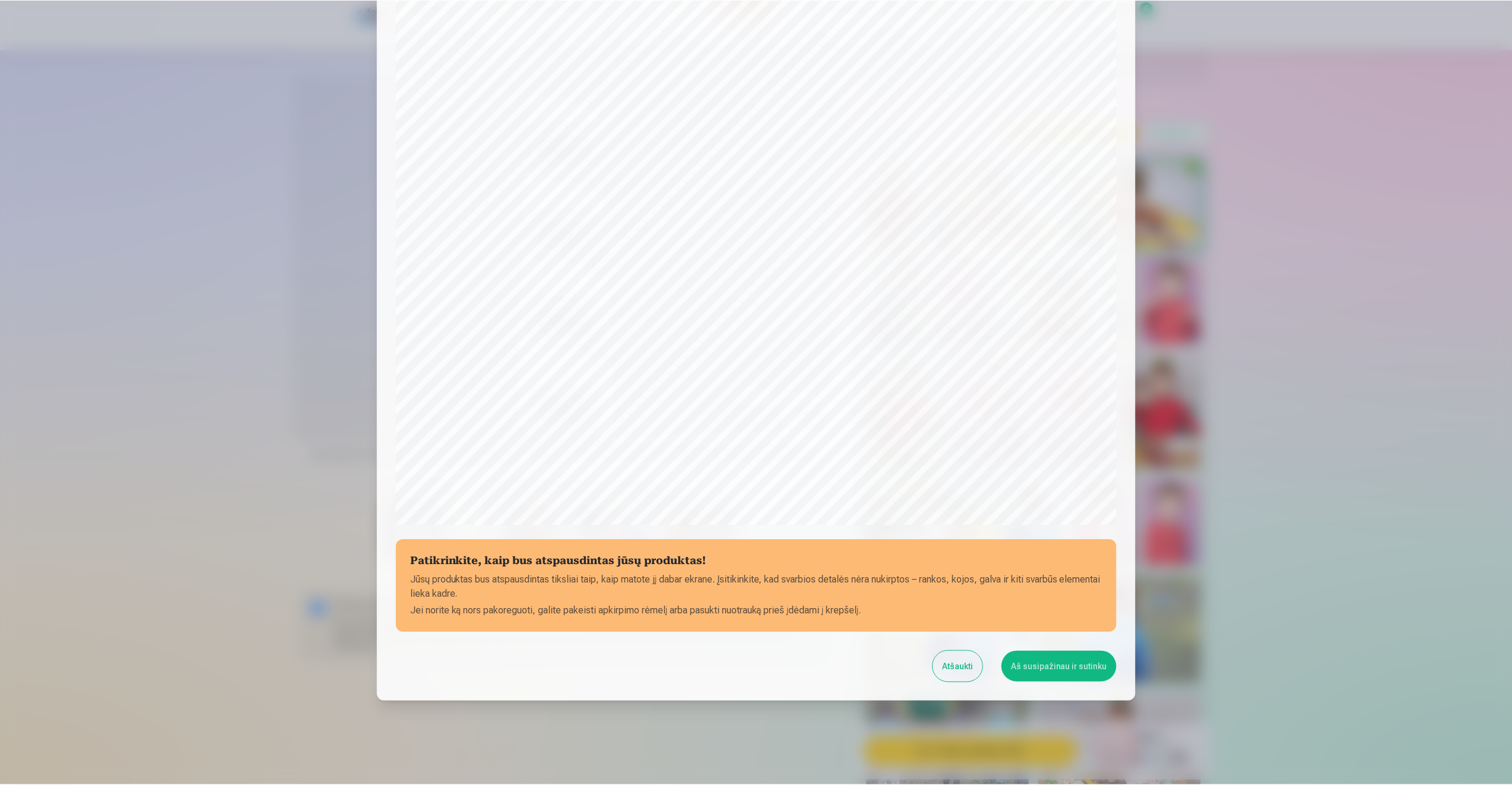
scroll to position [81, 0]
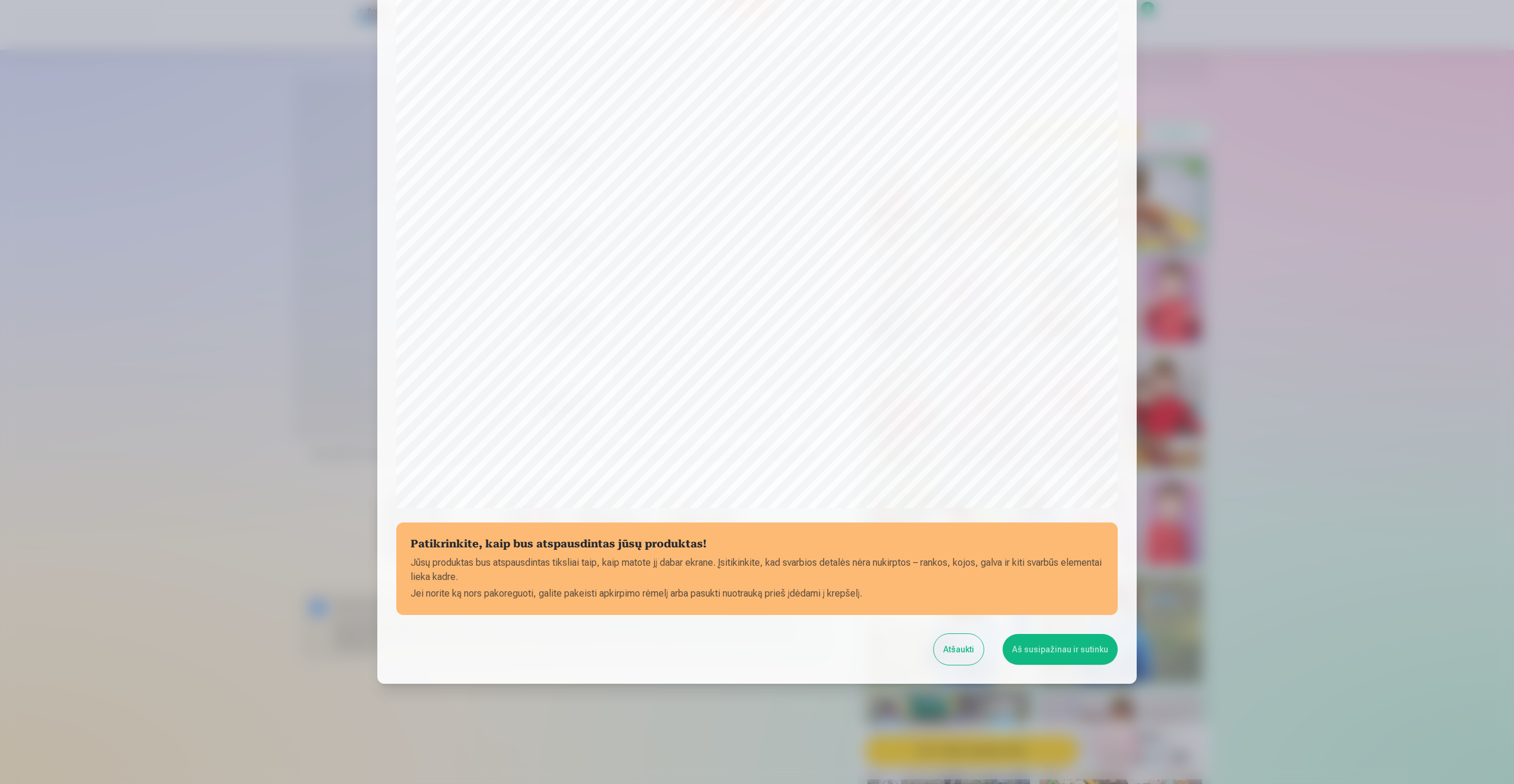
click at [1069, 648] on button "Aš susipažinau ir sutinku" at bounding box center [1060, 649] width 115 height 31
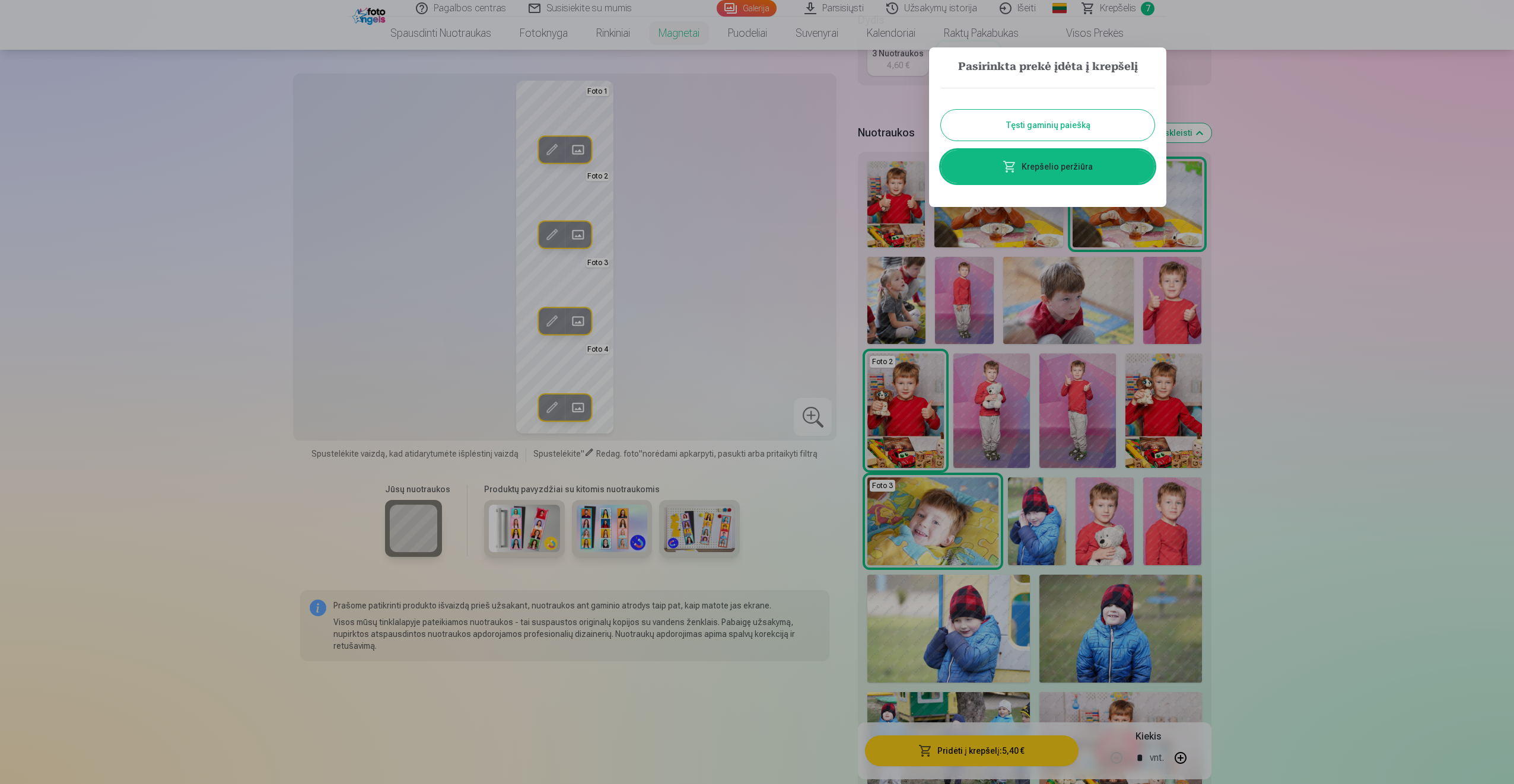
click at [1088, 173] on link "Krepšelio peržiūra" at bounding box center [1048, 166] width 213 height 33
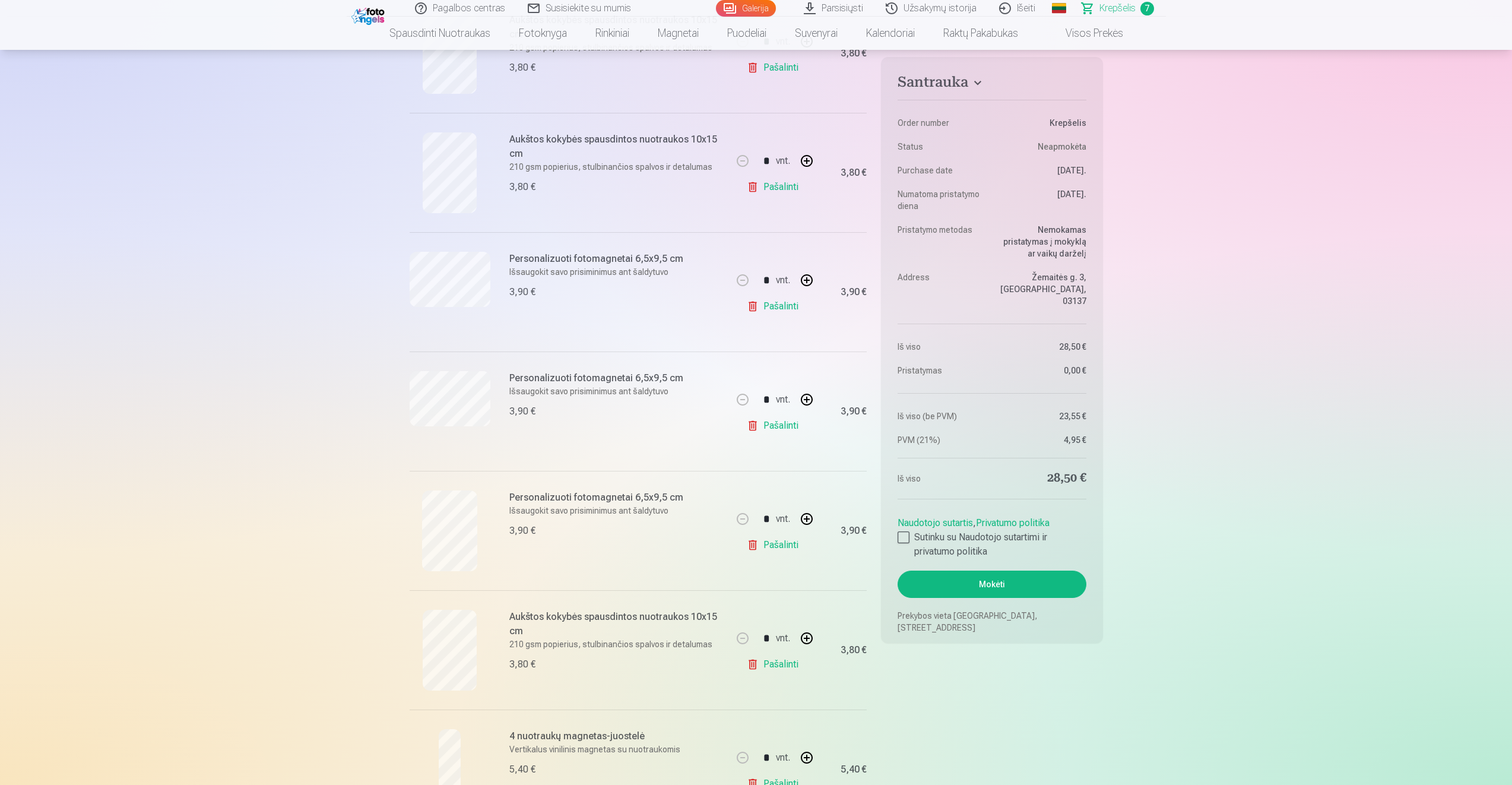
scroll to position [356, 0]
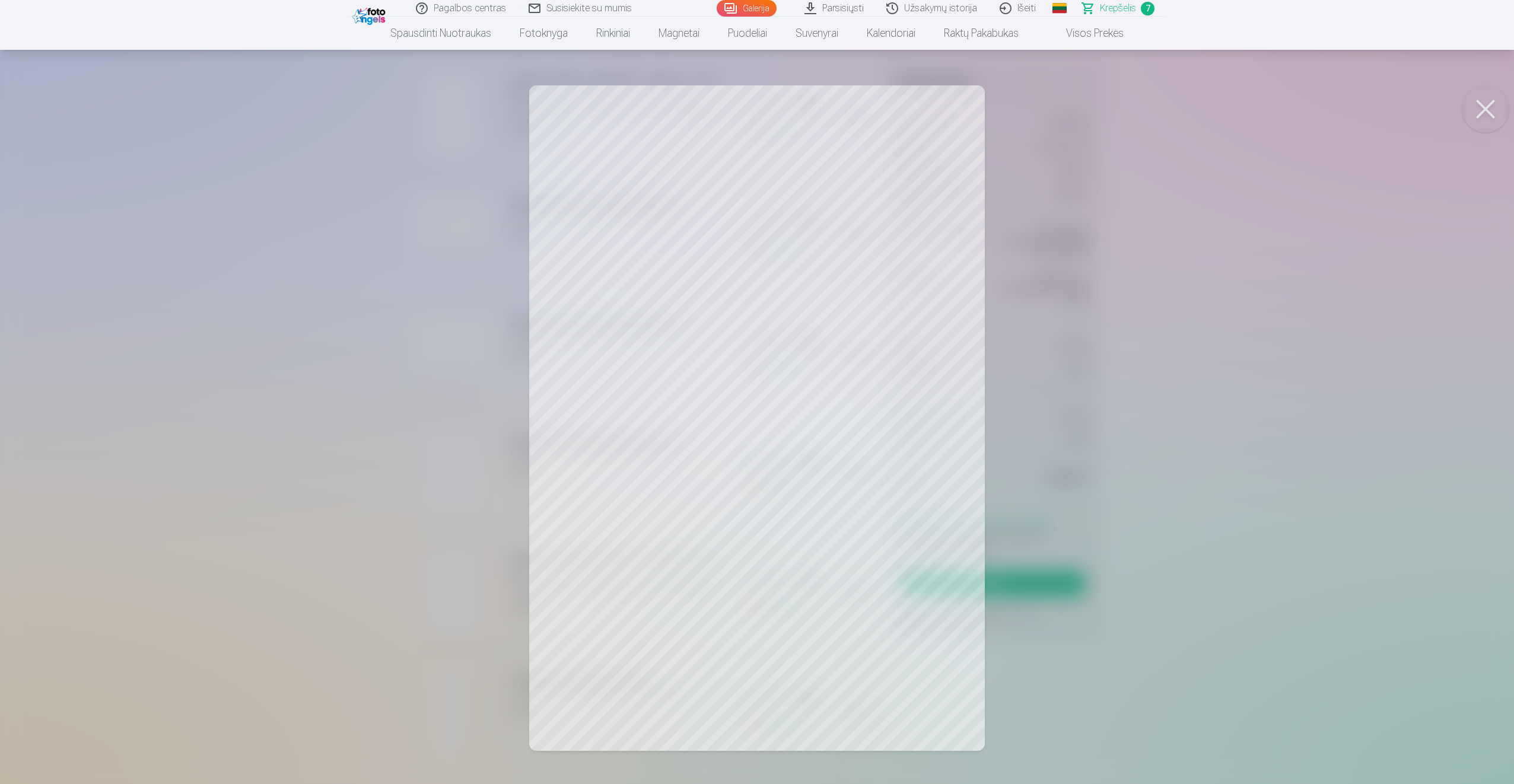
click at [1484, 102] on button at bounding box center [1485, 109] width 48 height 48
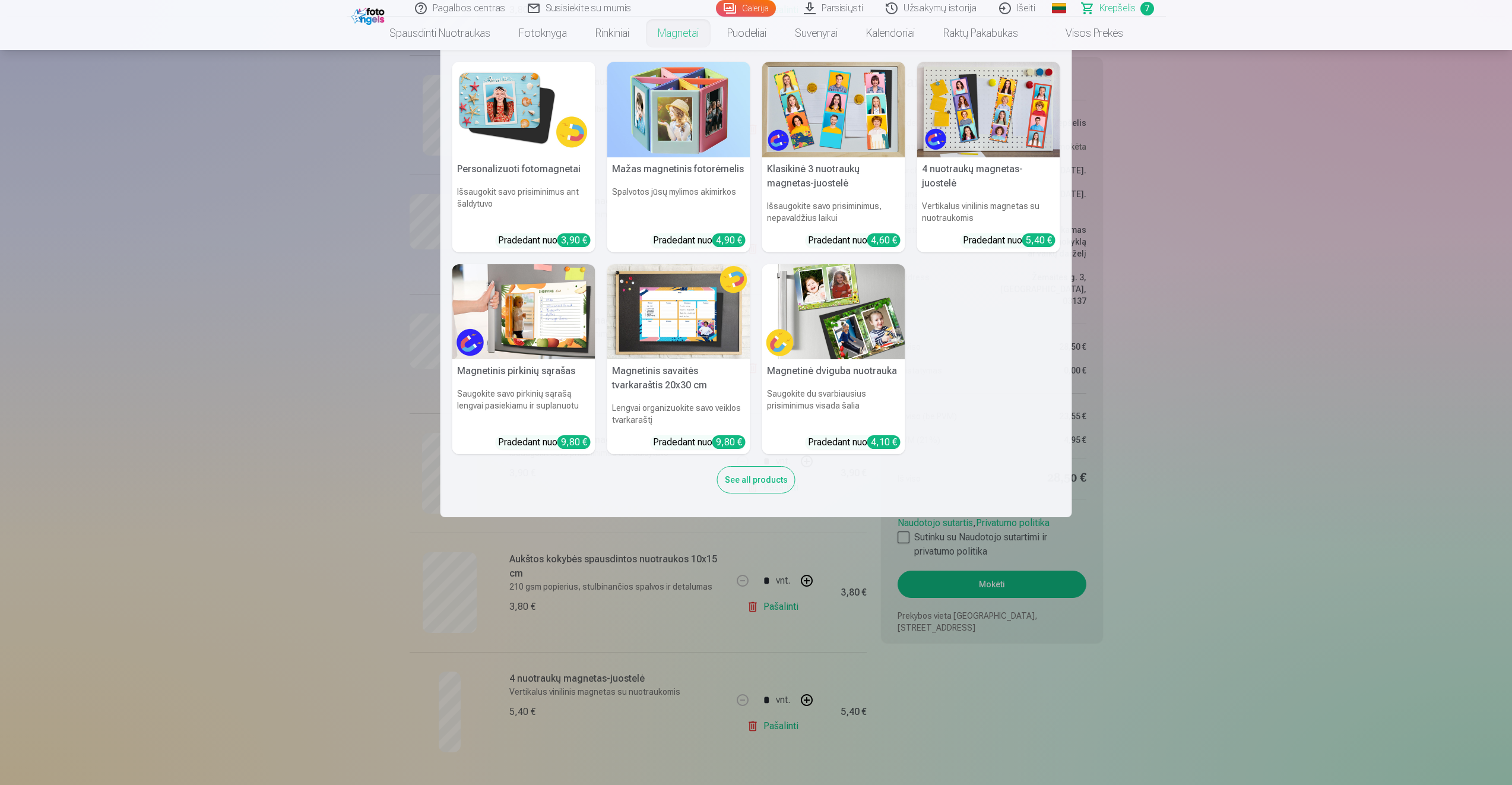
click at [498, 142] on img at bounding box center [524, 109] width 143 height 96
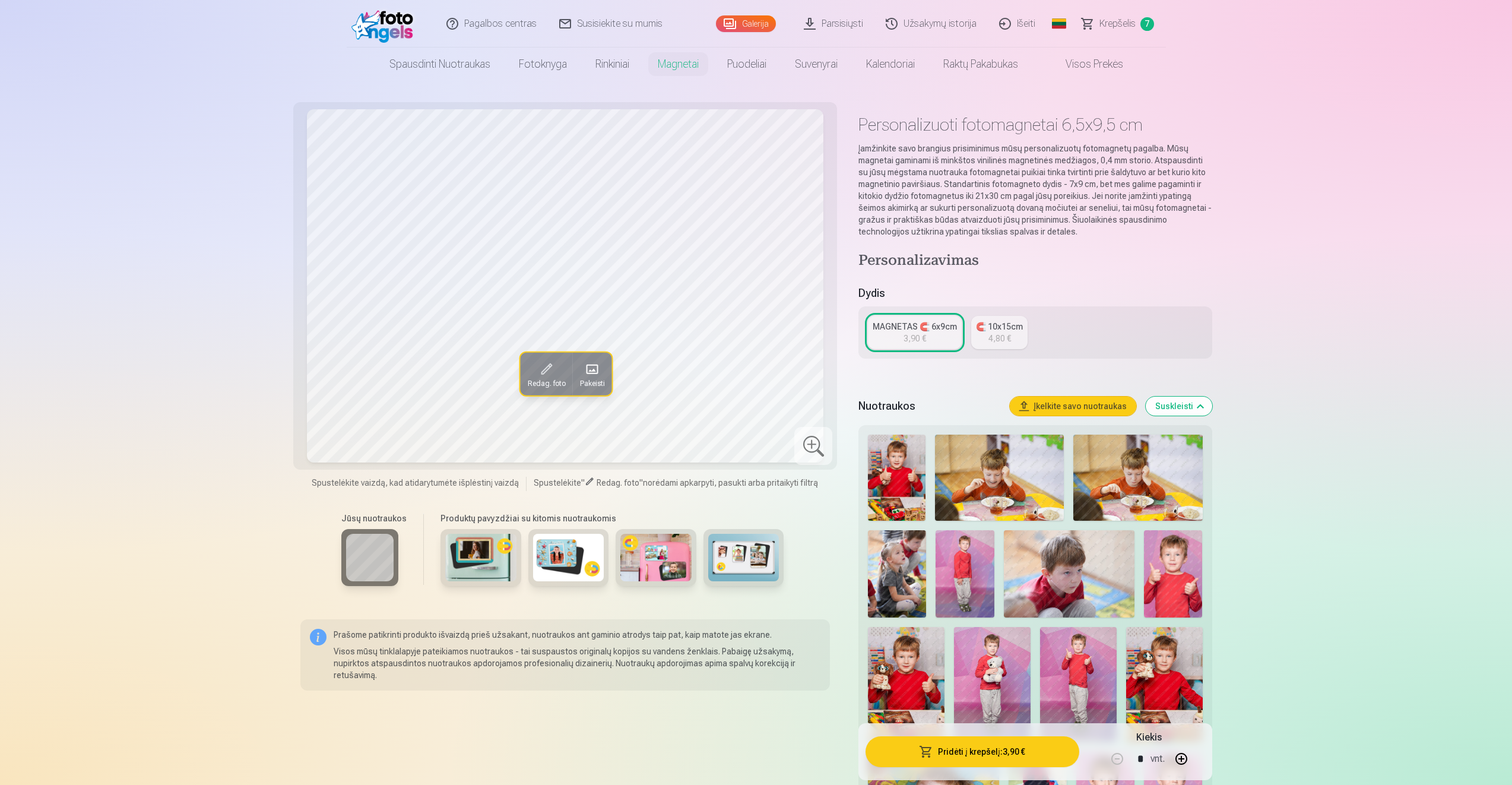
click at [1001, 329] on div "🧲 10x15cm" at bounding box center [999, 326] width 47 height 12
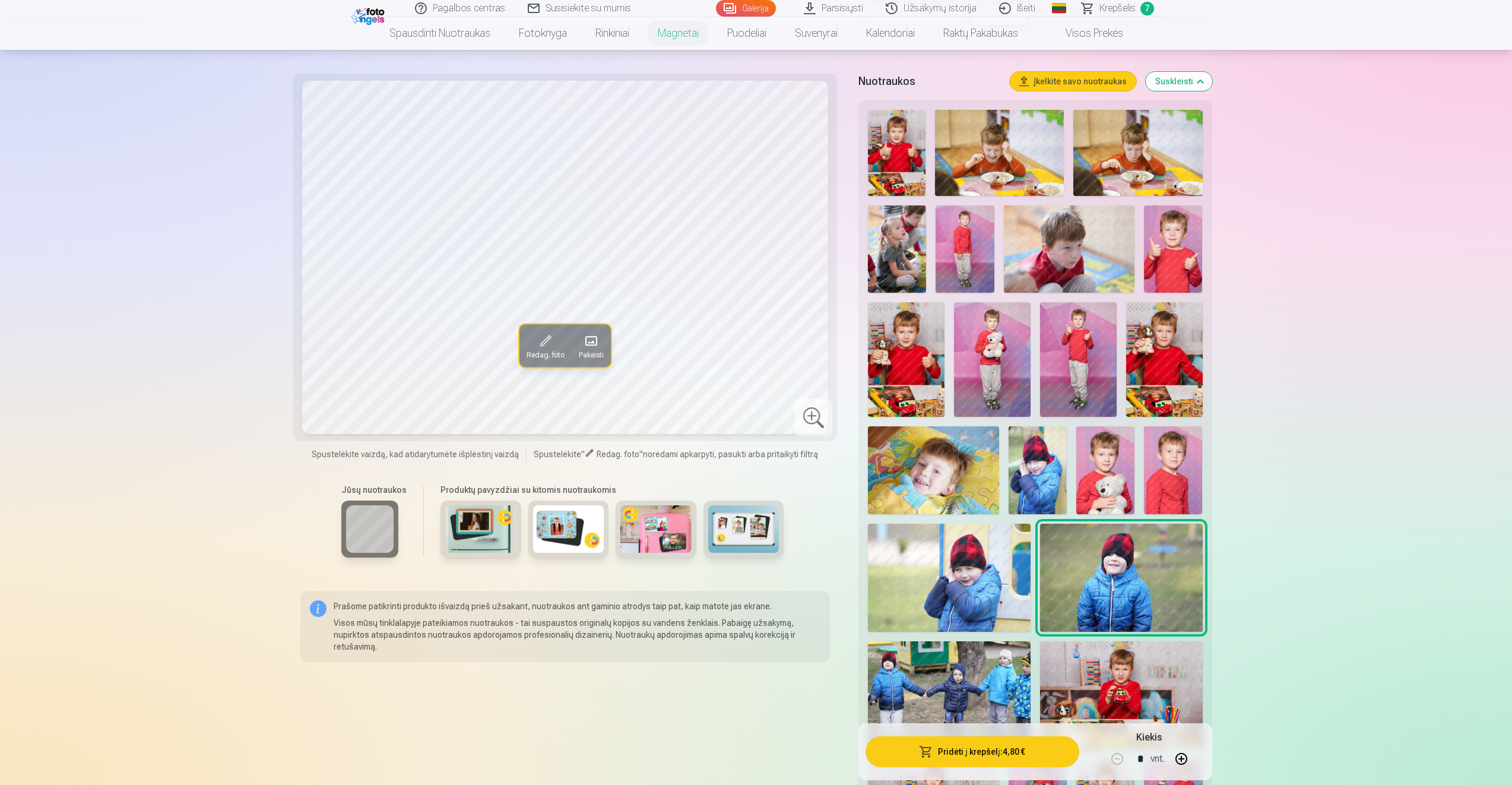
scroll to position [356, 0]
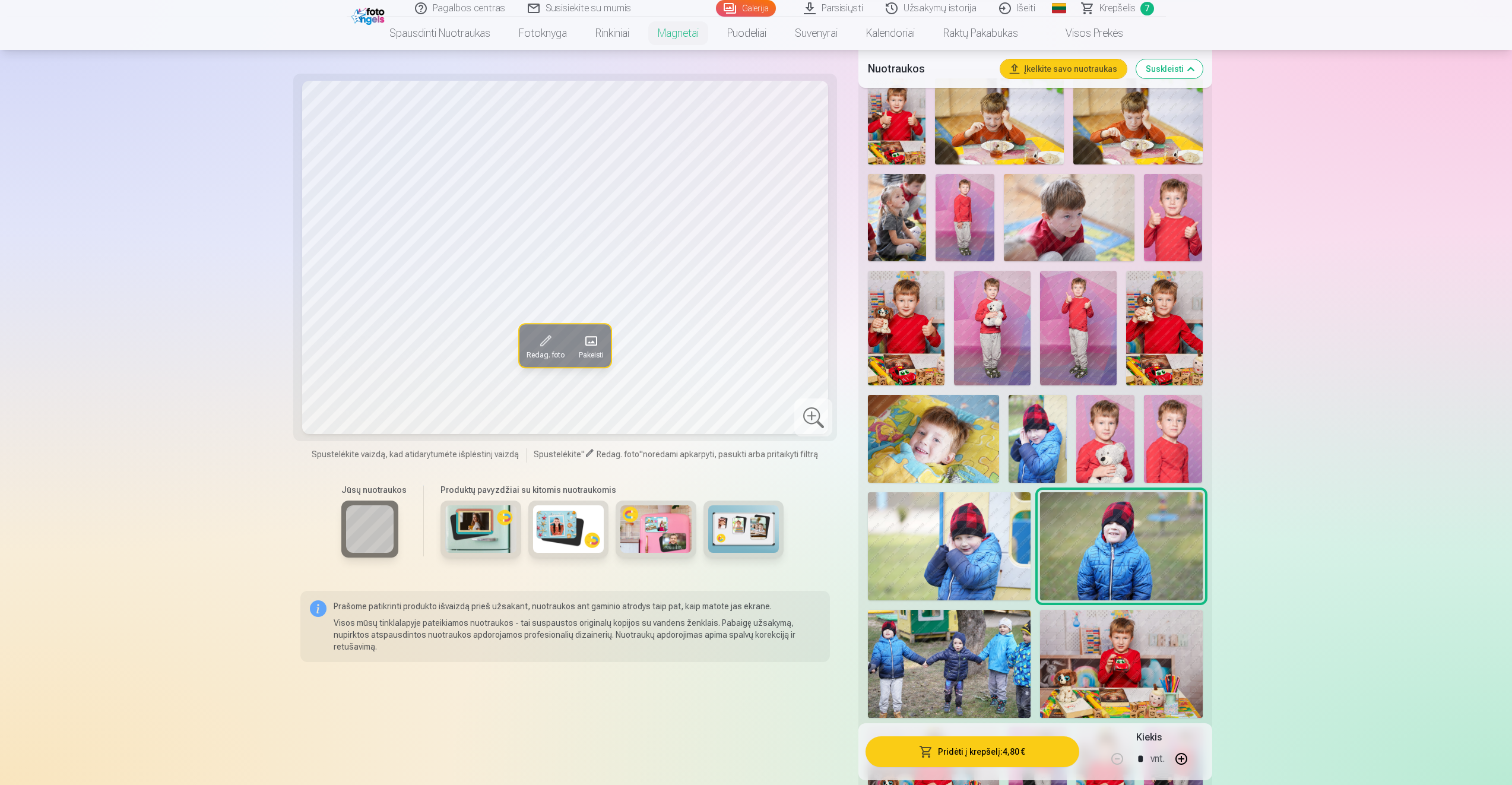
click at [1178, 441] on img at bounding box center [1173, 438] width 58 height 87
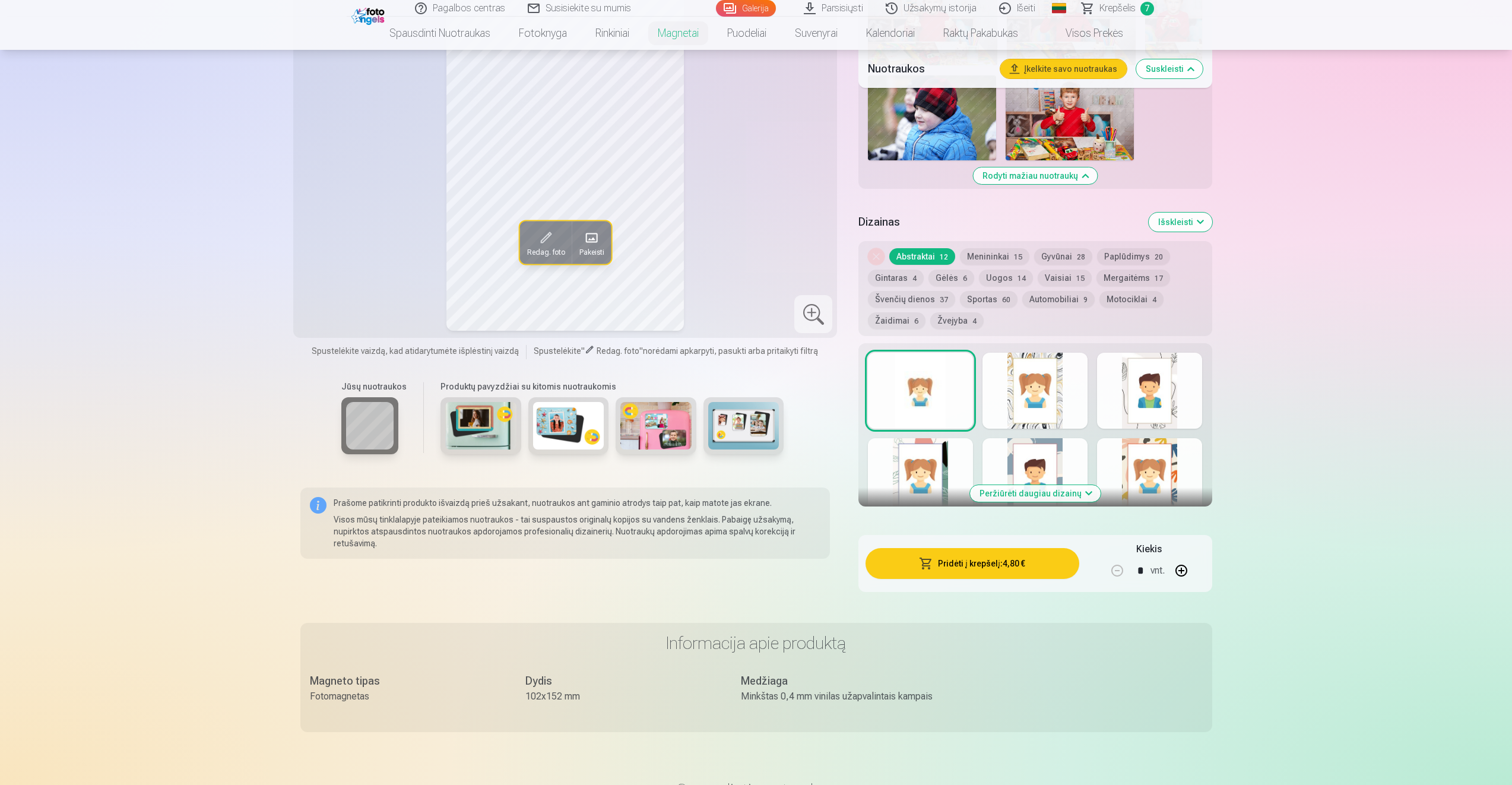
scroll to position [1188, 0]
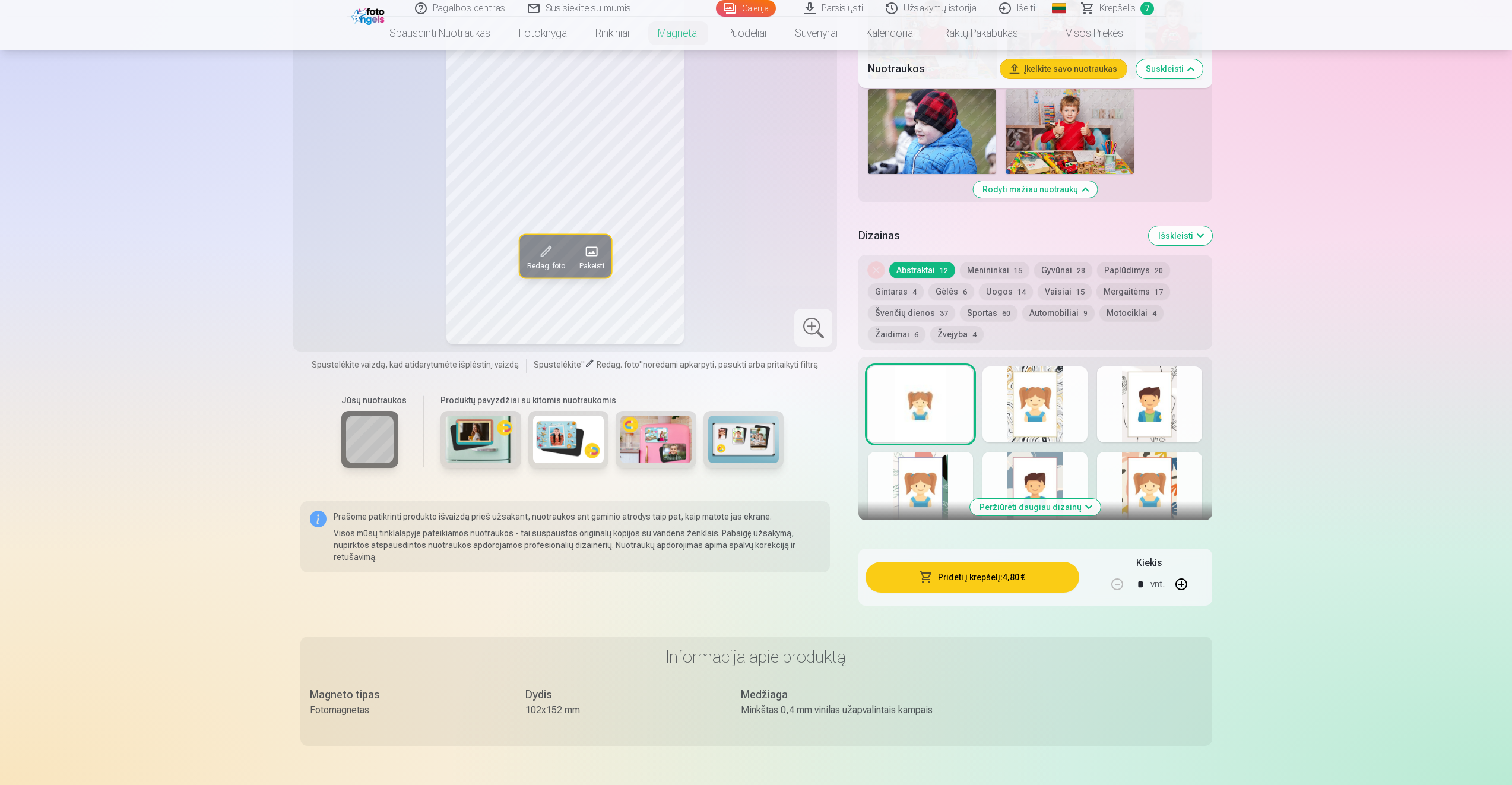
click at [993, 295] on button "Uogos 14" at bounding box center [1006, 291] width 54 height 16
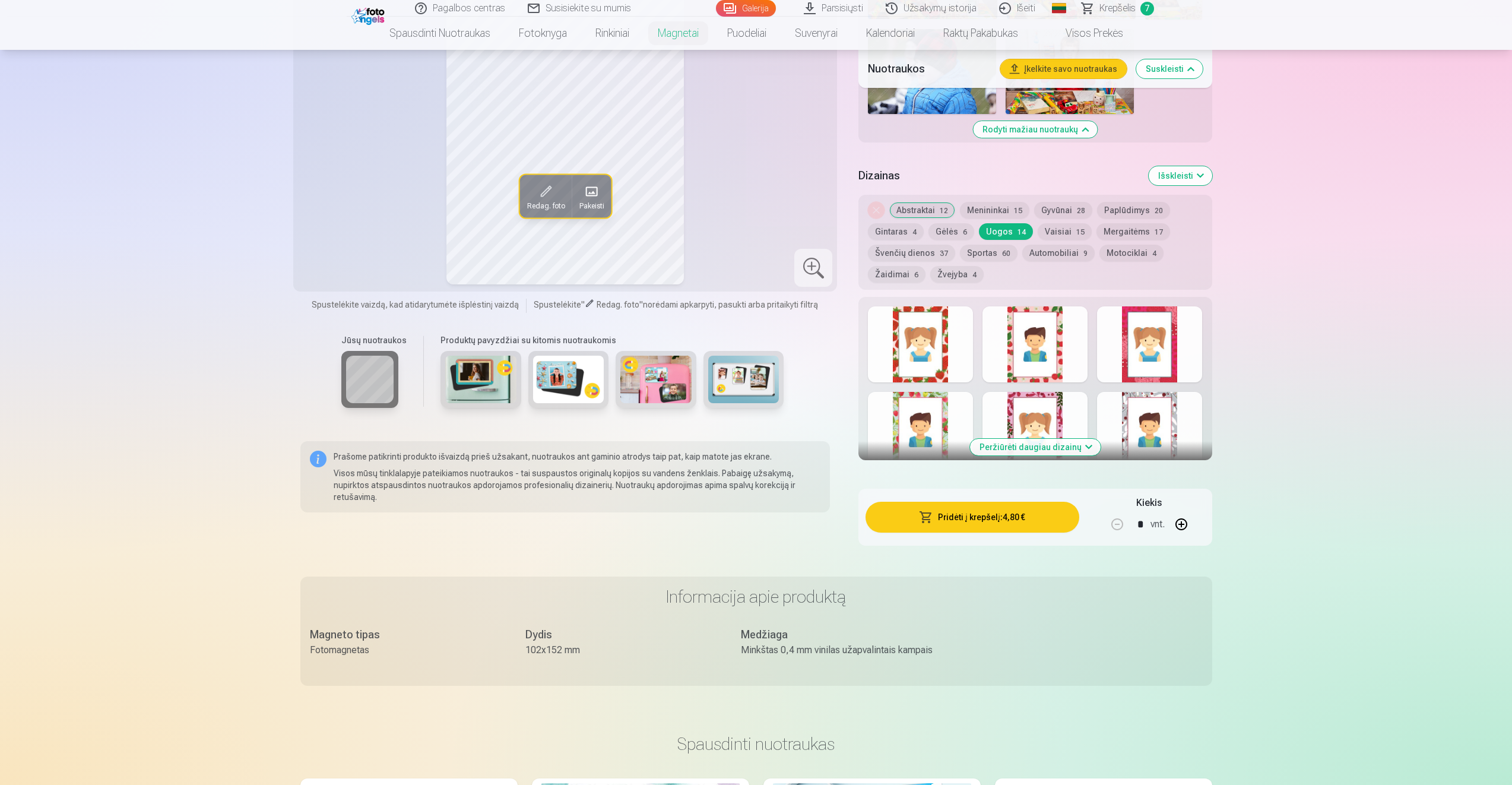
scroll to position [1247, 0]
click at [1051, 231] on button "Vaisiai 15" at bounding box center [1065, 232] width 54 height 16
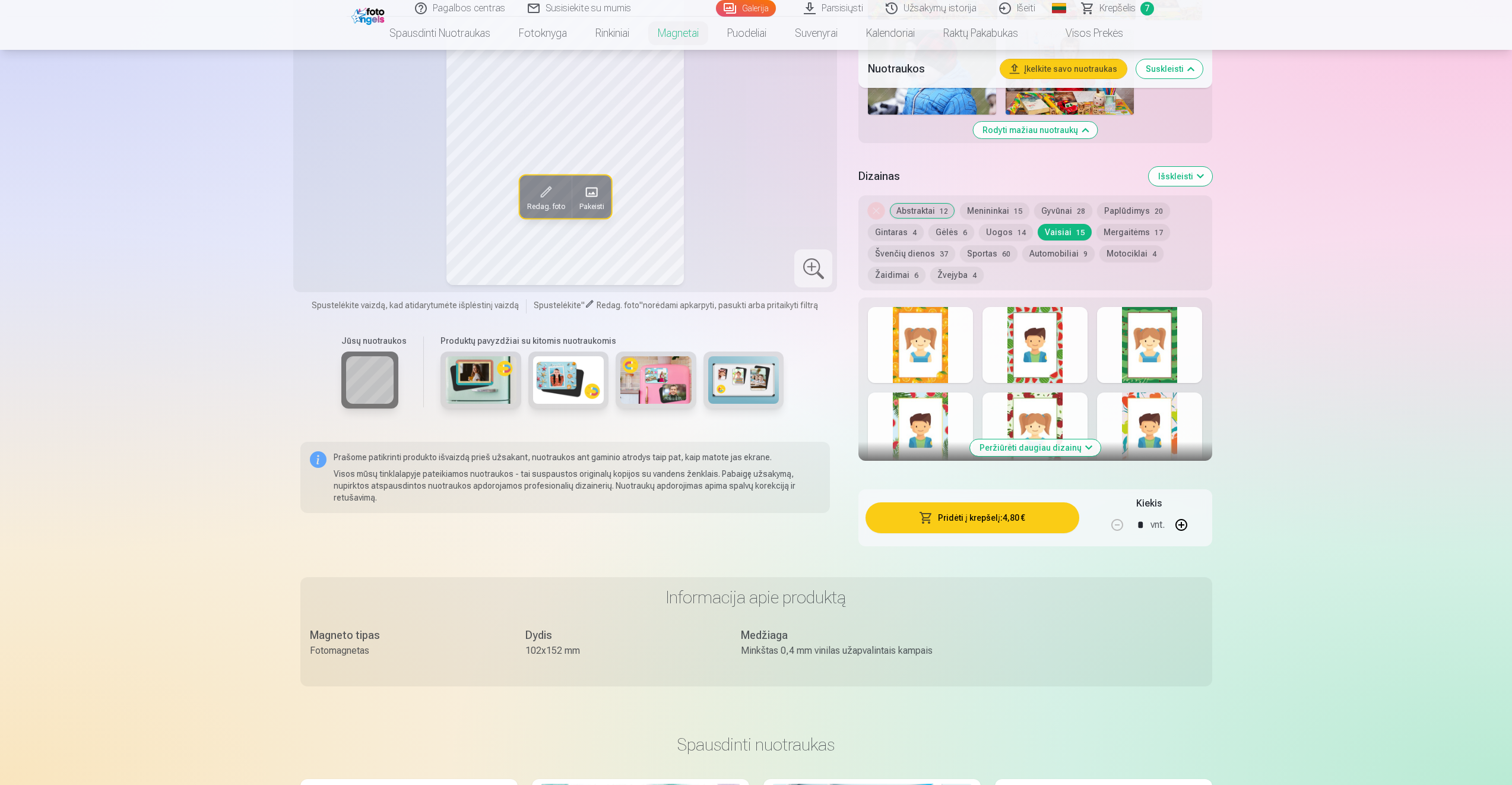
click at [1040, 338] on div at bounding box center [1035, 345] width 105 height 76
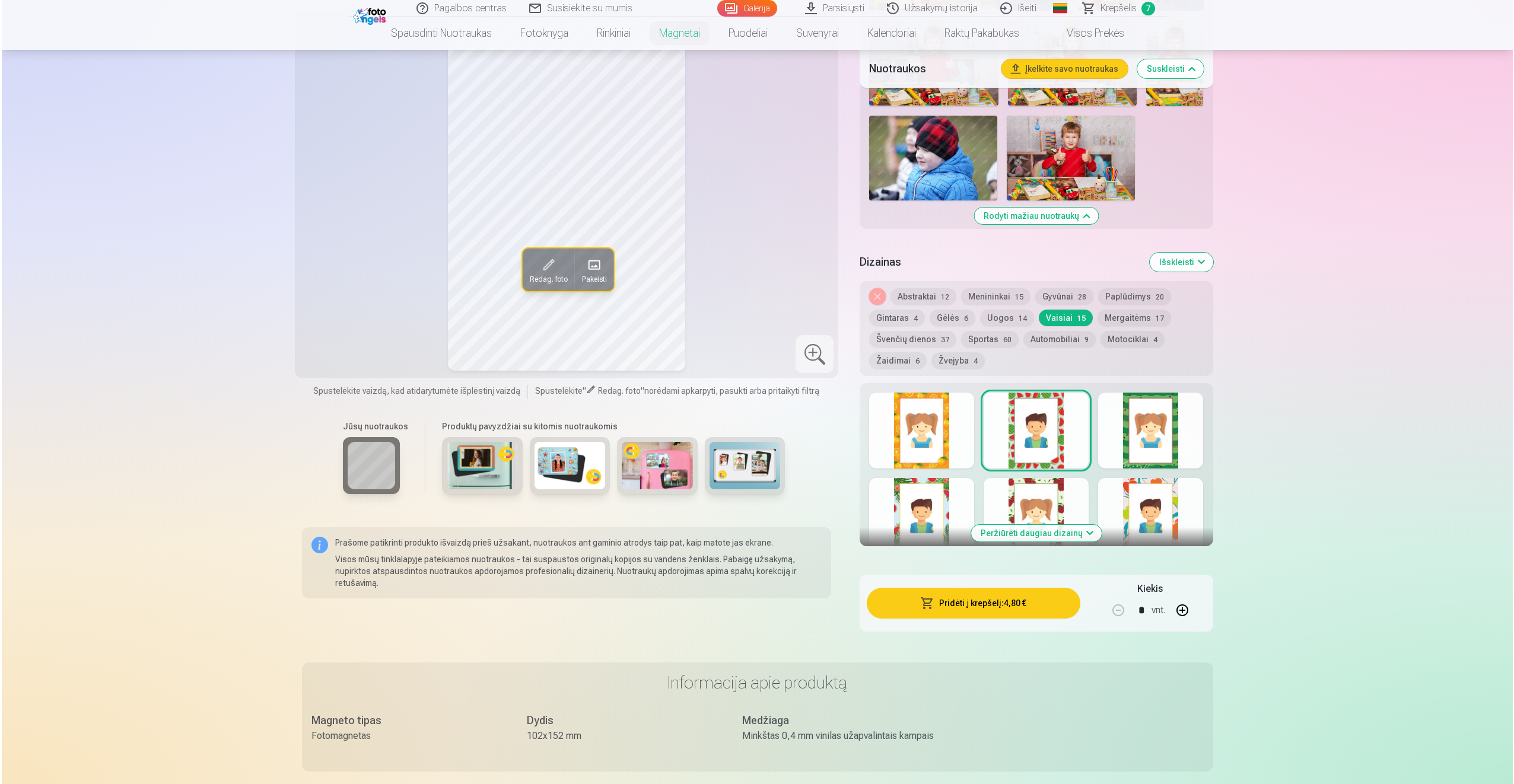
scroll to position [1067, 0]
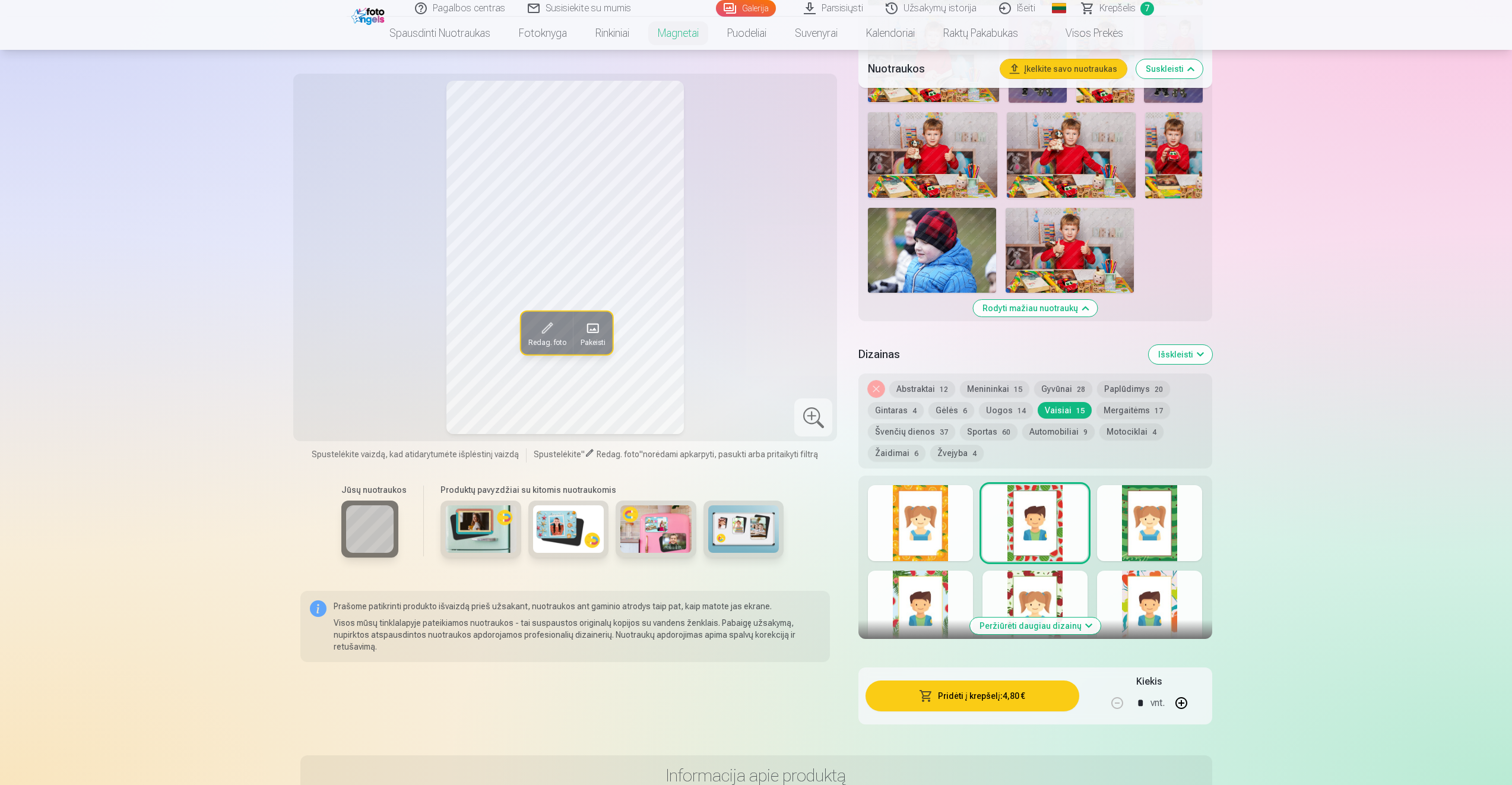
click at [1007, 692] on button "Pridėti į krepšelį : 4,80 €" at bounding box center [971, 696] width 213 height 31
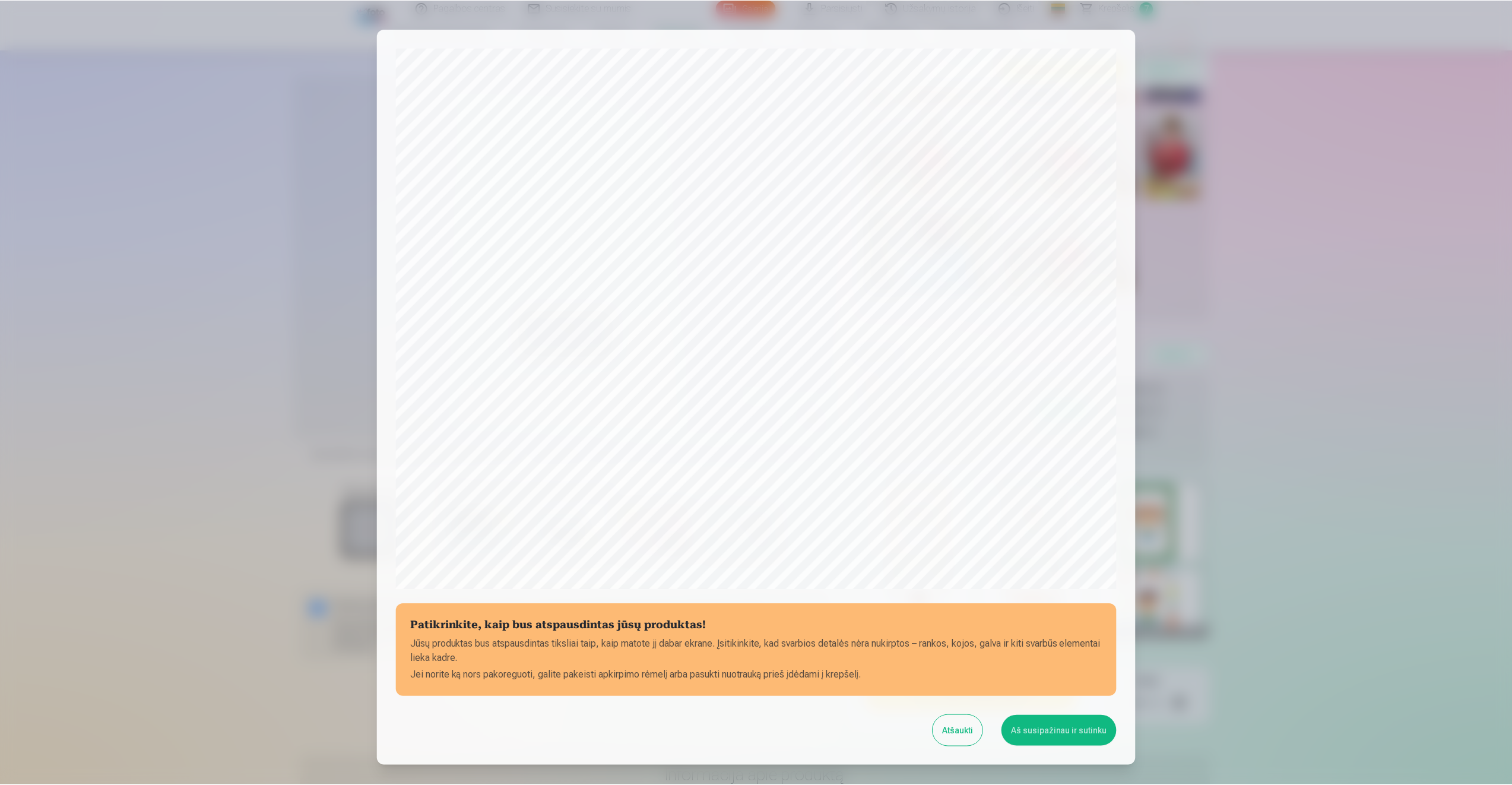
scroll to position [81, 0]
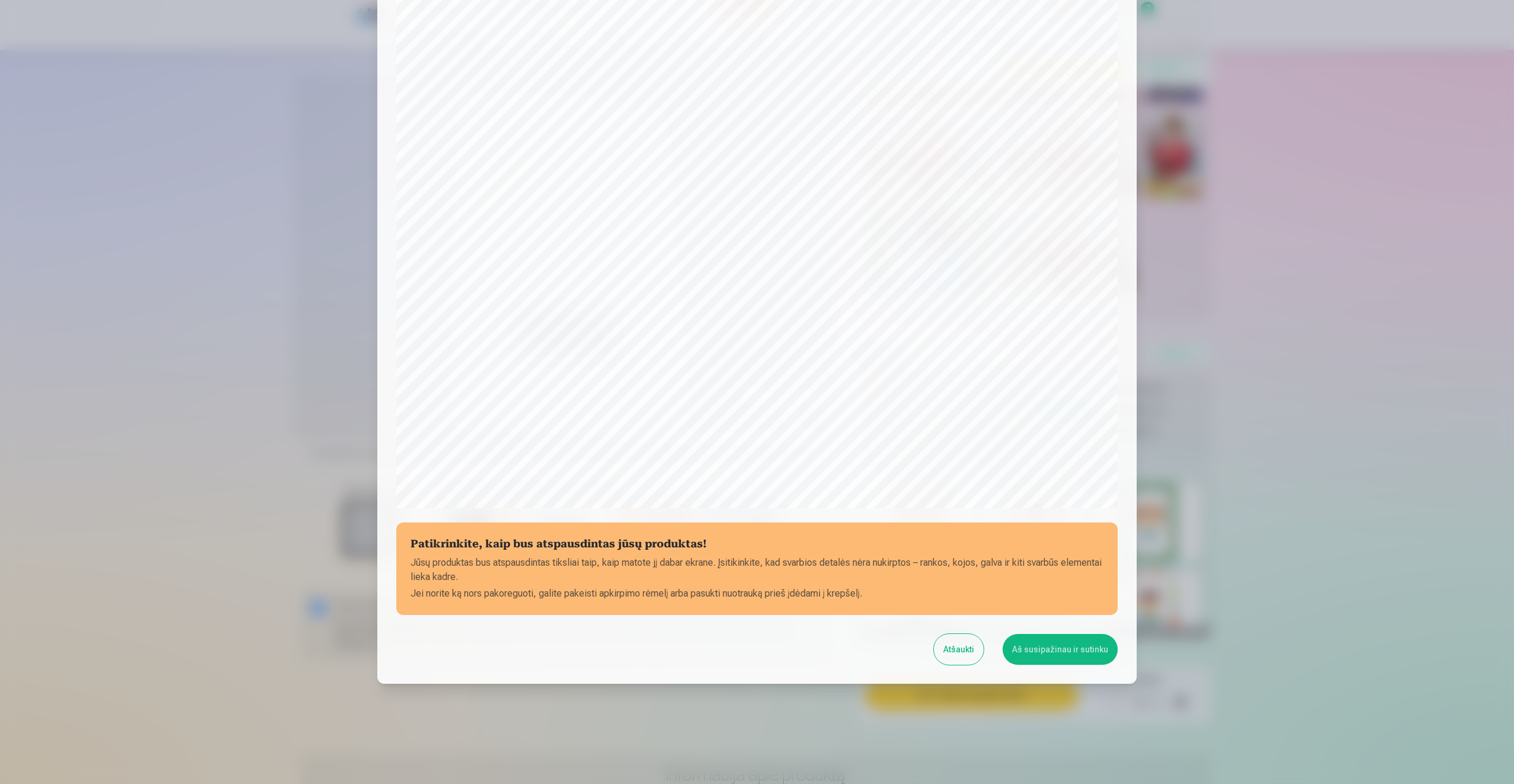
click at [1077, 647] on button "Aš susipažinau ir sutinku" at bounding box center [1060, 649] width 115 height 31
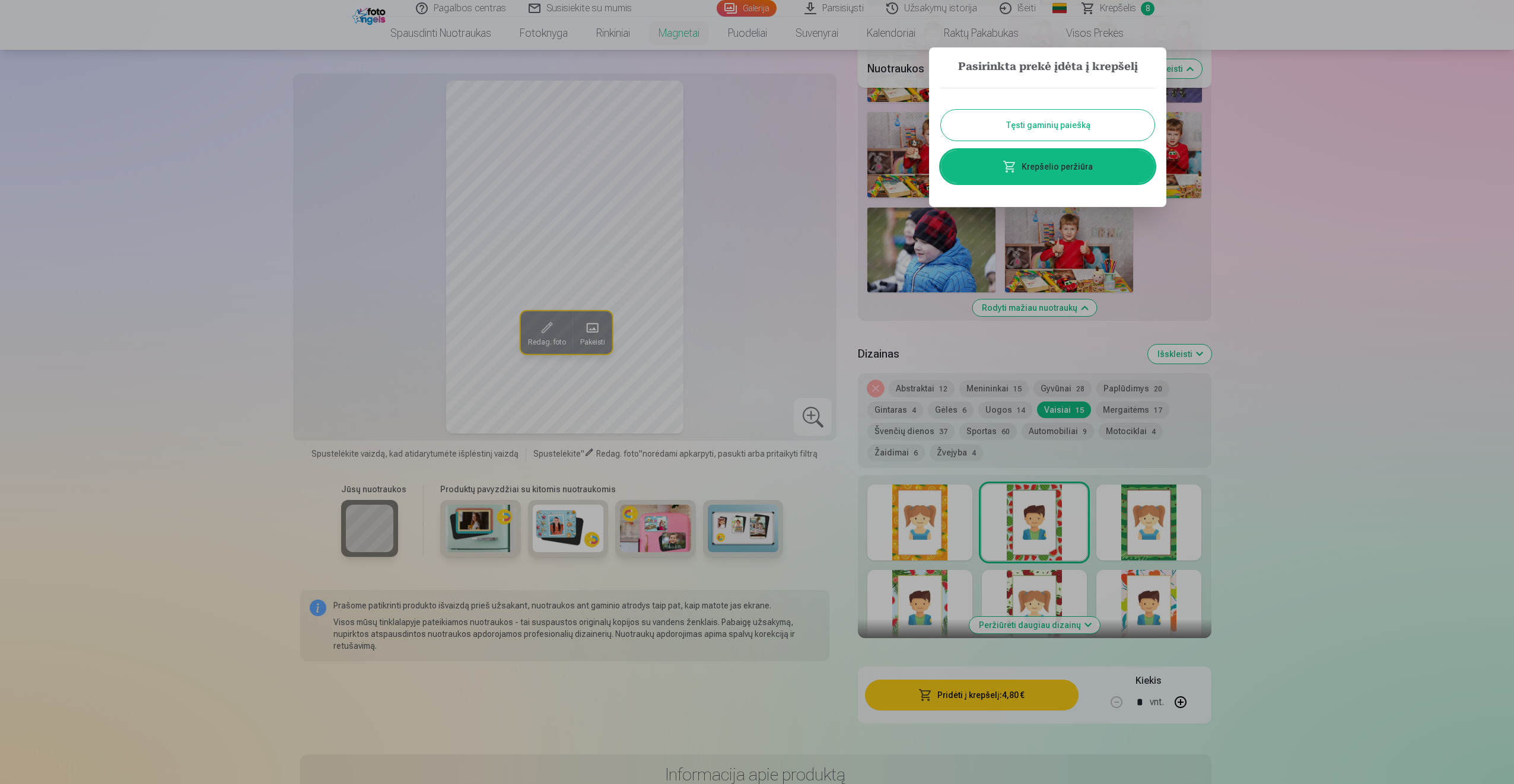
click at [1045, 173] on link "Krepšelio peržiūra" at bounding box center [1048, 166] width 213 height 33
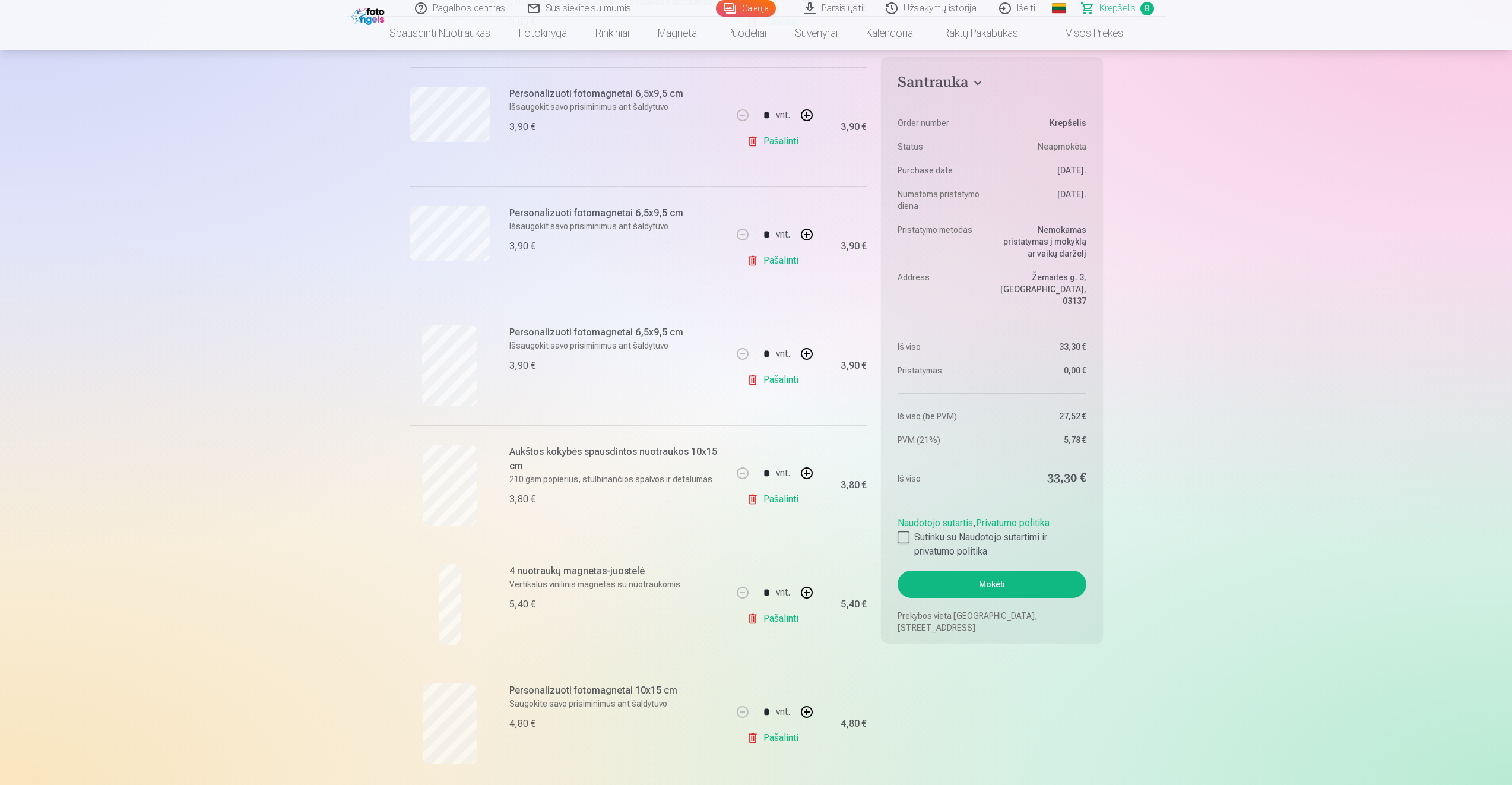
scroll to position [535, 0]
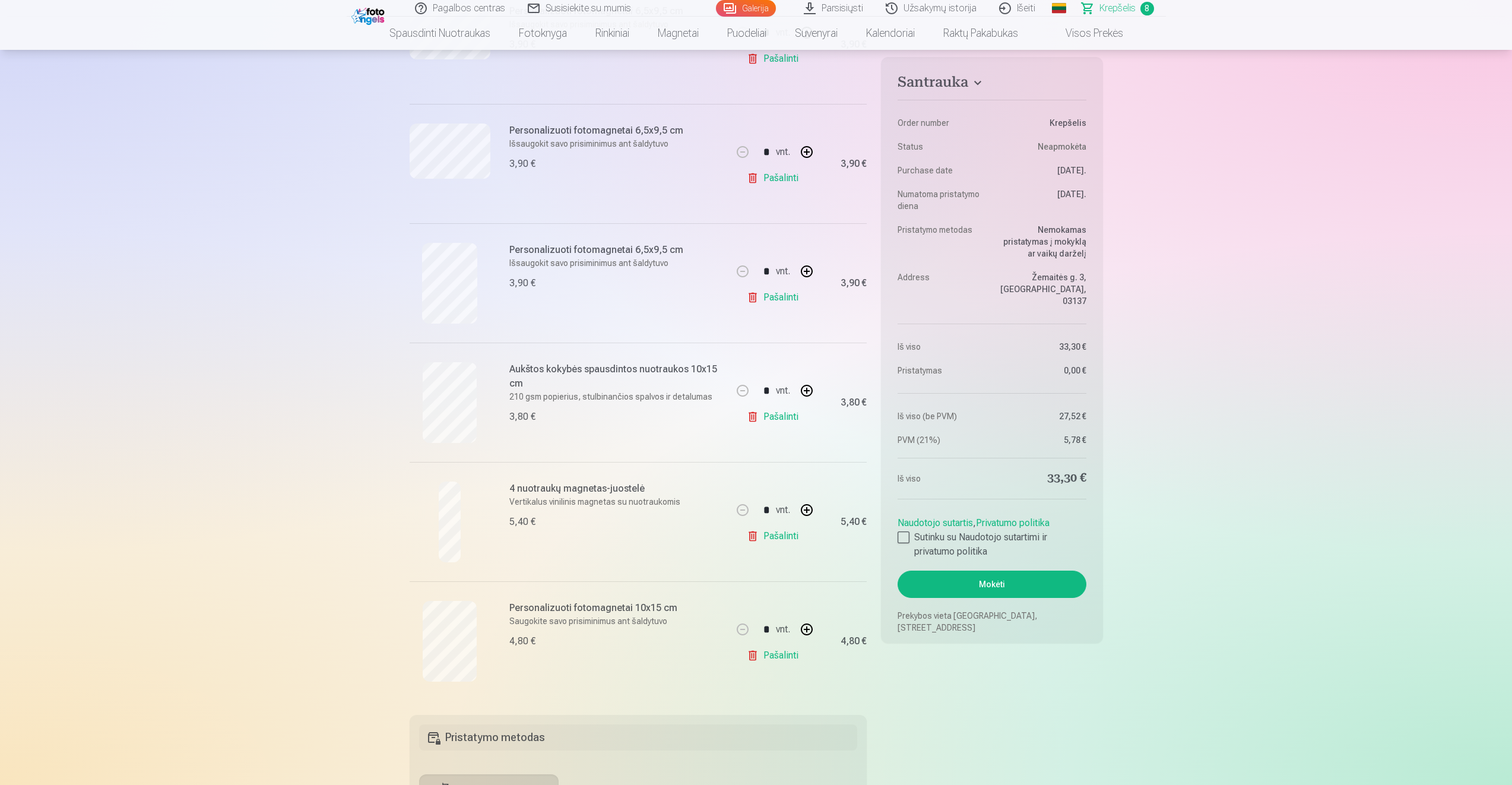
click at [774, 294] on link "Pašalinti" at bounding box center [775, 297] width 56 height 24
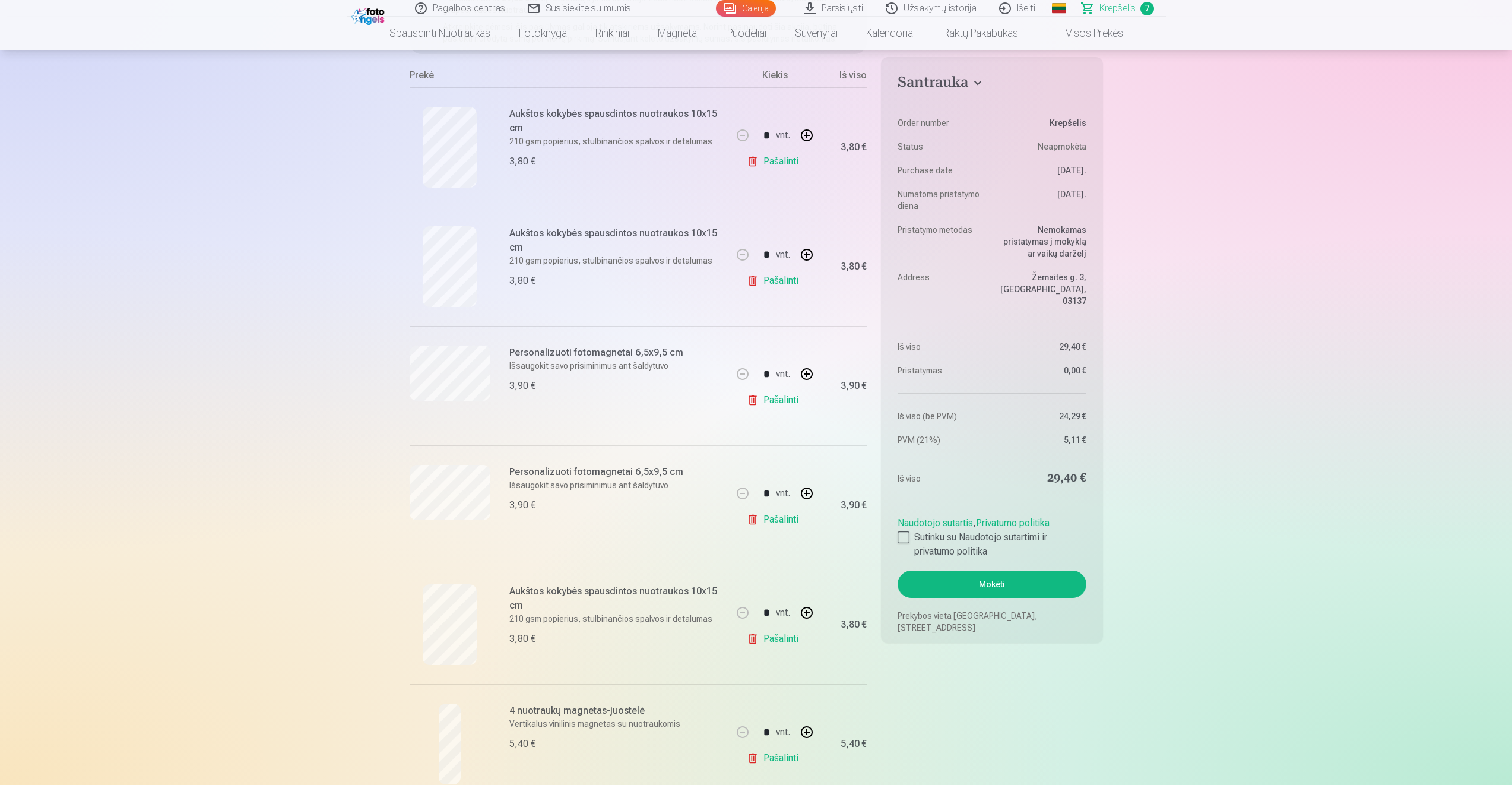
scroll to position [119, 0]
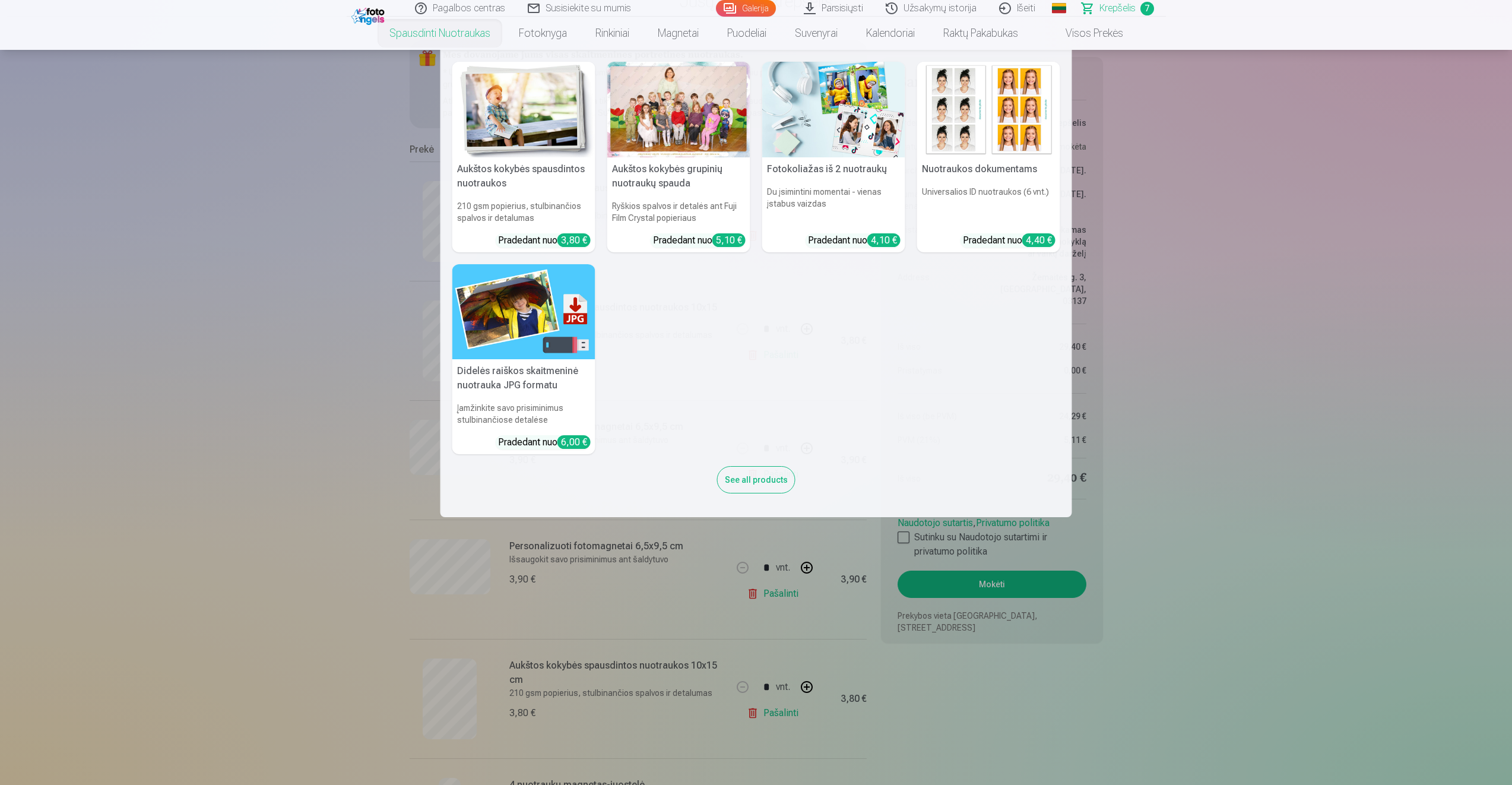
click at [426, 30] on link "Spausdinti nuotraukas" at bounding box center [440, 33] width 129 height 33
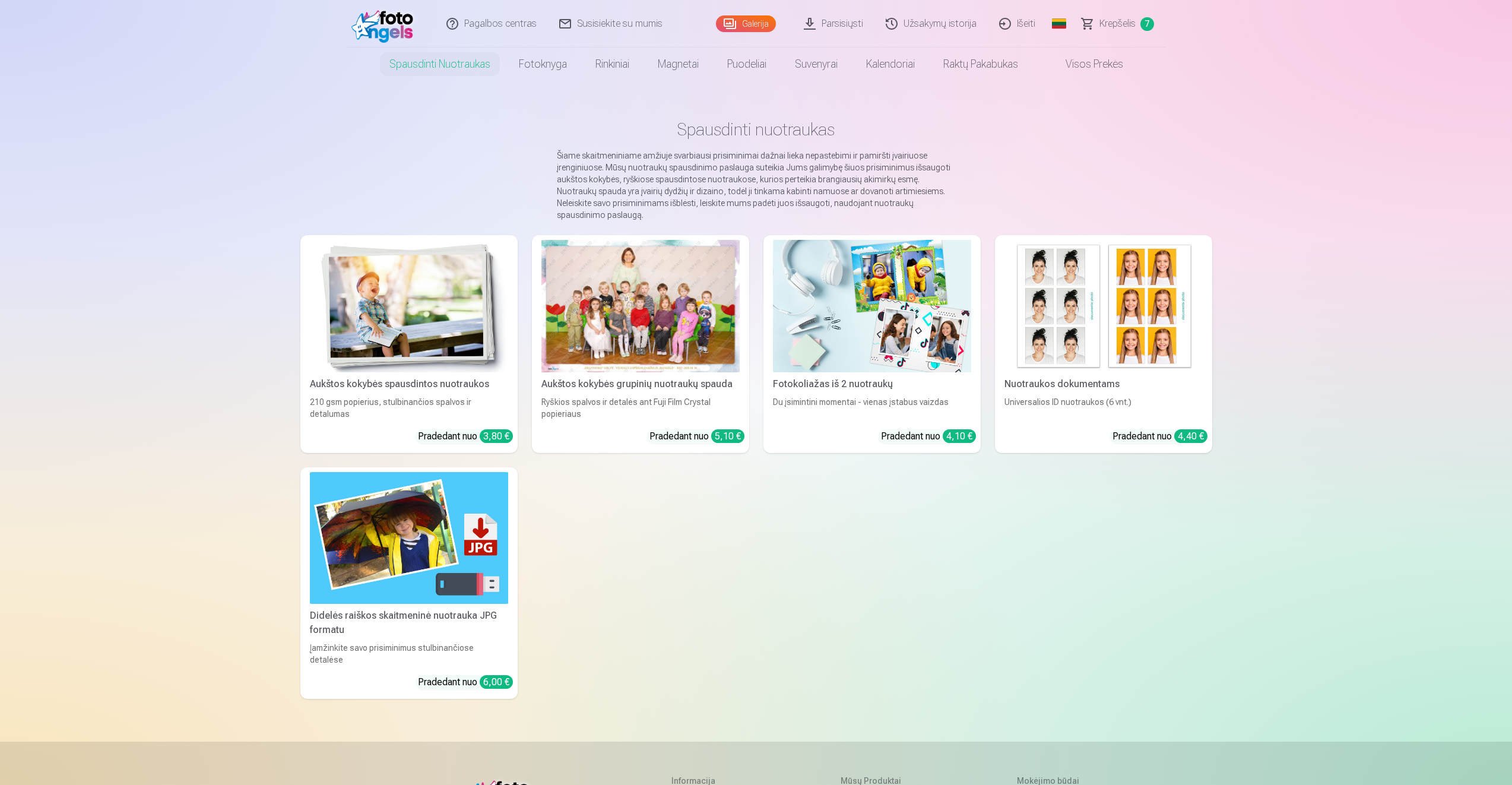
click at [437, 378] on link "Aukštos kokybės spausdintos nuotraukos 210 gsm popierius, stulbinančios spalvos…" at bounding box center [409, 344] width 217 height 218
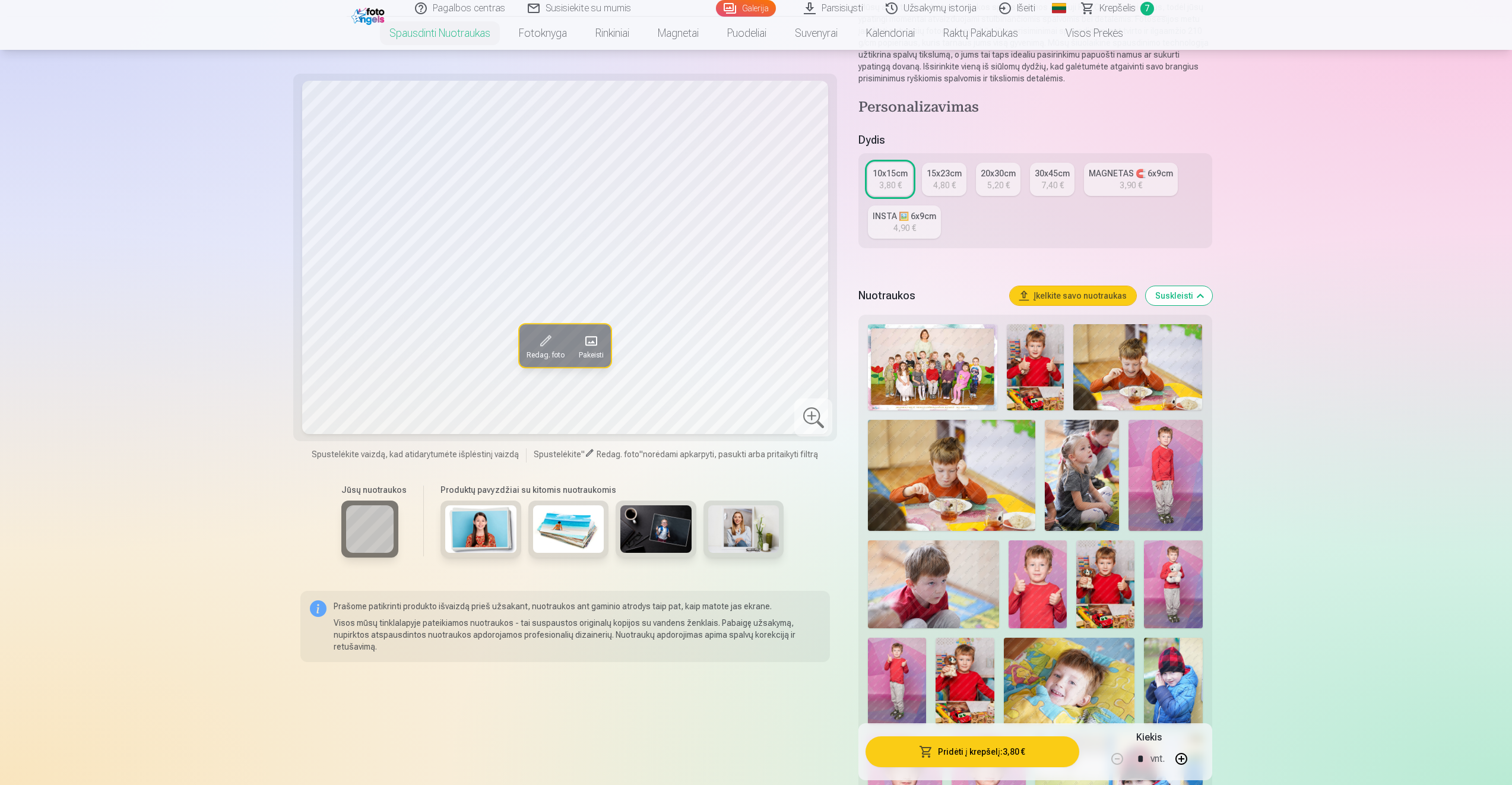
scroll to position [237, 0]
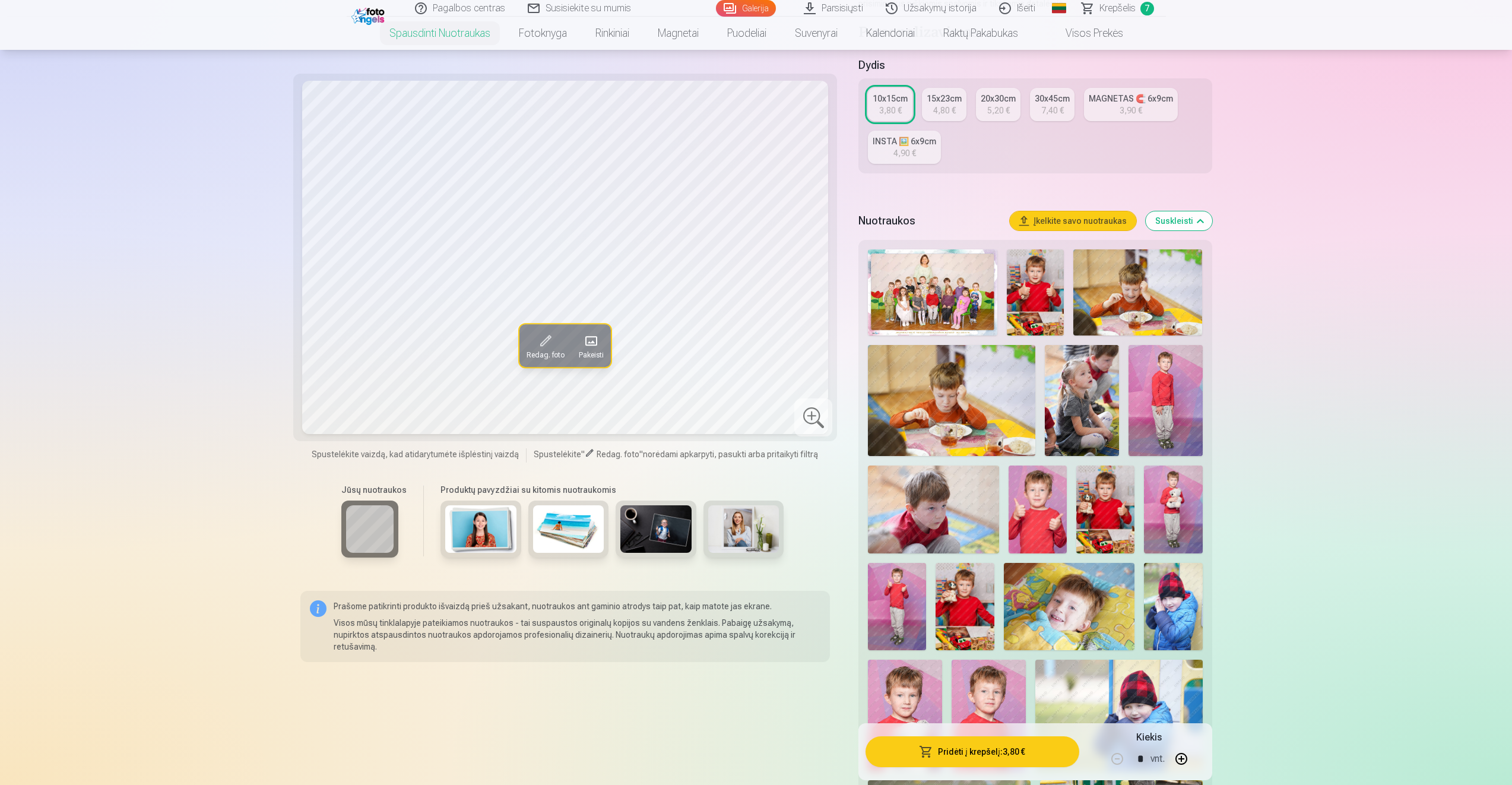
click at [1111, 12] on span "Krepšelis" at bounding box center [1117, 8] width 36 height 14
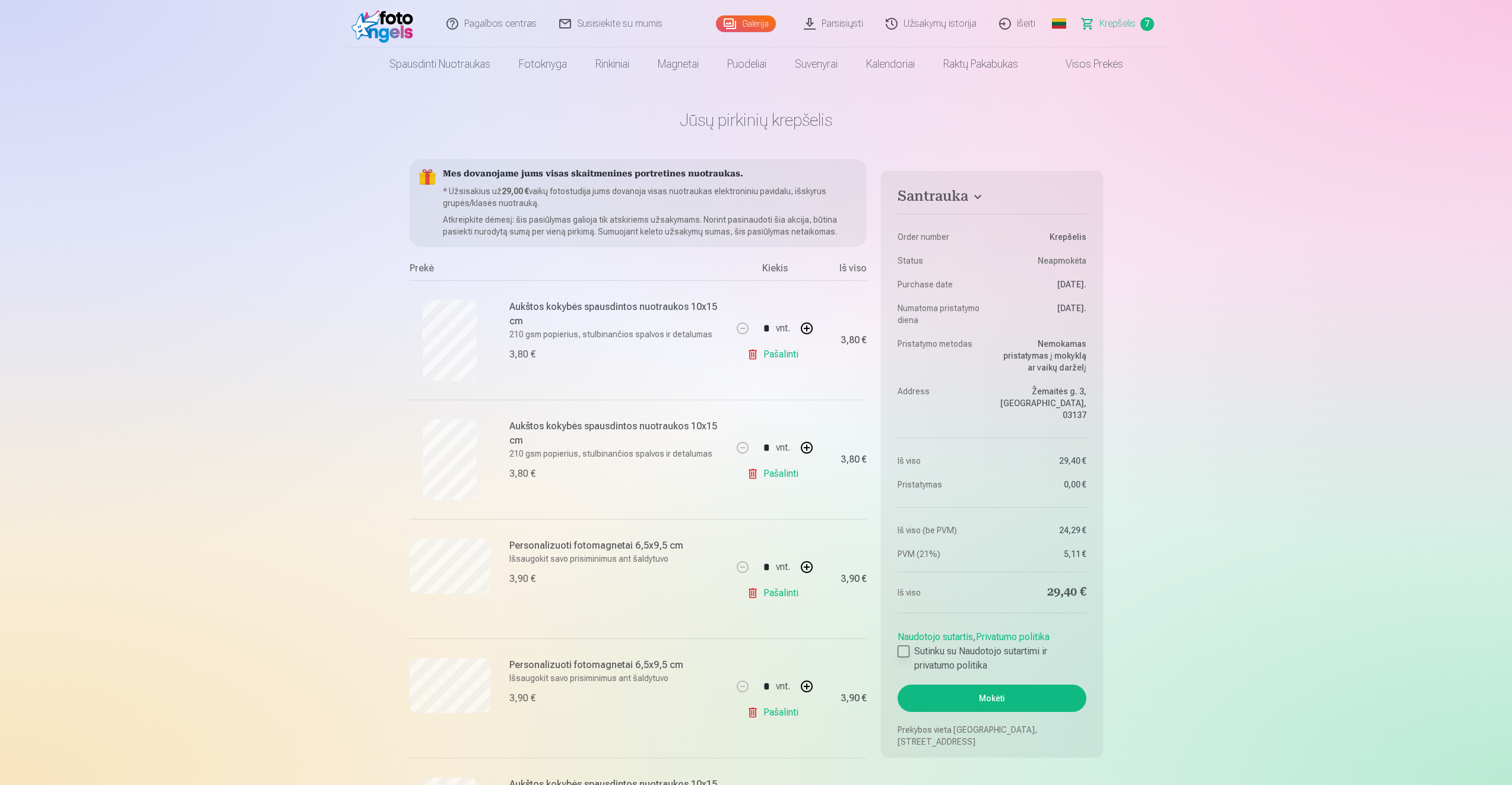
click at [902, 646] on div at bounding box center [903, 651] width 12 height 12
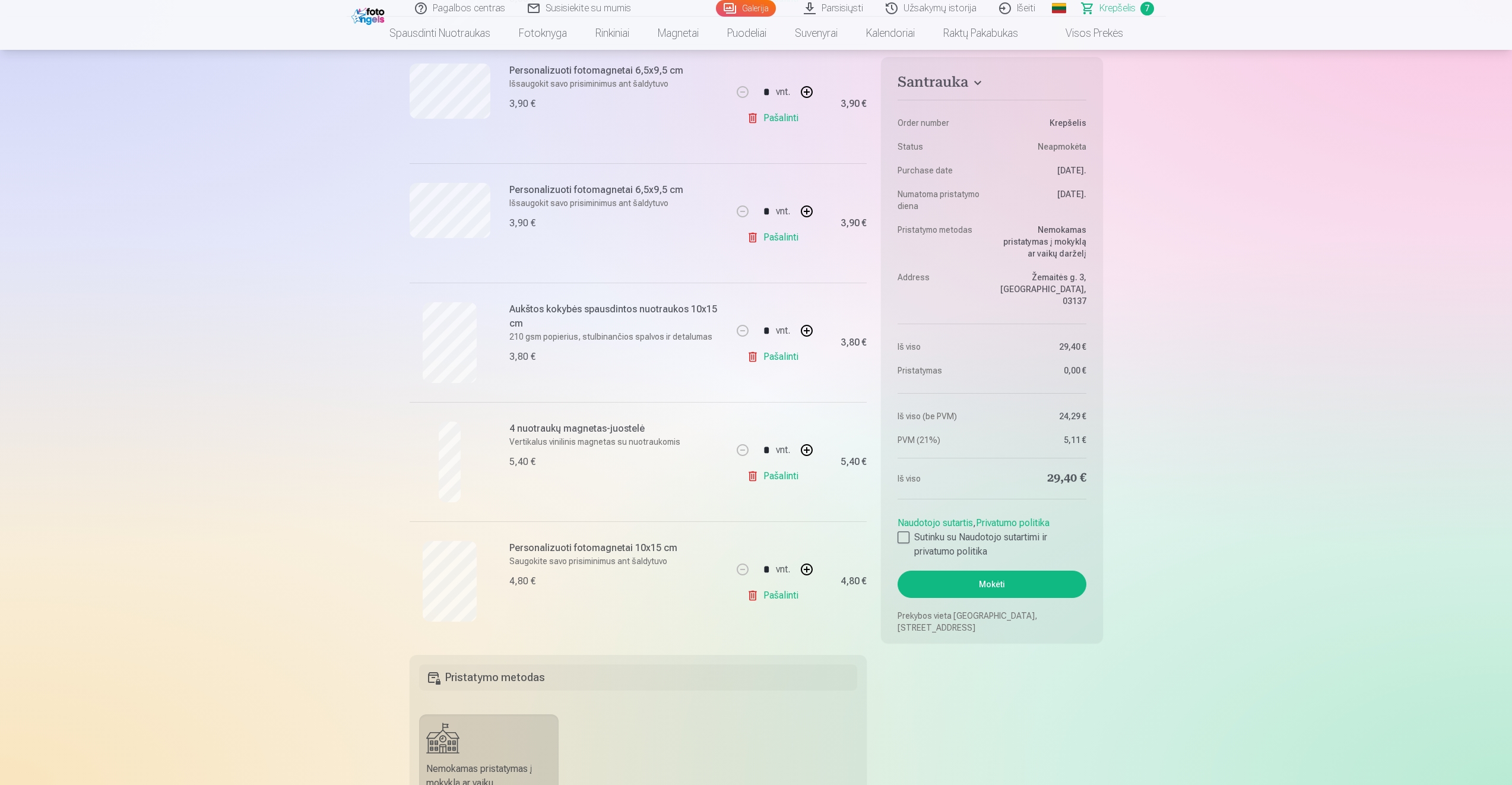
scroll to position [535, 0]
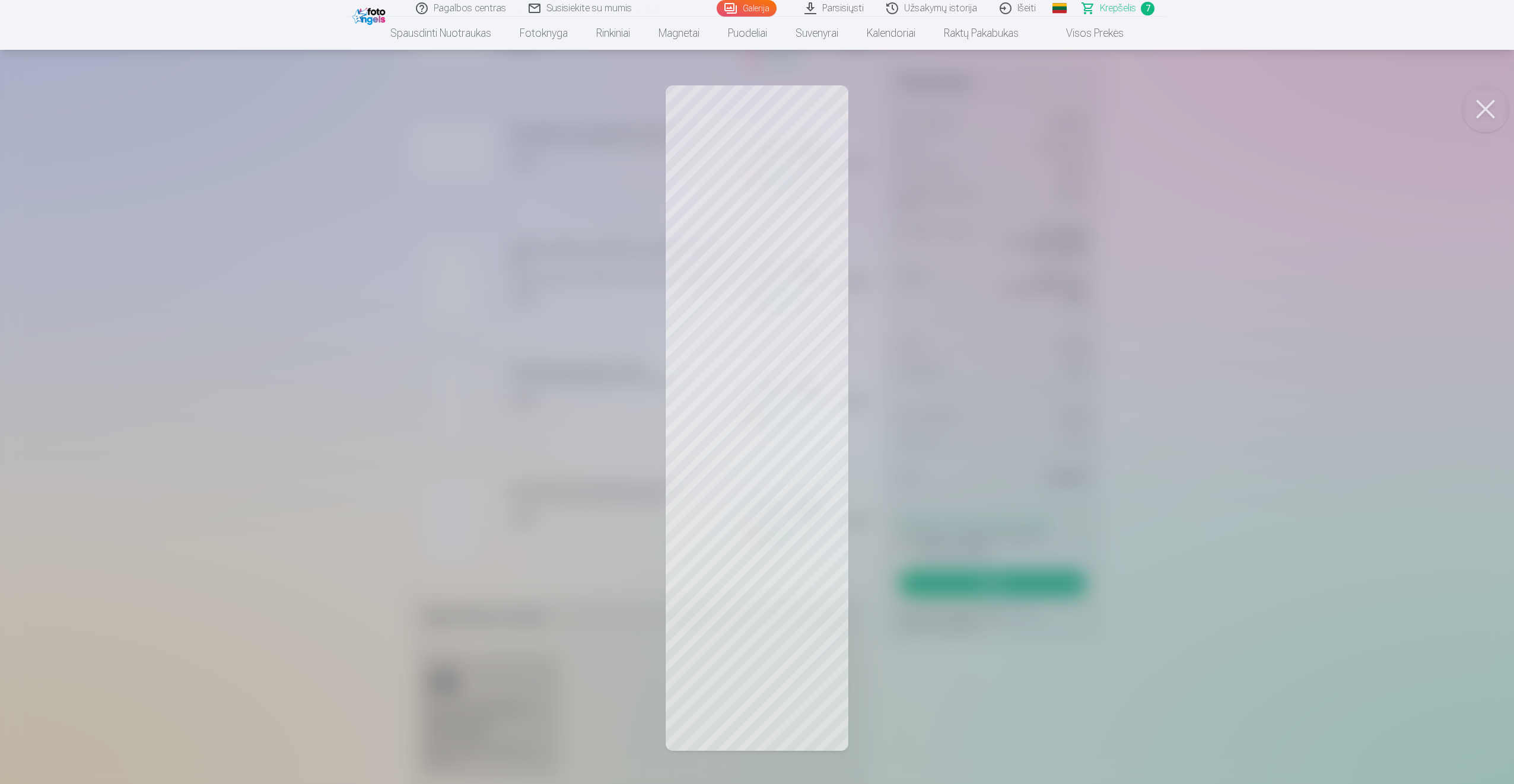
click at [1481, 102] on button at bounding box center [1485, 109] width 48 height 48
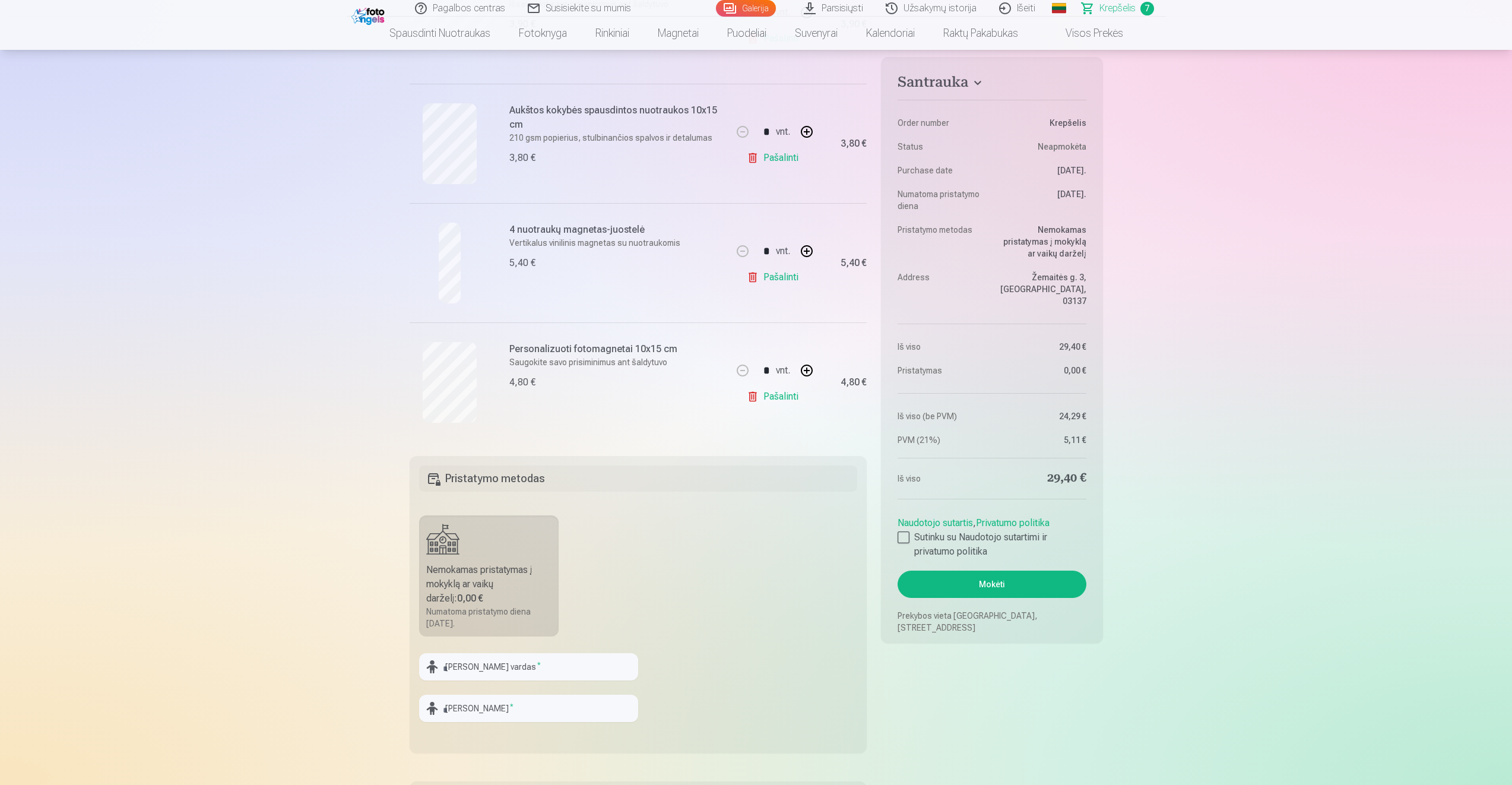
scroll to position [712, 0]
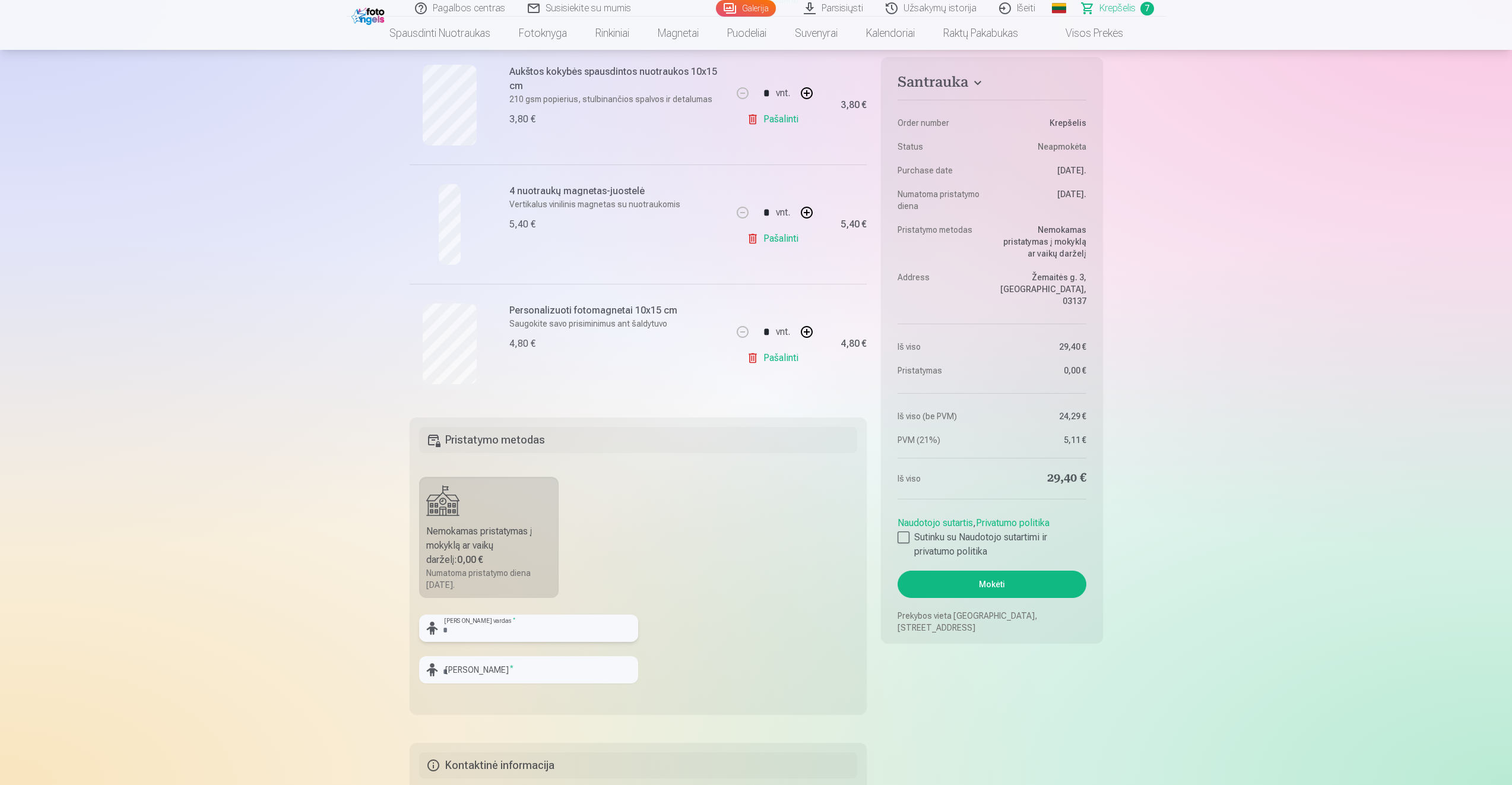
click at [499, 627] on input "text" at bounding box center [528, 628] width 219 height 27
type input "*******"
click at [447, 675] on input "text" at bounding box center [528, 670] width 219 height 27
click at [469, 668] on input "**********" at bounding box center [528, 670] width 219 height 27
click at [480, 670] on input "**********" at bounding box center [528, 670] width 219 height 27
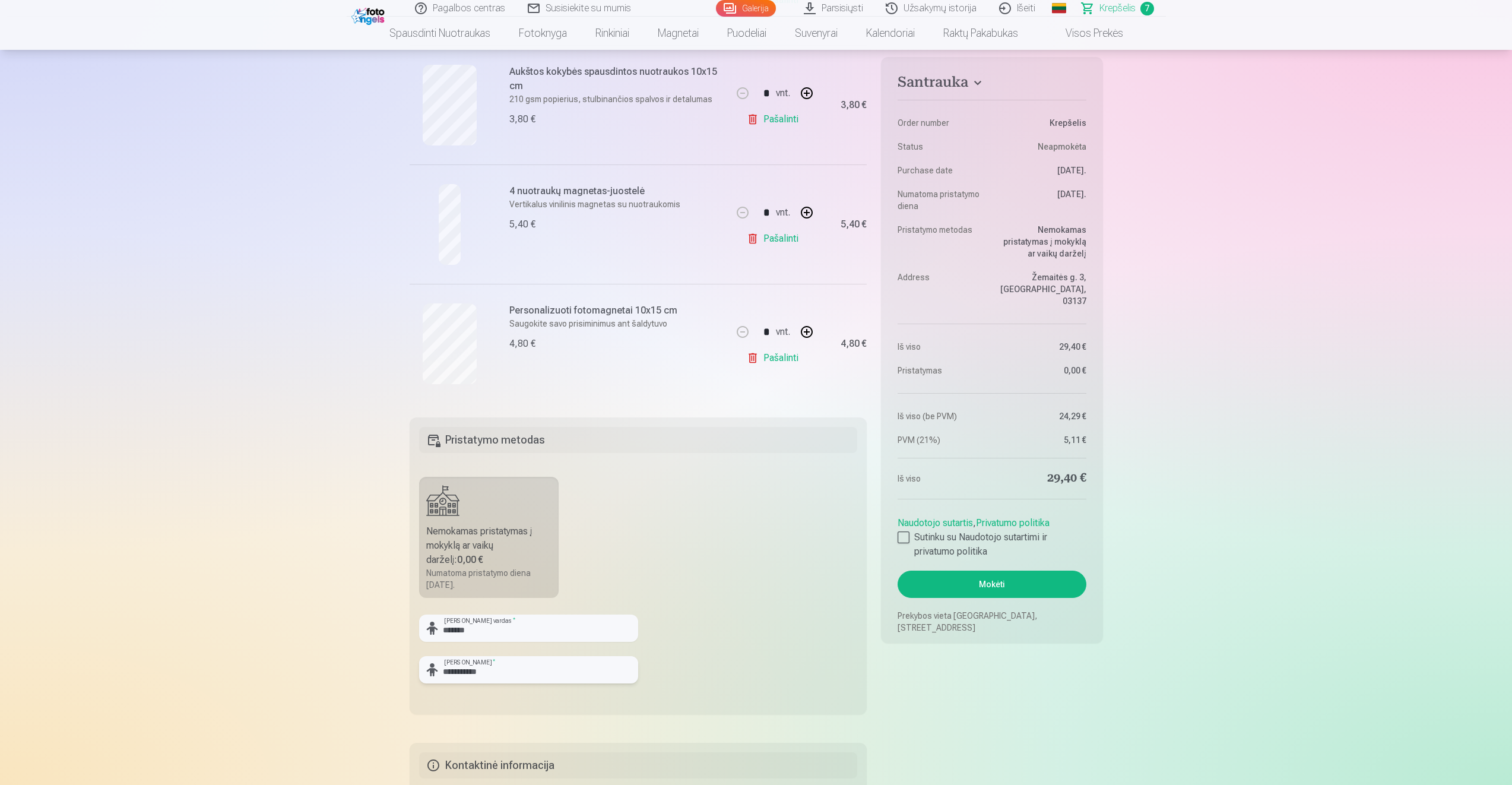
type input "**********"
click at [564, 634] on input "*******" at bounding box center [528, 628] width 219 height 27
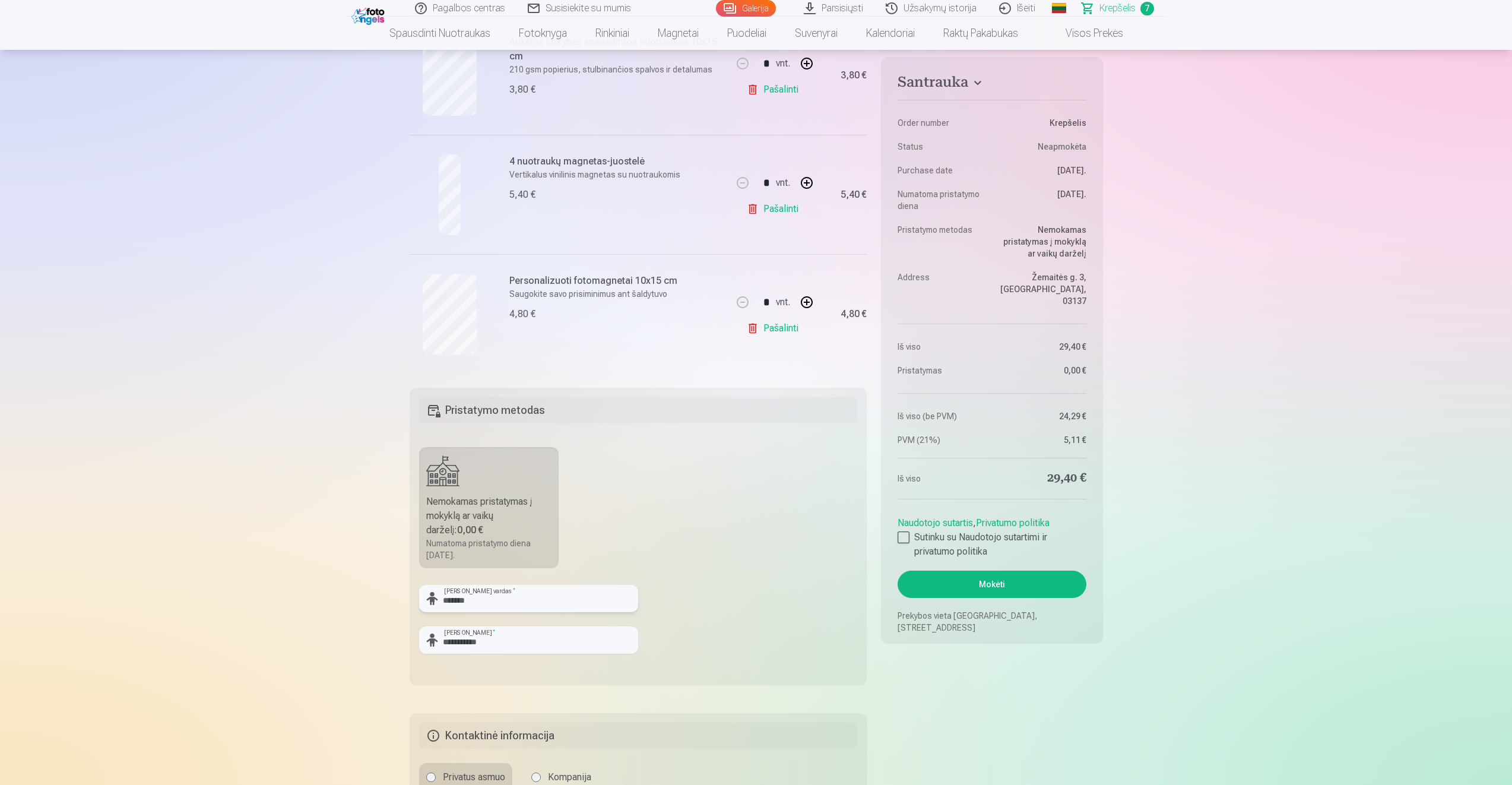
scroll to position [891, 0]
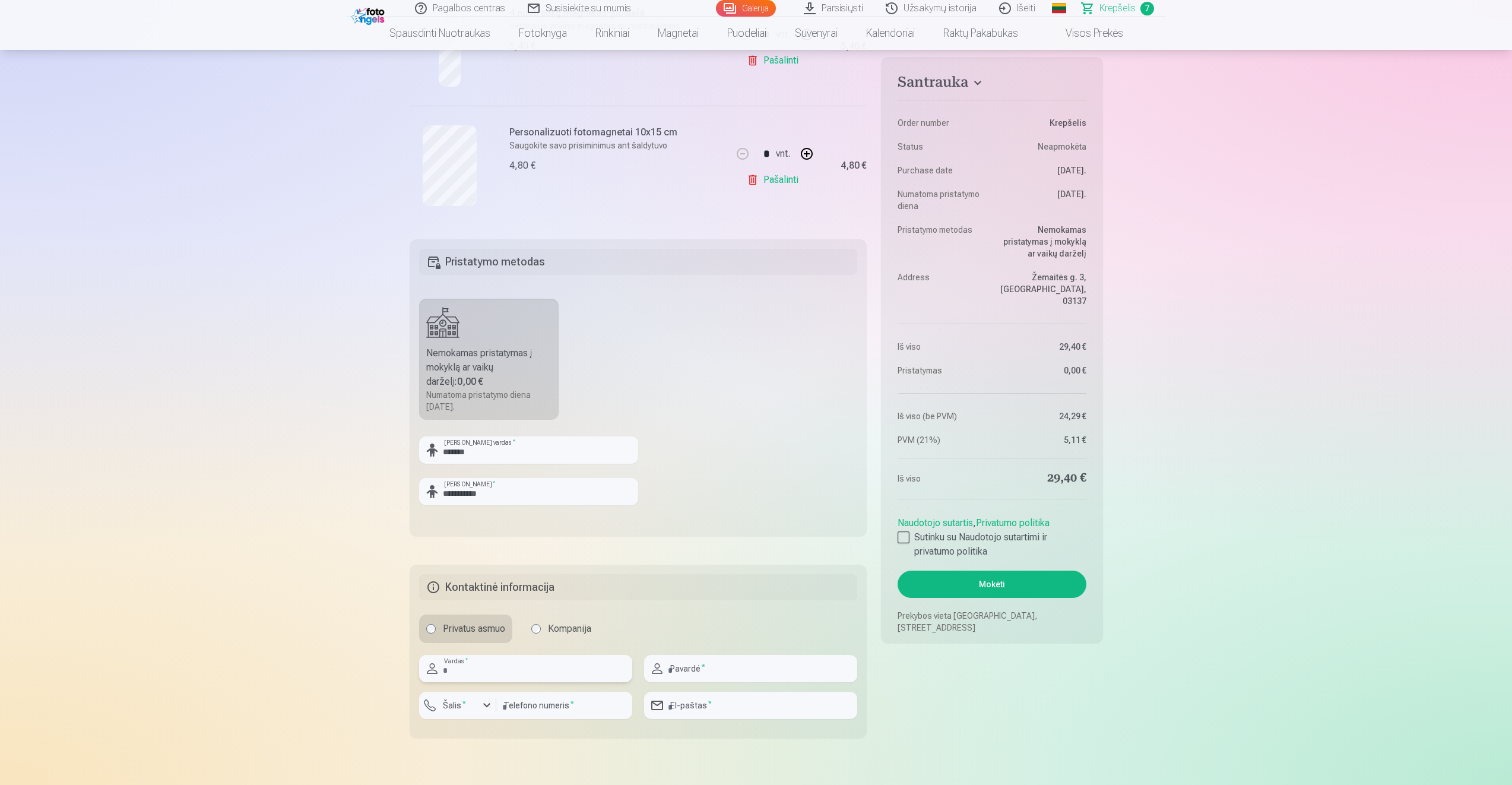
click at [491, 671] on input "text" at bounding box center [525, 668] width 213 height 27
type input "*******"
type input "**********"
type input "*********"
type input "**********"
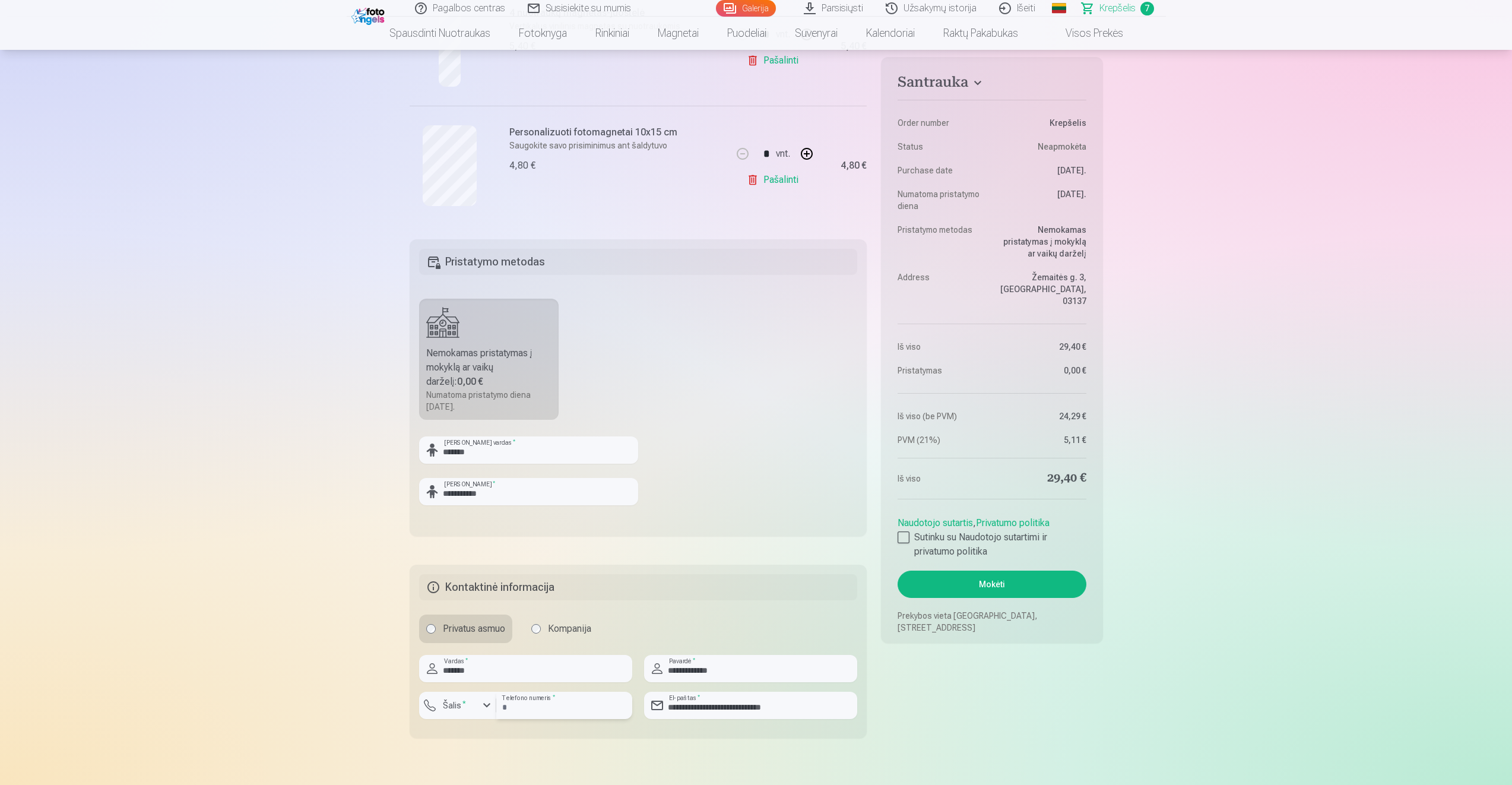
click at [506, 707] on input "*********" at bounding box center [564, 705] width 136 height 27
type input "********"
click at [483, 710] on div "button" at bounding box center [486, 705] width 14 height 14
click at [483, 703] on div "button" at bounding box center [486, 705] width 14 height 14
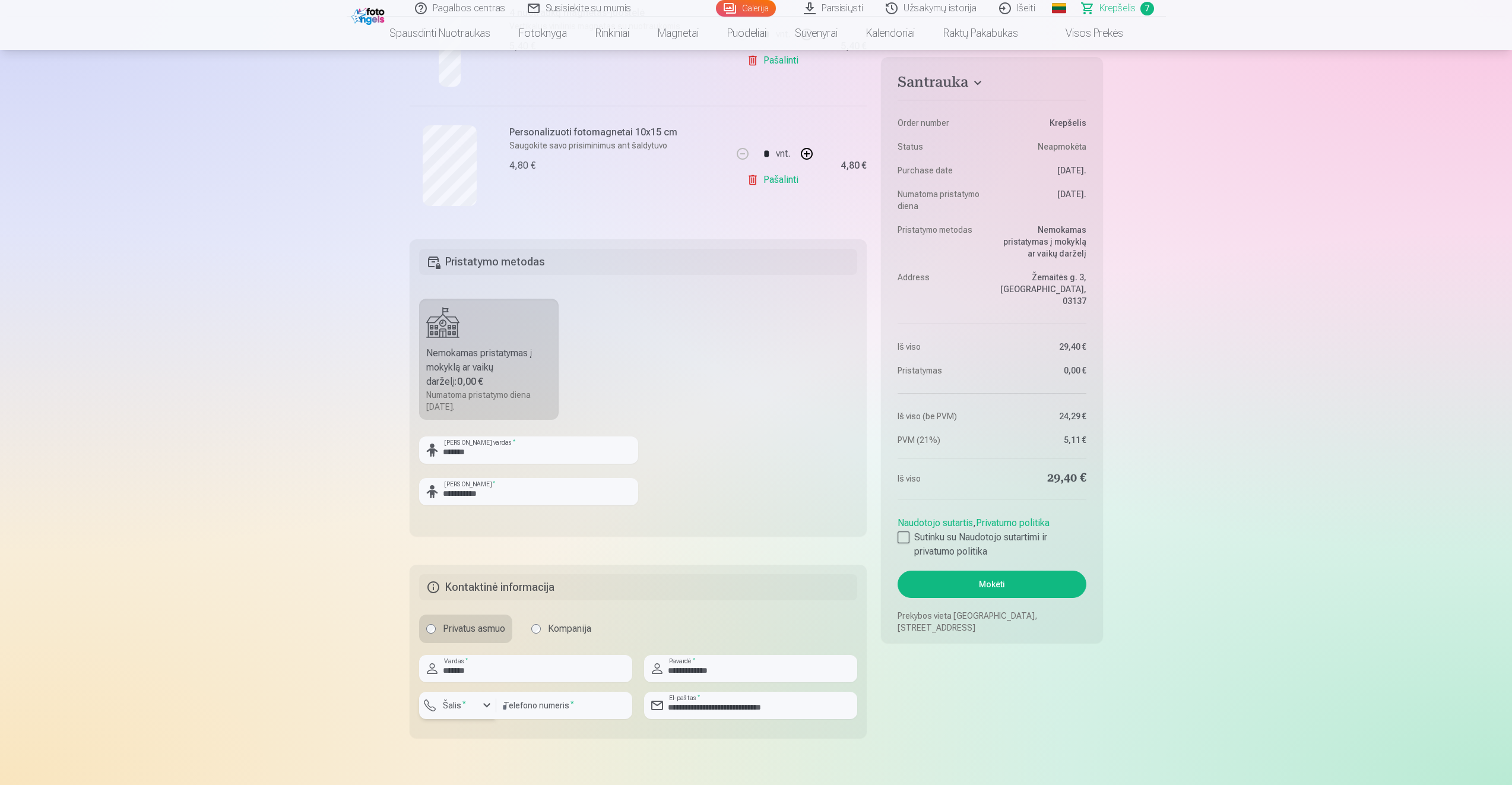
click at [454, 703] on label "Šalis *" at bounding box center [455, 705] width 33 height 12
click at [458, 736] on input "text" at bounding box center [506, 736] width 156 height 24
type input "*"
type input "***"
click at [483, 765] on li "+370 Lietuva" at bounding box center [488, 762] width 119 height 24
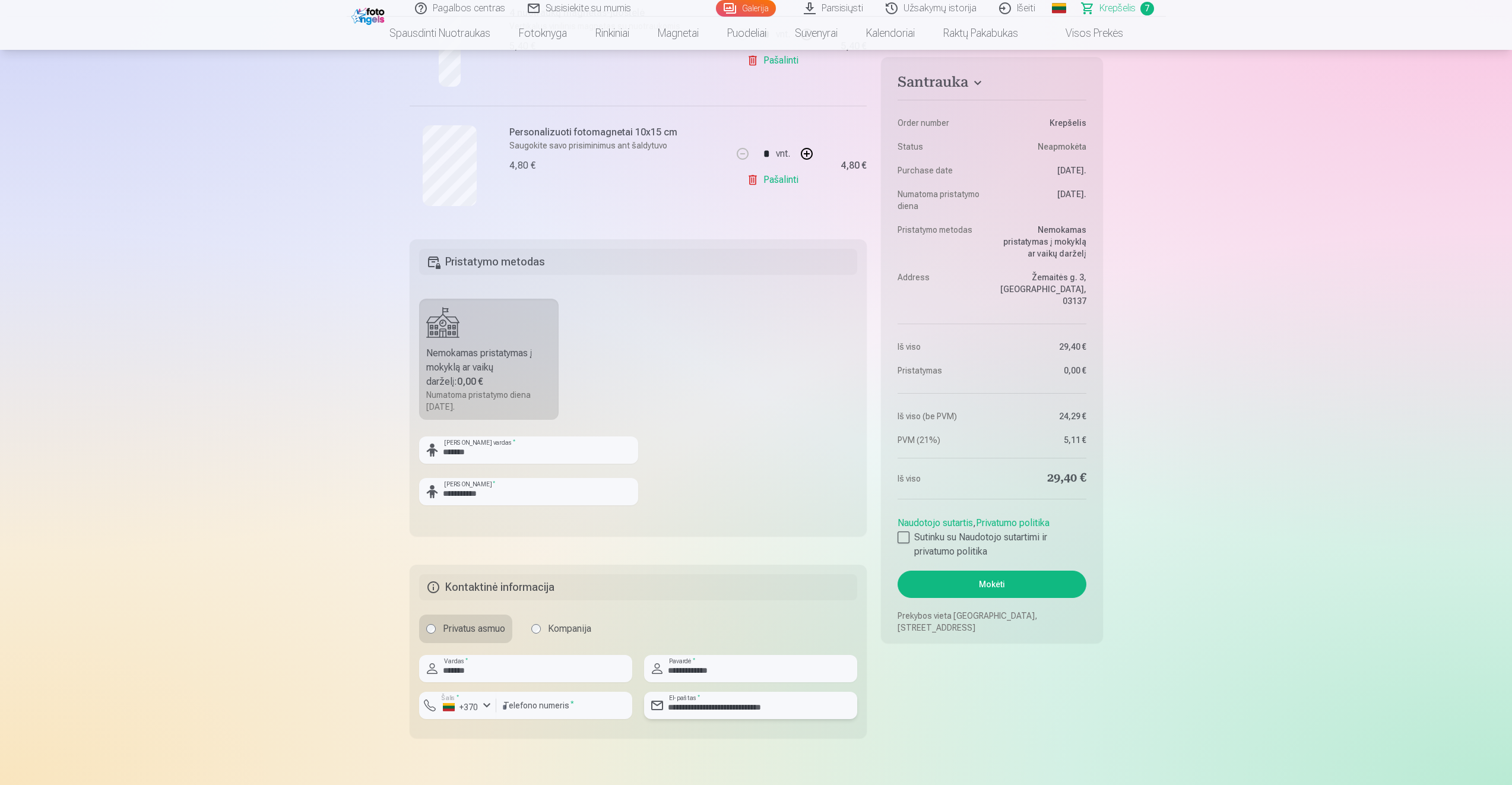
click at [769, 709] on input "**********" at bounding box center [751, 705] width 213 height 27
drag, startPoint x: 802, startPoint y: 707, endPoint x: 639, endPoint y: 709, distance: 163.0
click at [639, 709] on div "**********" at bounding box center [638, 692] width 439 height 74
type input "**********"
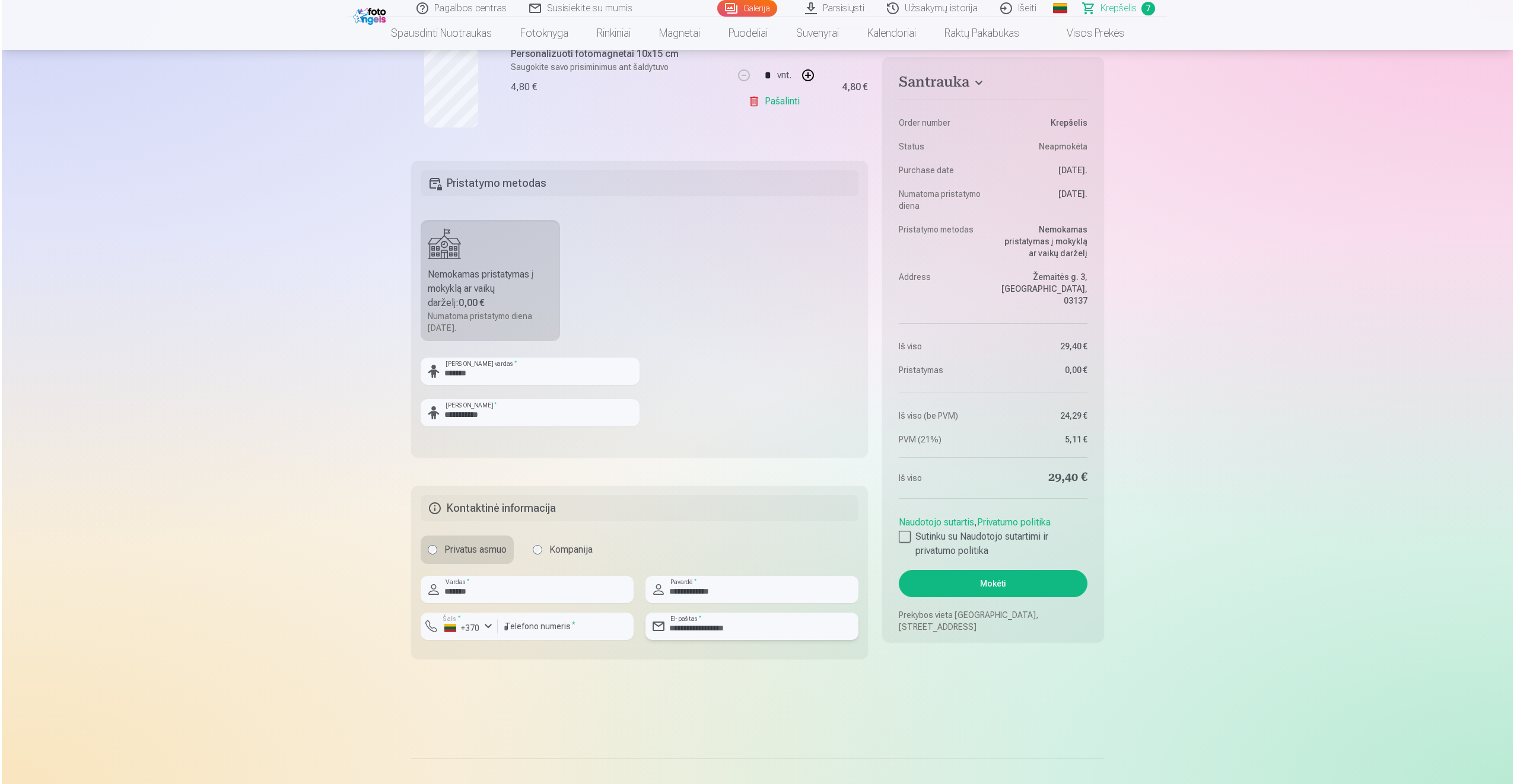
scroll to position [1008, 0]
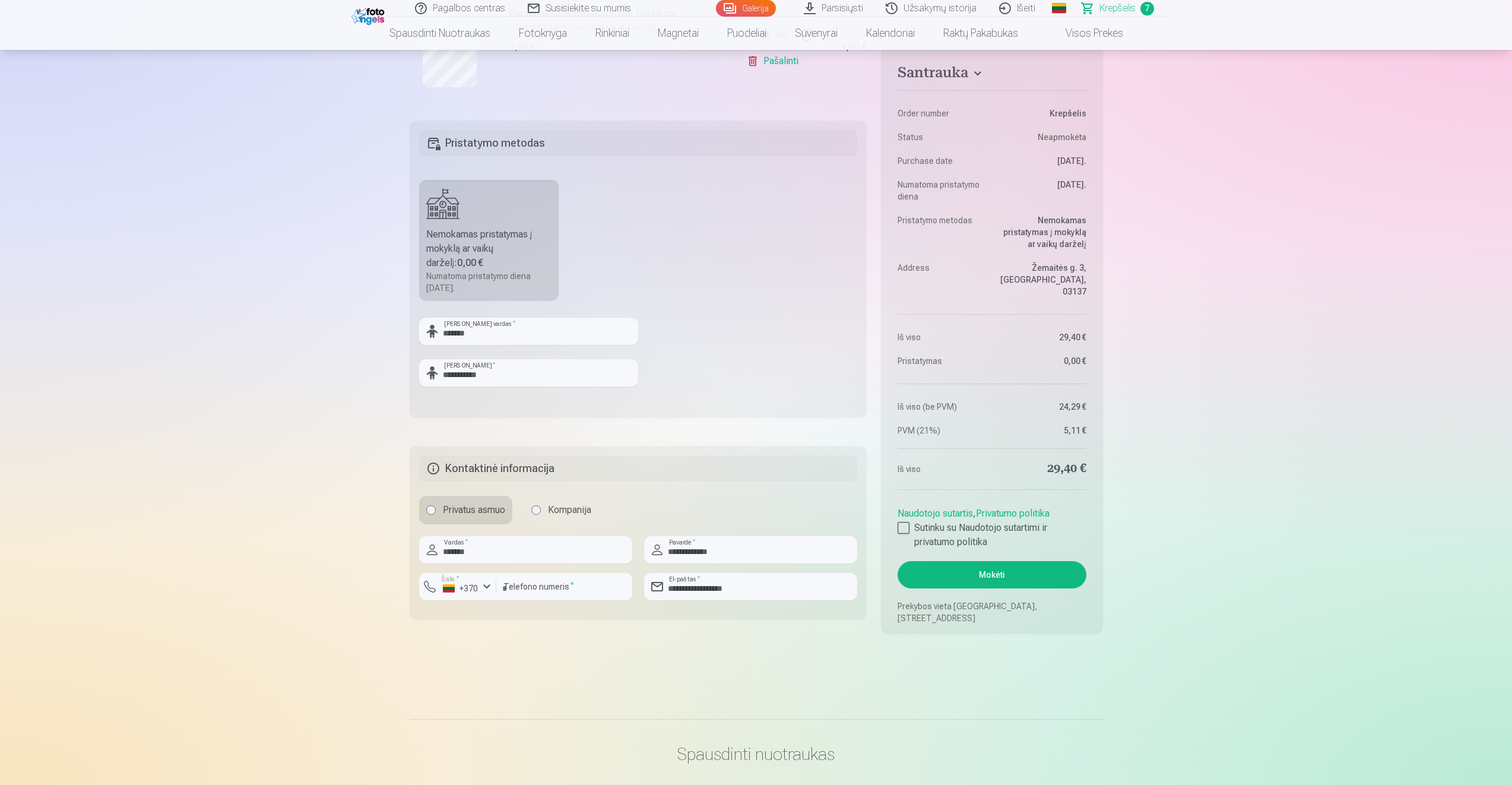
click at [1001, 568] on button "Mokėti" at bounding box center [992, 574] width 188 height 27
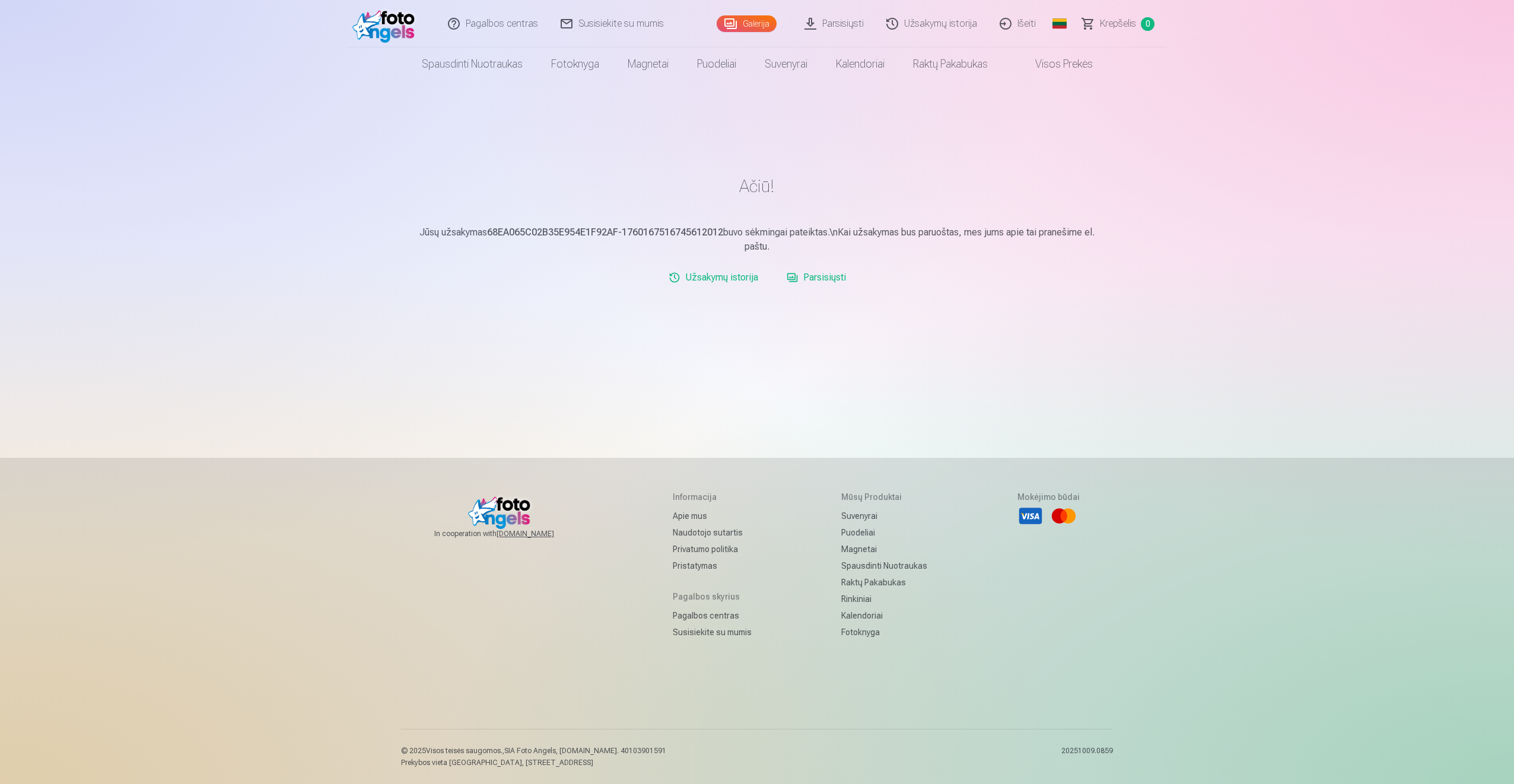
click at [620, 20] on link "Susisiekite su mumis" at bounding box center [613, 24] width 126 height 48
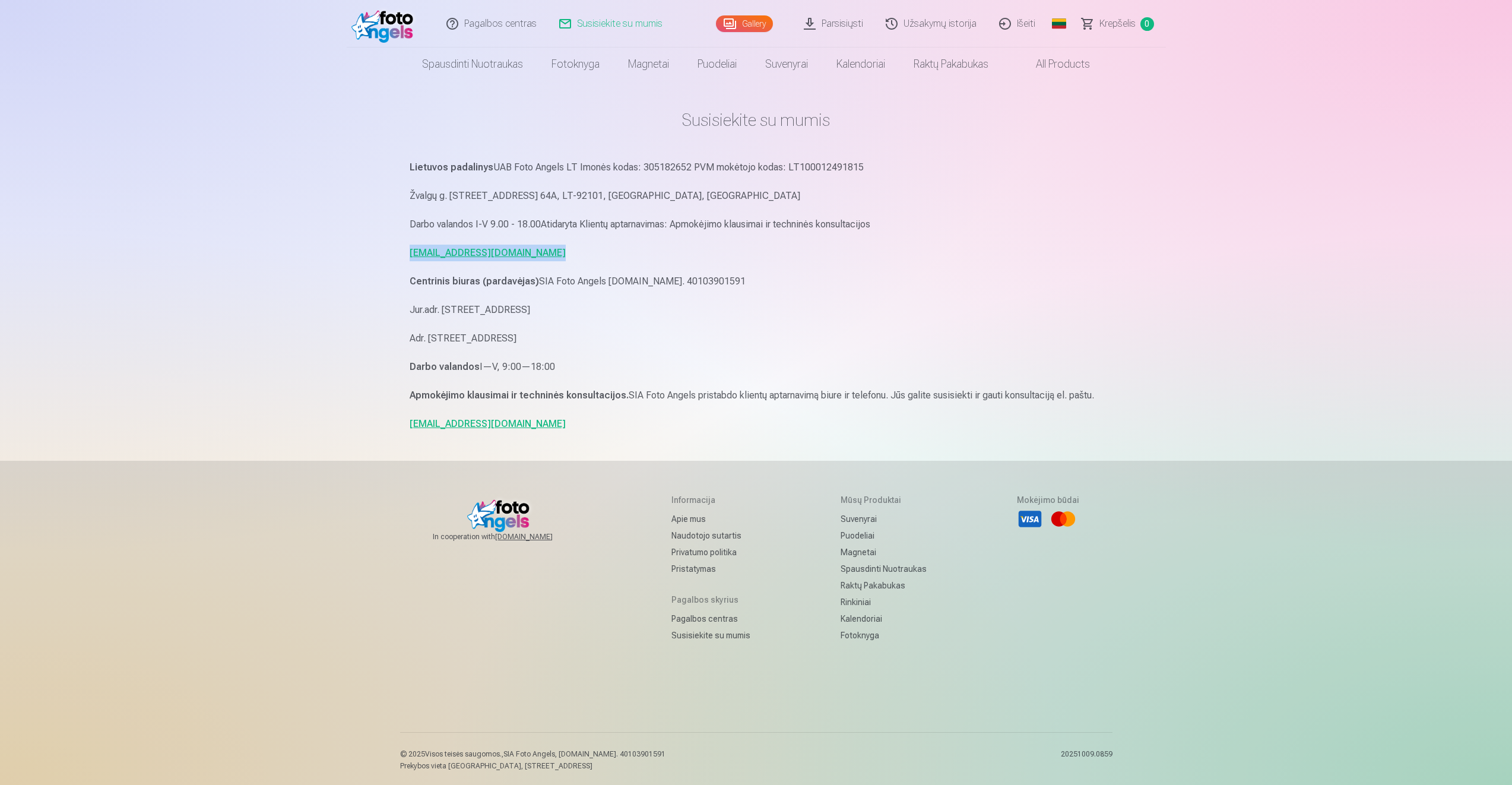
drag, startPoint x: 576, startPoint y: 259, endPoint x: 407, endPoint y: 258, distance: 169.0
click at [407, 258] on div "Susisiekite su mumis Lietuvos padalinys UAB Foto Angels LT Imonės kodas: 305182…" at bounding box center [756, 394] width 712 height 787
copy link "[EMAIL_ADDRESS][DOMAIN_NAME]"
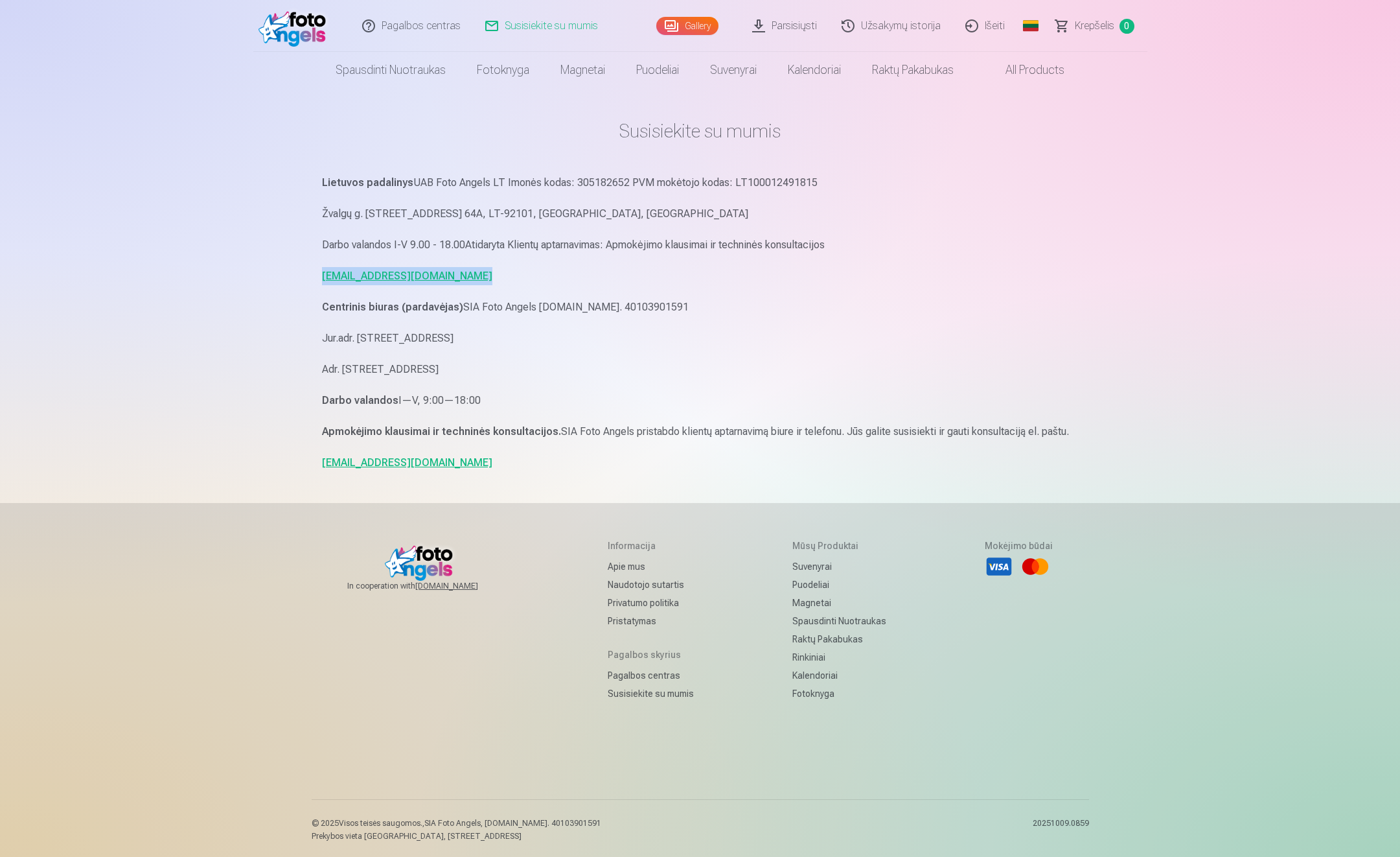
click at [912, 23] on link "Užsakymų istorija" at bounding box center [892, 26] width 124 height 52
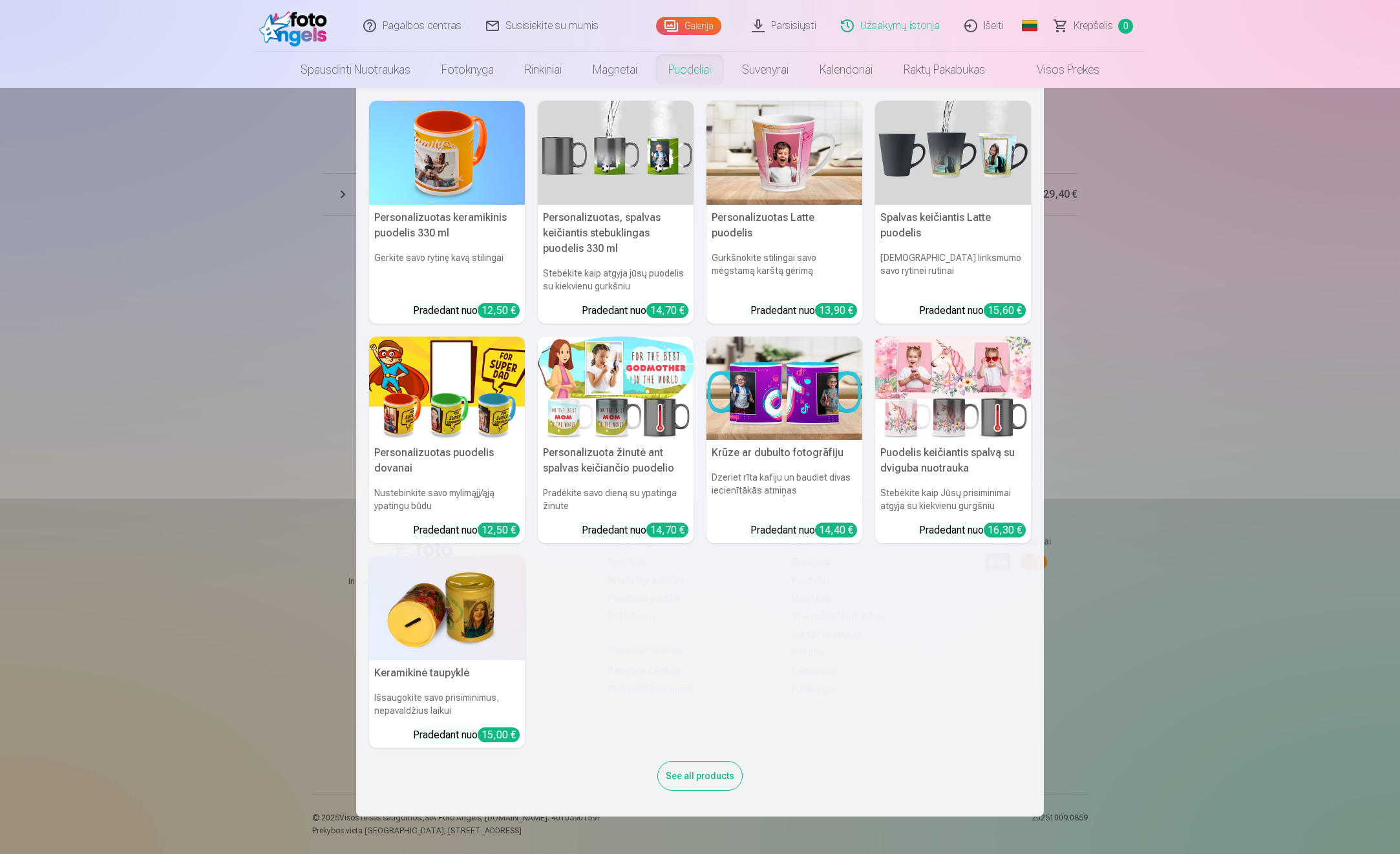
click at [252, 231] on nav "Personalizuotas keramikinis puodelis 330 ml Gerkite savo rytinę kavą stilingai …" at bounding box center [700, 452] width 1400 height 728
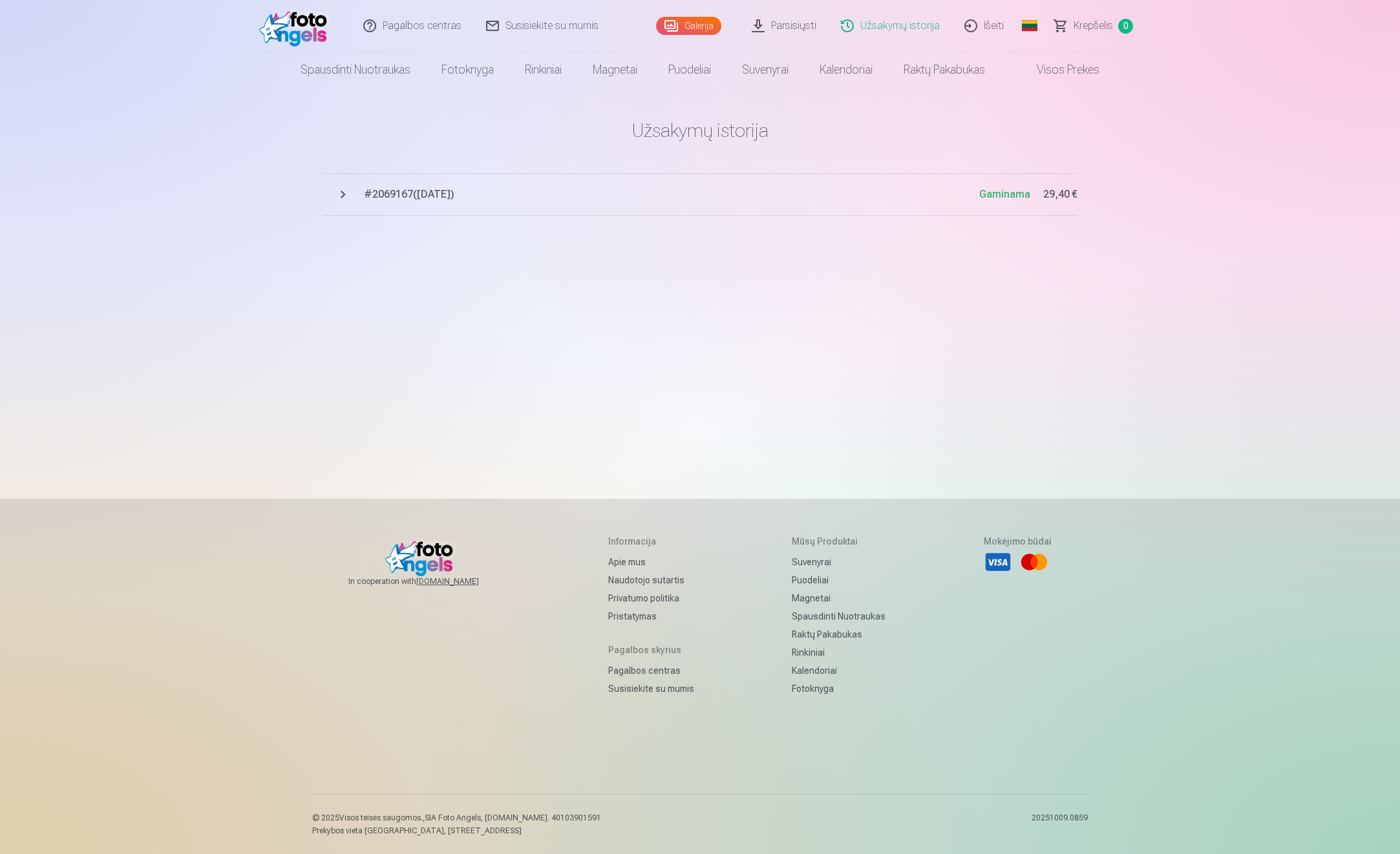
click at [420, 194] on span "# 2069167 ( [DATE] )" at bounding box center [672, 194] width 615 height 15
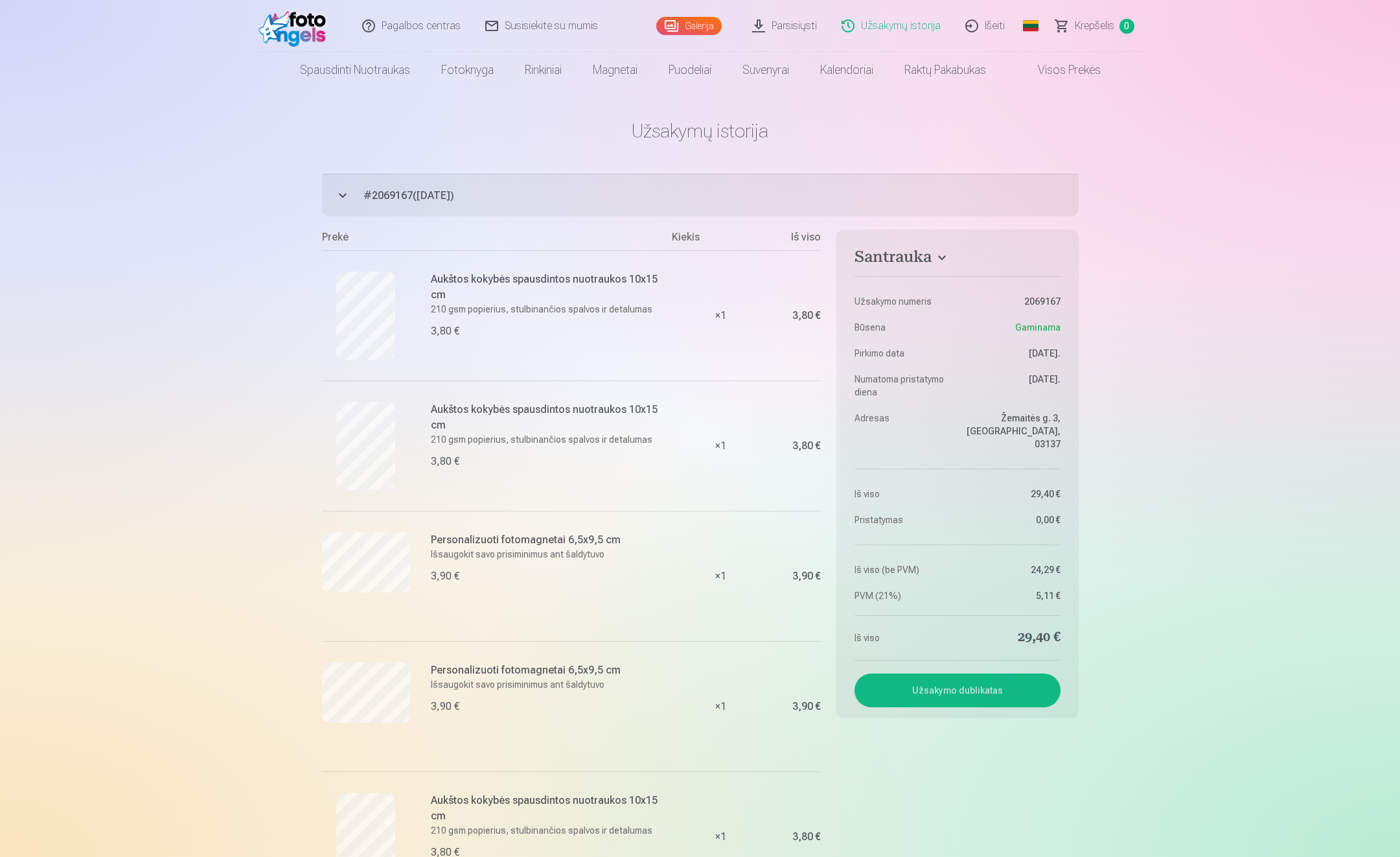
click at [685, 20] on link "Galerija" at bounding box center [689, 25] width 65 height 18
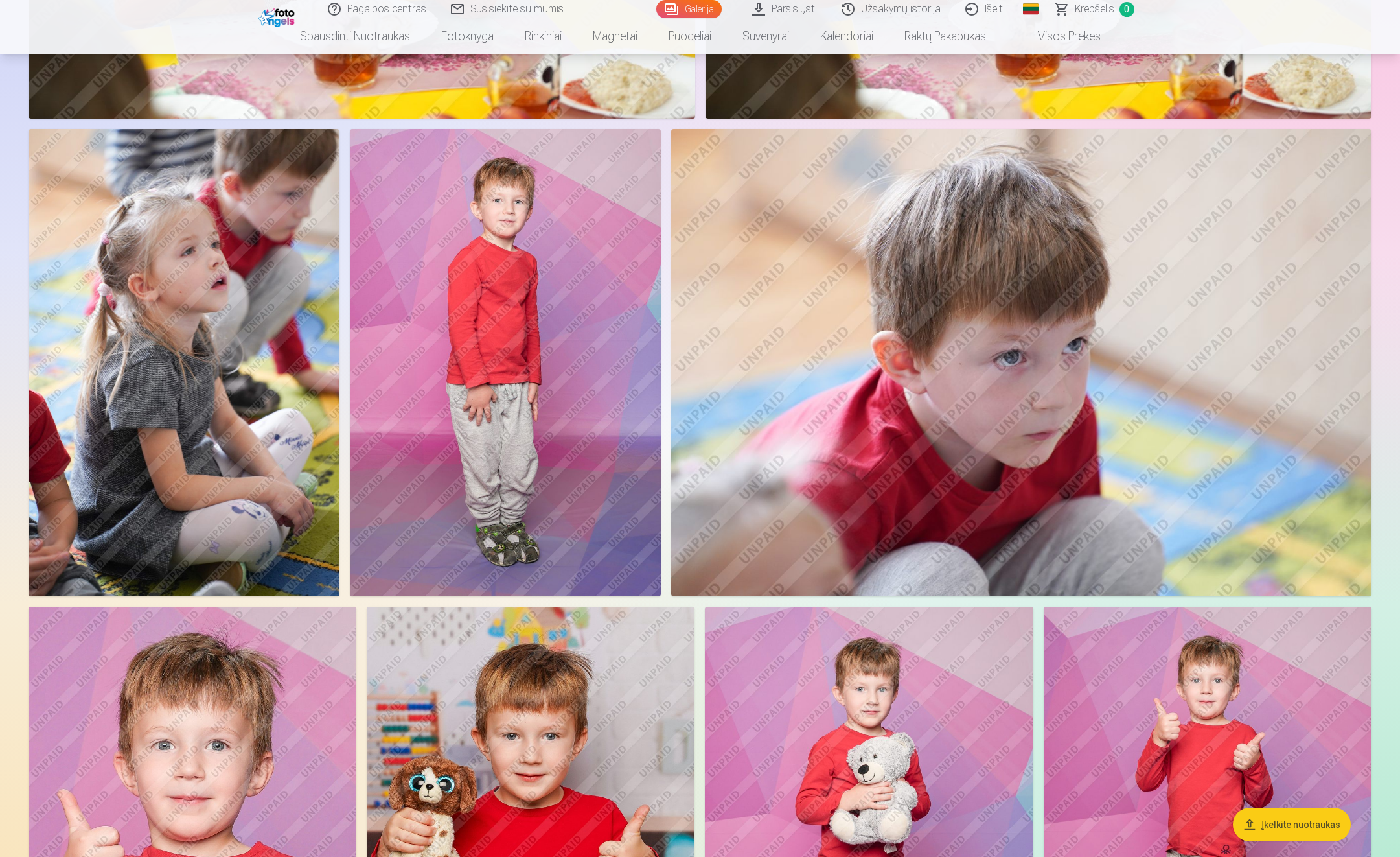
scroll to position [1038, 0]
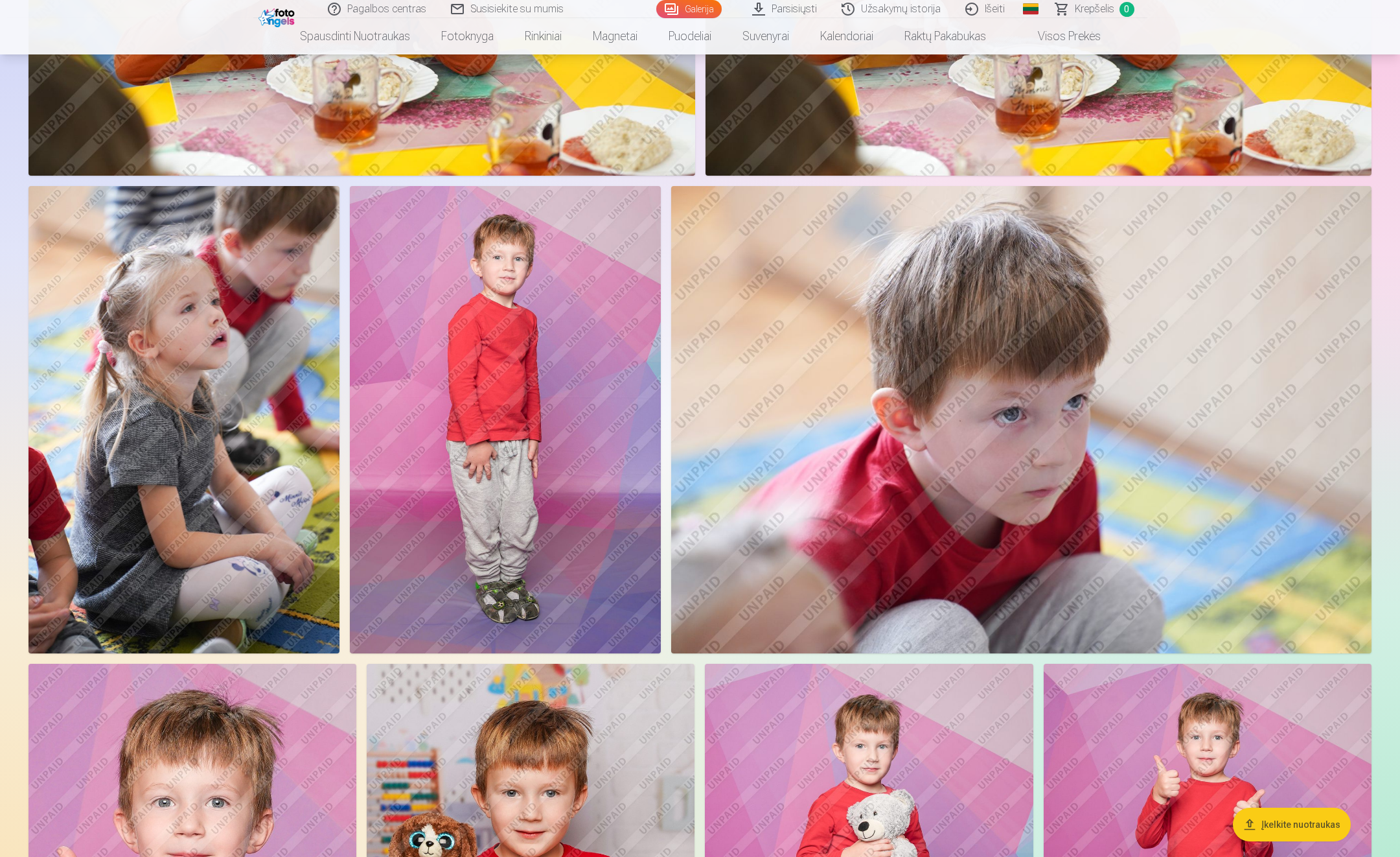
click at [783, 6] on link "Parsisiųsti" at bounding box center [785, 9] width 89 height 18
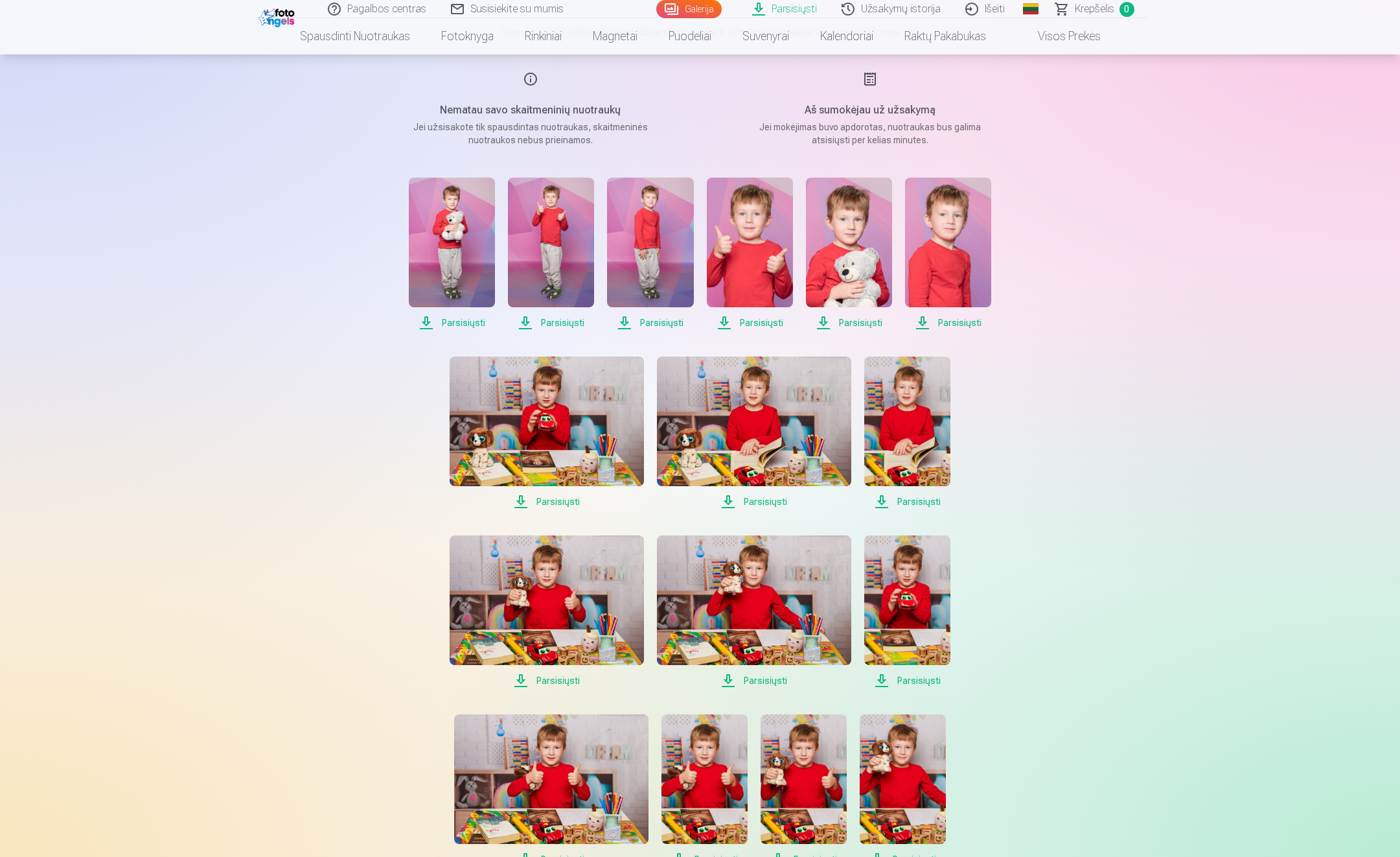
scroll to position [195, 0]
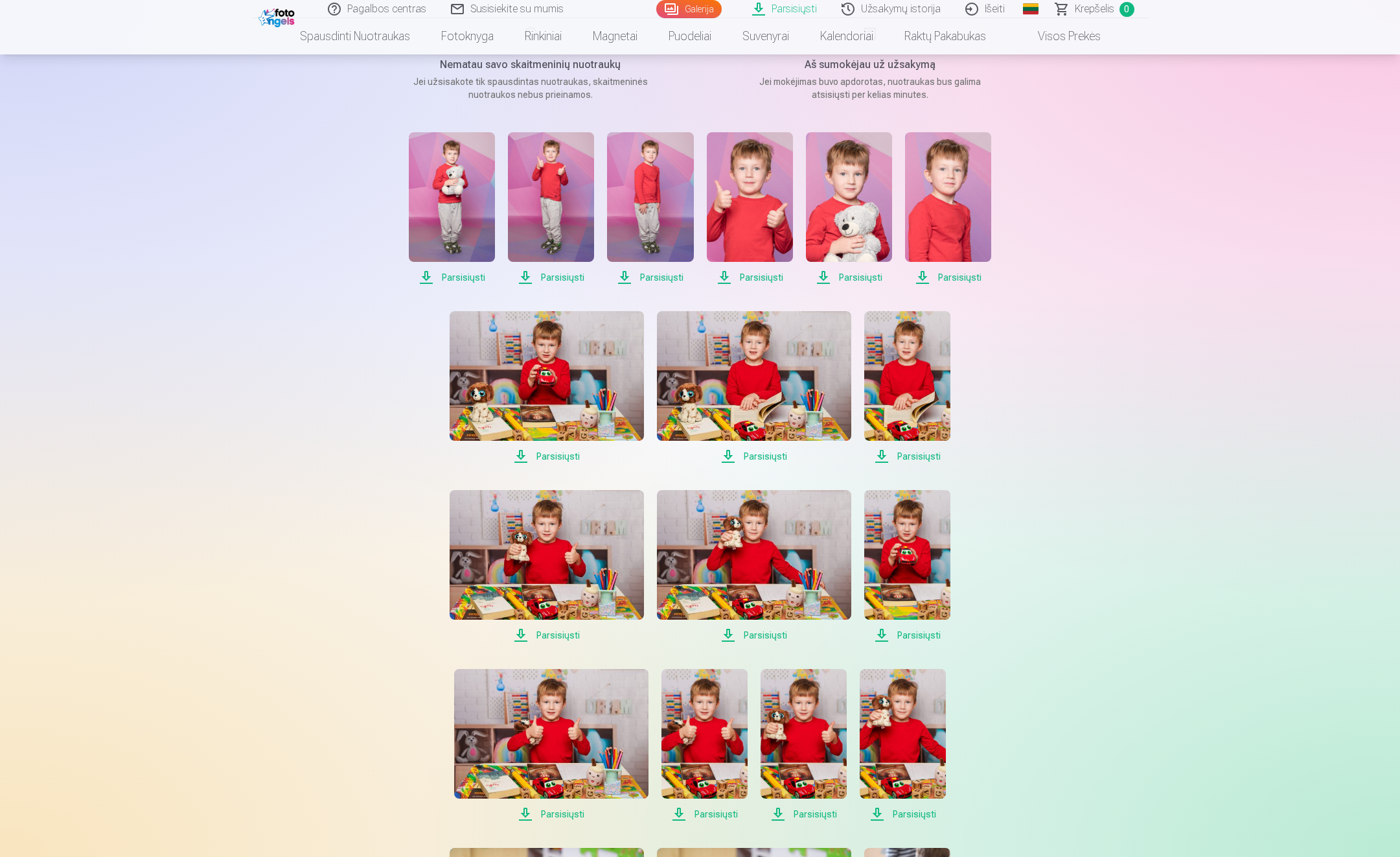
click at [466, 277] on span "Parsisiųsti" at bounding box center [452, 277] width 86 height 15
drag, startPoint x: 555, startPoint y: 275, endPoint x: 491, endPoint y: 292, distance: 66.2
click at [491, 292] on div "Parsisiųsti Parsisiųsti Parsisiųsti Parsisiųsti Parsisiųsti Parsisiųsti Parsisi…" at bounding box center [700, 834] width 648 height 1405
click at [560, 274] on span "Parsisiųsti" at bounding box center [551, 277] width 86 height 15
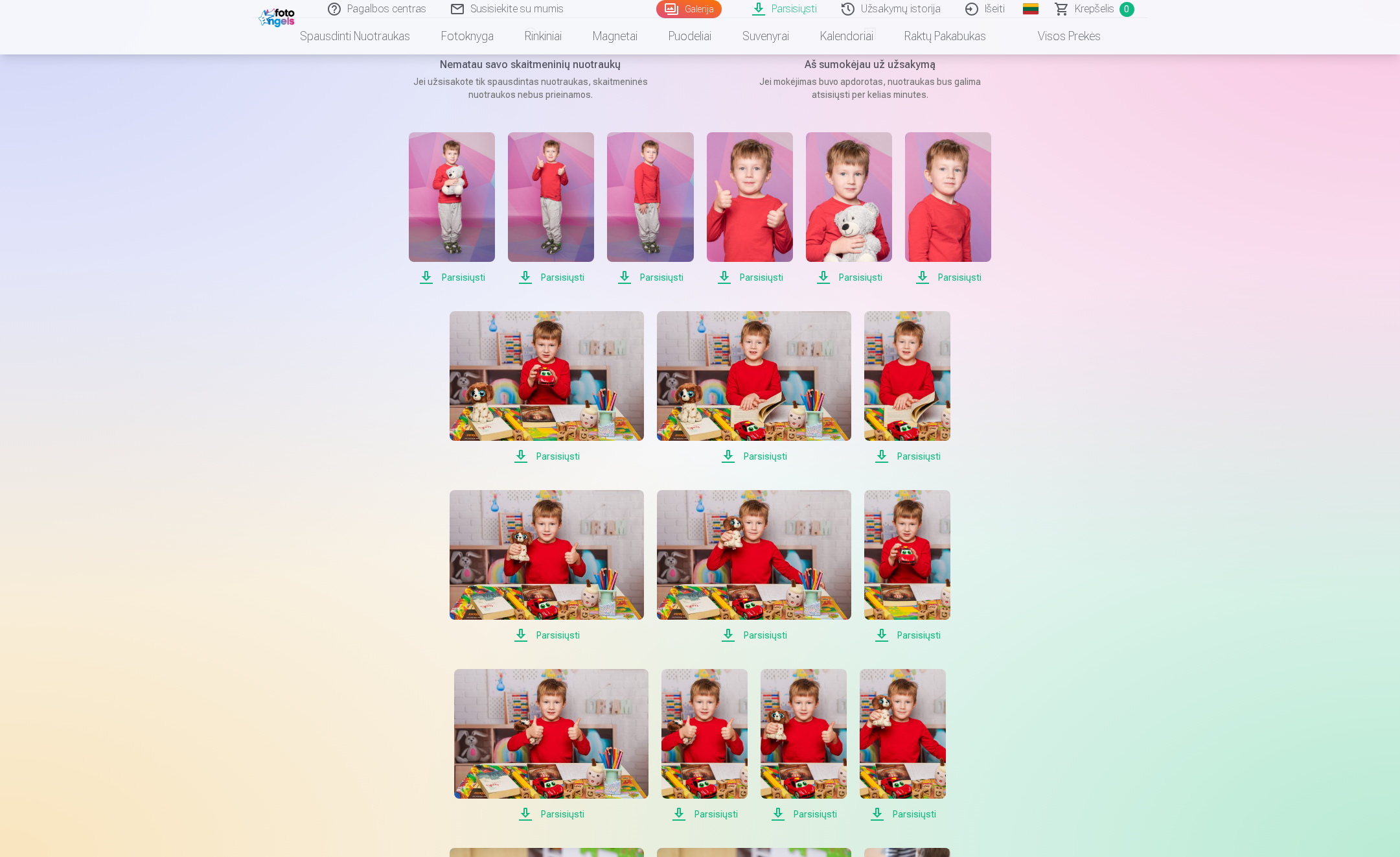
click at [664, 279] on span "Parsisiųsti" at bounding box center [650, 277] width 86 height 15
click at [751, 275] on span "Parsisiųsti" at bounding box center [749, 277] width 86 height 15
click at [863, 274] on span "Parsisiųsti" at bounding box center [849, 277] width 86 height 15
click at [757, 275] on span "Parsisiųsti" at bounding box center [749, 277] width 86 height 15
click at [960, 279] on span "Parsisiųsti" at bounding box center [948, 277] width 86 height 15
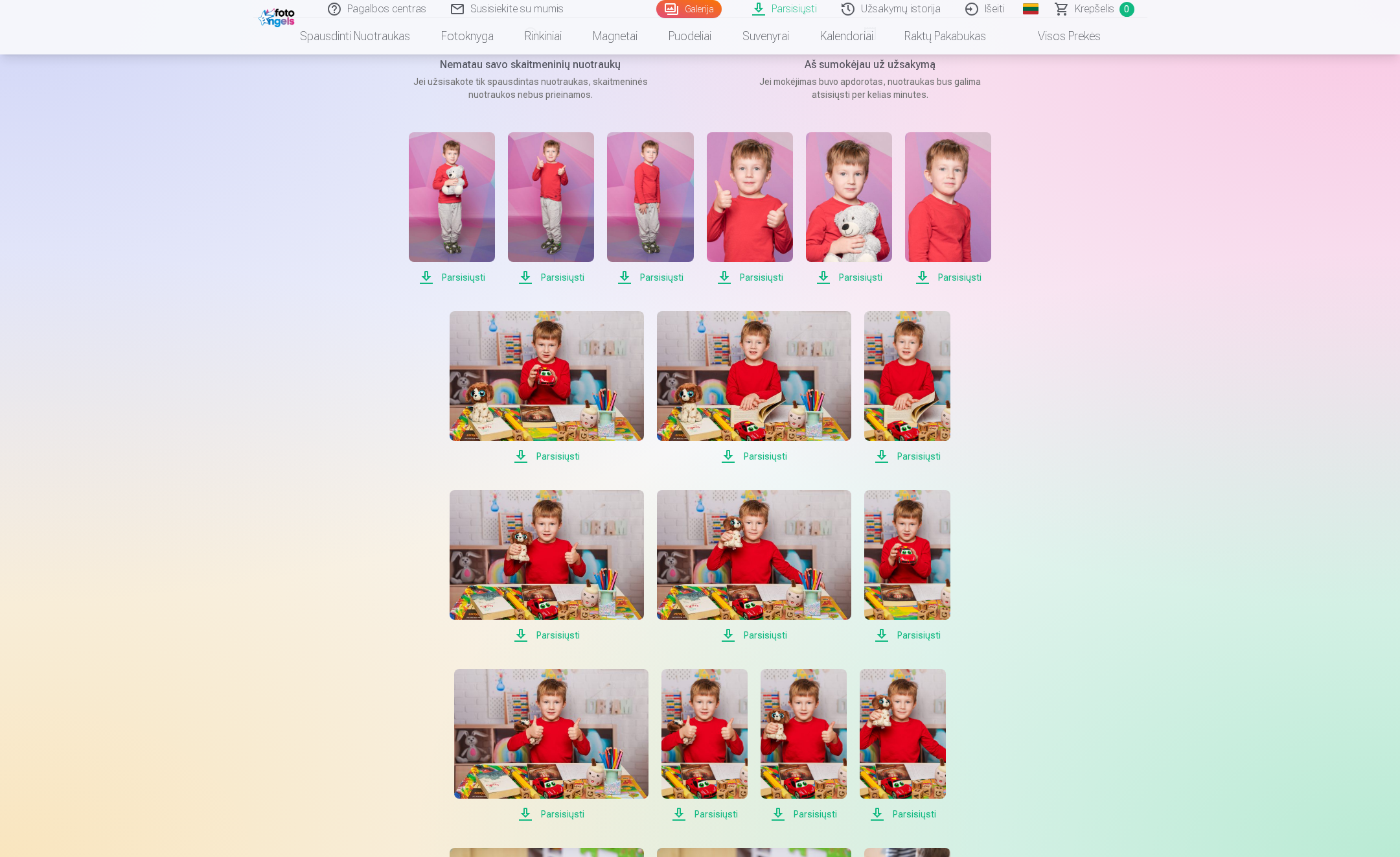
click at [563, 453] on span "Parsisiųsti" at bounding box center [547, 456] width 194 height 15
click at [771, 457] on span "Parsisiųsti" at bounding box center [754, 456] width 194 height 15
click at [924, 454] on span "Parsisiųsti" at bounding box center [907, 456] width 86 height 15
click at [561, 633] on span "Parsisiųsti" at bounding box center [547, 635] width 194 height 15
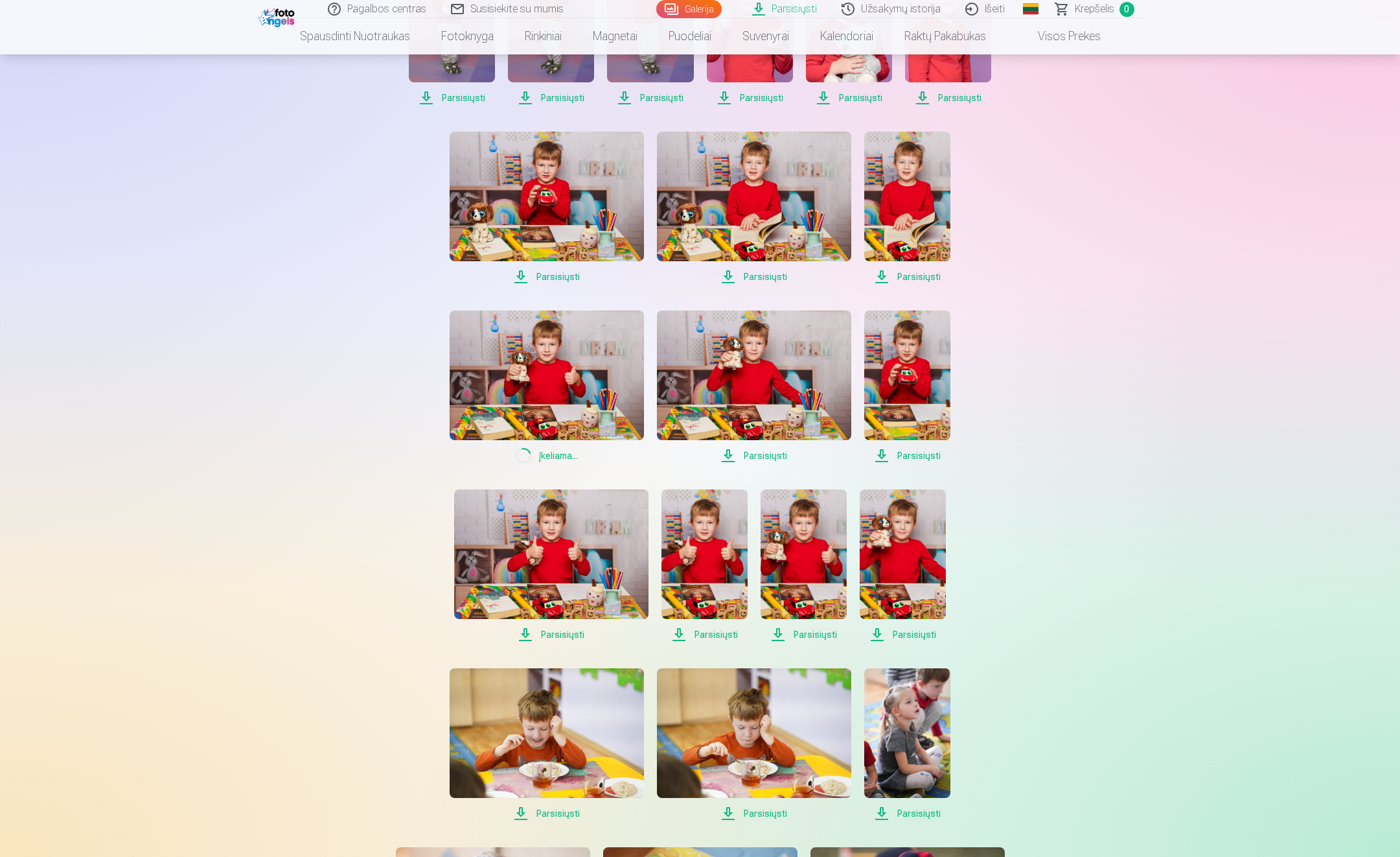
scroll to position [389, 0]
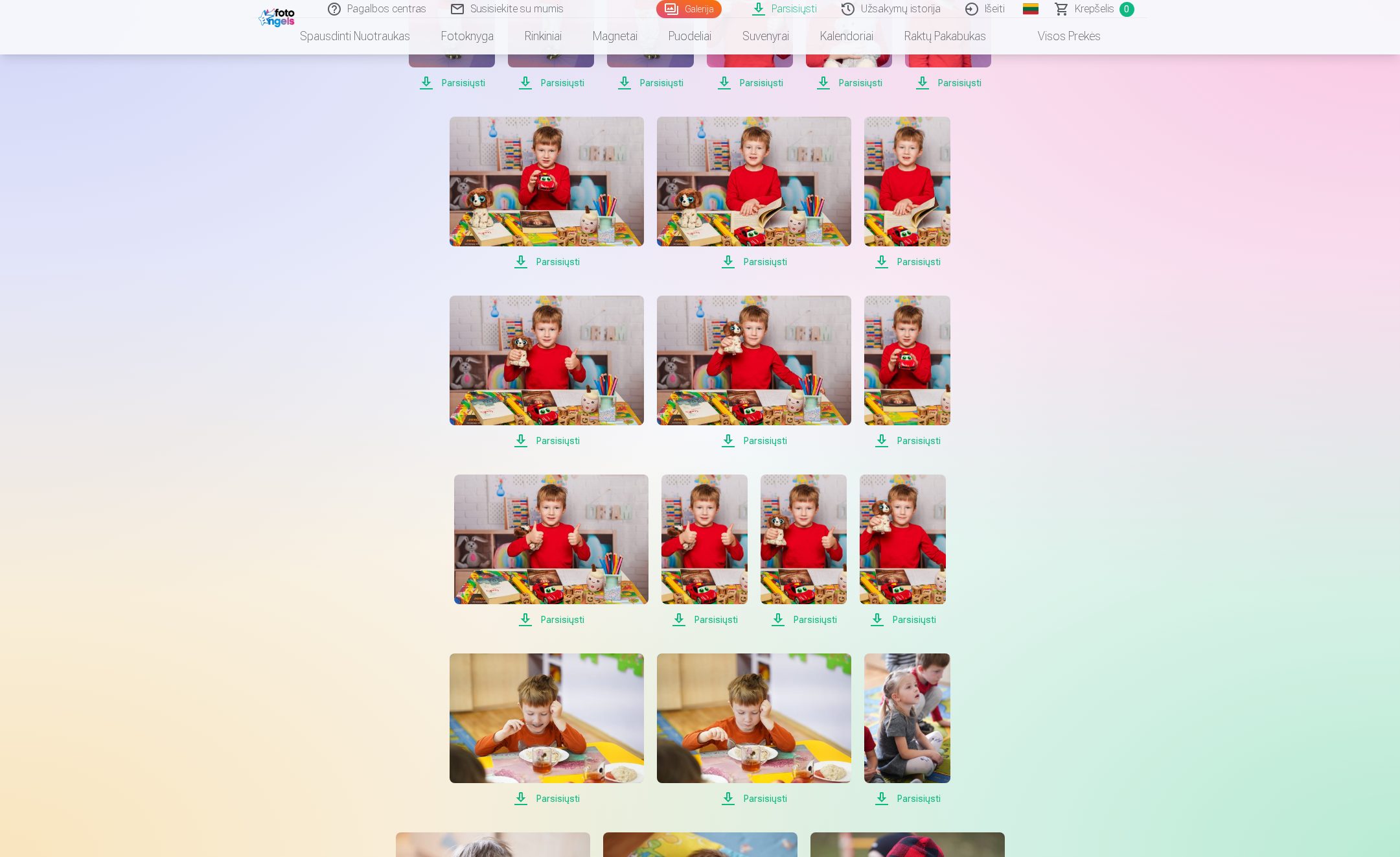
click at [767, 441] on span "Parsisiųsti" at bounding box center [754, 440] width 194 height 15
click at [923, 443] on span "Parsisiųsti" at bounding box center [907, 440] width 86 height 15
click at [556, 620] on span "Parsisiųsti" at bounding box center [551, 619] width 194 height 15
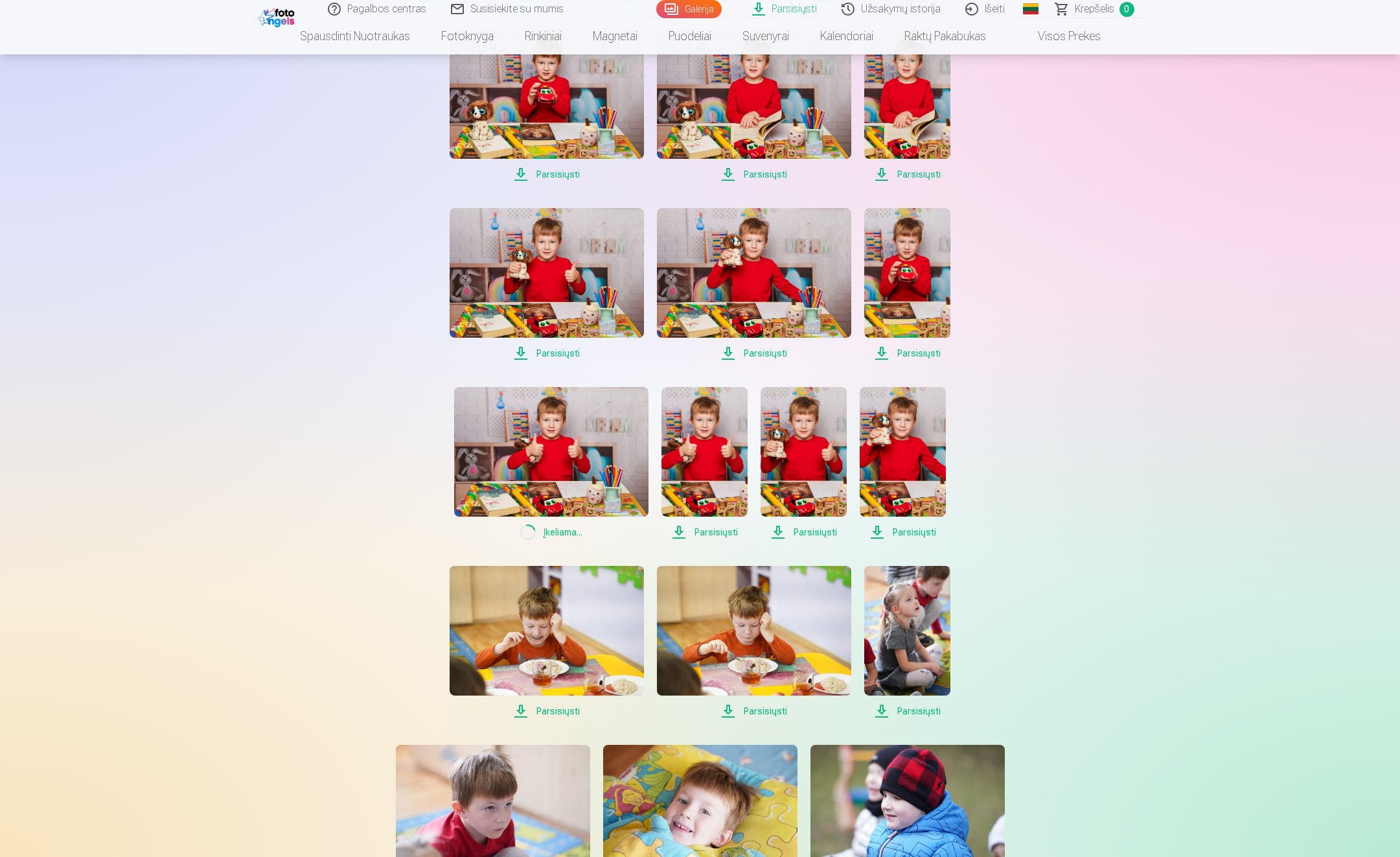
scroll to position [584, 0]
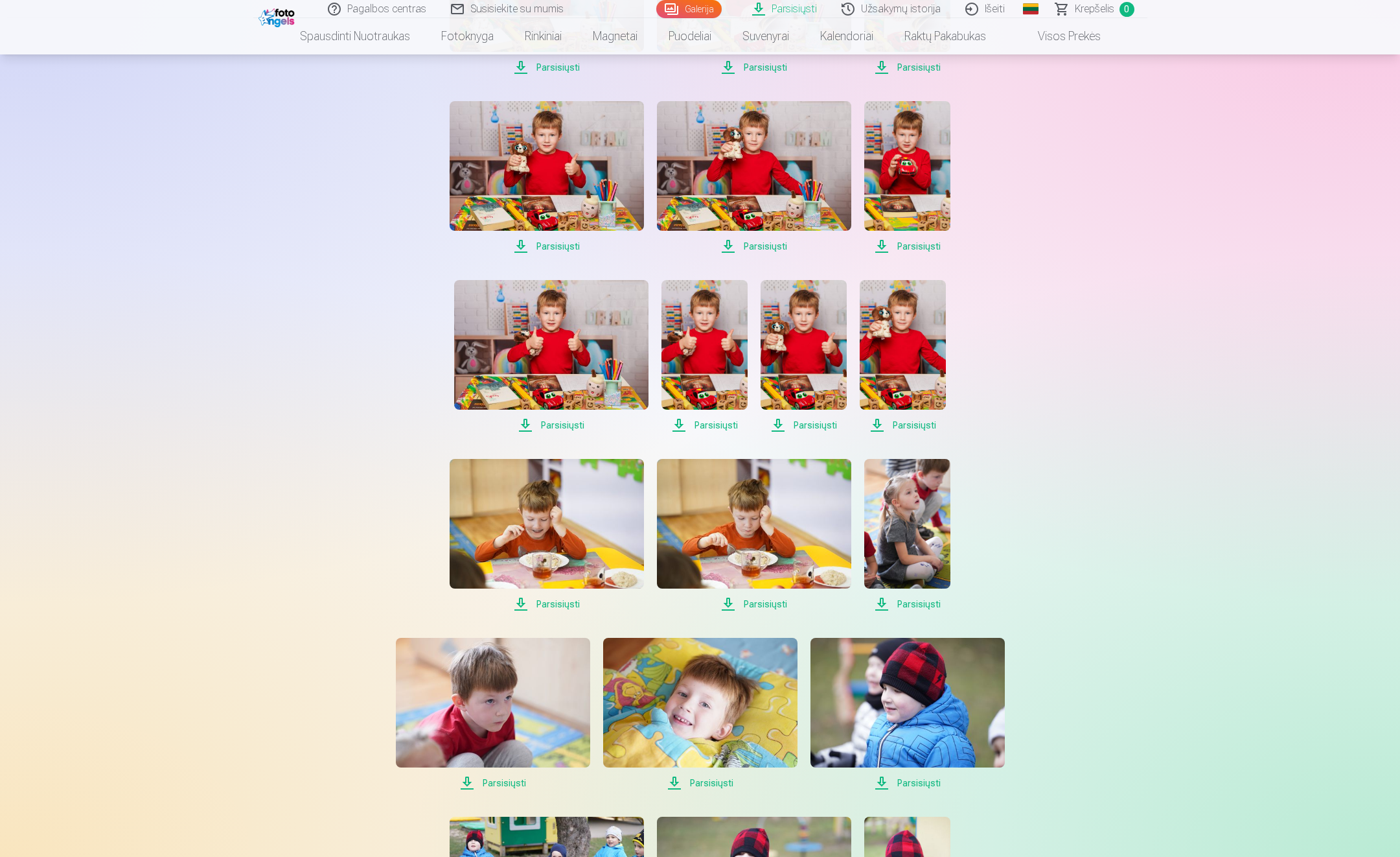
click at [711, 419] on span "Parsisiųsti" at bounding box center [704, 425] width 86 height 15
click at [813, 424] on span "Parsisiųsti" at bounding box center [803, 425] width 86 height 15
click at [910, 427] on span "Parsisiųsti" at bounding box center [902, 425] width 86 height 15
click at [551, 603] on span "Parsisiųsti" at bounding box center [547, 604] width 194 height 15
click at [764, 602] on span "Parsisiųsti" at bounding box center [754, 604] width 194 height 15
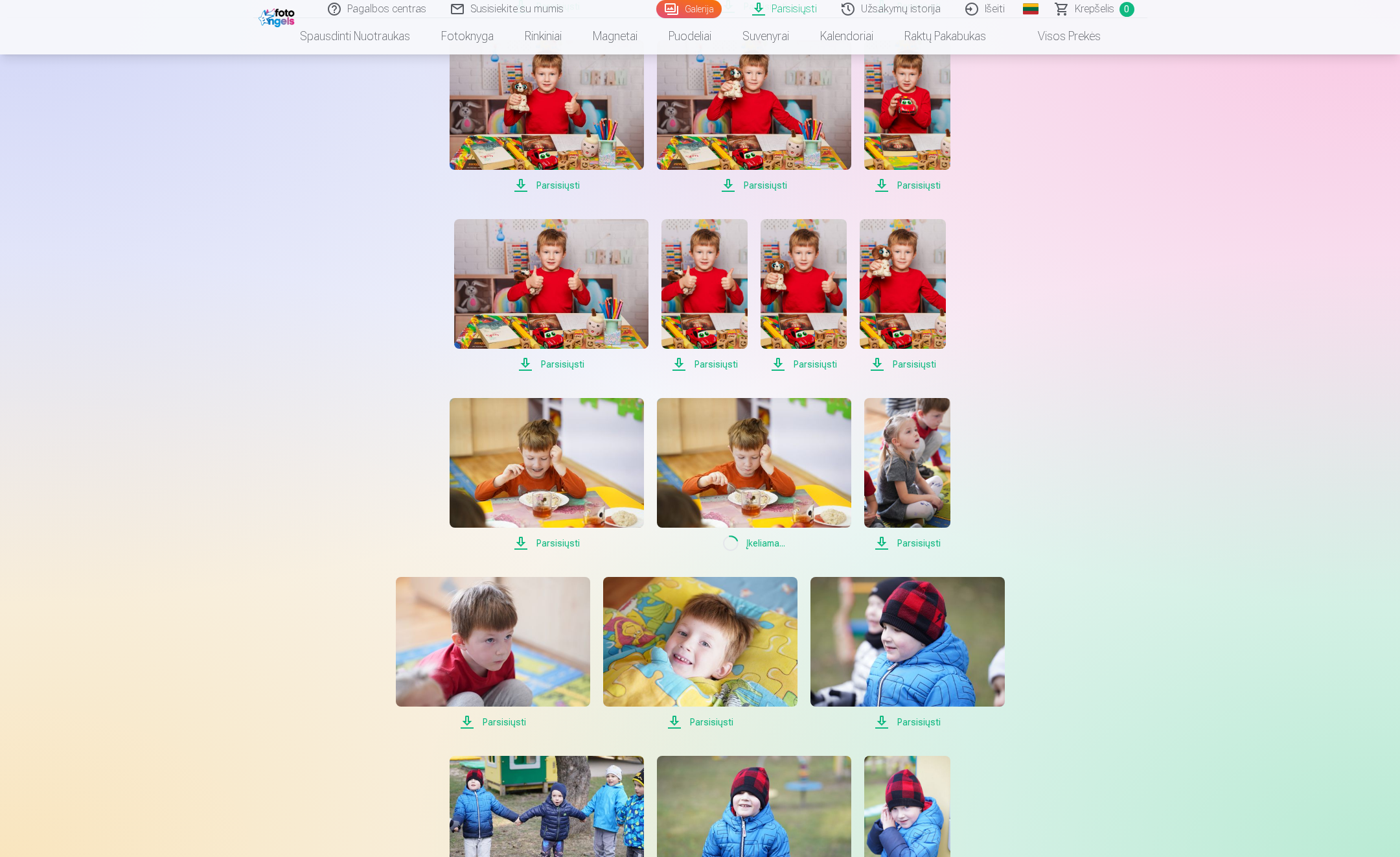
scroll to position [843, 0]
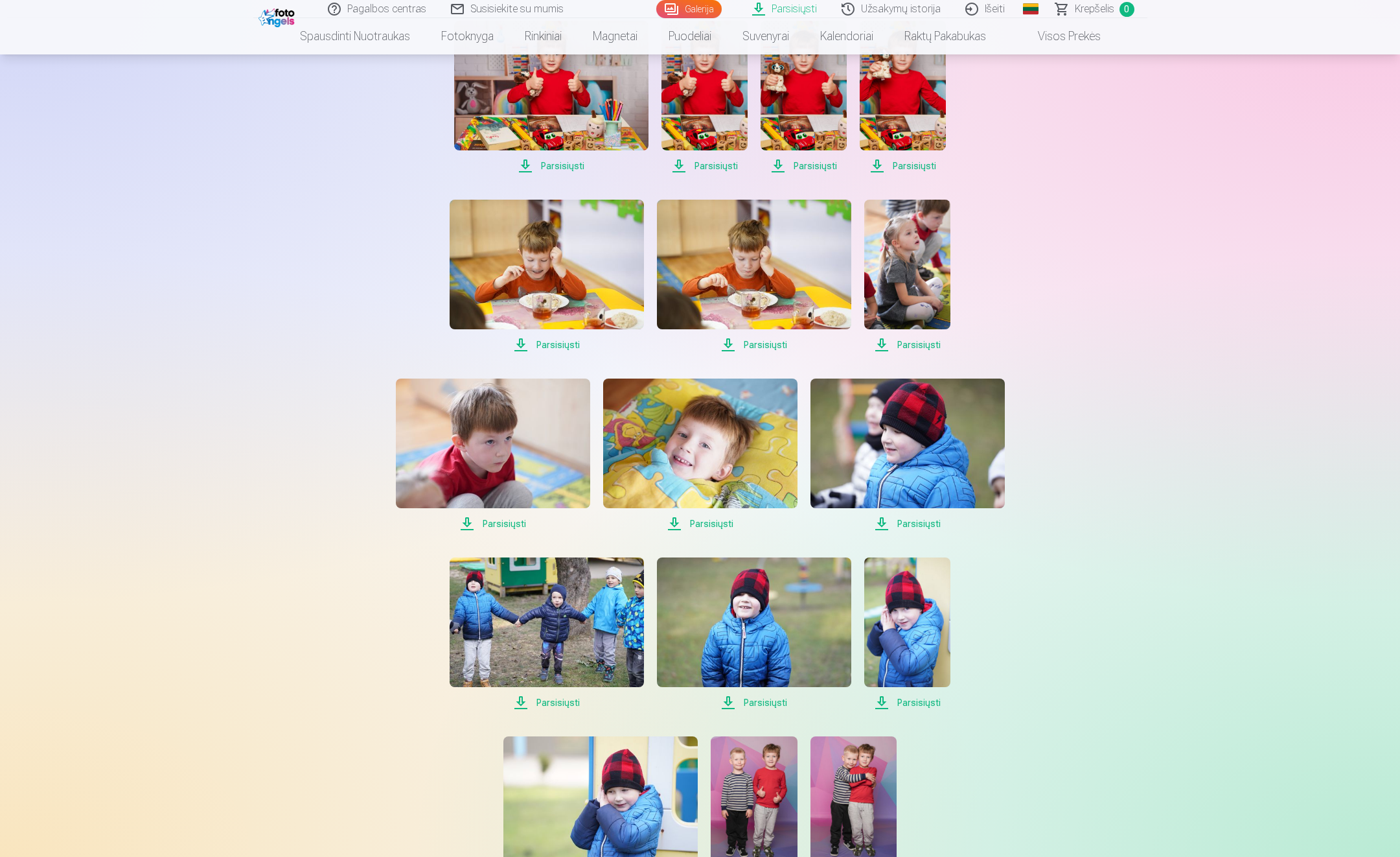
drag, startPoint x: 506, startPoint y: 520, endPoint x: 514, endPoint y: 520, distance: 8.0
click at [506, 520] on span "Parsisiųsti" at bounding box center [493, 523] width 194 height 15
click at [711, 521] on span "Parsisiųsti" at bounding box center [701, 523] width 194 height 15
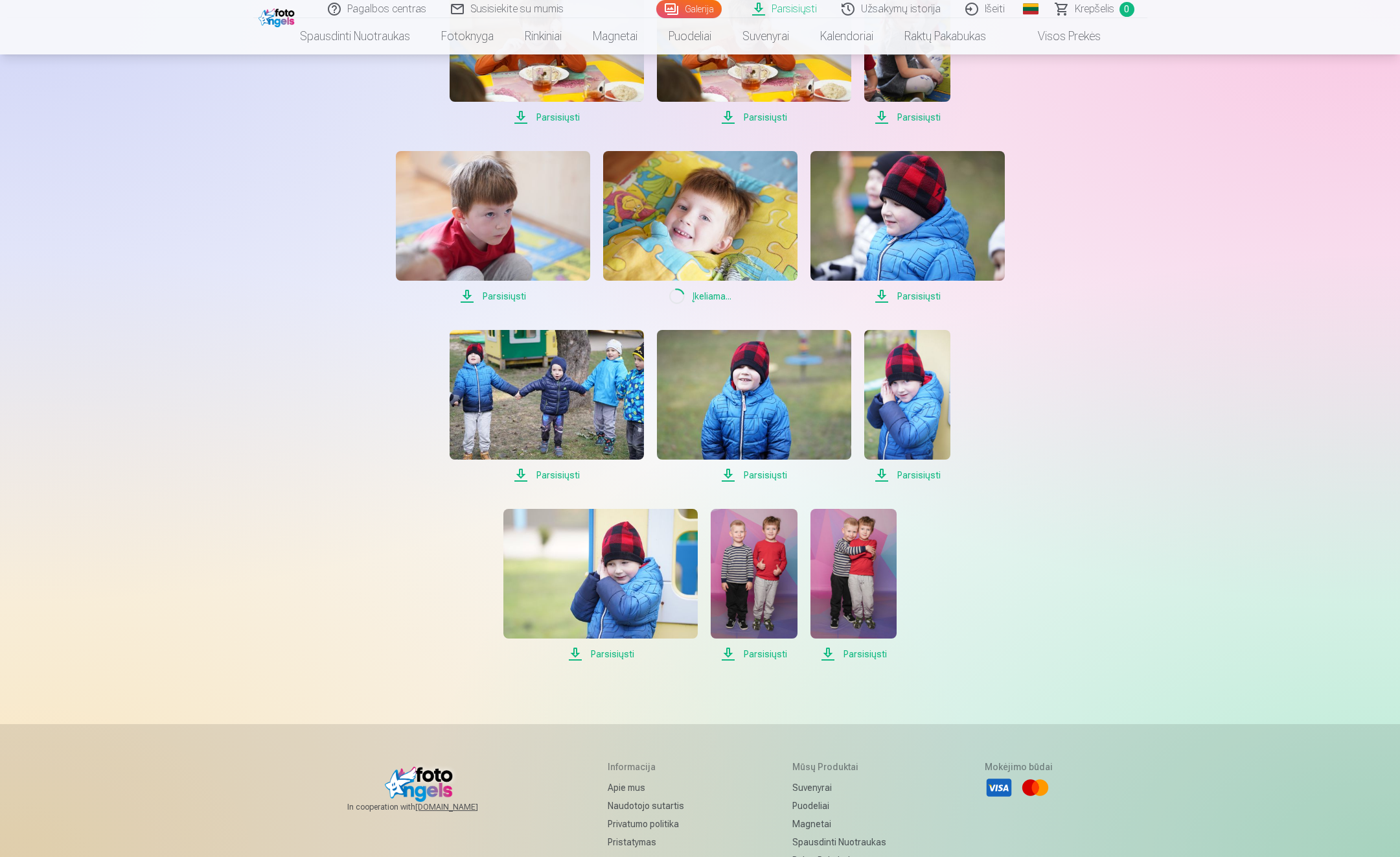
scroll to position [1102, 0]
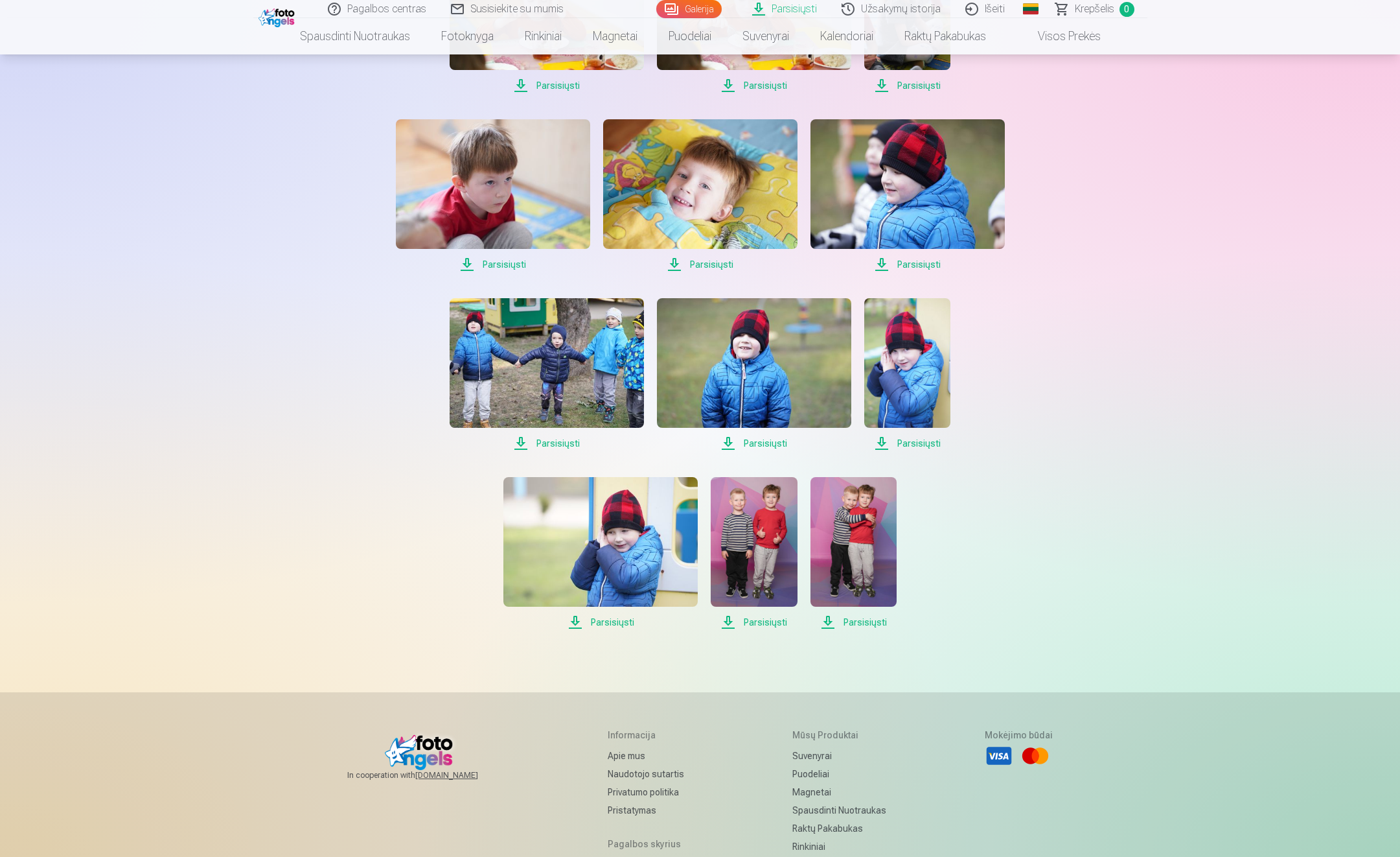
click at [924, 262] on span "Parsisiųsti" at bounding box center [908, 264] width 194 height 15
click at [613, 622] on span "Parsisiųsti" at bounding box center [601, 622] width 194 height 15
click at [769, 619] on span "Parsisiųsti" at bounding box center [753, 622] width 86 height 15
click at [863, 620] on span "Parsisiųsti" at bounding box center [853, 622] width 86 height 15
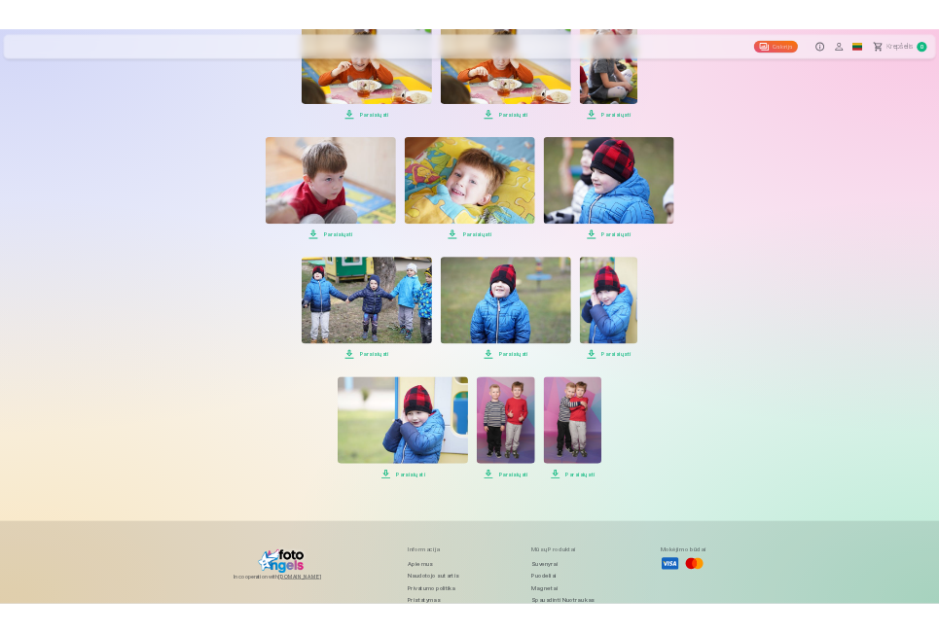
scroll to position [1716, 0]
